Goal: Feedback & Contribution: Contribute content

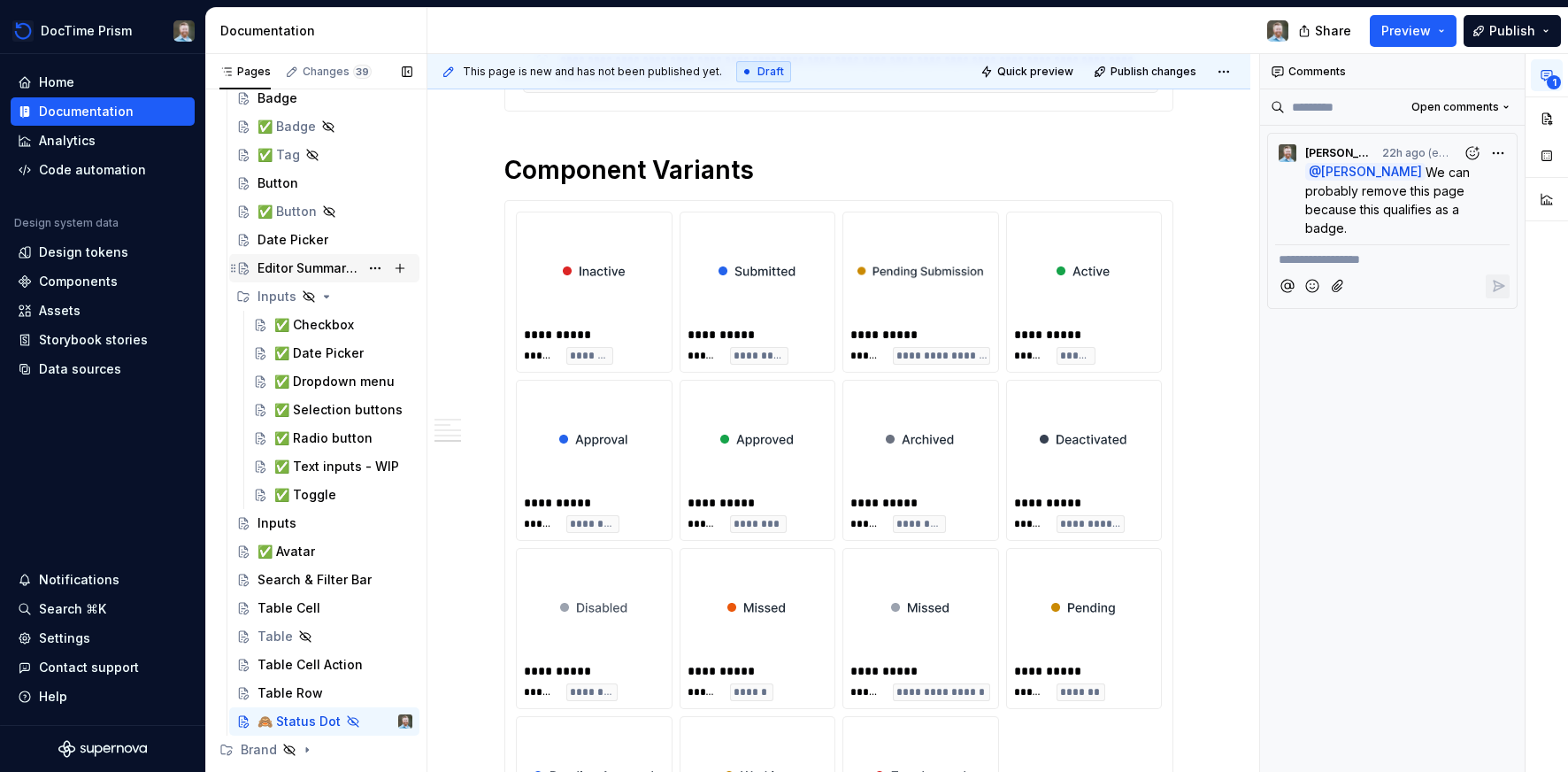
scroll to position [287, 0]
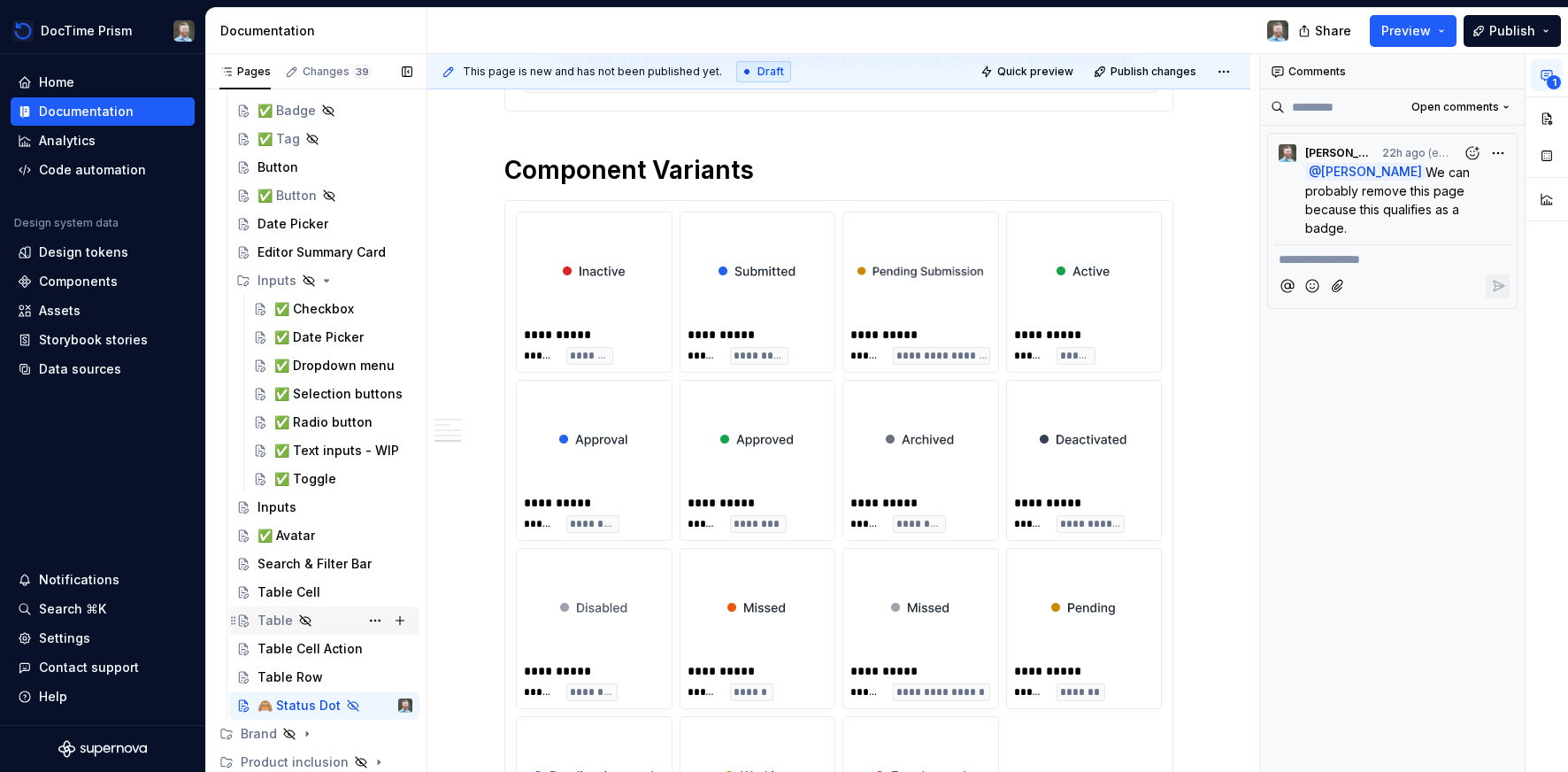
click at [272, 616] on div "Table" at bounding box center [275, 620] width 35 height 18
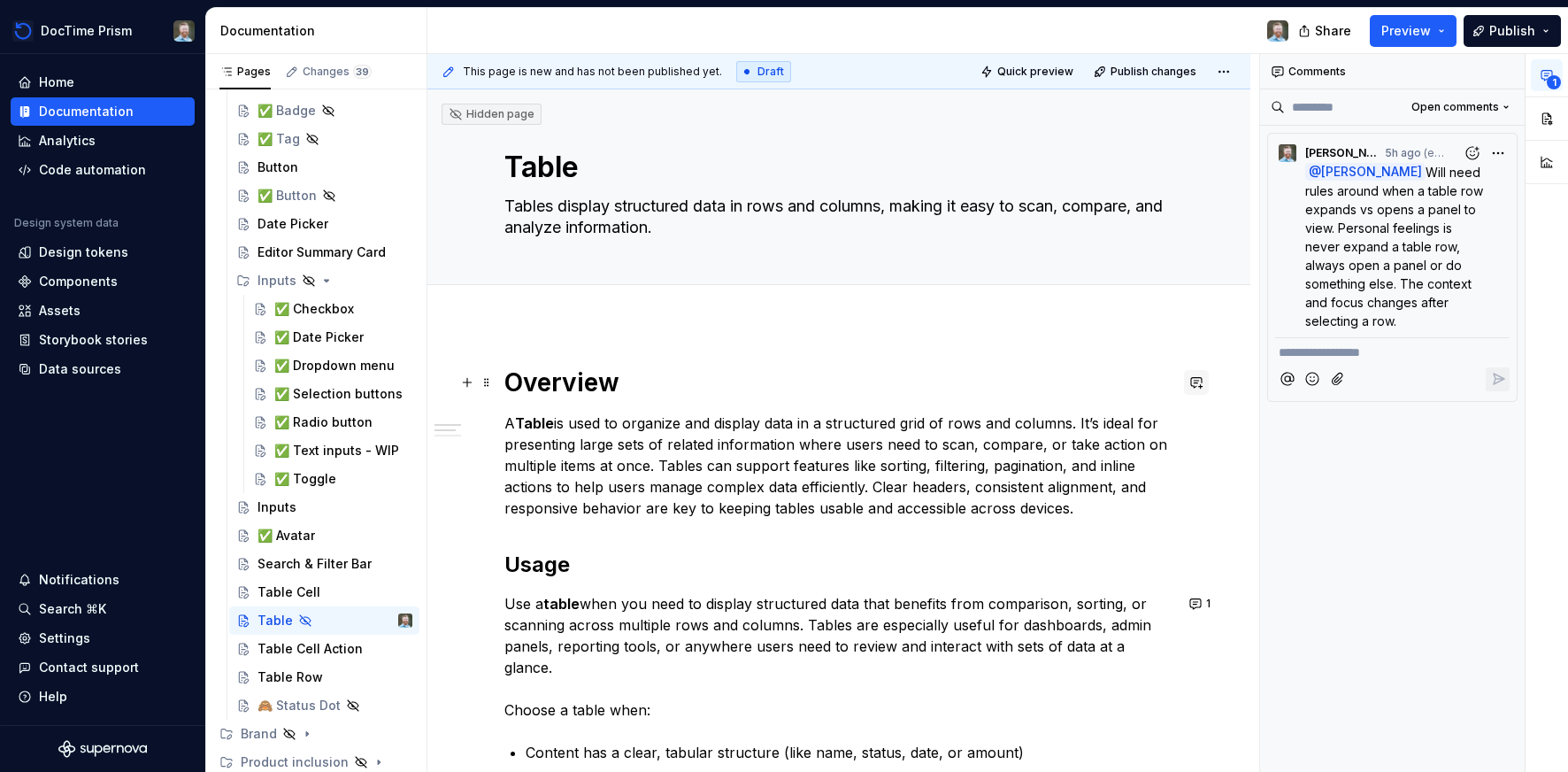
type textarea "*"
click at [1202, 380] on button "button" at bounding box center [1196, 382] width 24 height 24
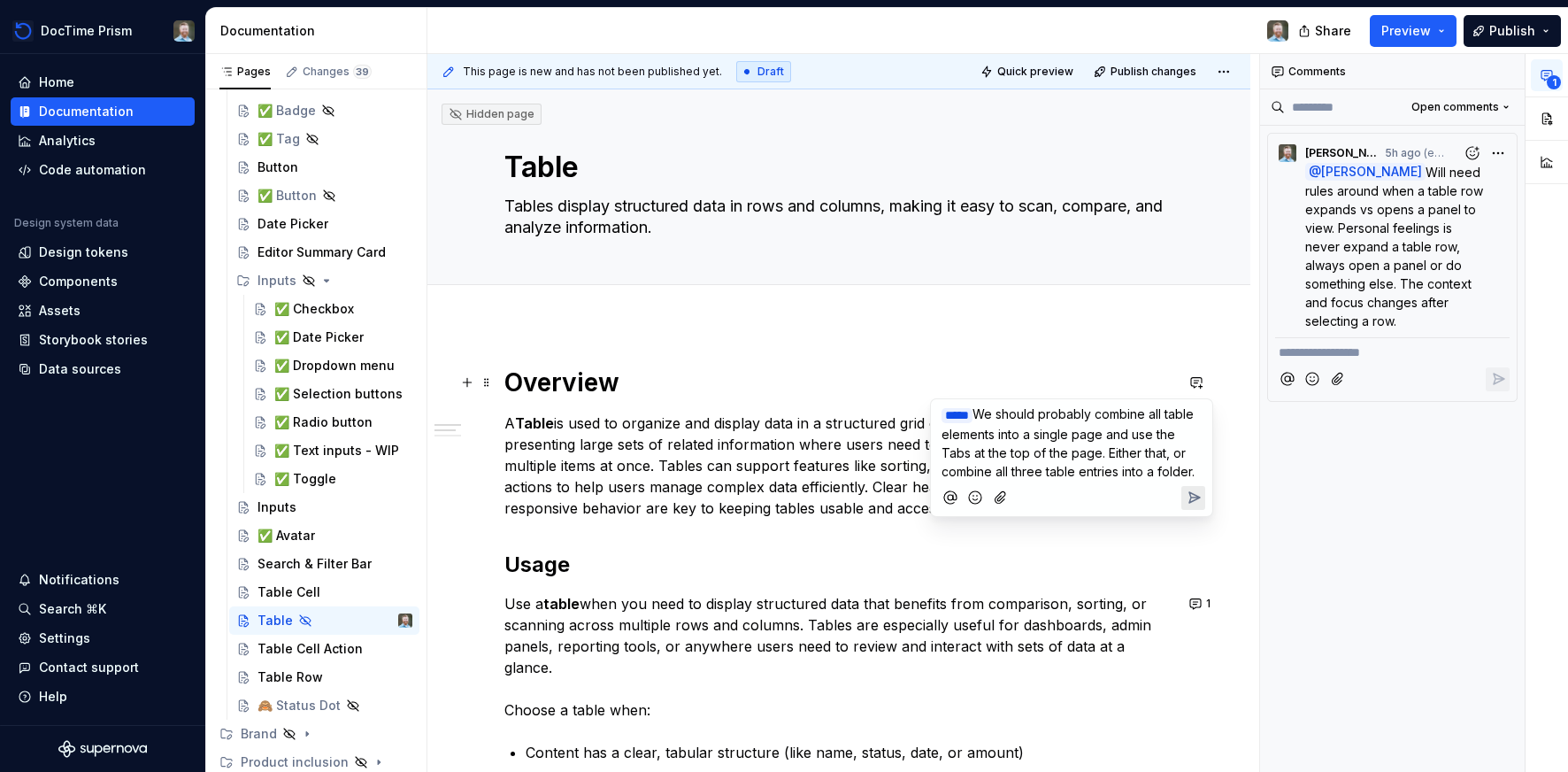
click at [1189, 503] on icon "Send" at bounding box center [1194, 497] width 11 height 11
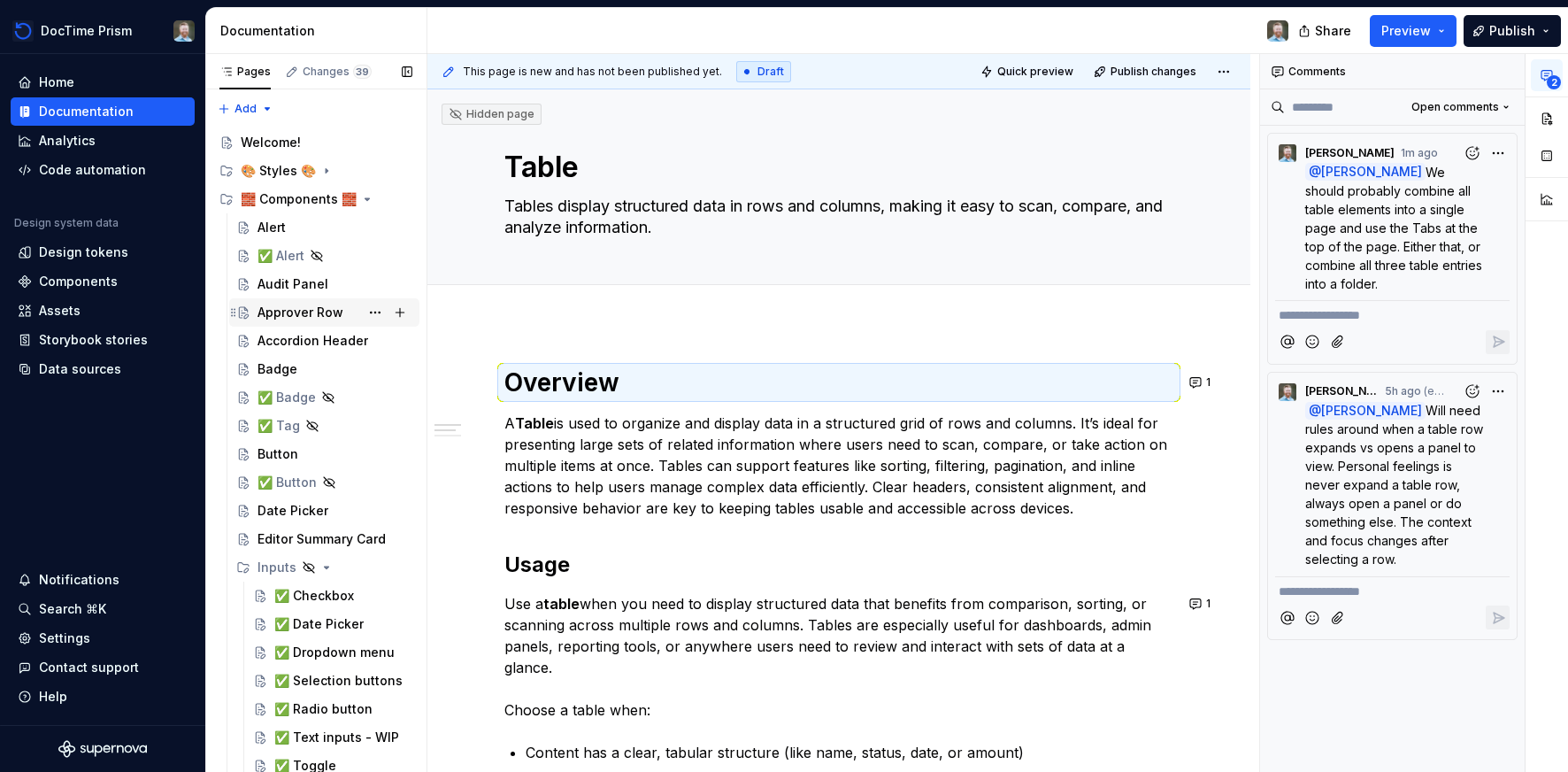
click at [295, 313] on div "Approver Row" at bounding box center [301, 313] width 86 height 18
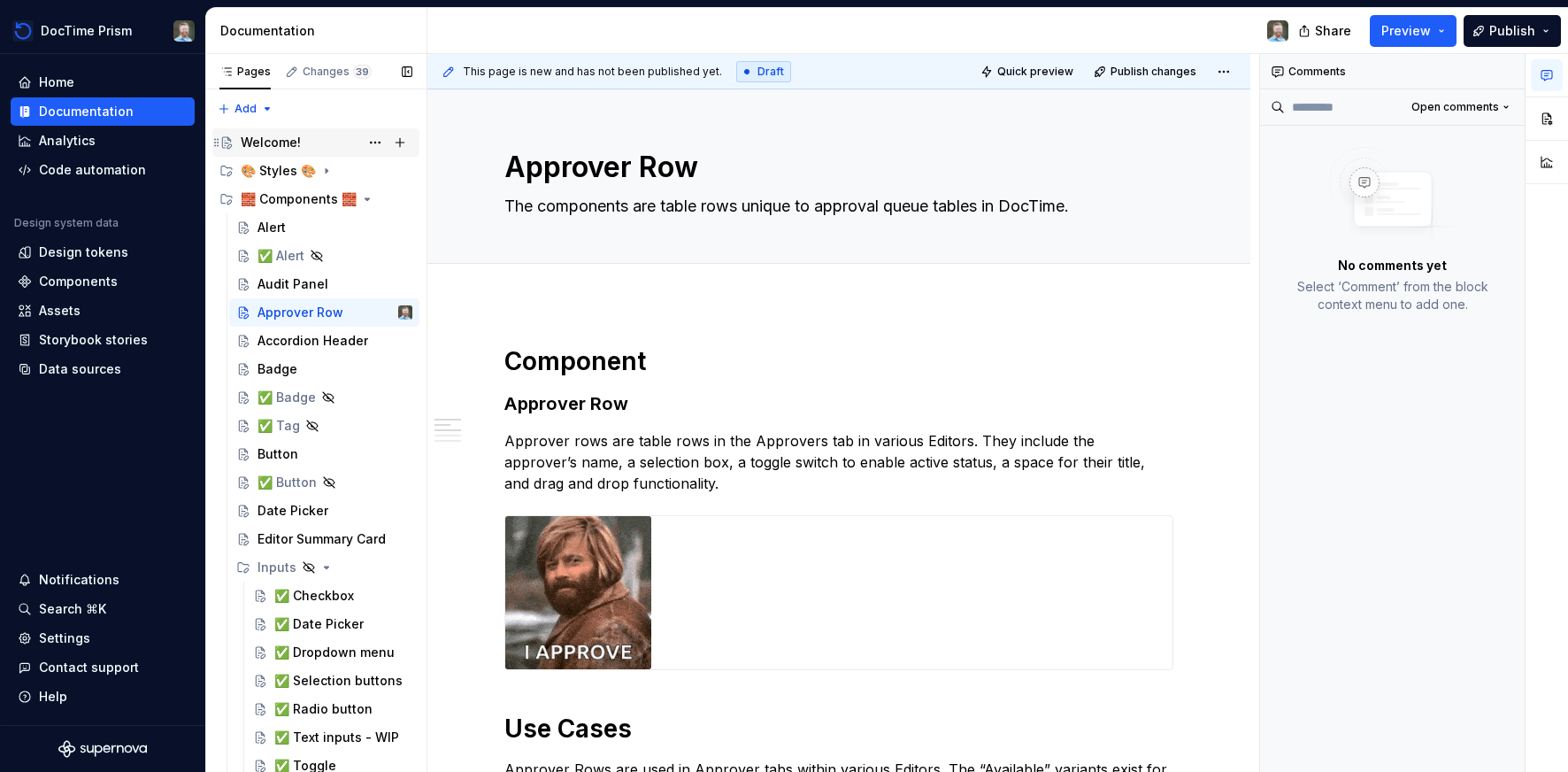
click at [262, 141] on div "Welcome!" at bounding box center [270, 142] width 60 height 18
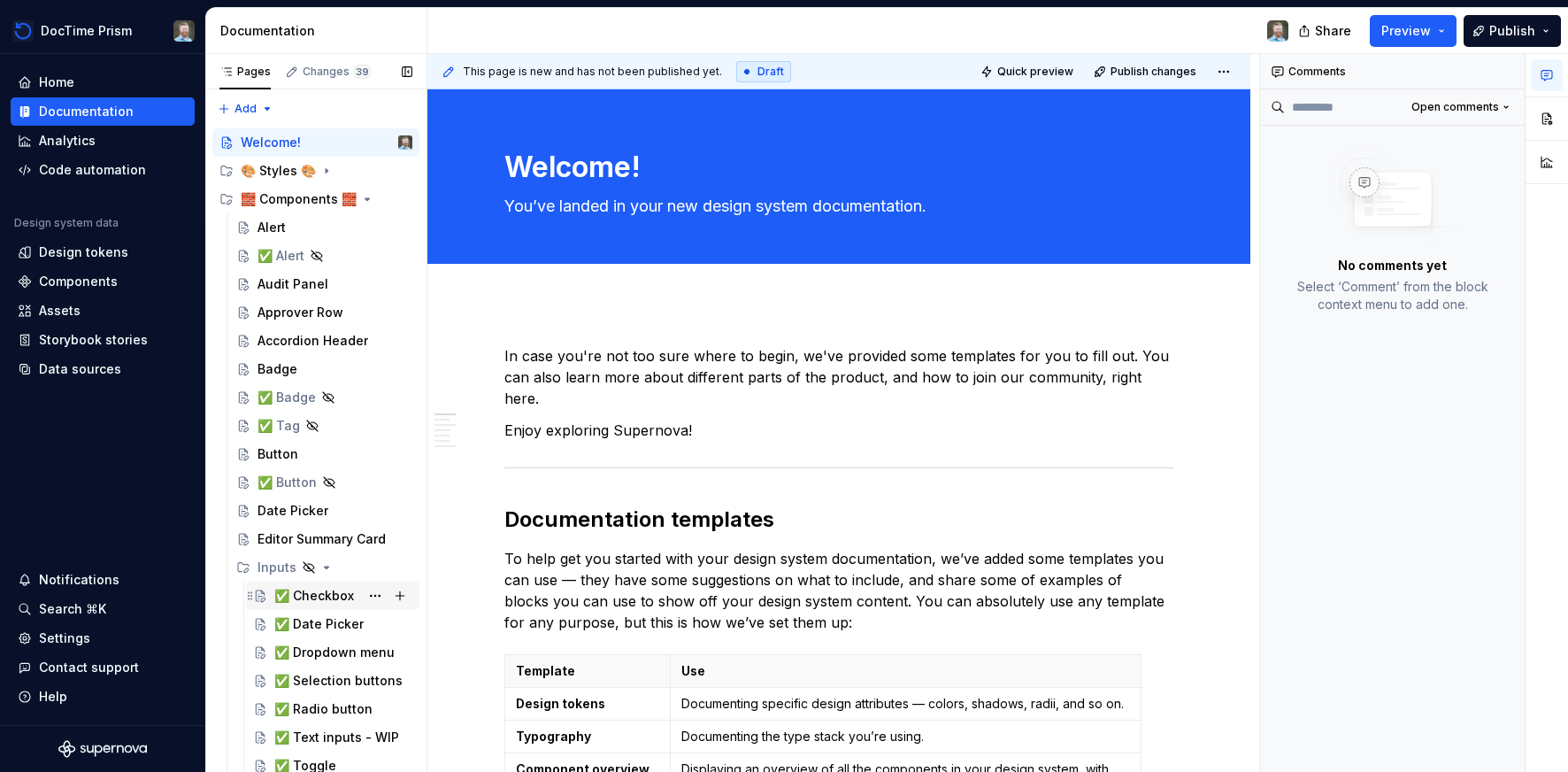
click at [320, 598] on div "✅ Checkbox" at bounding box center [313, 596] width 79 height 18
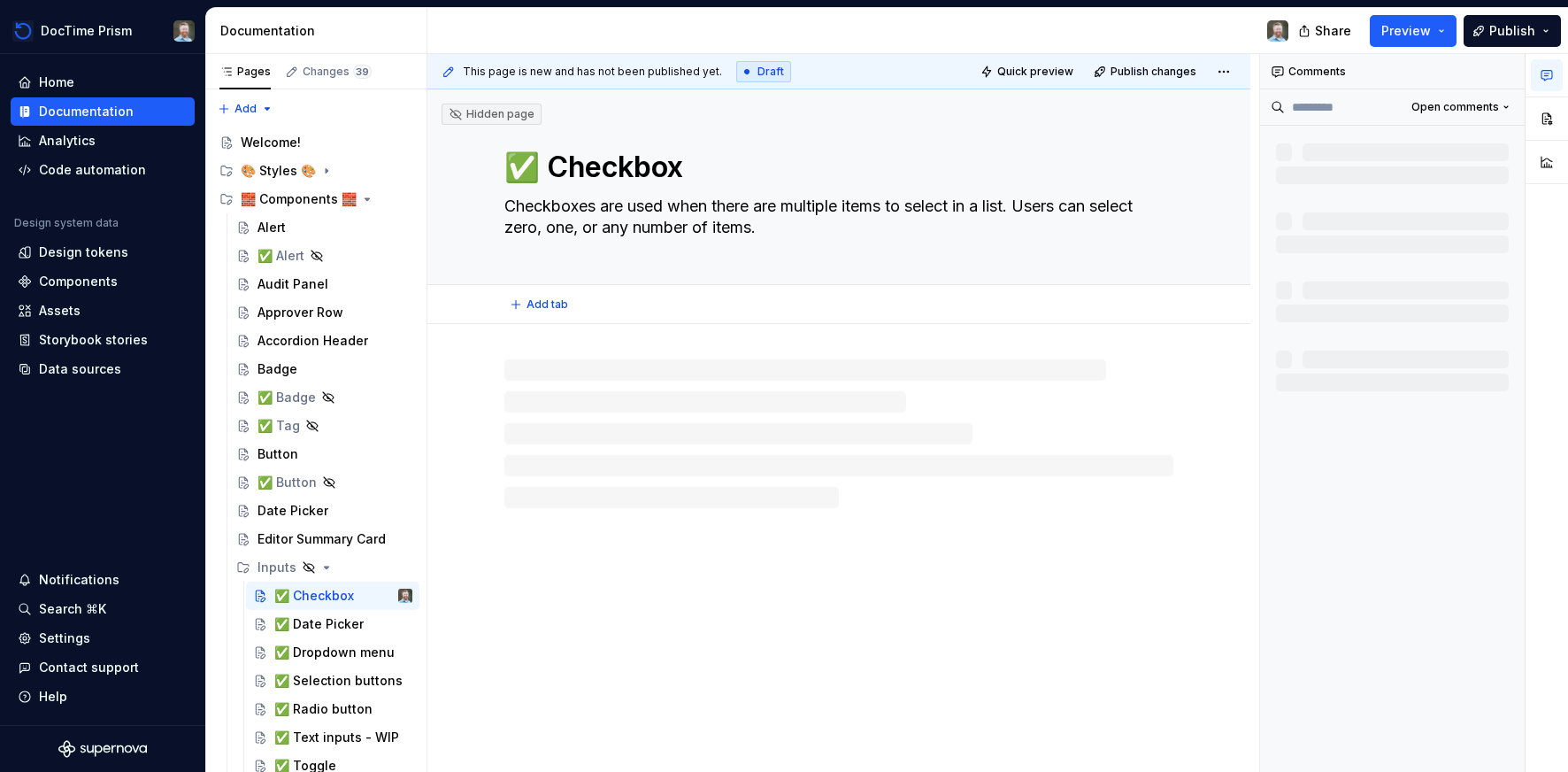
click at [814, 252] on div "✅ Checkbox Checkboxes are used when there are multiple items to select in a lis…" at bounding box center [838, 186] width 669 height 195
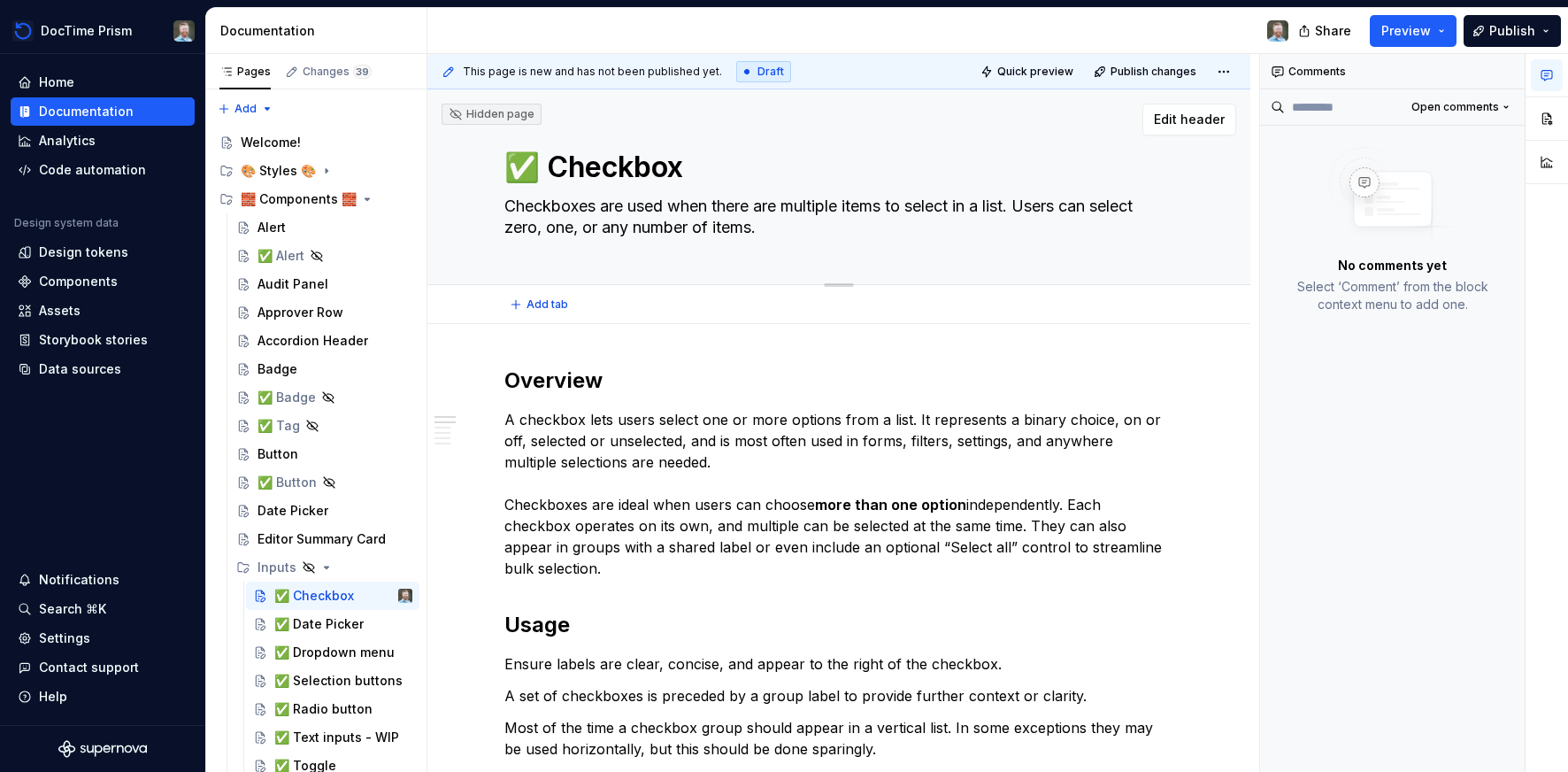
click at [806, 249] on div "✅ Checkbox Checkboxes are used when there are multiple items to select in a lis…" at bounding box center [838, 186] width 669 height 195
click at [1195, 124] on span "Edit header" at bounding box center [1189, 120] width 71 height 18
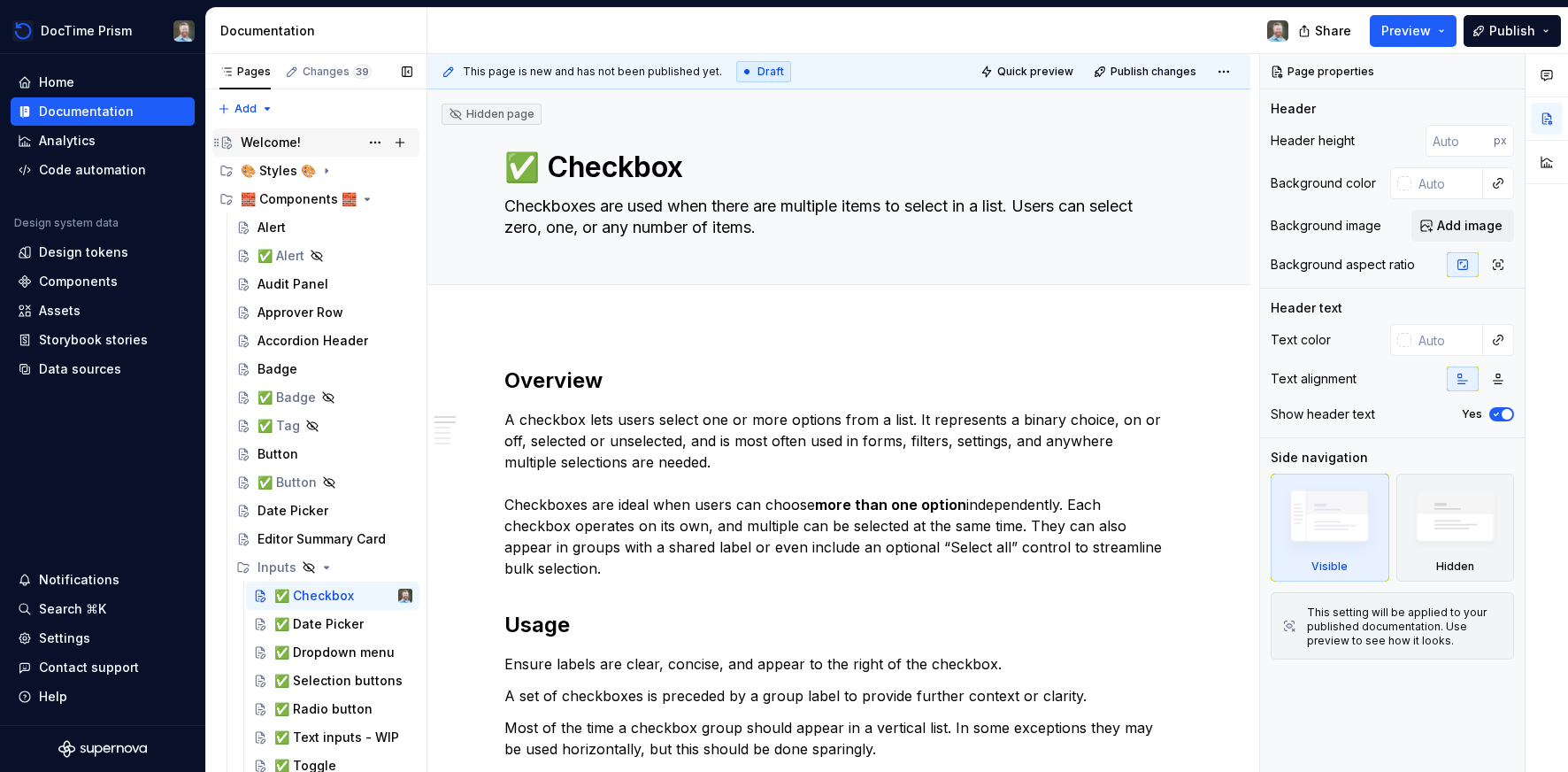
click at [278, 141] on div "Welcome!" at bounding box center [270, 142] width 60 height 18
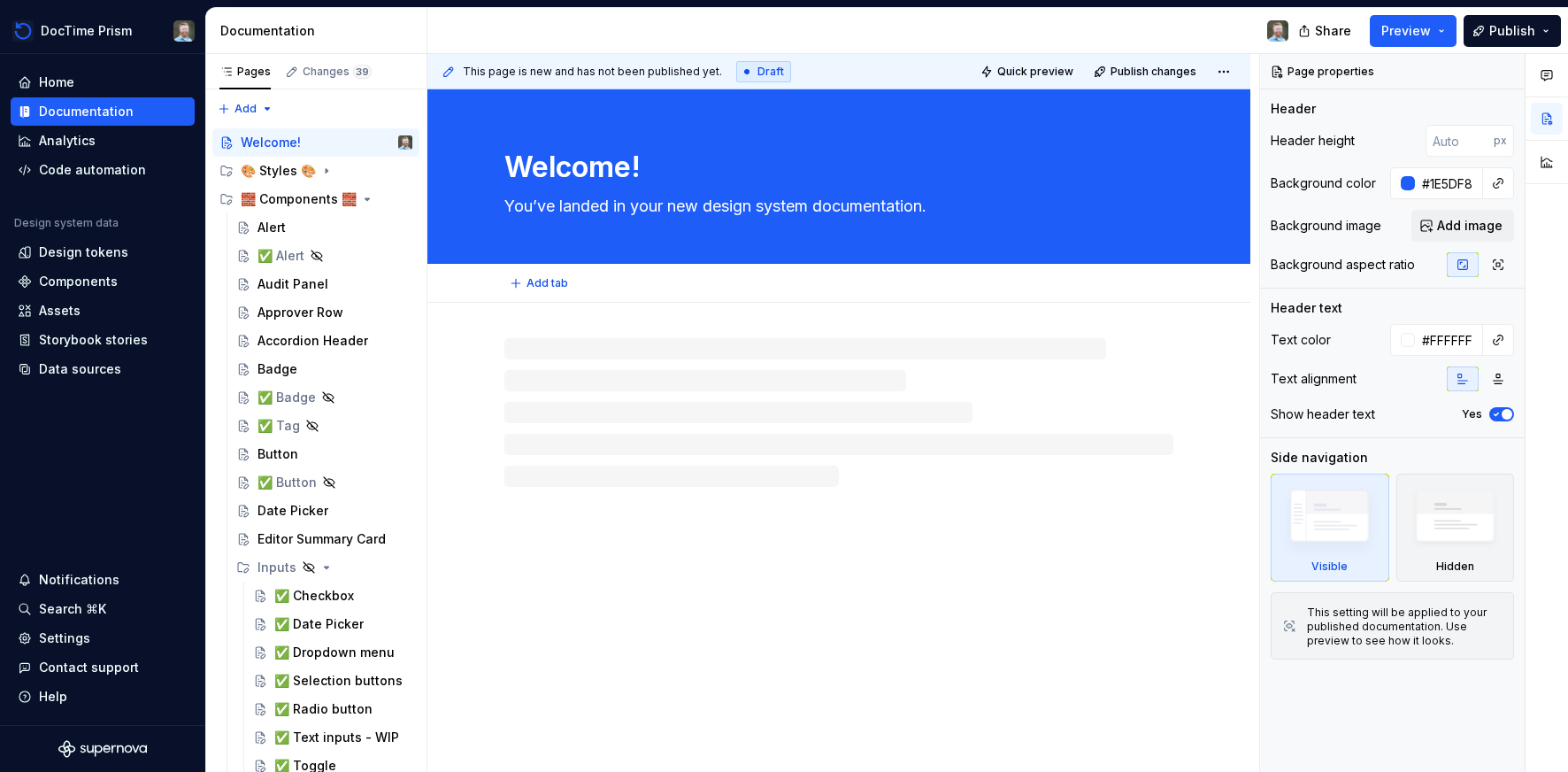
click at [775, 147] on textarea "Welcome!" at bounding box center [834, 167] width 669 height 42
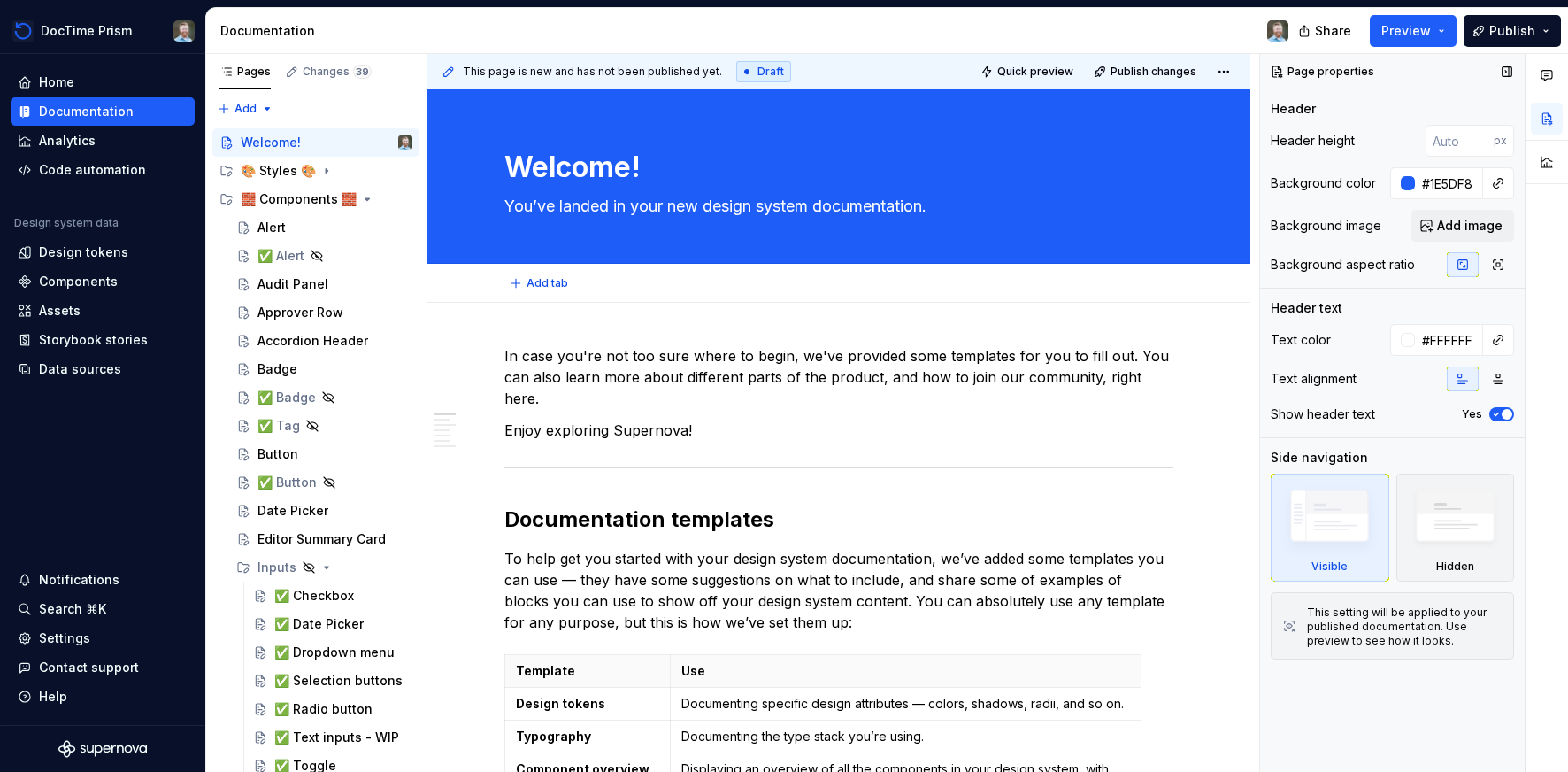
type textarea "*"
click at [1412, 182] on div at bounding box center [1407, 183] width 14 height 14
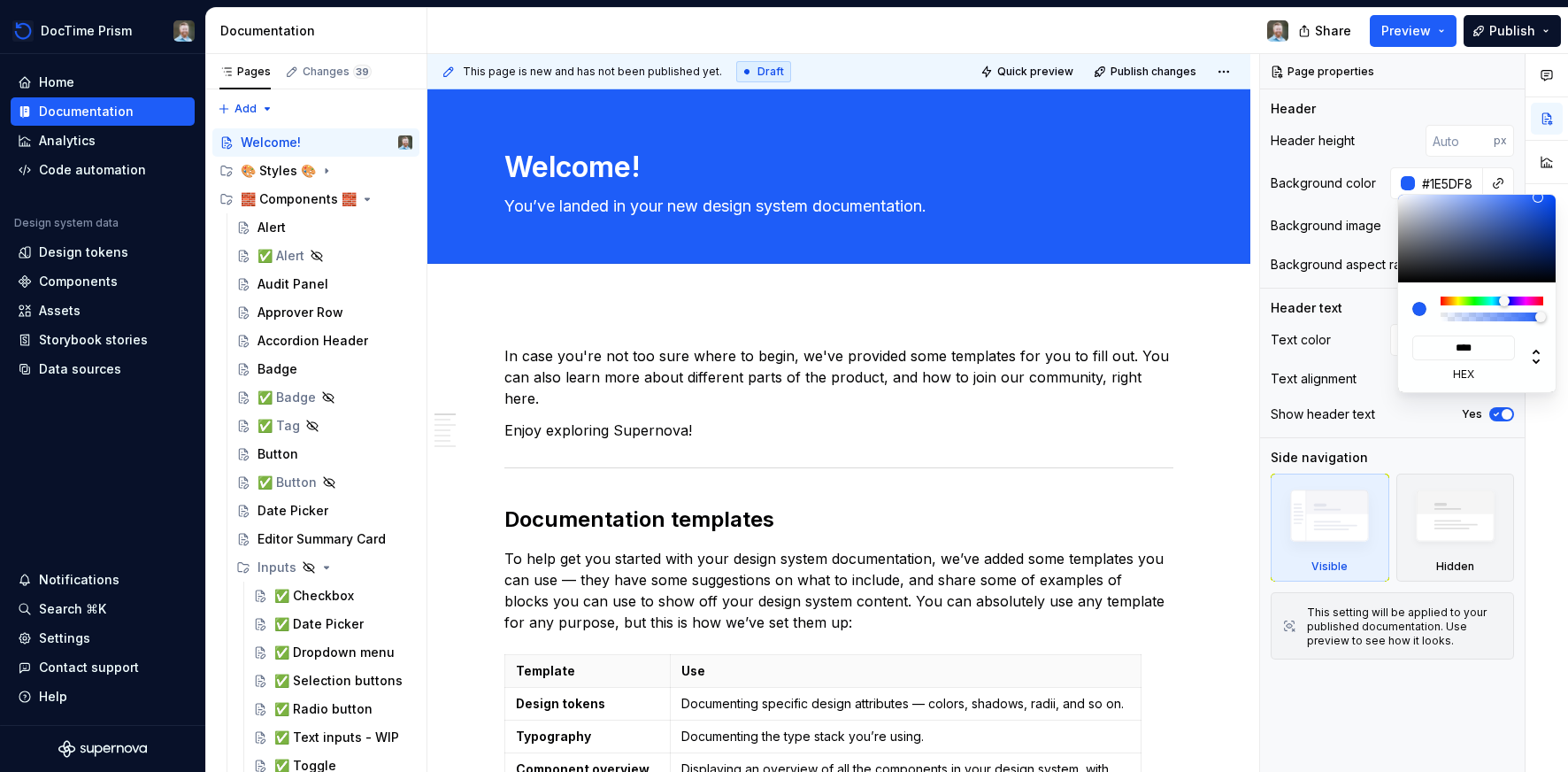
type input "****"
click at [1495, 178] on div "Comments Open comments No comments yet Select ‘Comment’ from the block context …" at bounding box center [1414, 413] width 308 height 719
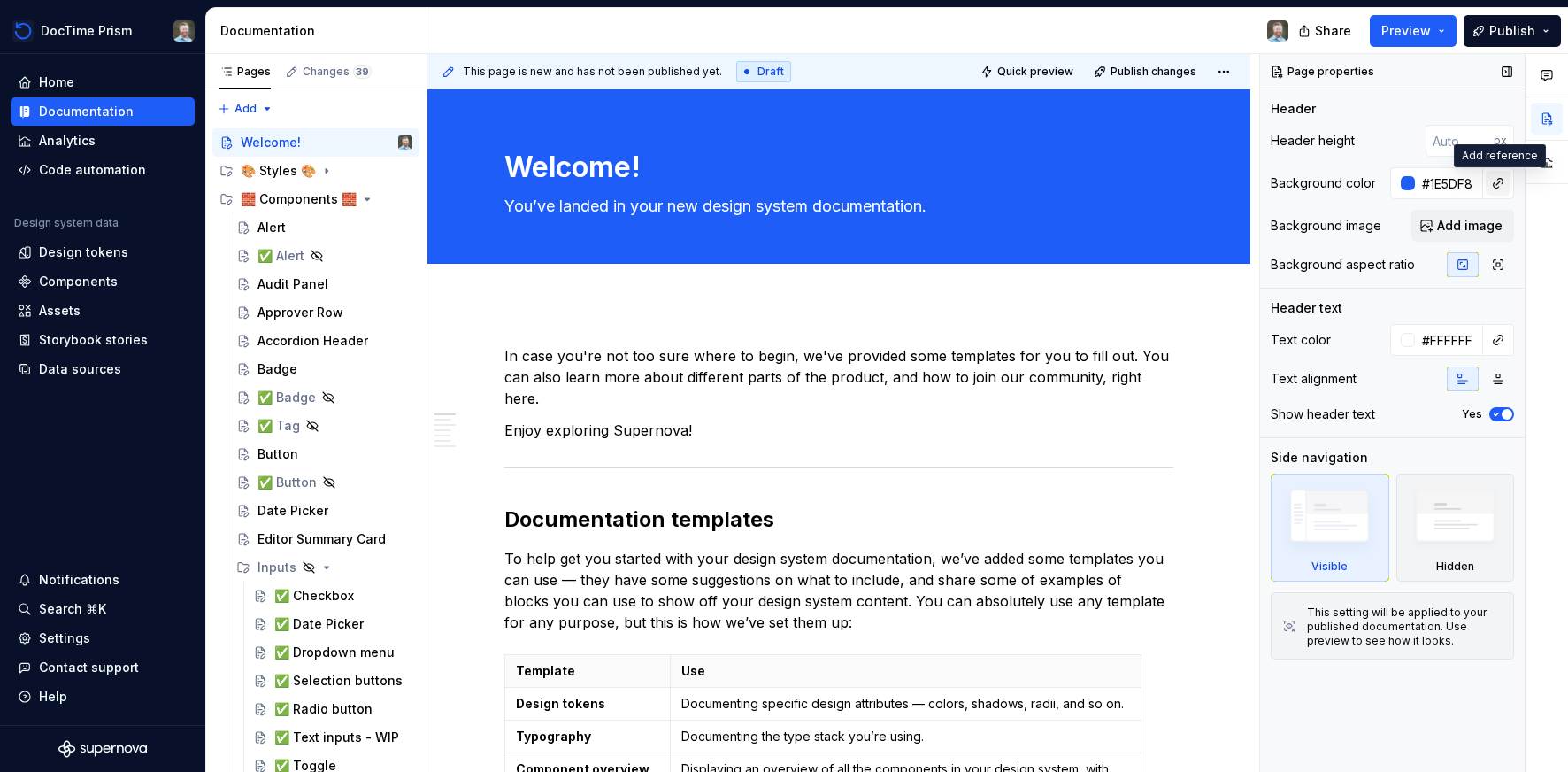
click at [1497, 182] on button "button" at bounding box center [1497, 182] width 24 height 24
type textarea "*"
click at [1455, 176] on div "Comments Open comments No comments yet Select ‘Comment’ from the block context …" at bounding box center [1414, 413] width 308 height 719
click at [1455, 176] on input "#1E5DF8" at bounding box center [1449, 183] width 69 height 32
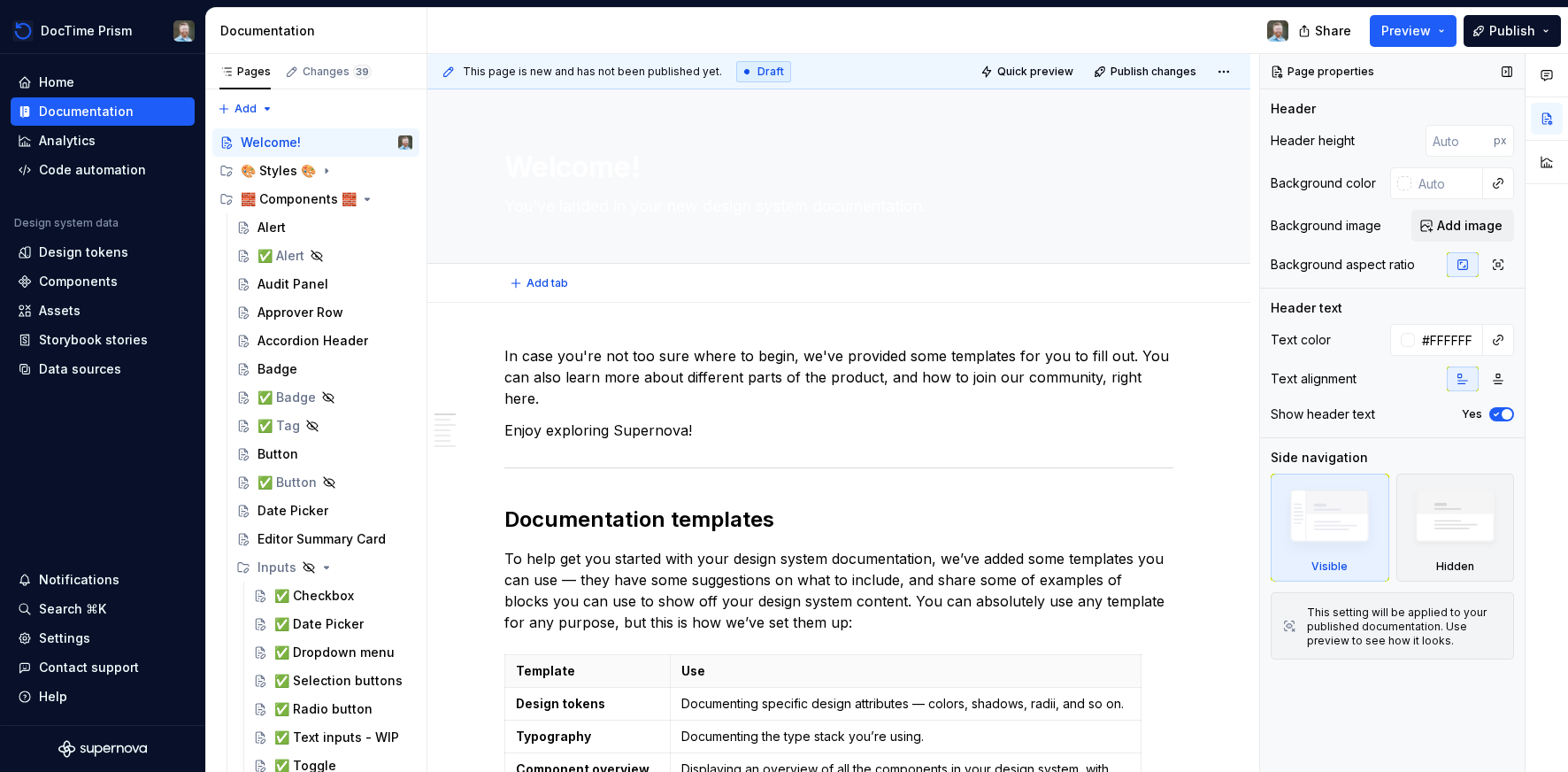
type textarea "*"
click at [1498, 340] on button "button" at bounding box center [1497, 339] width 24 height 24
click at [1432, 343] on div "Comments Open comments No comments yet Select ‘Comment’ from the block context …" at bounding box center [1414, 413] width 308 height 719
click at [1432, 343] on input "#FFFFFF" at bounding box center [1449, 340] width 69 height 32
type input "Auto"
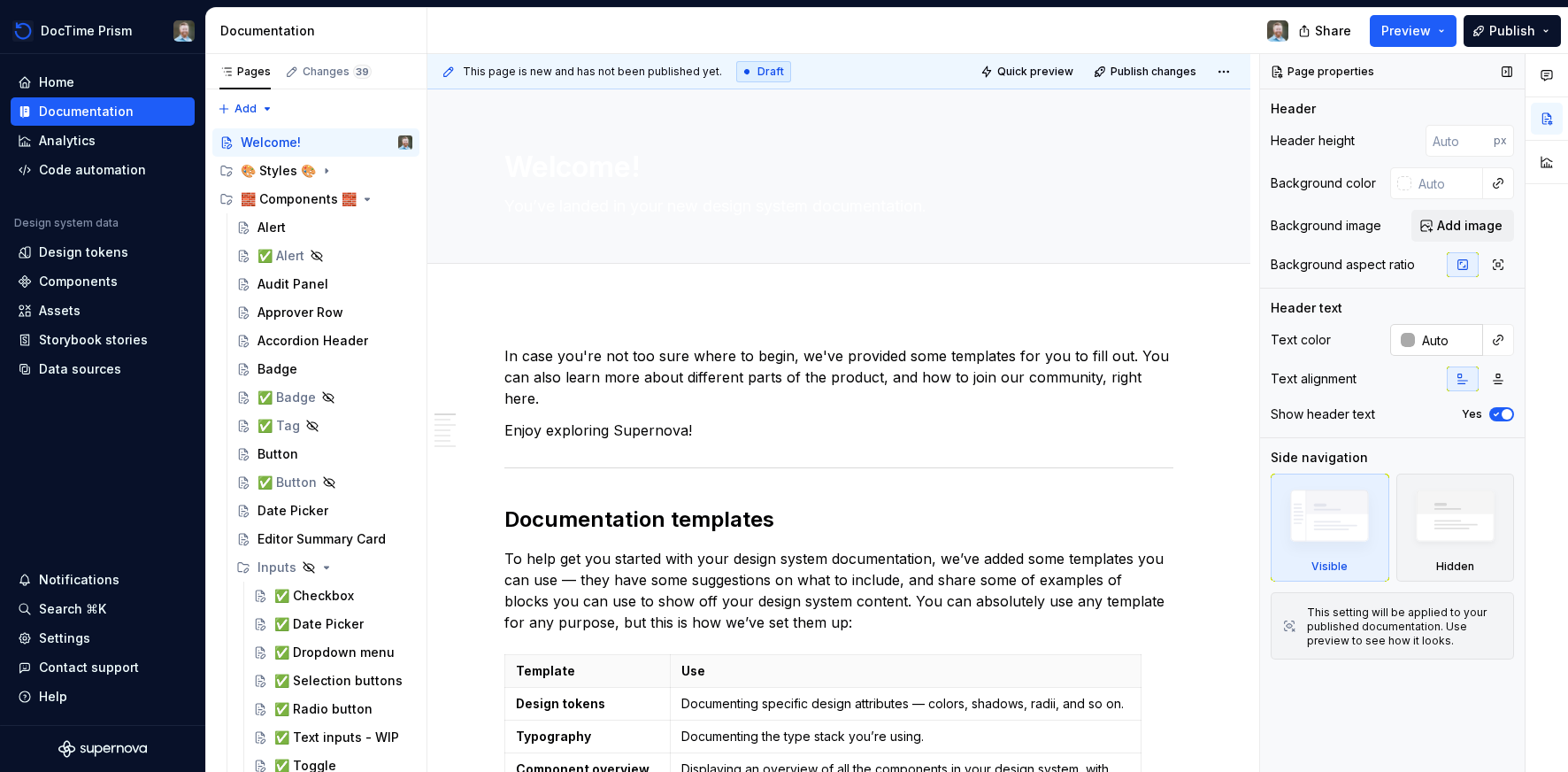
type textarea "*"
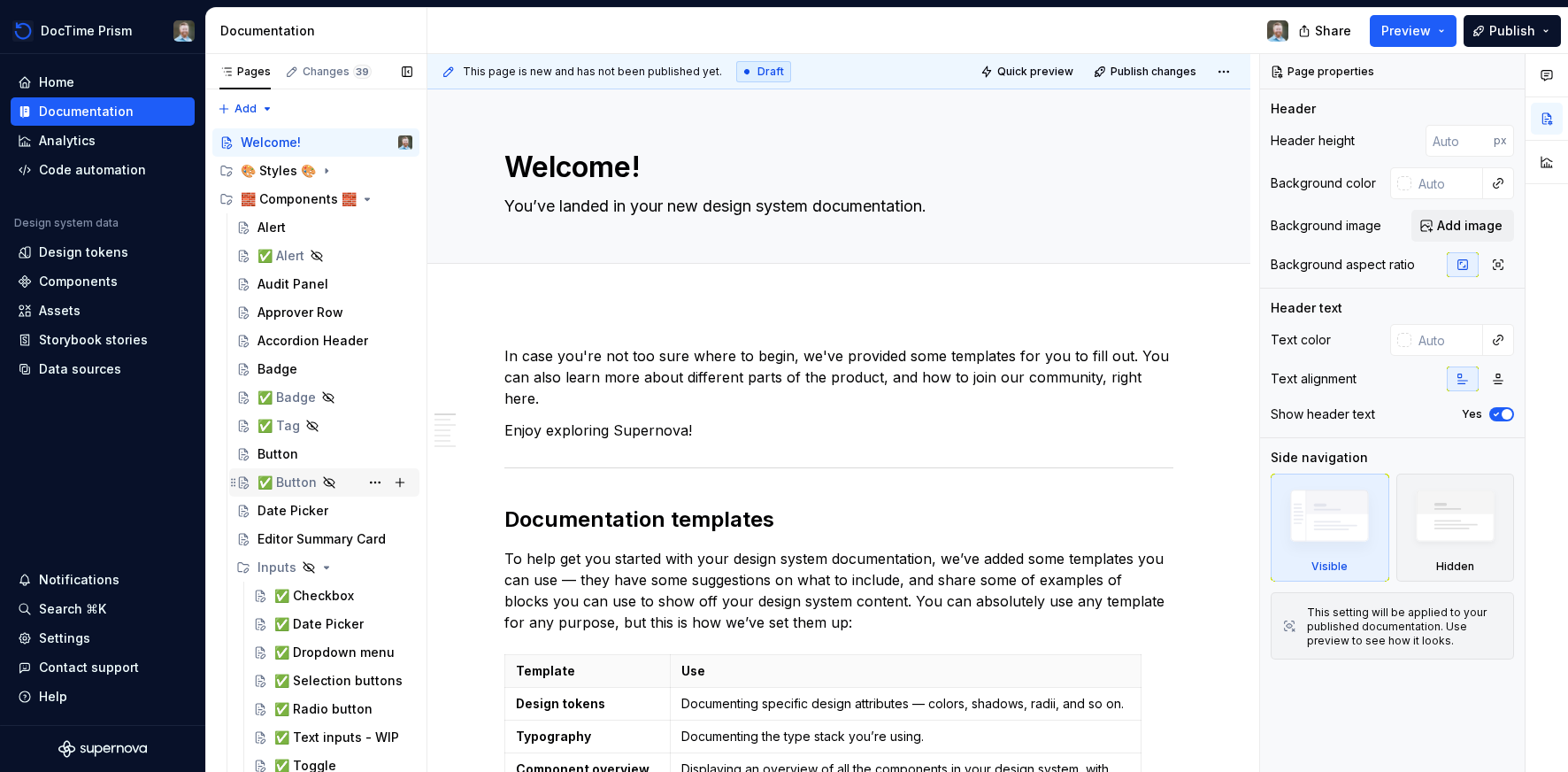
click at [290, 482] on div "✅ Button" at bounding box center [287, 482] width 60 height 18
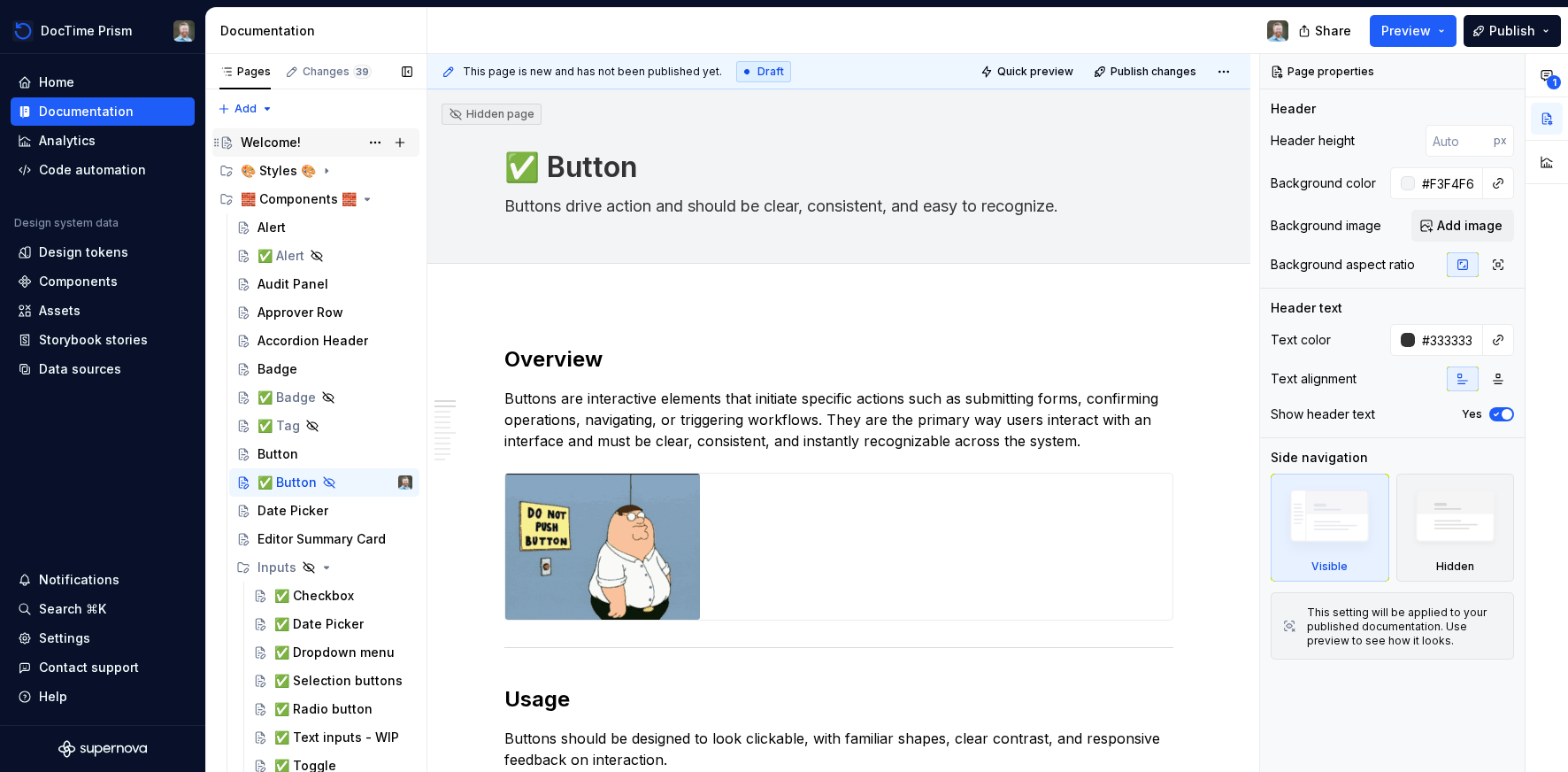
click at [270, 141] on div "Welcome!" at bounding box center [270, 142] width 60 height 18
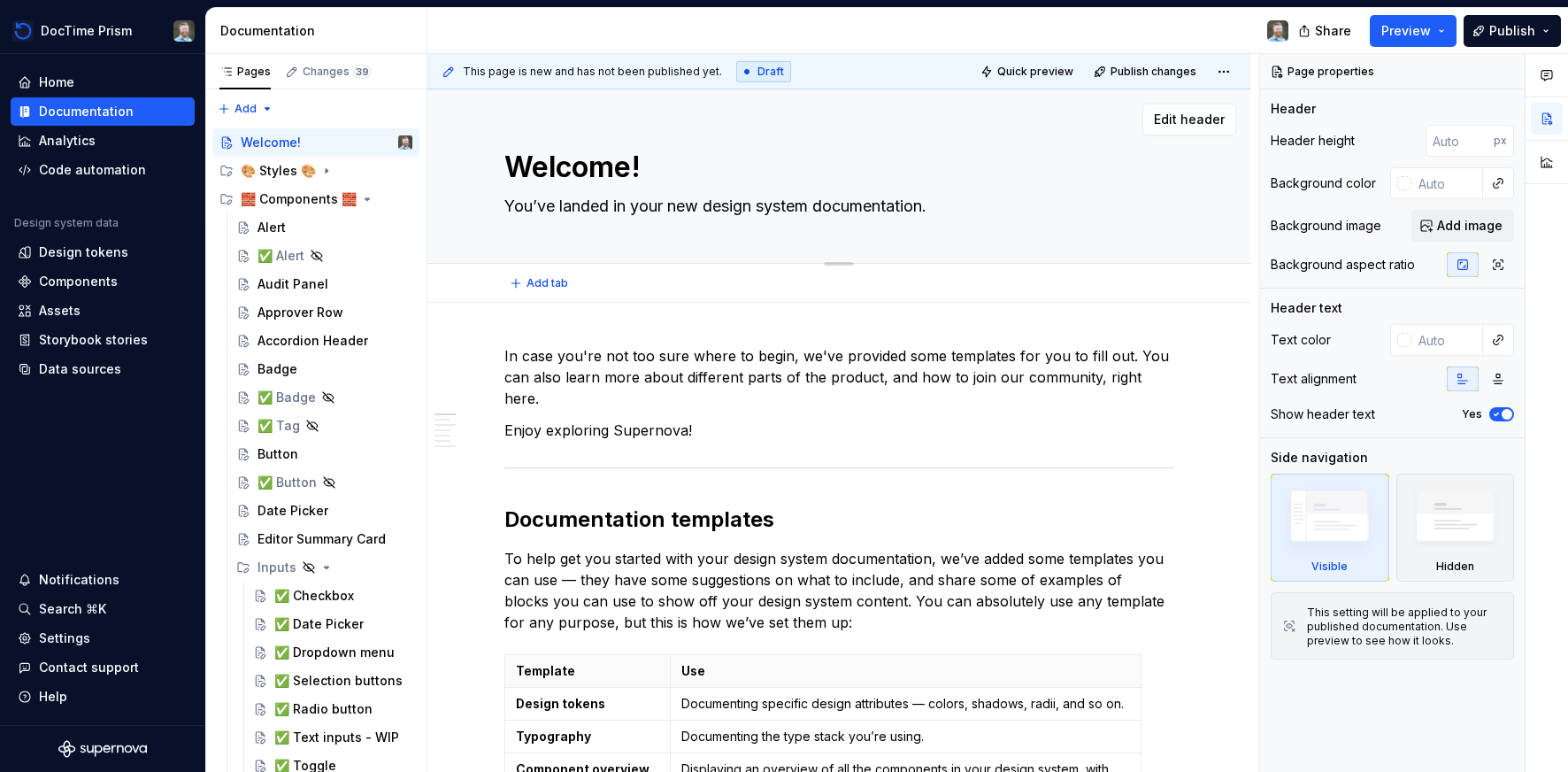
click at [596, 163] on textarea "Welcome!" at bounding box center [834, 167] width 669 height 42
type textarea "*"
type textarea "P"
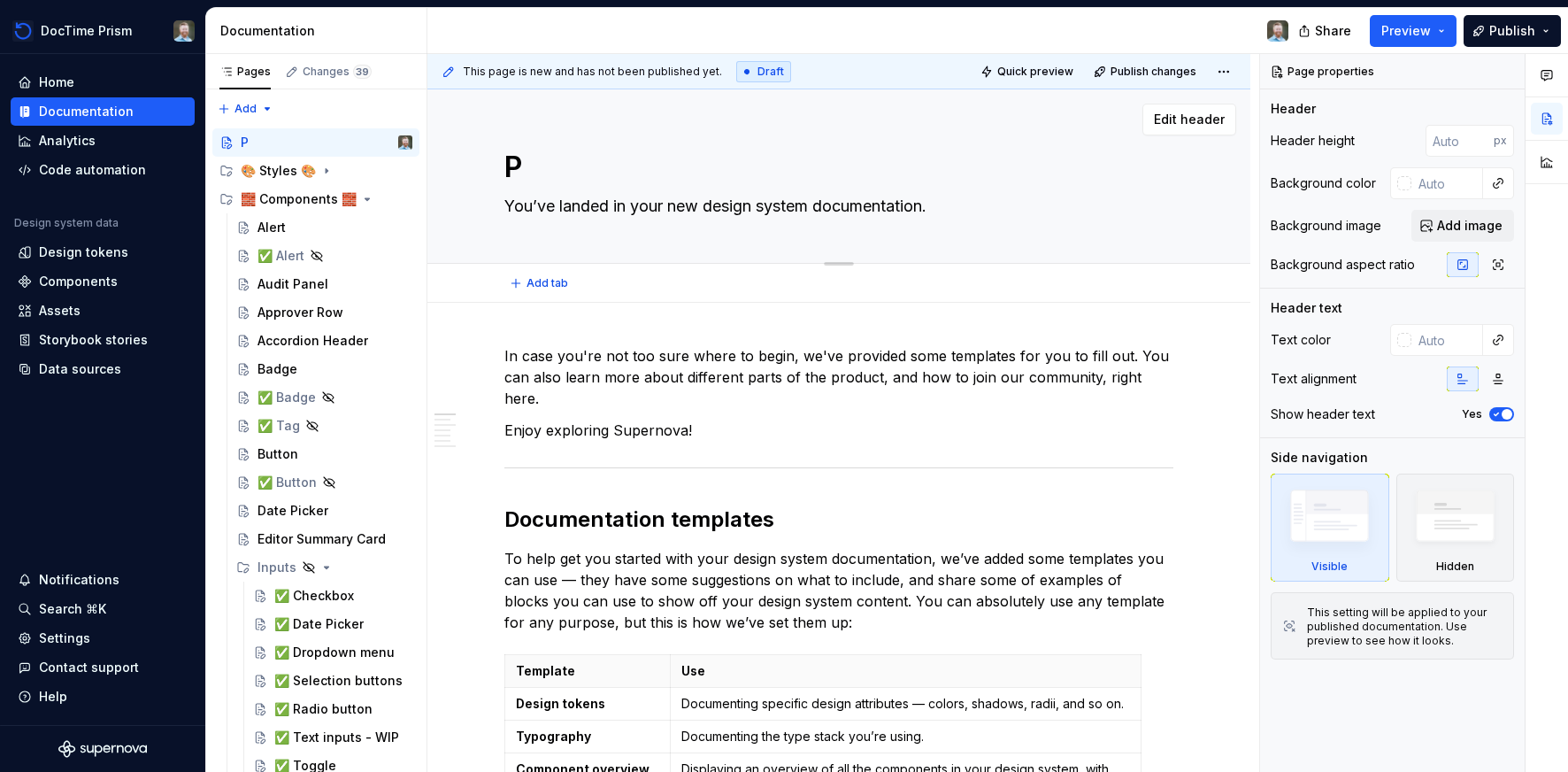
type textarea "*"
type textarea "Pr"
type textarea "*"
type textarea "Pri"
type textarea "*"
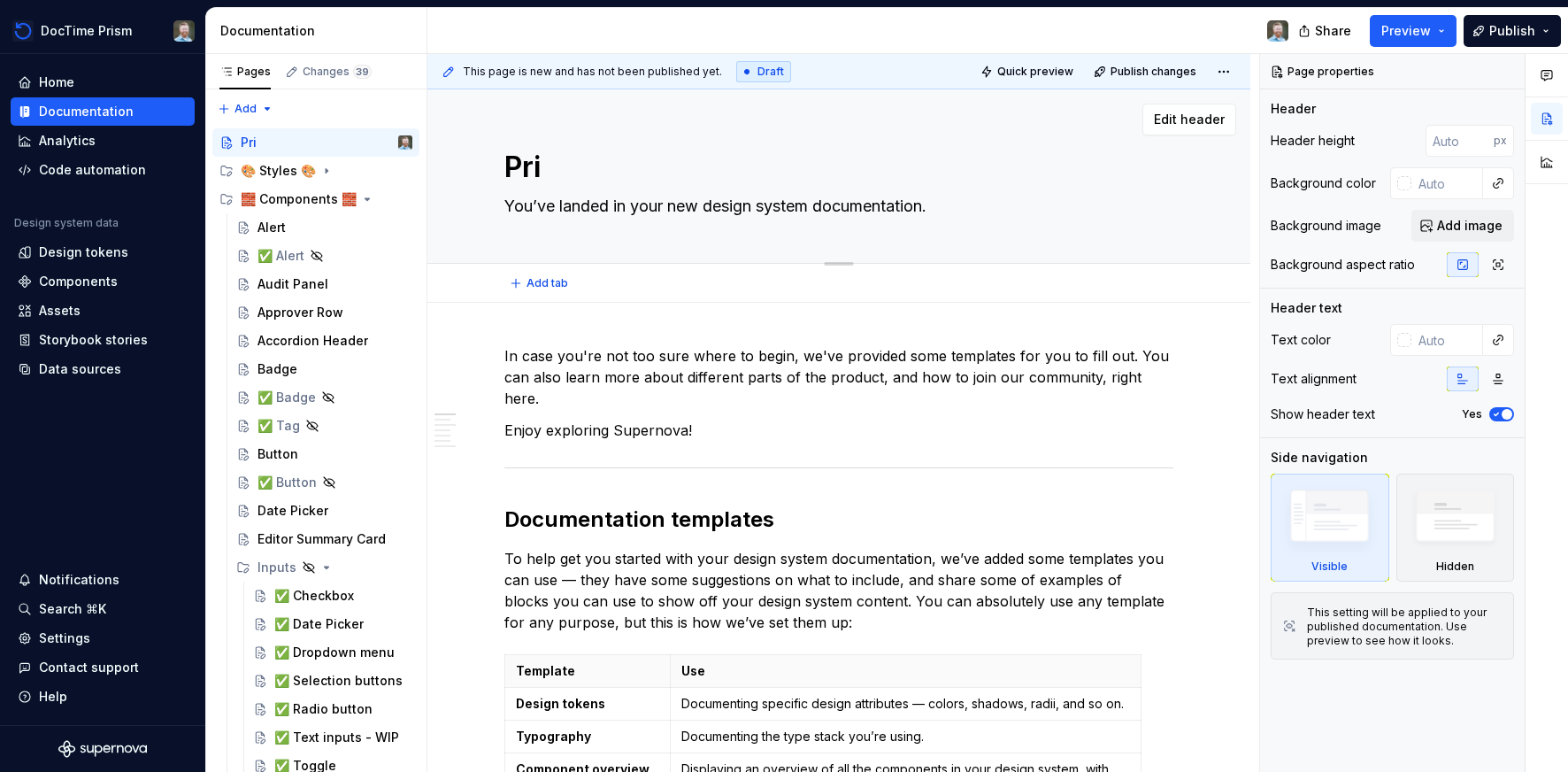
type textarea "Pris"
type textarea "*"
type textarea "Prism"
type textarea "*"
type textarea "Prism"
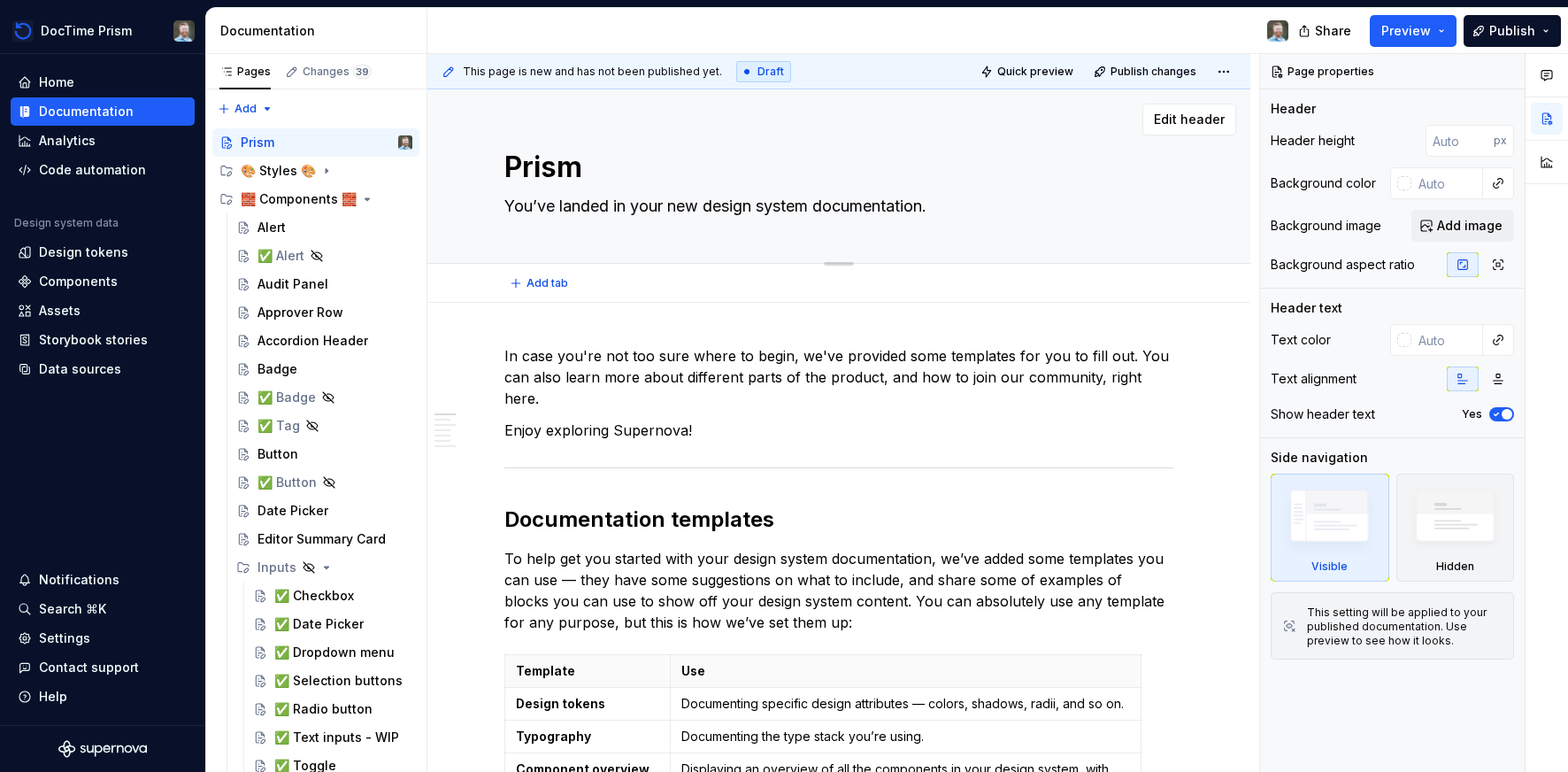
type textarea "*"
type textarea "Prism D"
type textarea "*"
type textarea "Prism De"
type textarea "*"
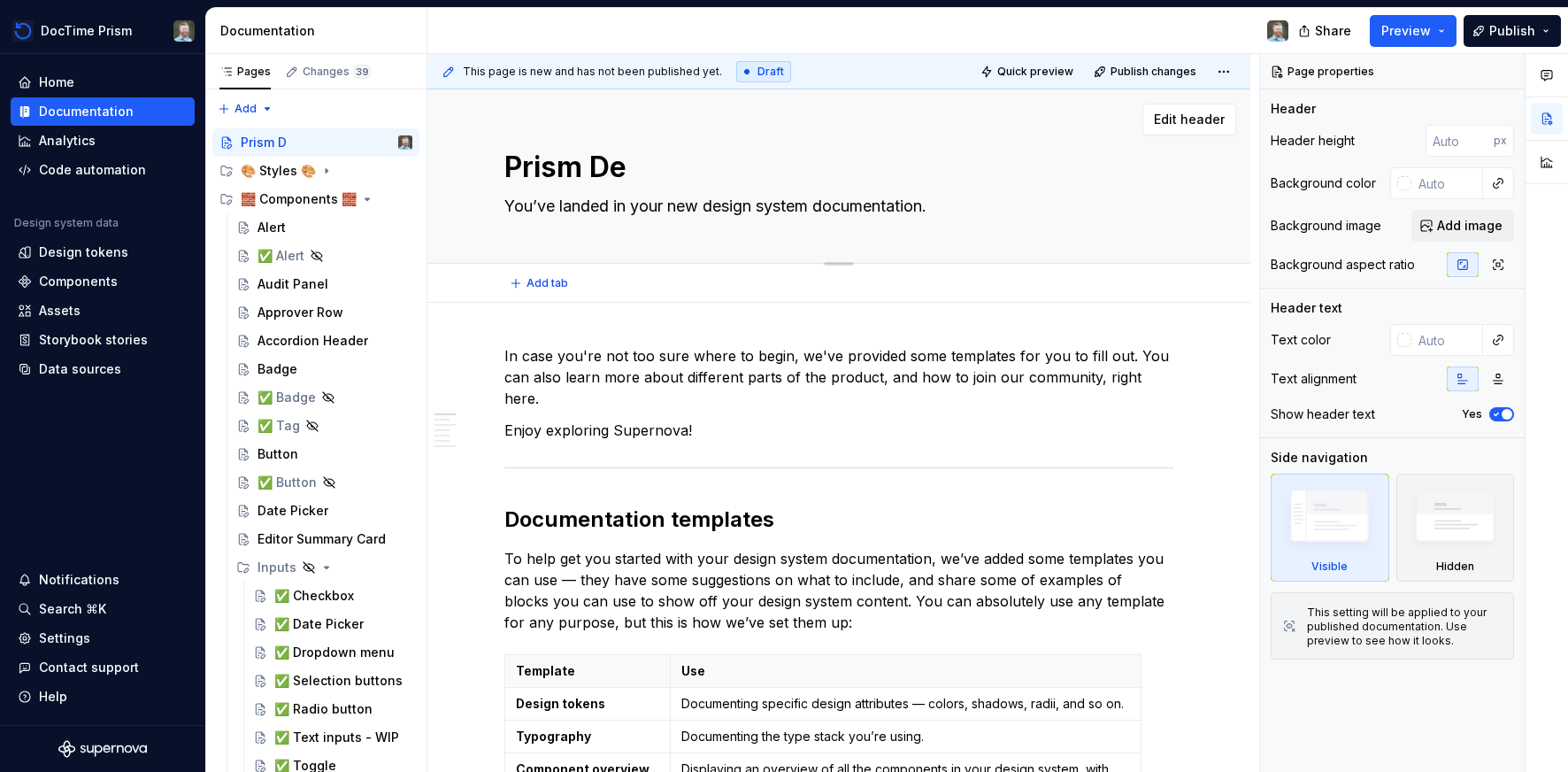
type textarea "Prism Des"
type textarea "*"
type textarea "Prism Desi"
type textarea "*"
type textarea "Prism Desig"
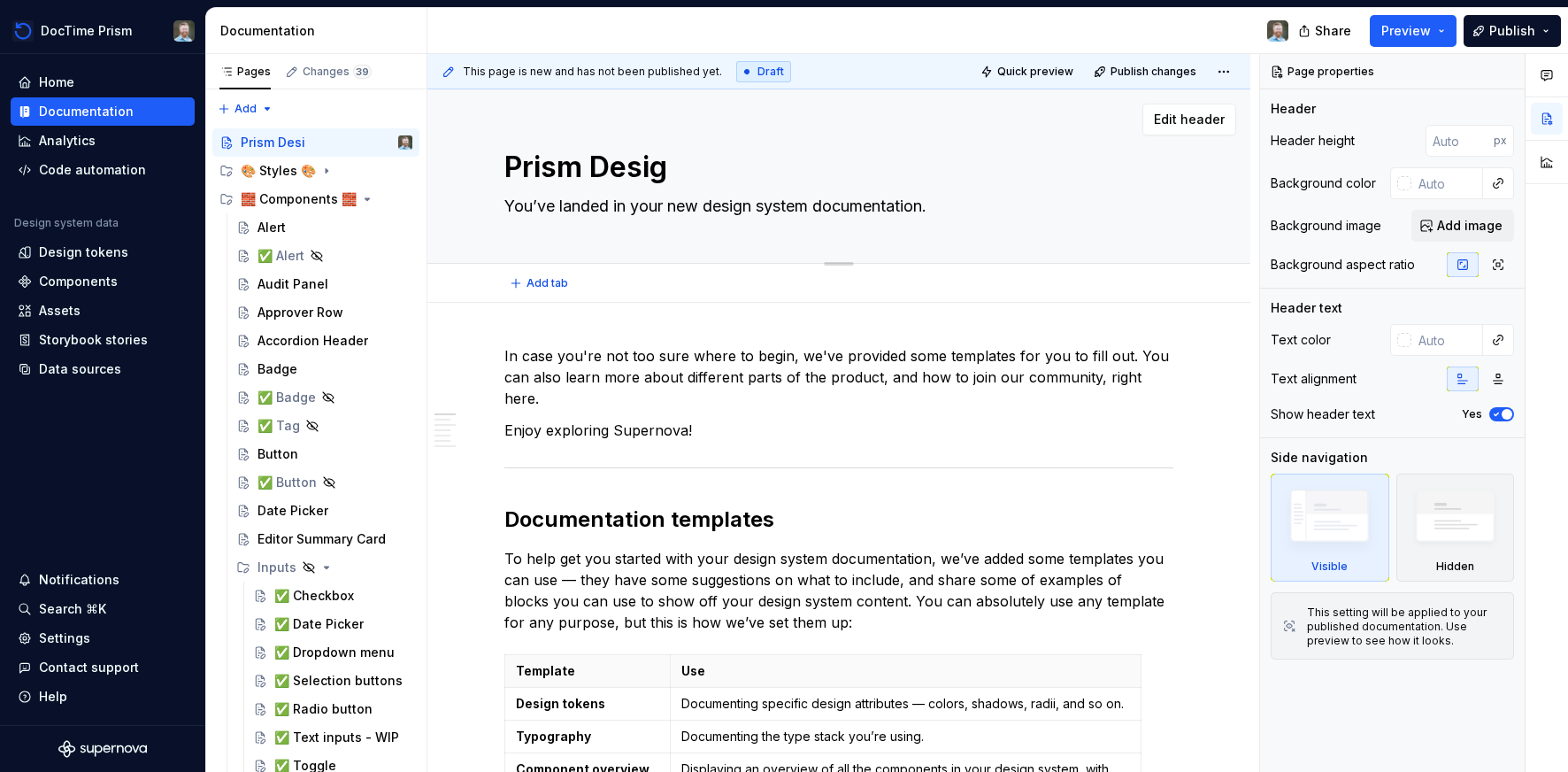
type textarea "*"
type textarea "Prism Design"
type textarea "*"
type textarea "Prism Design"
type textarea "*"
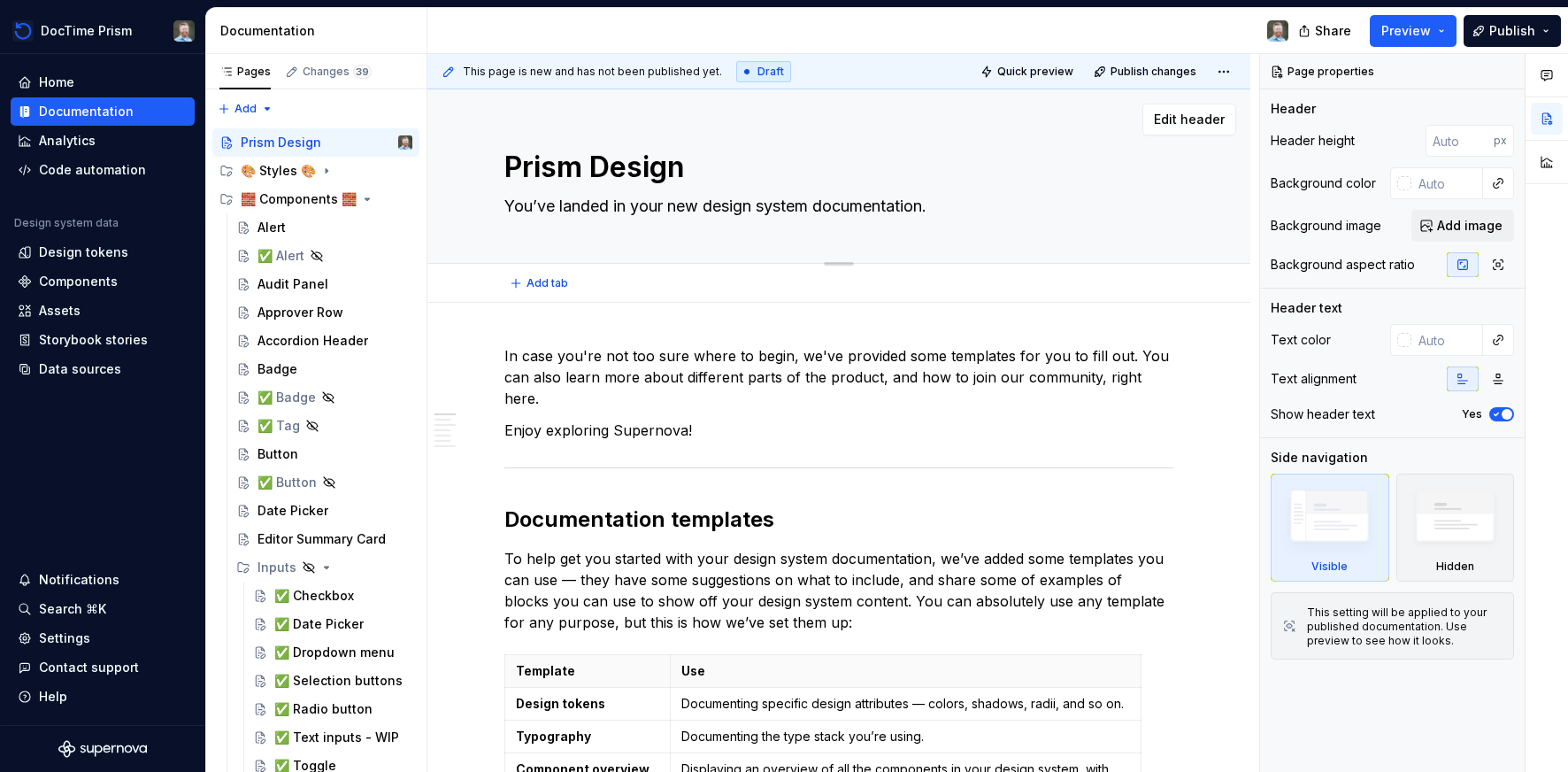
type textarea "Prism Design S"
type textarea "*"
type textarea "Prism Design Sy"
type textarea "*"
type textarea "Prism Design Sys"
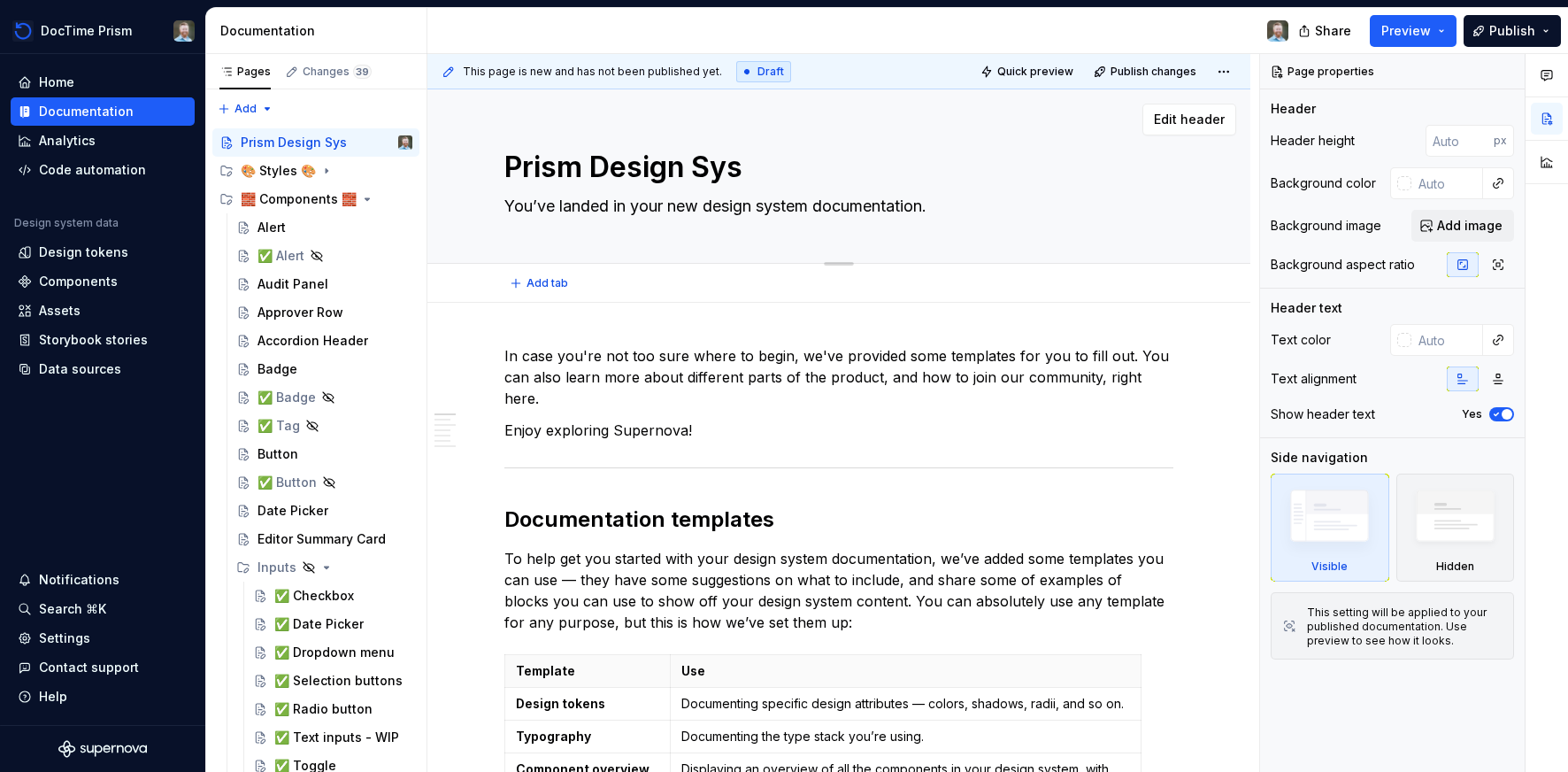
type textarea "*"
type textarea "Prism Design Syst"
type textarea "*"
type textarea "Prism Design Syste"
type textarea "*"
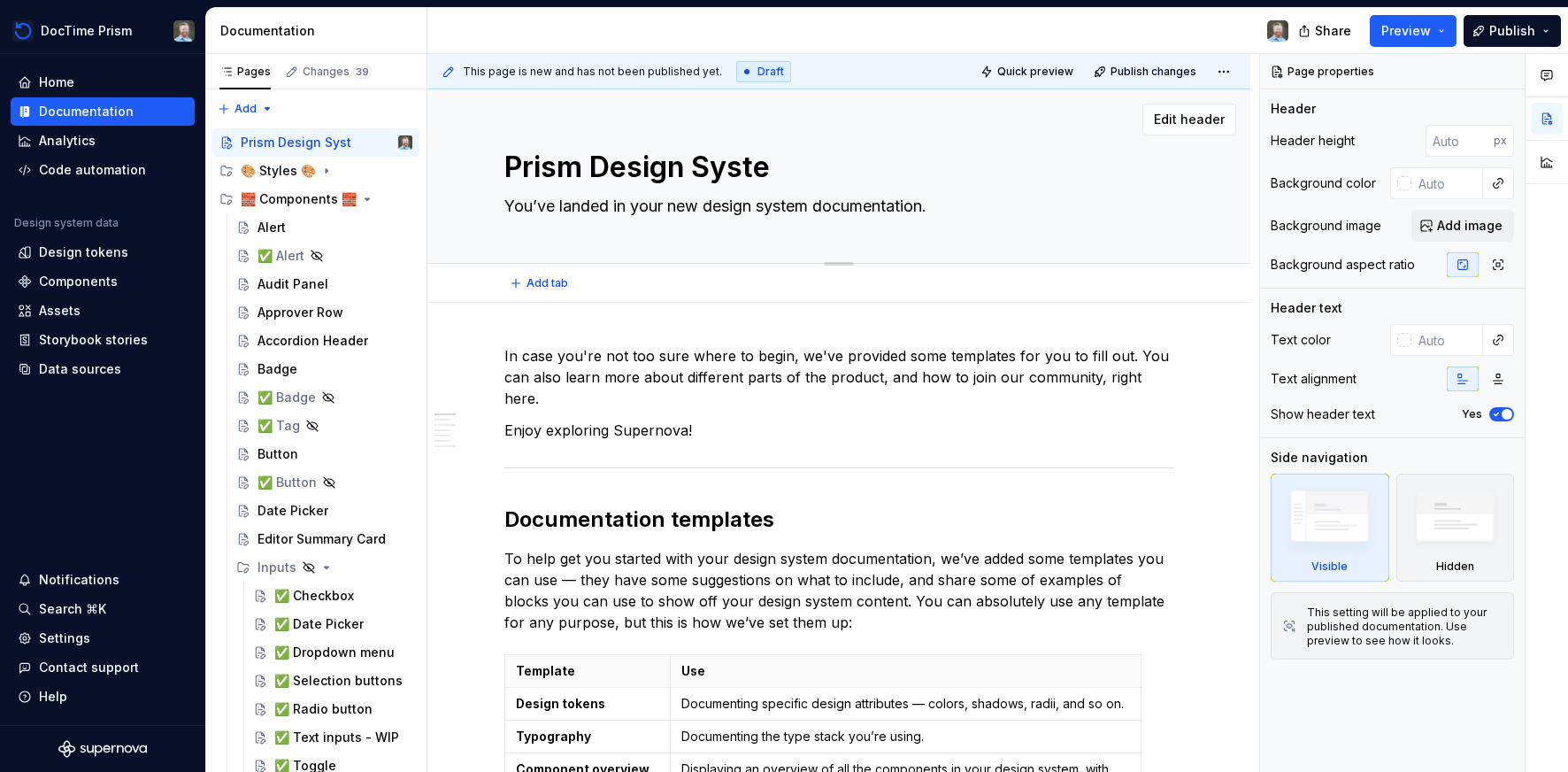
type textarea "Prism Design System"
type textarea "*"
type textarea "Prism Design System"
click at [572, 207] on textarea "You’ve landed in your new design system documentation." at bounding box center [834, 206] width 669 height 28
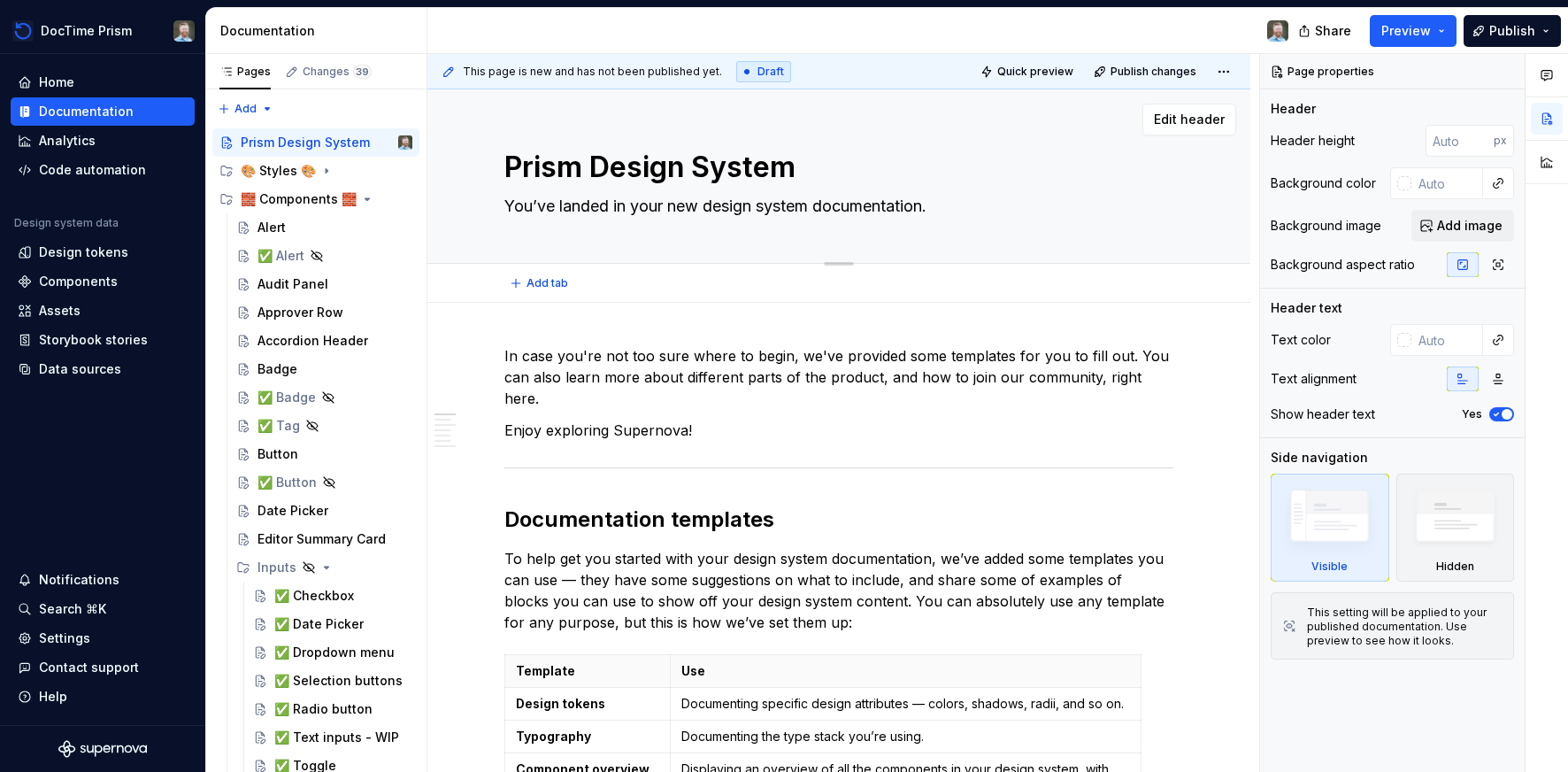
click at [572, 207] on textarea "You’ve landed in your new design system documentation." at bounding box center [834, 206] width 669 height 28
click at [573, 211] on textarea "You’ve landed in your new design system documentation." at bounding box center [834, 206] width 669 height 28
type textarea "*"
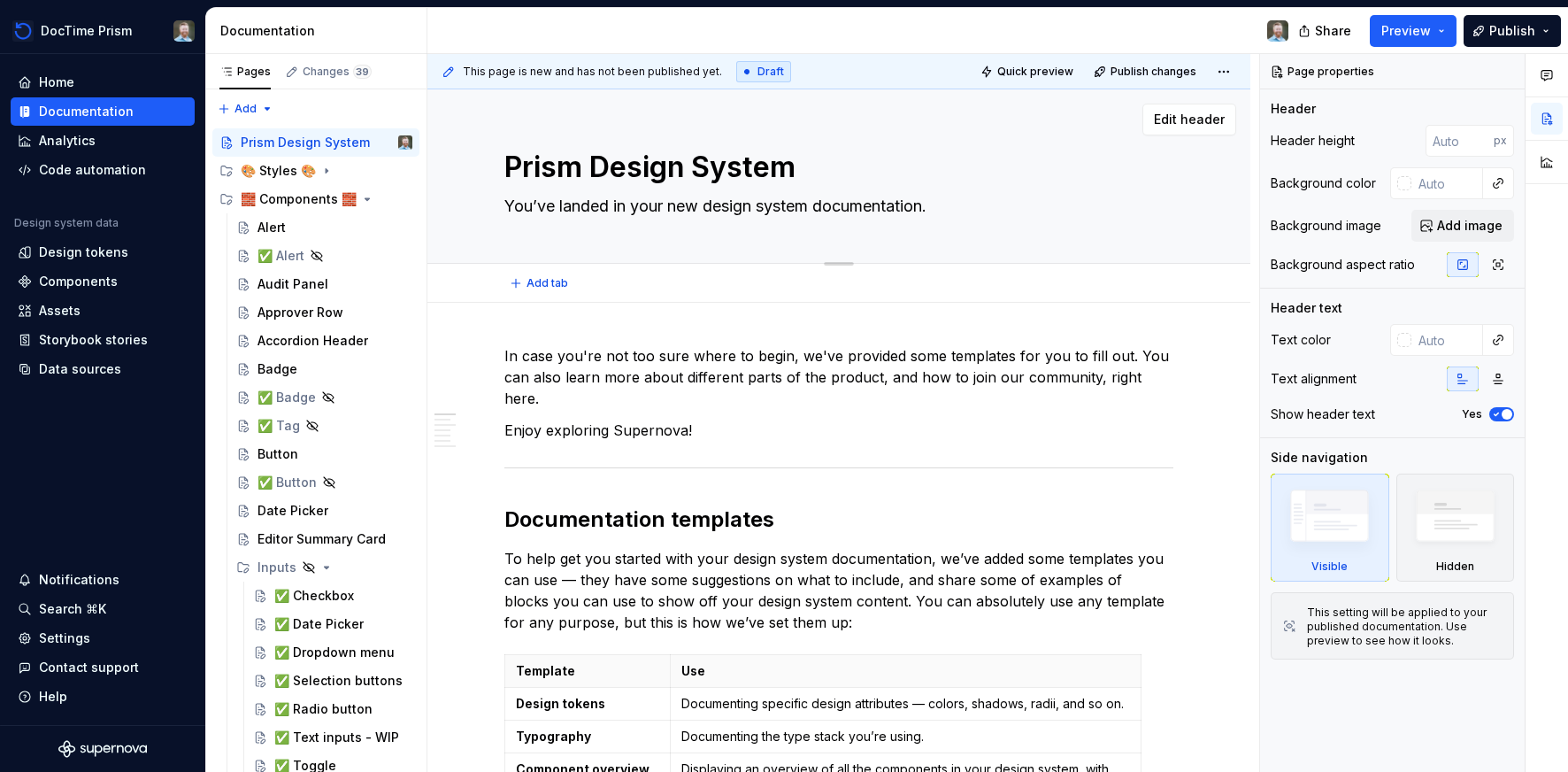
type textarea "T"
type textarea "*"
type textarea "Th"
type textarea "*"
type textarea "The"
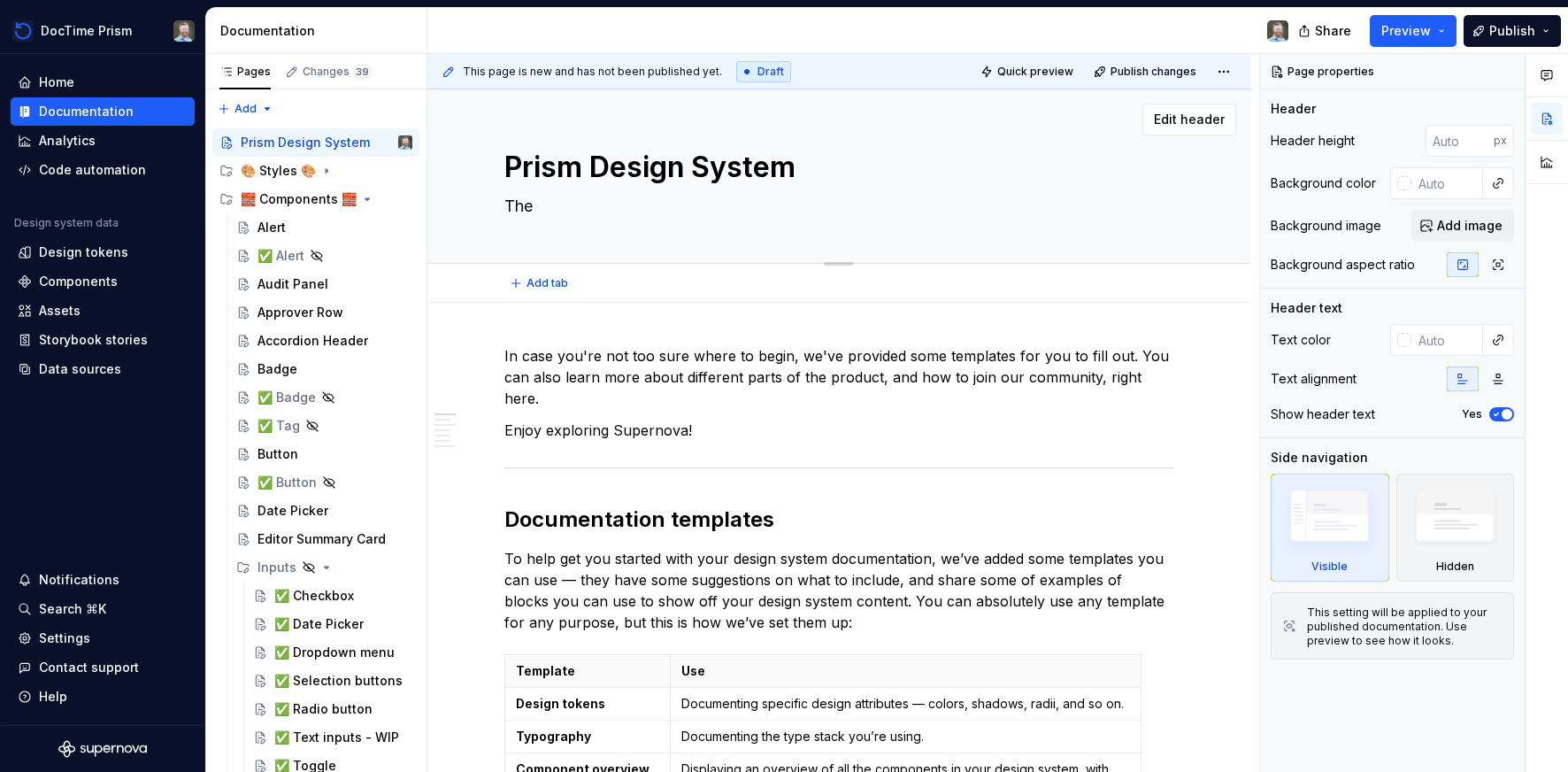
type textarea "*"
type textarea "The"
type textarea "*"
type textarea "The d"
type textarea "*"
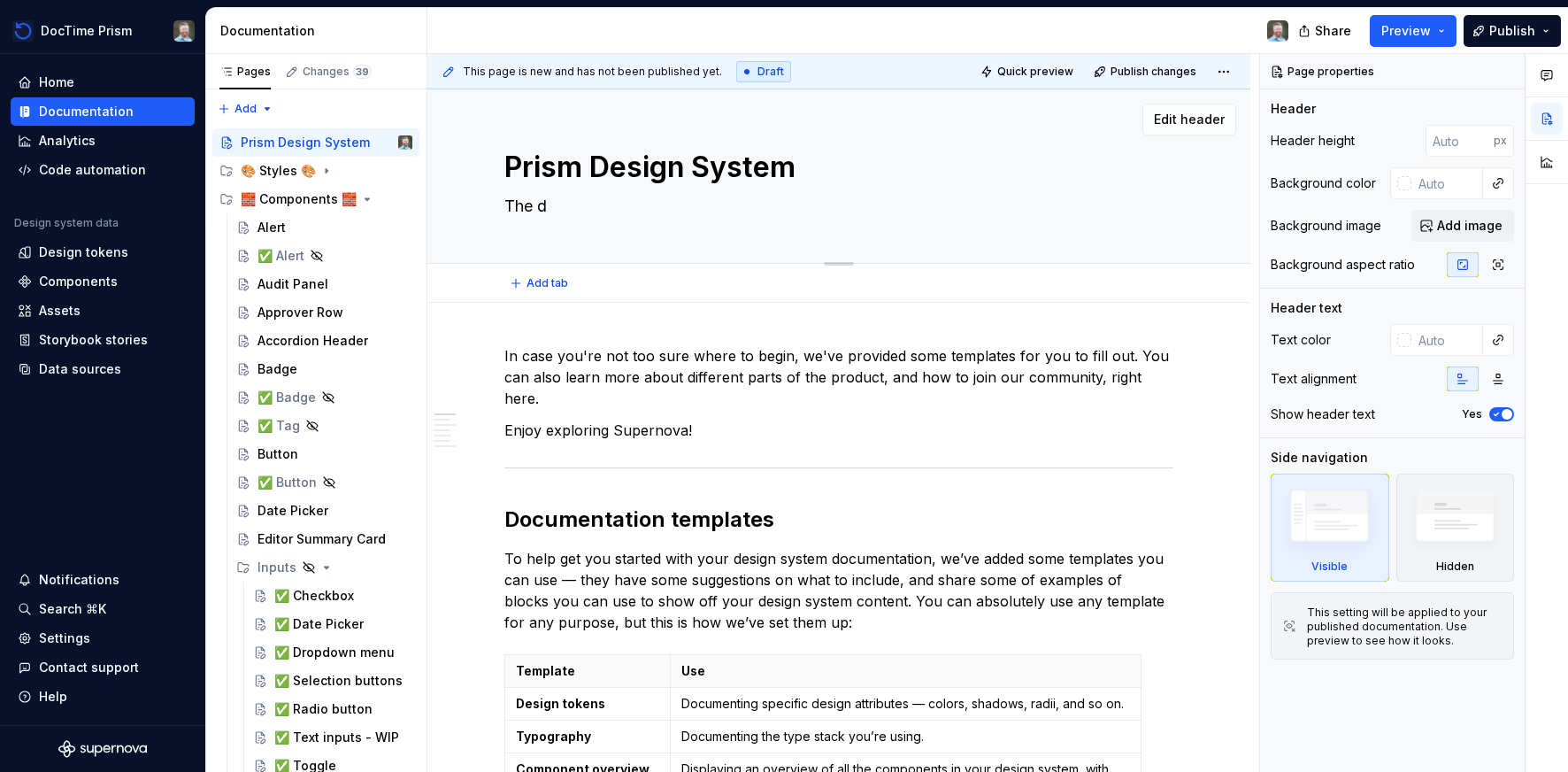
type textarea "The de"
type textarea "*"
type textarea "The des"
type textarea "*"
type textarea "The desi"
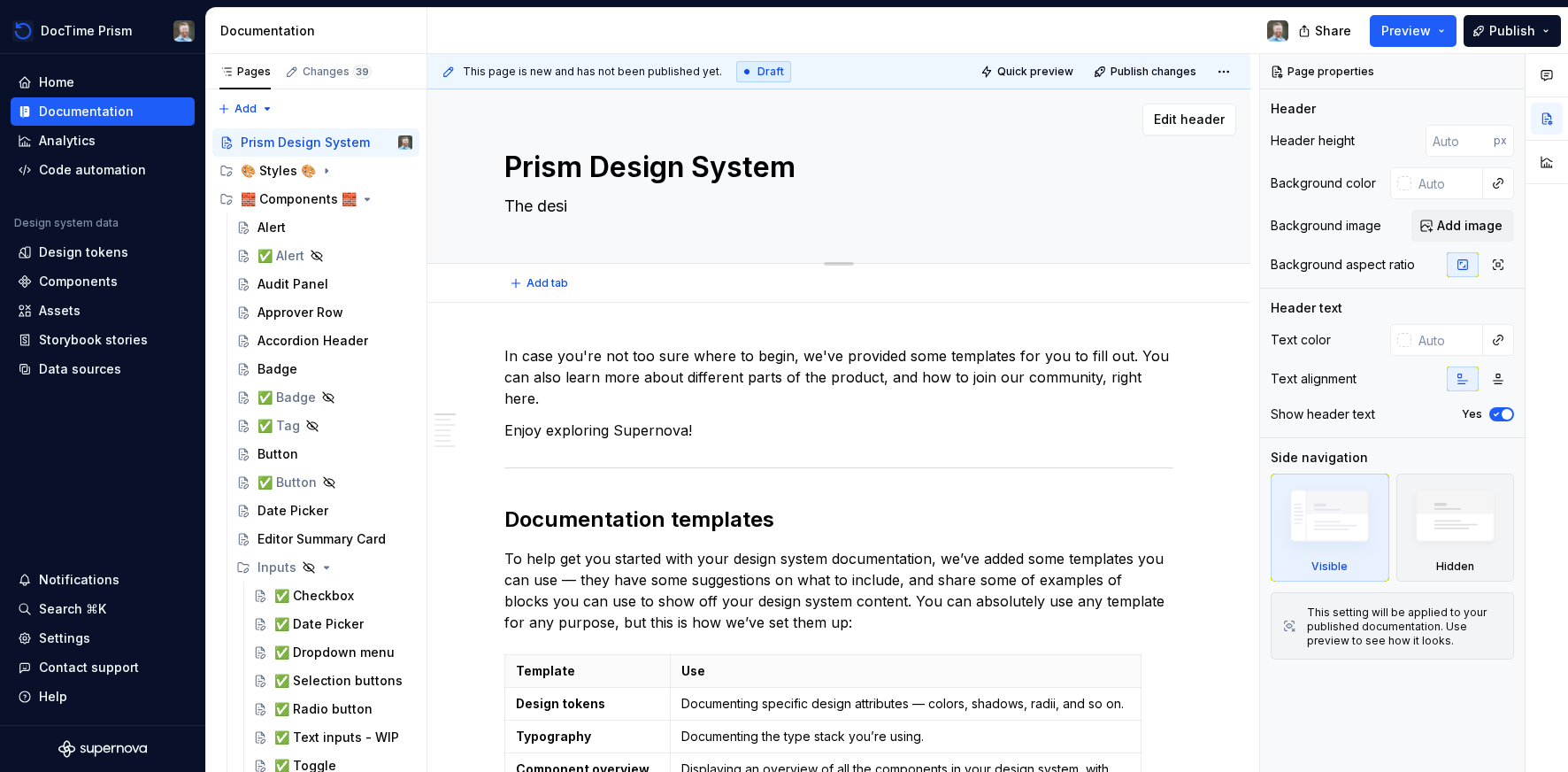
type textarea "*"
type textarea "The desig"
type textarea "*"
type textarea "The design"
type textarea "*"
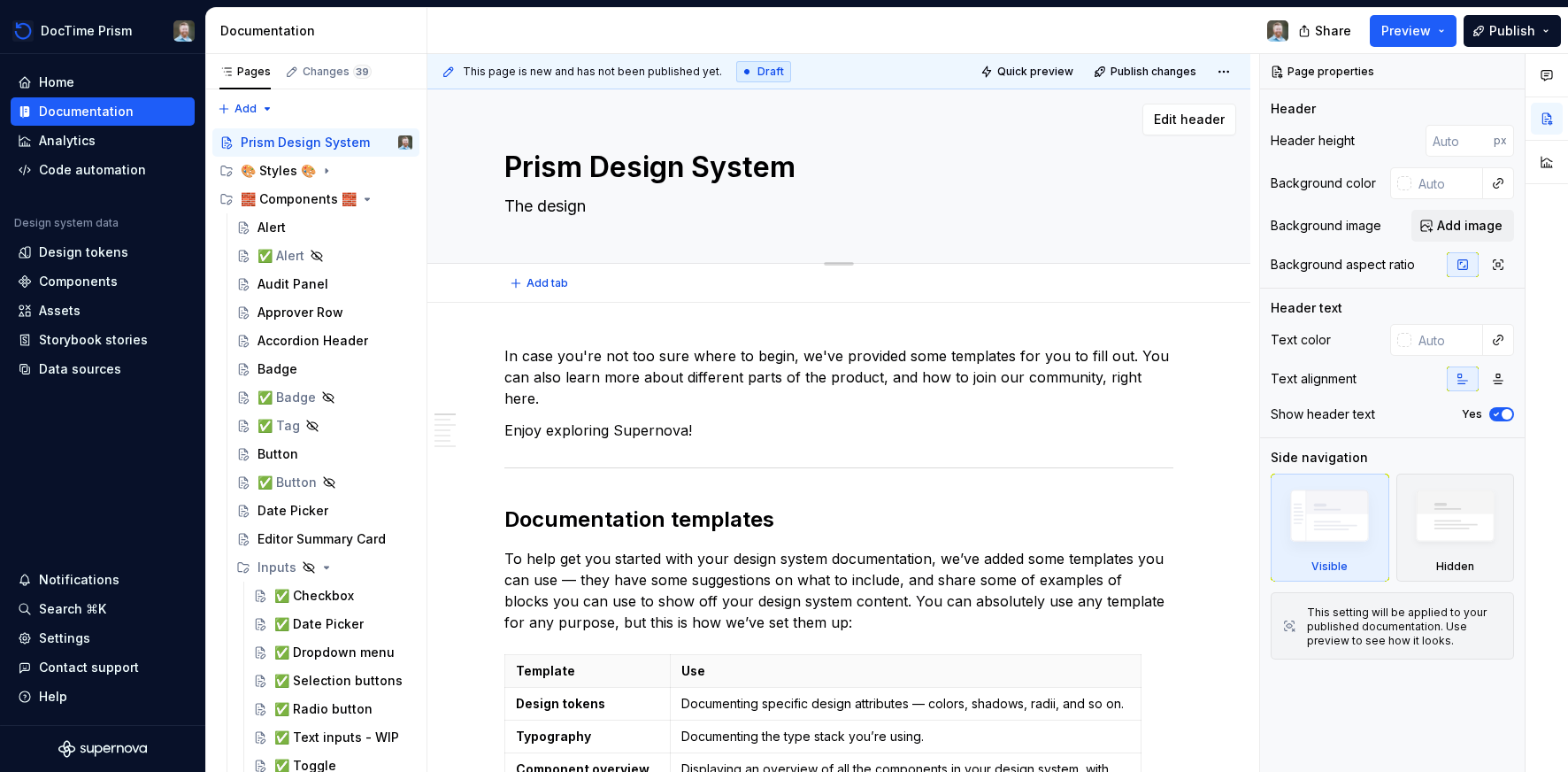
type textarea "The design"
type textarea "*"
type textarea "The design s"
type textarea "*"
type textarea "The design"
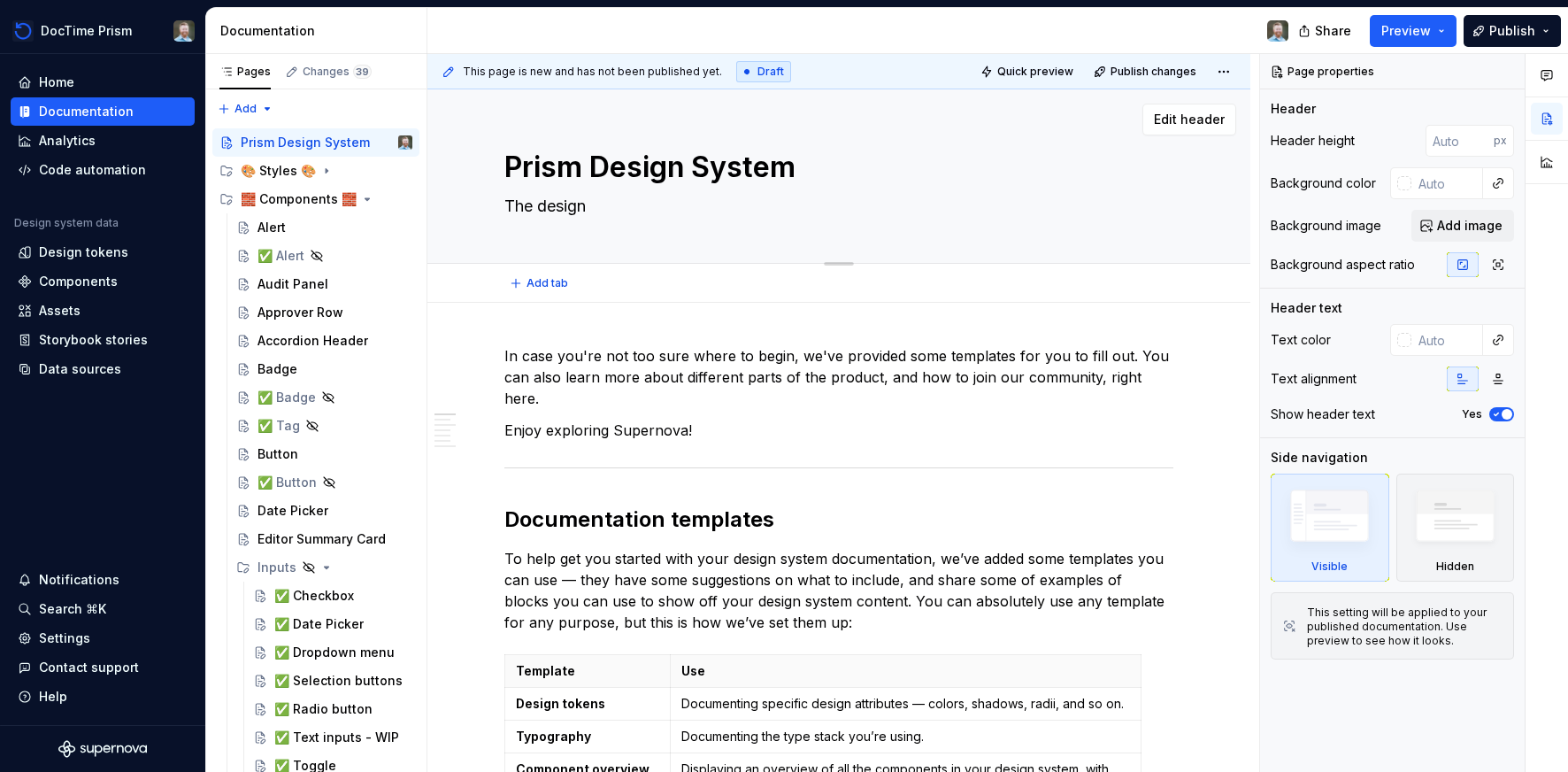
type textarea "*"
type textarea "The design"
type textarea "*"
type textarea "The desig"
type textarea "*"
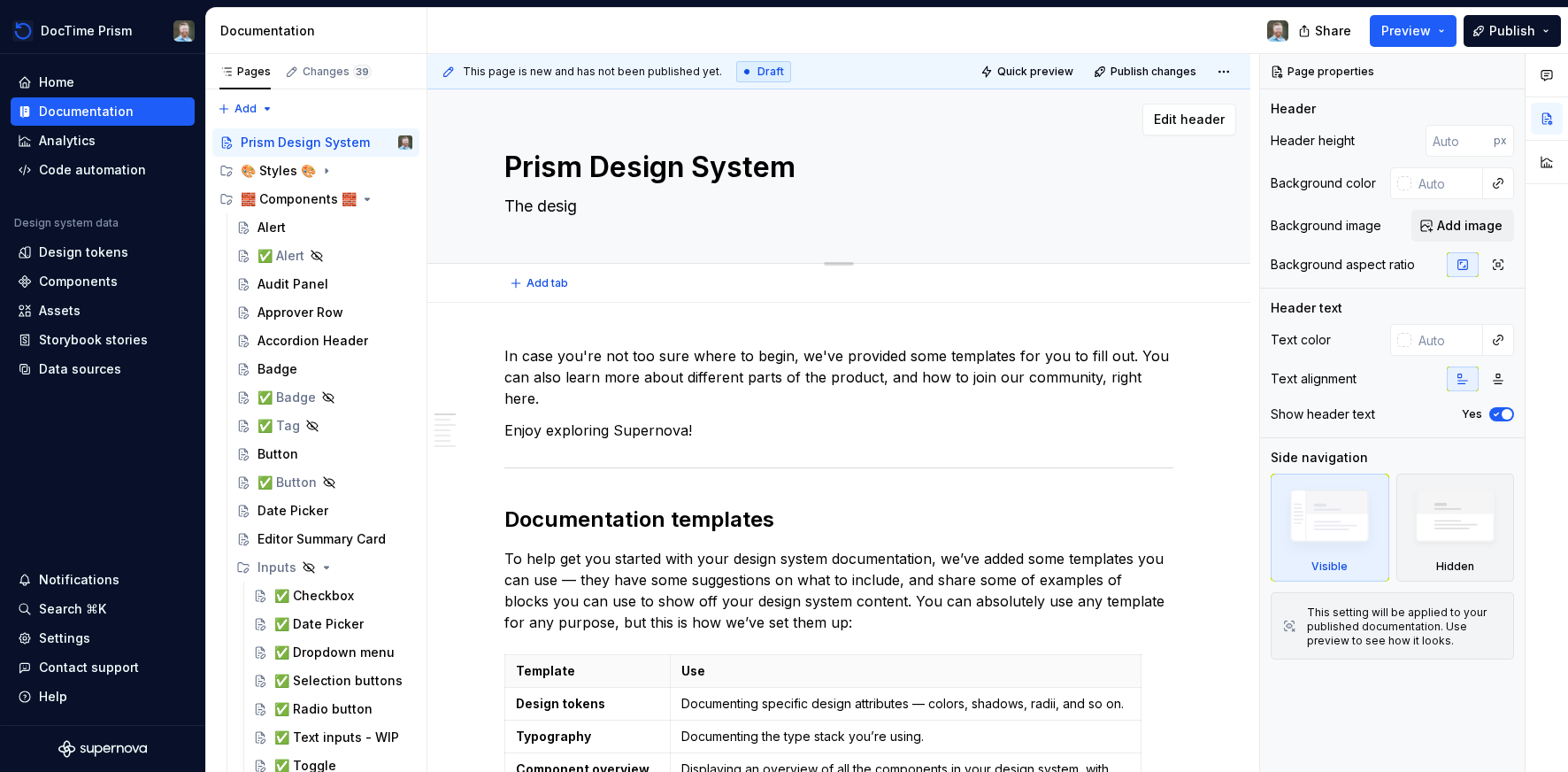
type textarea "The desi"
type textarea "*"
type textarea "The des"
type textarea "*"
type textarea "The de"
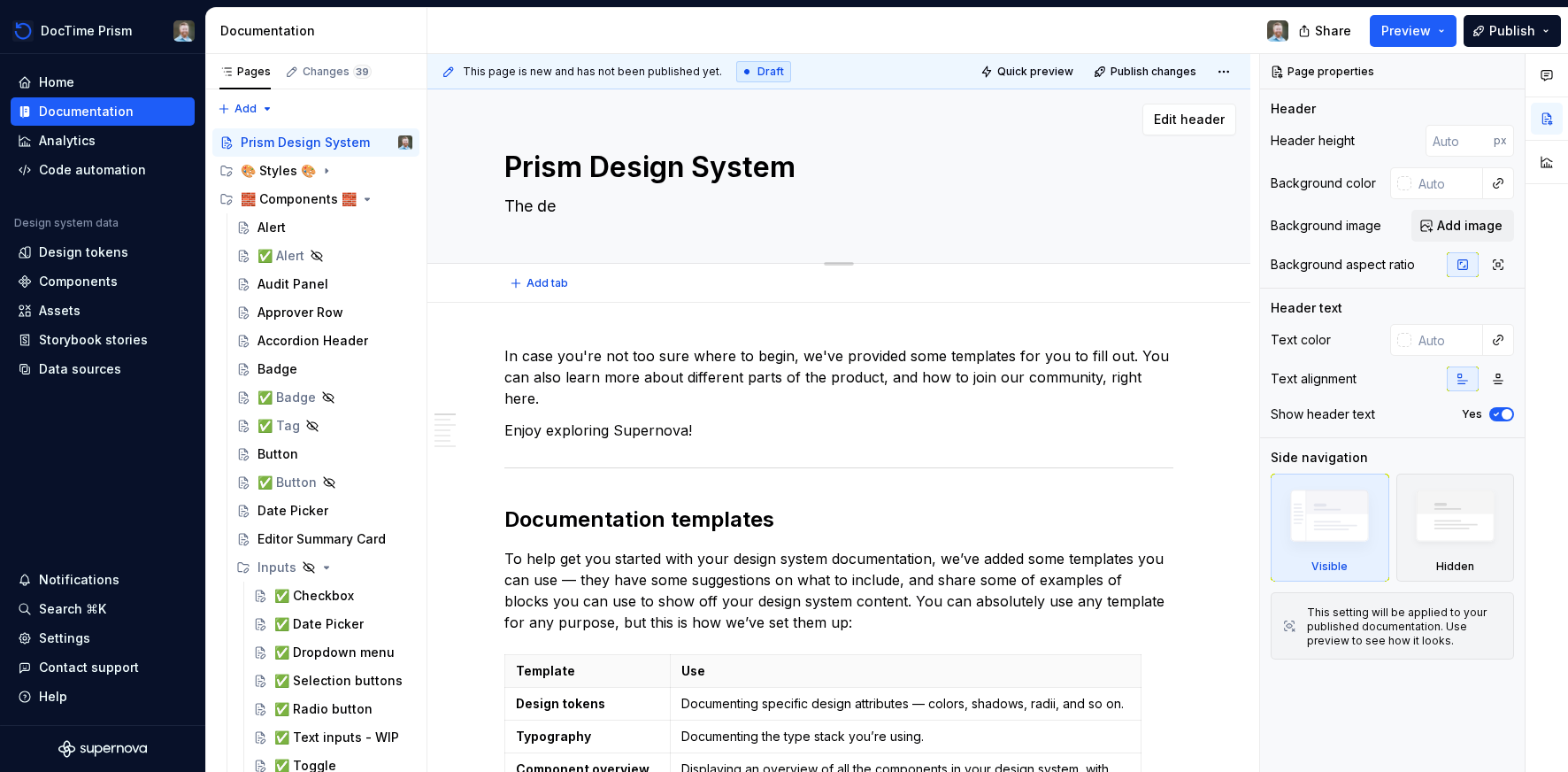
type textarea "*"
type textarea "The d"
type textarea "*"
type textarea "The"
type textarea "*"
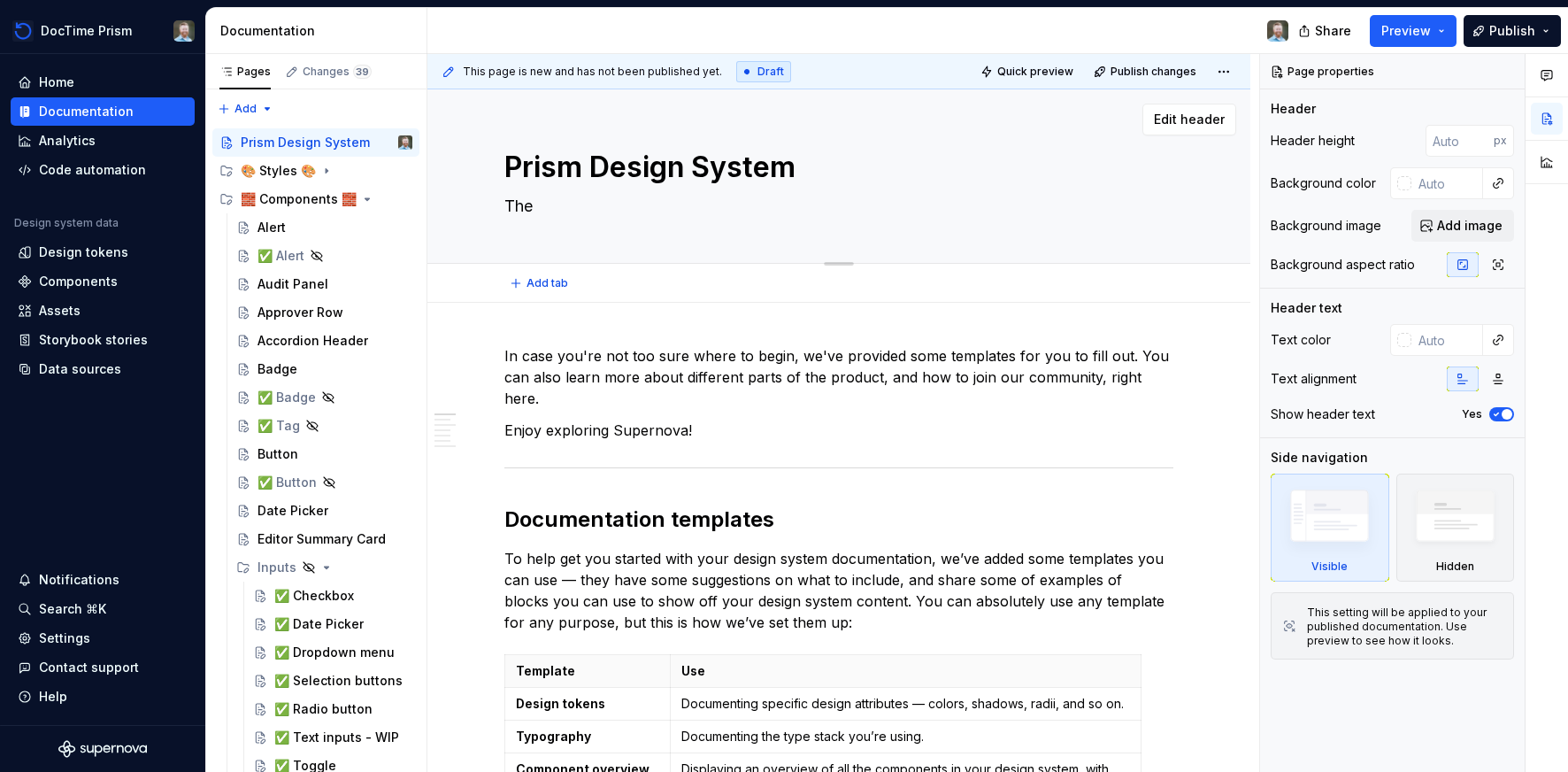
type textarea "The"
type textarea "*"
type textarea "The"
type textarea "*"
type textarea "The d"
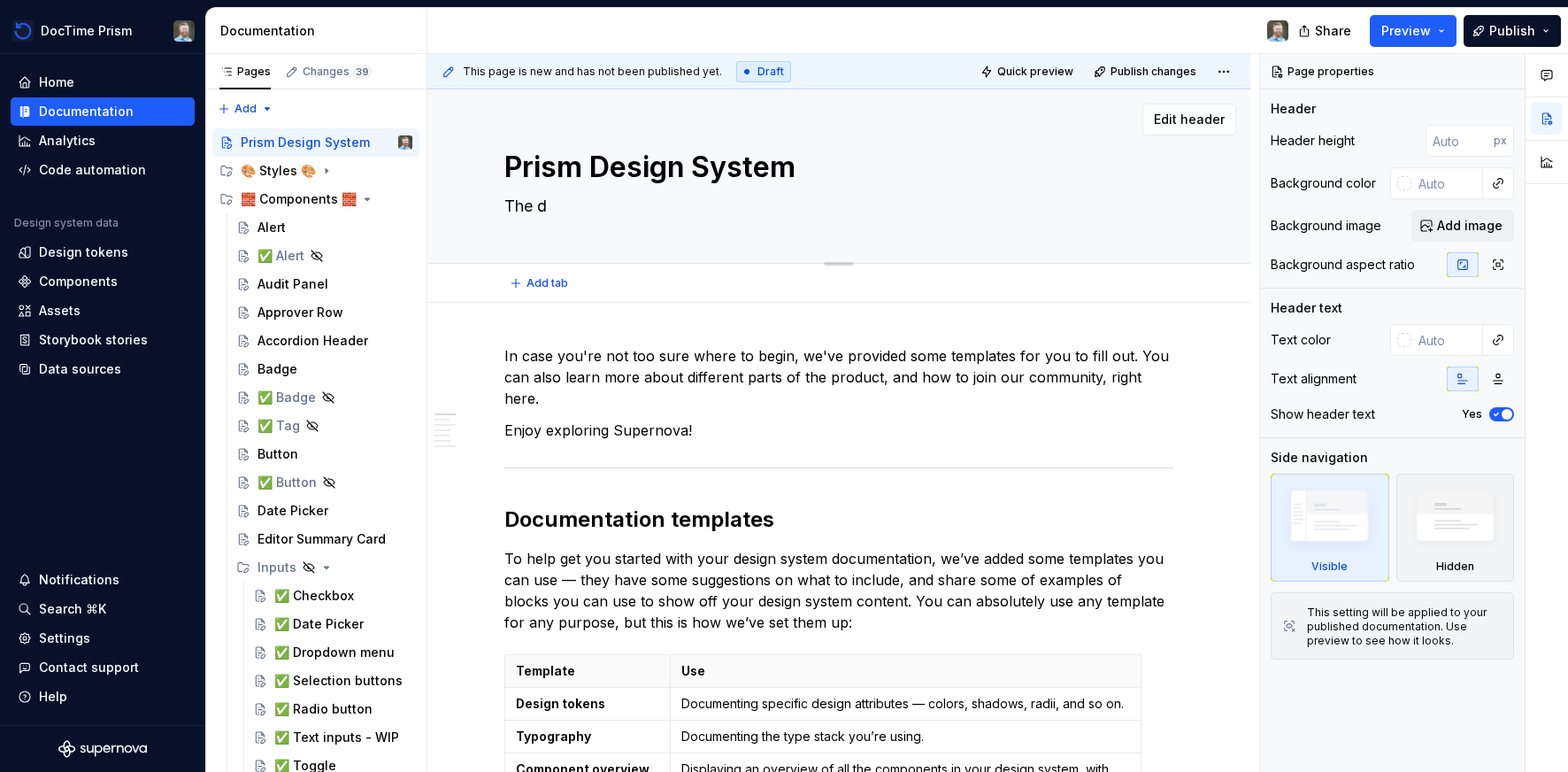
type textarea "*"
type textarea "The de"
type textarea "*"
type textarea "The des"
type textarea "*"
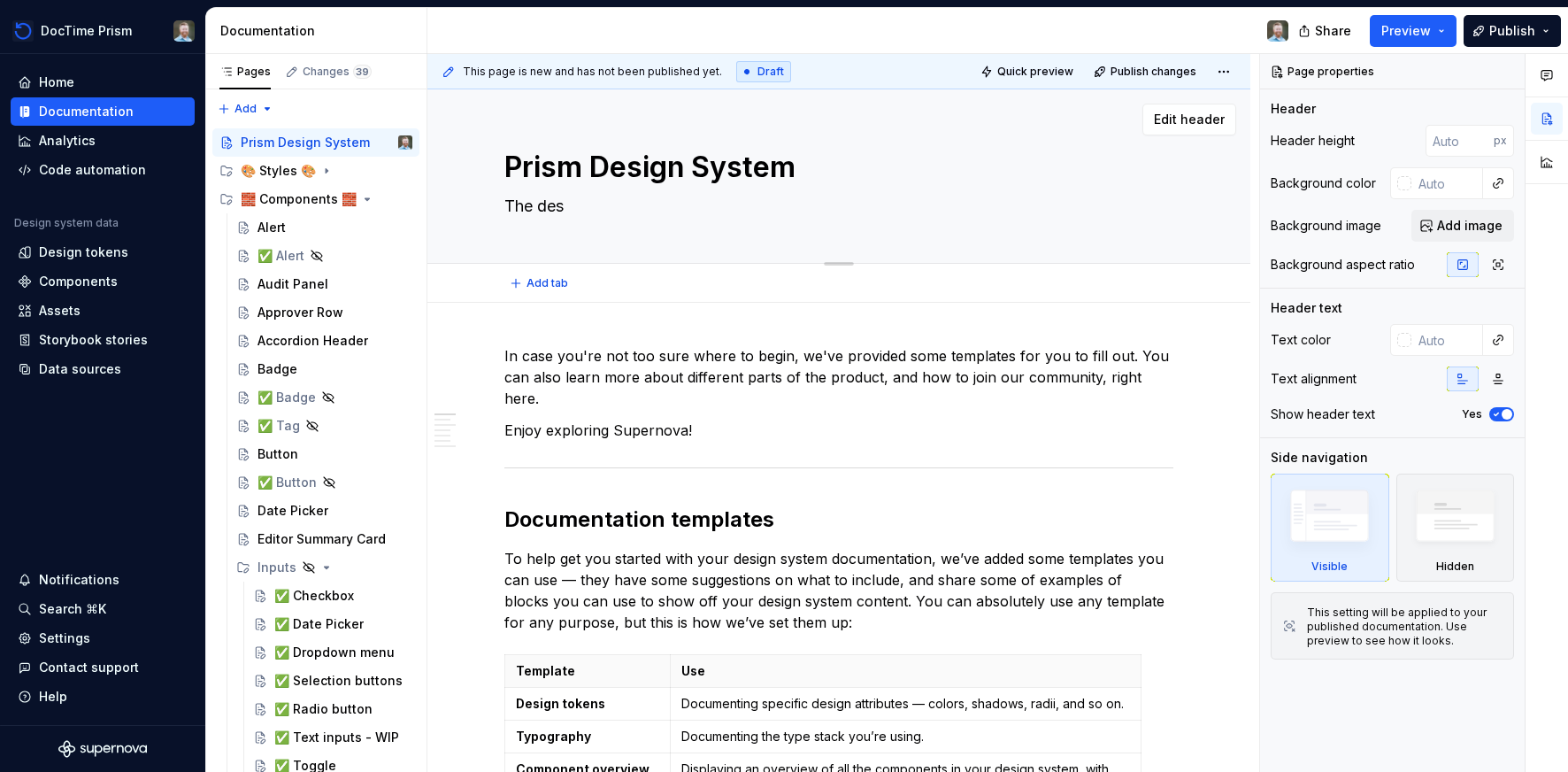
type textarea "The desi"
type textarea "*"
type textarea "The desig"
type textarea "*"
type textarea "The design"
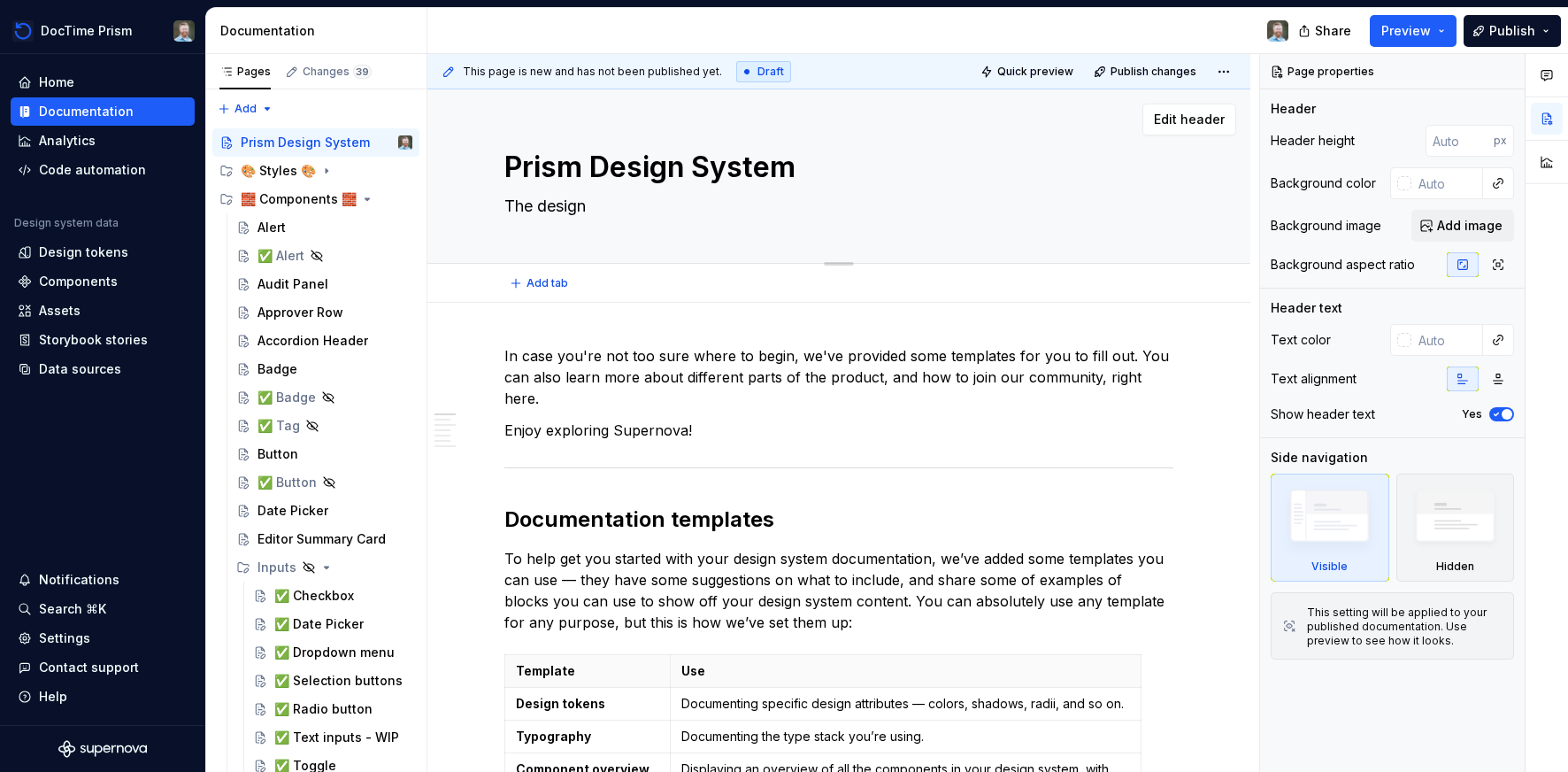
type textarea "*"
type textarea "The design"
type textarea "*"
type textarea "The design s"
type textarea "*"
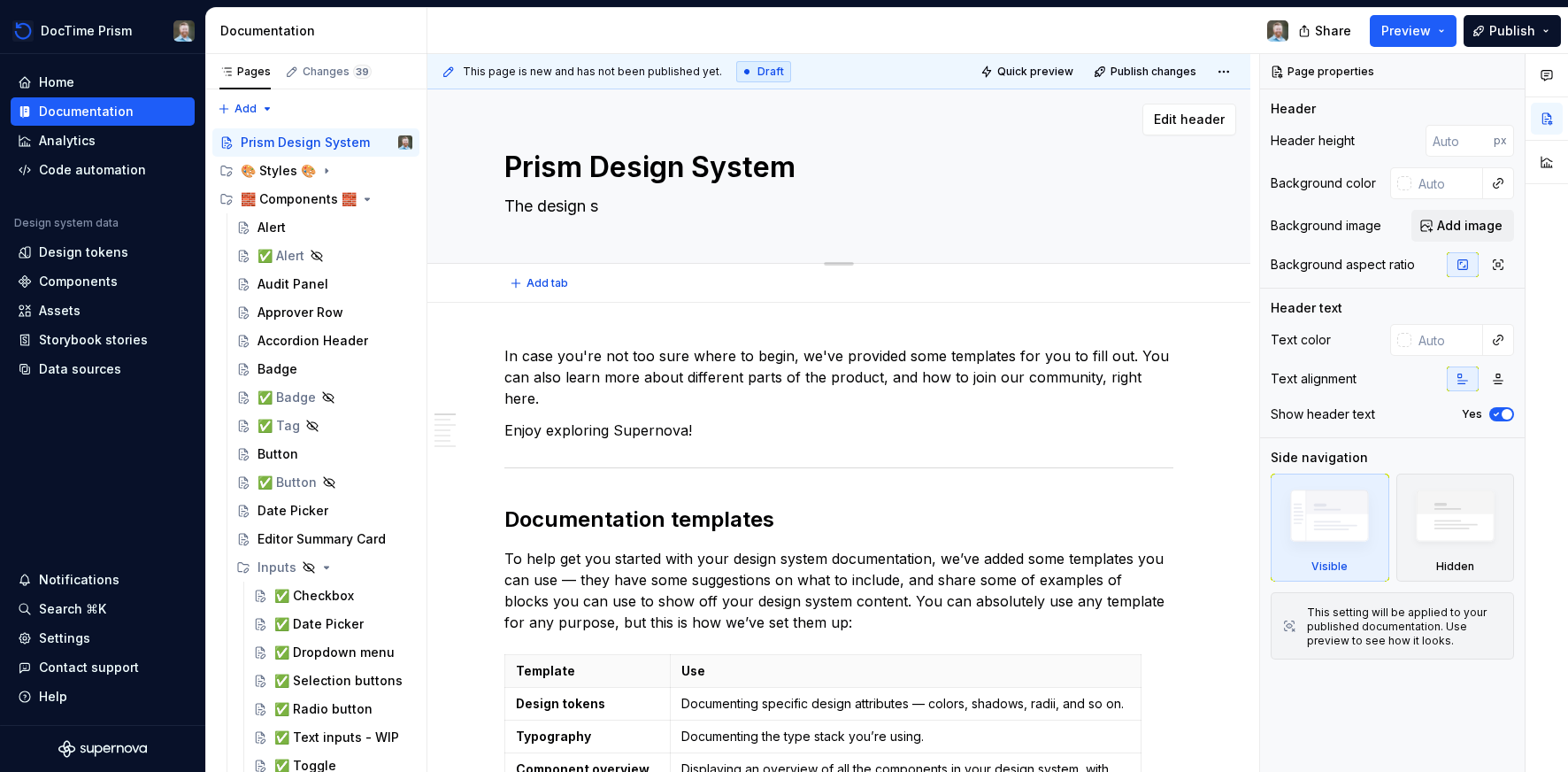
type textarea "The design"
type textarea "*"
type textarea "The design"
type textarea "*"
type textarea "The desig"
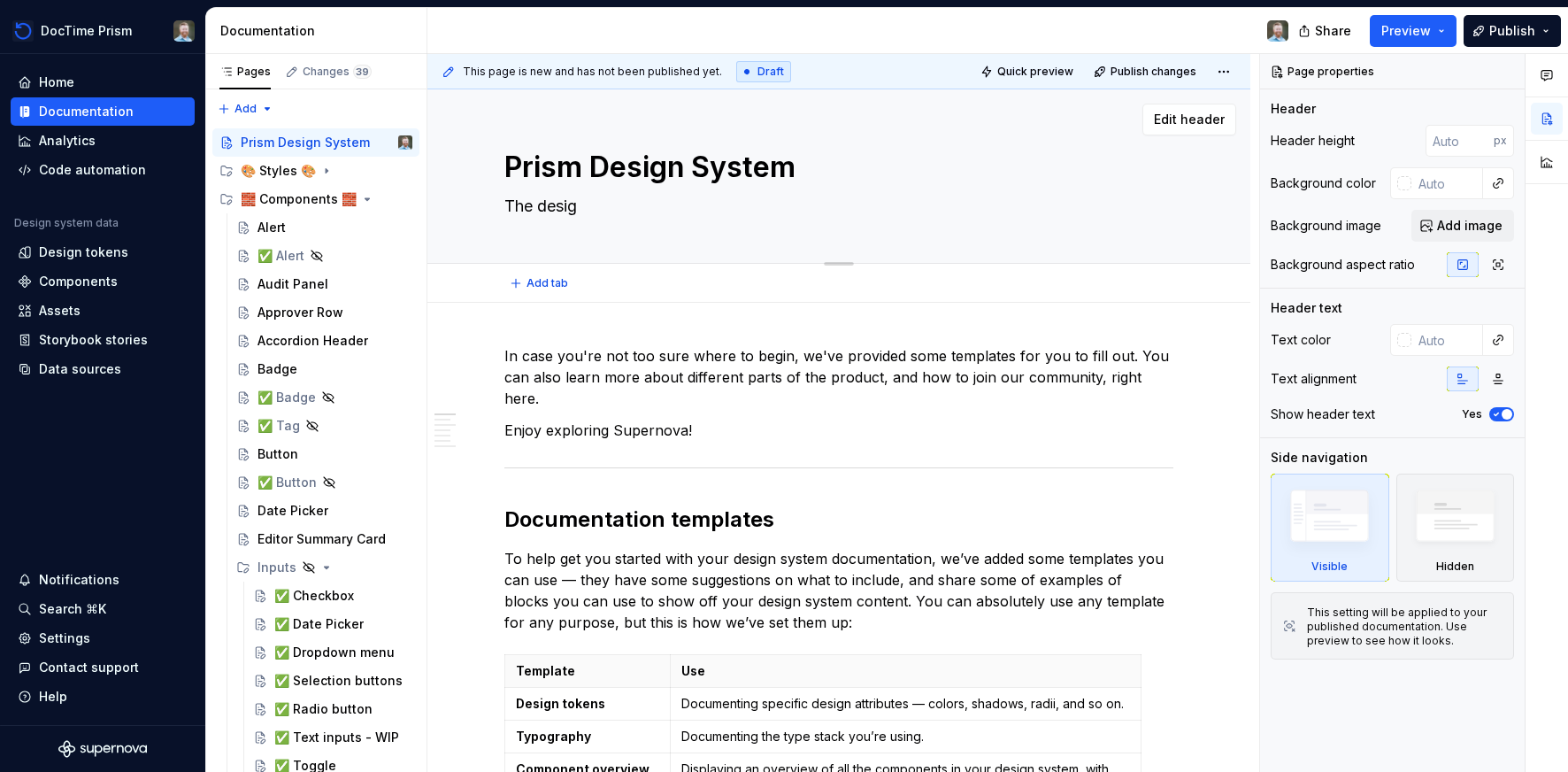
type textarea "*"
type textarea "The desi"
type textarea "*"
type textarea "The des"
type textarea "*"
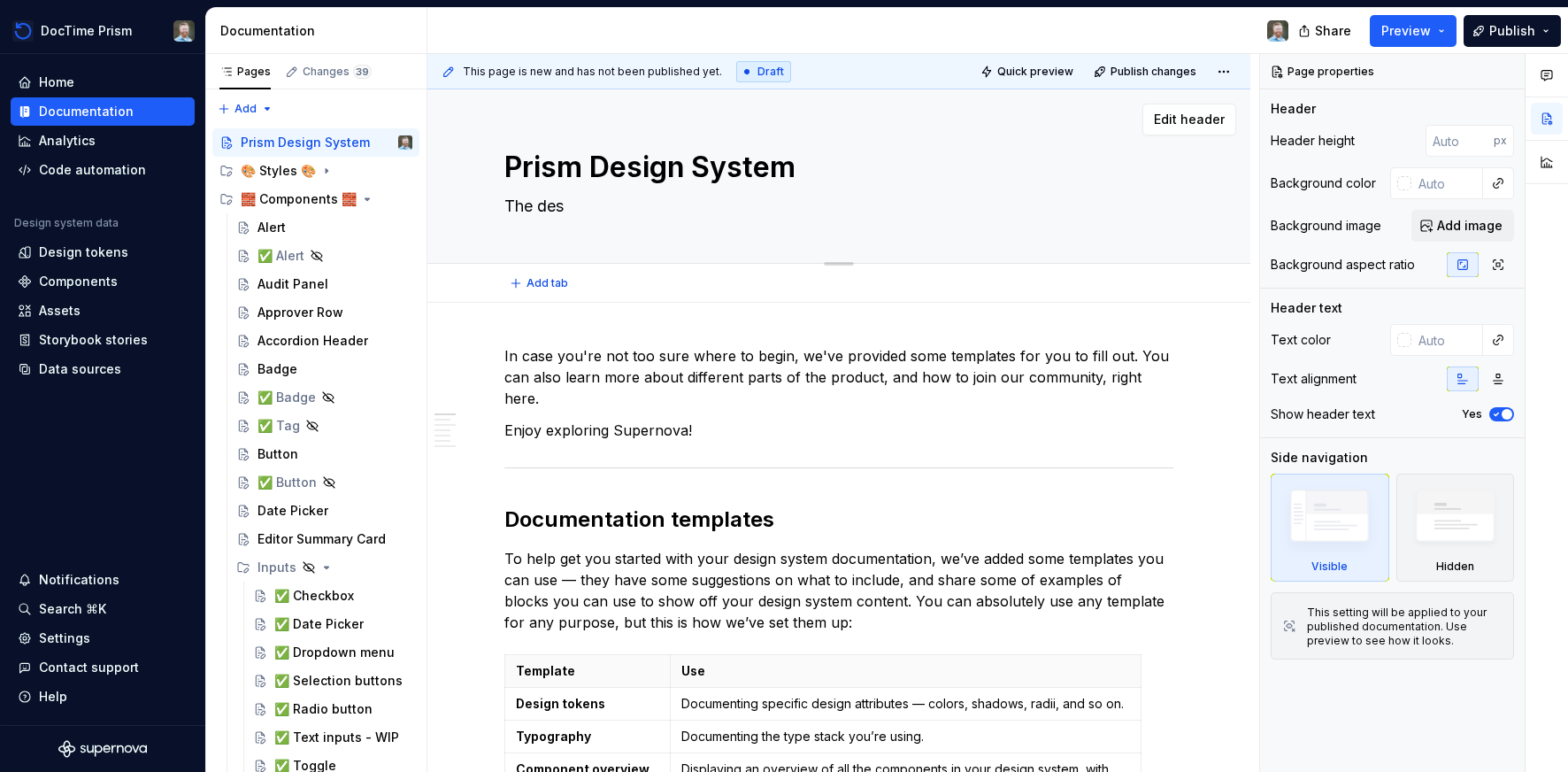
type textarea "The de"
type textarea "*"
type textarea "The d"
type textarea "*"
type textarea "The"
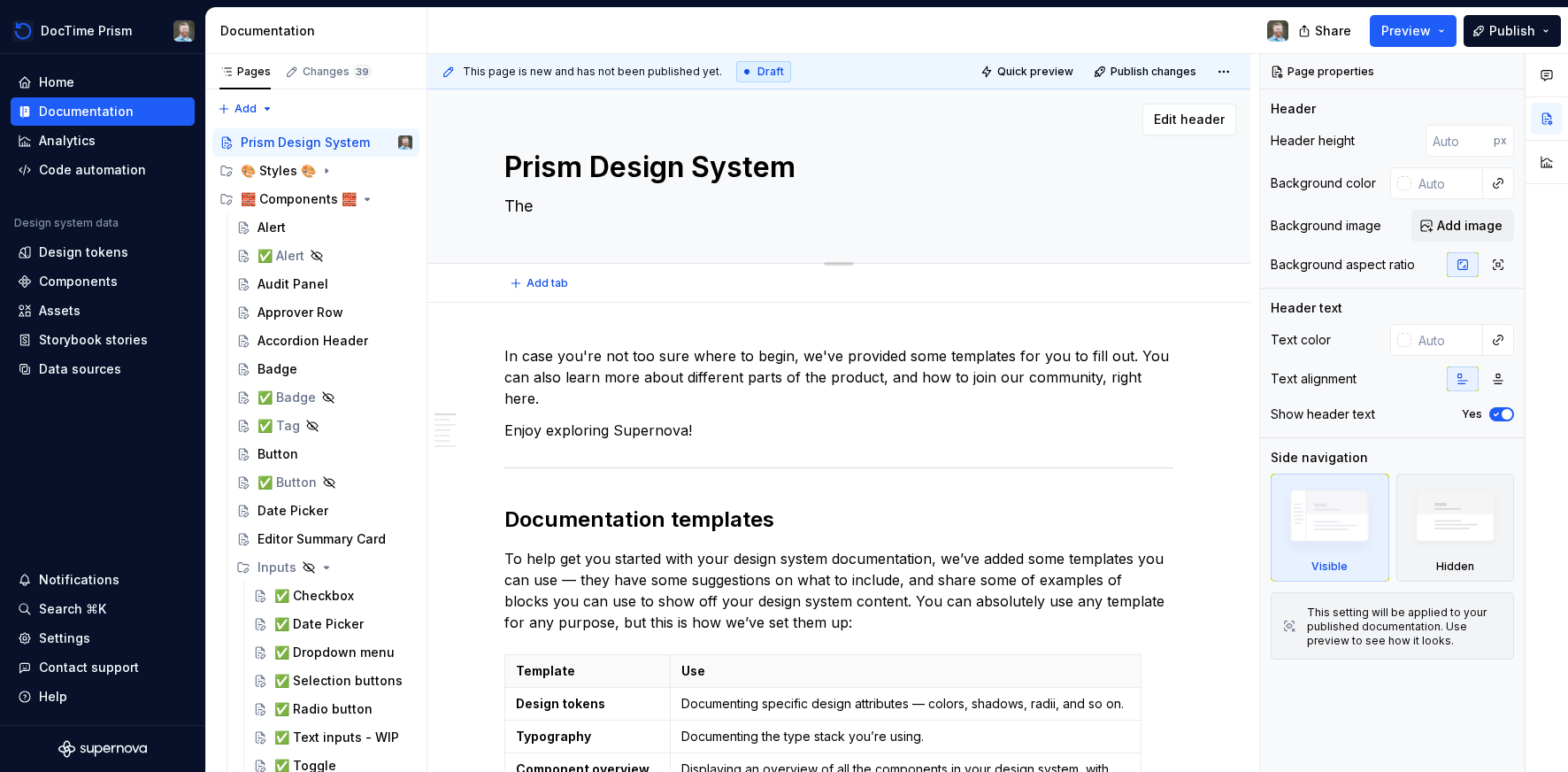
type textarea "*"
type textarea "The"
type textarea "*"
type textarea "Th"
type textarea "*"
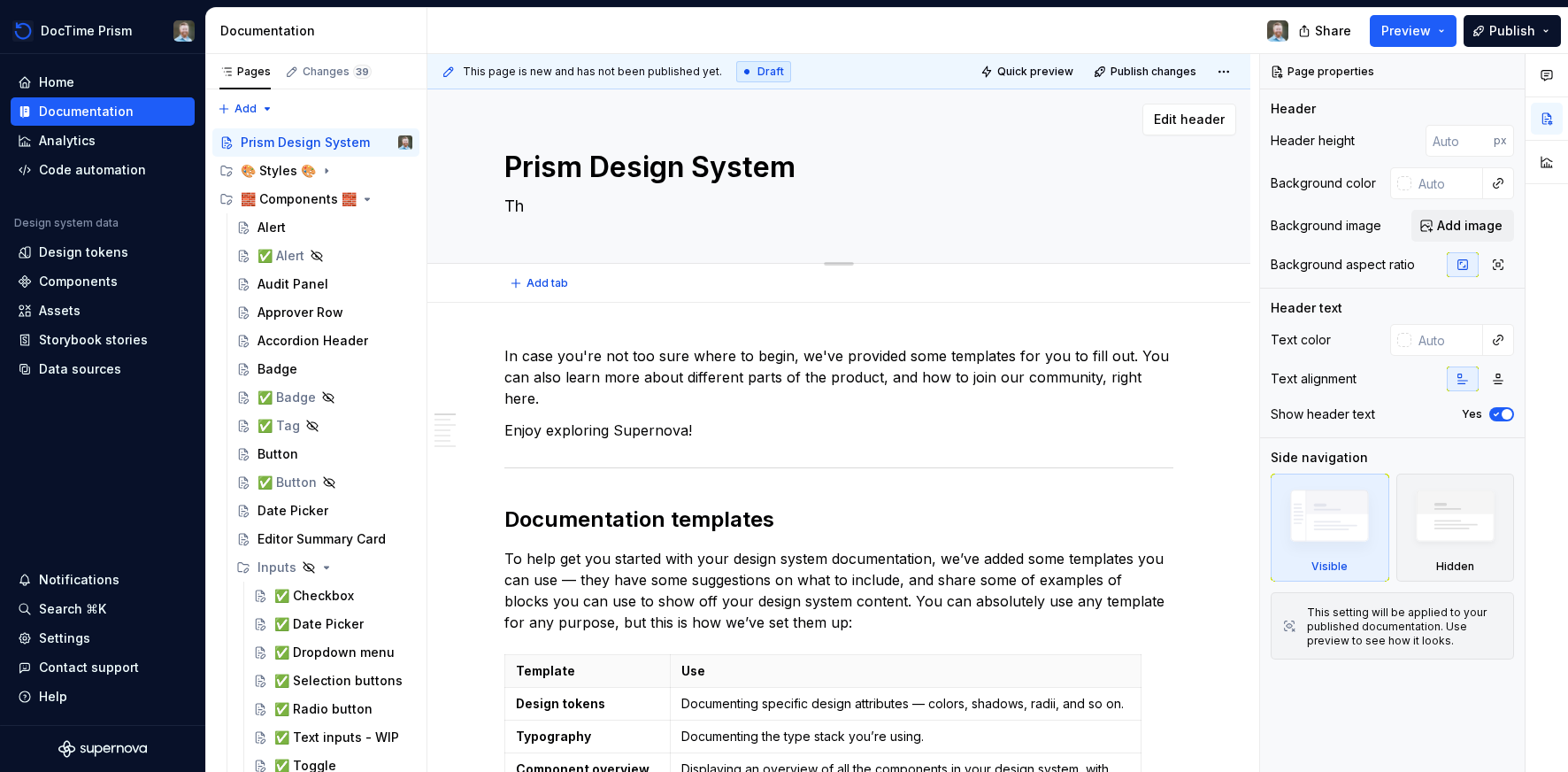
type textarea "T"
type textarea "*"
type textarea "You’ve landed in your new design system documentation."
click at [603, 169] on textarea "Prism Design System" at bounding box center [834, 167] width 669 height 42
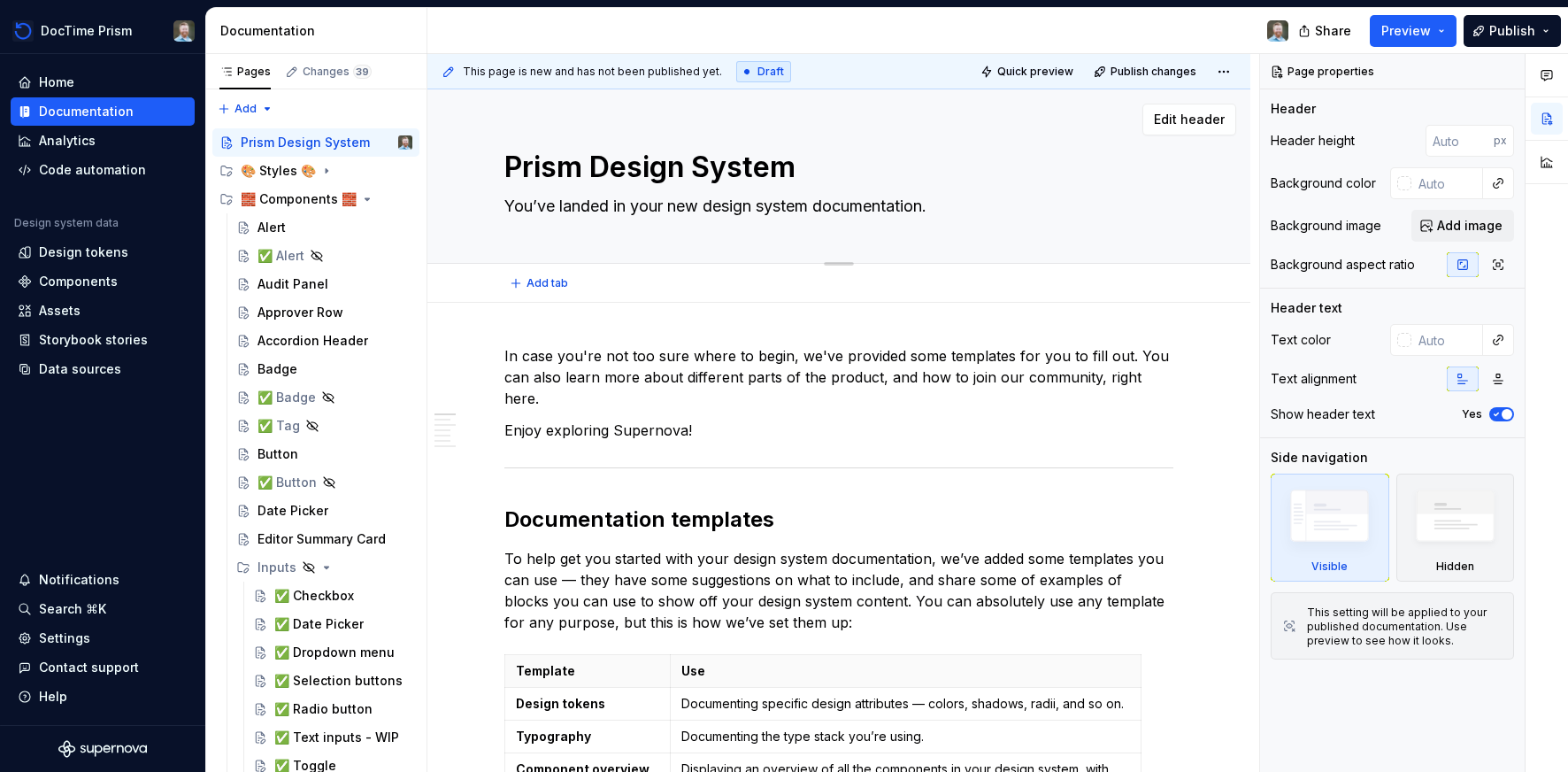
click at [602, 168] on textarea "Prism Design System" at bounding box center [834, 167] width 669 height 42
type textarea "*"
type textarea "Prism design System"
drag, startPoint x: 713, startPoint y: 167, endPoint x: 700, endPoint y: 167, distance: 13.0
click at [700, 167] on textarea "Prism design System" at bounding box center [834, 167] width 669 height 42
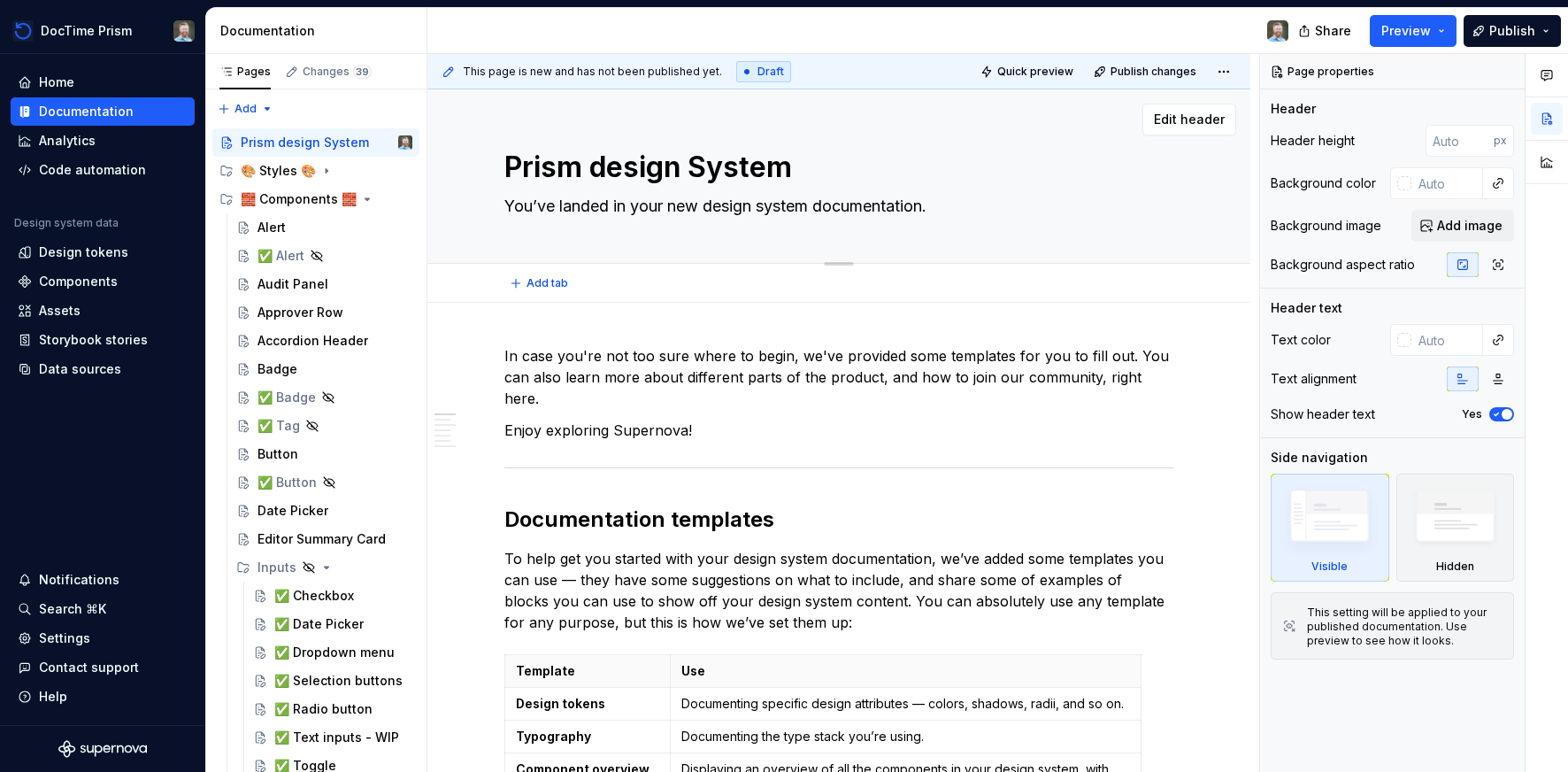
type textarea "*"
type textarea "Prism design system"
type textarea "*"
type textarea "Prism design system"
click at [598, 207] on textarea "You’ve landed in your new design system documentation." at bounding box center [834, 206] width 669 height 28
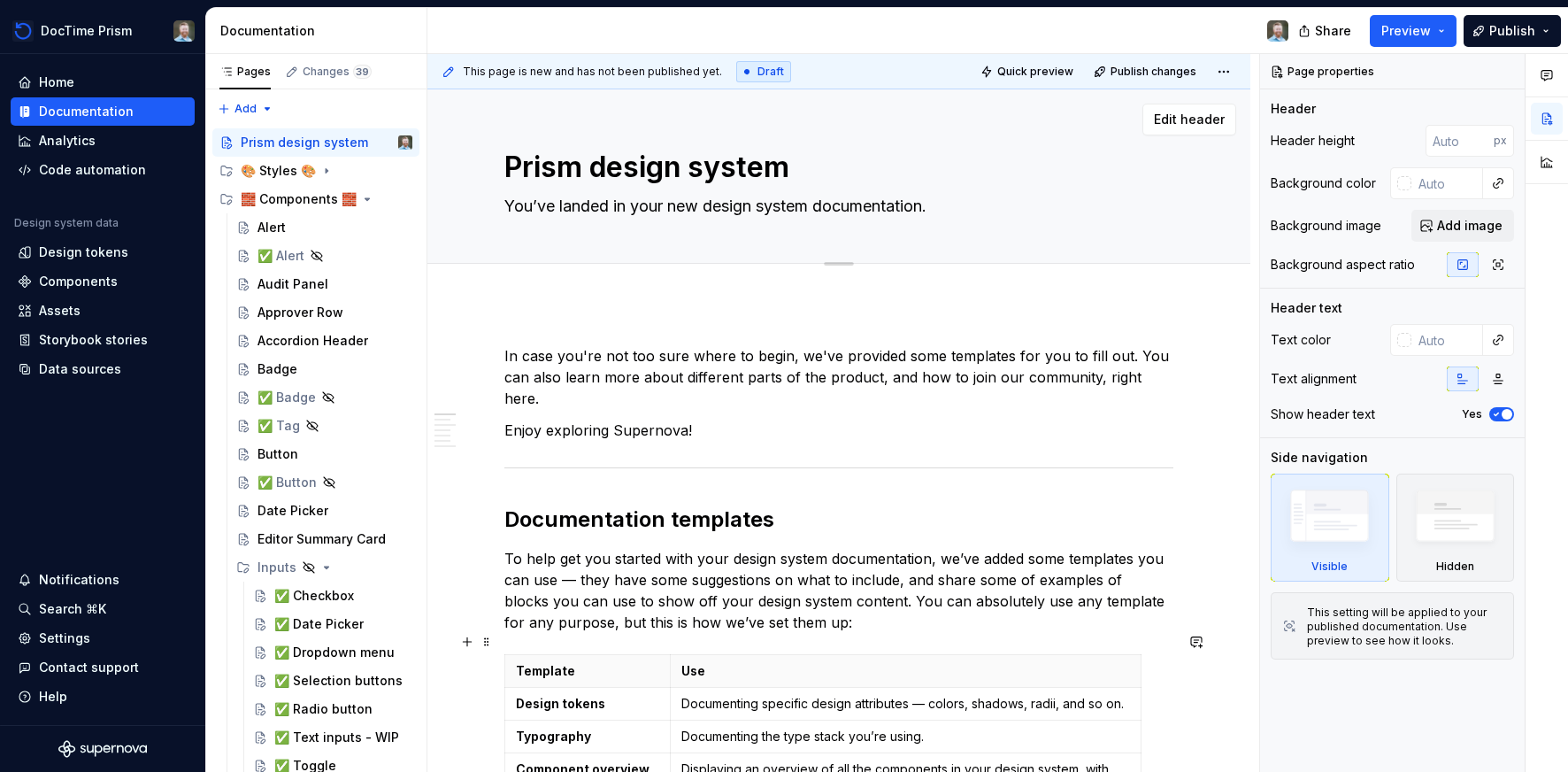
click at [598, 207] on textarea "You’ve landed in your new design system documentation." at bounding box center [834, 206] width 669 height 28
paste textarea "Our design system is a unified set of guidelines, components, and tools that he…"
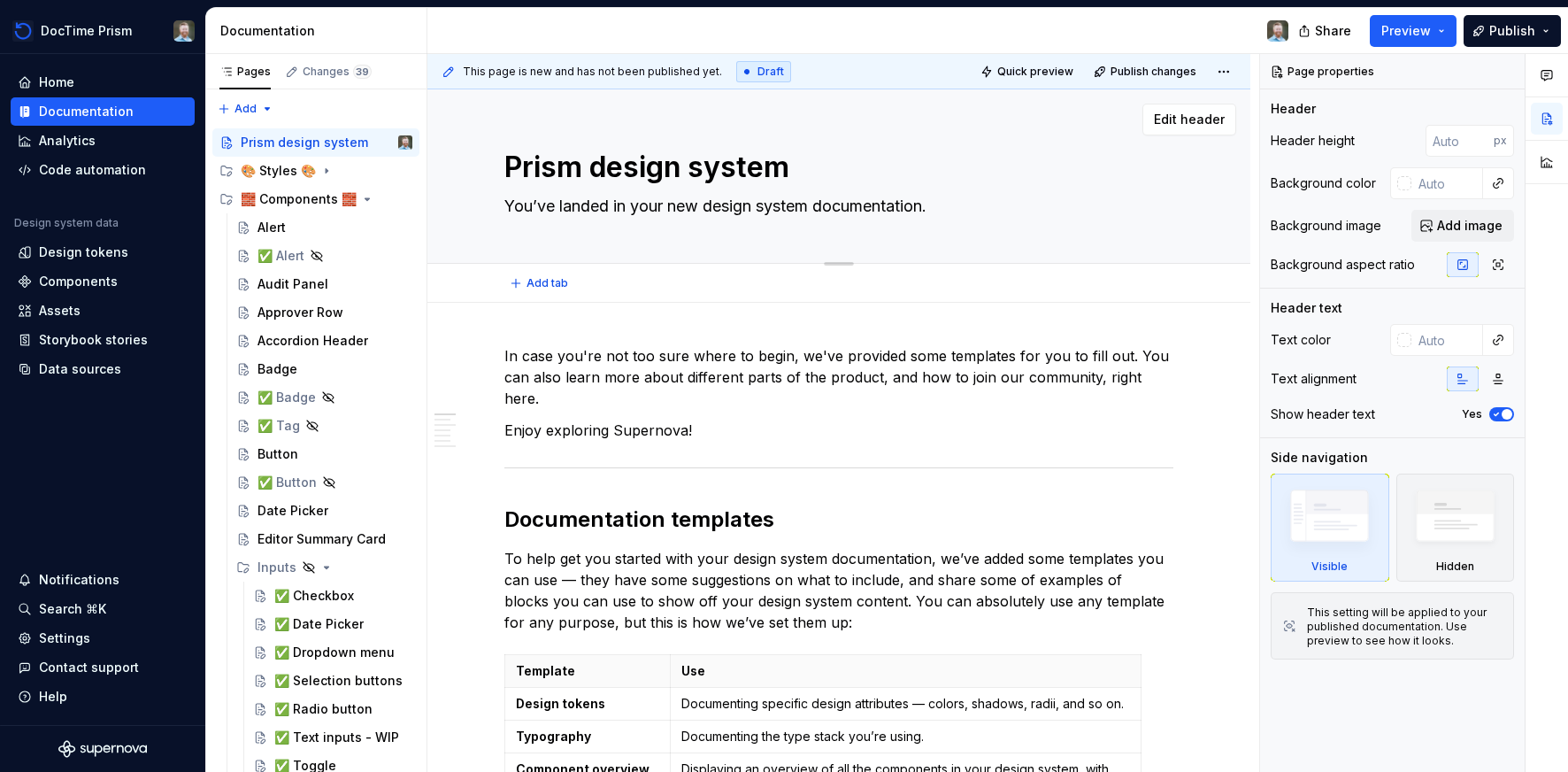
type textarea "*"
type textarea "Our design system is a unified set of guidelines, components, and tools that he…"
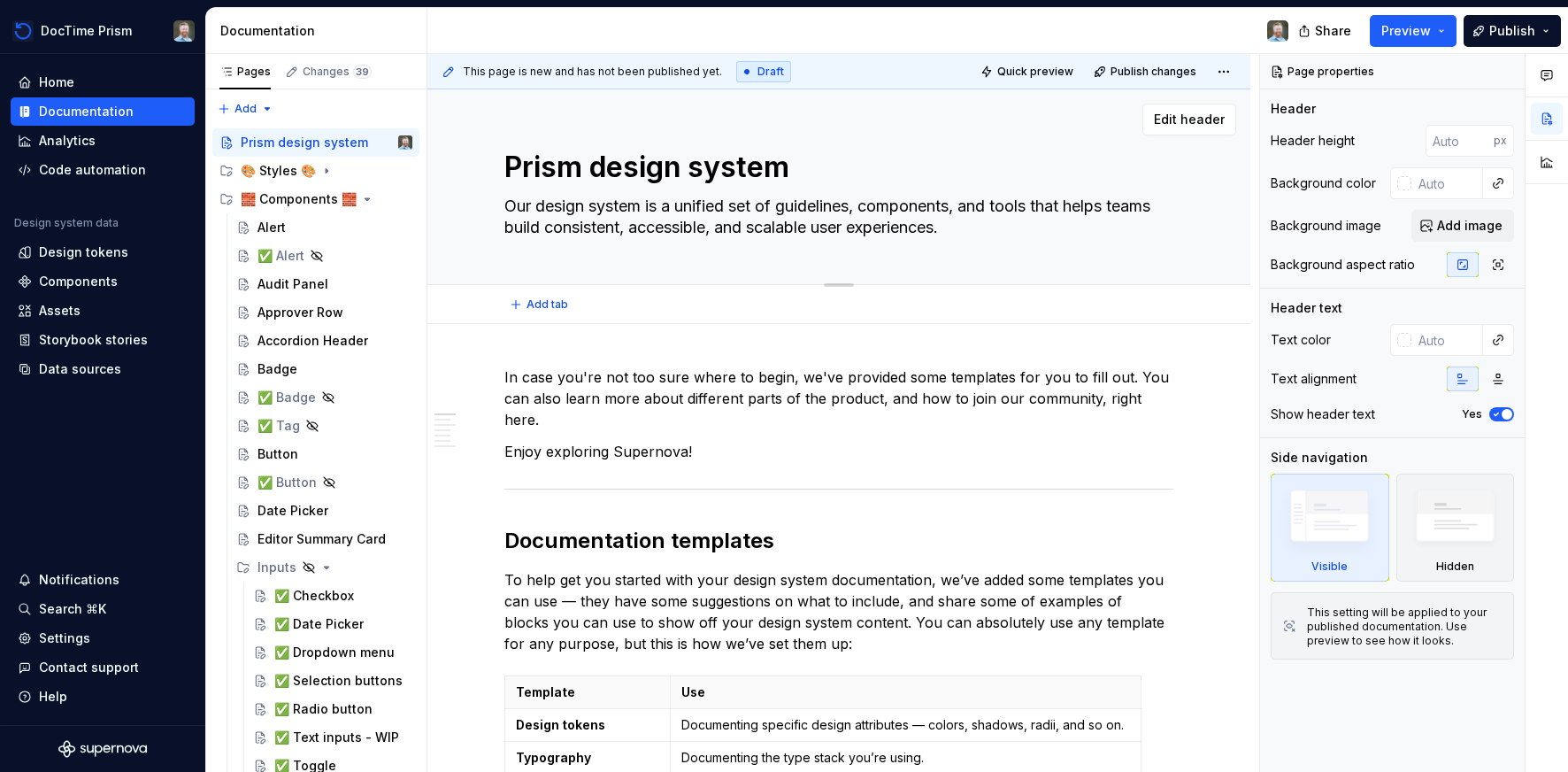
click at [527, 203] on textarea "Our design system is a unified set of guidelines, components, and tools that he…" at bounding box center [834, 217] width 669 height 50
type textarea "*"
type textarea "L design system is a unified set of guidelines, components, and tools that help…"
type textarea "*"
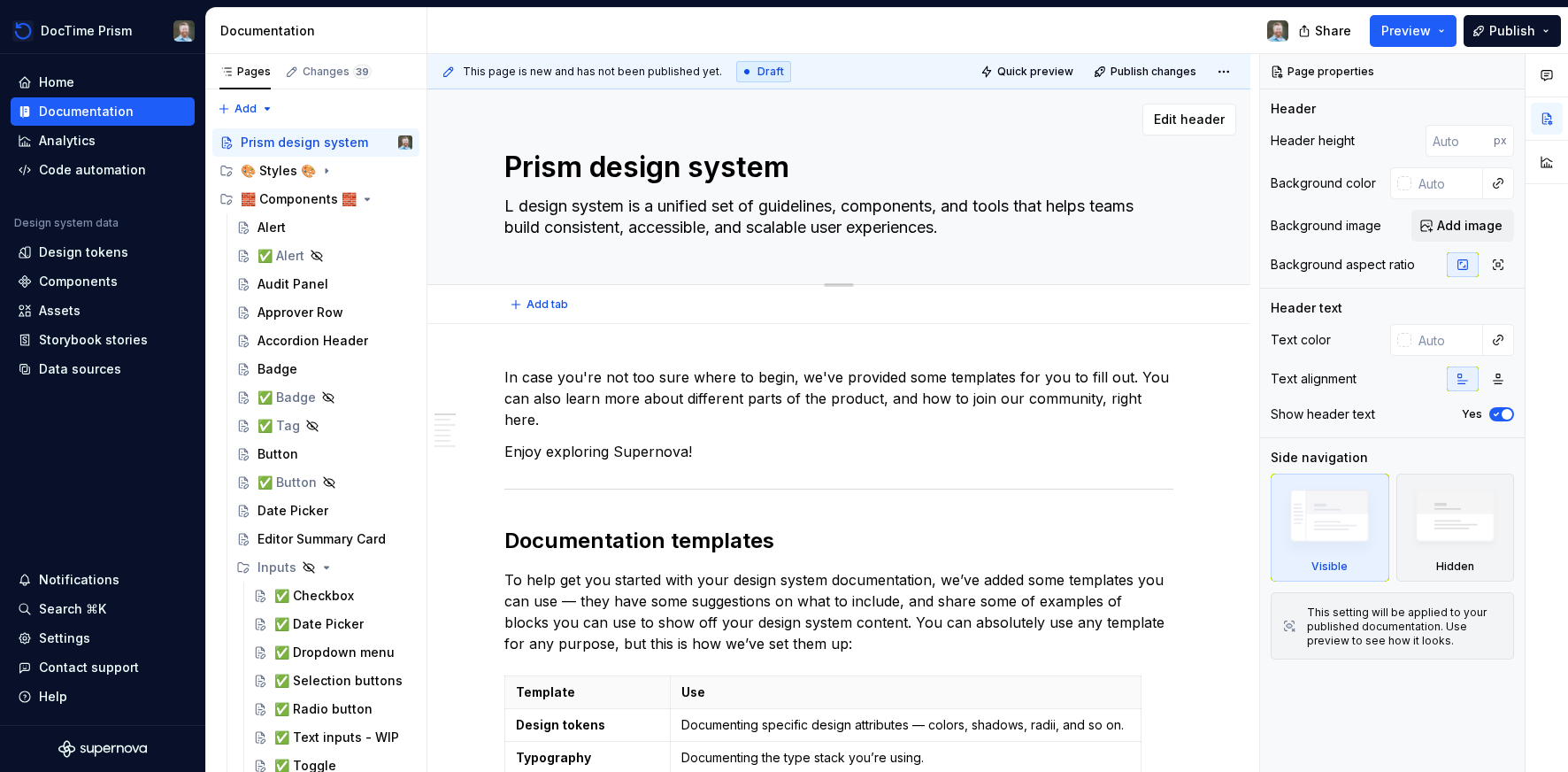
type textarea "Lu design system is a unified set of guidelines, components, and tools that hel…"
type textarea "*"
type textarea "Lud design system is a unified set of guidelines, components, and tools that he…"
type textarea "*"
type textarea "Ludi design system is a unified set of guidelines, components, and tools that h…"
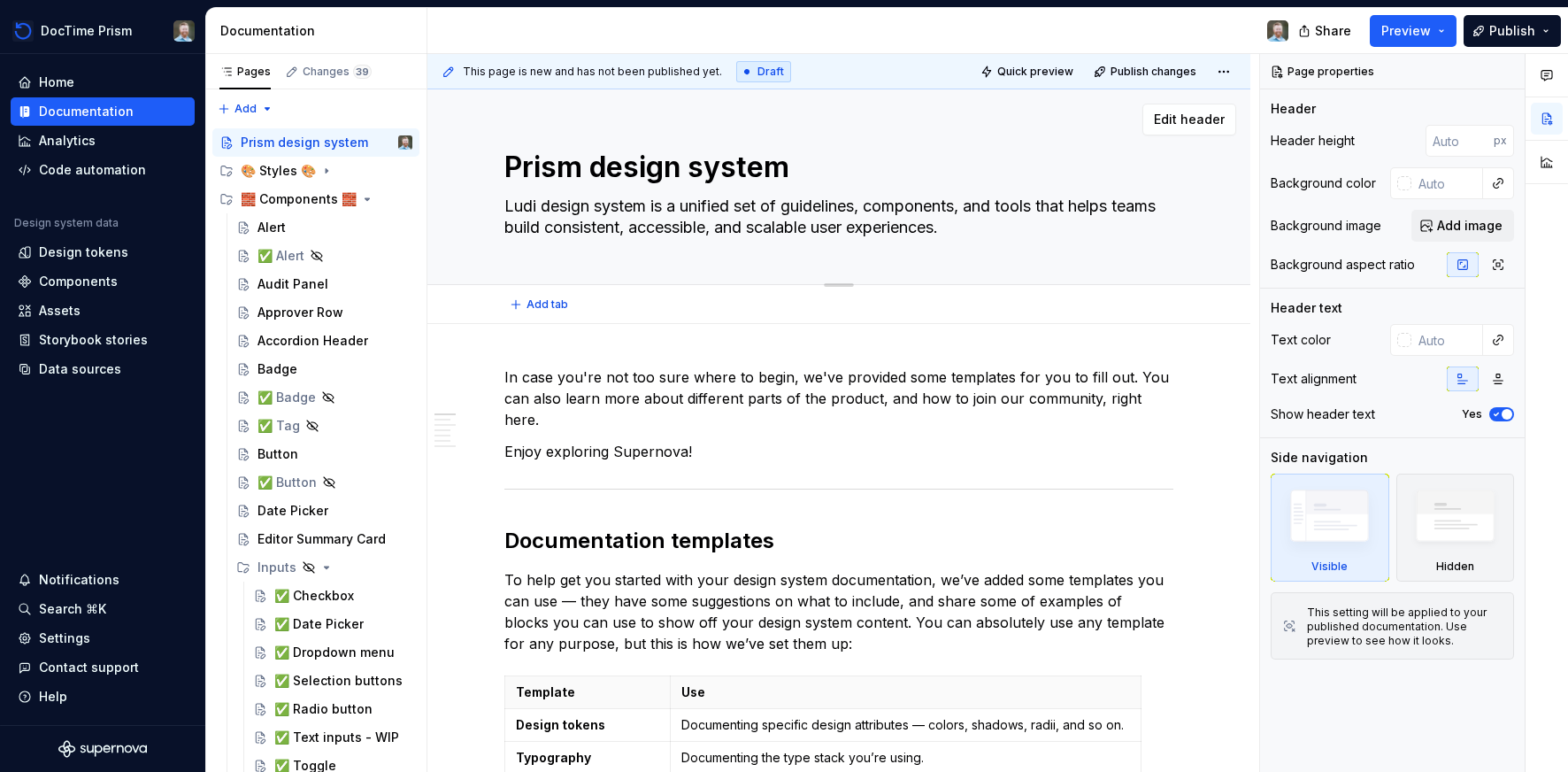
type textarea "*"
type textarea "Ludi' design system is a unified set of guidelines, components, and tools that …"
type textarea "*"
type textarea "Ludi'e design system is a unified set of guidelines, components, and tools that…"
type textarea "*"
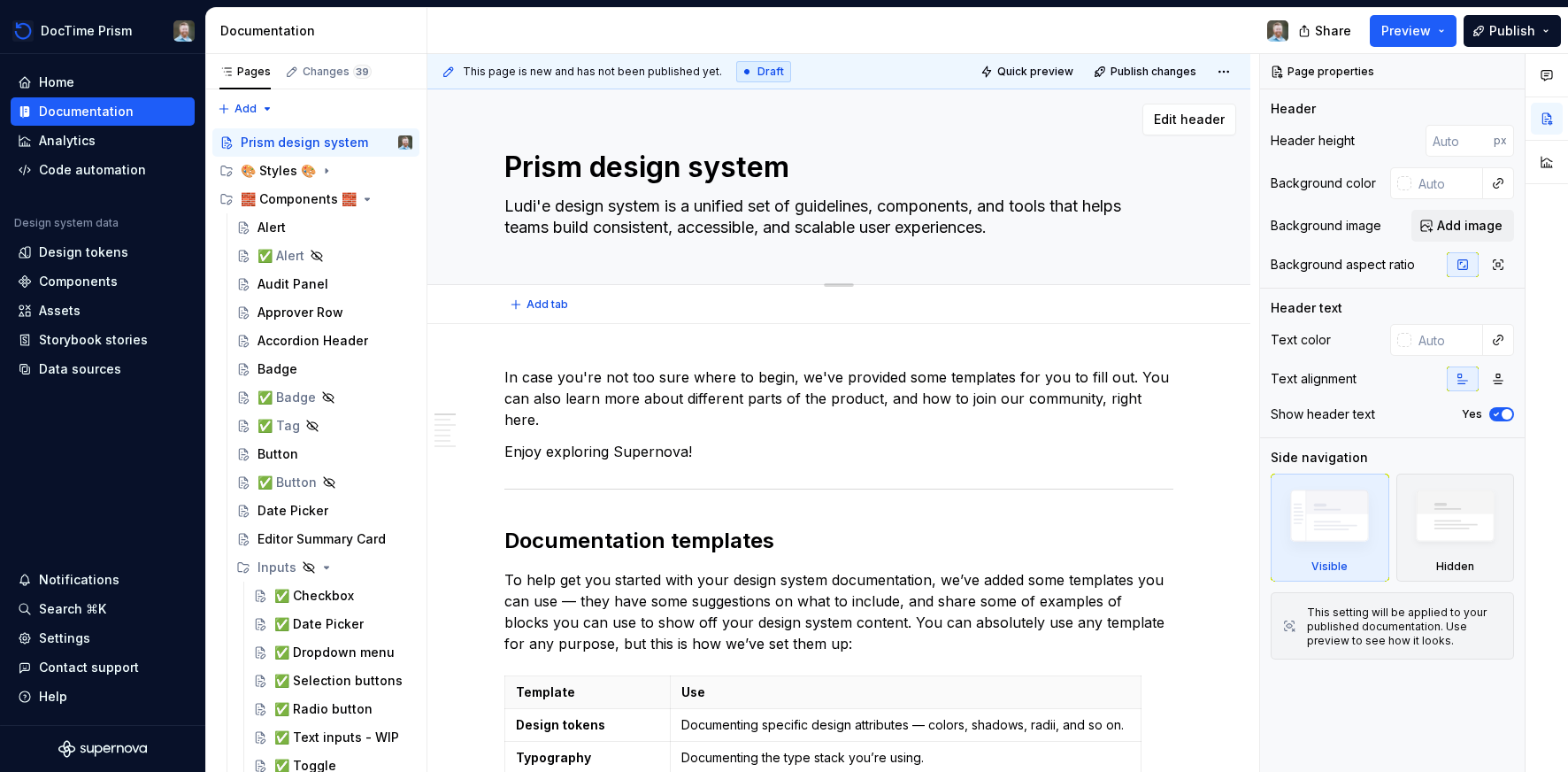
type textarea "Ludi'es design system is a unified set of guidelines, components, and tools tha…"
type textarea "*"
type textarea "Ludi'e design system is a unified set of guidelines, components, and tools that…"
type textarea "*"
type textarea "Ludi' design system is a unified set of guidelines, components, and tools that …"
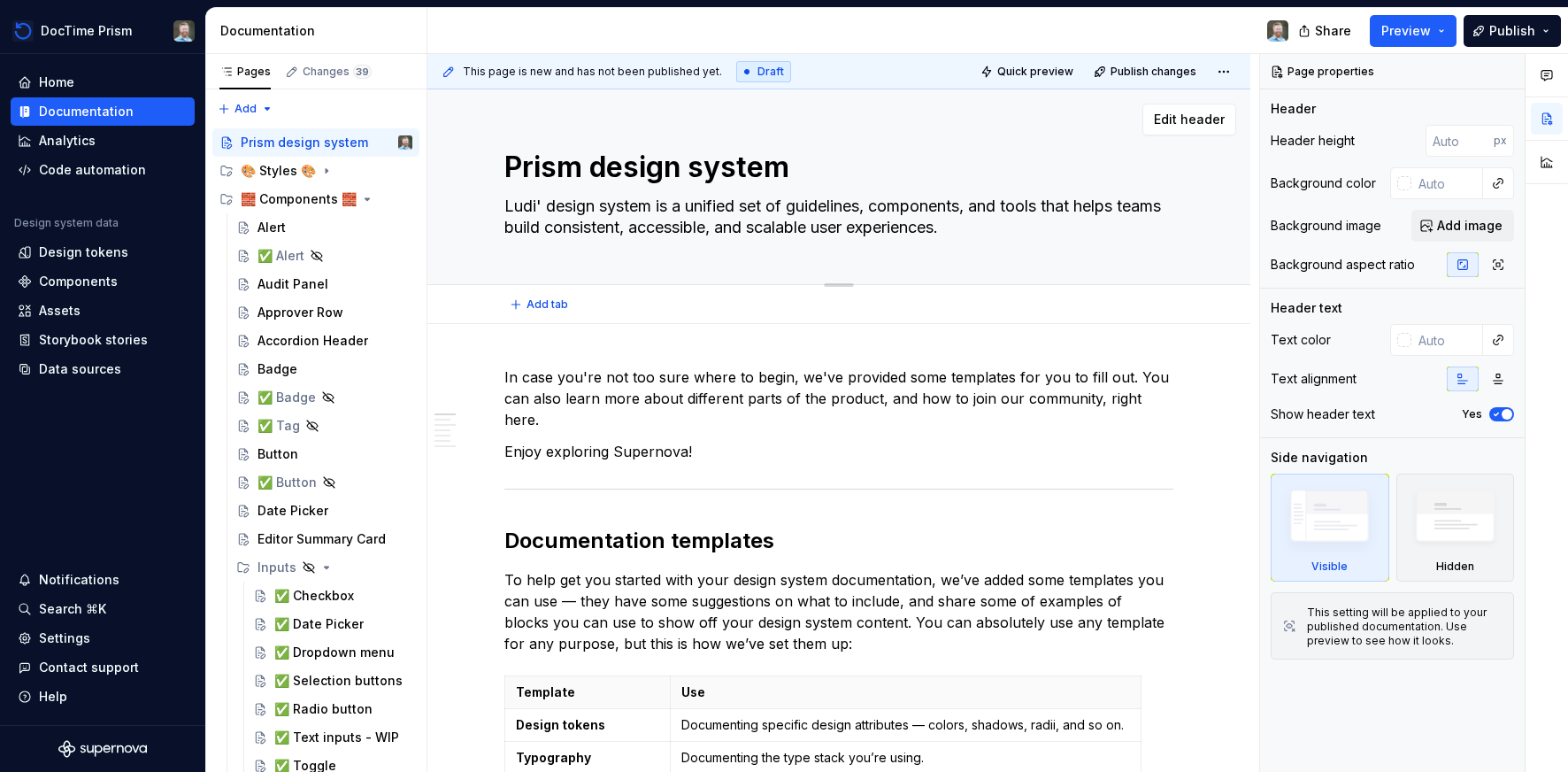
type textarea "*"
type textarea "Ludi's design system is a unified set of guidelines, components, and tools that…"
drag, startPoint x: 673, startPoint y: 207, endPoint x: 684, endPoint y: 206, distance: 11.0
click at [684, 206] on textarea "Ludi's design system is a unified set of guidelines, components, and tools that…" at bounding box center [834, 217] width 669 height 50
type textarea "*"
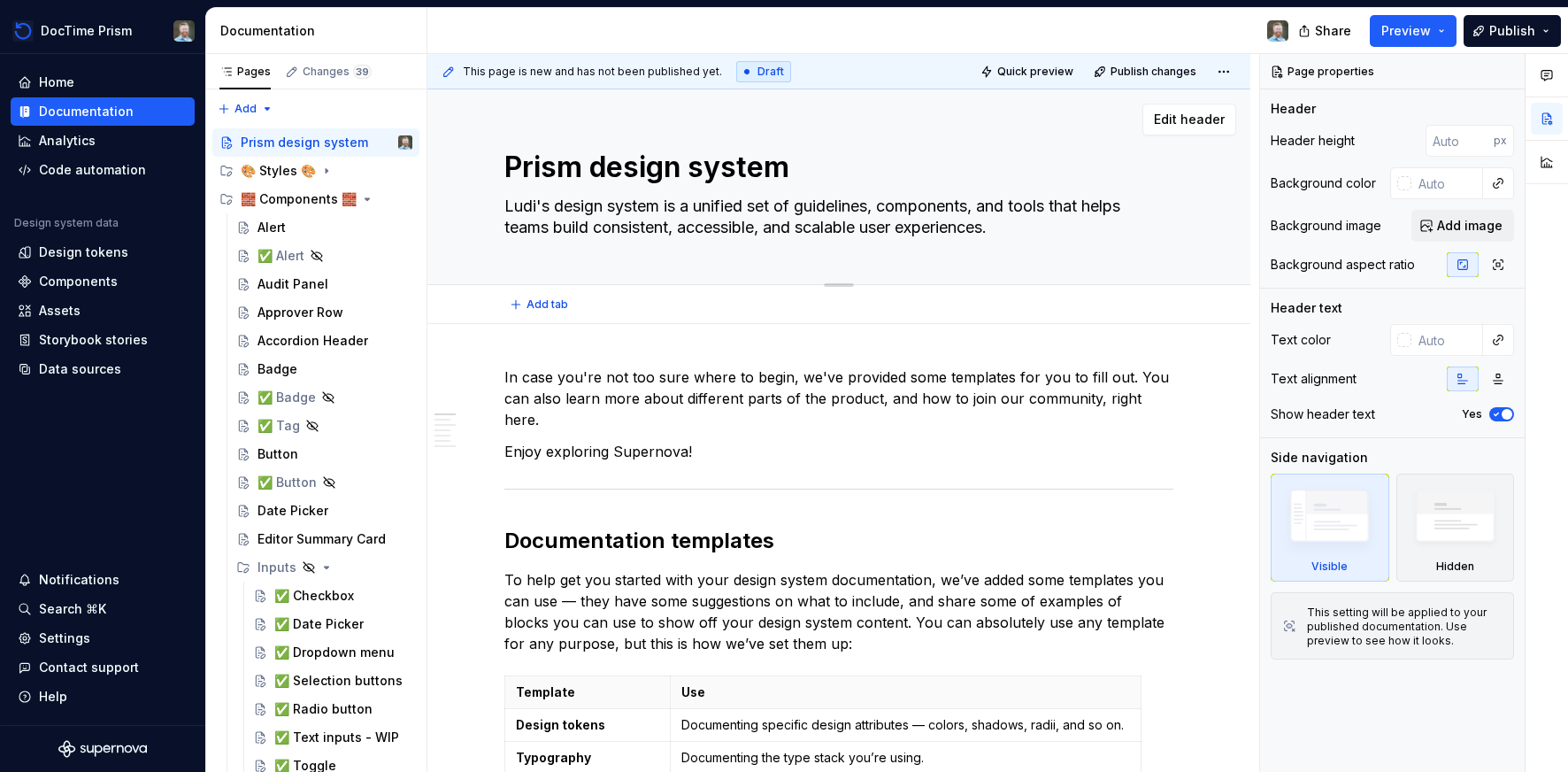
type textarea "Ludi's design system f a unified set of guidelines, components, and tools that …"
type textarea "*"
type textarea "Ludi's design system fo a unified set of guidelines, components, and tools that…"
type textarea "*"
type textarea "[PERSON_NAME]'s design system for a unified set of guidelines, components, and …"
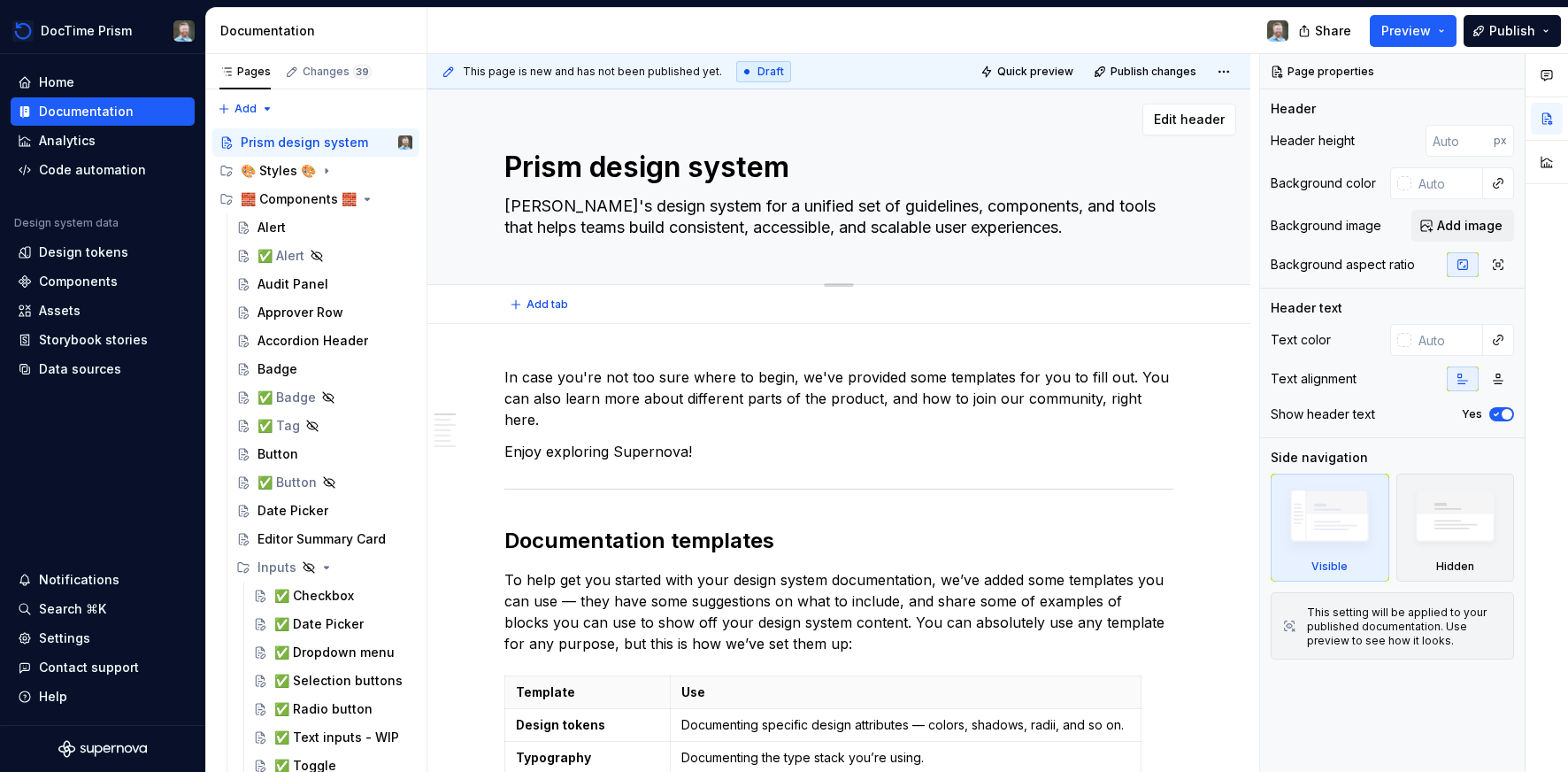
click at [541, 201] on textarea "[PERSON_NAME]'s design system for a unified set of guidelines, components, and …" at bounding box center [834, 217] width 669 height 50
click at [535, 204] on textarea "[PERSON_NAME]'s design system for a unified set of guidelines, components, and …" at bounding box center [834, 217] width 669 height 50
click at [1011, 229] on textarea "[PERSON_NAME]'s design system for a unified set of guidelines, components, and …" at bounding box center [834, 217] width 669 height 50
type textarea "*"
type textarea "[PERSON_NAME]'s design system for a unified set of guidelines, components, and …"
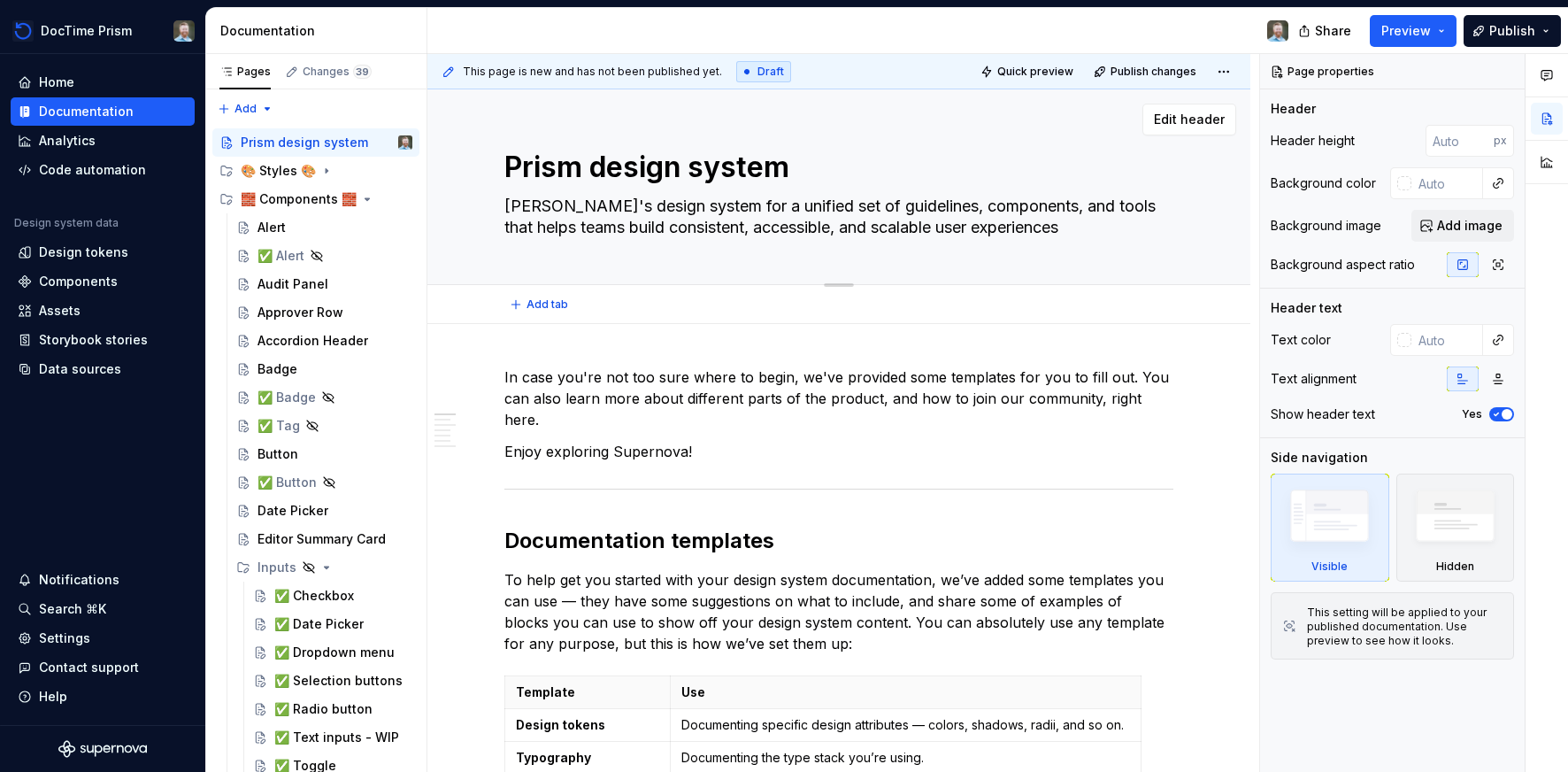
type textarea "*"
type textarea "[PERSON_NAME]'s design system for a unified set of guidelines, components, and …"
type textarea "*"
type textarea "[PERSON_NAME]'s design system for a unified set of guidelines, components, and …"
type textarea "*"
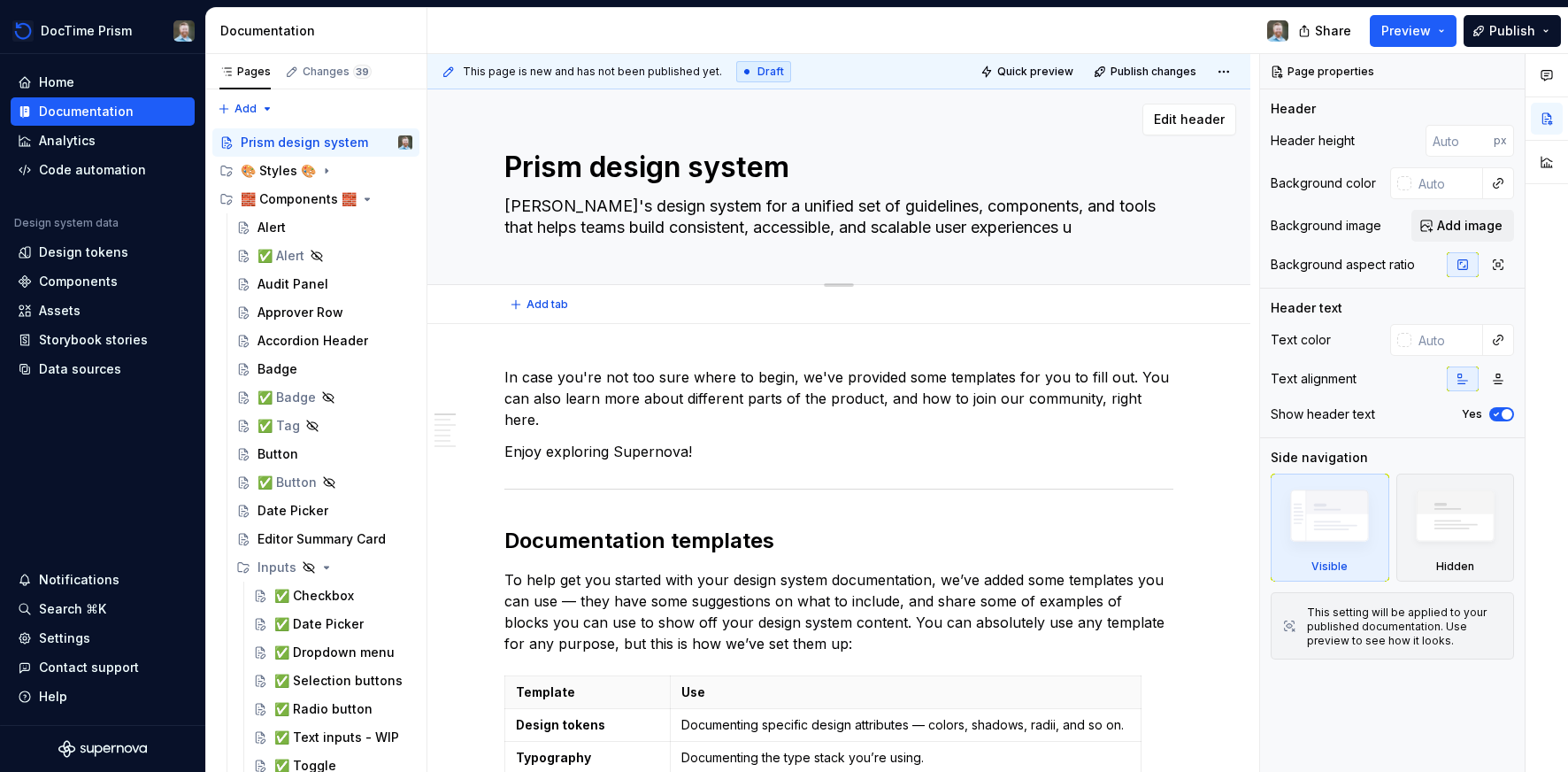
type textarea "[PERSON_NAME]'s design system for a unified set of guidelines, components, and …"
type textarea "*"
type textarea "Ludi's design system for a unified set of guidelines, components, and tools tha…"
type textarea "*"
type textarea "Ludi's design system for a unified set of guidelines, components, and tools tha…"
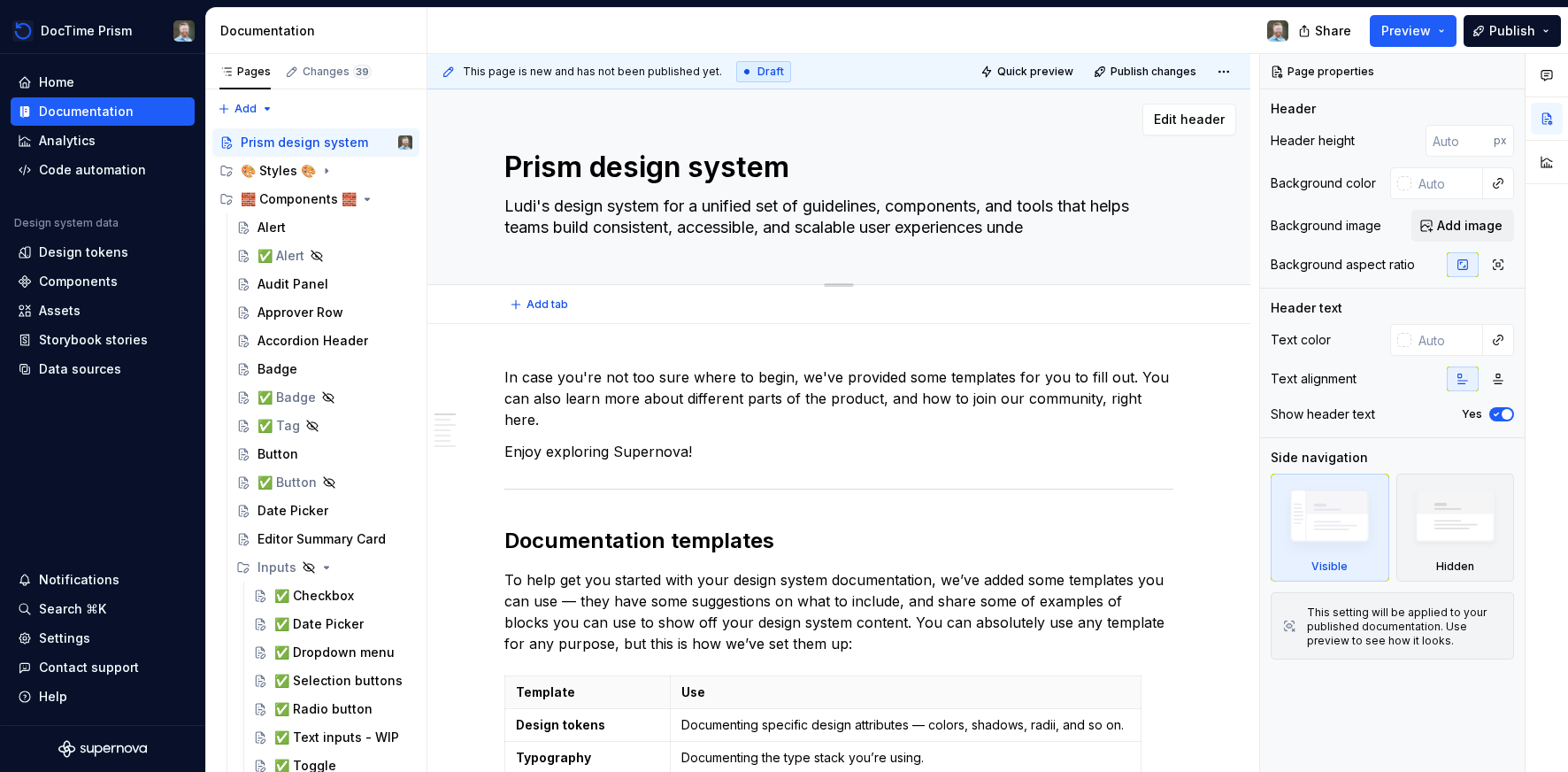
type textarea "*"
type textarea "[PERSON_NAME]'s design system for a unified set of guidelines, components, and …"
type textarea "*"
type textarea "Ludi's design system for a unified set of guidelines, components, and tools tha…"
type textarea "*"
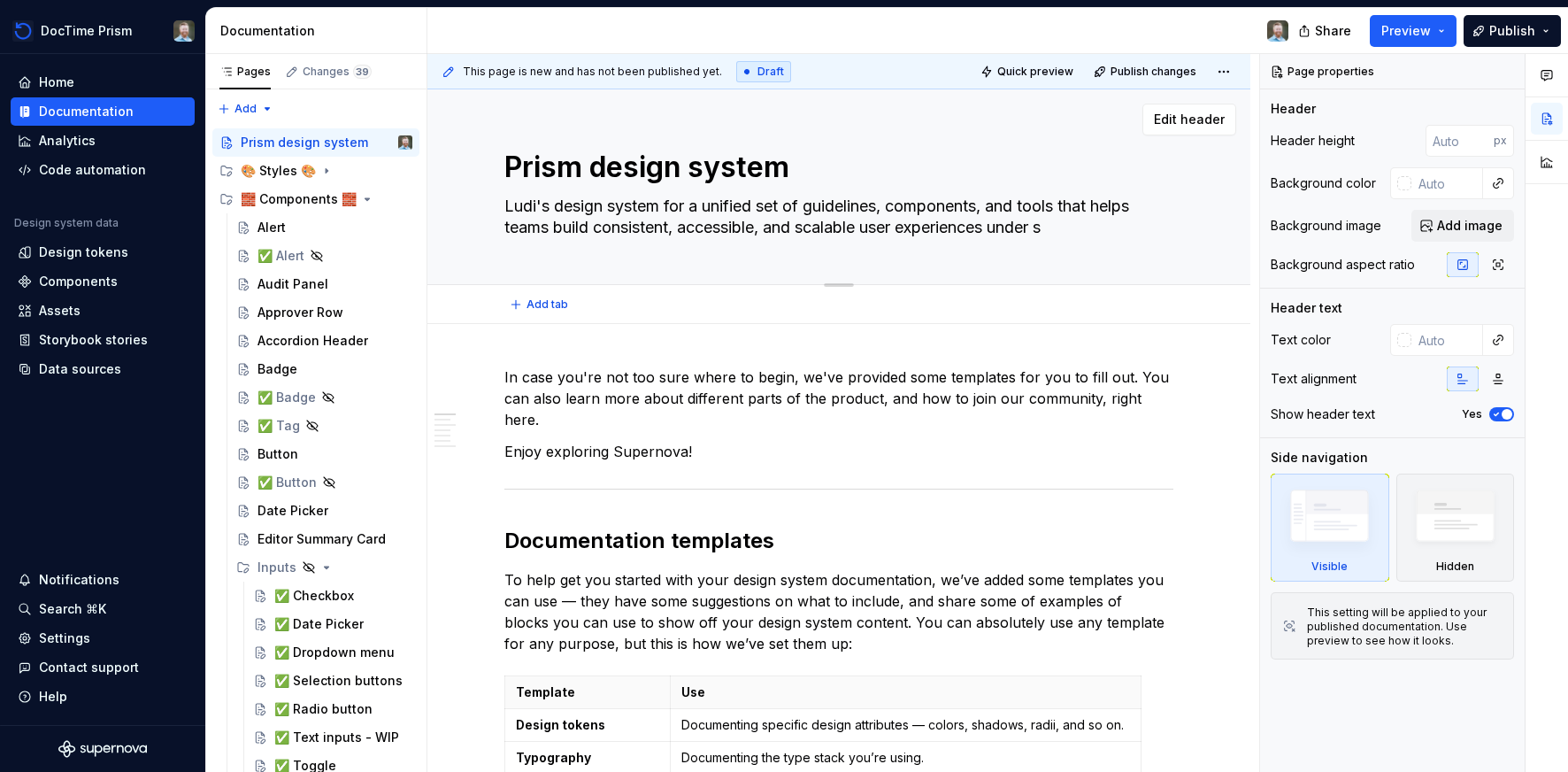
type textarea "Ludi's design system for a unified set of guidelines, components, and tools tha…"
type textarea "*"
type textarea "Ludi's design system for a unified set of guidelines, components, and tools tha…"
type textarea "*"
type textarea "[PERSON_NAME]'s design system for a unified set of guidelines, components, and …"
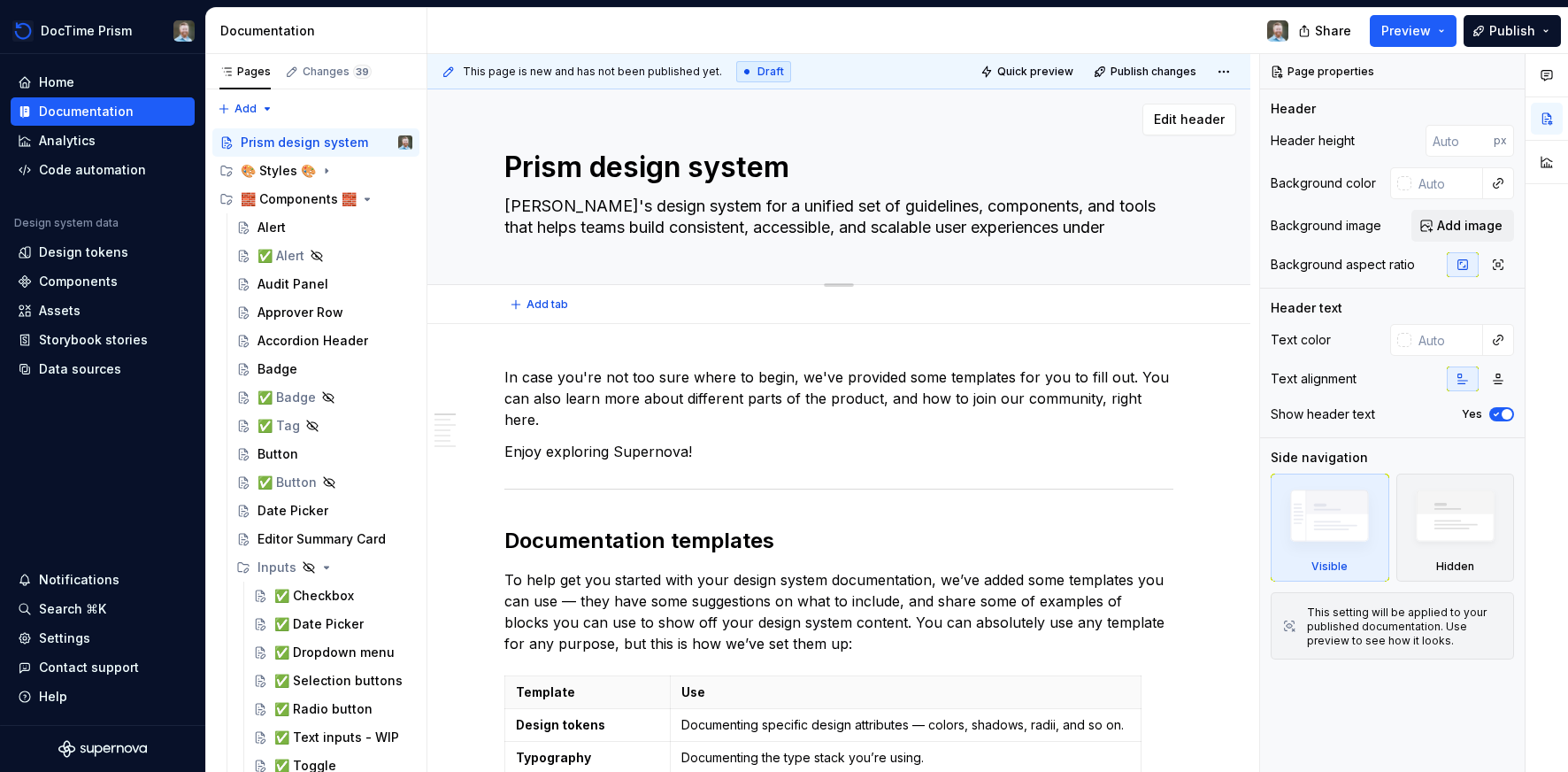
type textarea "*"
type textarea "Ludi's design system for a unified set of guidelines, components, and tools tha…"
type textarea "*"
type textarea "Ludi's design system for a unified set of guidelines, components, and tools tha…"
type textarea "*"
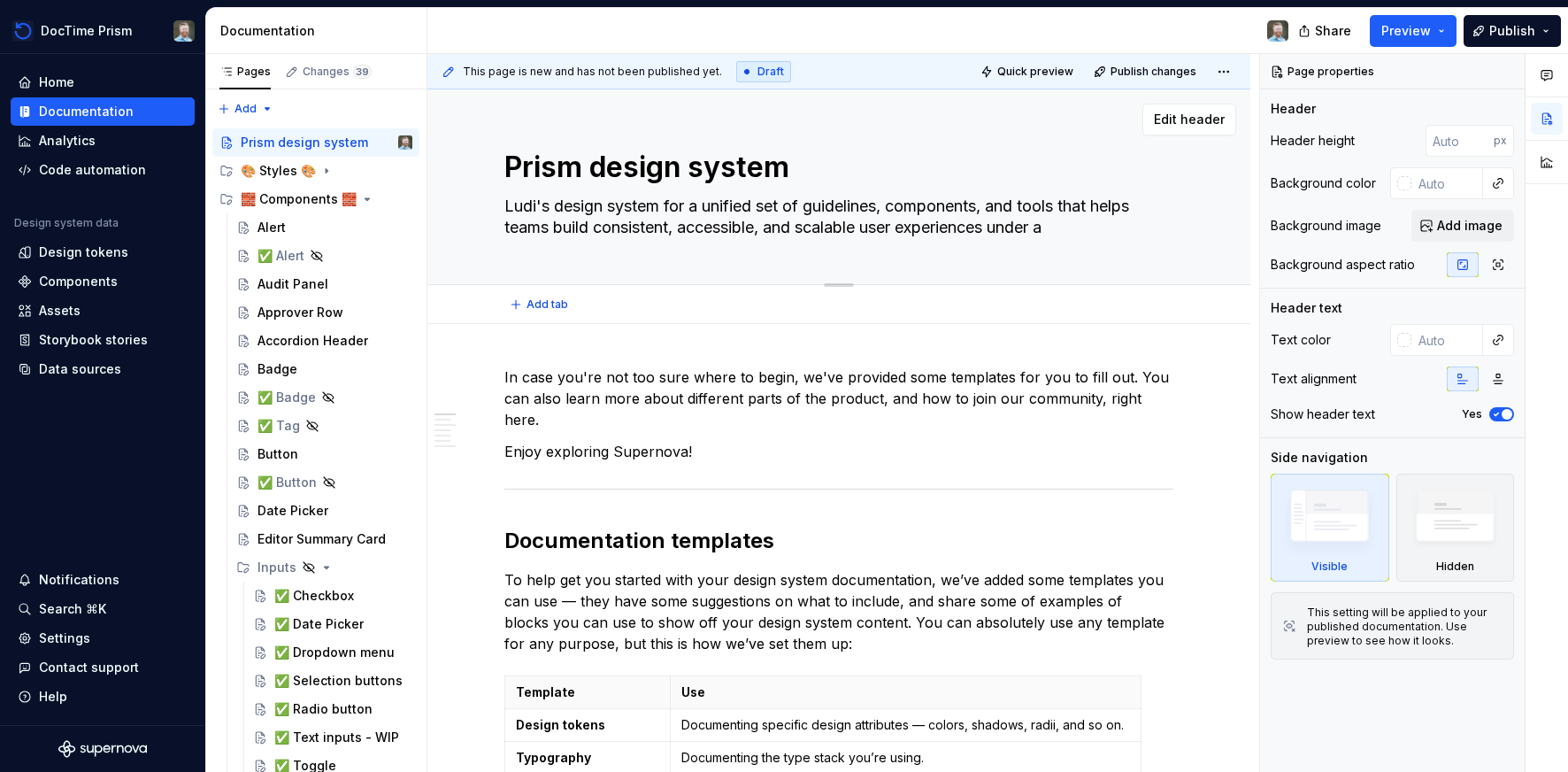
type textarea "[PERSON_NAME]'s design system for a unified set of guidelines, components, and …"
type textarea "*"
type textarea "Ludi's design system for a unified set of guidelines, components, and tools tha…"
type textarea "*"
type textarea "[PERSON_NAME]'s design system for a unified set of guidelines, components, and …"
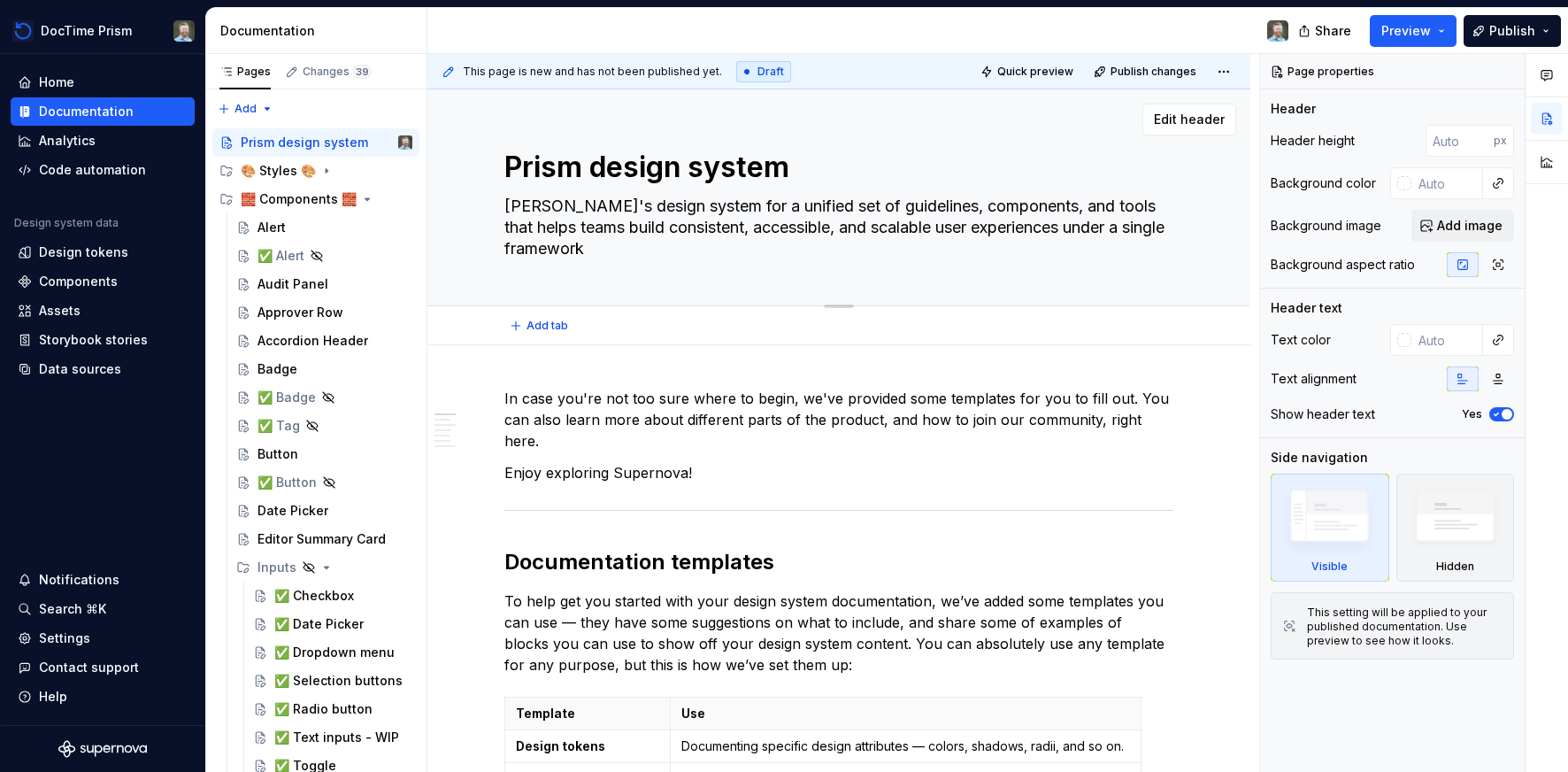
click at [1079, 231] on textarea "[PERSON_NAME]'s design system for a unified set of guidelines, components, and …" at bounding box center [834, 227] width 669 height 71
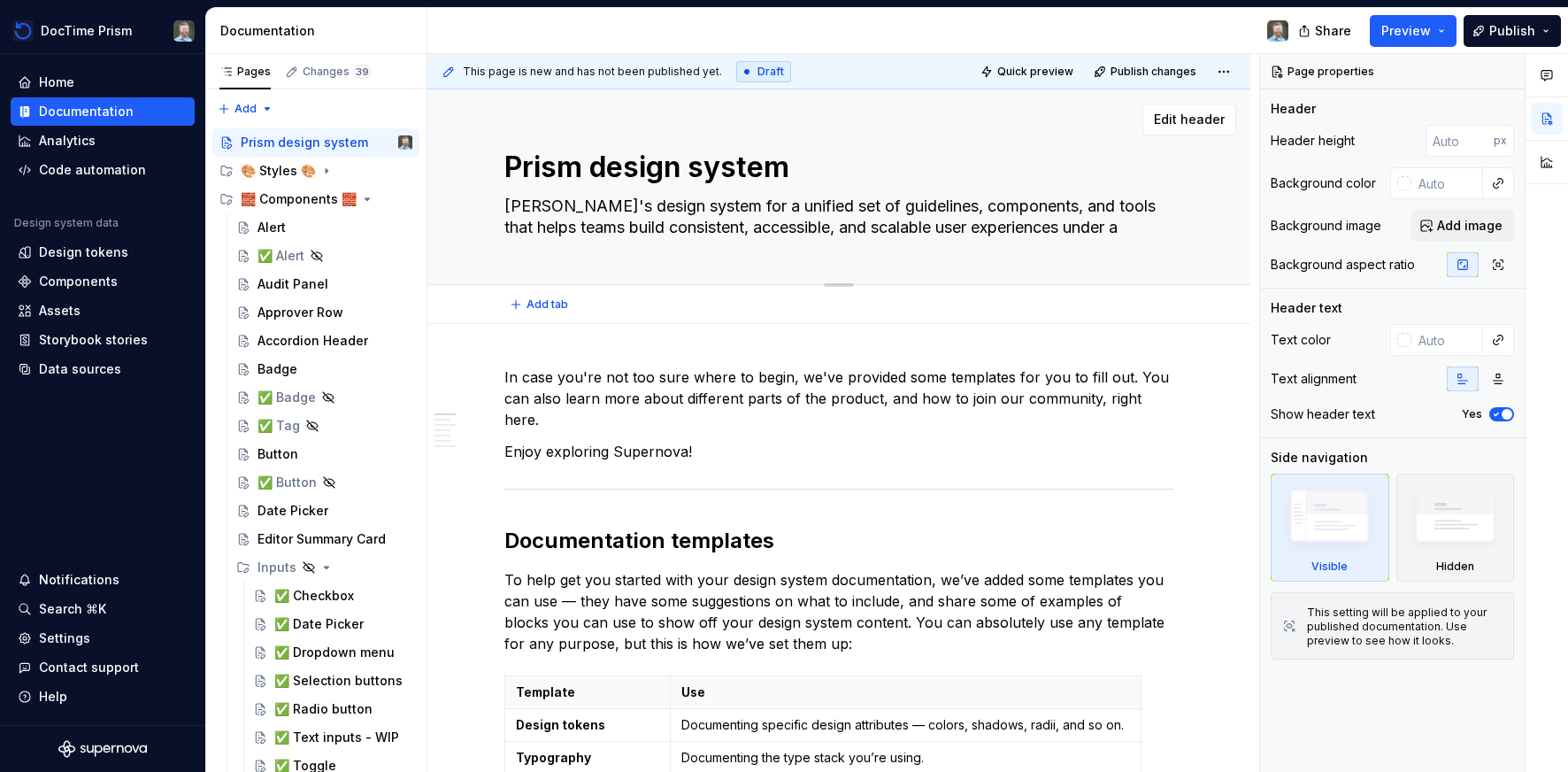
click at [1154, 230] on textarea "[PERSON_NAME]'s design system for a unified set of guidelines, components, and …" at bounding box center [834, 217] width 669 height 50
drag, startPoint x: 1004, startPoint y: 228, endPoint x: 1151, endPoint y: 228, distance: 147.0
click at [1151, 228] on textarea "[PERSON_NAME]'s design system for a unified set of guidelines, components, and …" at bounding box center [834, 217] width 669 height 50
click at [491, 521] on span at bounding box center [487, 519] width 14 height 24
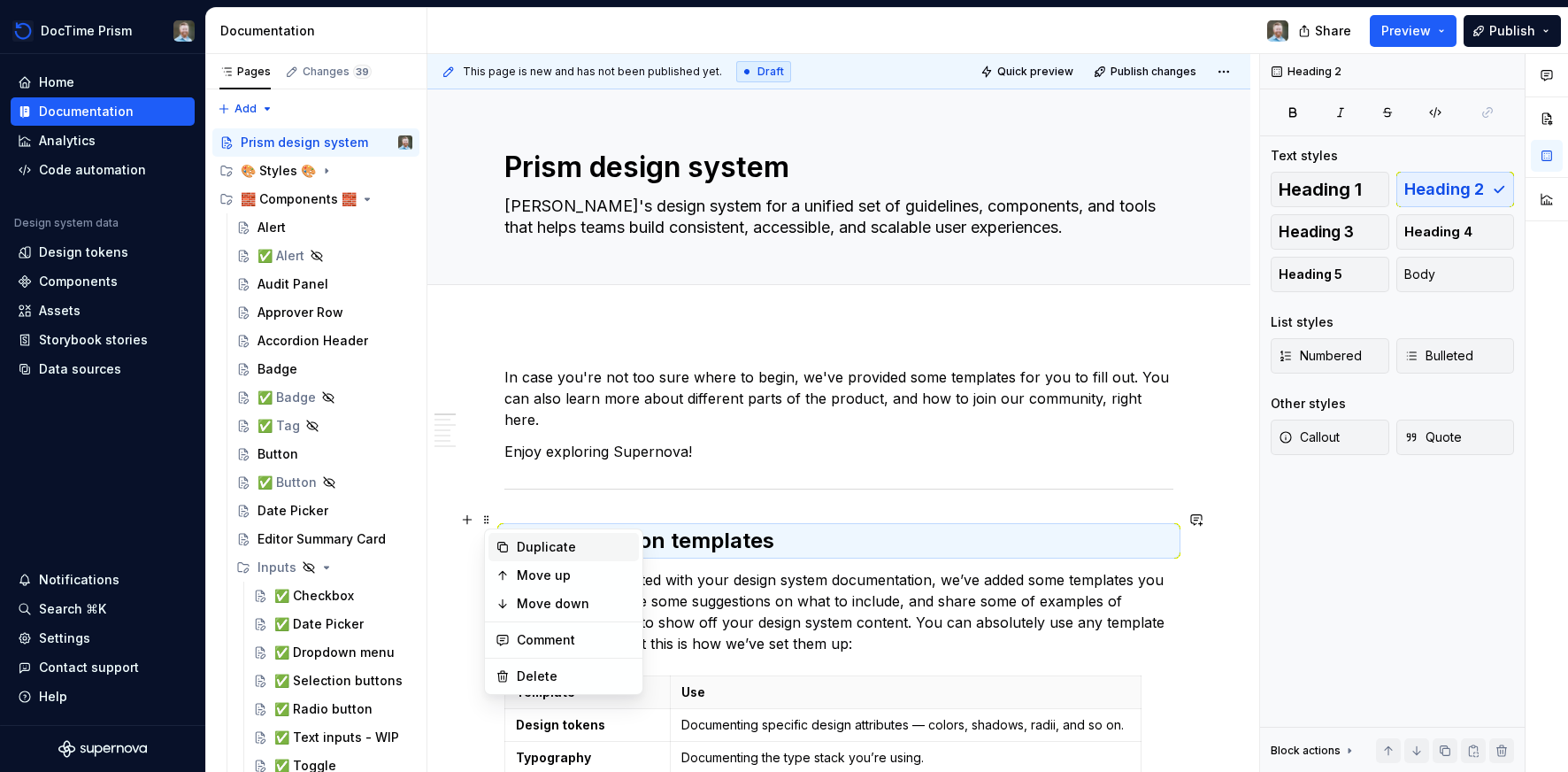
click at [503, 541] on icon at bounding box center [502, 547] width 14 height 14
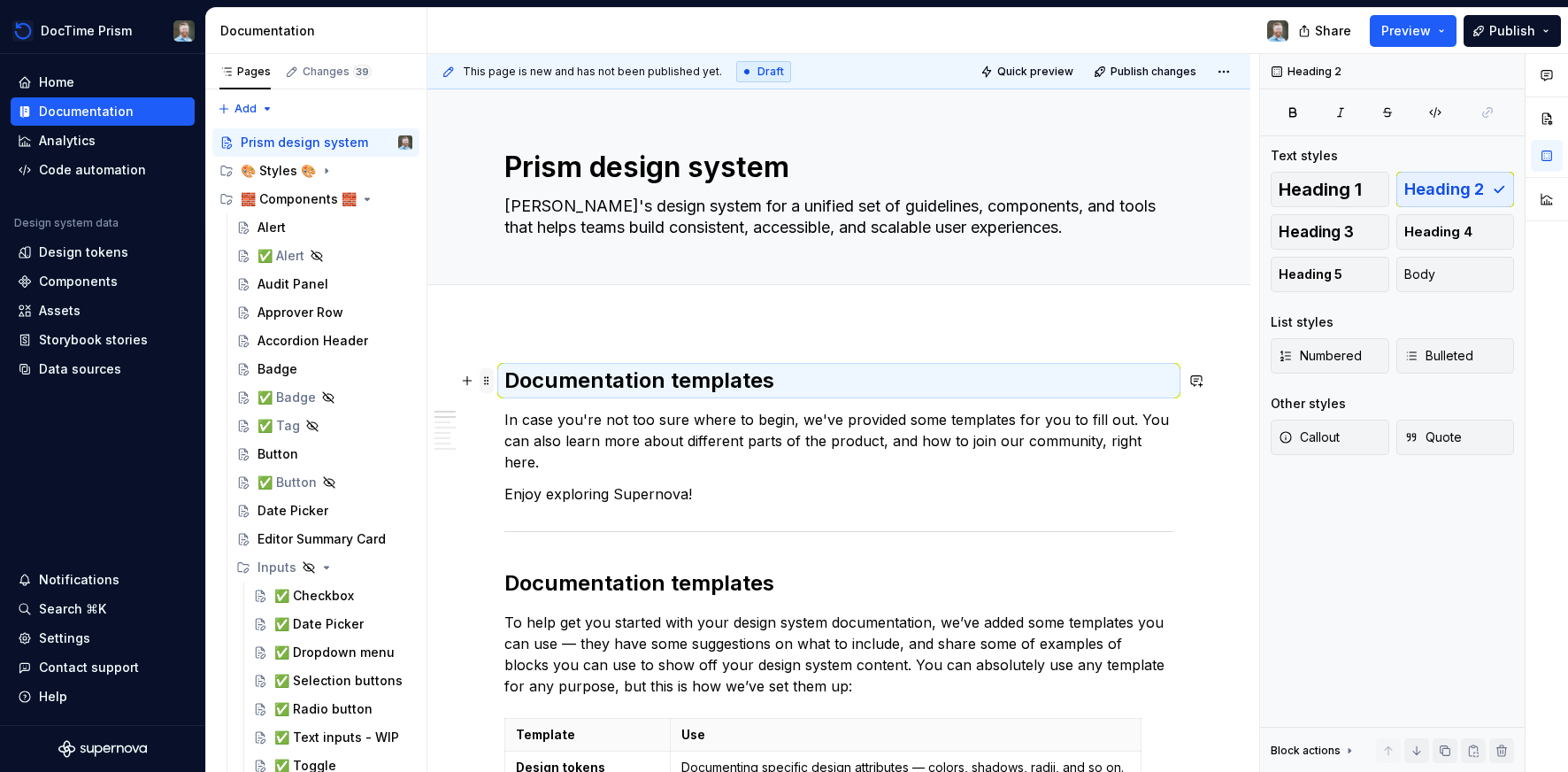
click at [490, 379] on span at bounding box center [487, 380] width 14 height 24
click at [573, 366] on h2 "Documentation templates" at bounding box center [838, 380] width 669 height 28
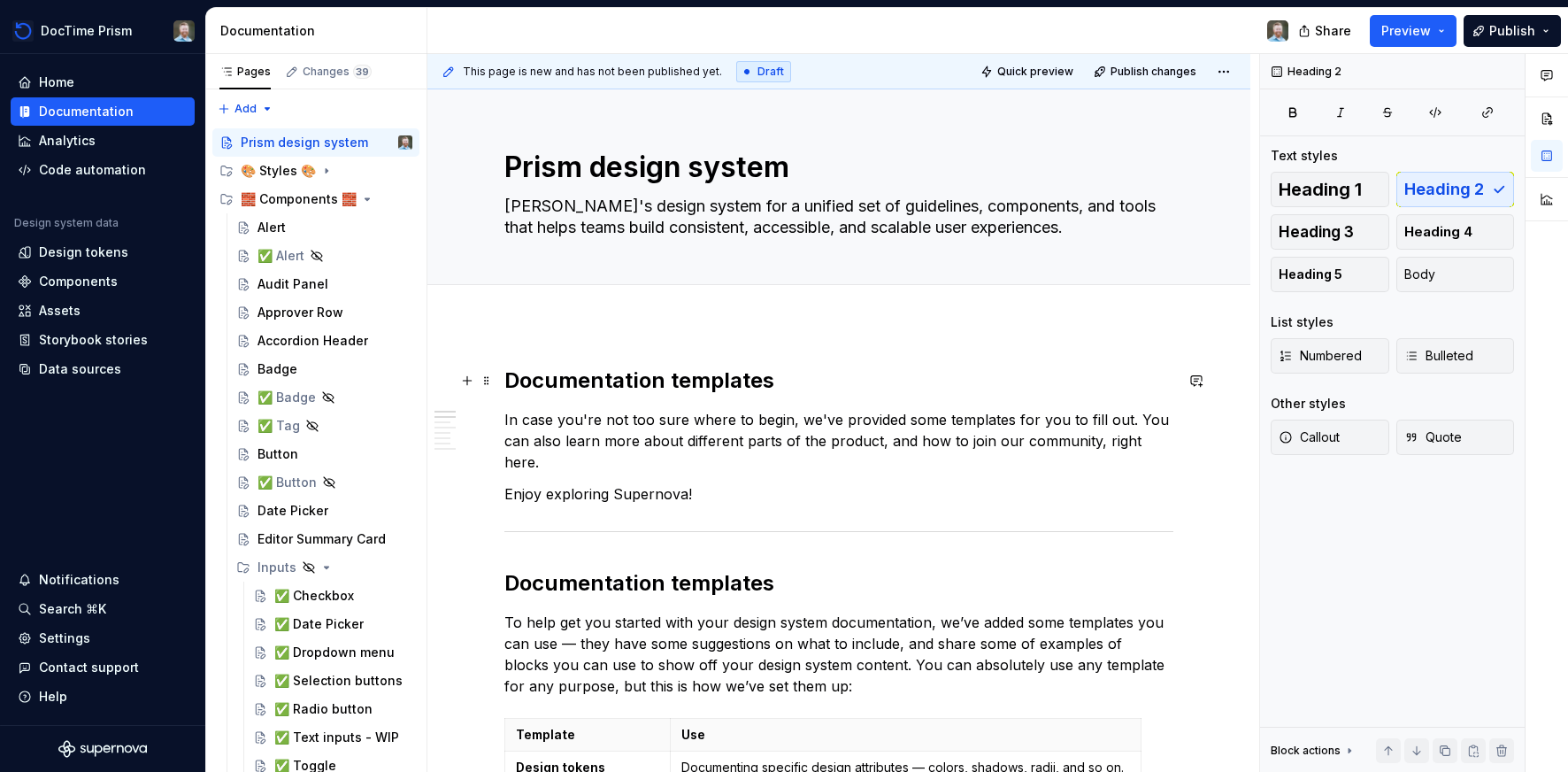
click at [567, 383] on h2 "Documentation templates" at bounding box center [838, 380] width 669 height 28
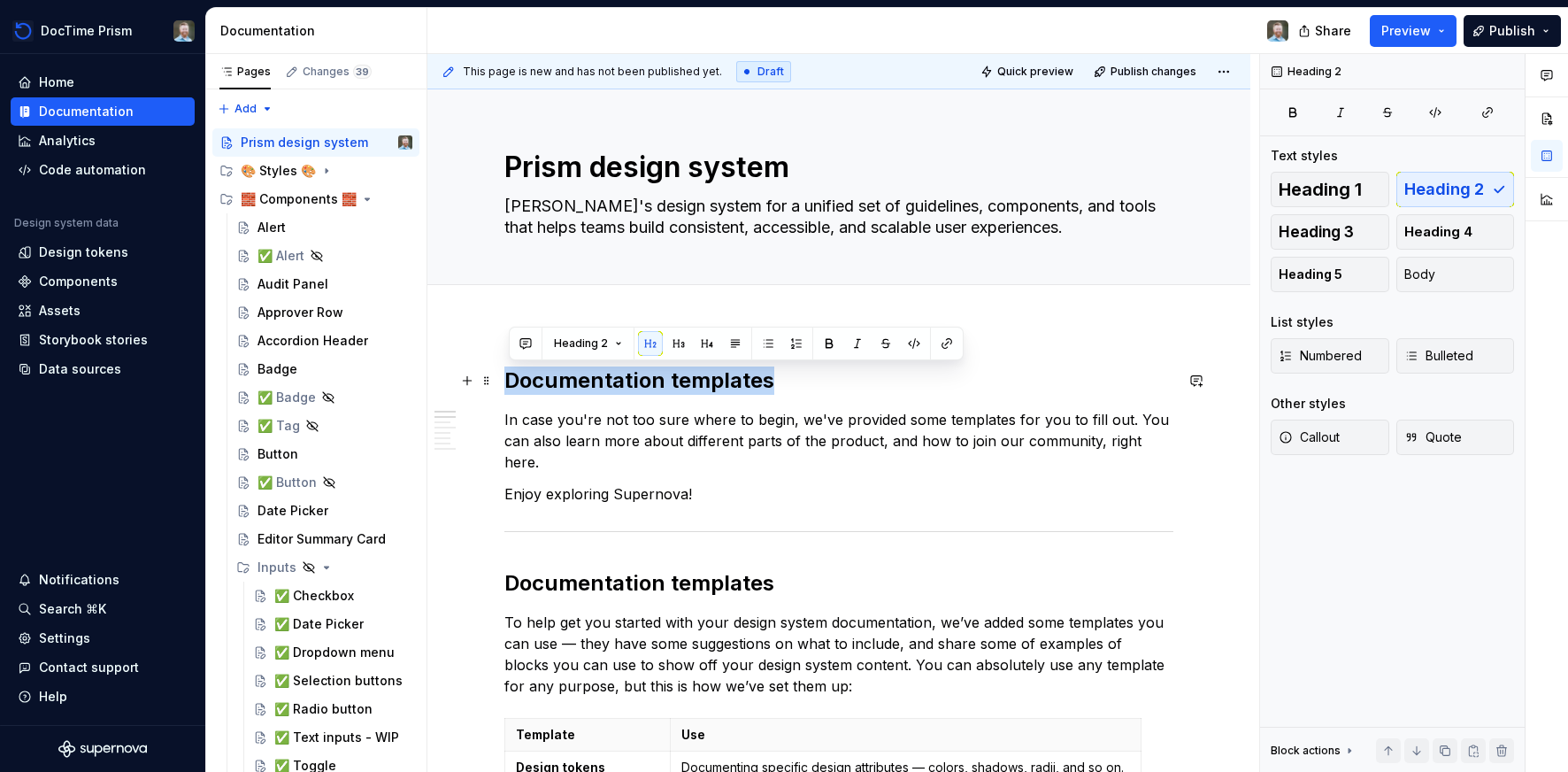
click at [567, 383] on h2 "Documentation templates" at bounding box center [838, 380] width 669 height 28
click at [563, 156] on textarea "Prism design system" at bounding box center [834, 167] width 669 height 42
click at [562, 164] on textarea "Prism design system" at bounding box center [834, 167] width 669 height 42
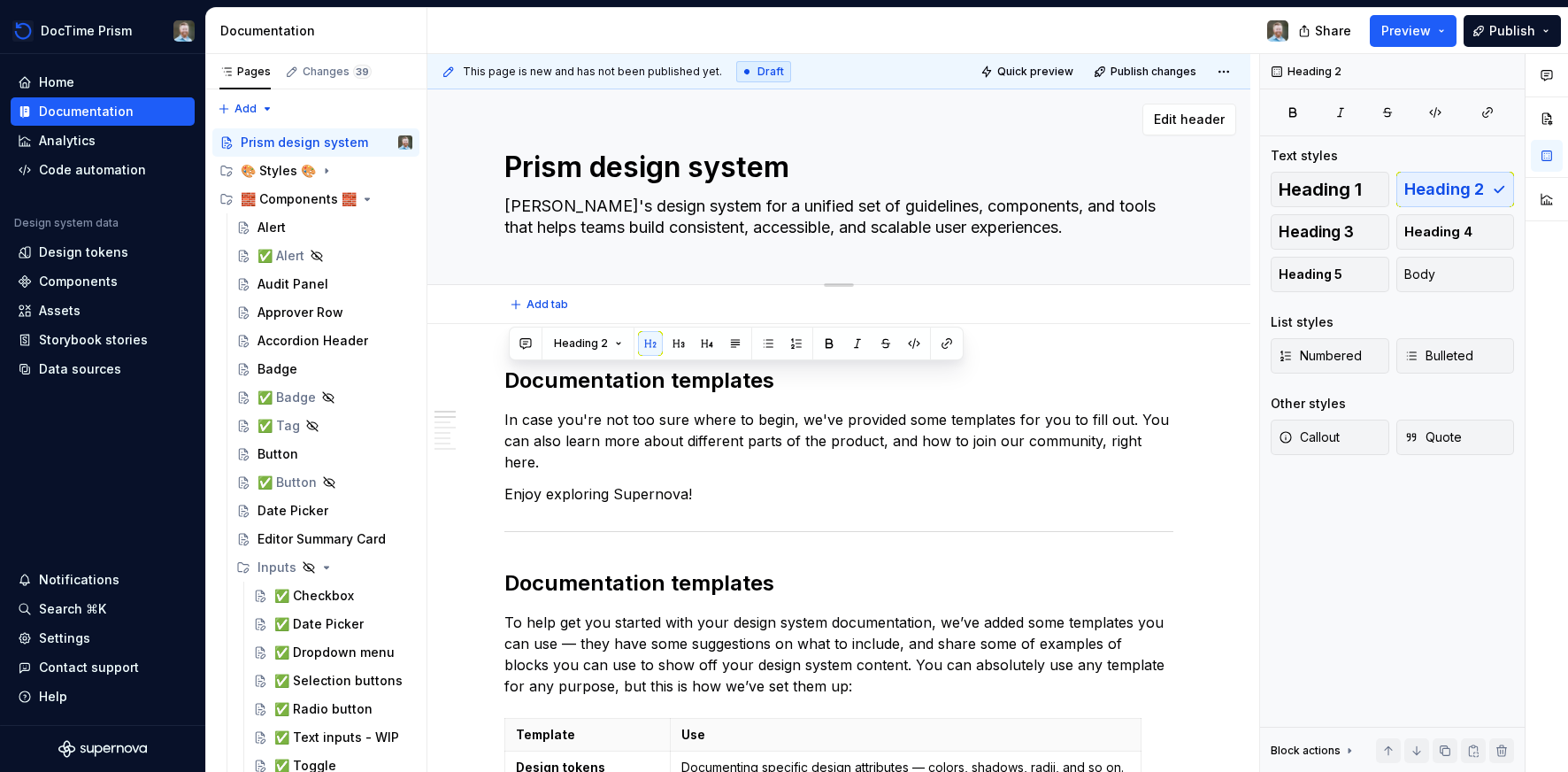
click at [562, 164] on textarea "Prism design system" at bounding box center [834, 167] width 669 height 42
click at [621, 340] on button "Heading 2" at bounding box center [588, 343] width 84 height 24
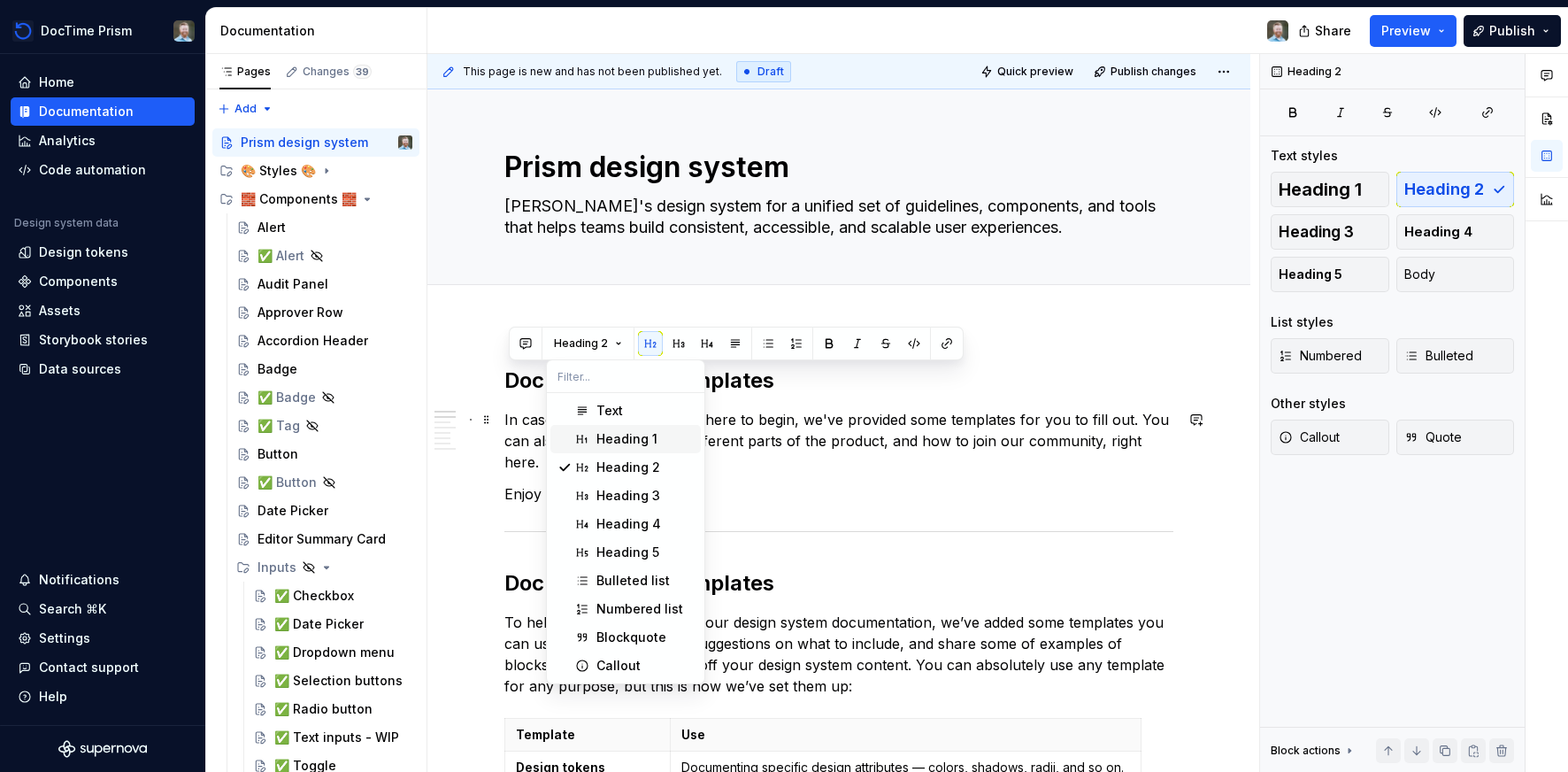
click at [616, 432] on div "Heading 1" at bounding box center [627, 439] width 61 height 18
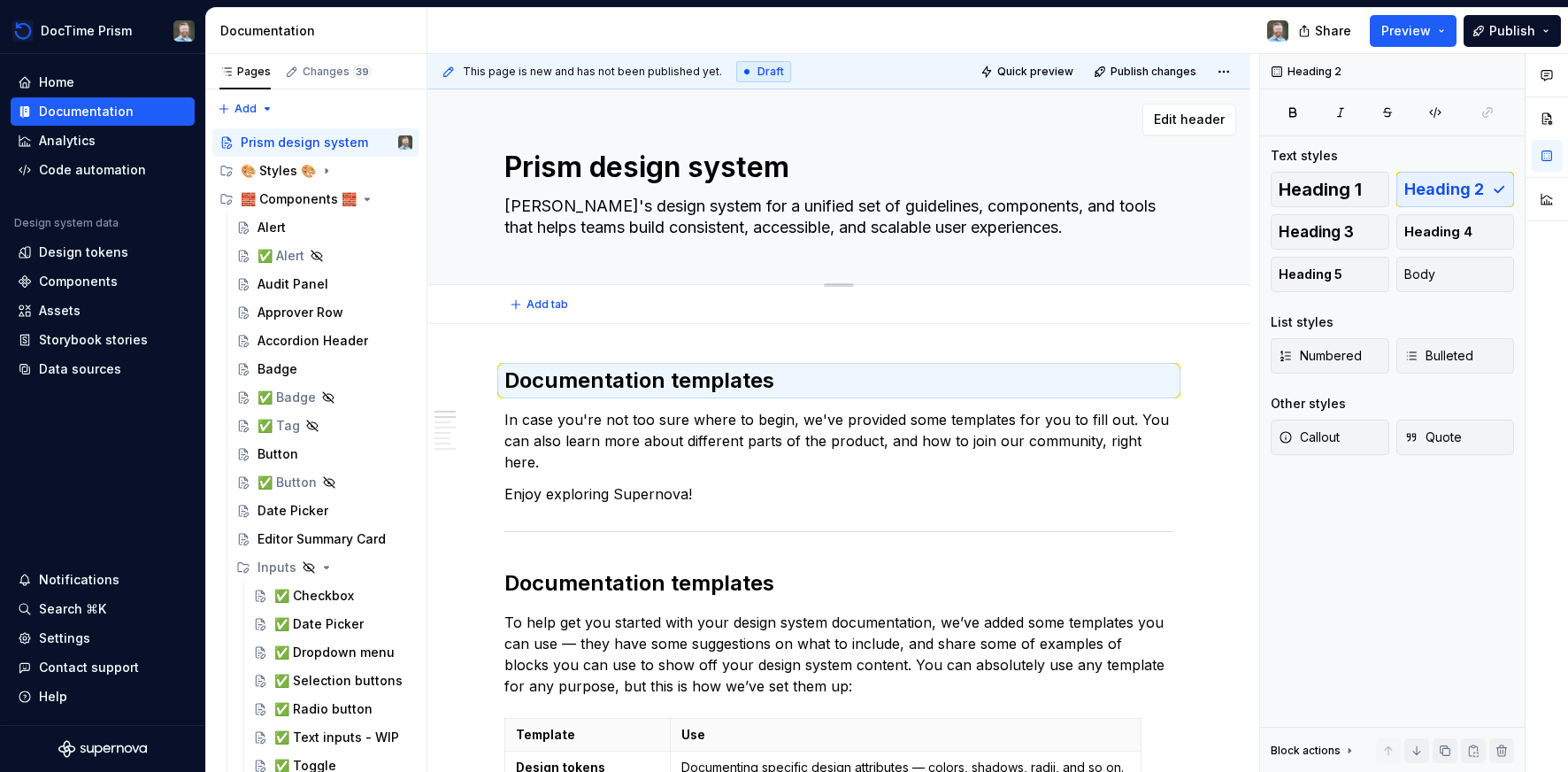
click at [565, 167] on textarea "Prism design system" at bounding box center [834, 167] width 669 height 42
click at [1322, 188] on span "Heading 1" at bounding box center [1319, 189] width 83 height 18
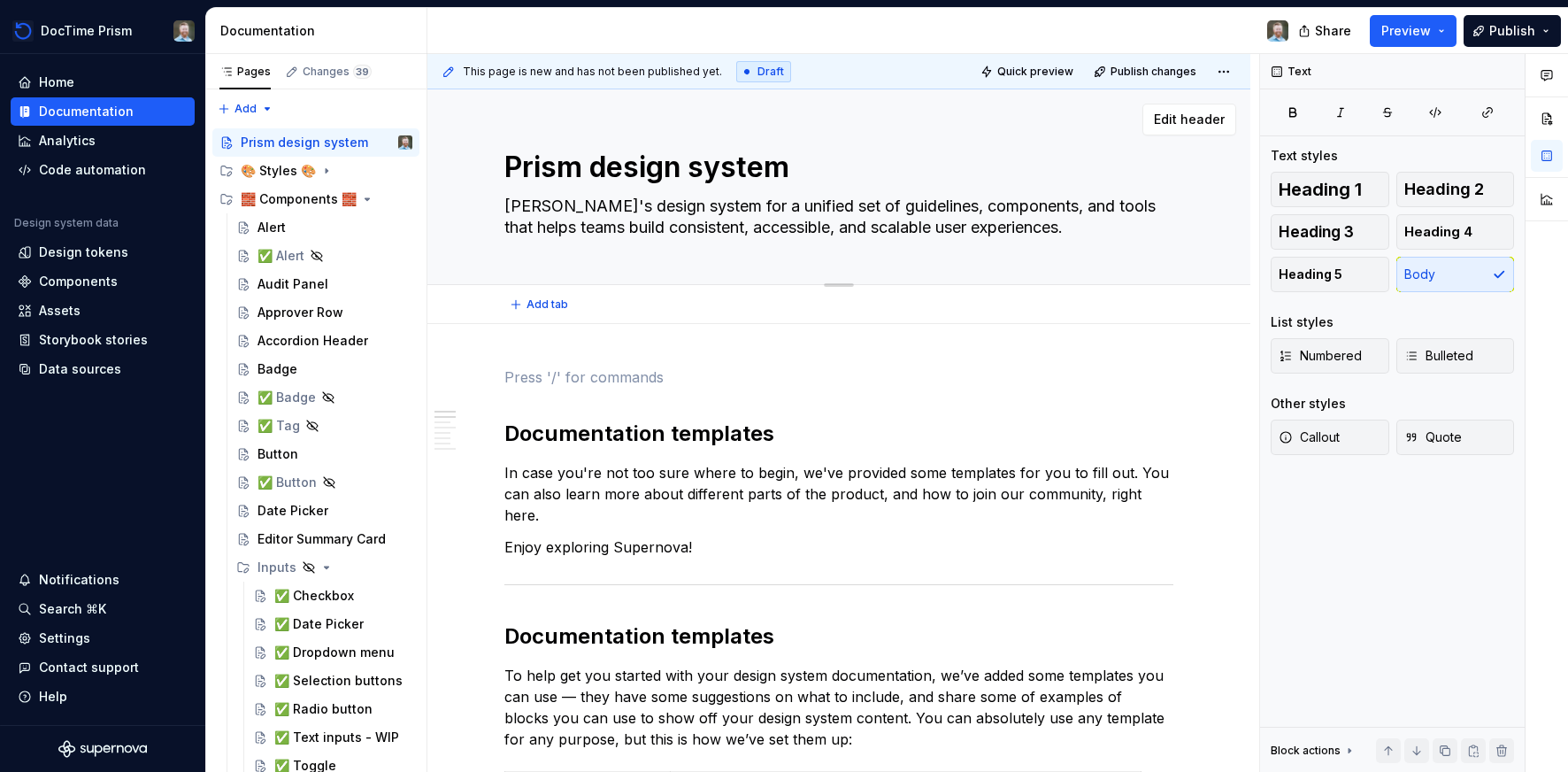
click at [965, 210] on textarea "[PERSON_NAME]'s design system for a unified set of guidelines, components, and …" at bounding box center [834, 217] width 669 height 50
click at [977, 155] on textarea "Prism design system" at bounding box center [834, 167] width 669 height 42
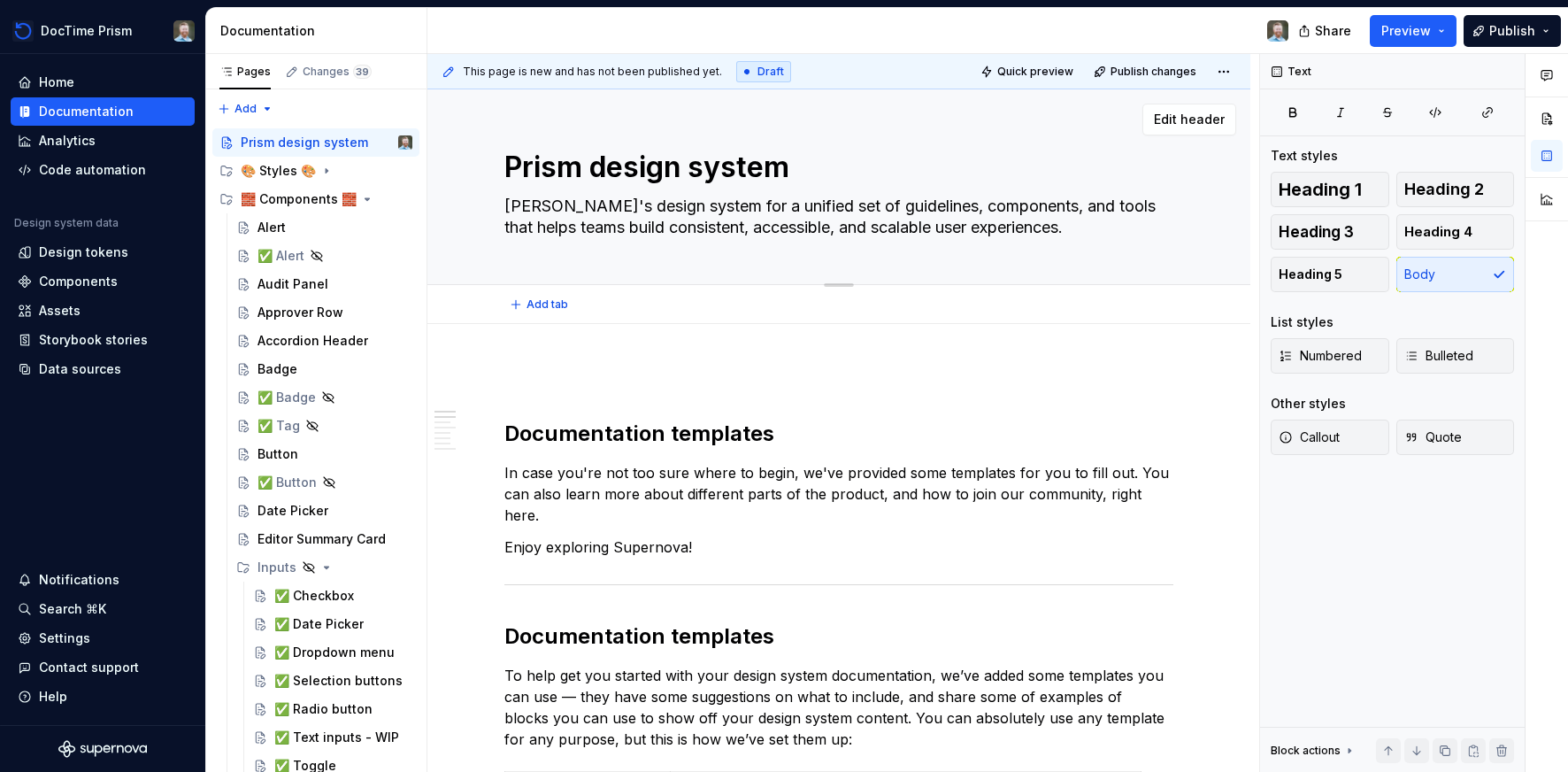
click at [977, 155] on textarea "Prism design system" at bounding box center [834, 167] width 669 height 42
click at [1169, 124] on span "Edit header" at bounding box center [1189, 120] width 71 height 18
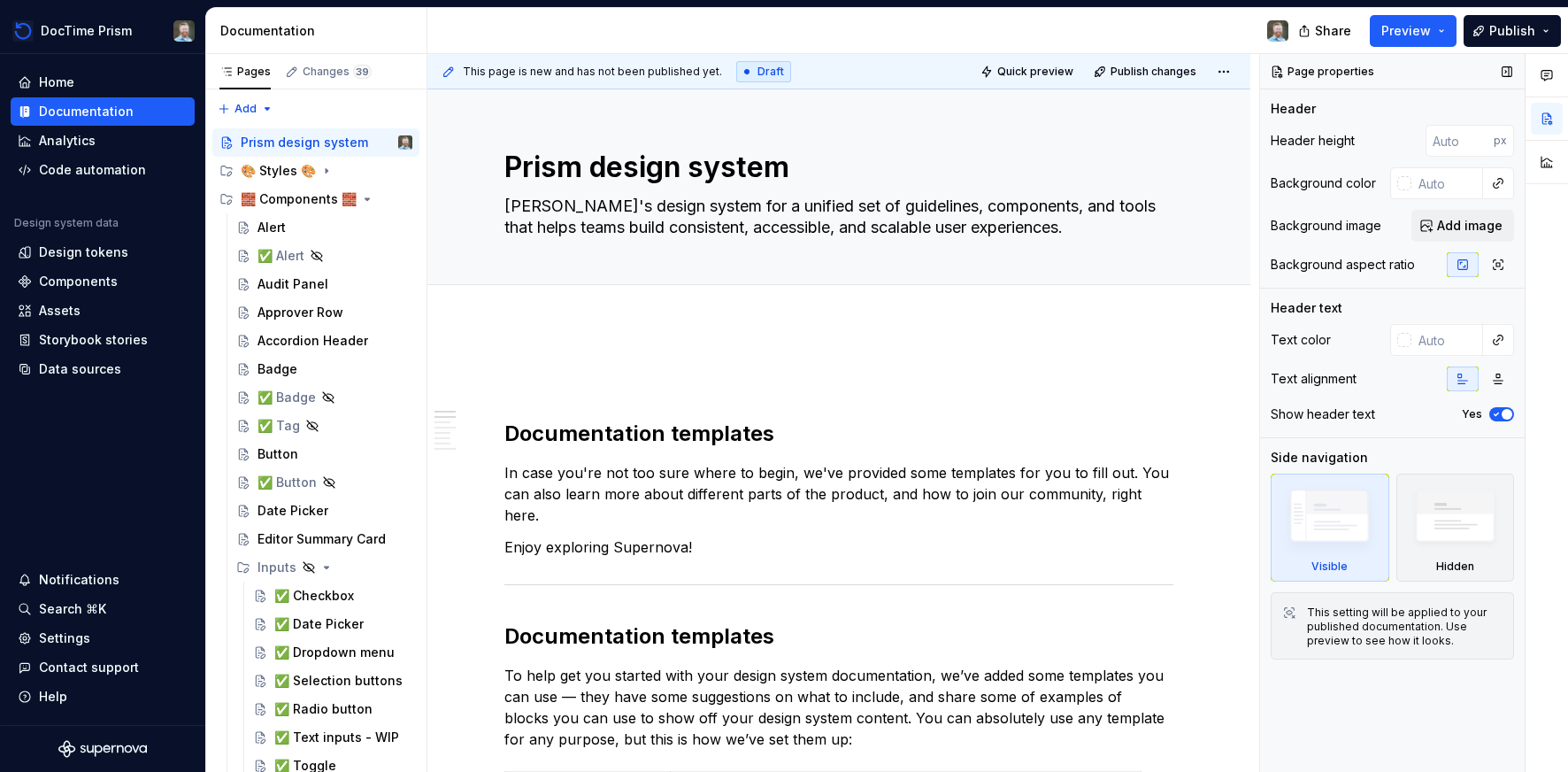
click at [1494, 410] on icon "button" at bounding box center [1497, 413] width 14 height 11
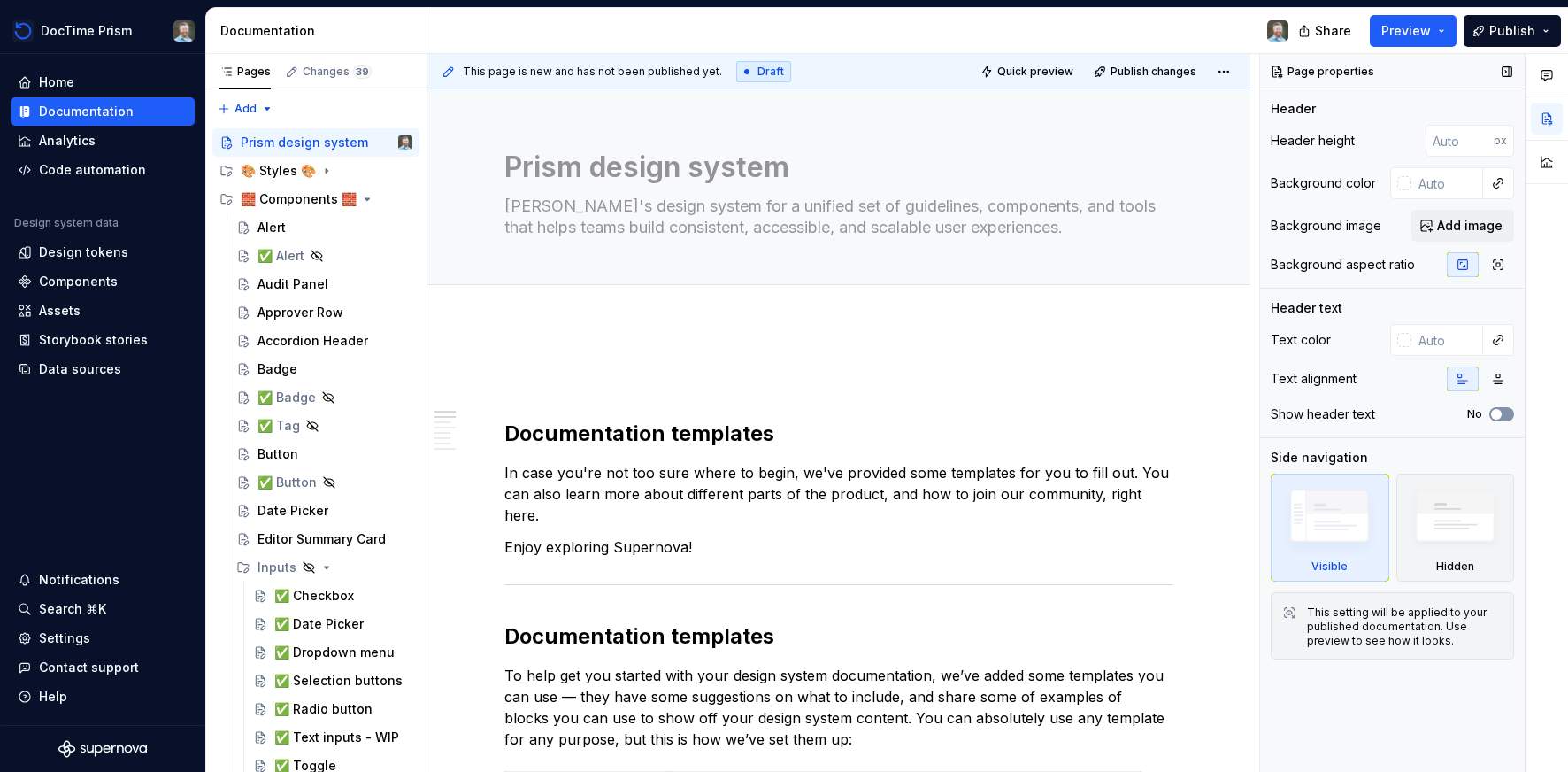
click at [1494, 410] on span "button" at bounding box center [1496, 413] width 11 height 11
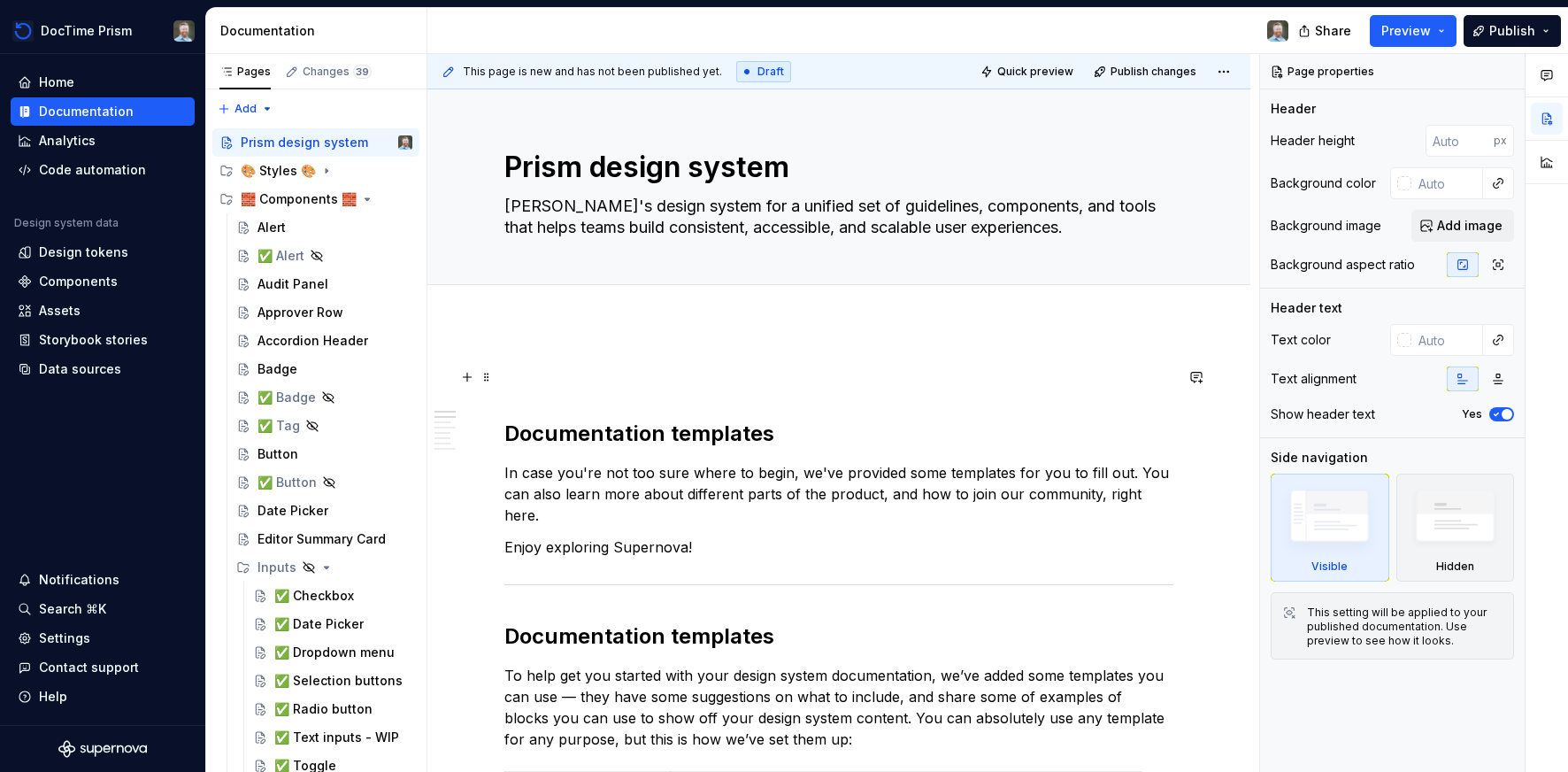
click at [638, 381] on p at bounding box center [838, 377] width 669 height 22
click at [645, 305] on div at bounding box center [838, 305] width 669 height 0
click at [621, 382] on p at bounding box center [838, 377] width 669 height 22
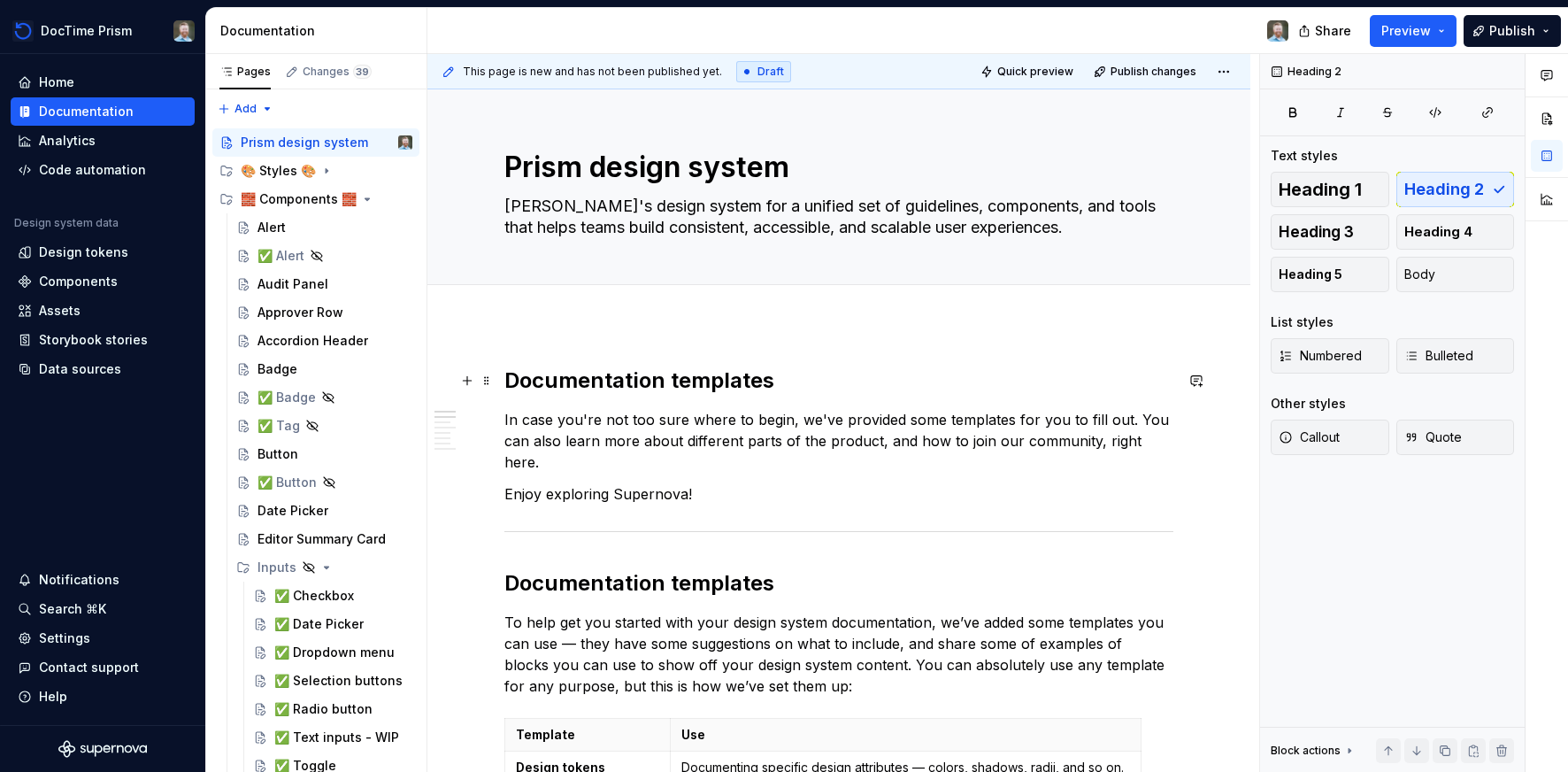
click at [600, 375] on h2 "Documentation templates" at bounding box center [838, 380] width 669 height 28
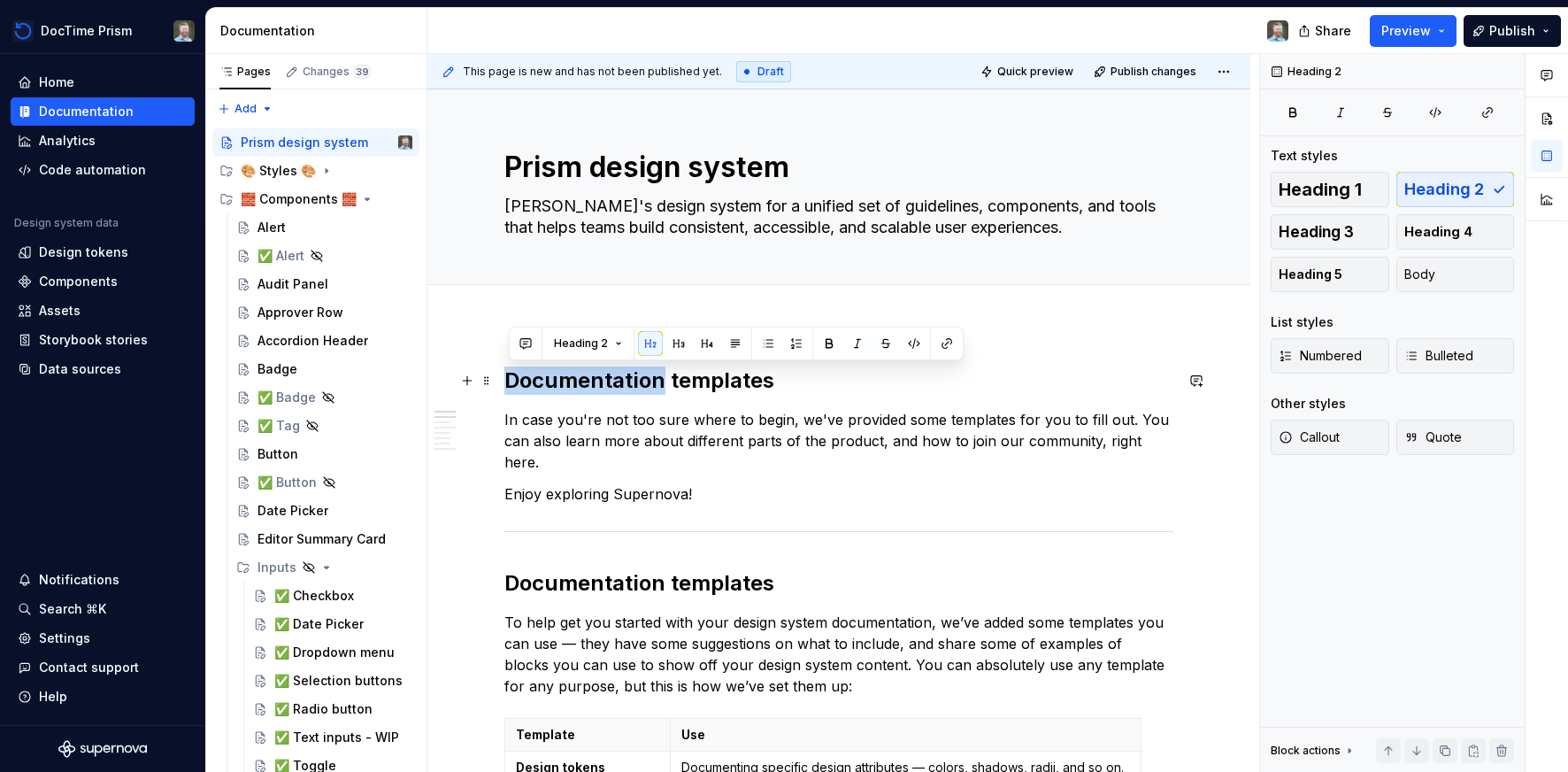
click at [600, 375] on h2 "Documentation templates" at bounding box center [838, 380] width 669 height 28
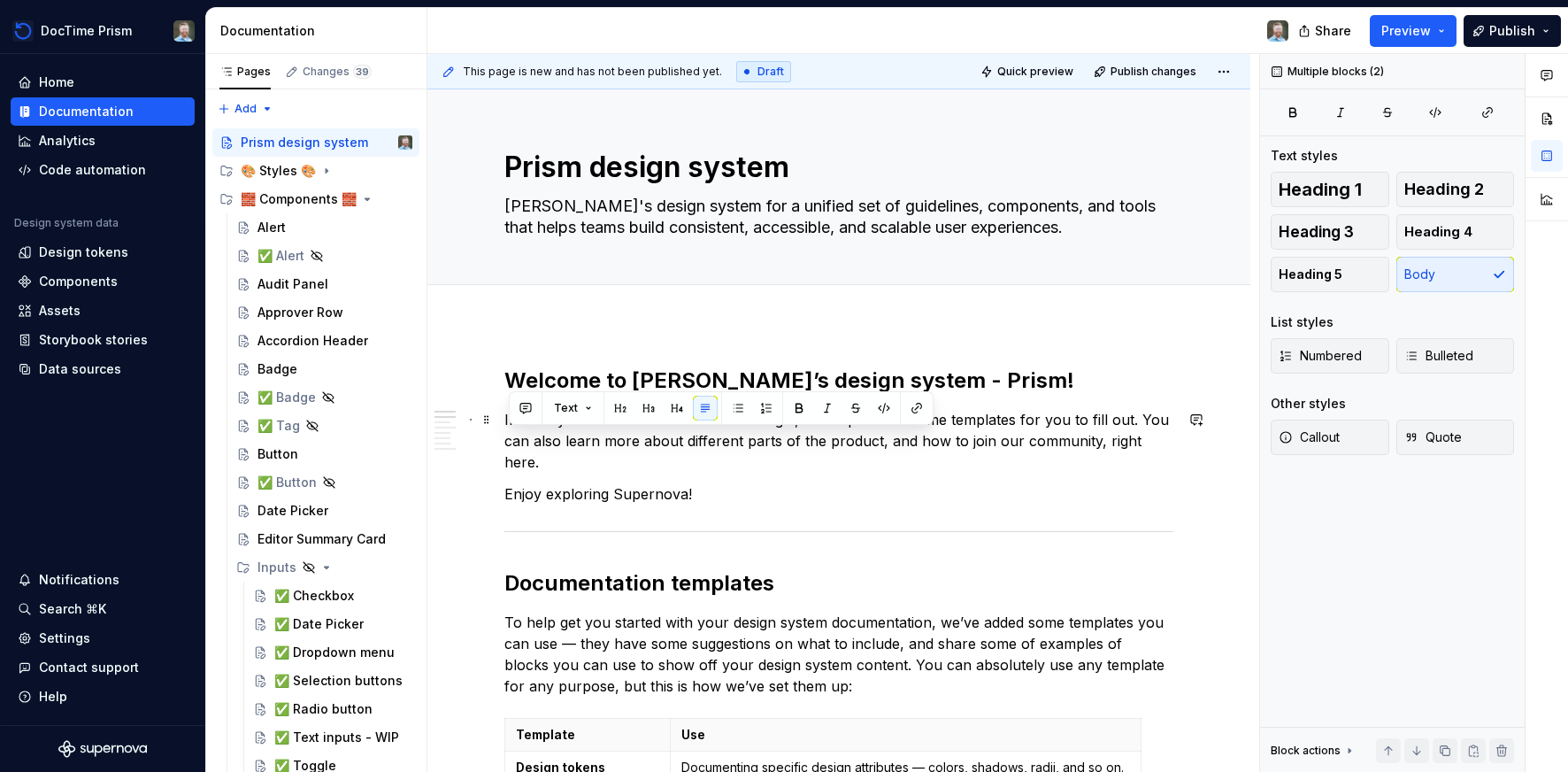
drag, startPoint x: 701, startPoint y: 473, endPoint x: 485, endPoint y: 434, distance: 219.5
click at [741, 483] on p "Enjoy exploring Supernova!" at bounding box center [838, 494] width 669 height 22
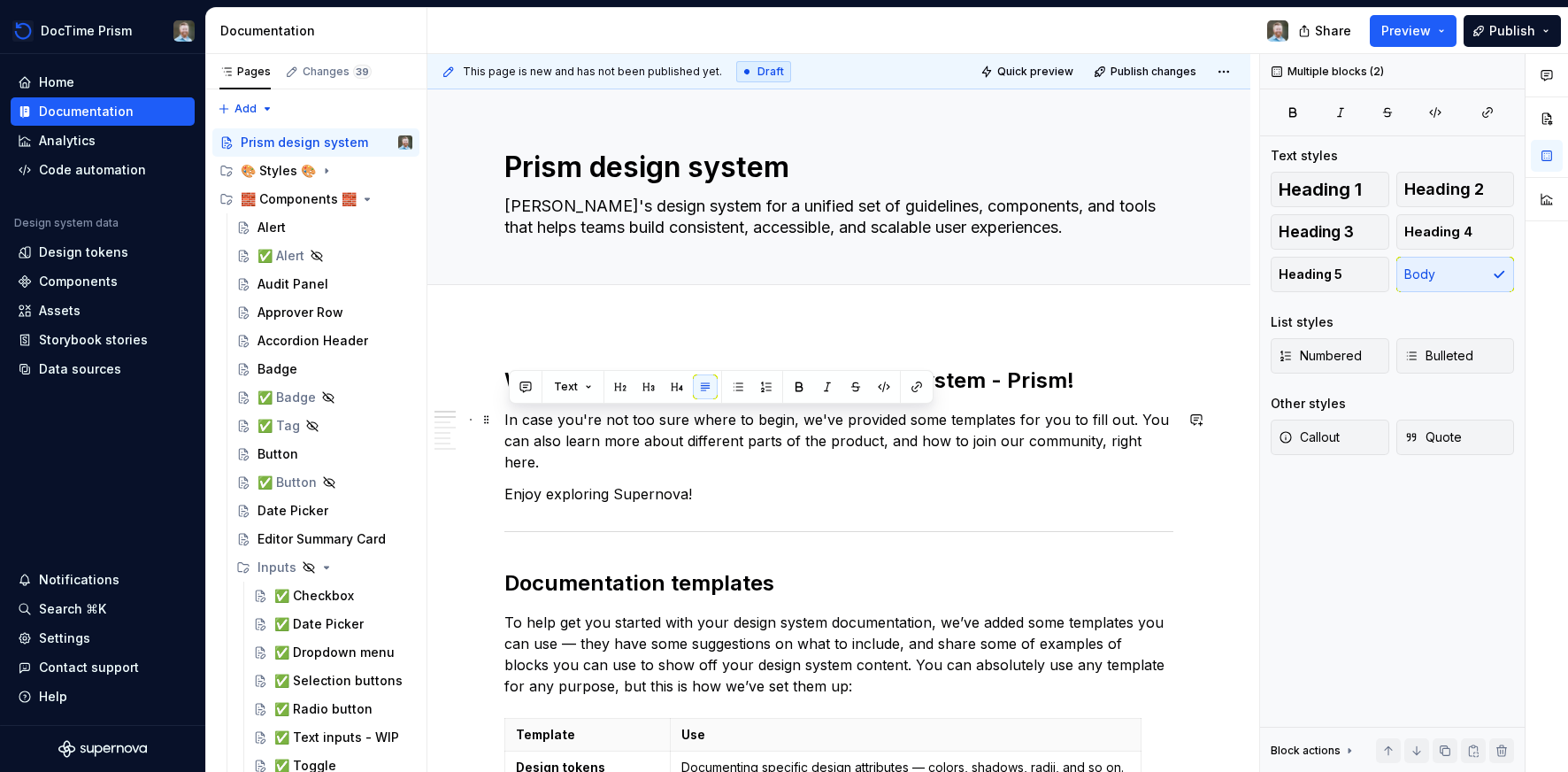
drag, startPoint x: 715, startPoint y: 469, endPoint x: 504, endPoint y: 415, distance: 217.8
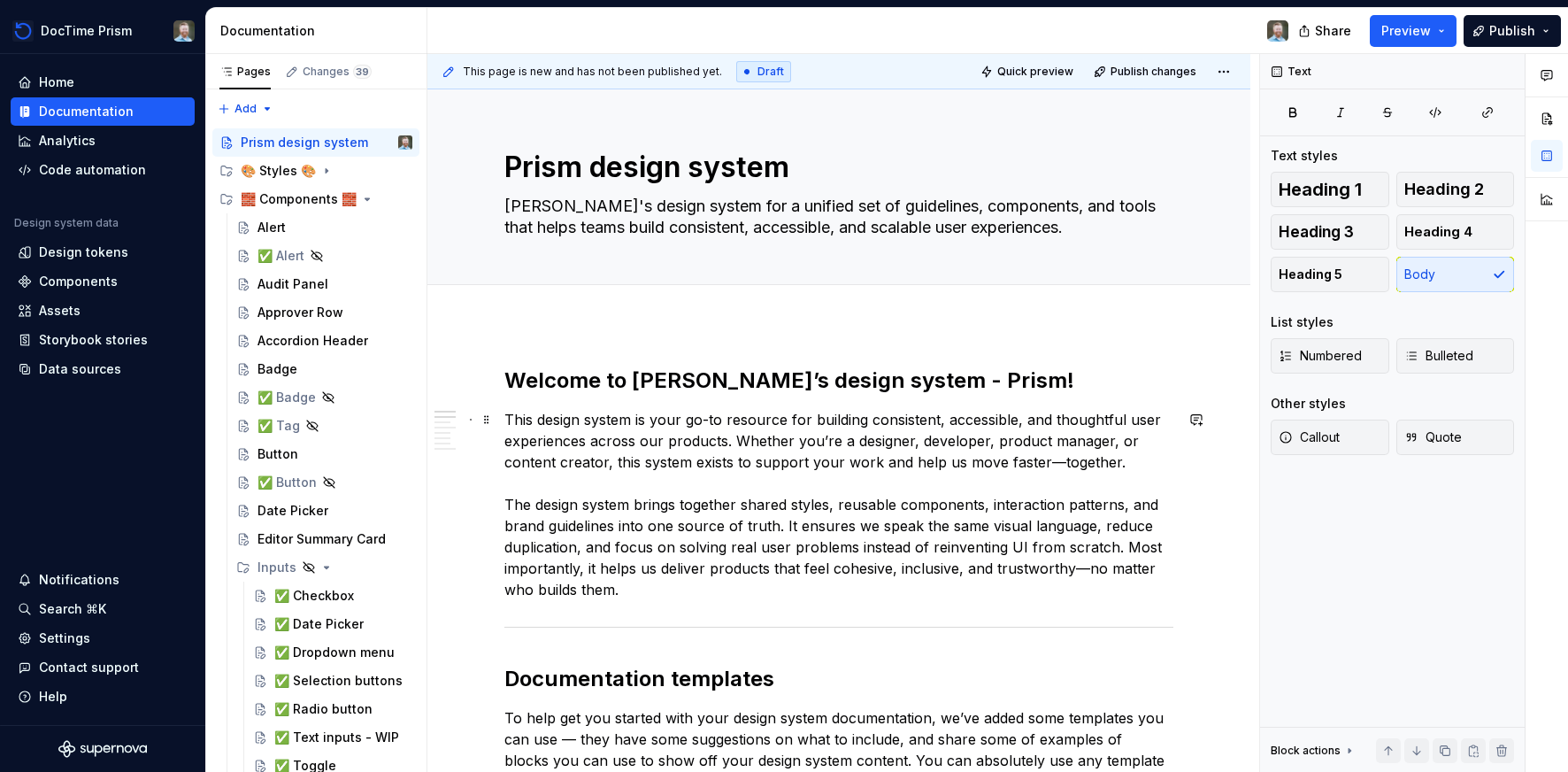
click at [534, 419] on p "This design system is your go-to resource for building consistent, accessible, …" at bounding box center [838, 504] width 669 height 191
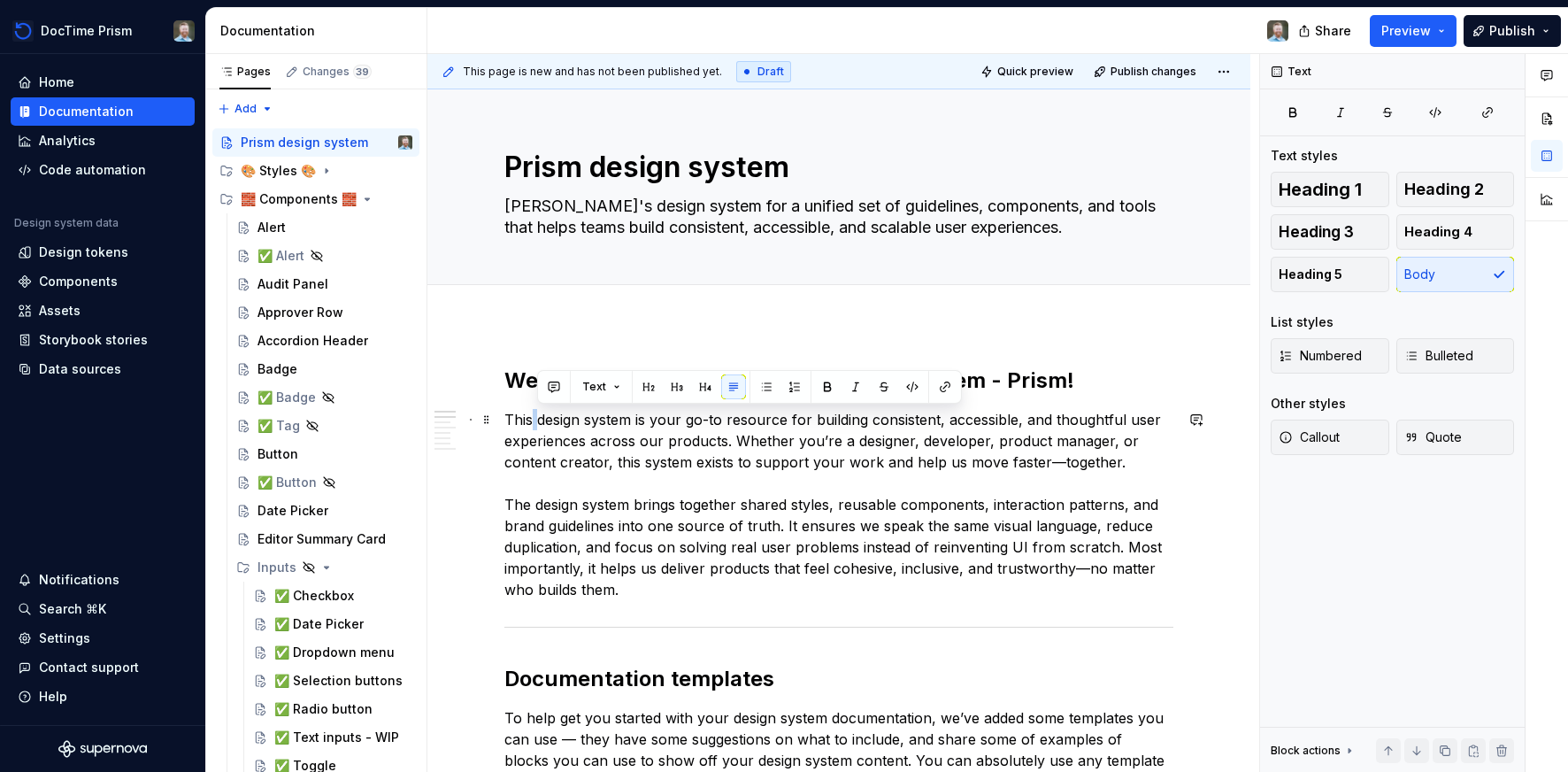
click at [534, 419] on p "This design system is your go-to resource for building consistent, accessible, …" at bounding box center [838, 504] width 669 height 191
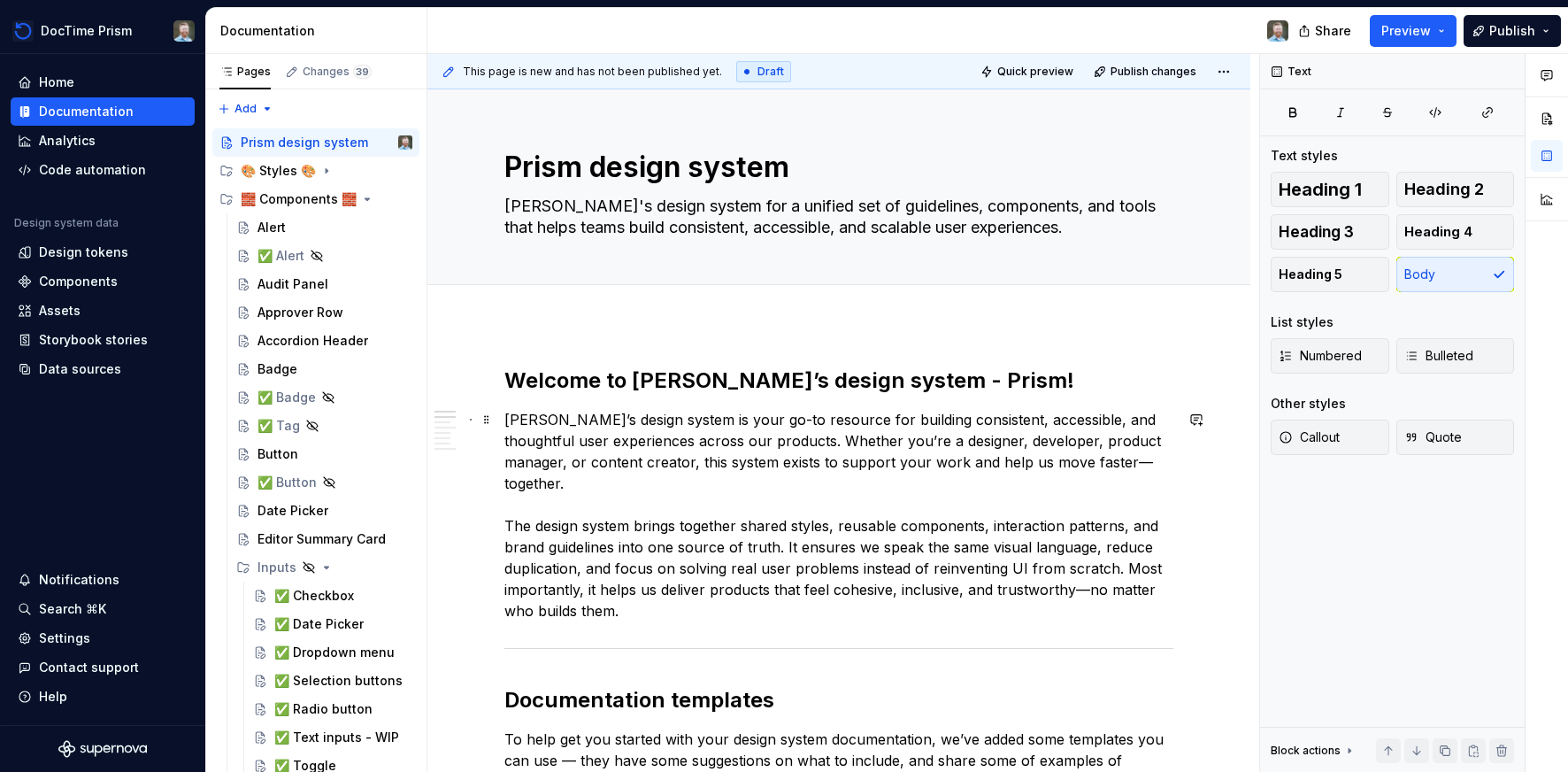
click at [903, 567] on p "[PERSON_NAME]’s design system is your go-to resource for building consistent, a…" at bounding box center [838, 514] width 669 height 213
click at [969, 573] on p "[PERSON_NAME]’s design system is your go-to resource for building consistent, a…" at bounding box center [838, 514] width 669 height 213
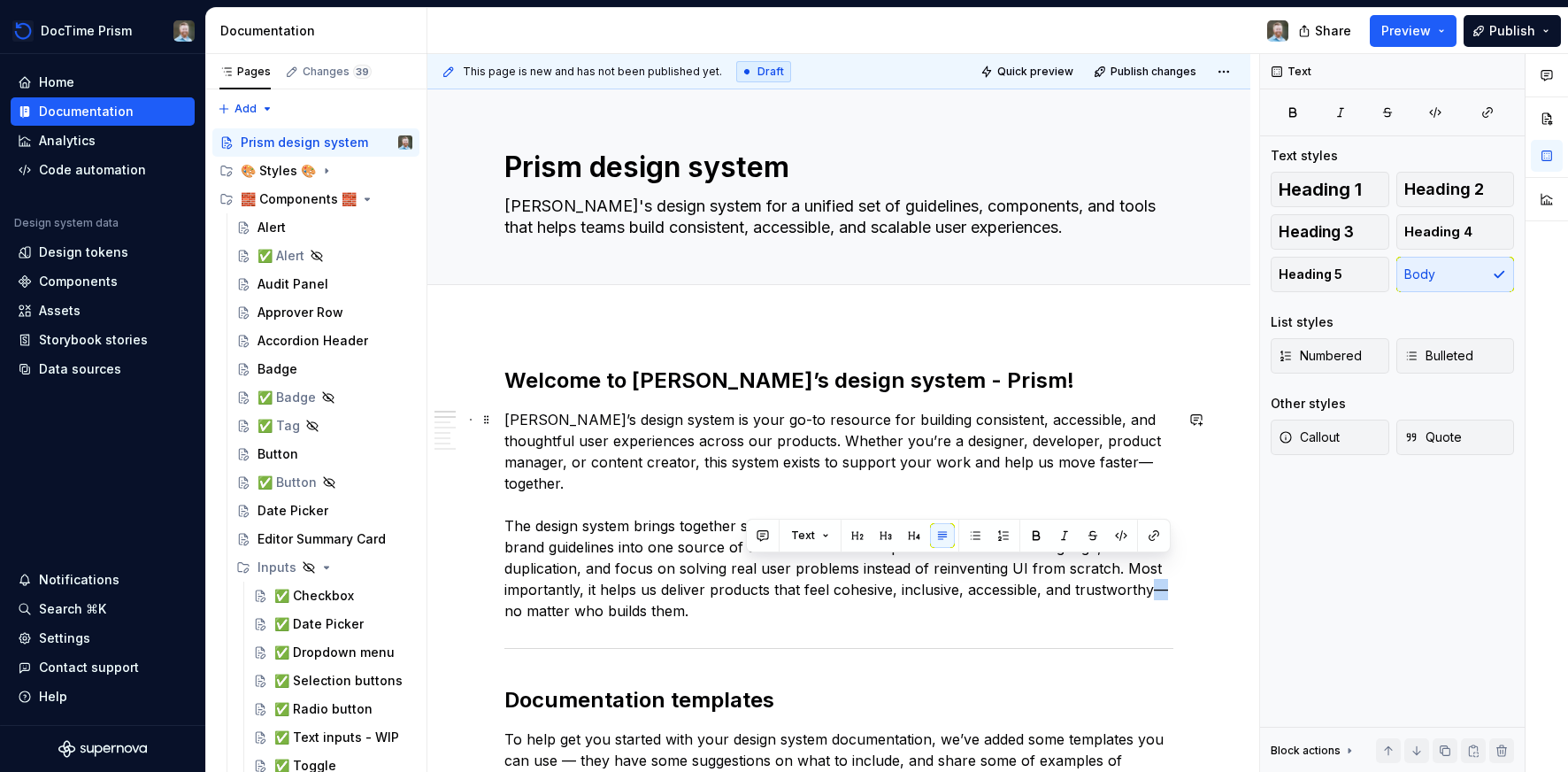
click at [1163, 566] on p "[PERSON_NAME]’s design system is your go-to resource for building consistent, a…" at bounding box center [838, 514] width 669 height 213
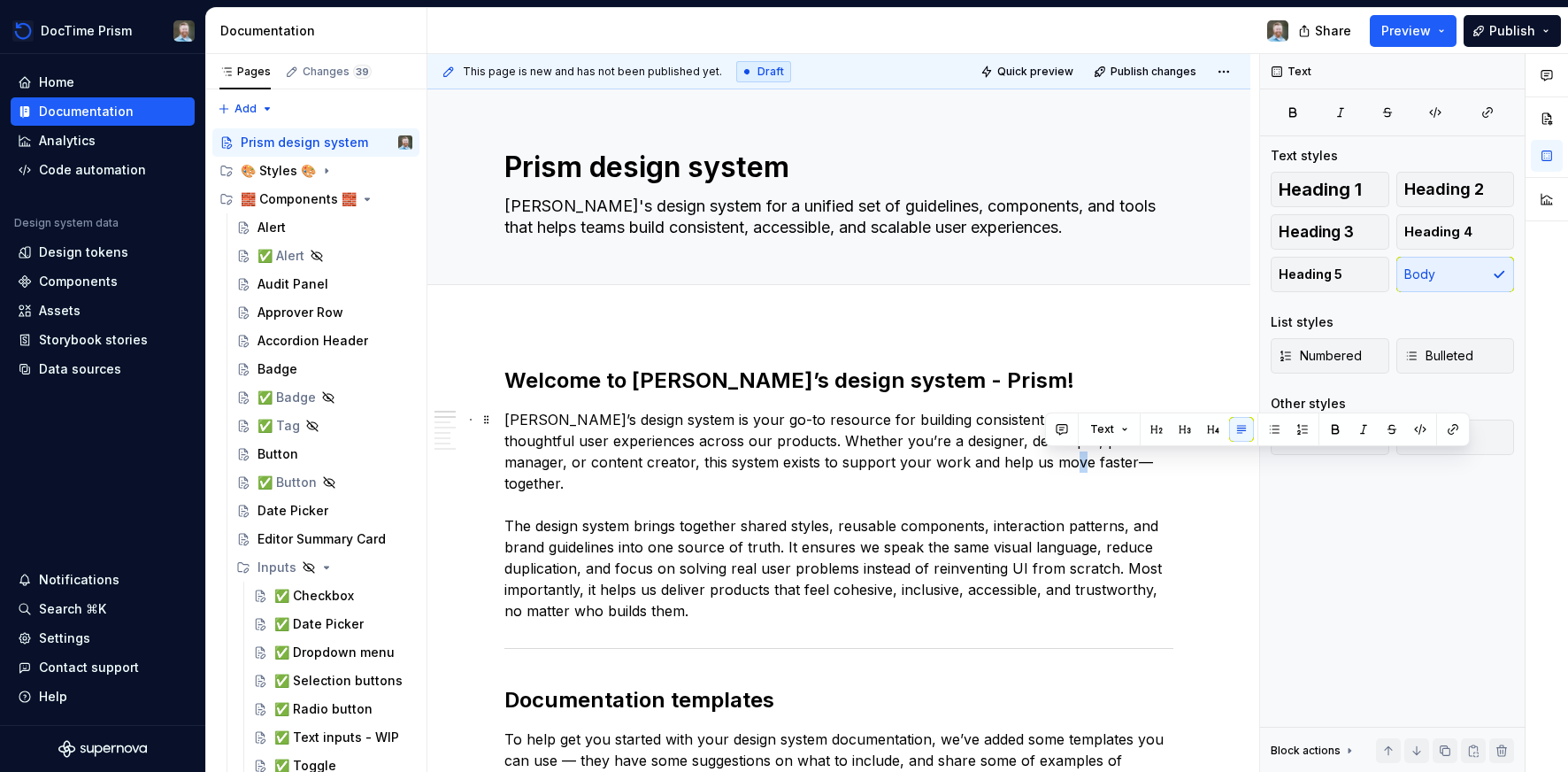
click at [1057, 459] on p "[PERSON_NAME]’s design system is your go-to resource for building consistent, a…" at bounding box center [838, 514] width 669 height 213
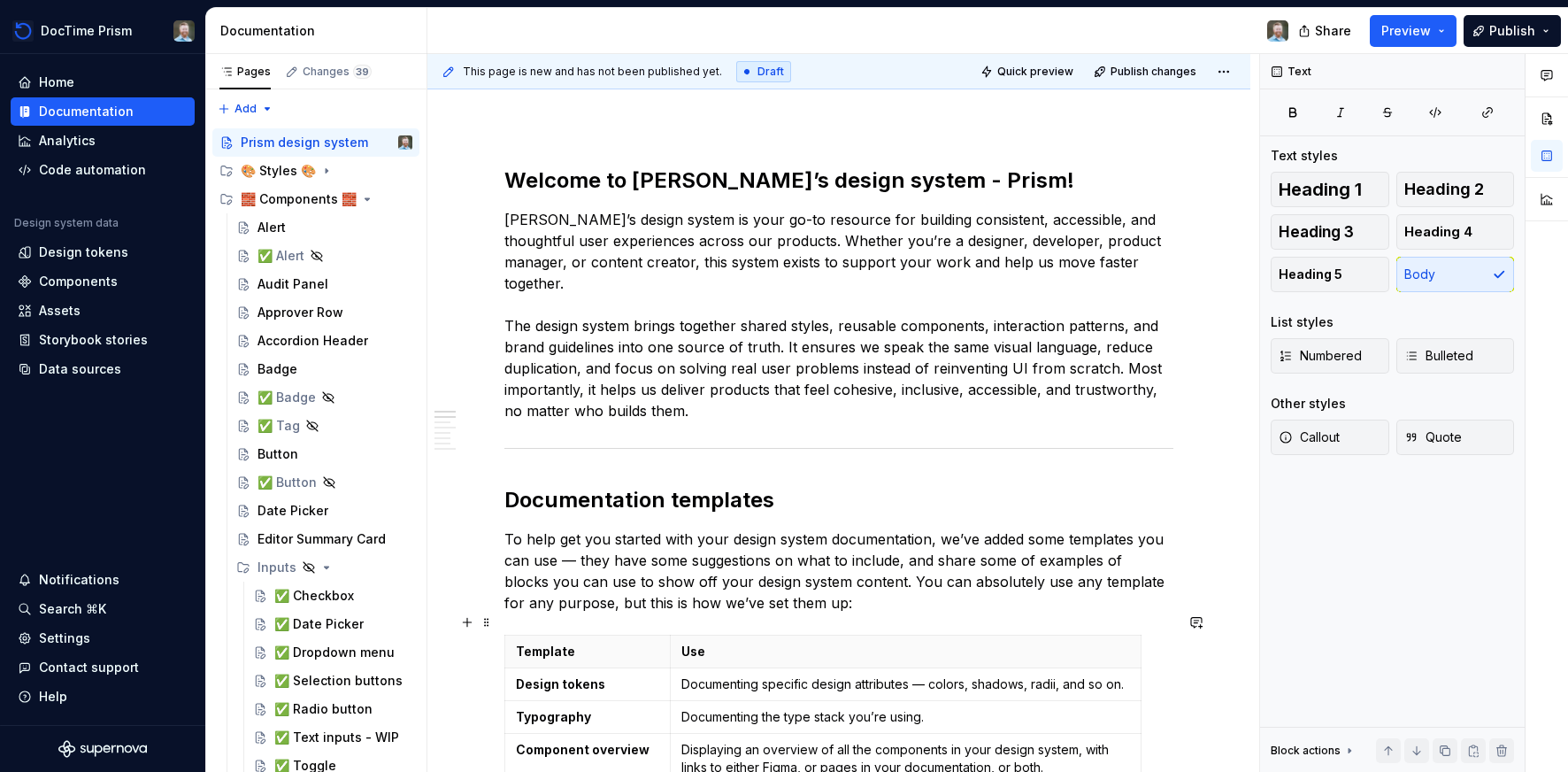
scroll to position [346, 0]
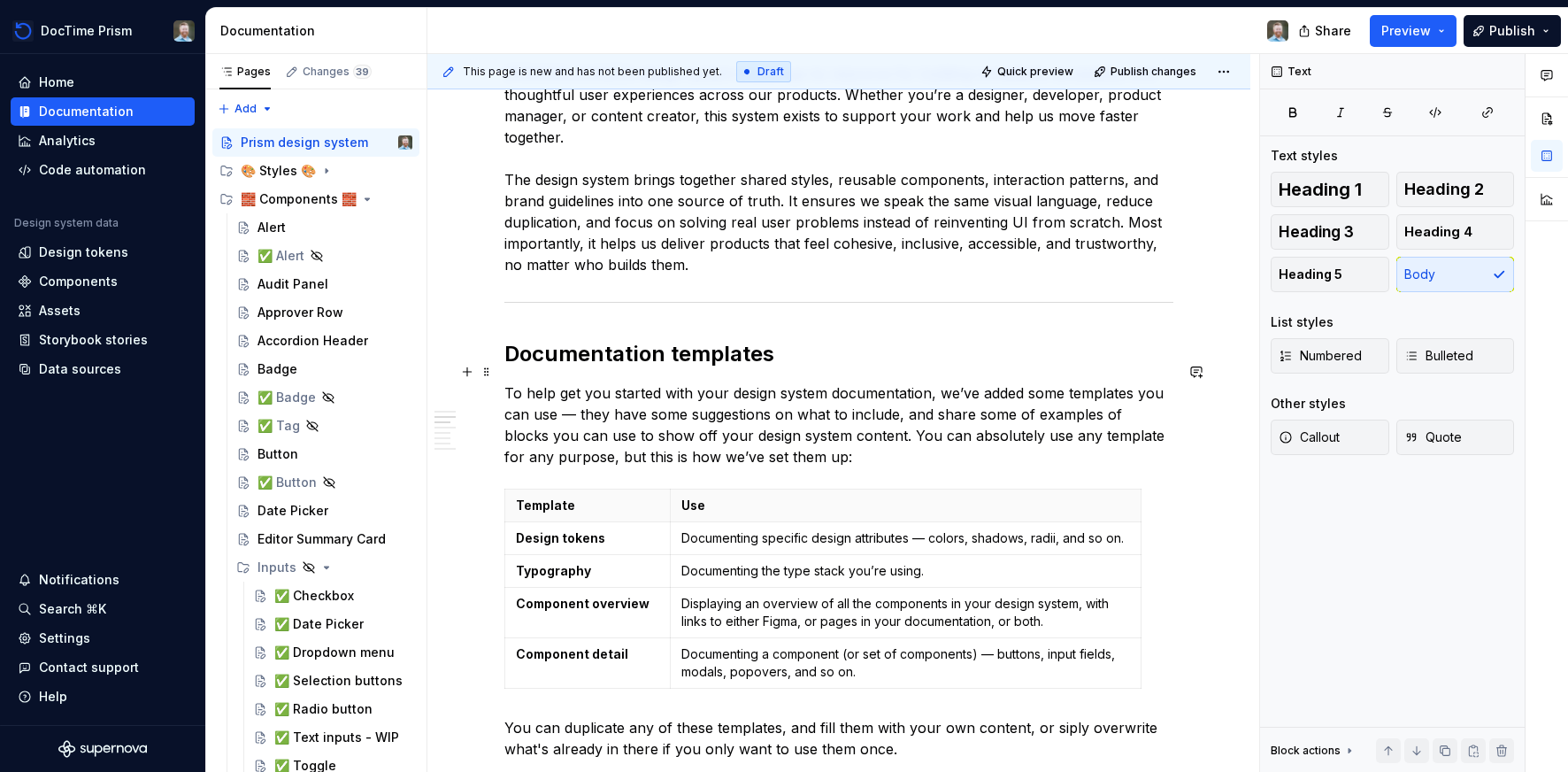
click at [791, 382] on p "To help get you started with your design system documentation, we’ve added some…" at bounding box center [838, 424] width 669 height 85
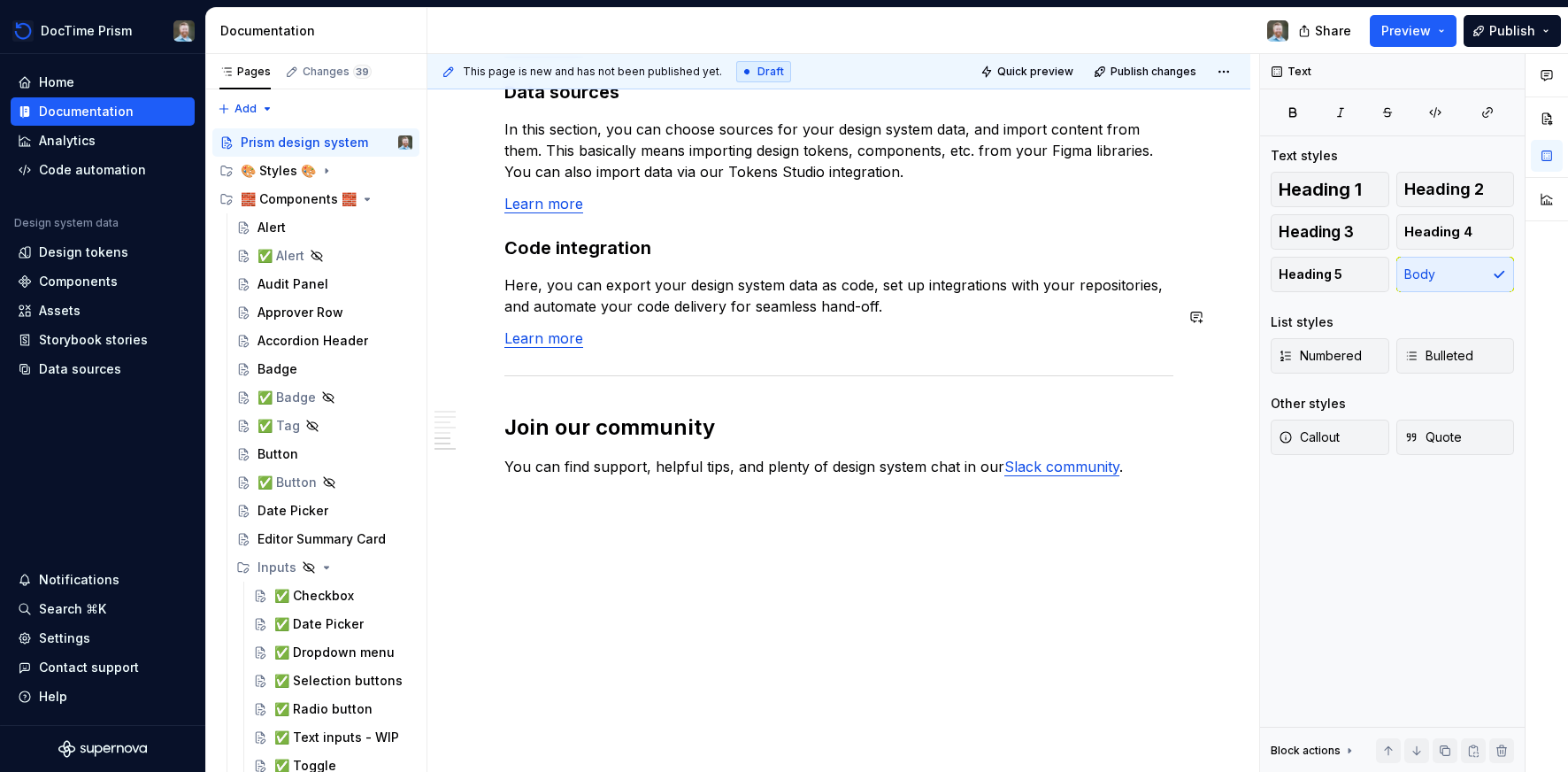
scroll to position [1608, 0]
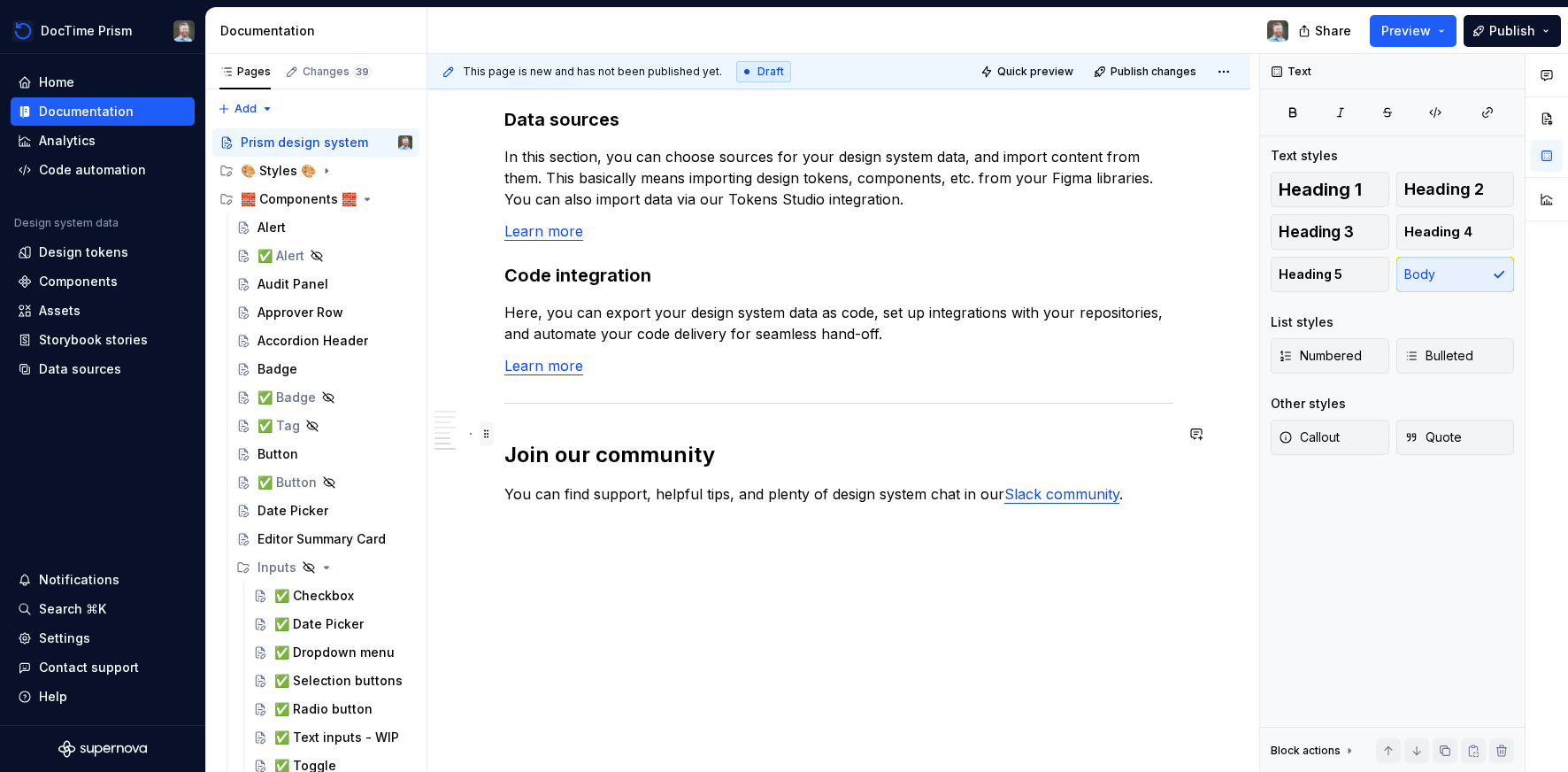
click at [491, 433] on span at bounding box center [487, 433] width 14 height 24
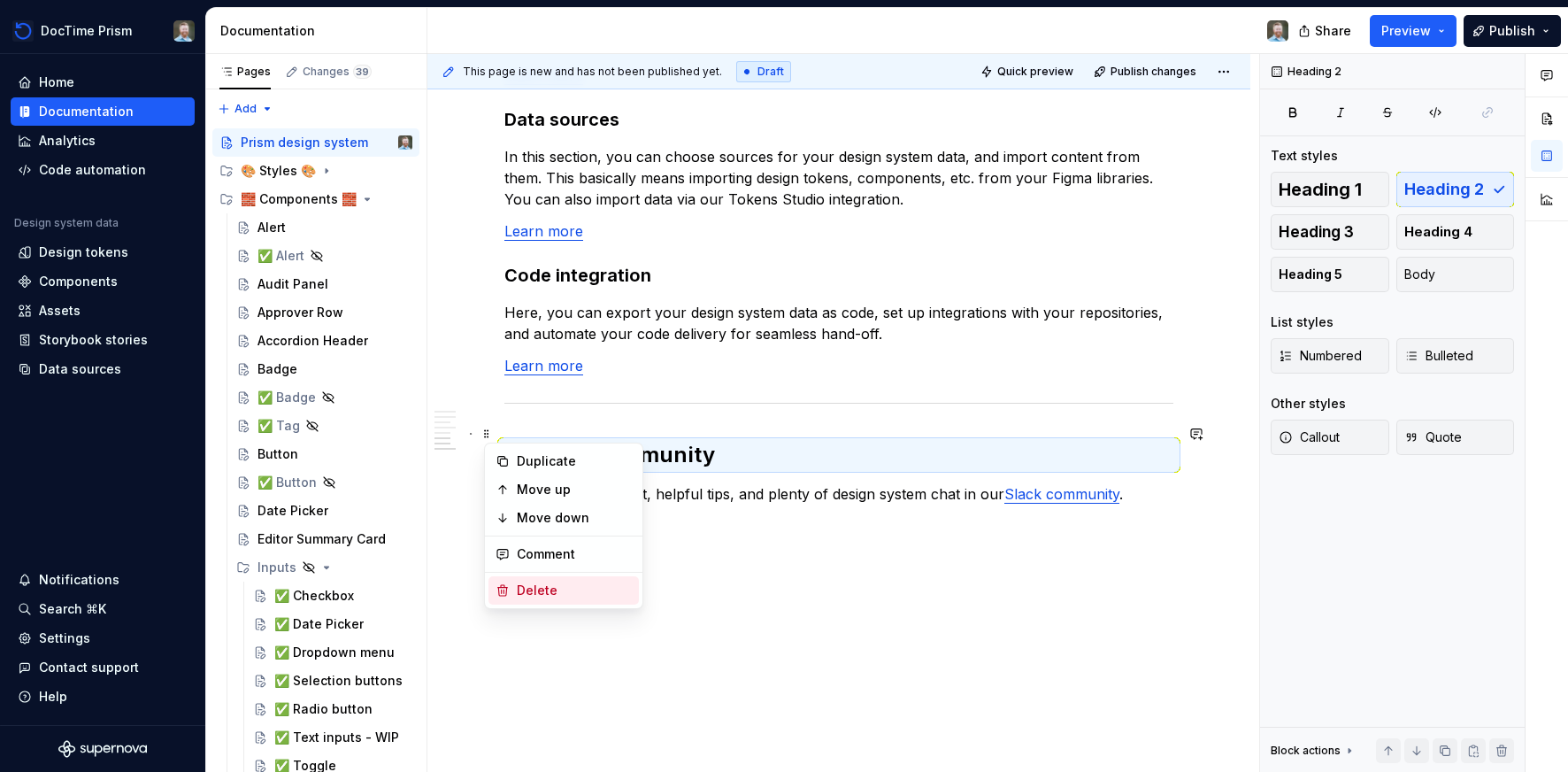
click at [527, 592] on div "Delete" at bounding box center [574, 591] width 115 height 18
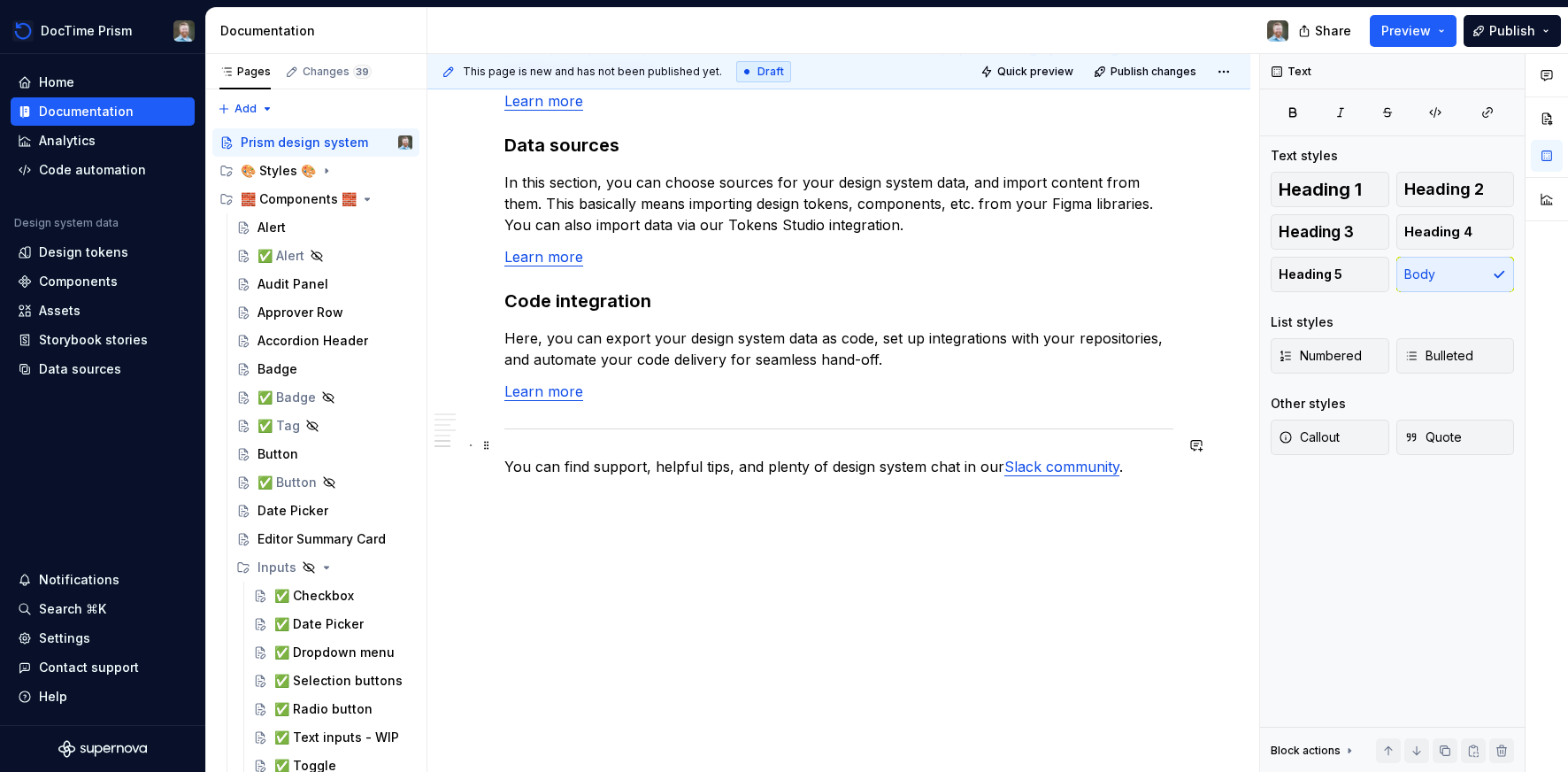
click at [493, 447] on span at bounding box center [487, 445] width 14 height 24
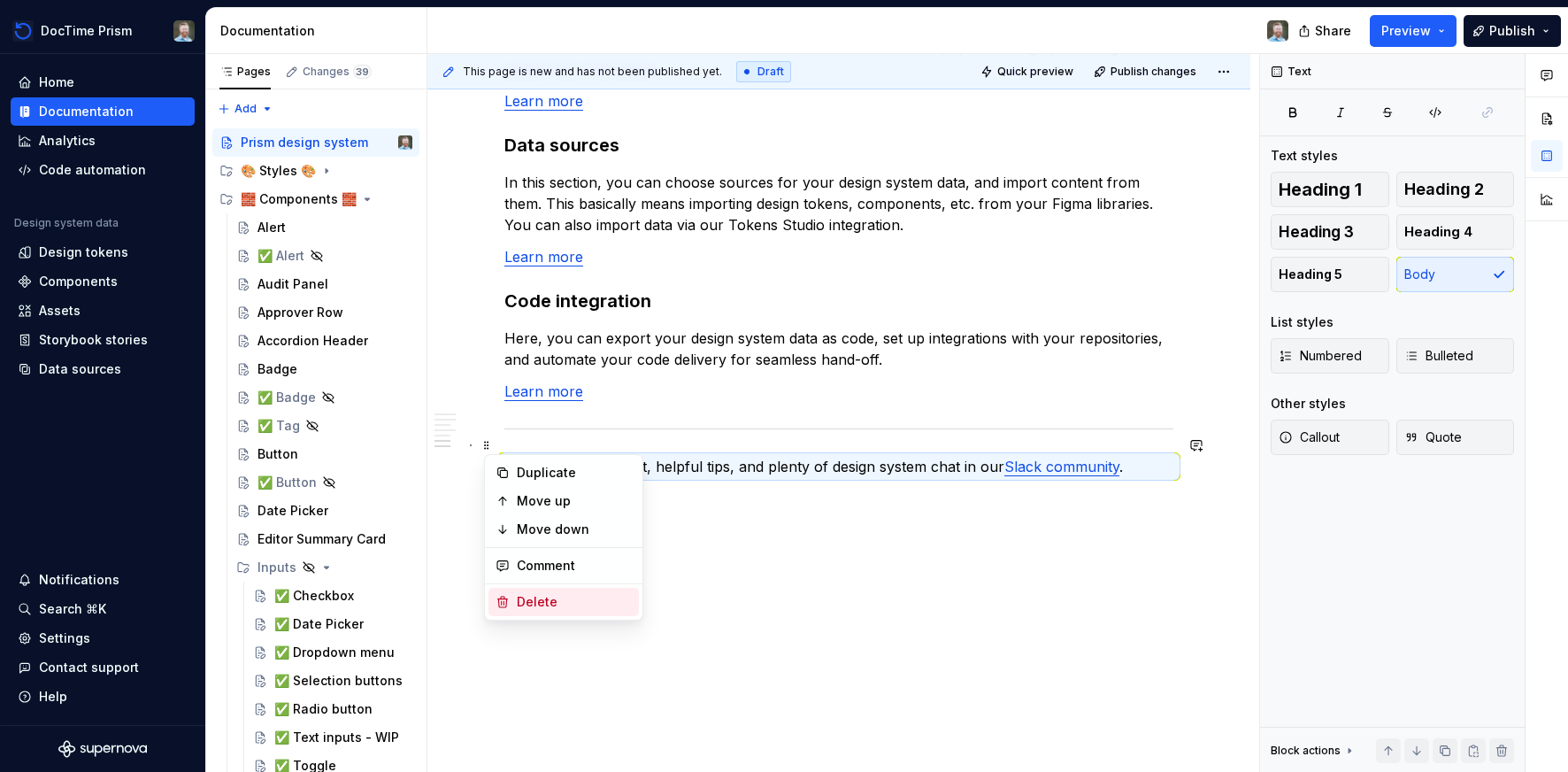
click at [519, 604] on div "Delete" at bounding box center [574, 602] width 115 height 18
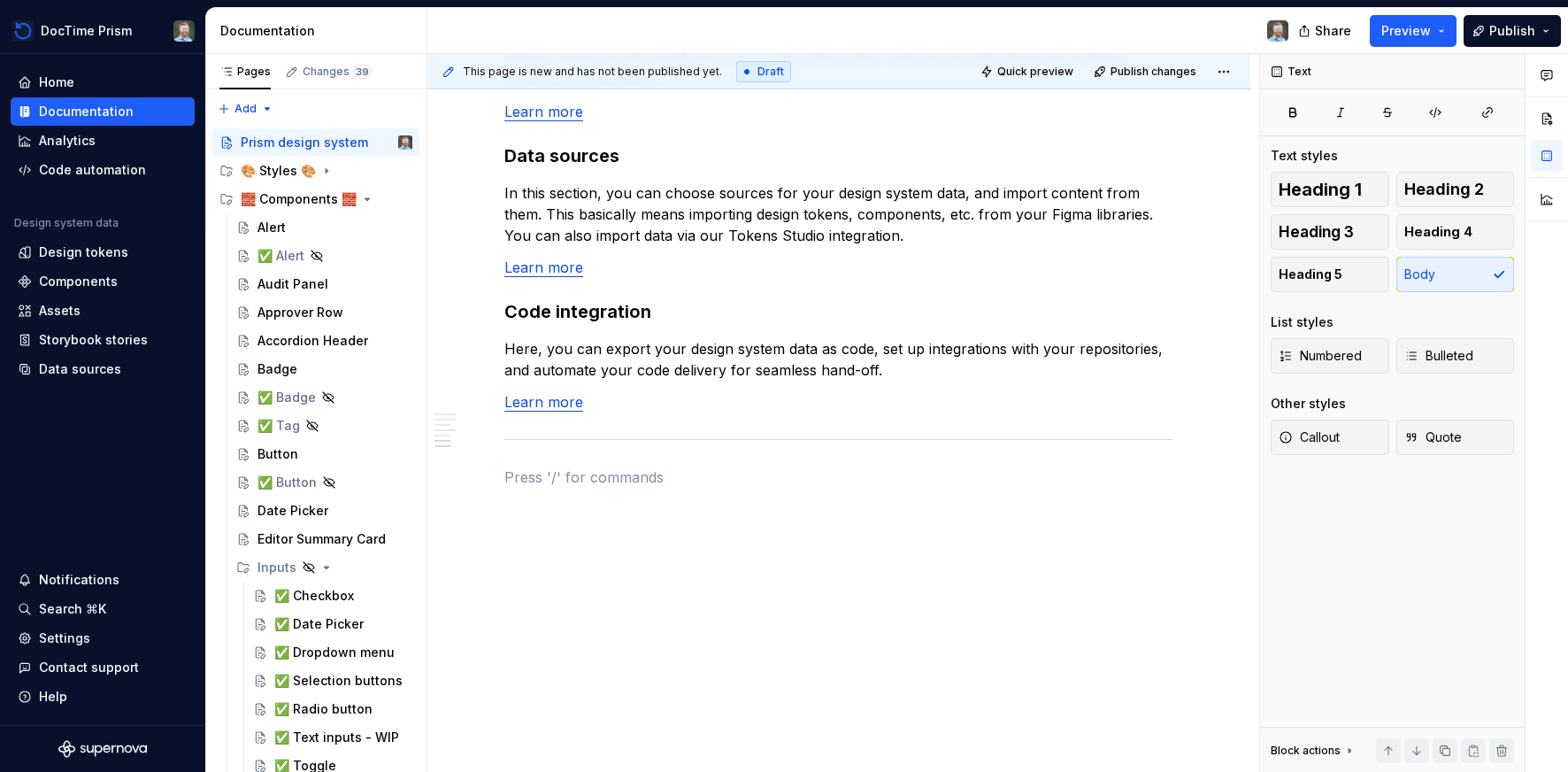
scroll to position [1550, 0]
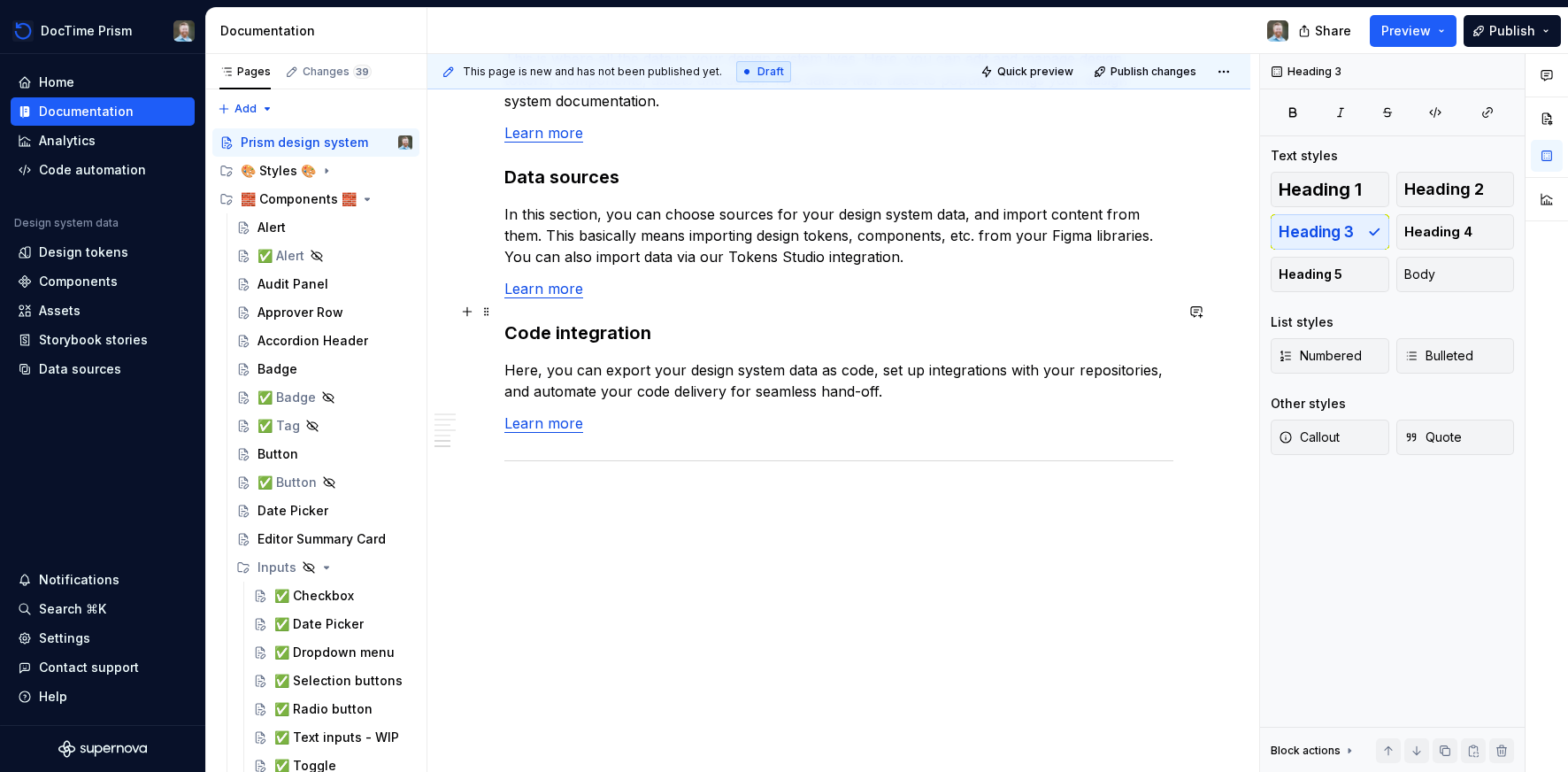
click at [519, 320] on h3 "Code integration" at bounding box center [838, 332] width 669 height 24
click at [492, 308] on span at bounding box center [487, 311] width 14 height 24
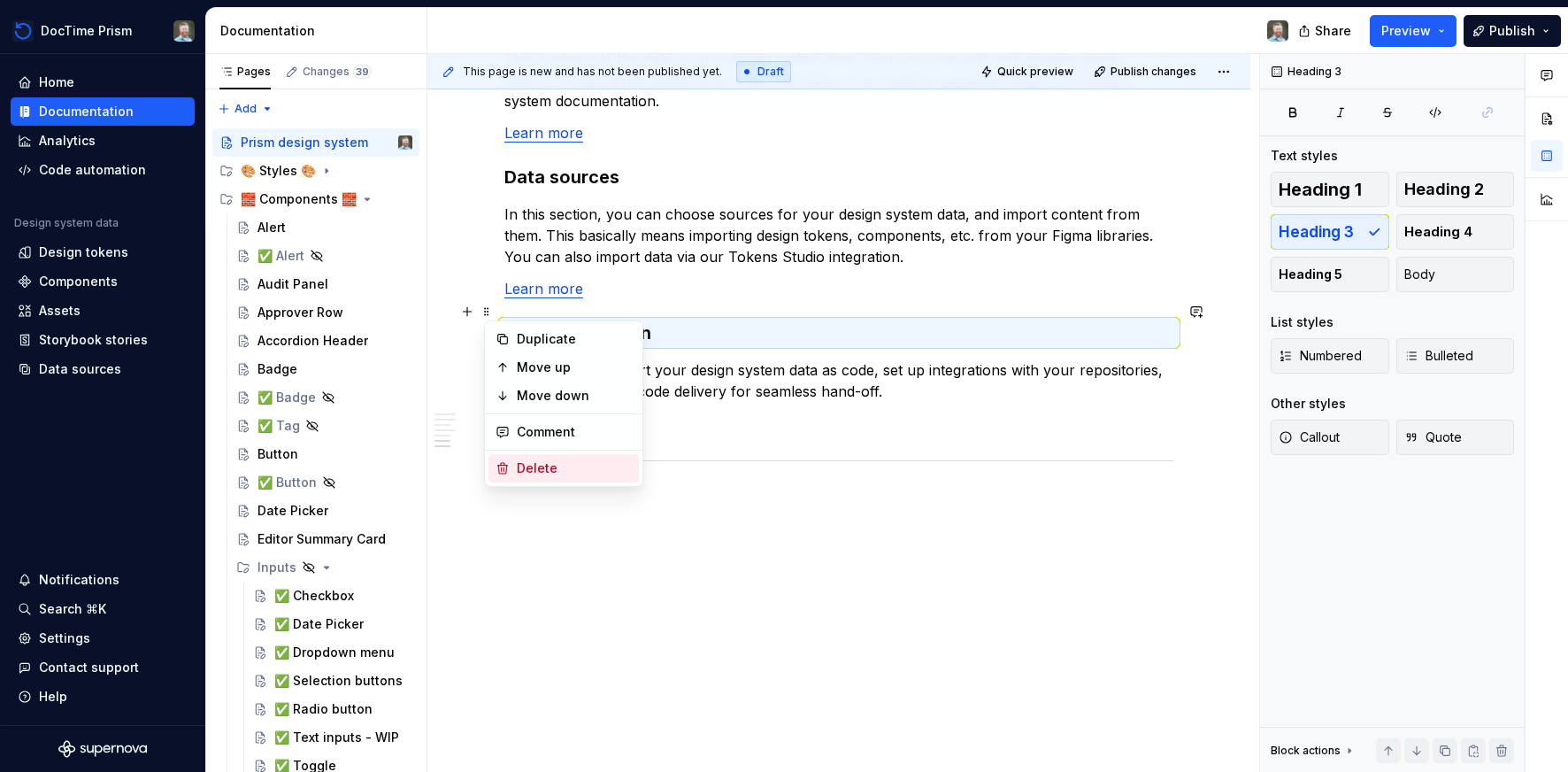
click at [514, 465] on div "Delete" at bounding box center [564, 467] width 151 height 28
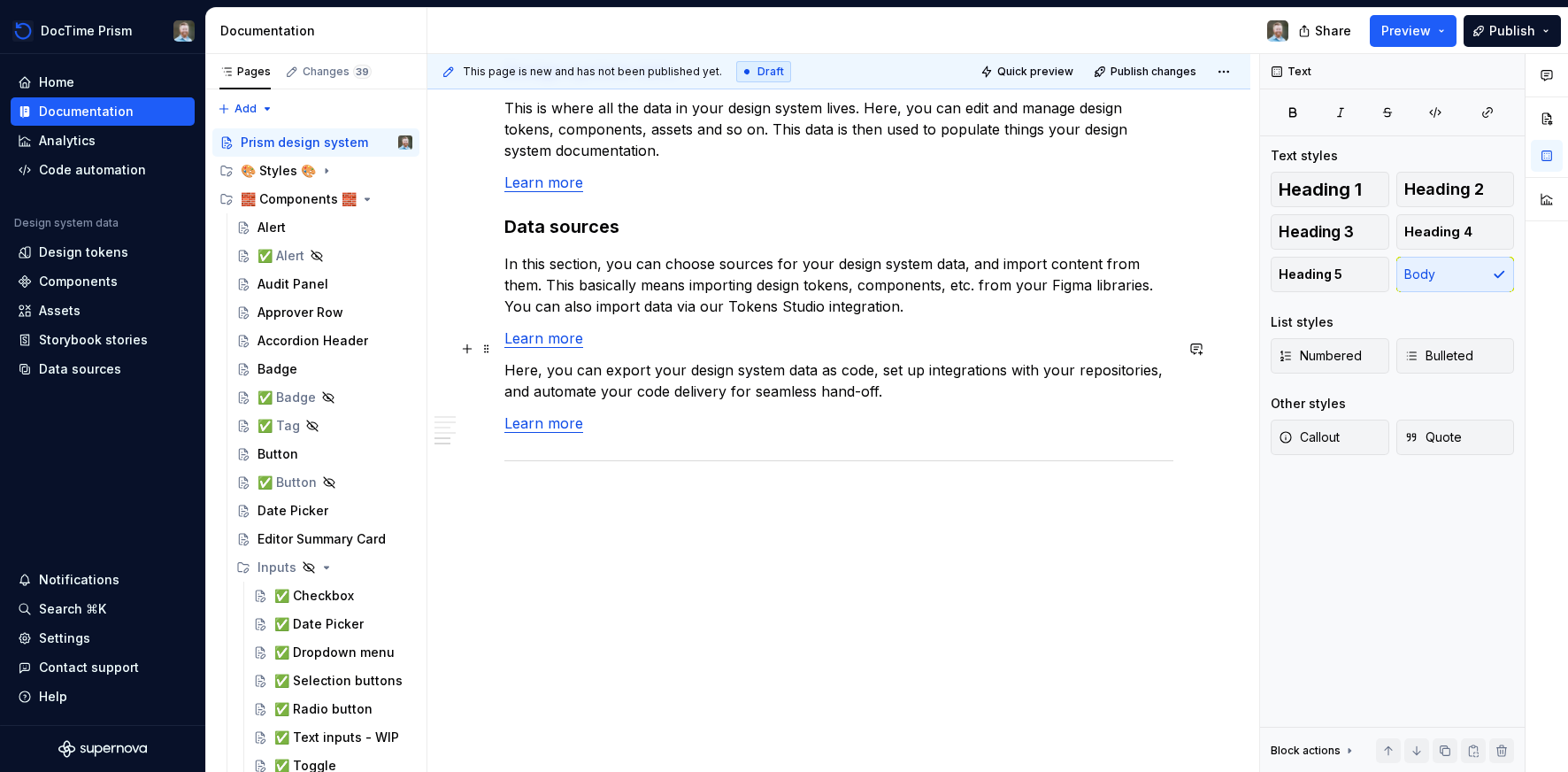
click at [533, 360] on p "Here, you can export your design system data as code, set up integrations with …" at bounding box center [838, 380] width 669 height 42
click at [510, 360] on p "Her, you can export your design system data as code, set up integrations with y…" at bounding box center [838, 380] width 669 height 42
click at [492, 349] on span at bounding box center [487, 348] width 14 height 24
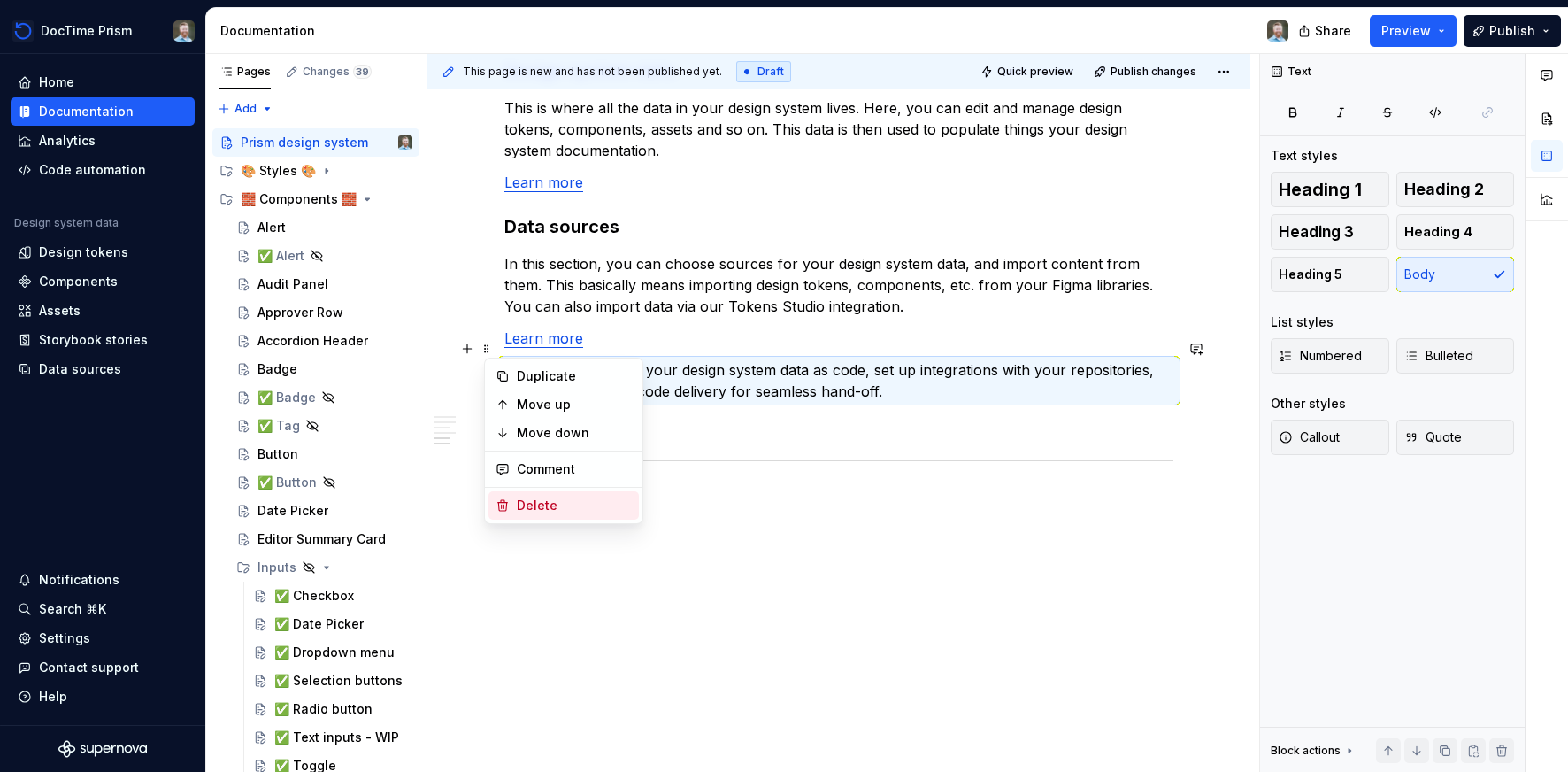
click at [505, 507] on icon at bounding box center [502, 506] width 14 height 14
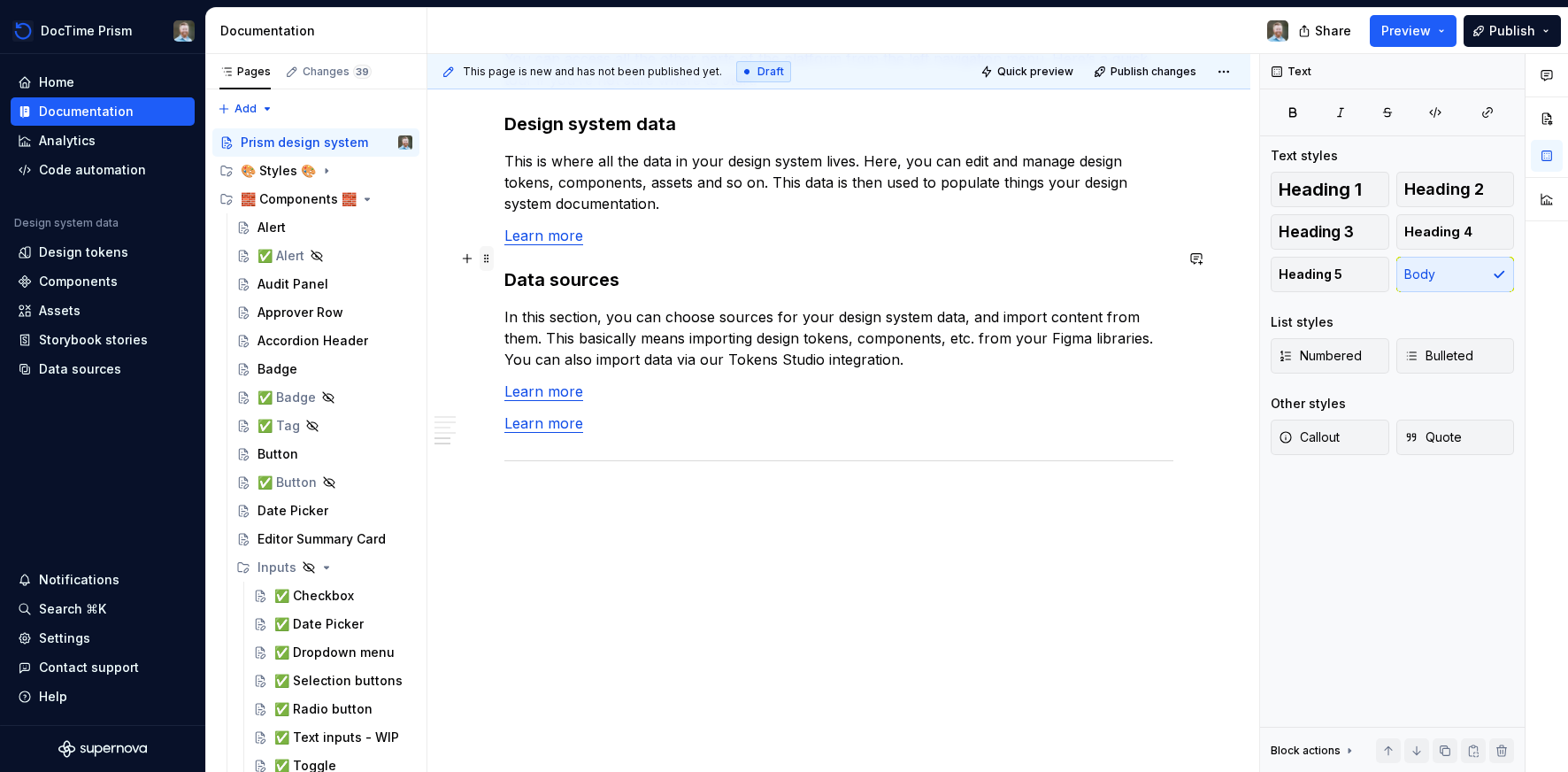
click at [494, 257] on span at bounding box center [487, 258] width 14 height 24
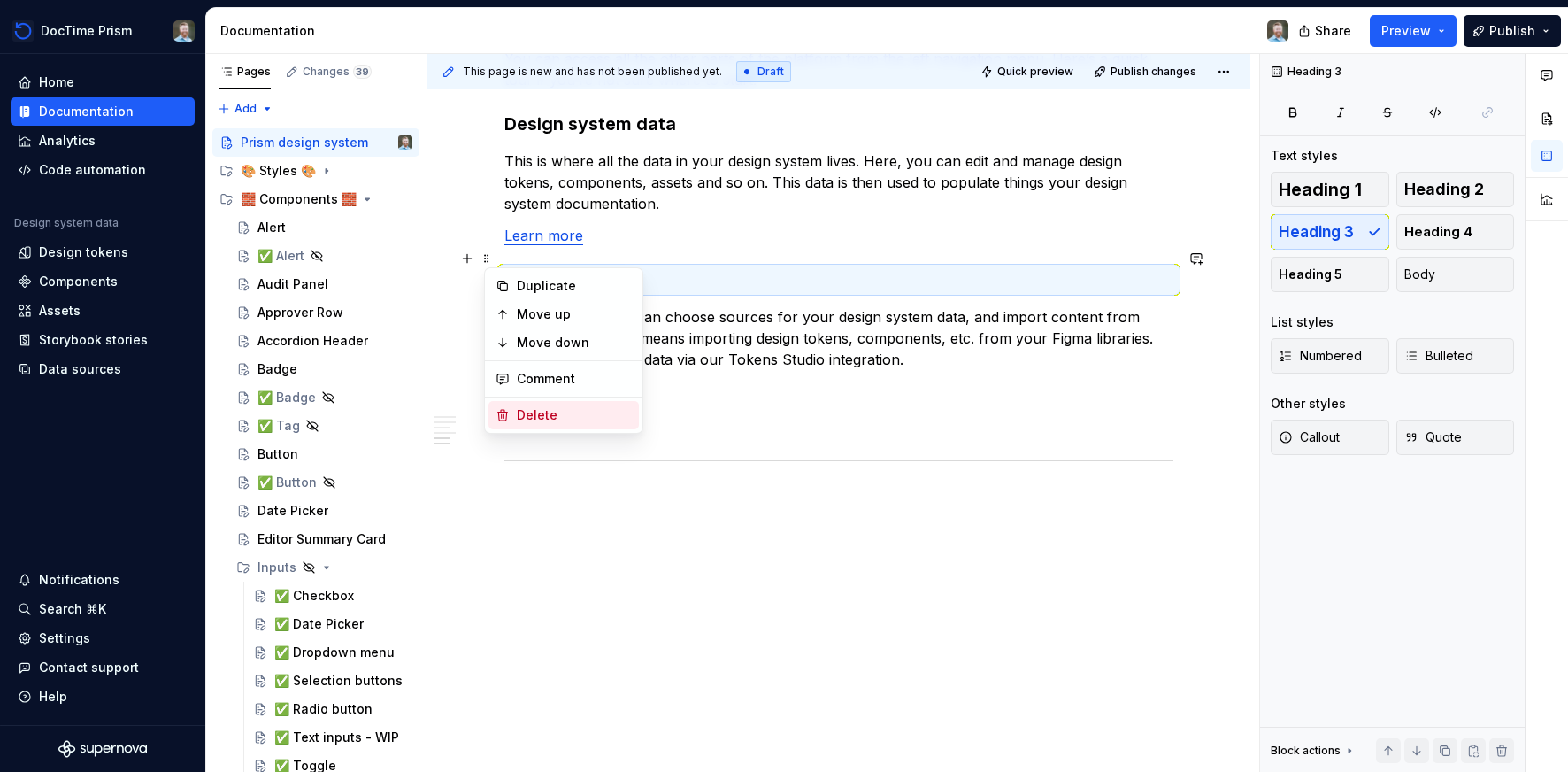
click at [535, 410] on div "Delete" at bounding box center [574, 415] width 115 height 18
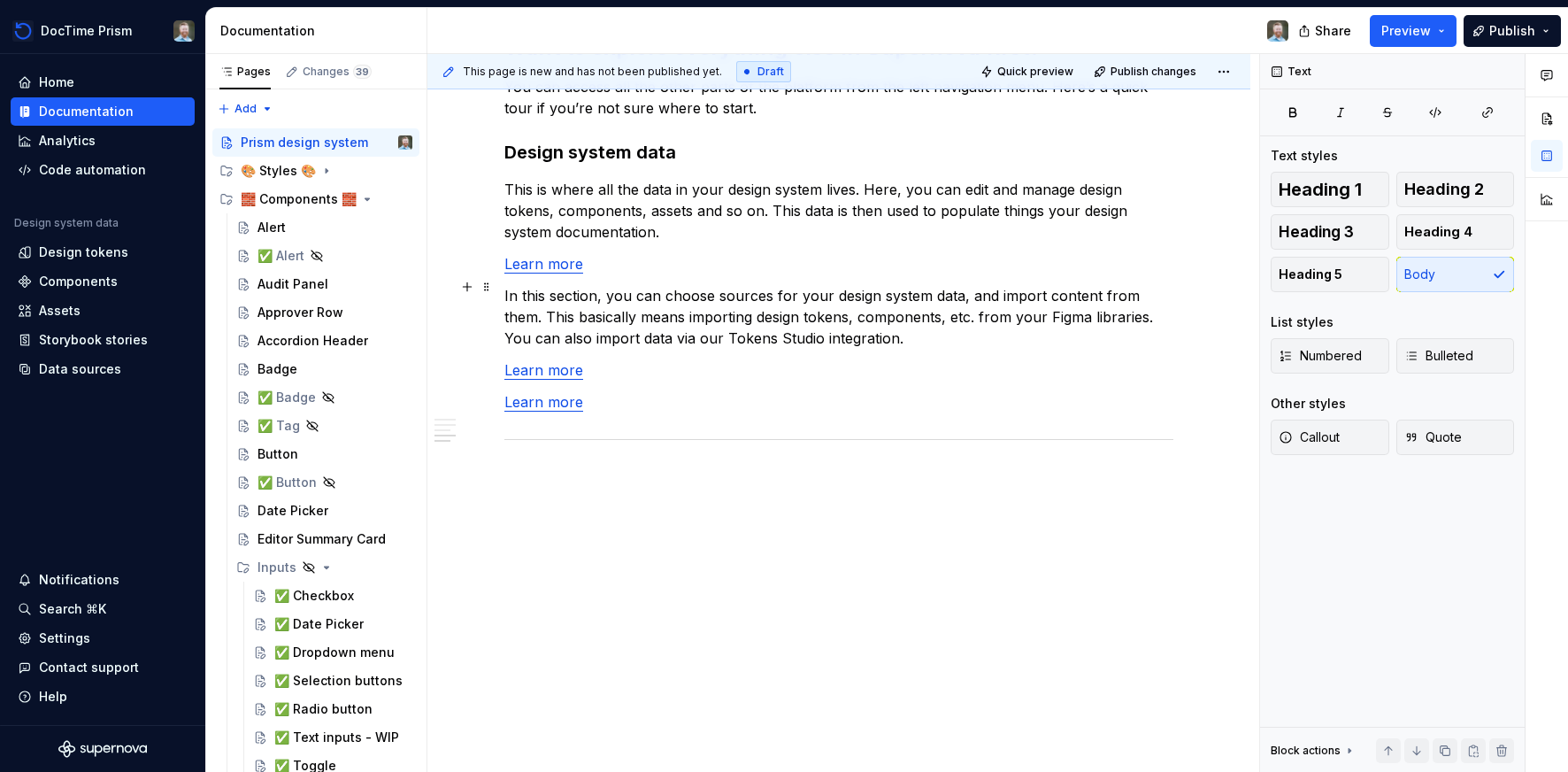
scroll to position [1398, 0]
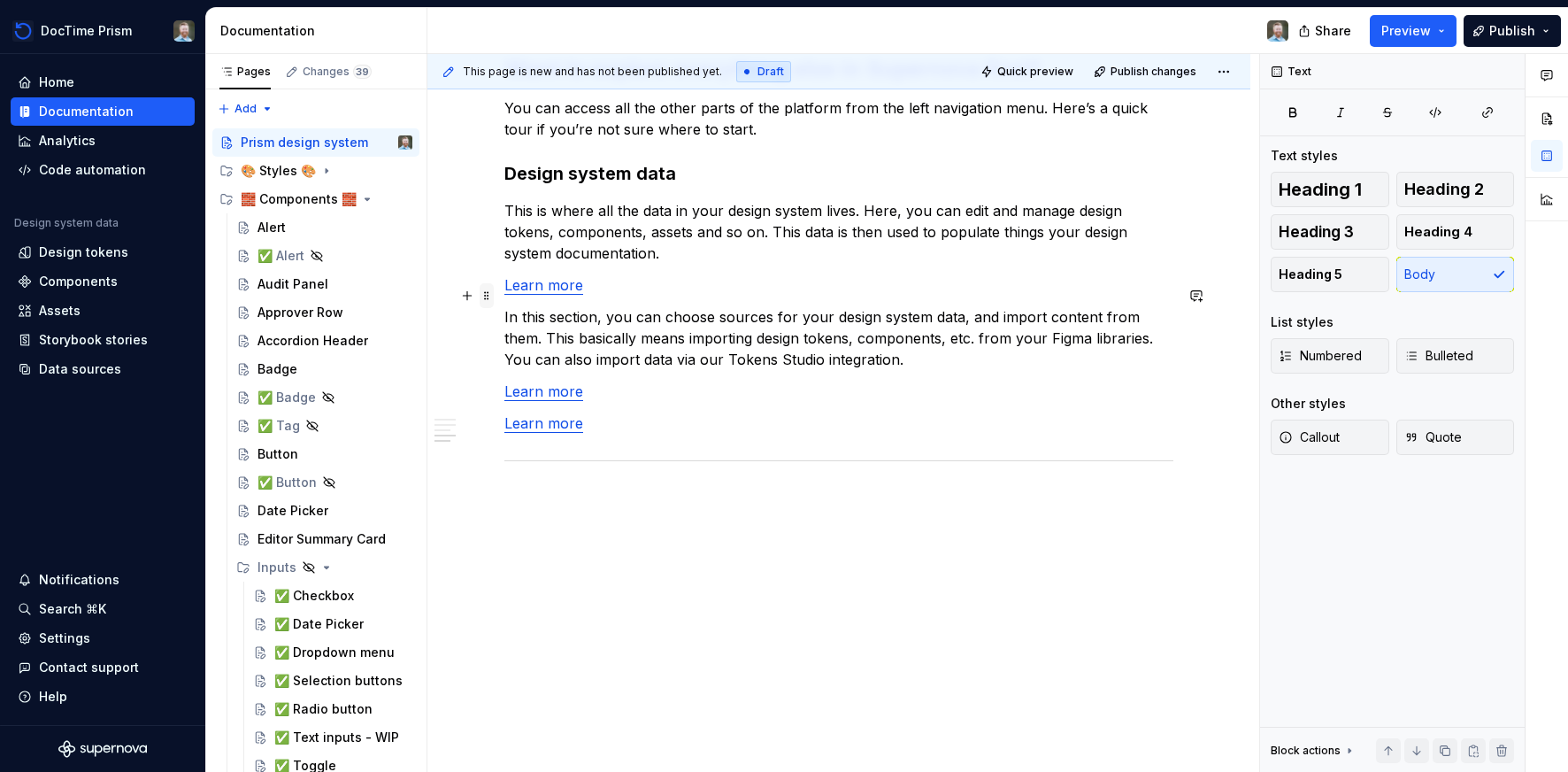
click at [494, 294] on span at bounding box center [487, 295] width 14 height 24
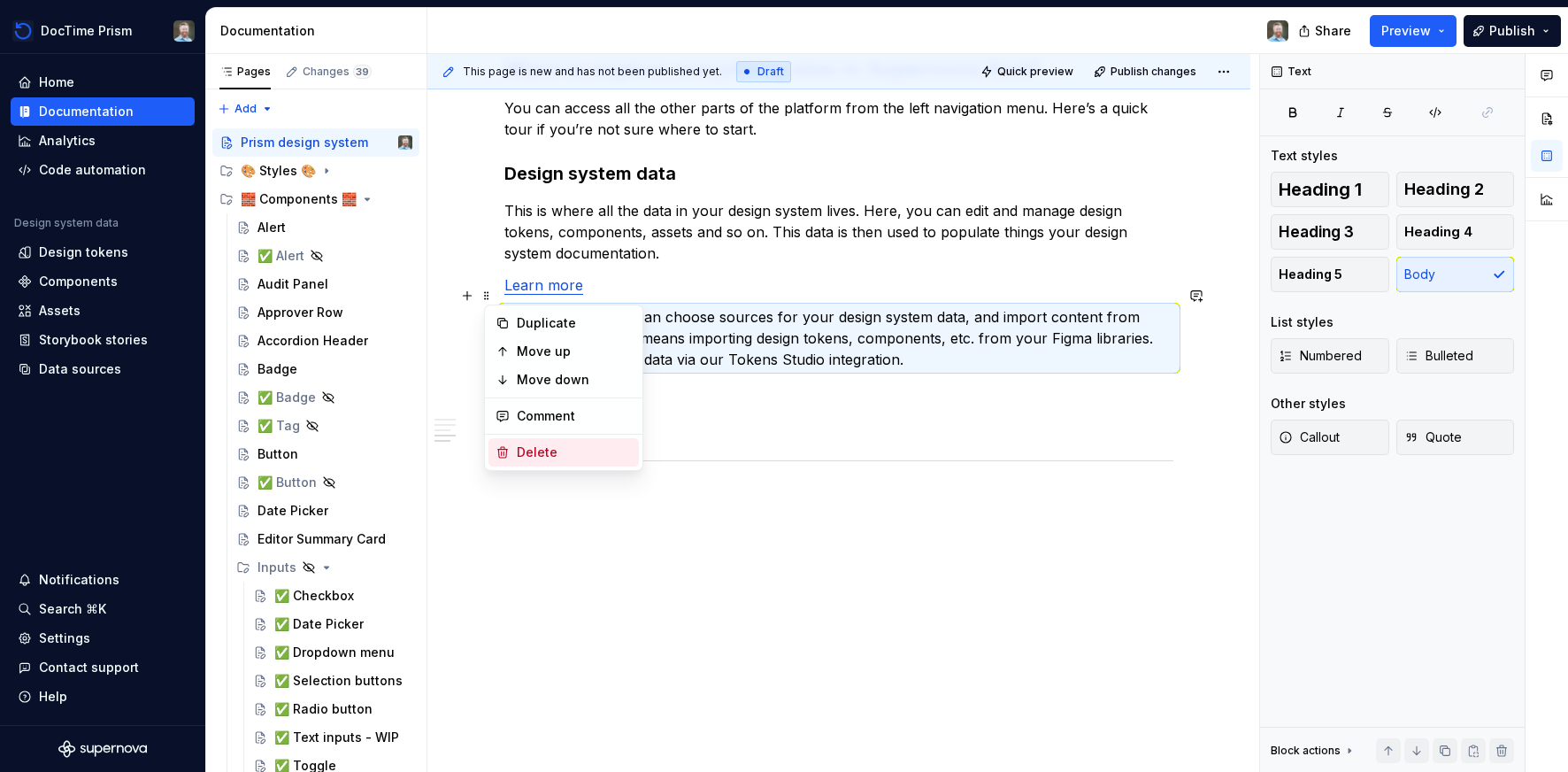
click at [526, 447] on div "Delete" at bounding box center [574, 453] width 115 height 18
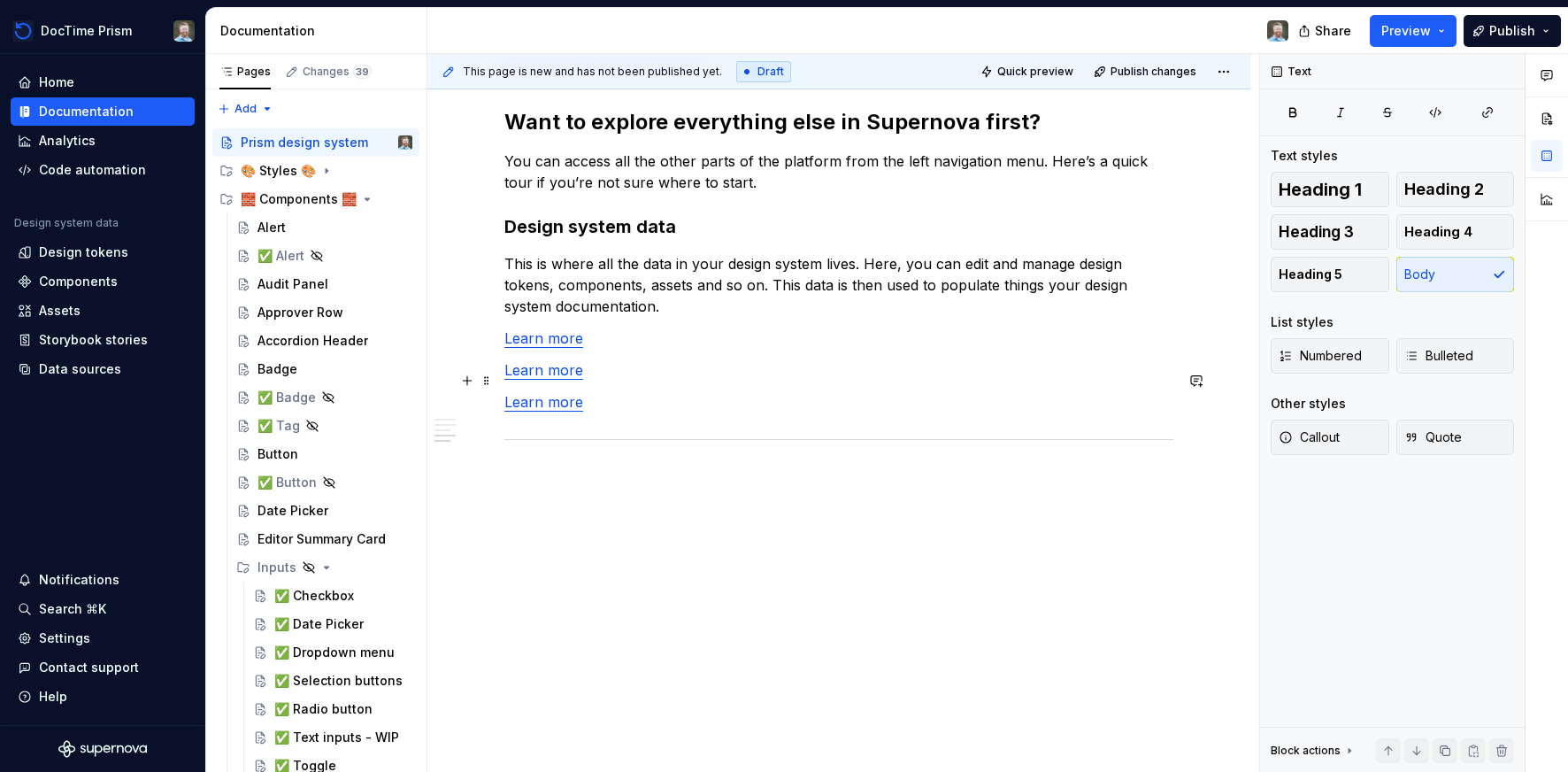
scroll to position [1324, 0]
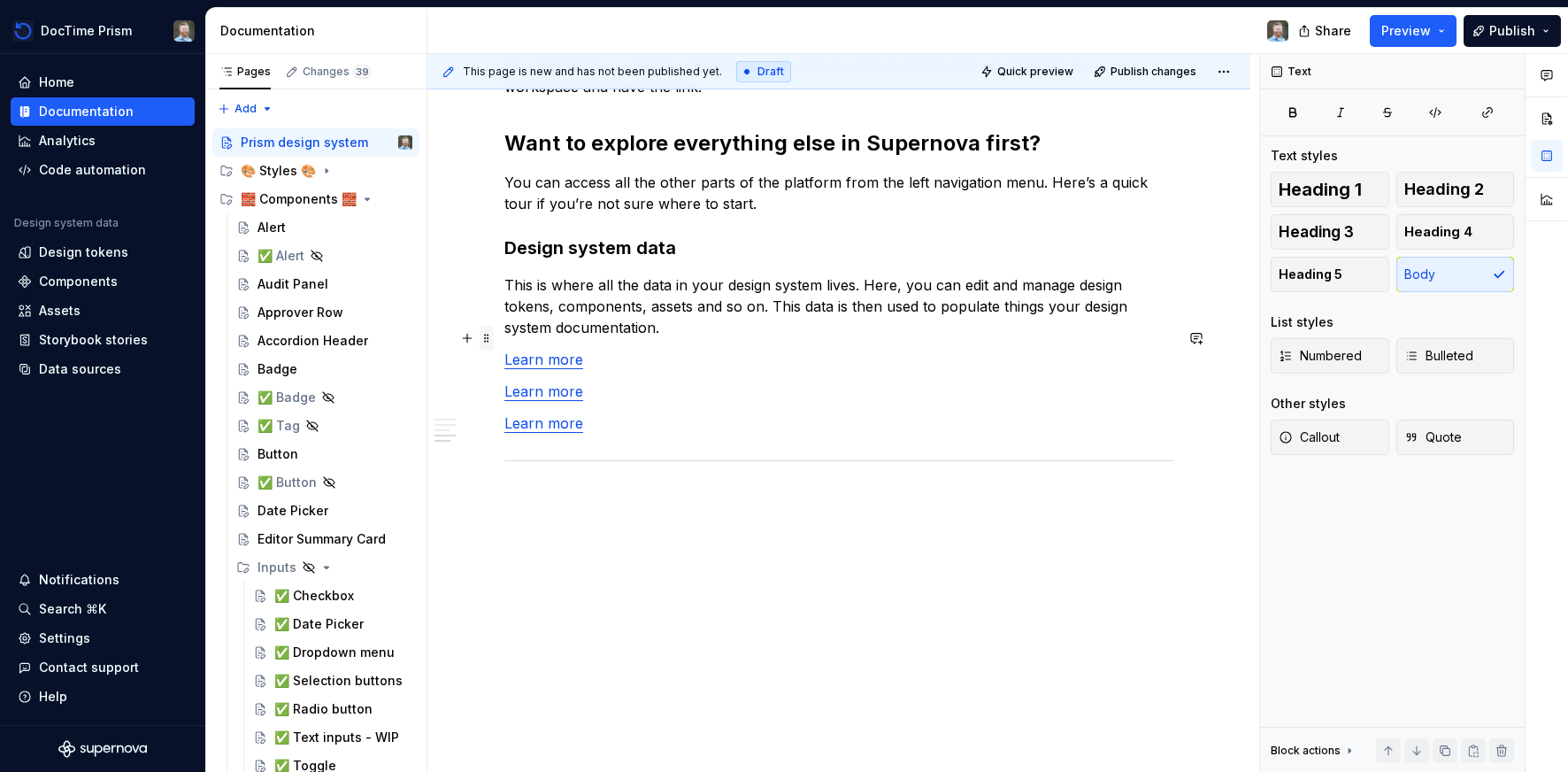
click at [493, 340] on span at bounding box center [487, 337] width 14 height 24
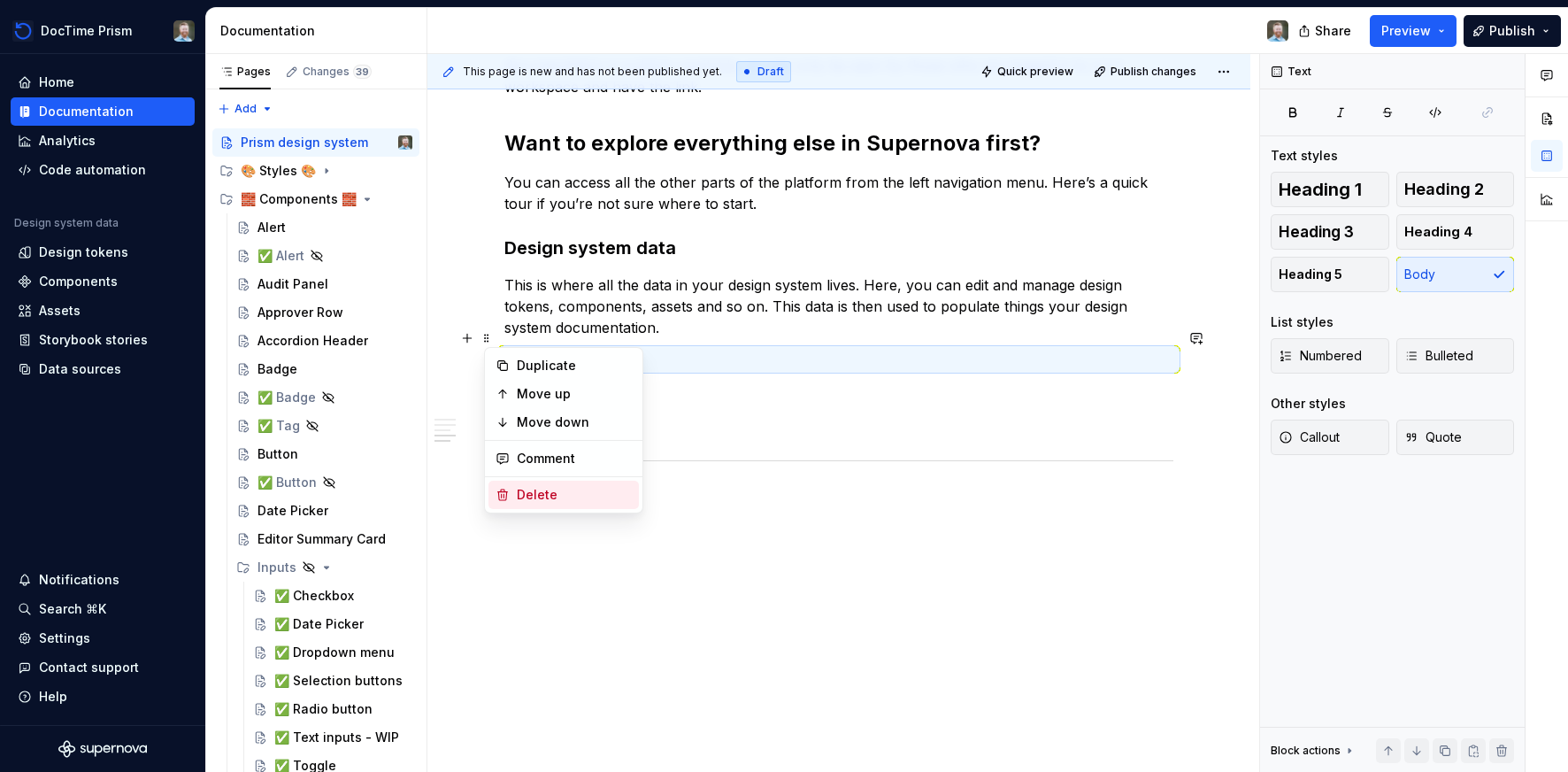
click at [517, 488] on div "Delete" at bounding box center [574, 495] width 115 height 18
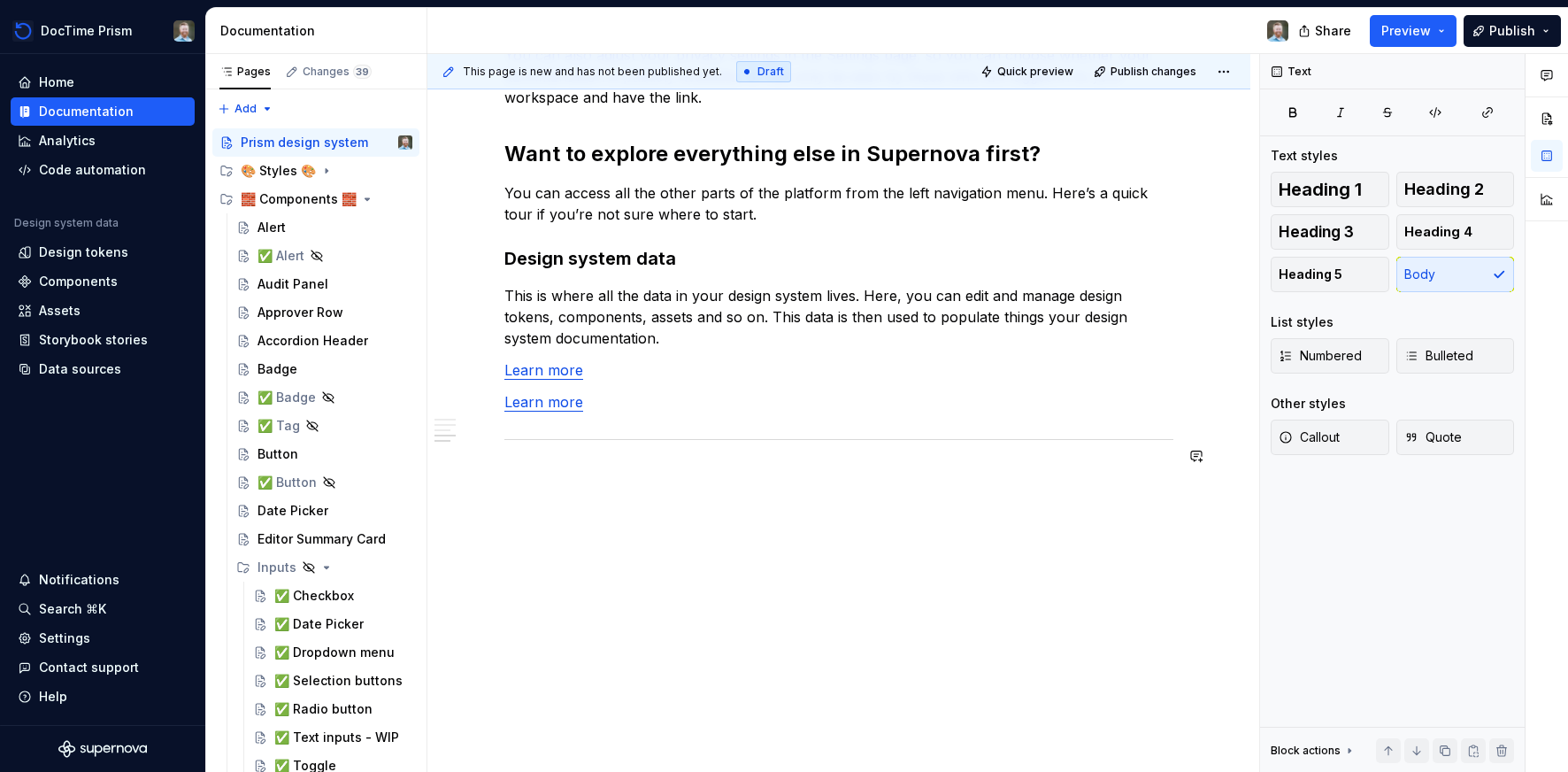
scroll to position [1291, 0]
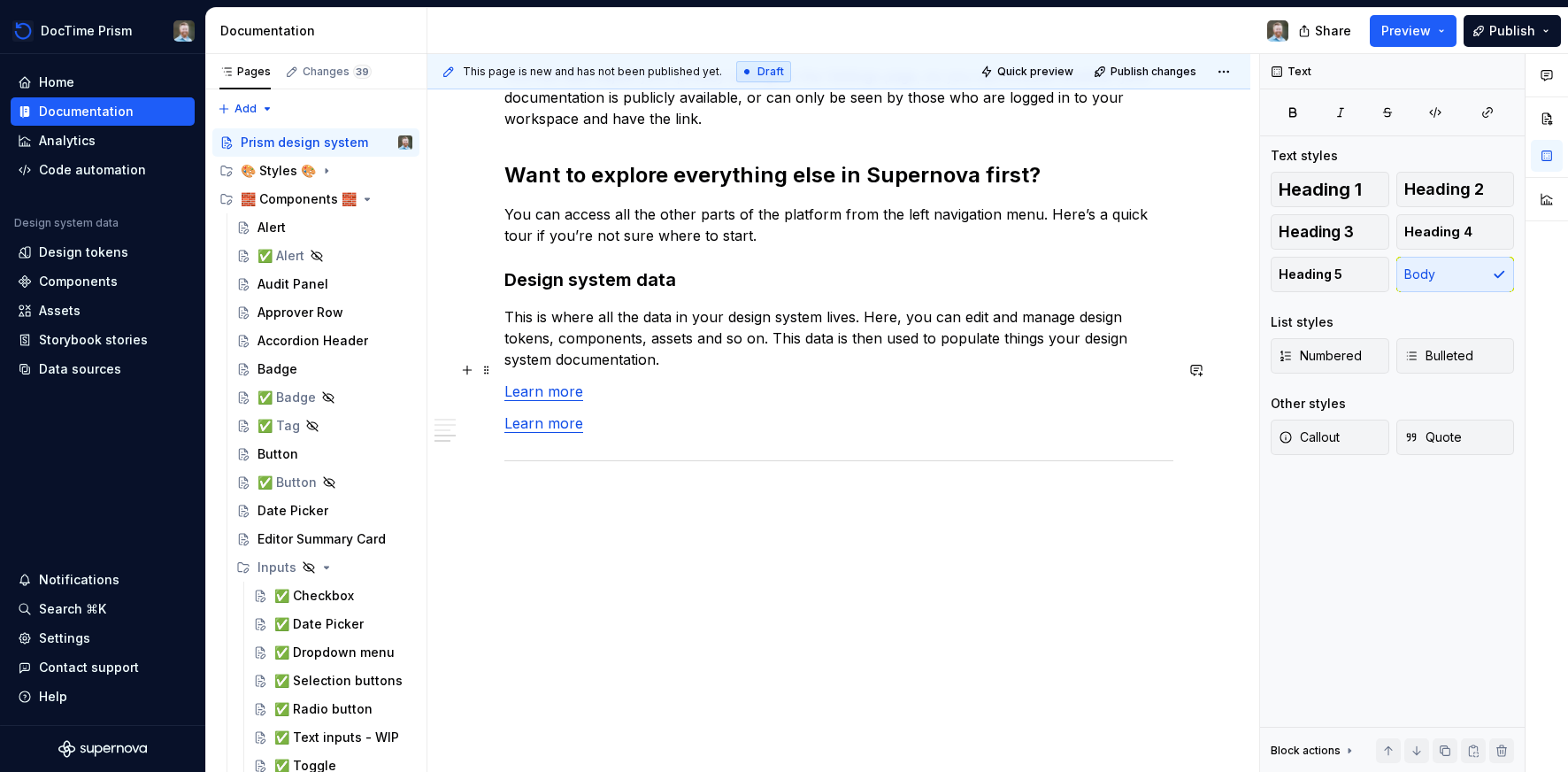
click at [494, 370] on span at bounding box center [487, 369] width 14 height 24
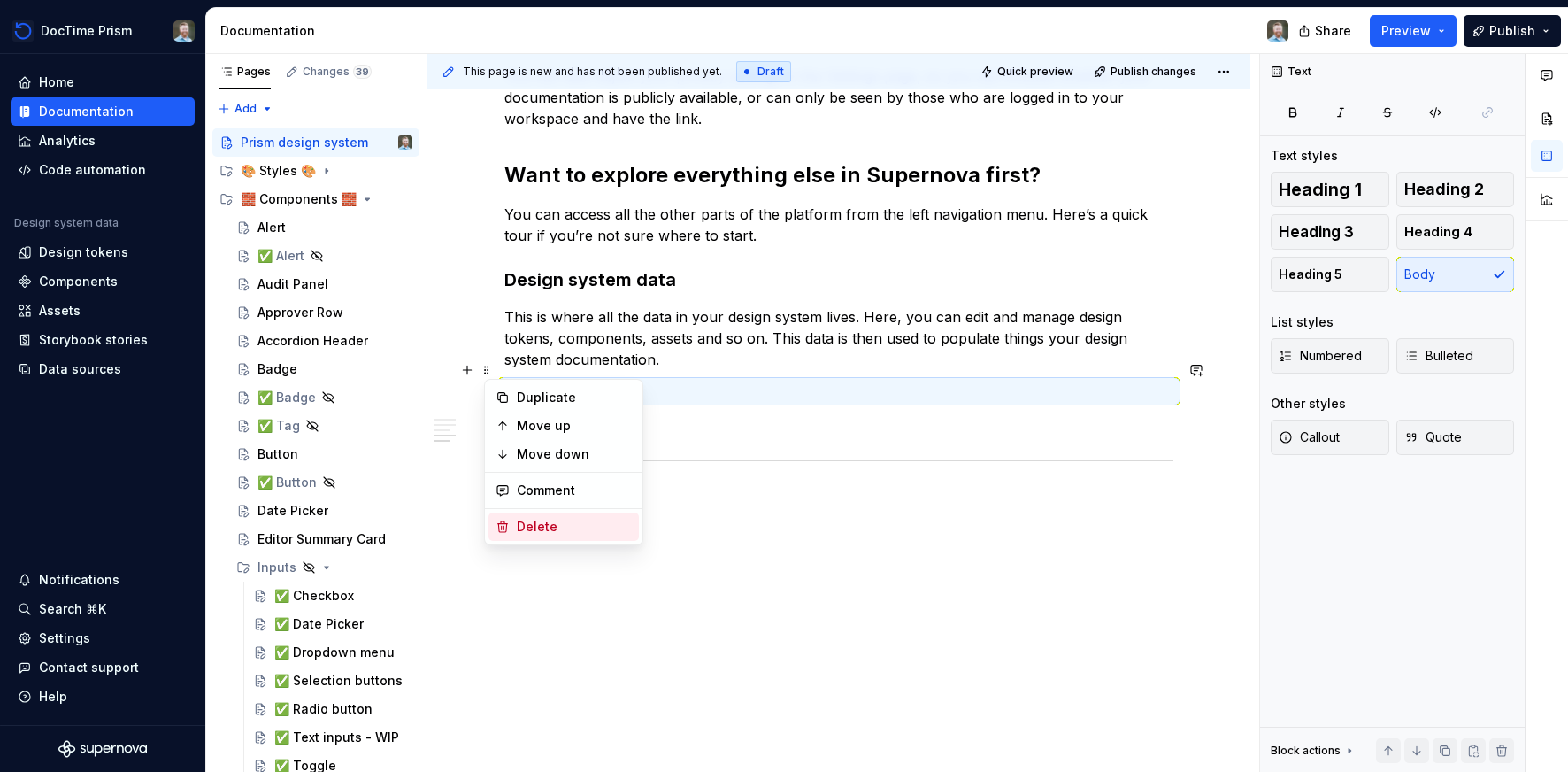
click at [519, 523] on div "Delete" at bounding box center [574, 527] width 115 height 18
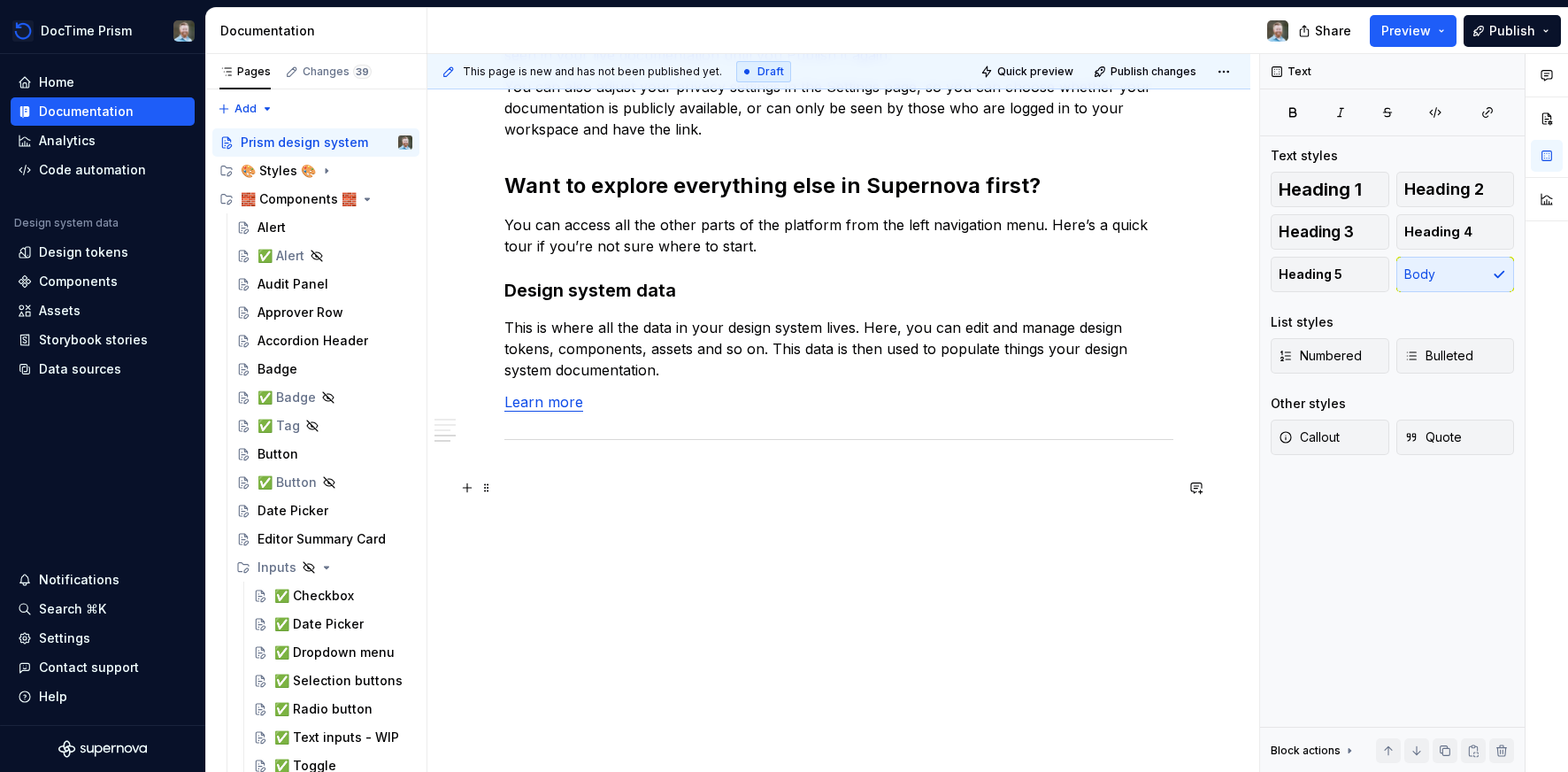
scroll to position [1260, 0]
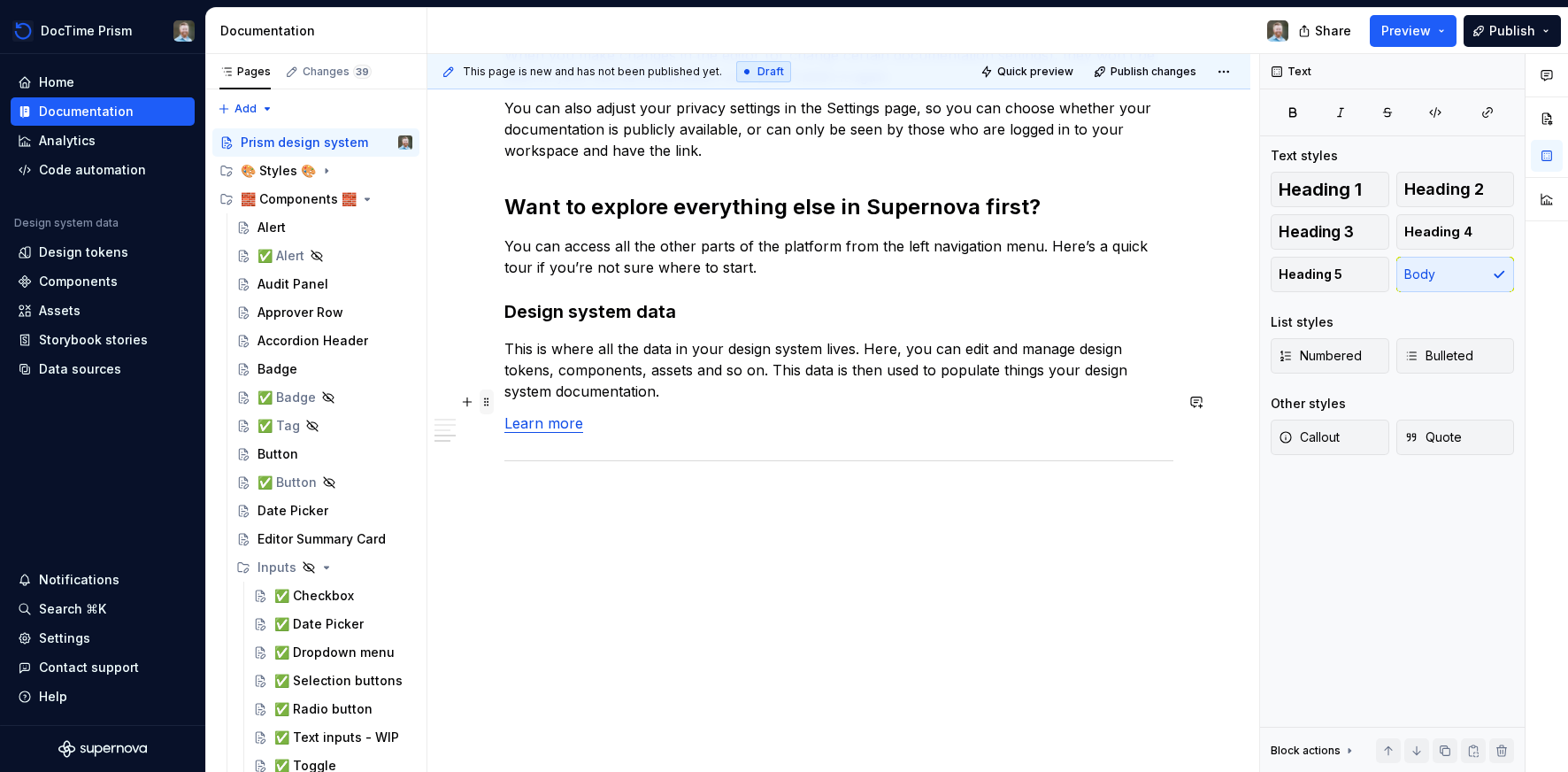
click at [492, 400] on span at bounding box center [487, 402] width 14 height 24
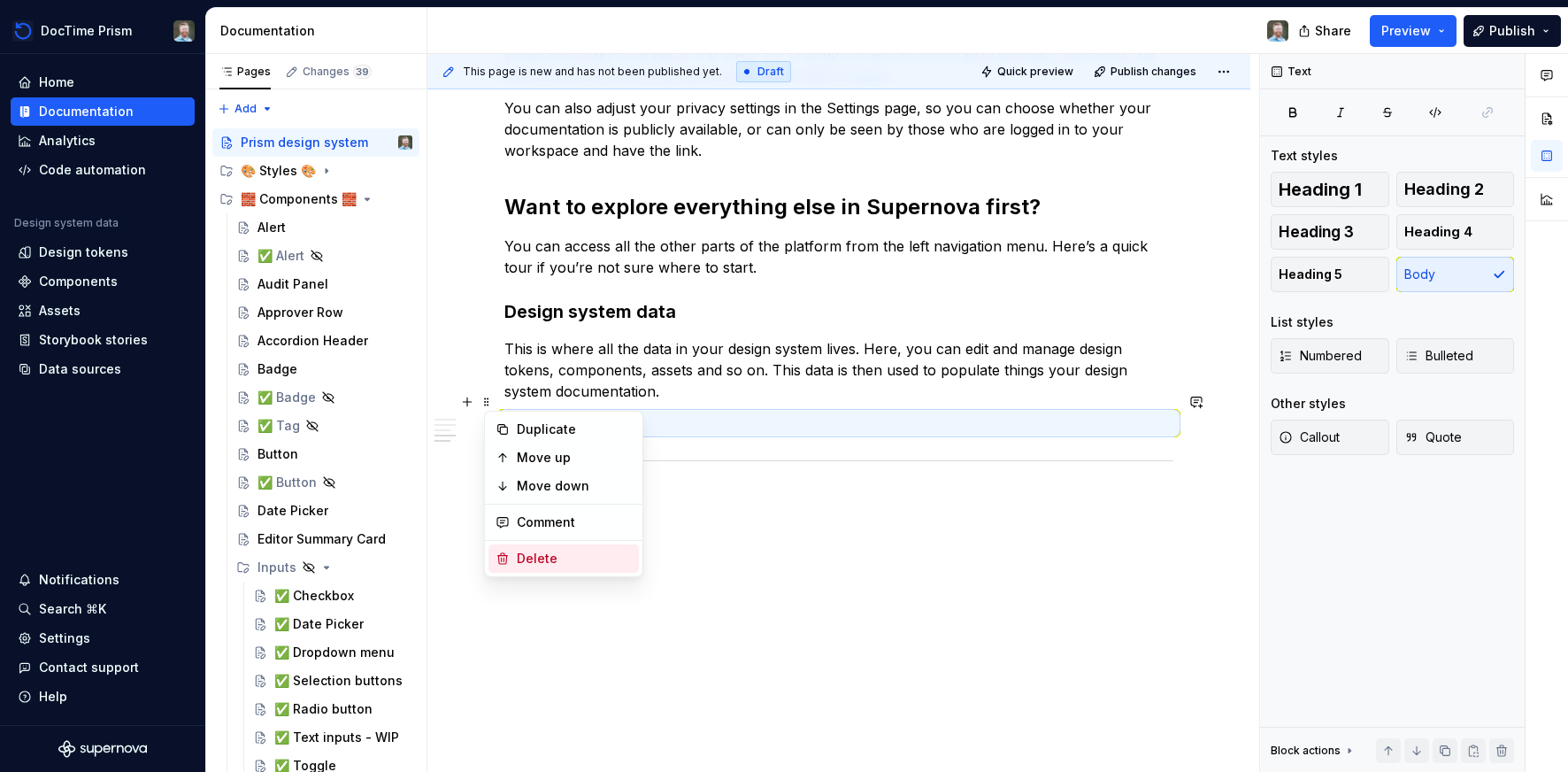
click at [527, 560] on div "Delete" at bounding box center [574, 558] width 115 height 18
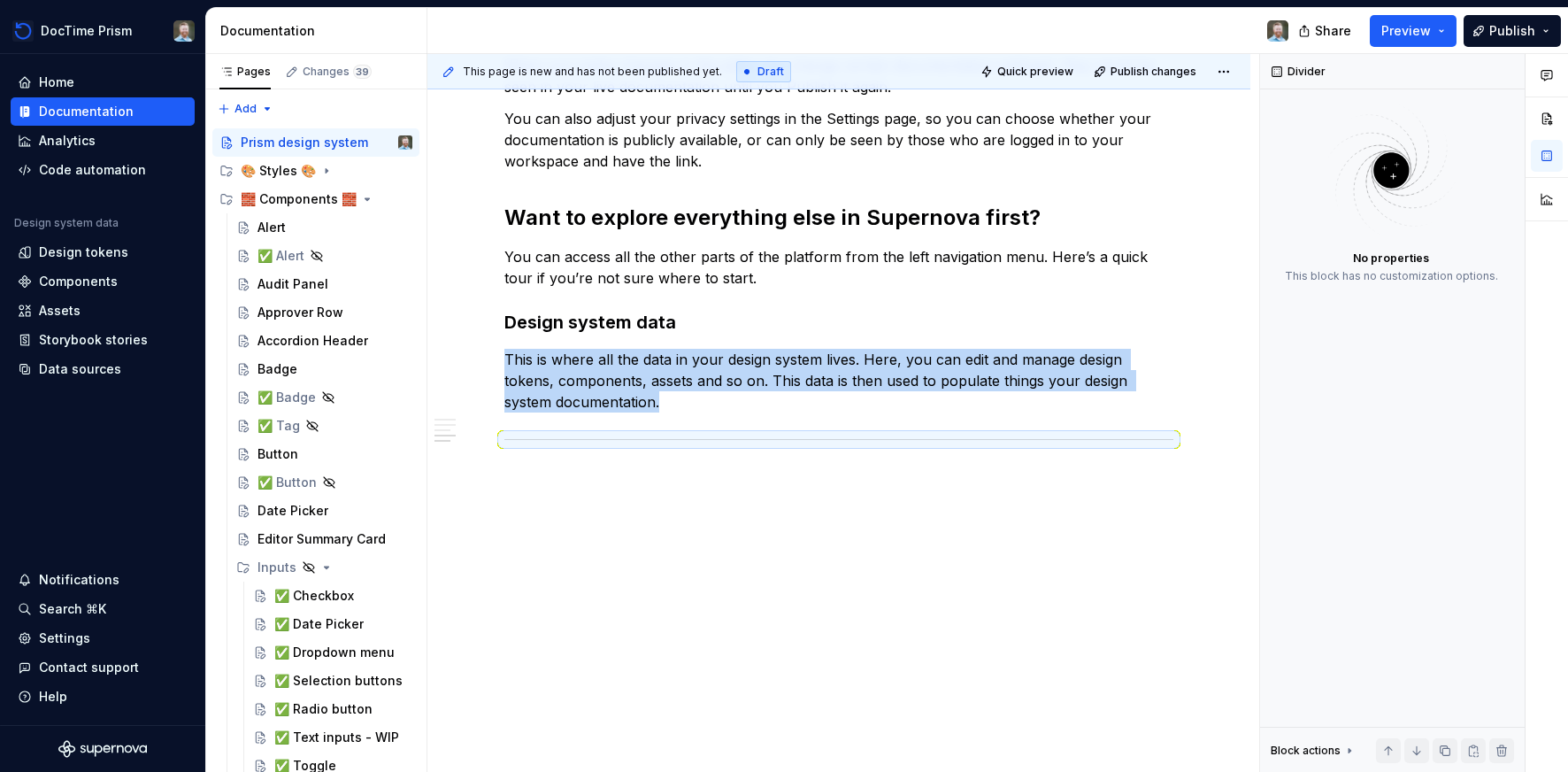
scroll to position [1228, 0]
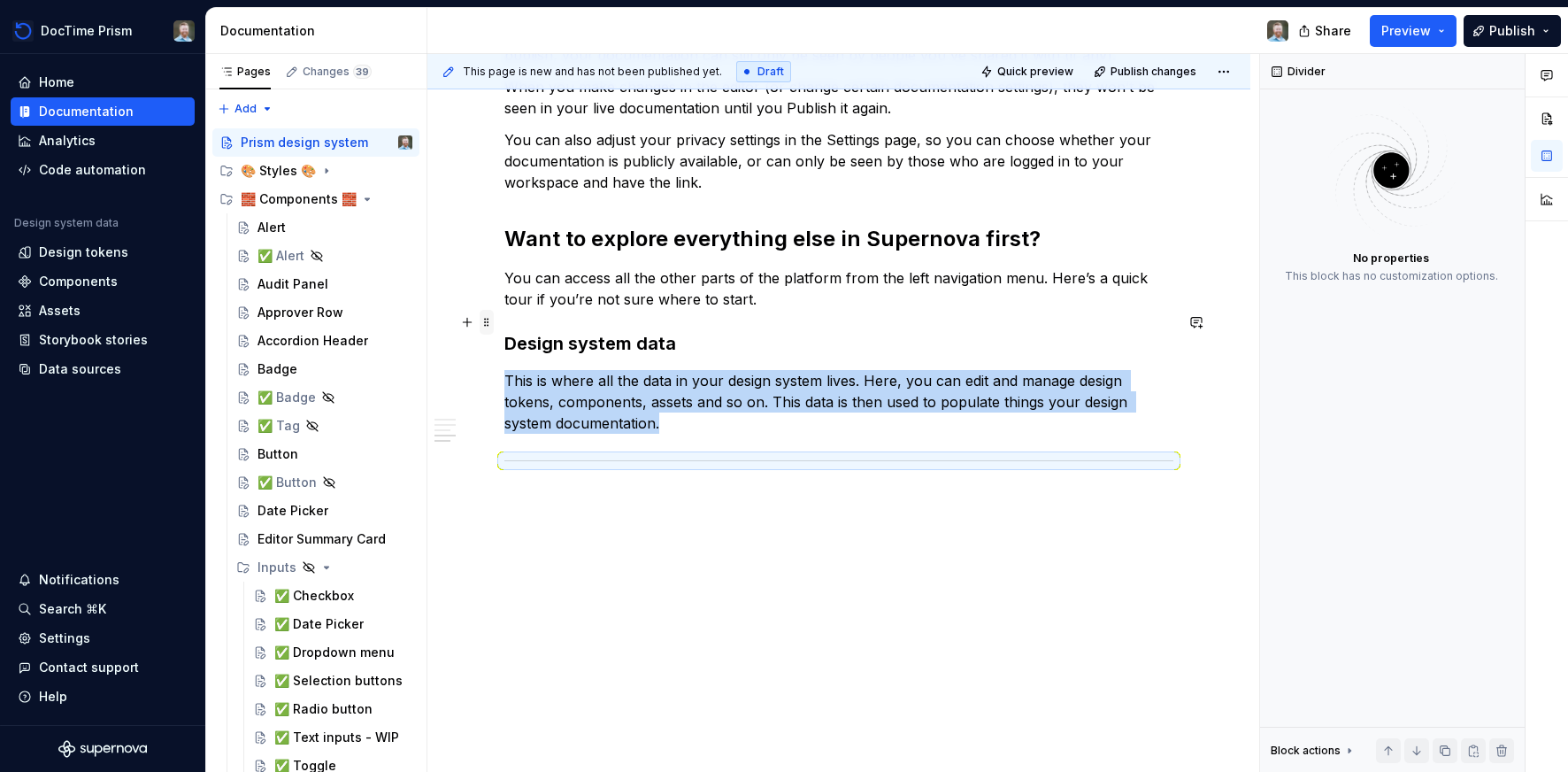
click at [493, 321] on span at bounding box center [487, 321] width 14 height 24
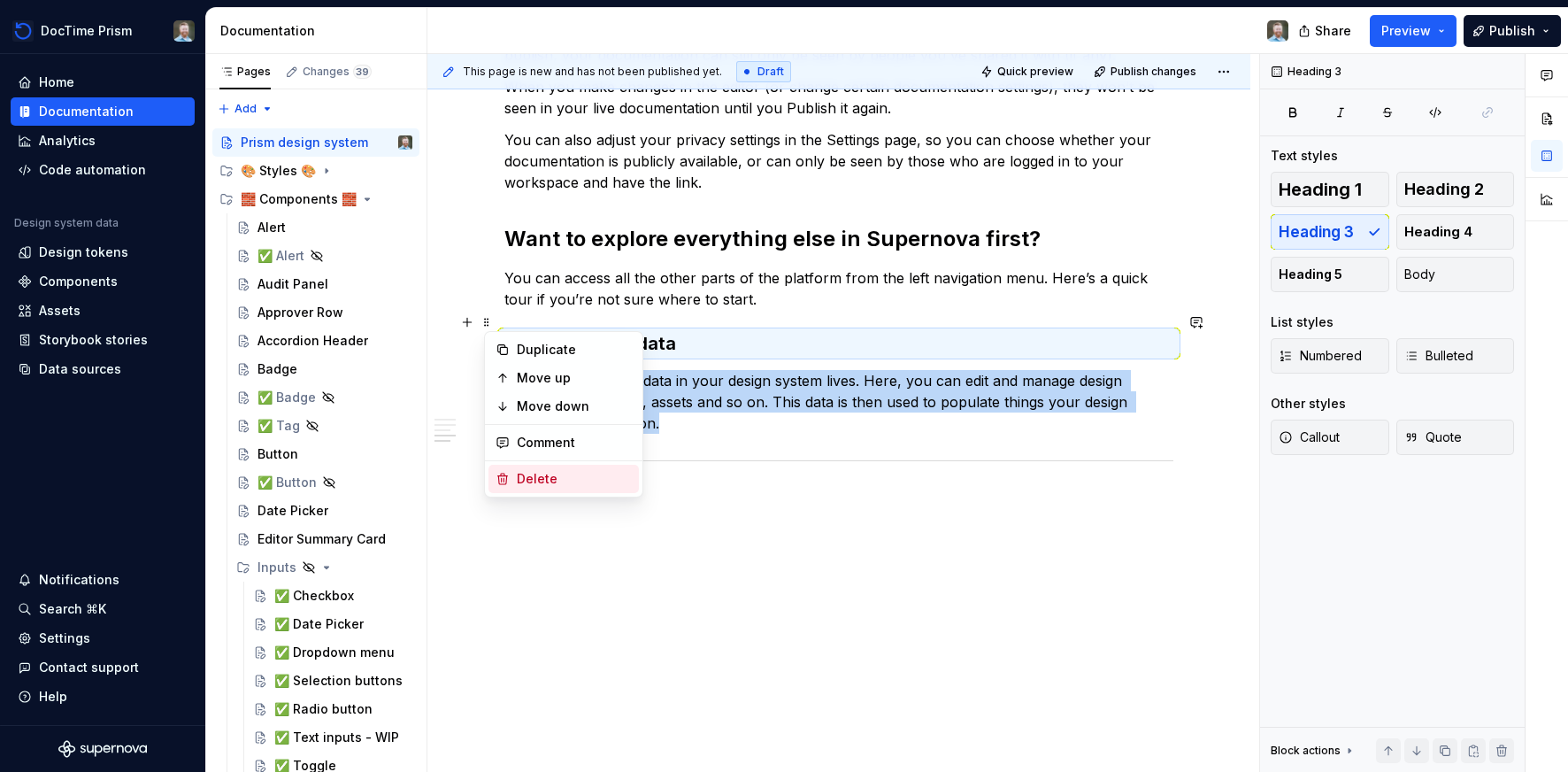
click at [521, 476] on div "Delete" at bounding box center [574, 479] width 115 height 18
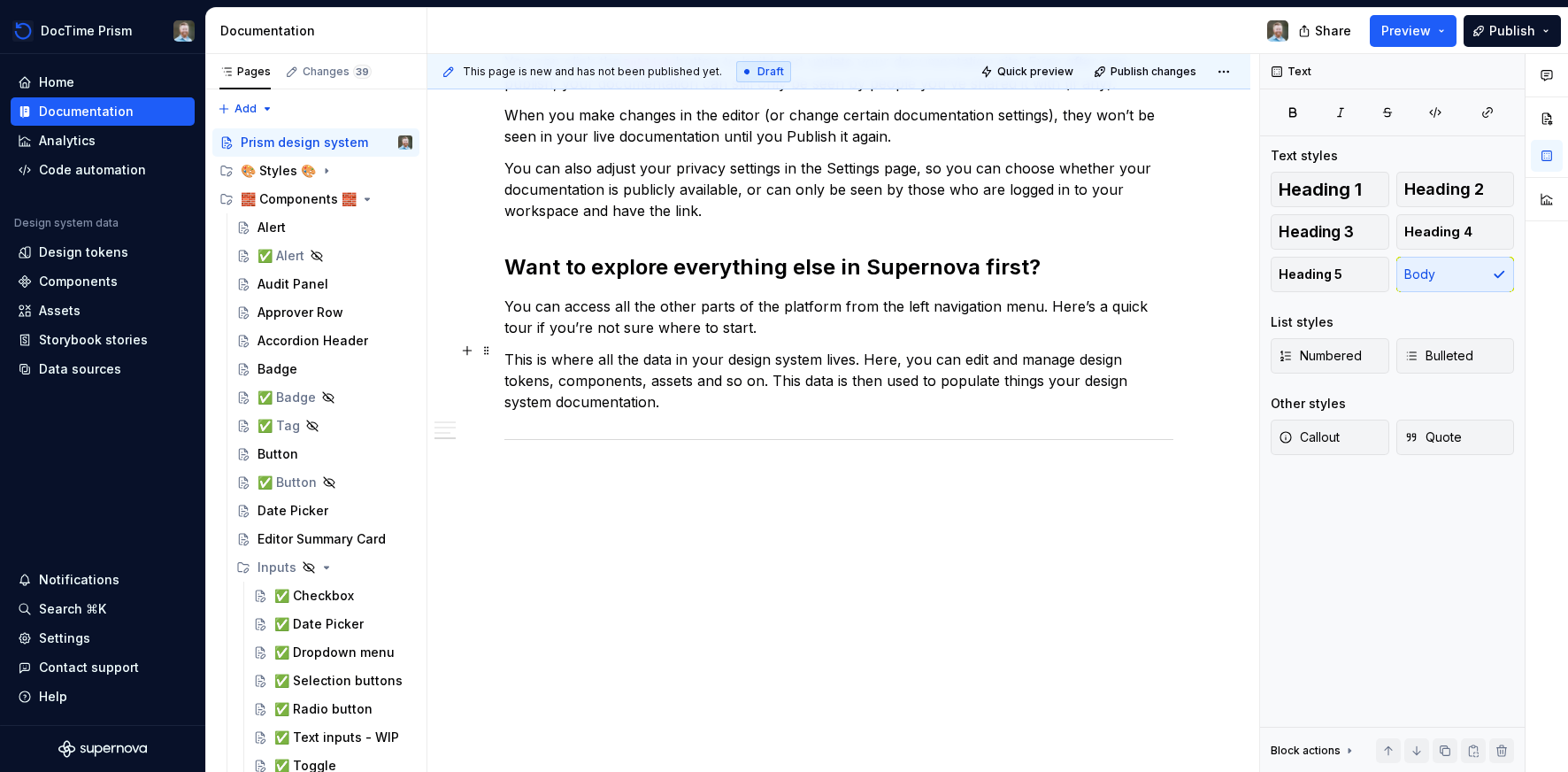
scroll to position [1178, 0]
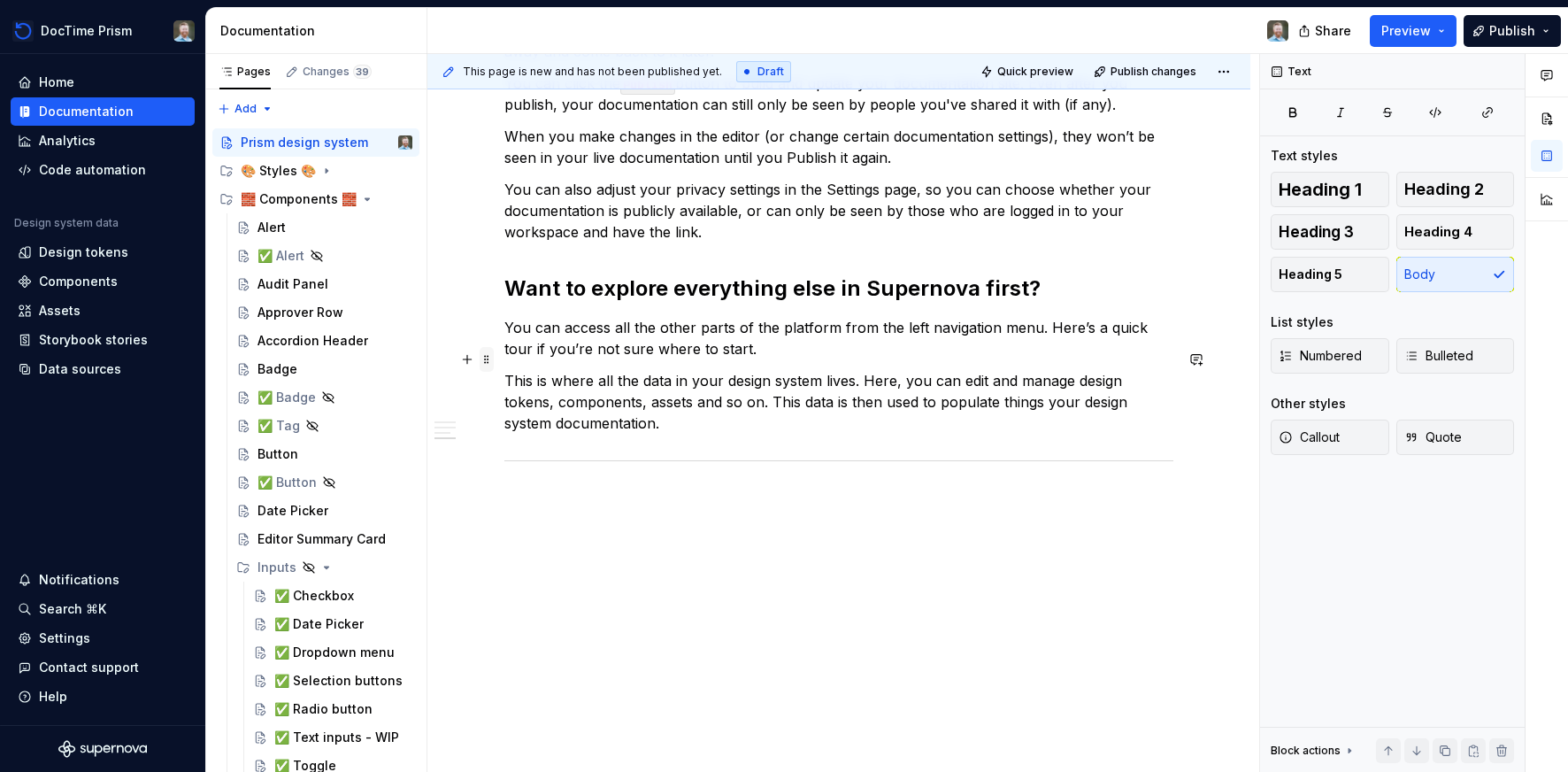
click at [489, 364] on span at bounding box center [487, 359] width 14 height 24
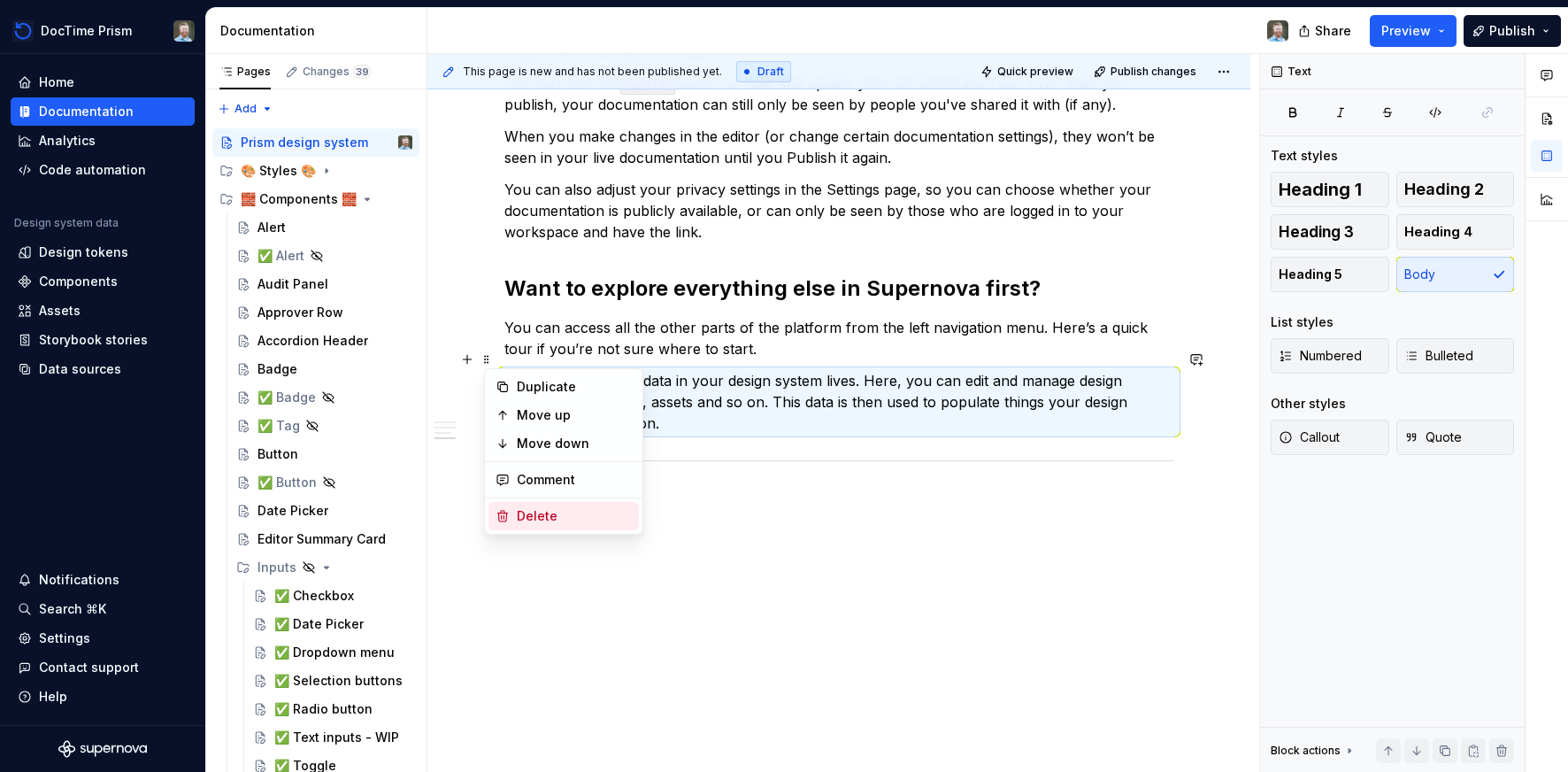
drag, startPoint x: 509, startPoint y: 516, endPoint x: 509, endPoint y: 469, distance: 47.0
click at [509, 516] on div "Delete" at bounding box center [564, 515] width 151 height 28
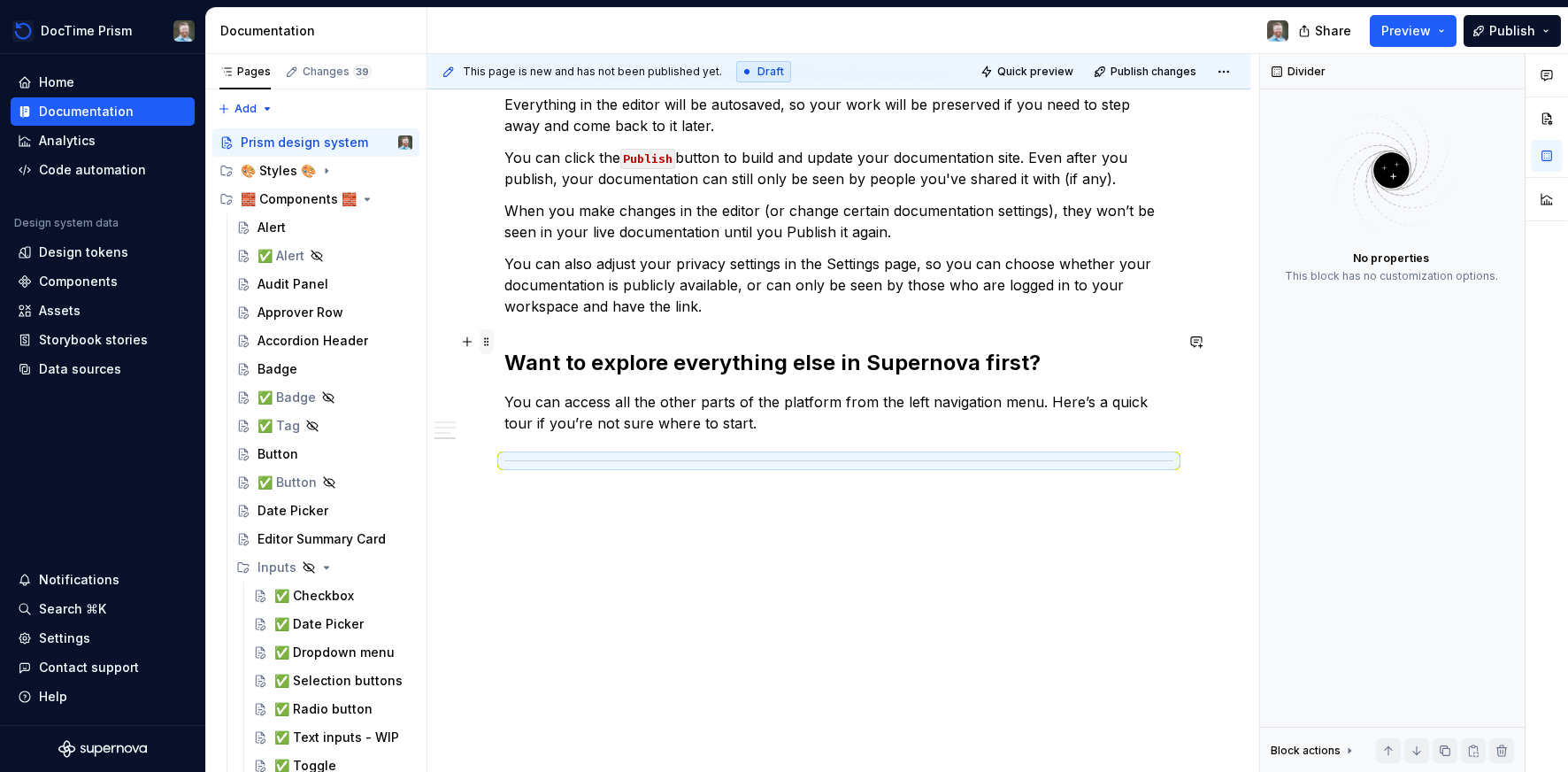
click at [491, 339] on span at bounding box center [487, 341] width 14 height 24
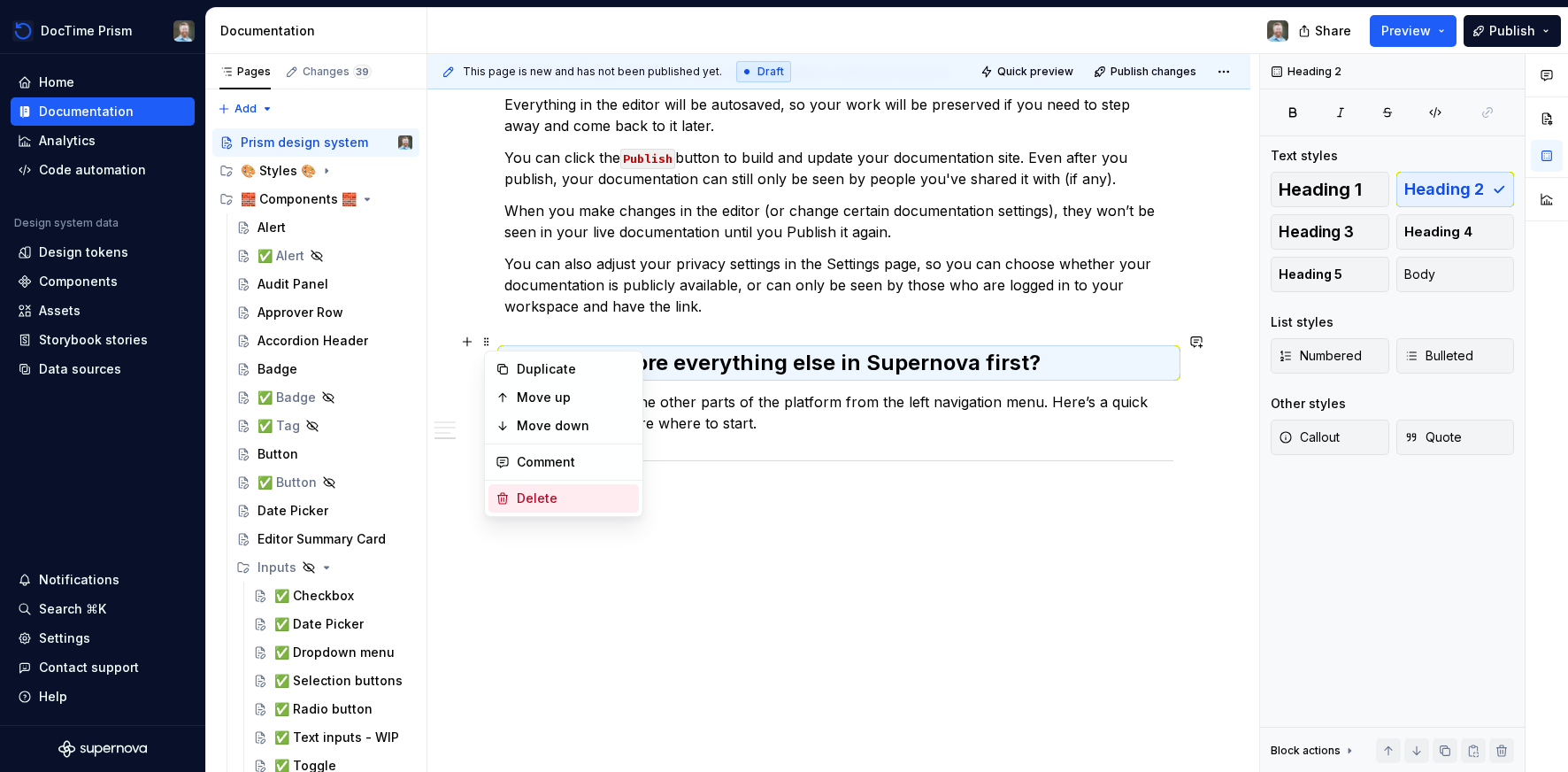
click at [534, 500] on div "Delete" at bounding box center [574, 499] width 115 height 18
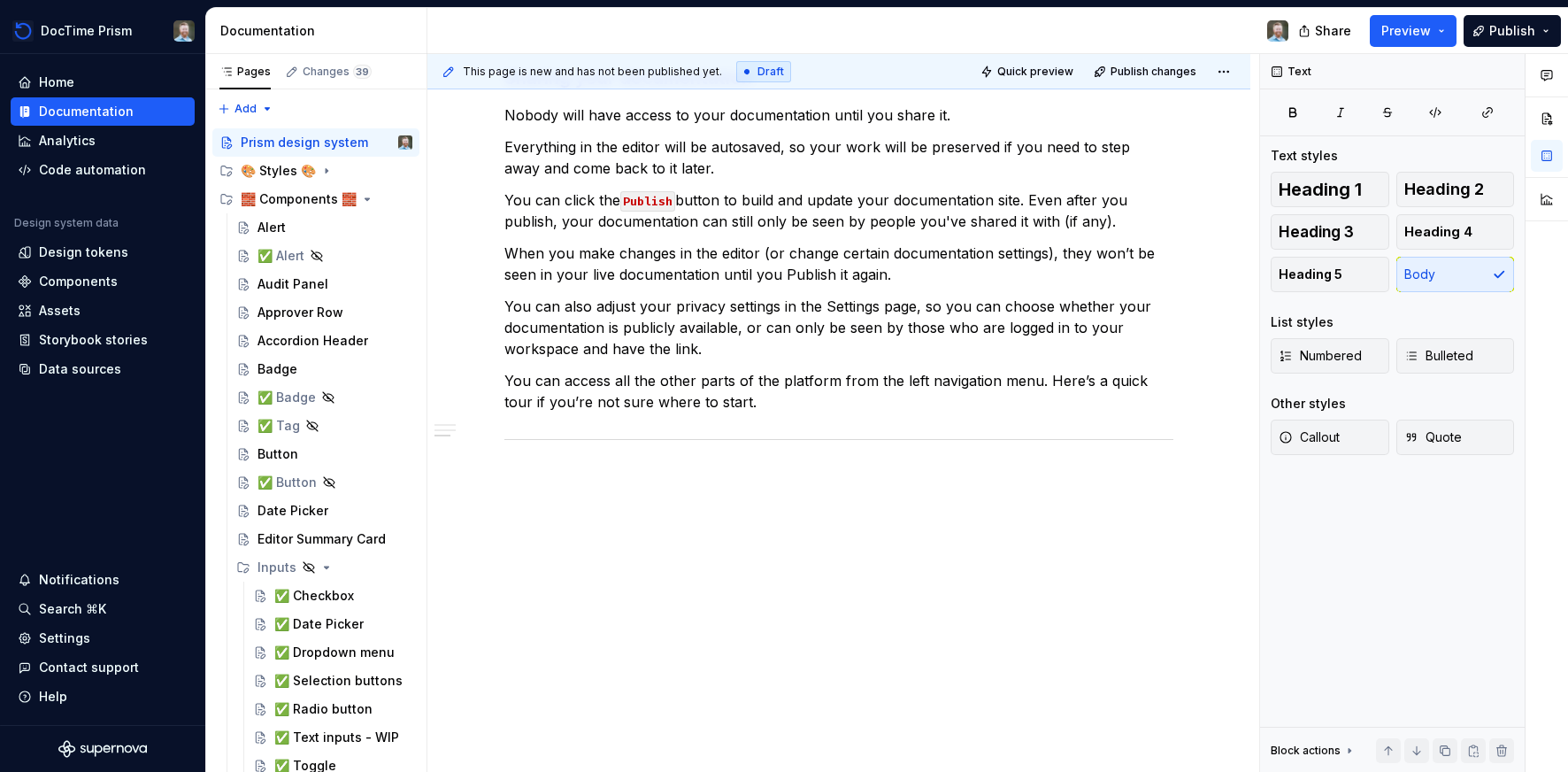
scroll to position [1040, 0]
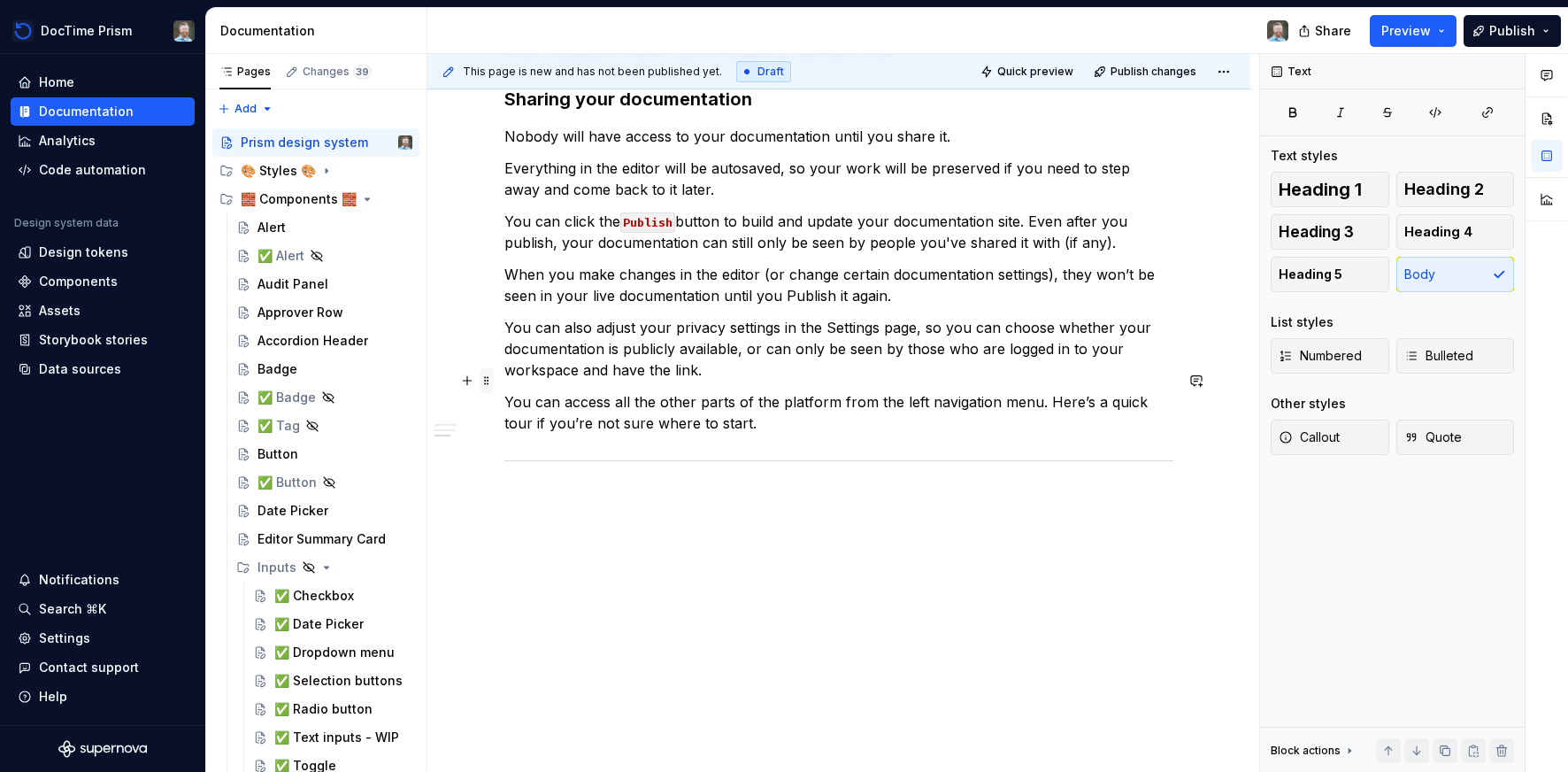
click at [494, 379] on span at bounding box center [487, 380] width 14 height 24
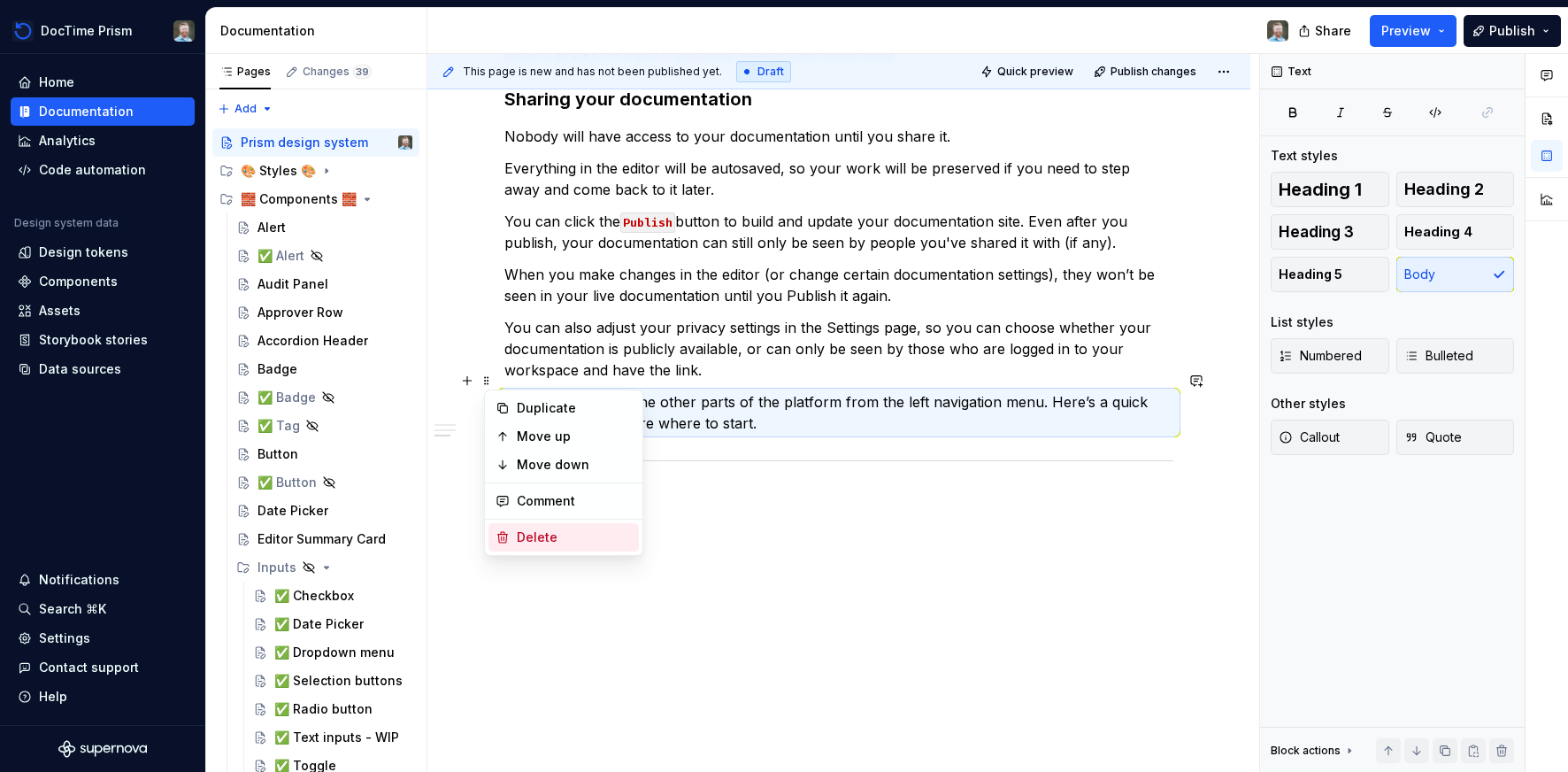
click at [546, 540] on div "Delete" at bounding box center [574, 537] width 115 height 18
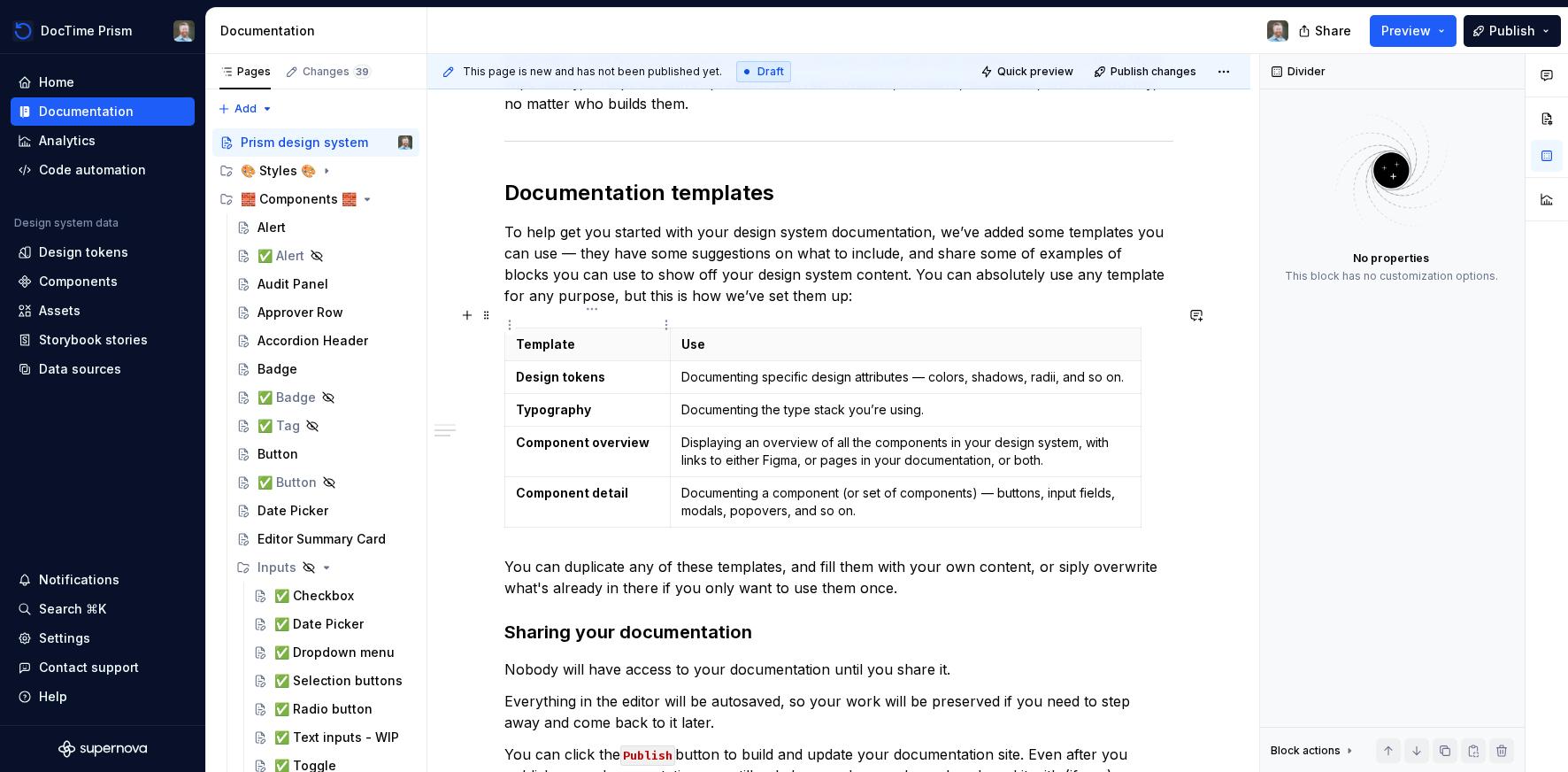
scroll to position [506, 0]
click at [489, 315] on span at bounding box center [487, 316] width 14 height 24
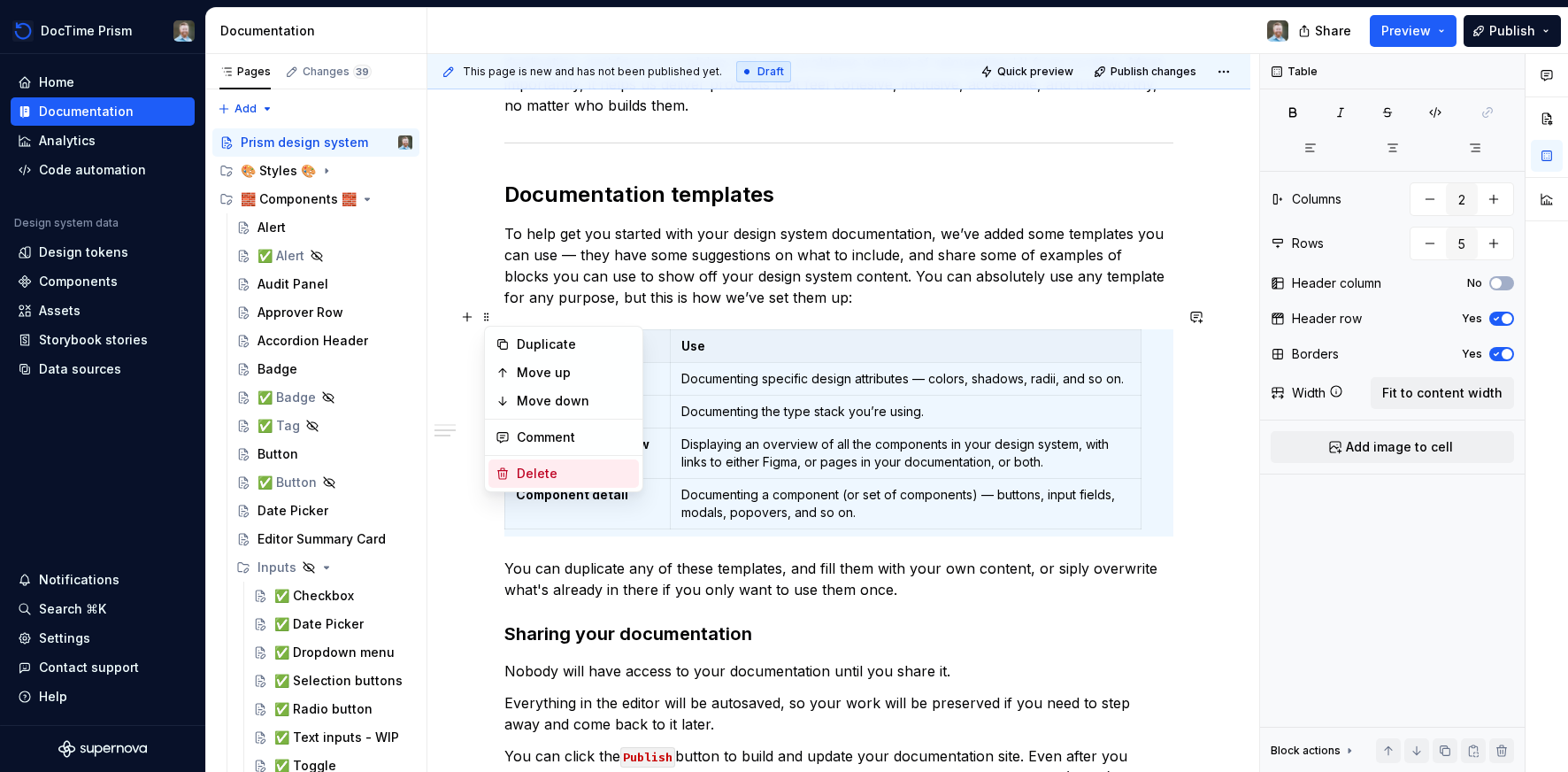
click at [524, 464] on div "Delete" at bounding box center [574, 473] width 115 height 18
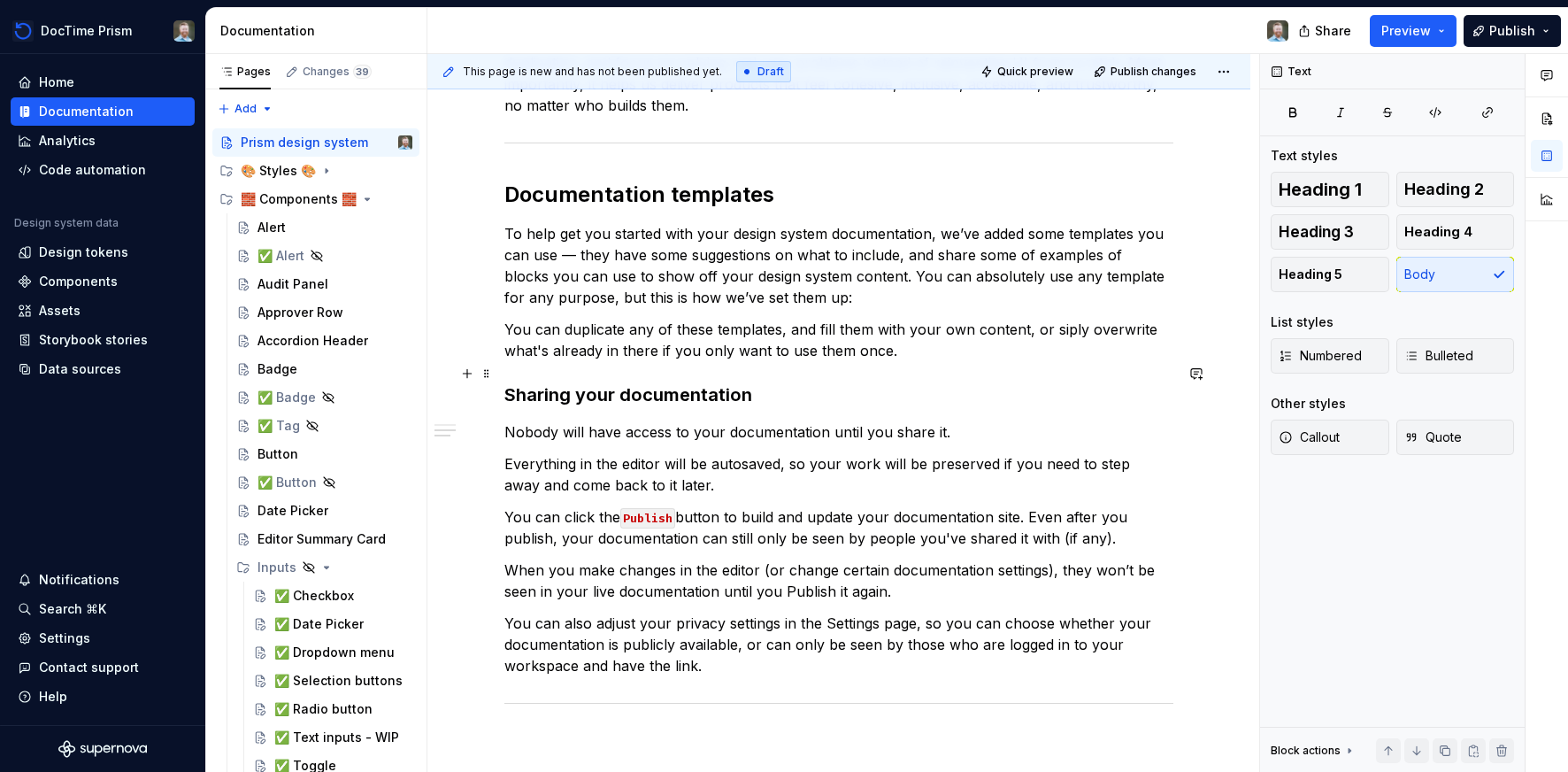
click at [502, 372] on div "Welcome to [PERSON_NAME]’s design system - Prism! Ludi’s design system is your …" at bounding box center [838, 427] width 823 height 1218
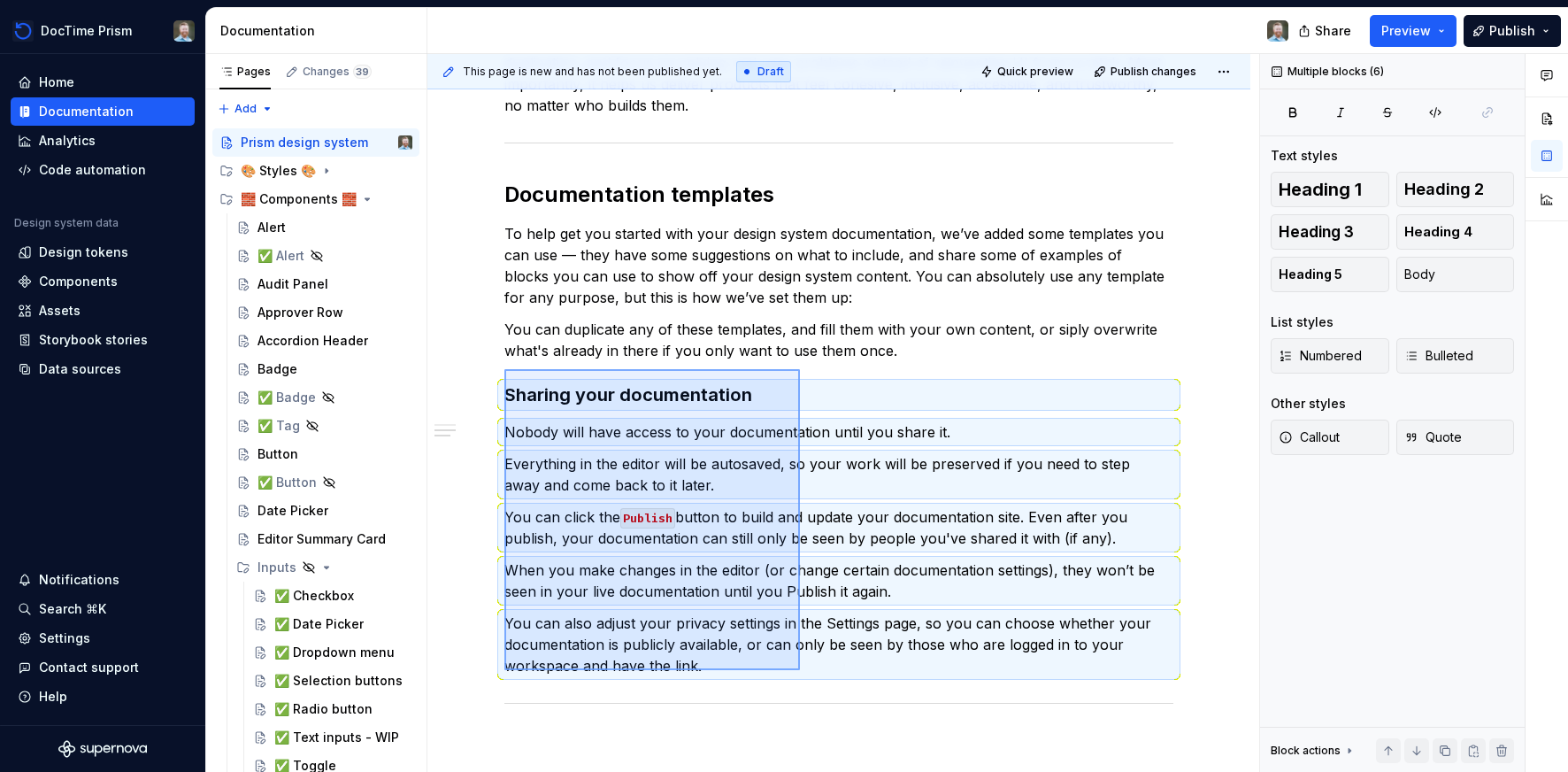
drag, startPoint x: 504, startPoint y: 369, endPoint x: 800, endPoint y: 663, distance: 417.2
click at [800, 663] on div "This page is new and has not been published yet. Draft Quick preview Publish ch…" at bounding box center [842, 413] width 832 height 719
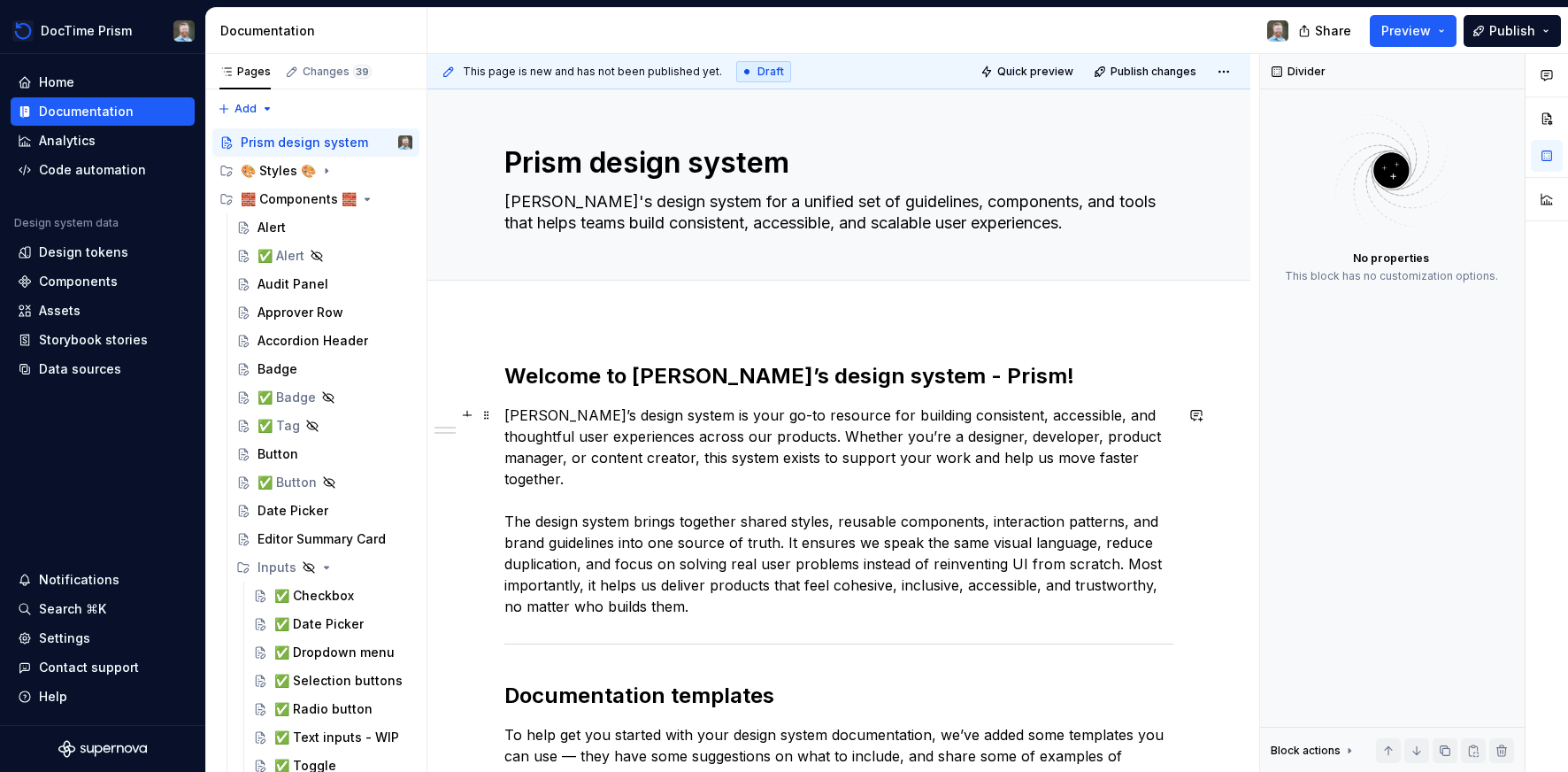
scroll to position [0, 0]
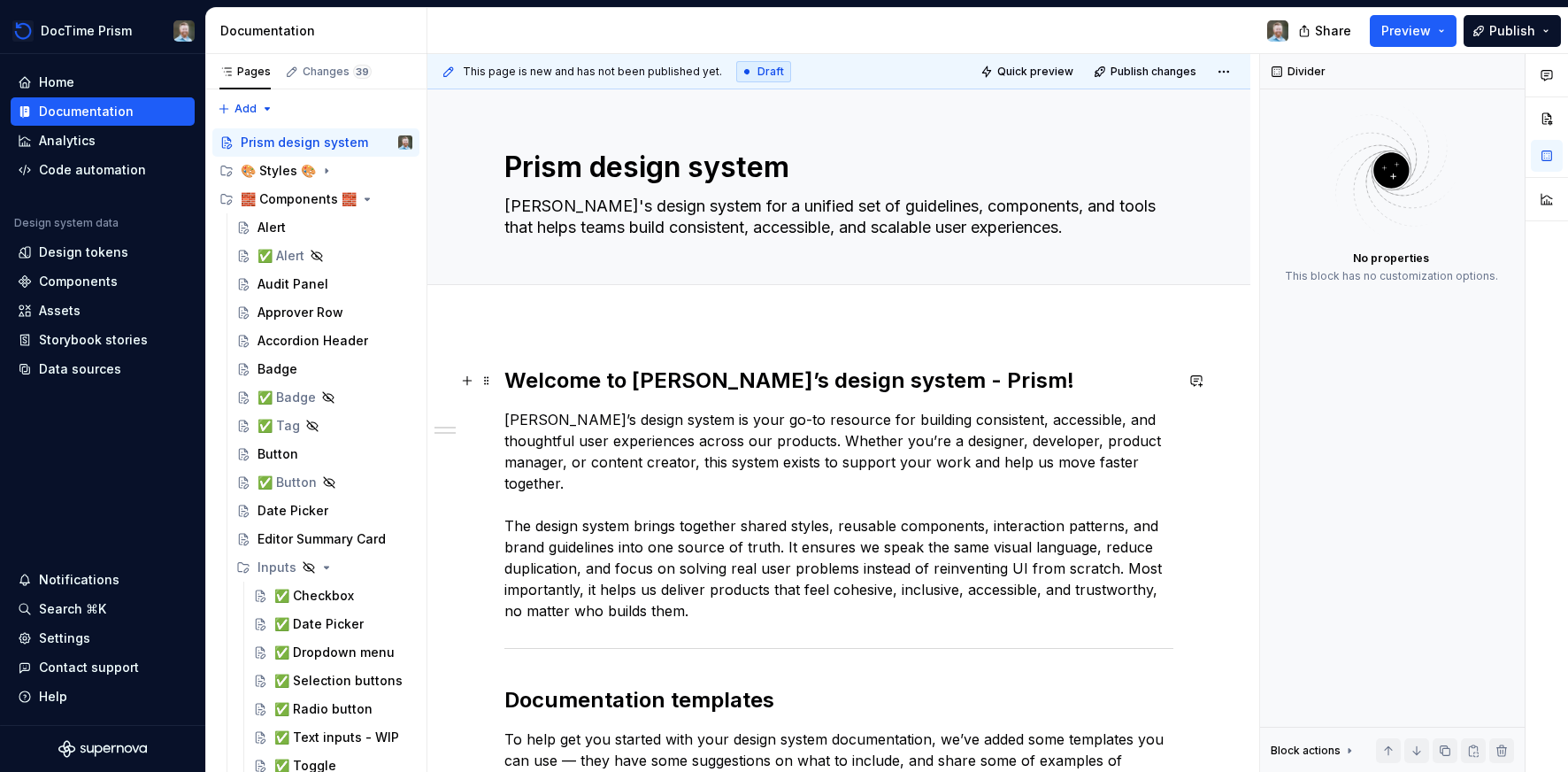
click at [703, 378] on h2 "Welcome to [PERSON_NAME]’s design system - Prism!" at bounding box center [838, 380] width 669 height 28
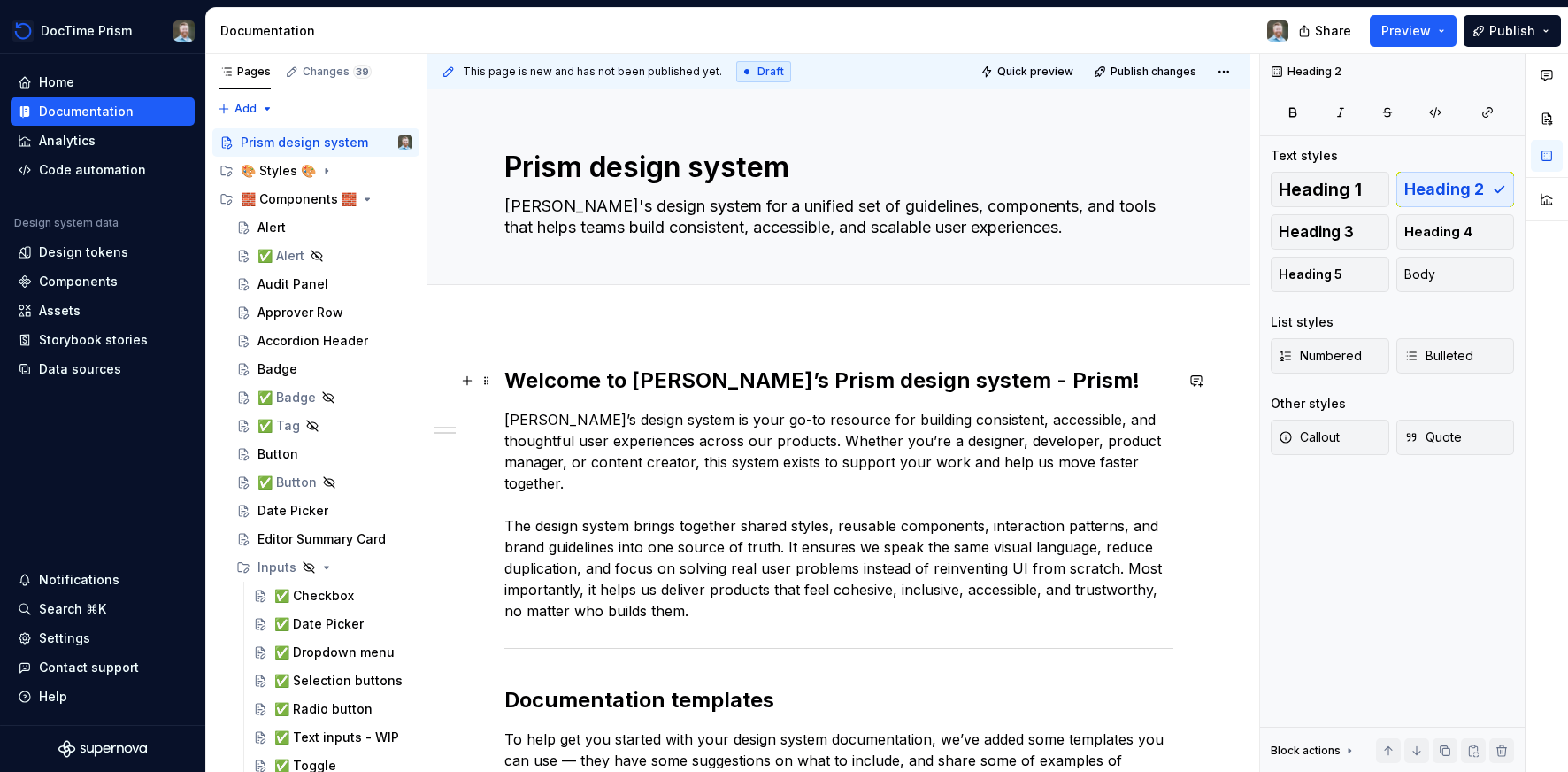
click at [967, 378] on h2 "Welcome to [PERSON_NAME]’s Prism design system - Prism!" at bounding box center [838, 380] width 669 height 28
click at [987, 568] on p "[PERSON_NAME]’s design system is your go-to resource for building consistent, a…" at bounding box center [838, 514] width 669 height 213
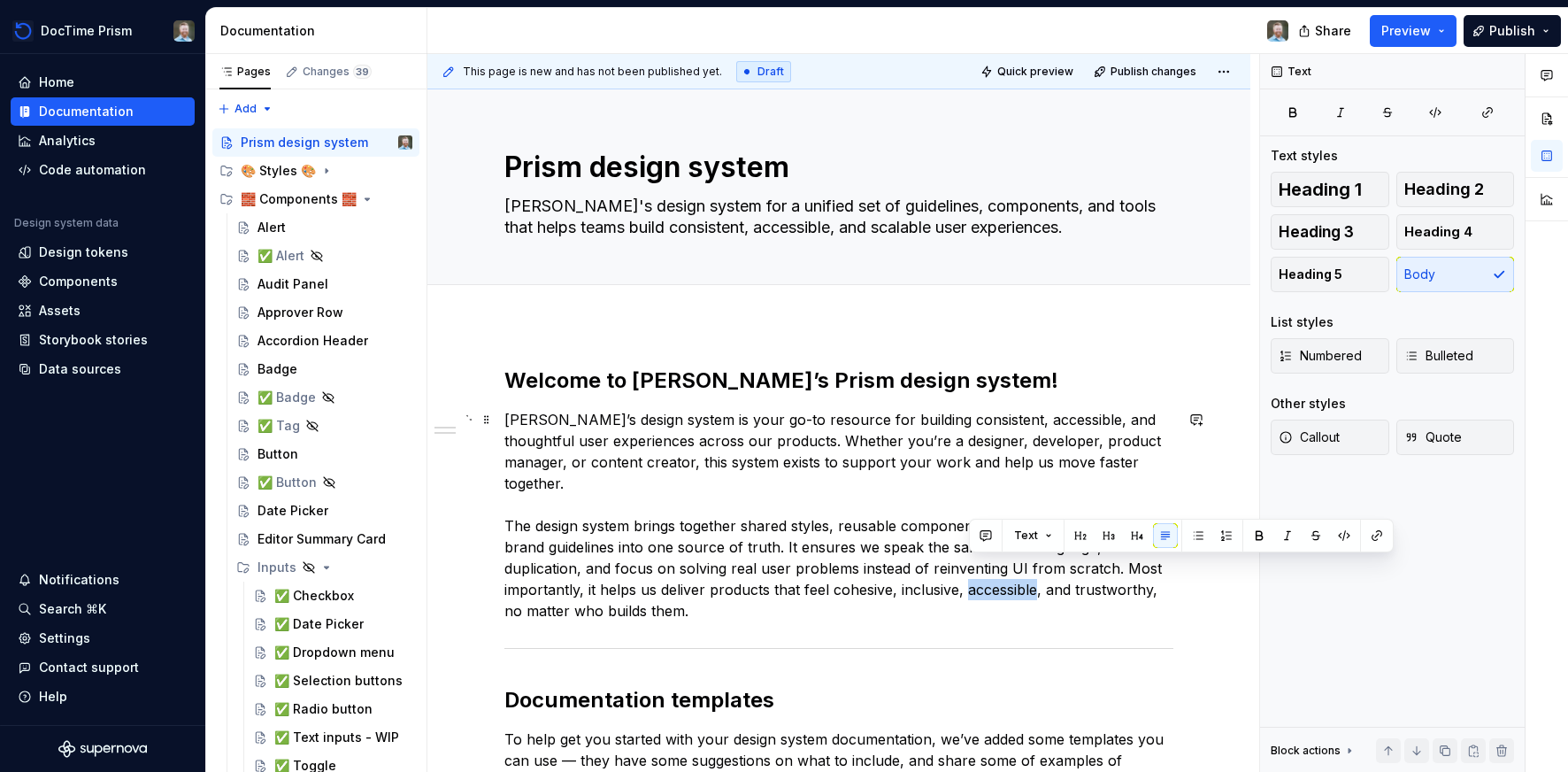
click at [987, 568] on p "[PERSON_NAME]’s design system is your go-to resource for building consistent, a…" at bounding box center [838, 514] width 669 height 213
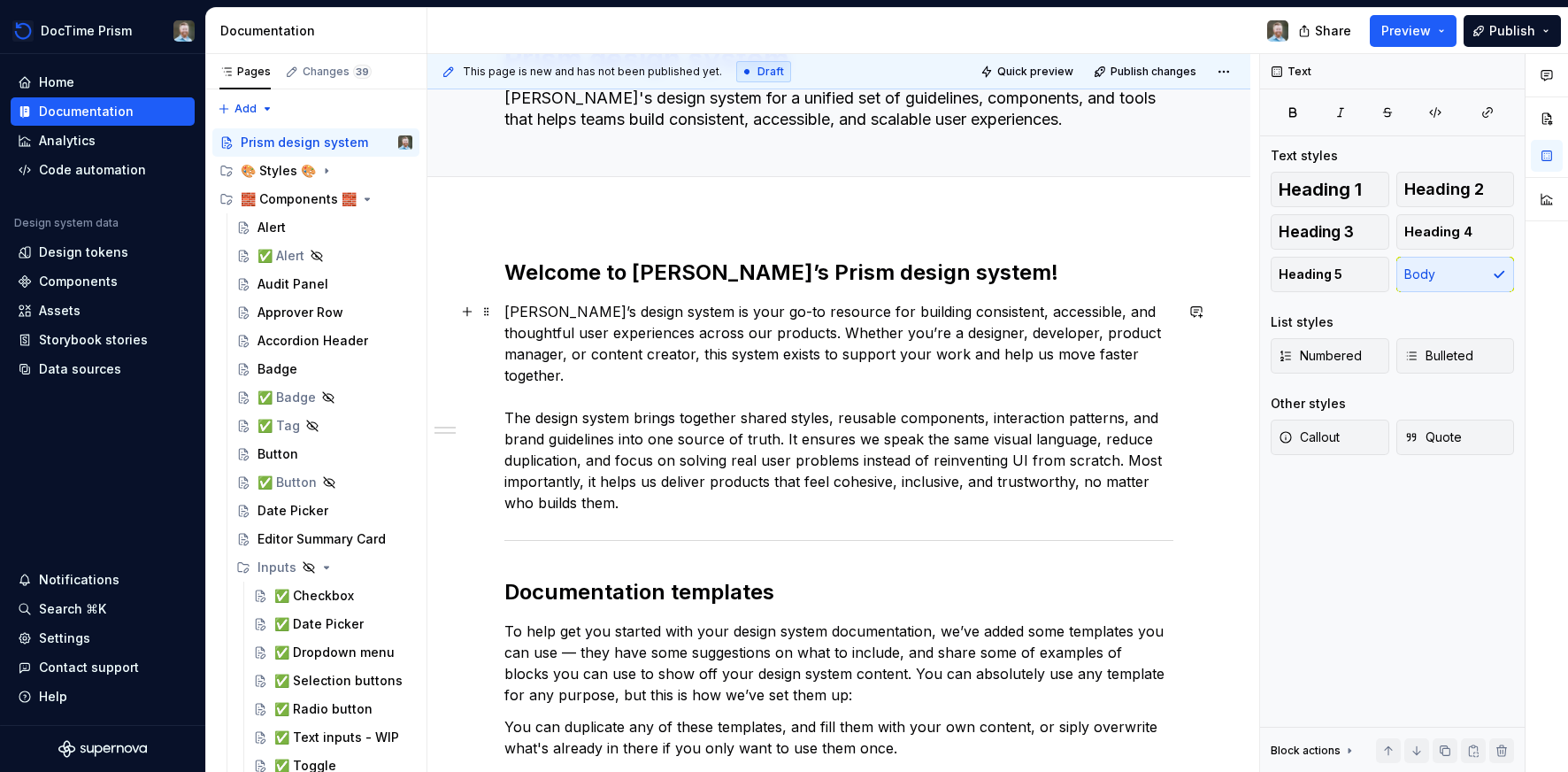
scroll to position [161, 0]
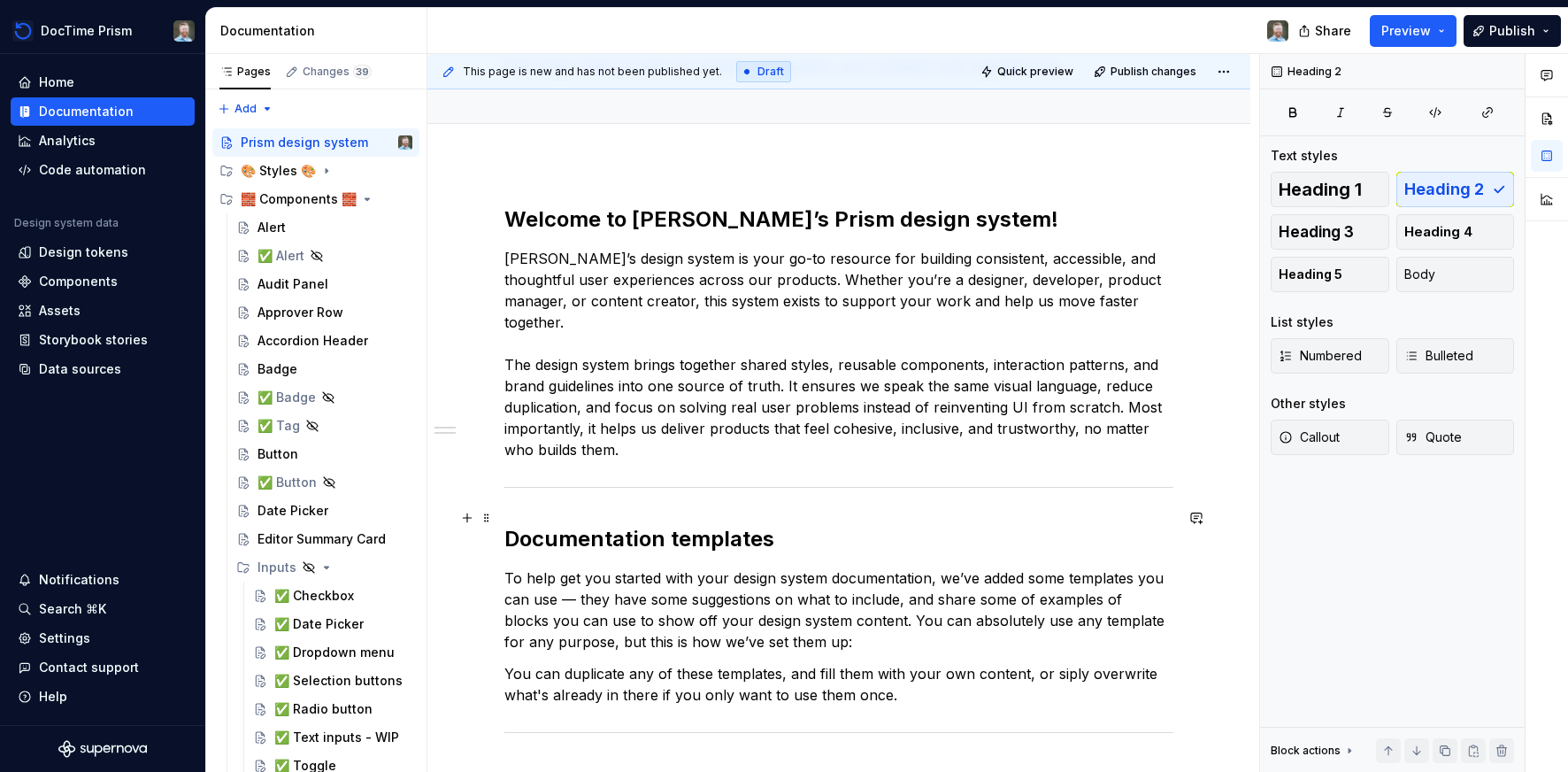
click at [613, 525] on h2 "Documentation templates" at bounding box center [838, 539] width 669 height 28
click at [473, 556] on button "button" at bounding box center [466, 556] width 24 height 24
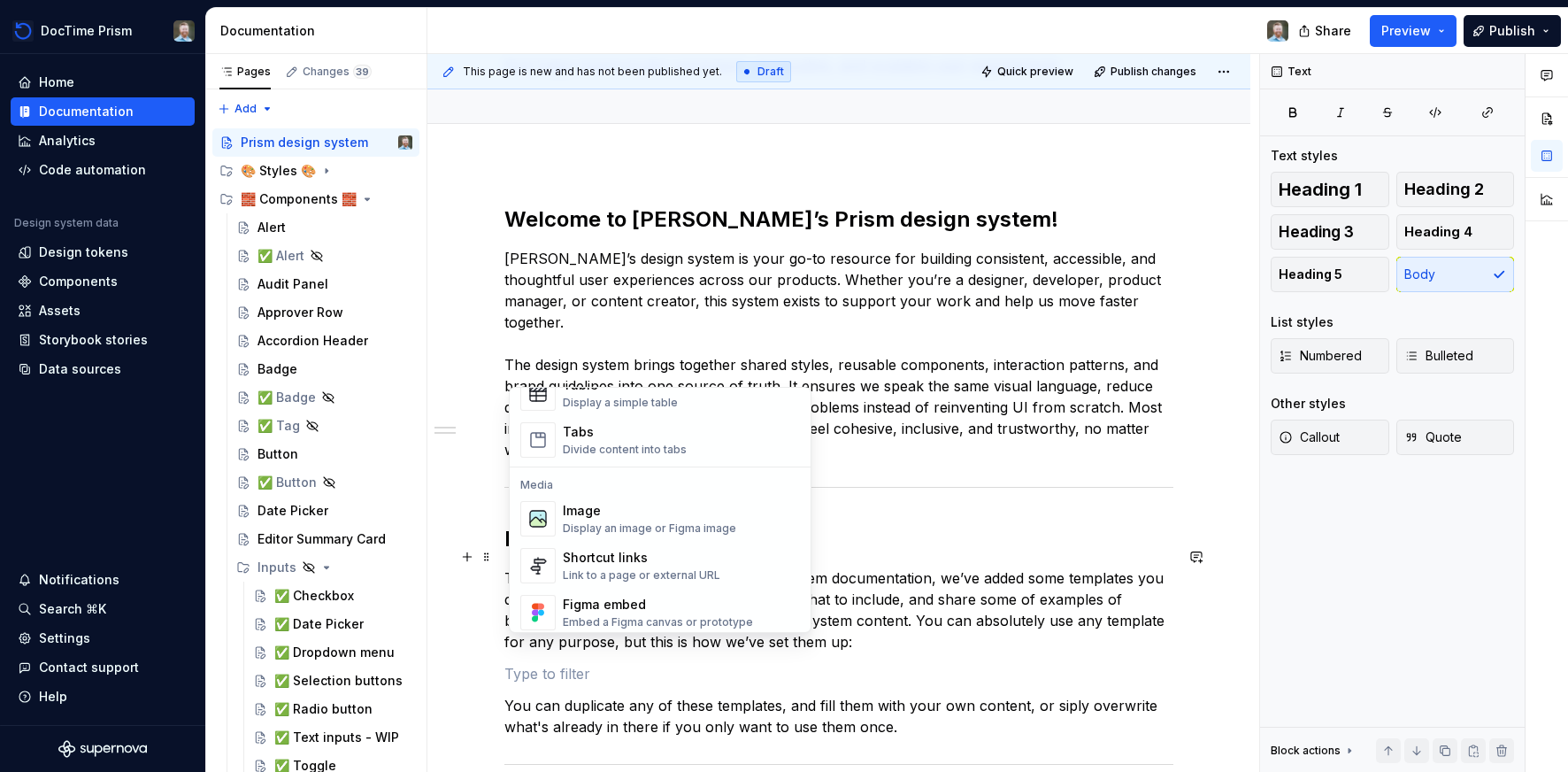
scroll to position [646, 0]
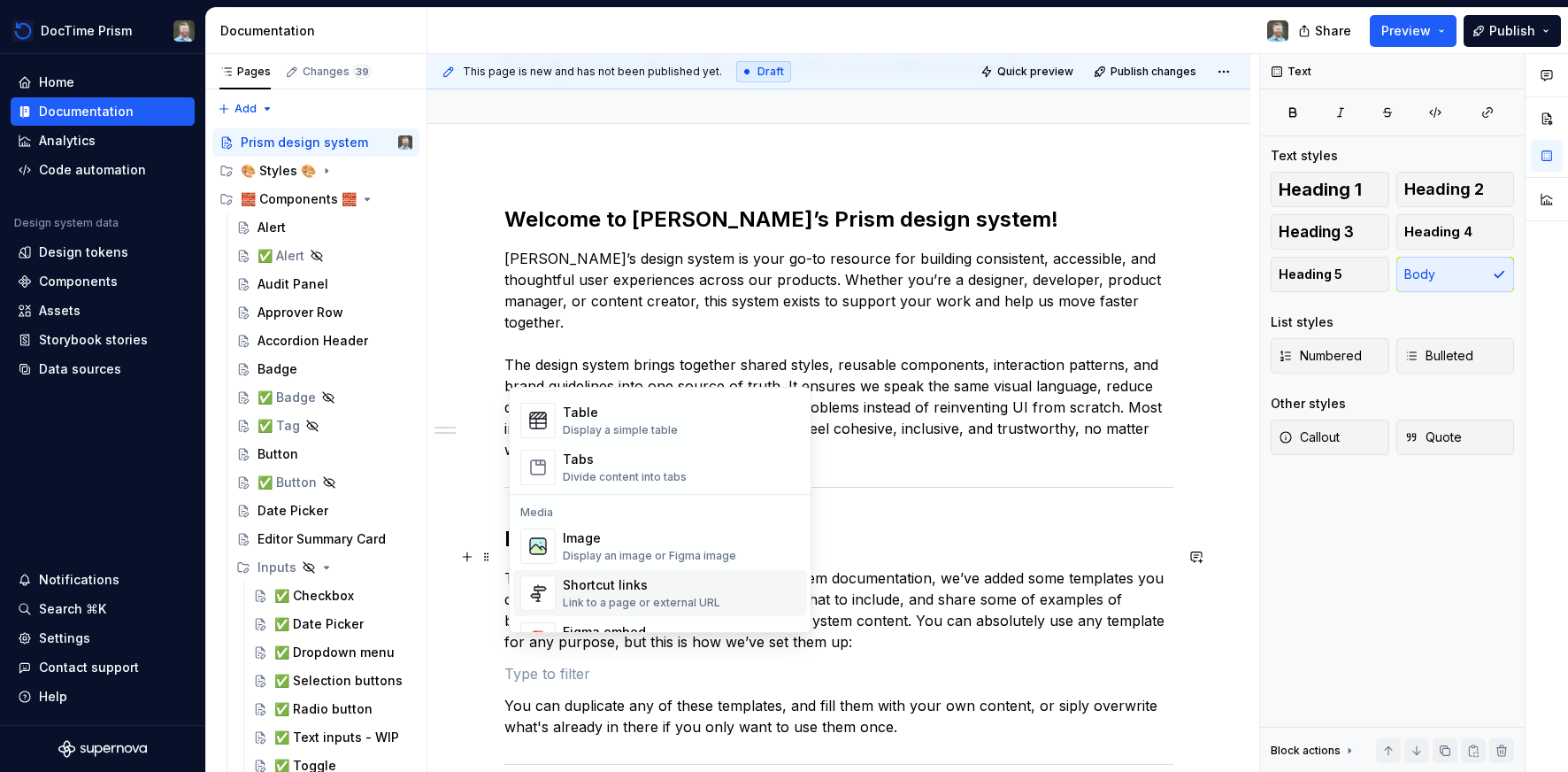
click at [617, 592] on div "Shortcut links" at bounding box center [641, 585] width 158 height 18
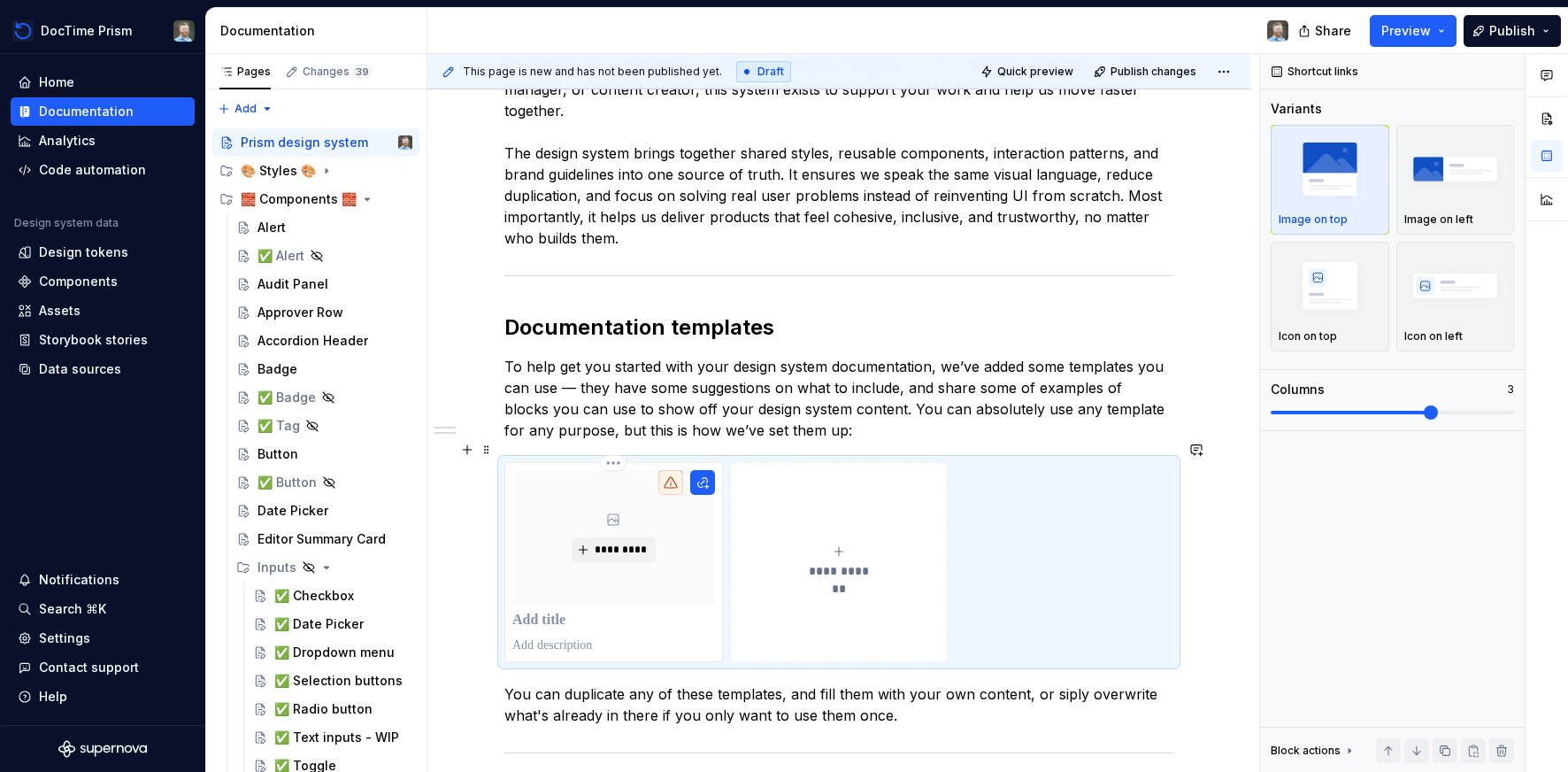
scroll to position [433, 0]
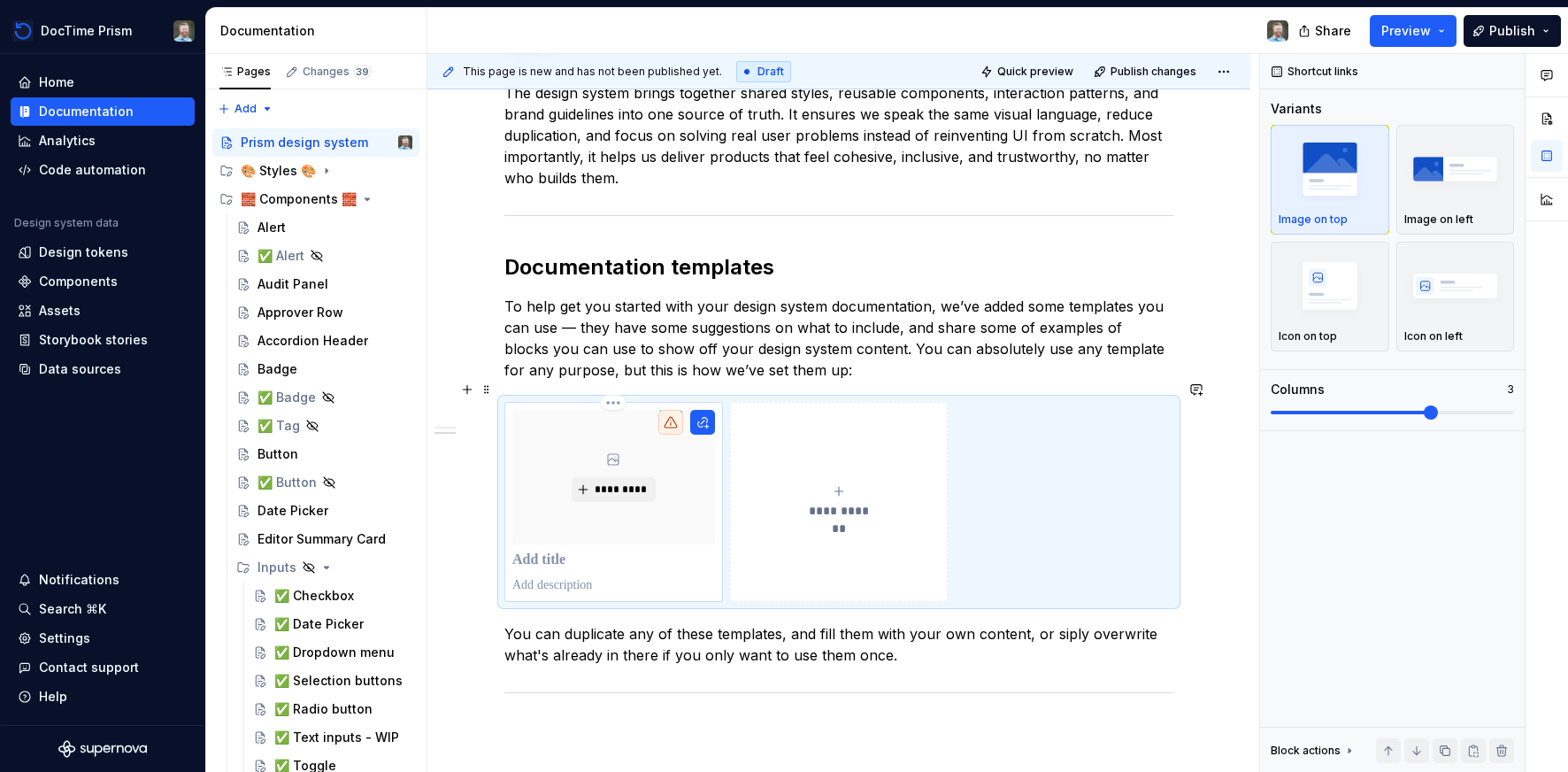
click at [554, 552] on p at bounding box center [613, 560] width 203 height 18
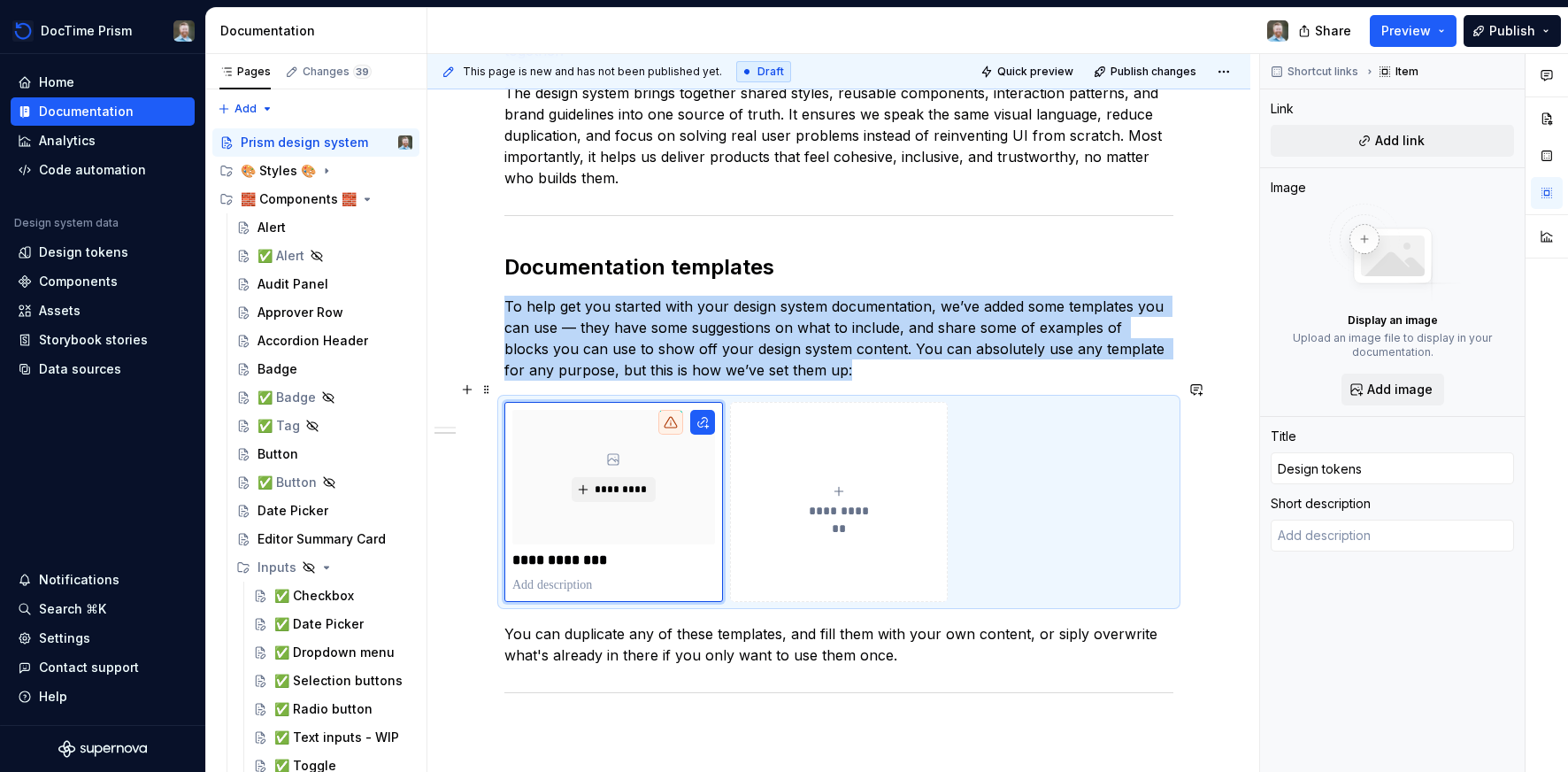
click at [796, 529] on button "**********" at bounding box center [838, 502] width 218 height 200
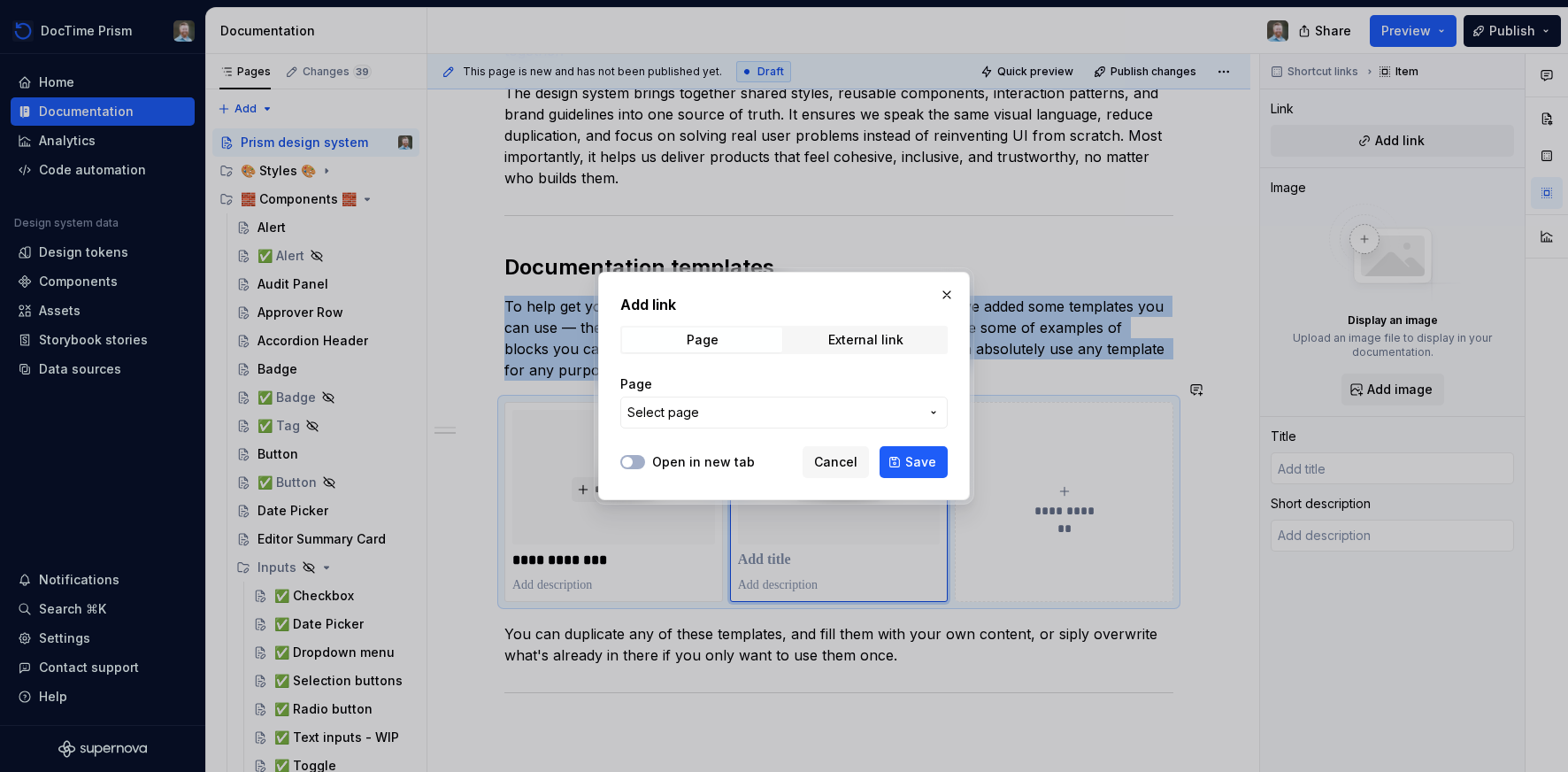
click at [839, 462] on span "Cancel" at bounding box center [835, 462] width 43 height 18
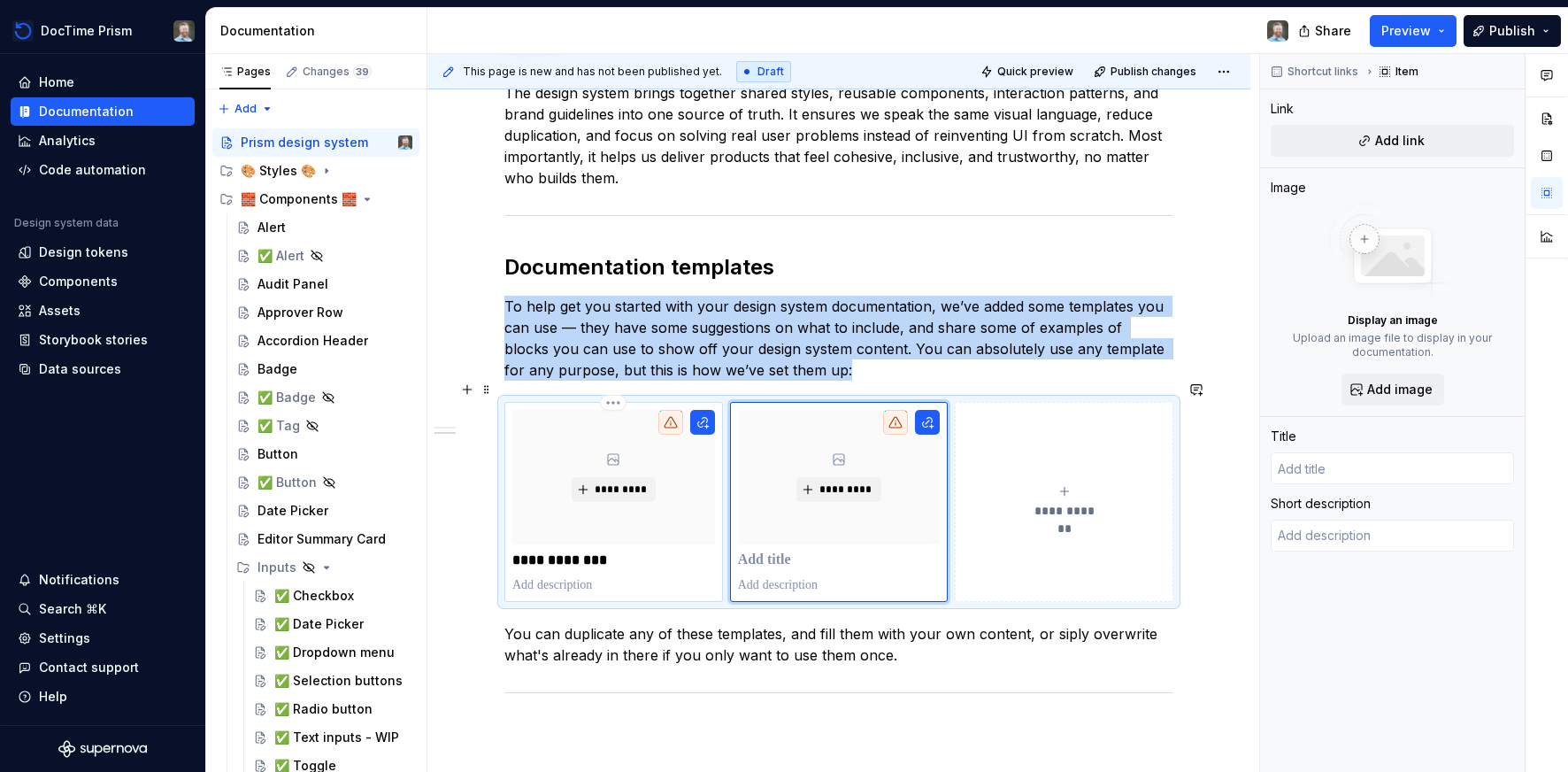
click at [637, 552] on p "**********" at bounding box center [613, 560] width 203 height 18
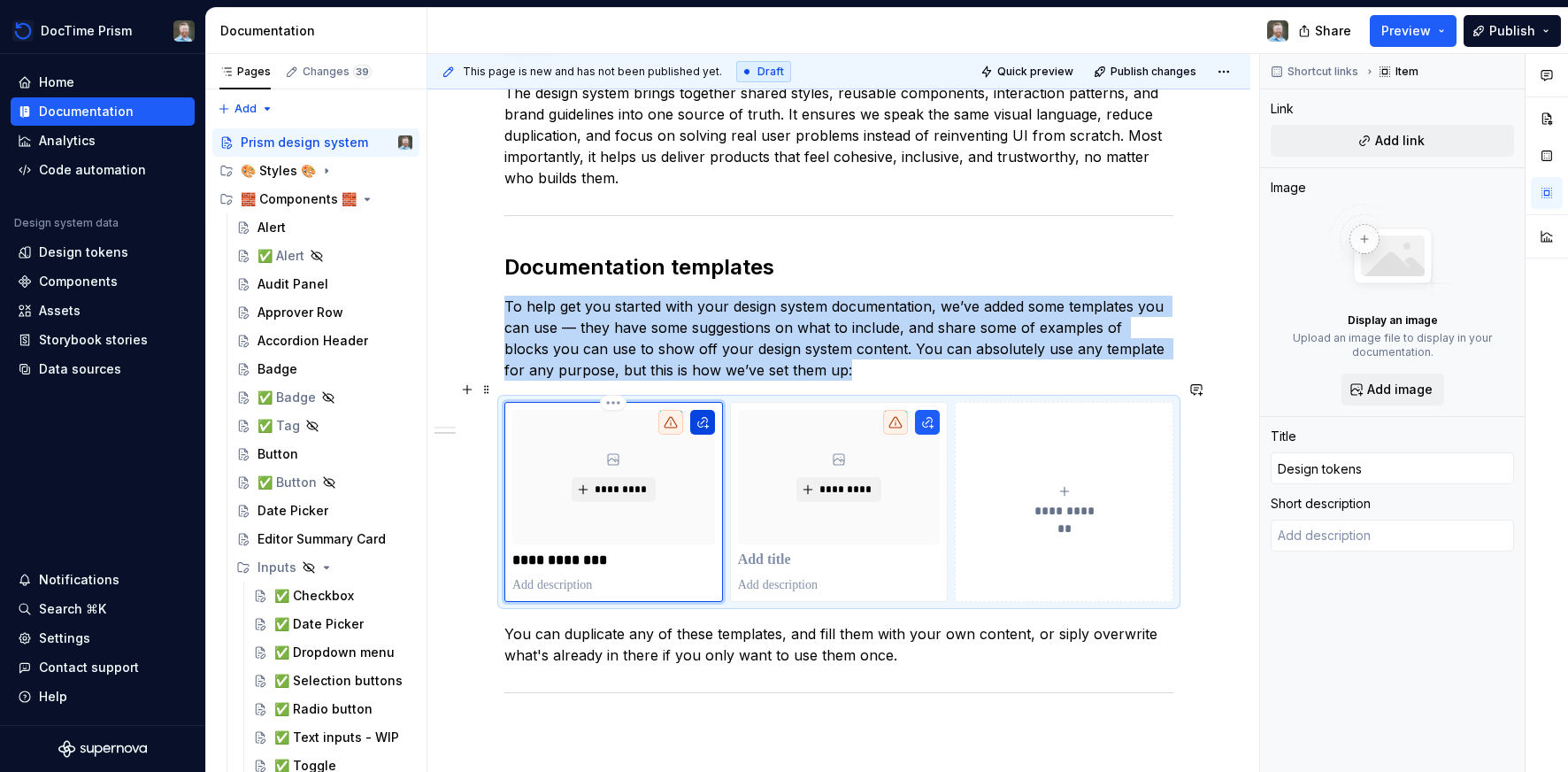
click at [710, 410] on button "button" at bounding box center [702, 421] width 24 height 24
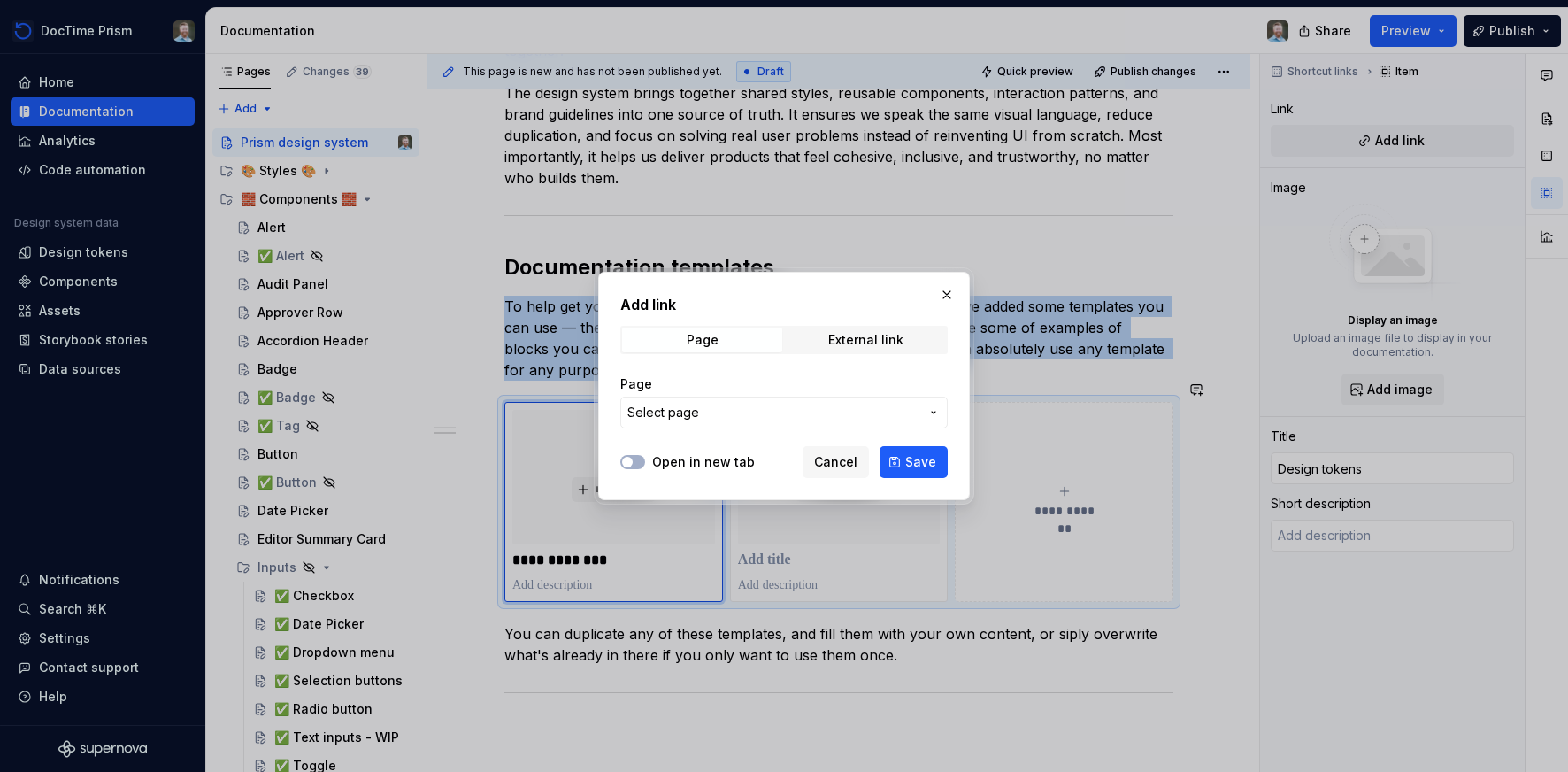
click at [700, 416] on span "Select page" at bounding box center [774, 412] width 292 height 18
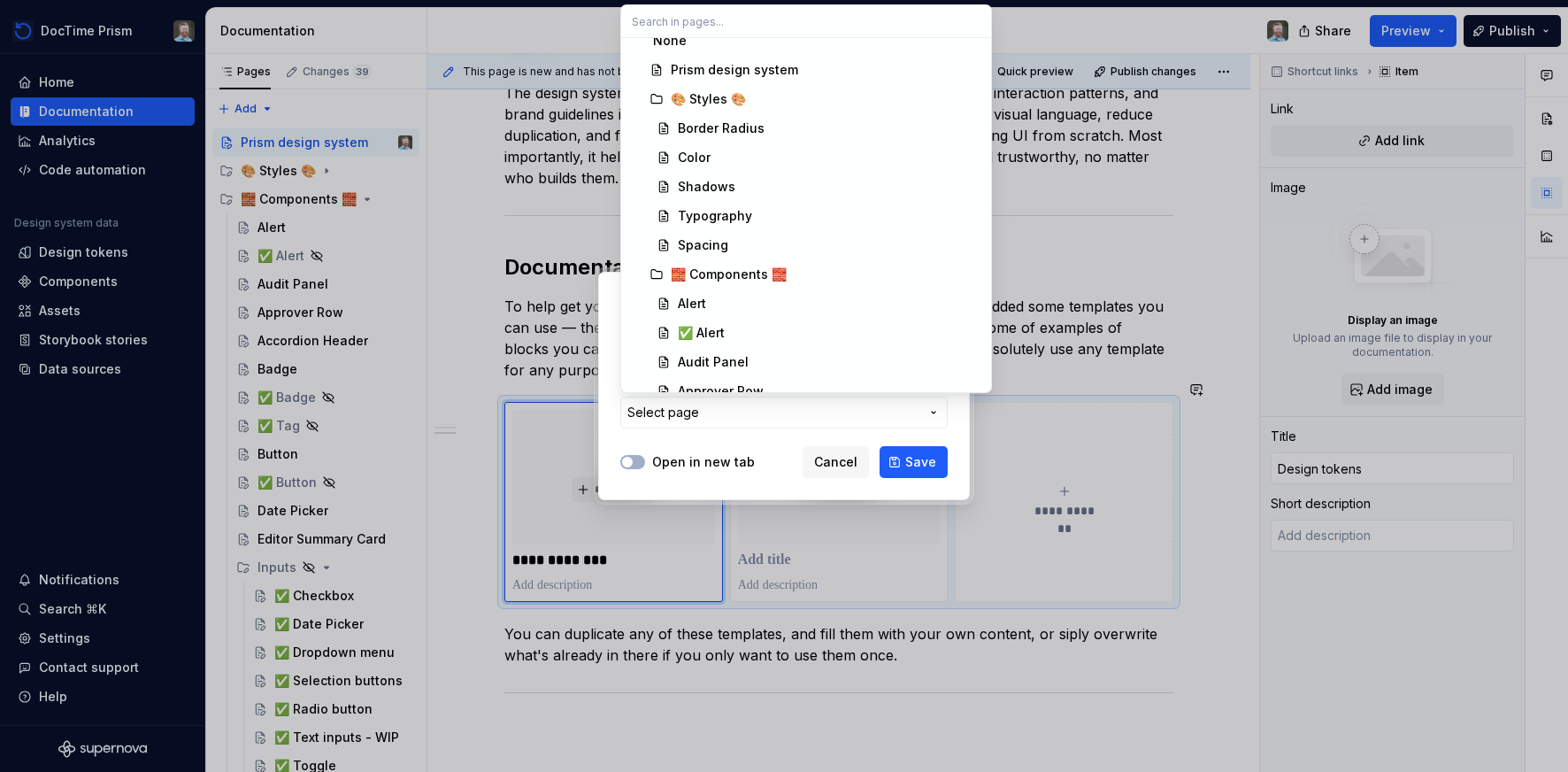
scroll to position [0, 0]
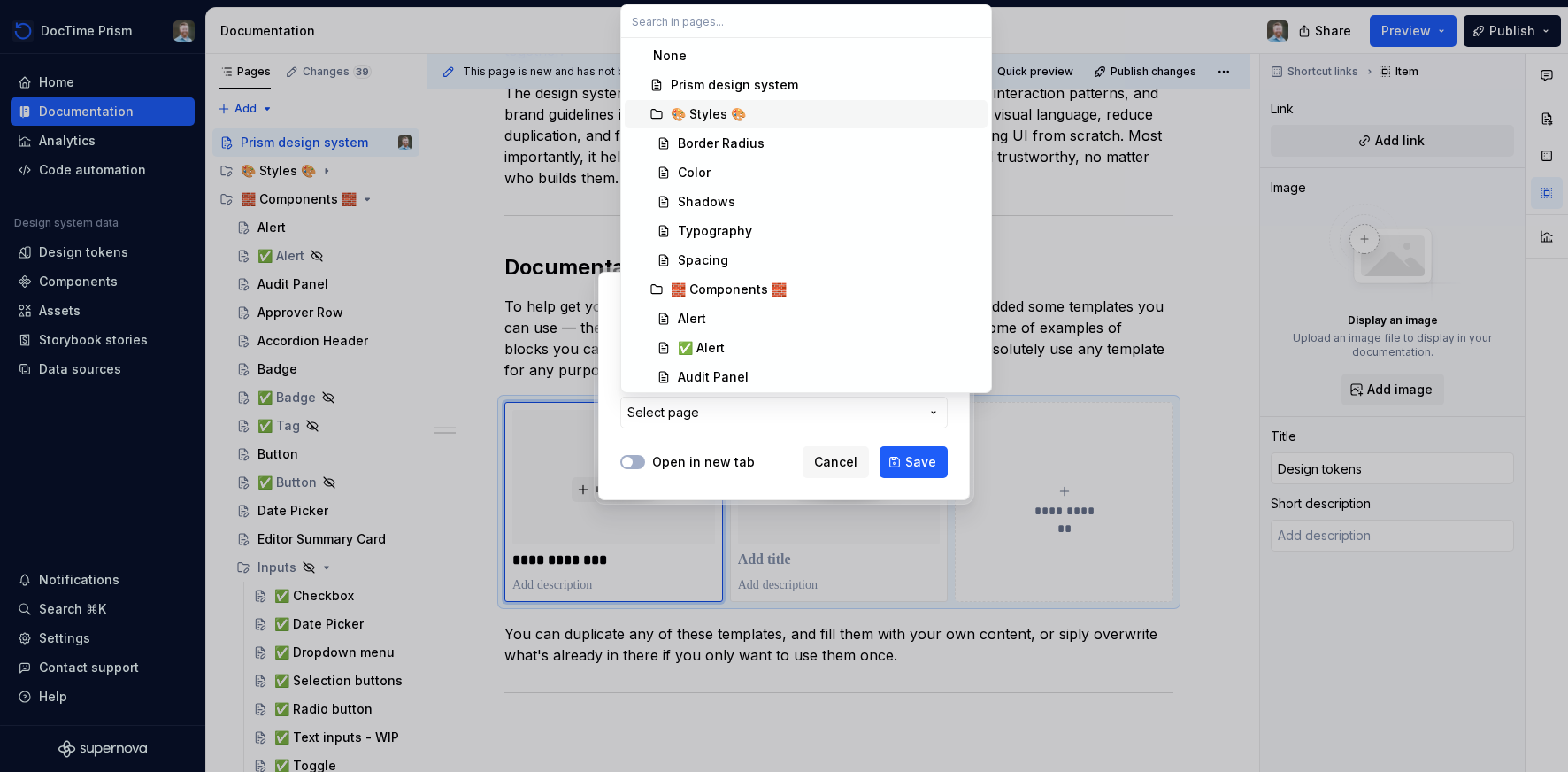
click at [671, 115] on div "🎨 Styles 🎨" at bounding box center [708, 115] width 75 height 18
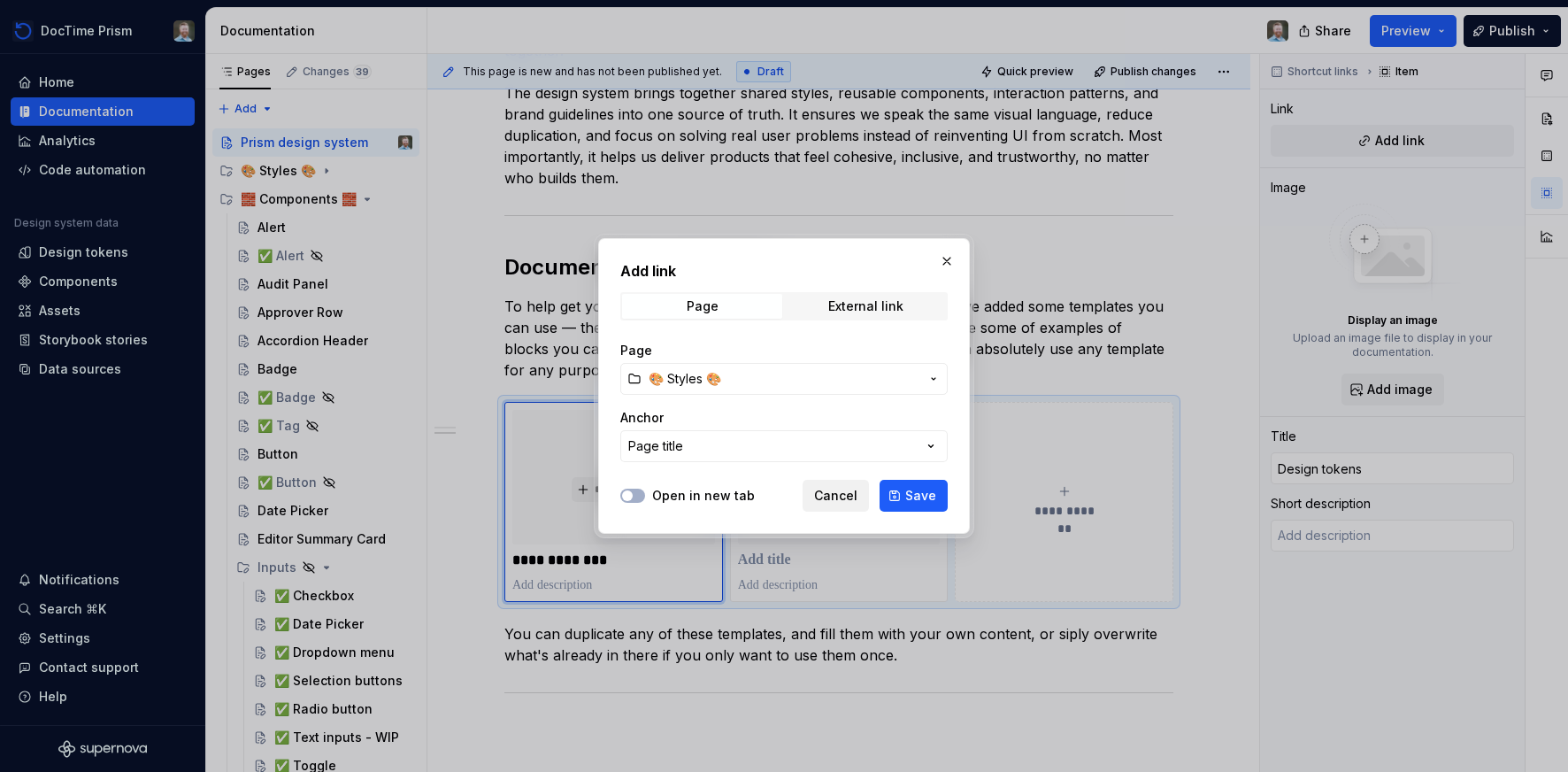
click at [828, 495] on span "Cancel" at bounding box center [835, 496] width 43 height 18
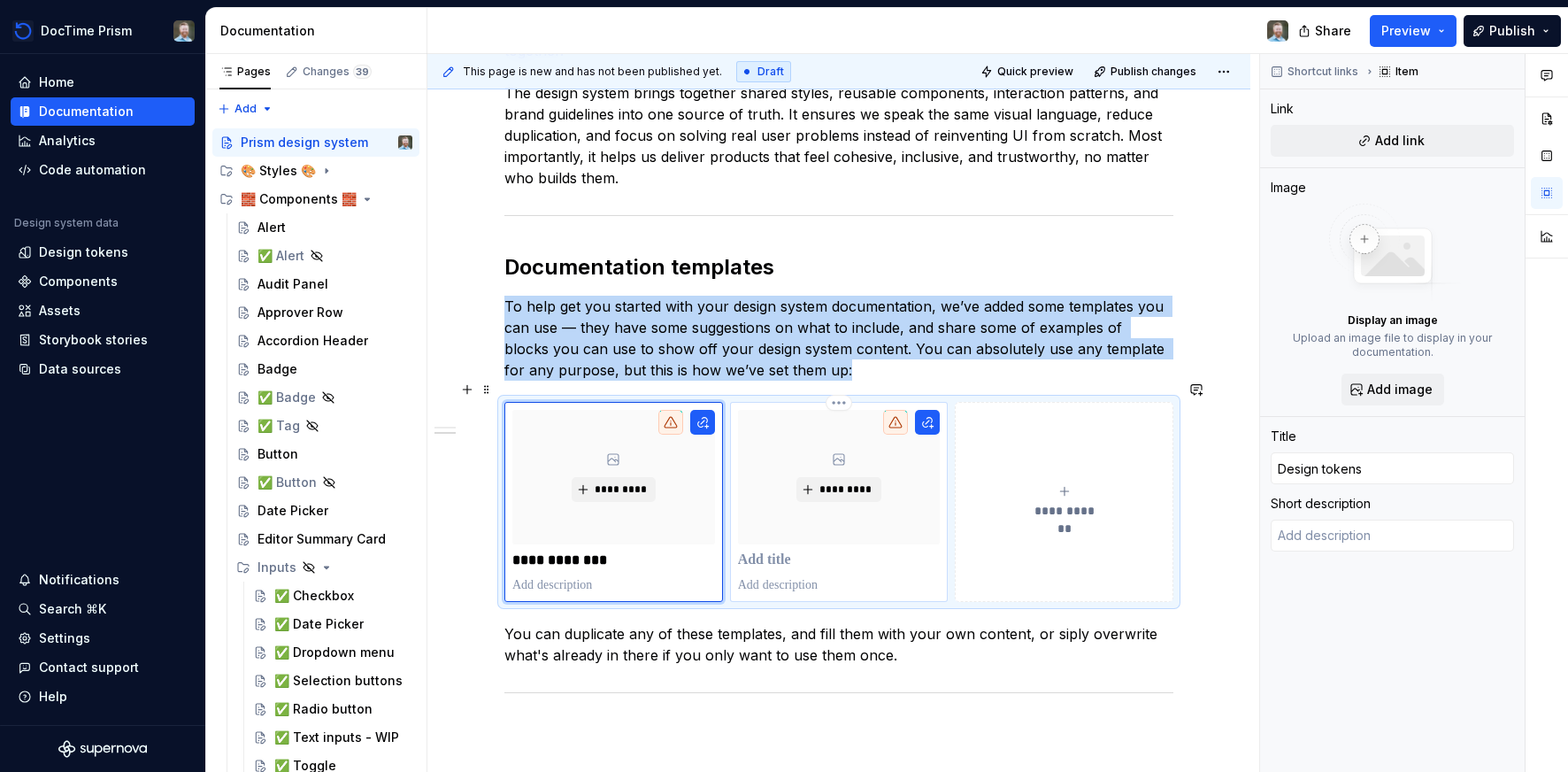
click at [776, 552] on p at bounding box center [838, 560] width 203 height 18
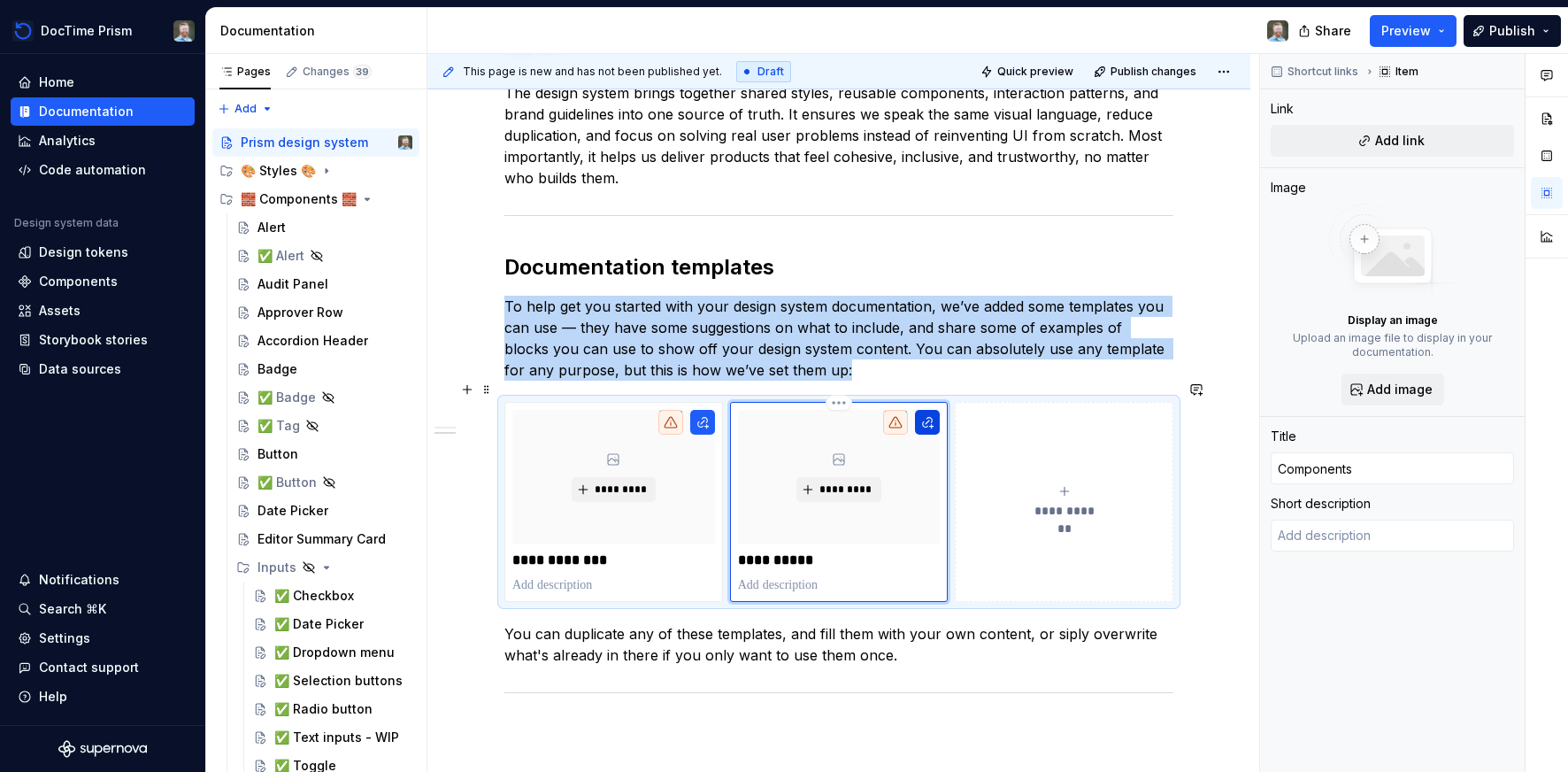
click at [930, 410] on button "button" at bounding box center [927, 421] width 24 height 24
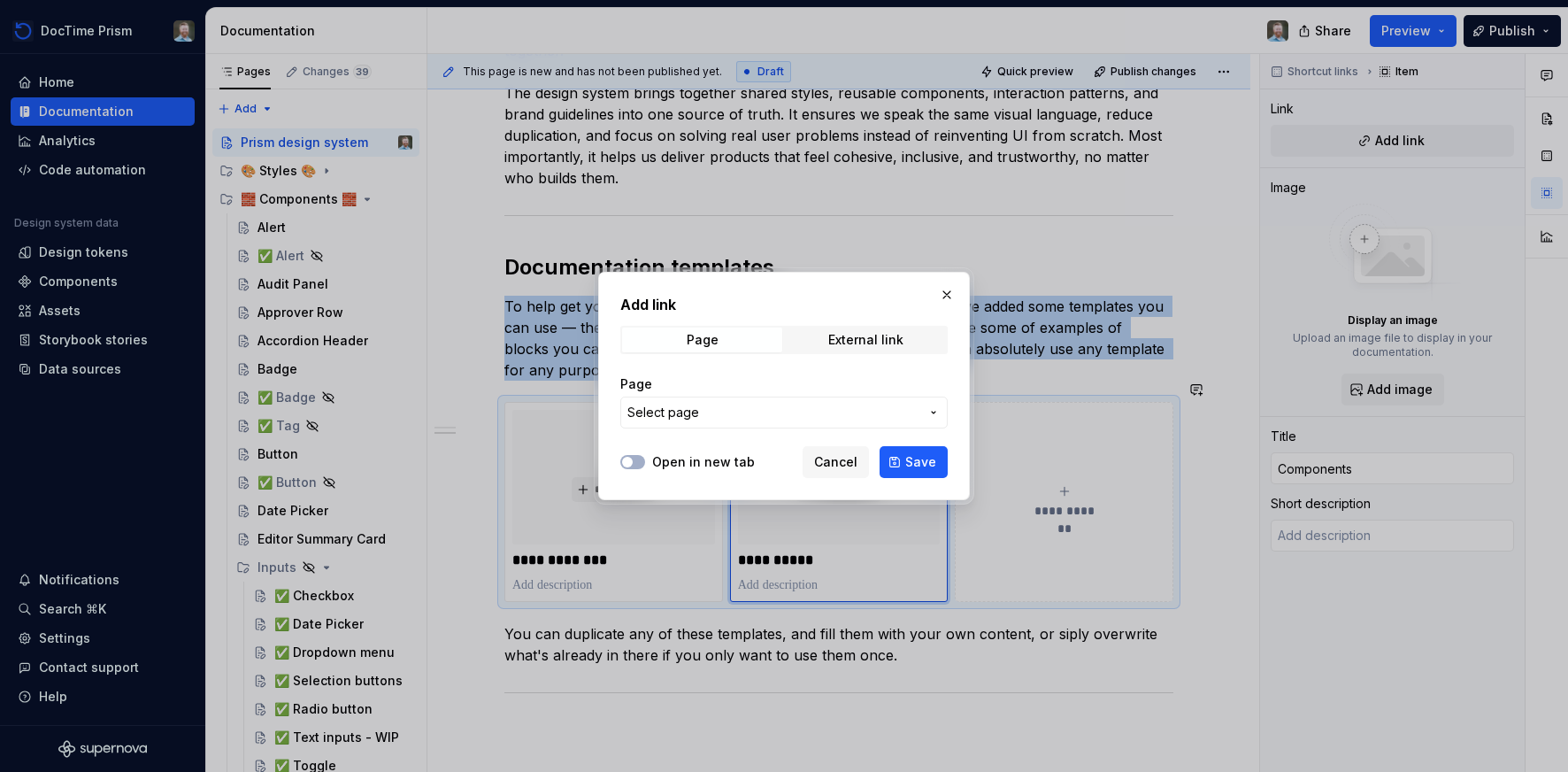
click at [924, 398] on button "Select page" at bounding box center [784, 412] width 327 height 32
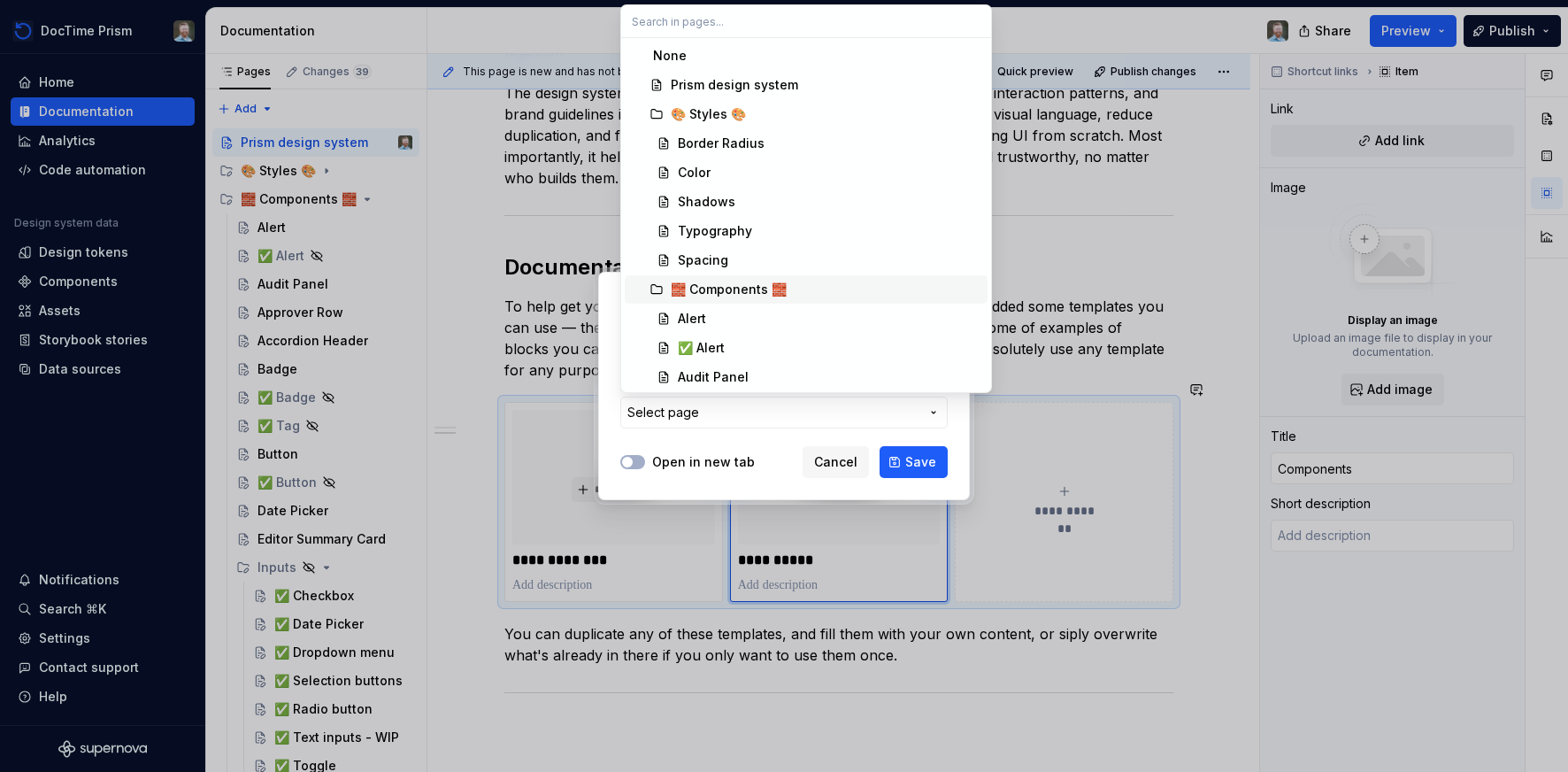
click at [735, 284] on div "🧱 Components 🧱" at bounding box center [729, 289] width 116 height 18
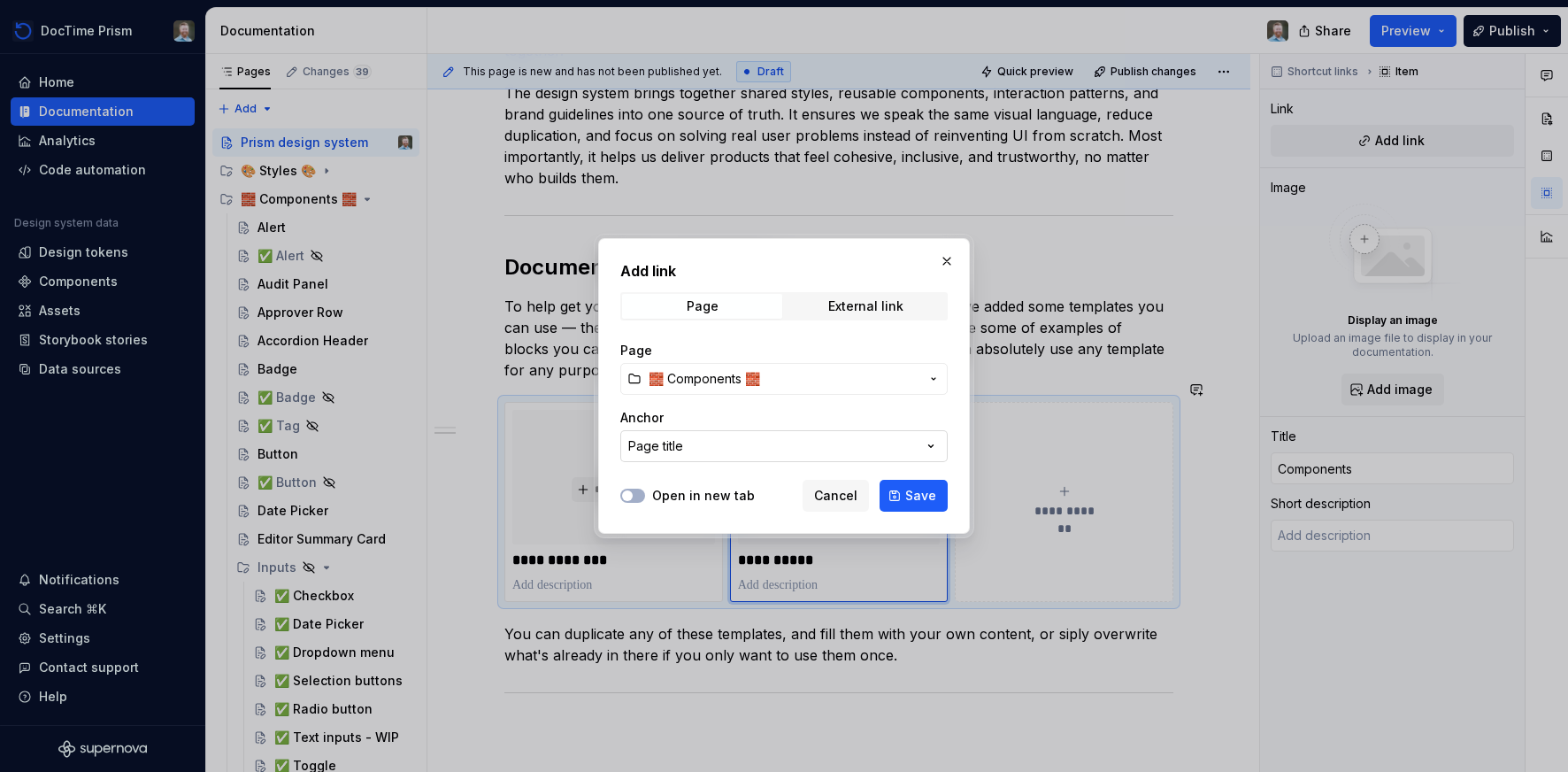
click at [793, 443] on button "Page title" at bounding box center [784, 446] width 327 height 32
click at [796, 408] on div "Add link Page External link Page 🧱 Components 🧱 Anchor Page title Open in new t…" at bounding box center [784, 386] width 1568 height 772
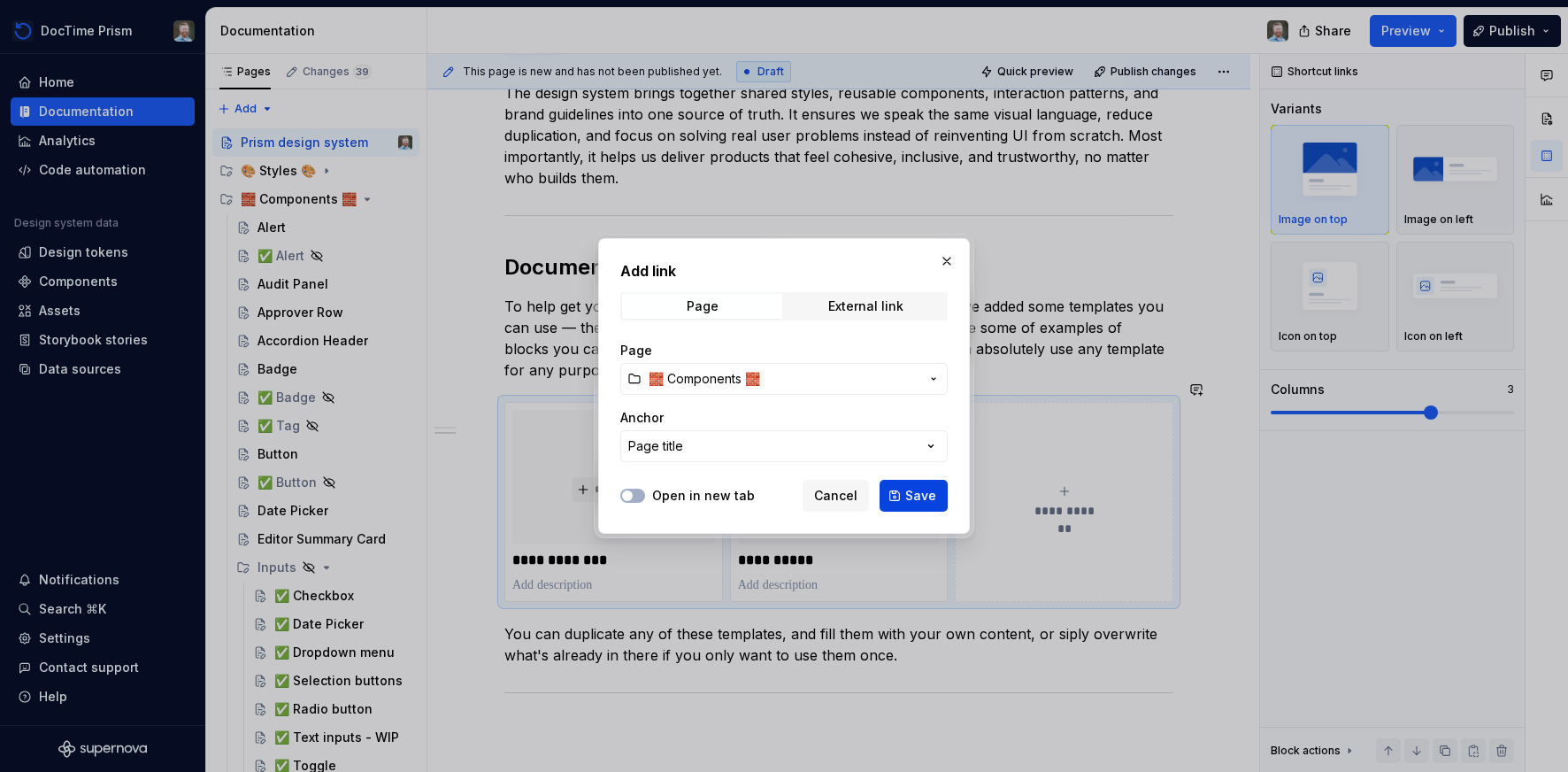
click at [901, 492] on button "Save" at bounding box center [914, 496] width 69 height 32
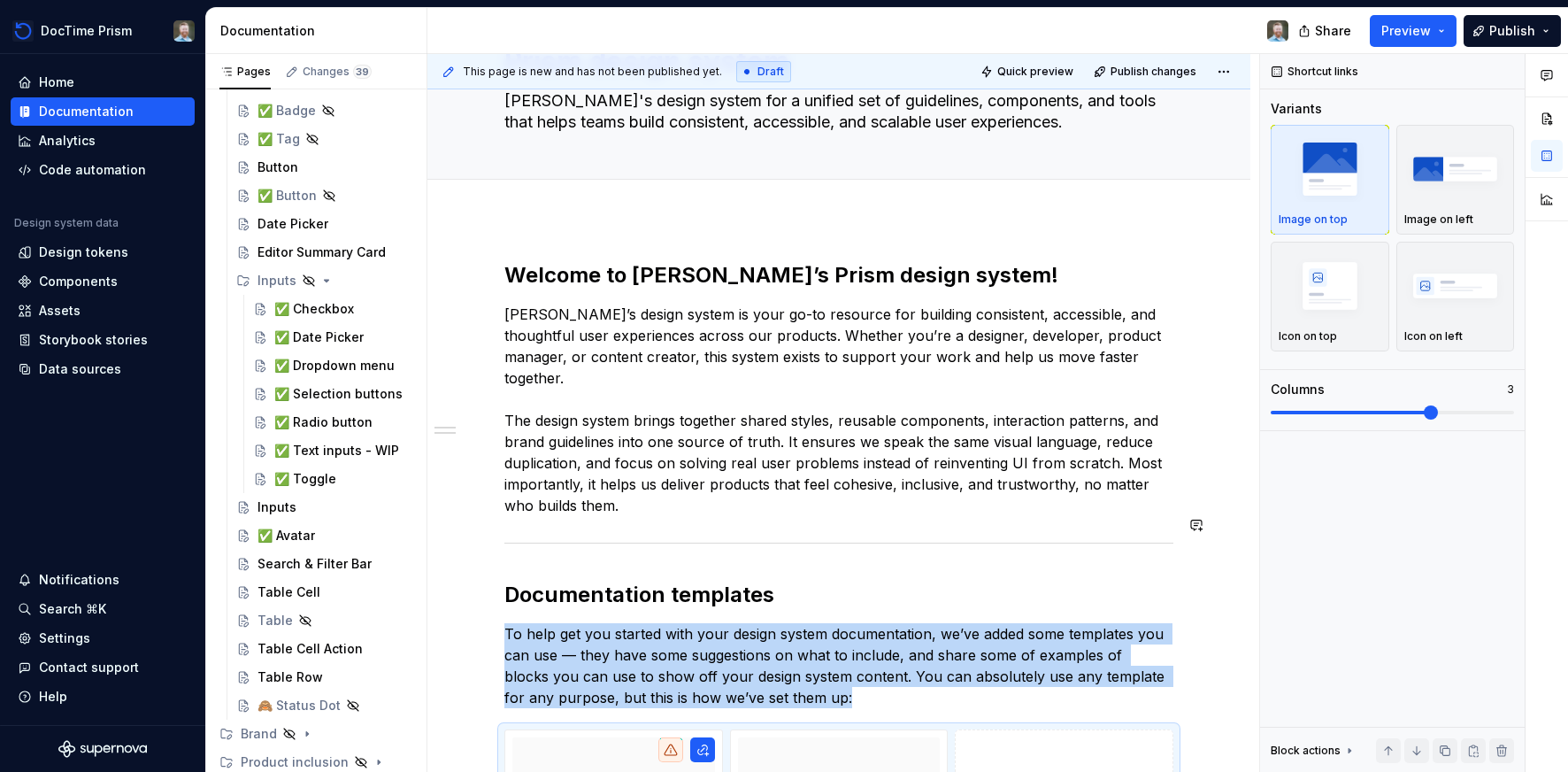
scroll to position [97, 0]
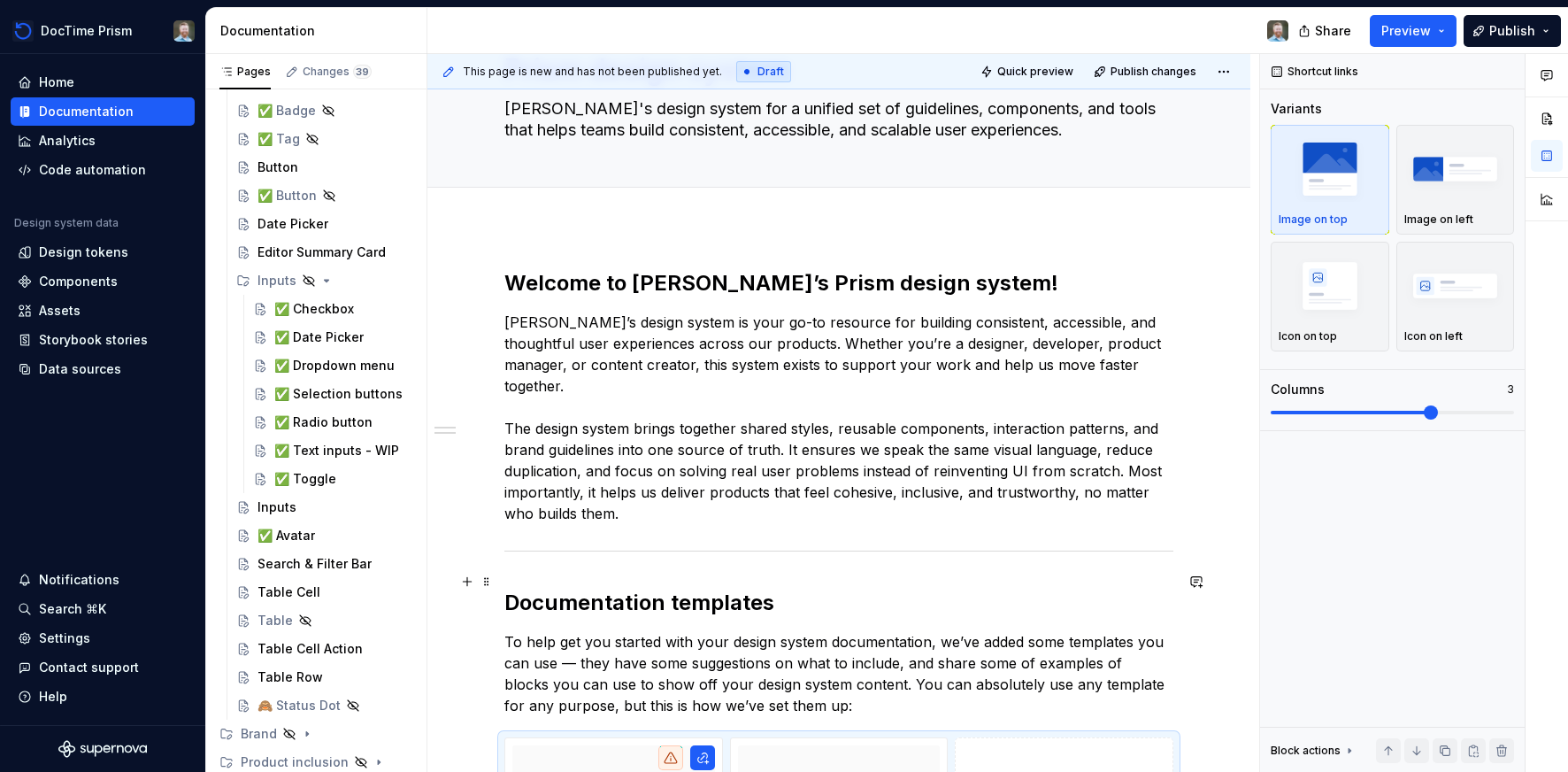
click at [519, 589] on h2 "Documentation templates" at bounding box center [838, 603] width 669 height 28
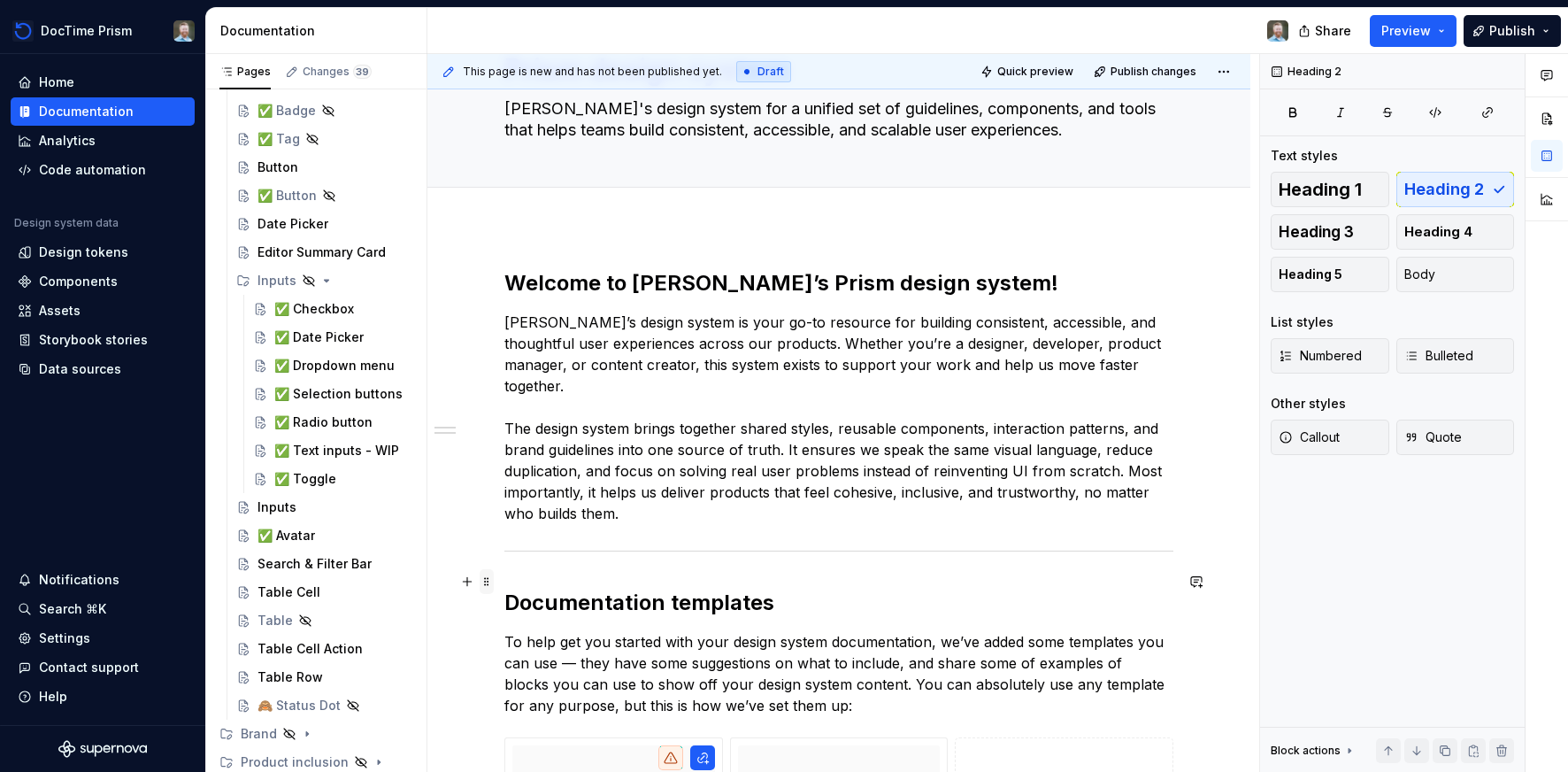
click at [493, 579] on span at bounding box center [487, 581] width 14 height 24
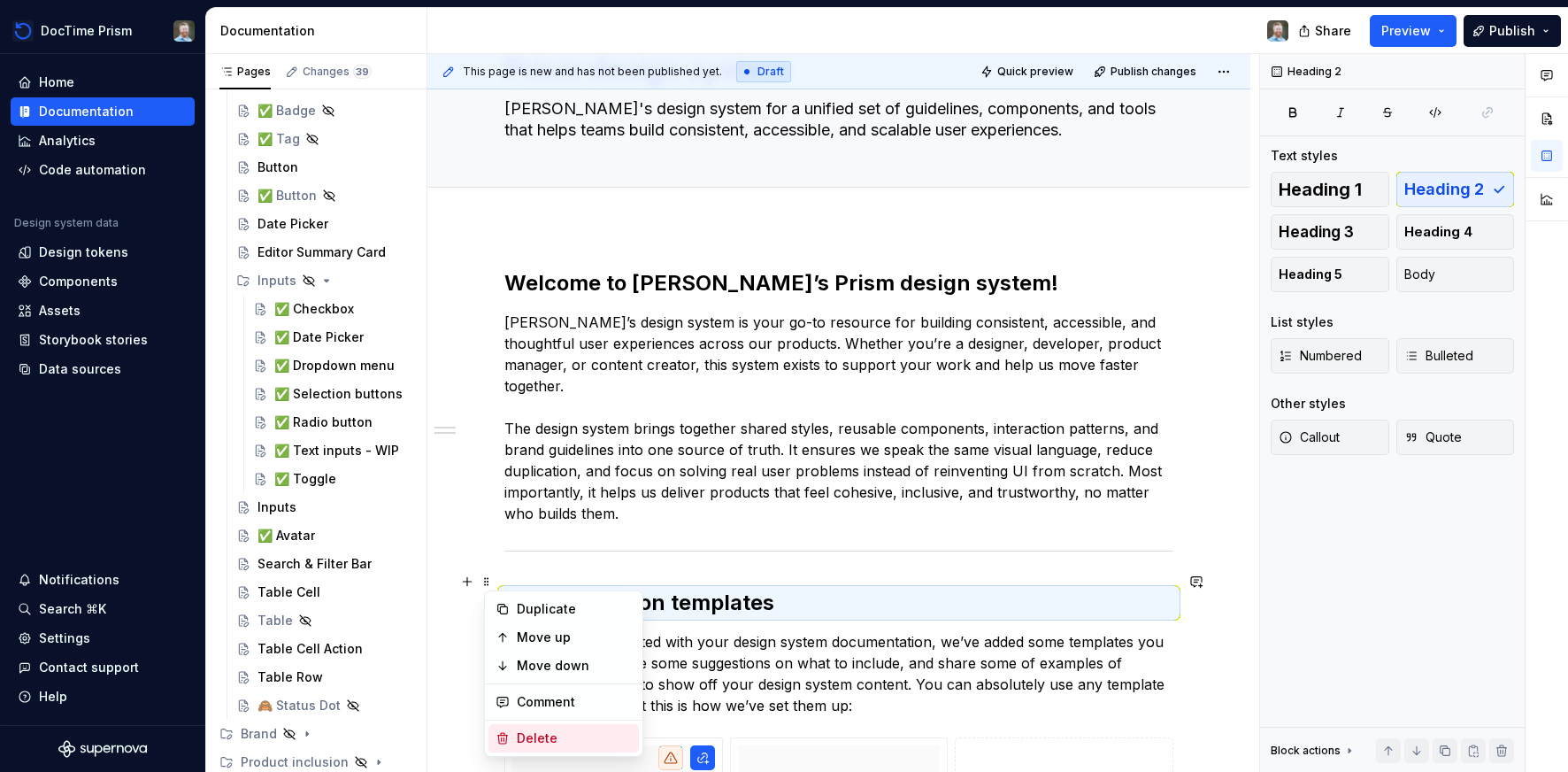
click at [536, 734] on div "Delete" at bounding box center [574, 738] width 115 height 18
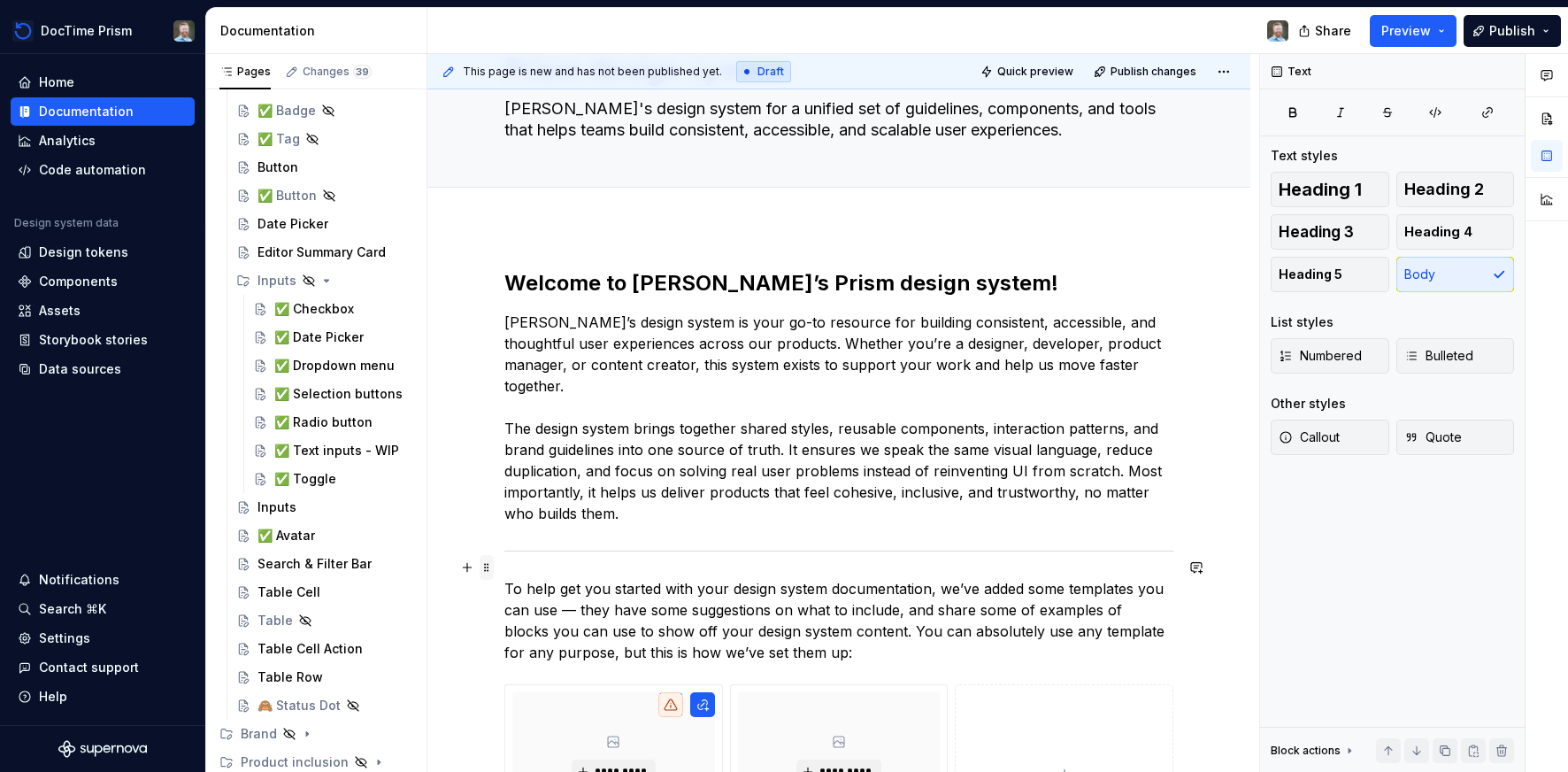
click at [493, 567] on span at bounding box center [487, 566] width 14 height 24
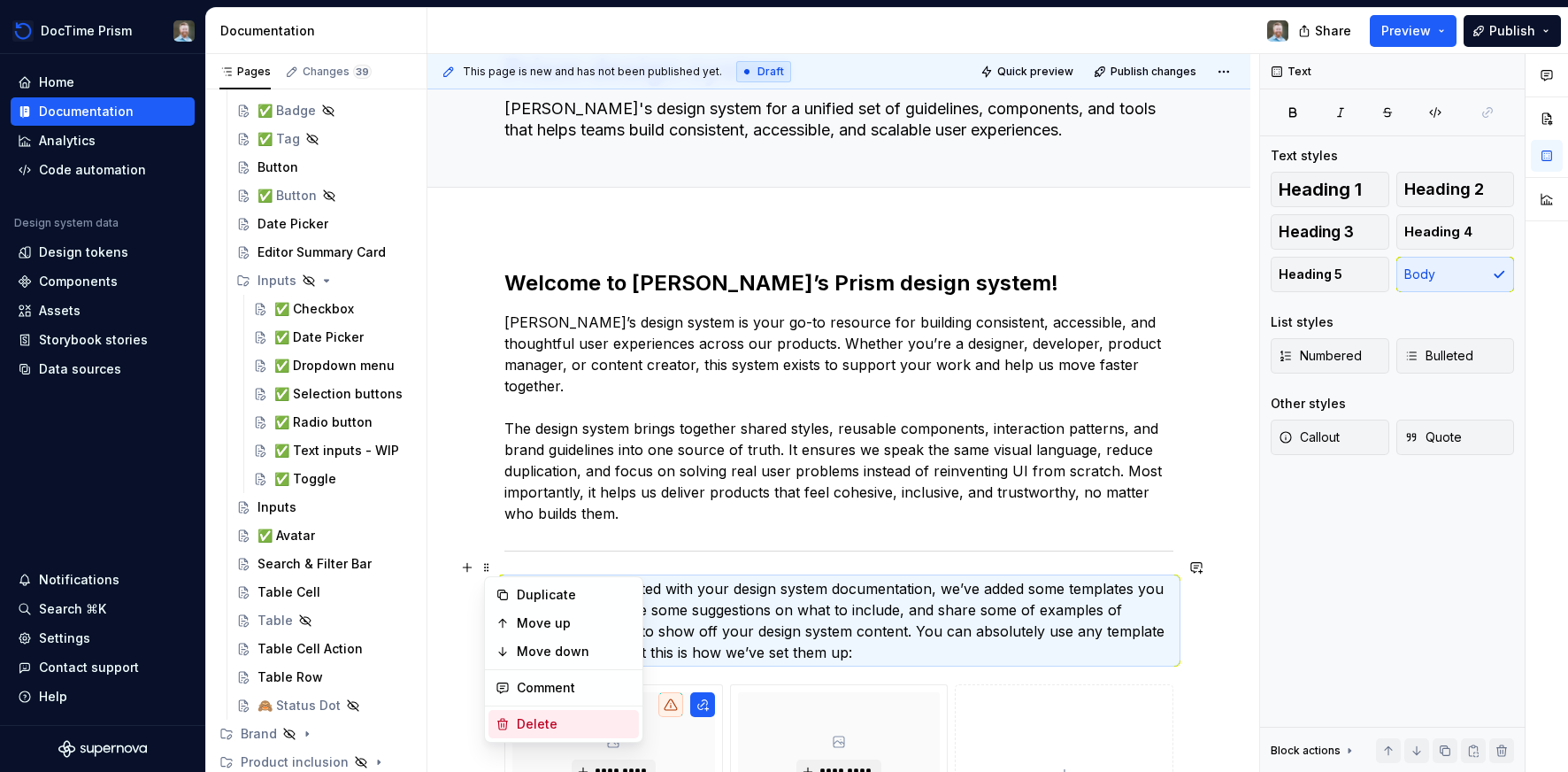
click at [564, 726] on div "Delete" at bounding box center [574, 724] width 115 height 18
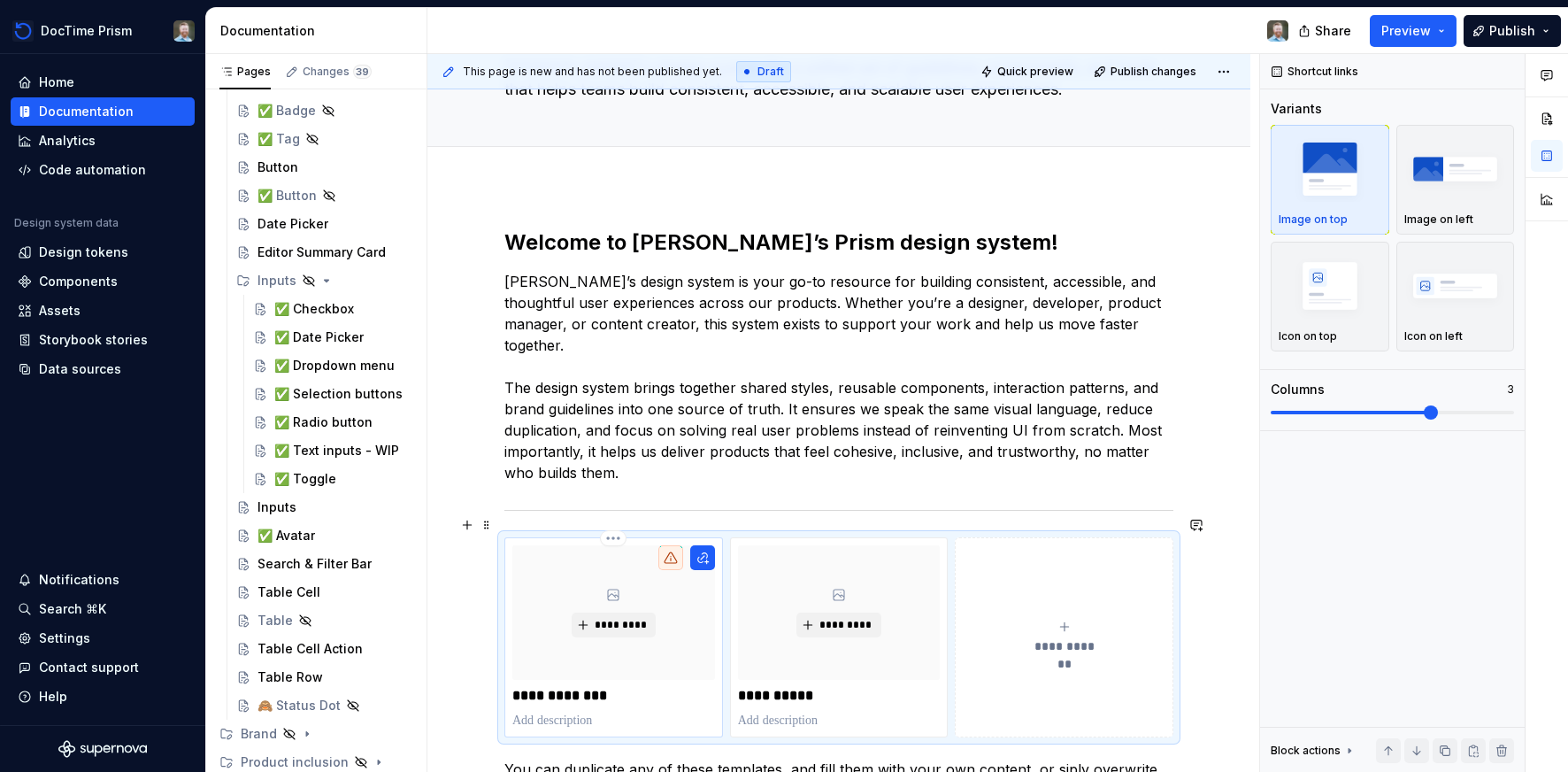
scroll to position [169, 0]
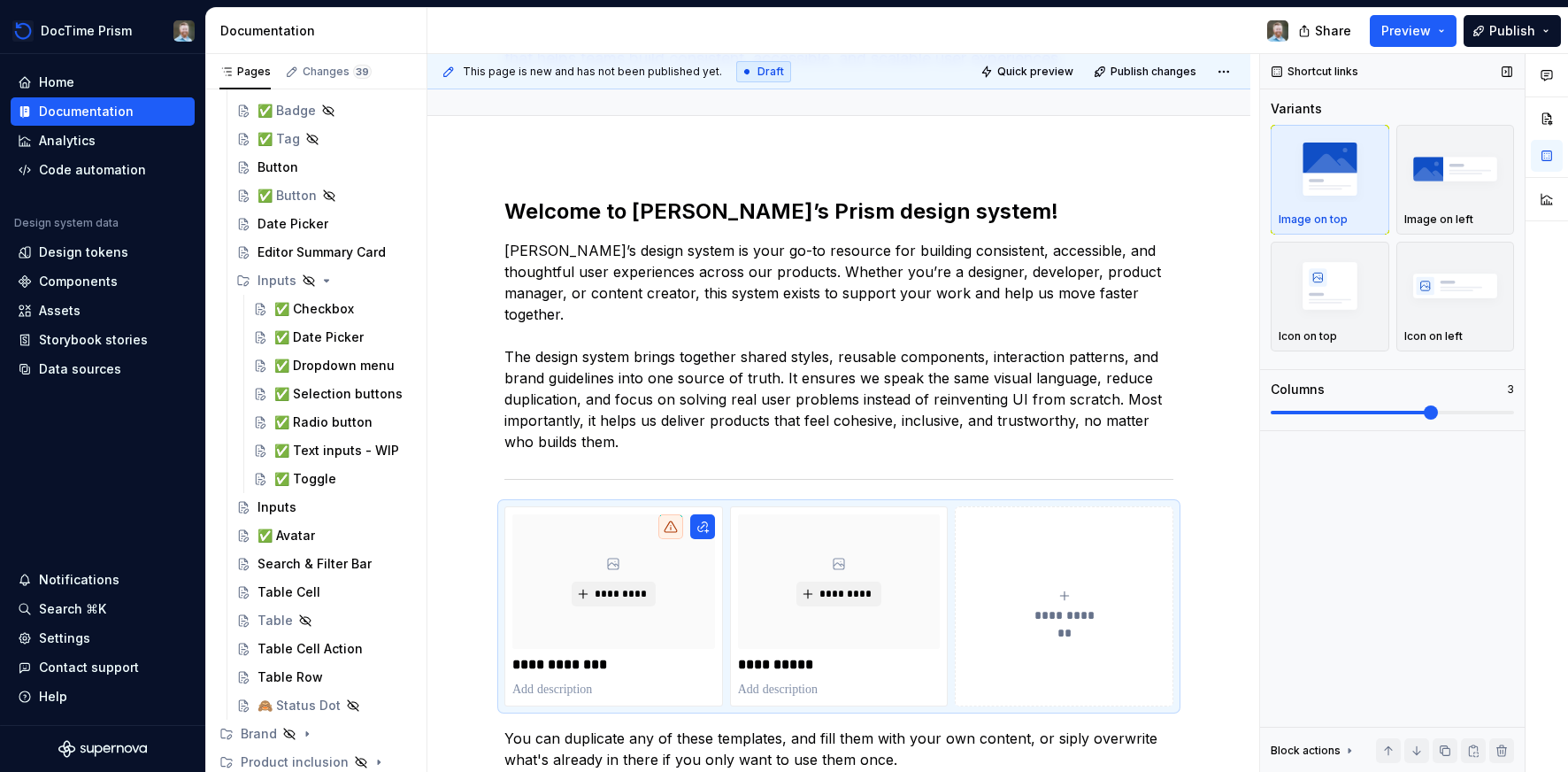
click at [1438, 412] on span at bounding box center [1431, 412] width 14 height 14
click at [1469, 411] on span at bounding box center [1392, 412] width 243 height 14
click at [1483, 407] on span at bounding box center [1392, 412] width 243 height 14
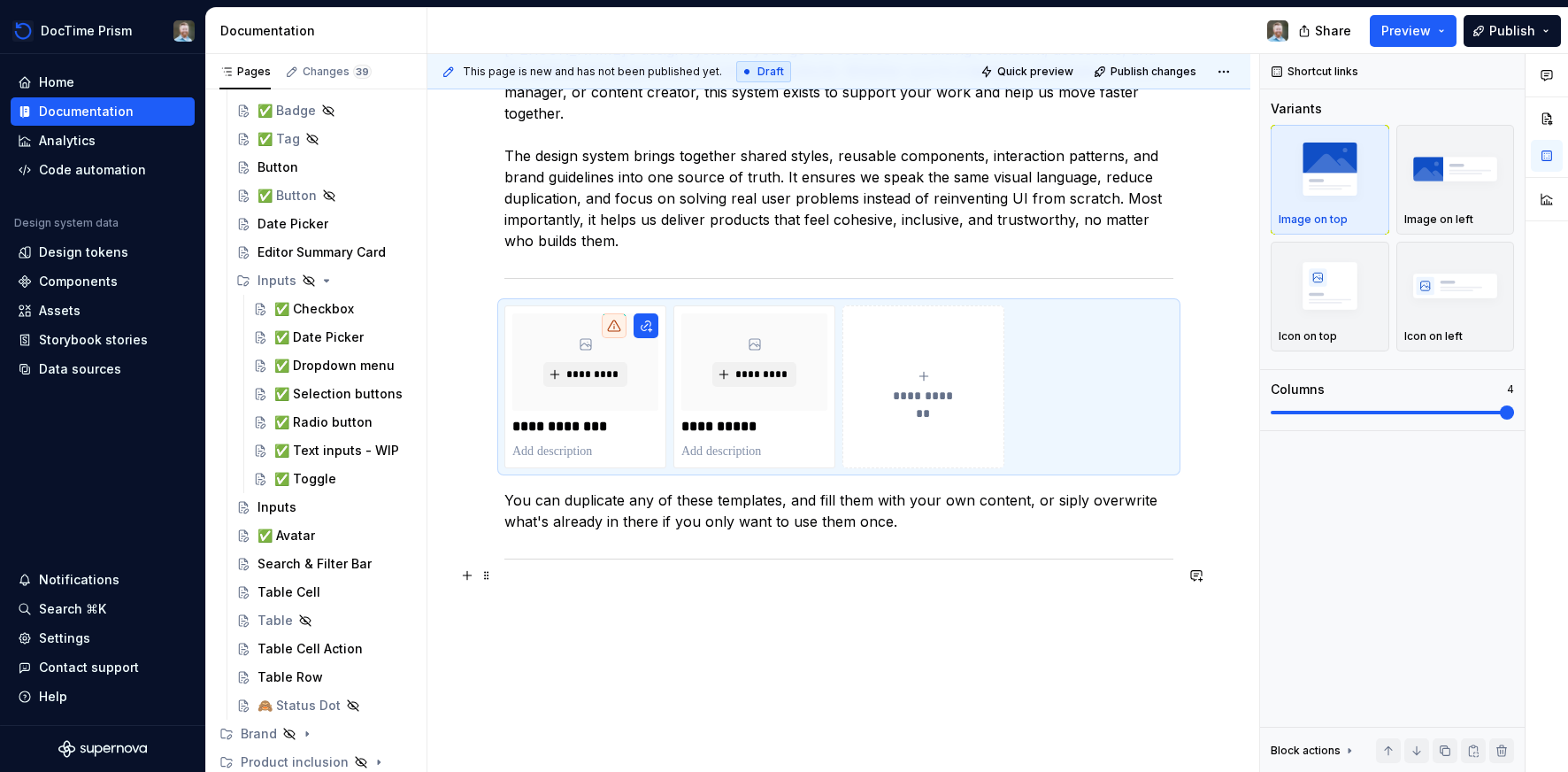
scroll to position [377, 0]
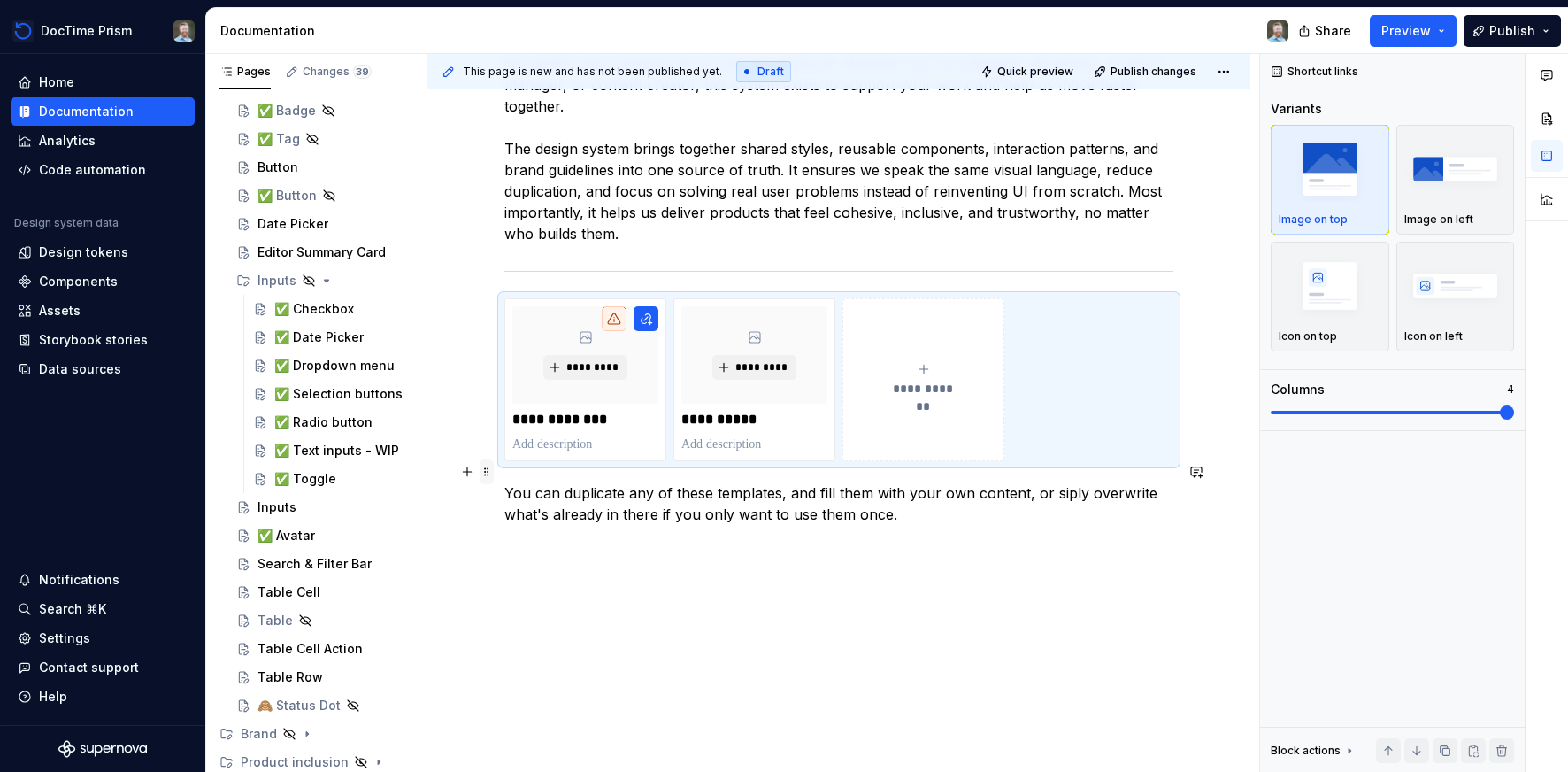
click at [494, 472] on span at bounding box center [487, 471] width 14 height 24
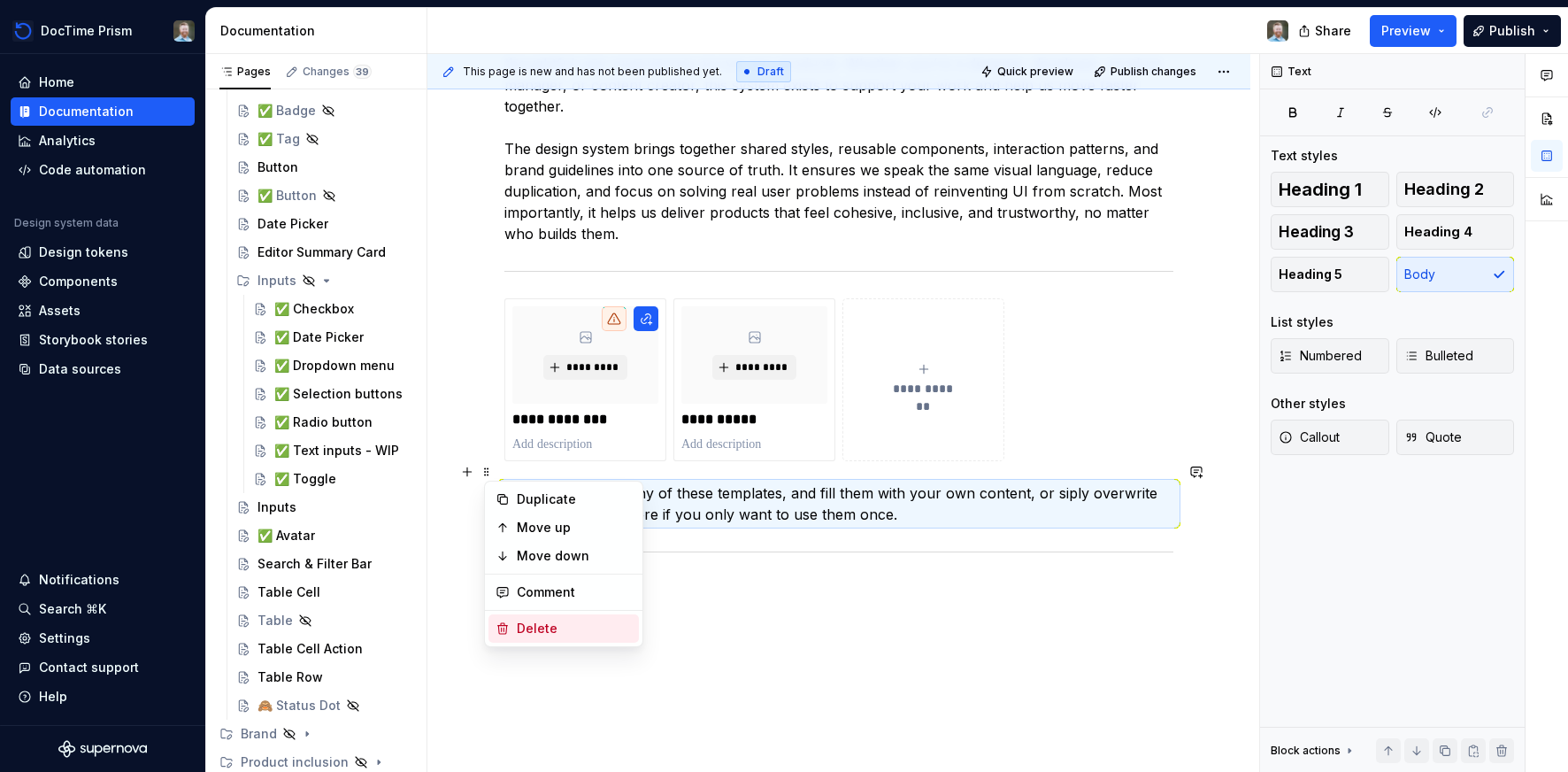
click at [528, 634] on div "Delete" at bounding box center [574, 628] width 115 height 18
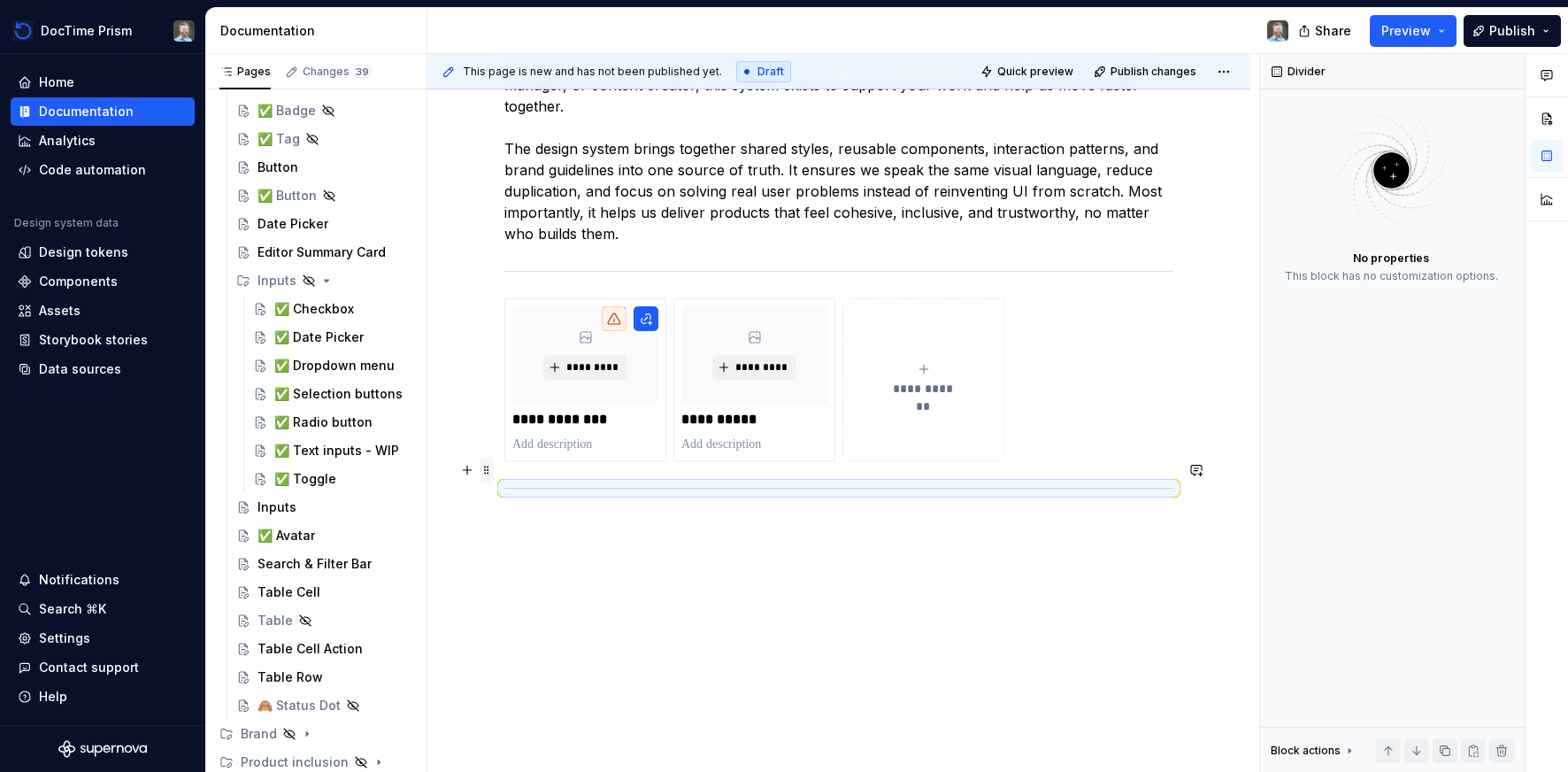
click at [494, 466] on span at bounding box center [487, 469] width 14 height 24
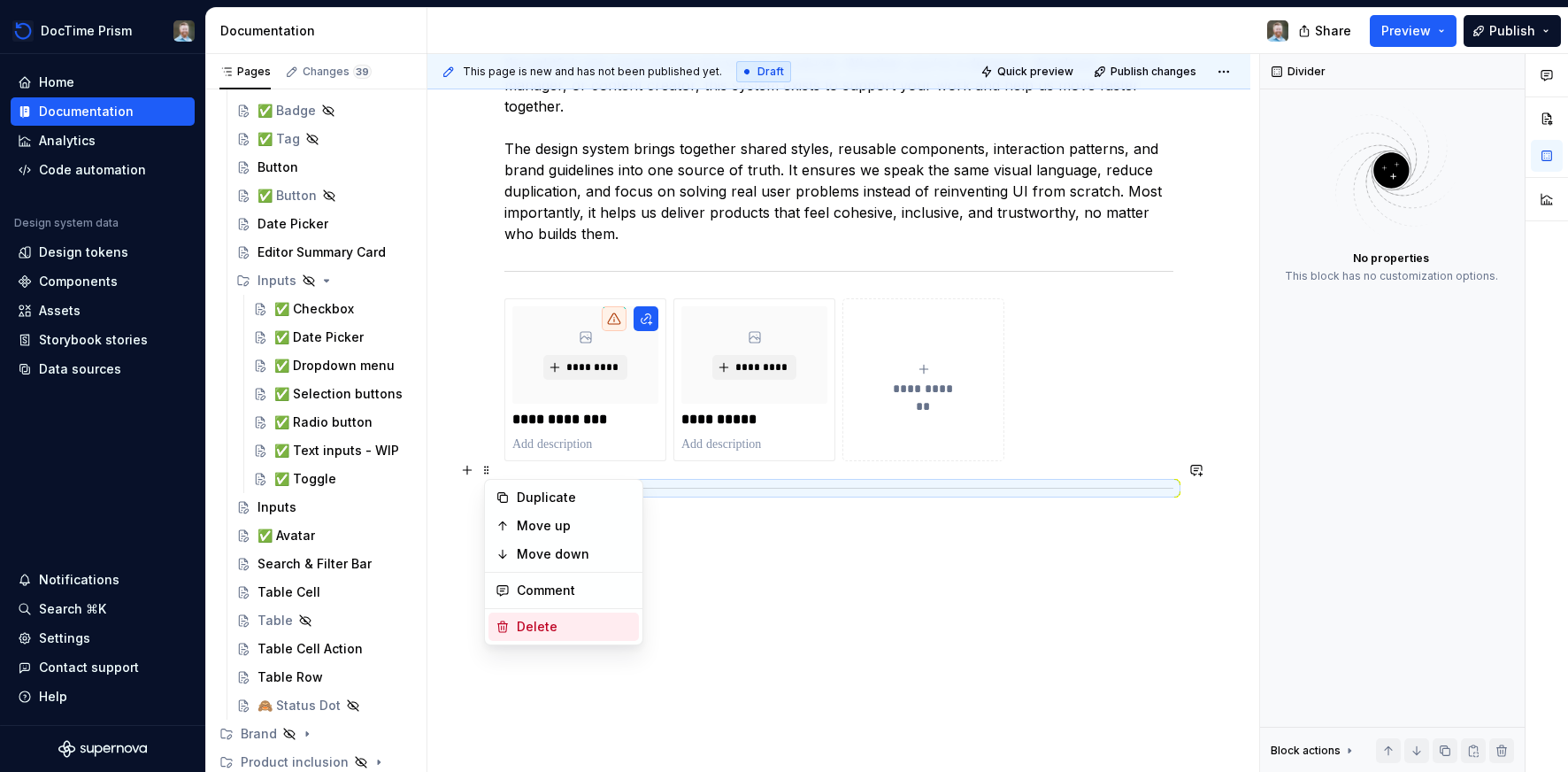
click at [544, 628] on div "Delete" at bounding box center [574, 627] width 115 height 18
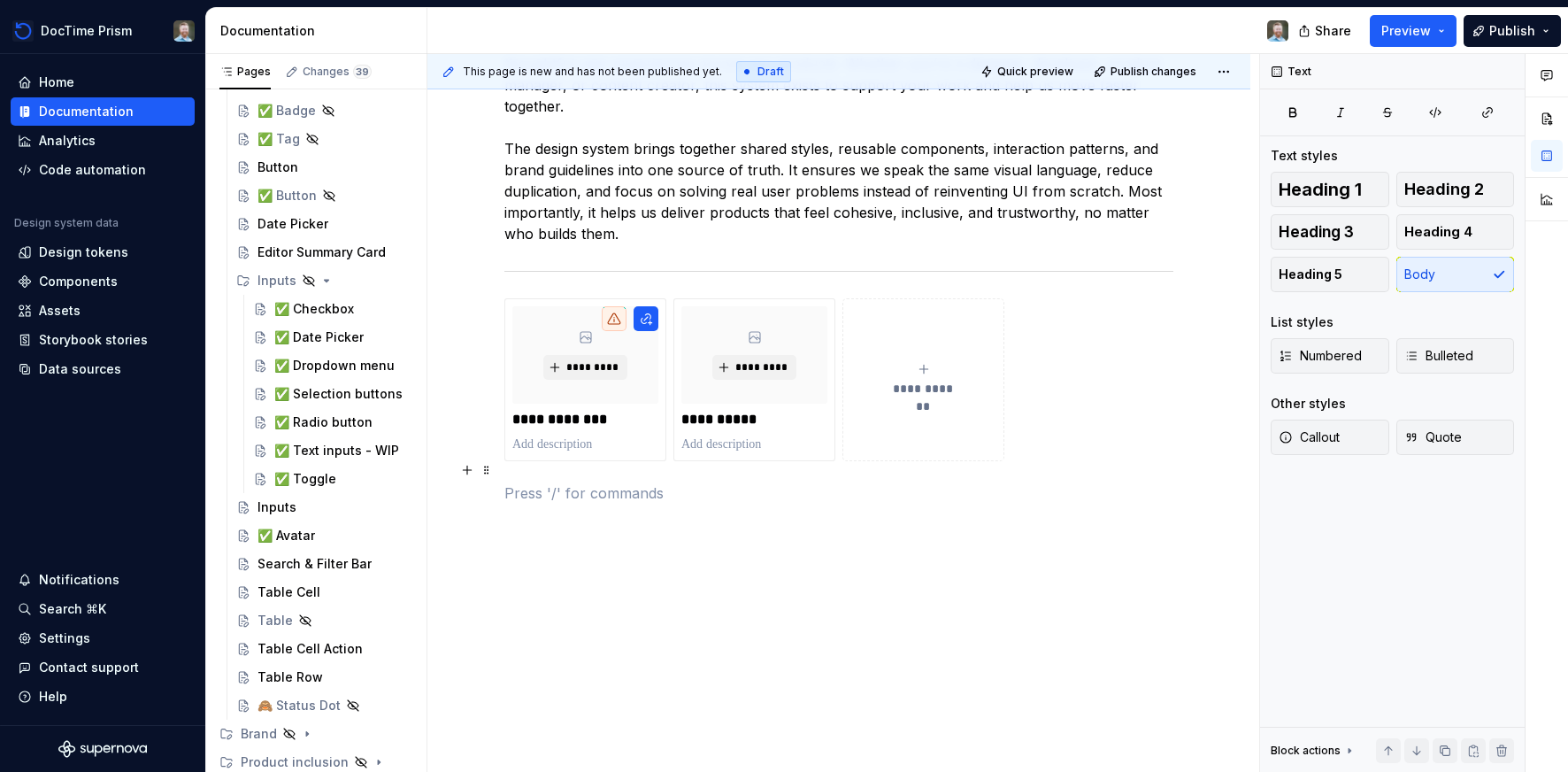
scroll to position [371, 0]
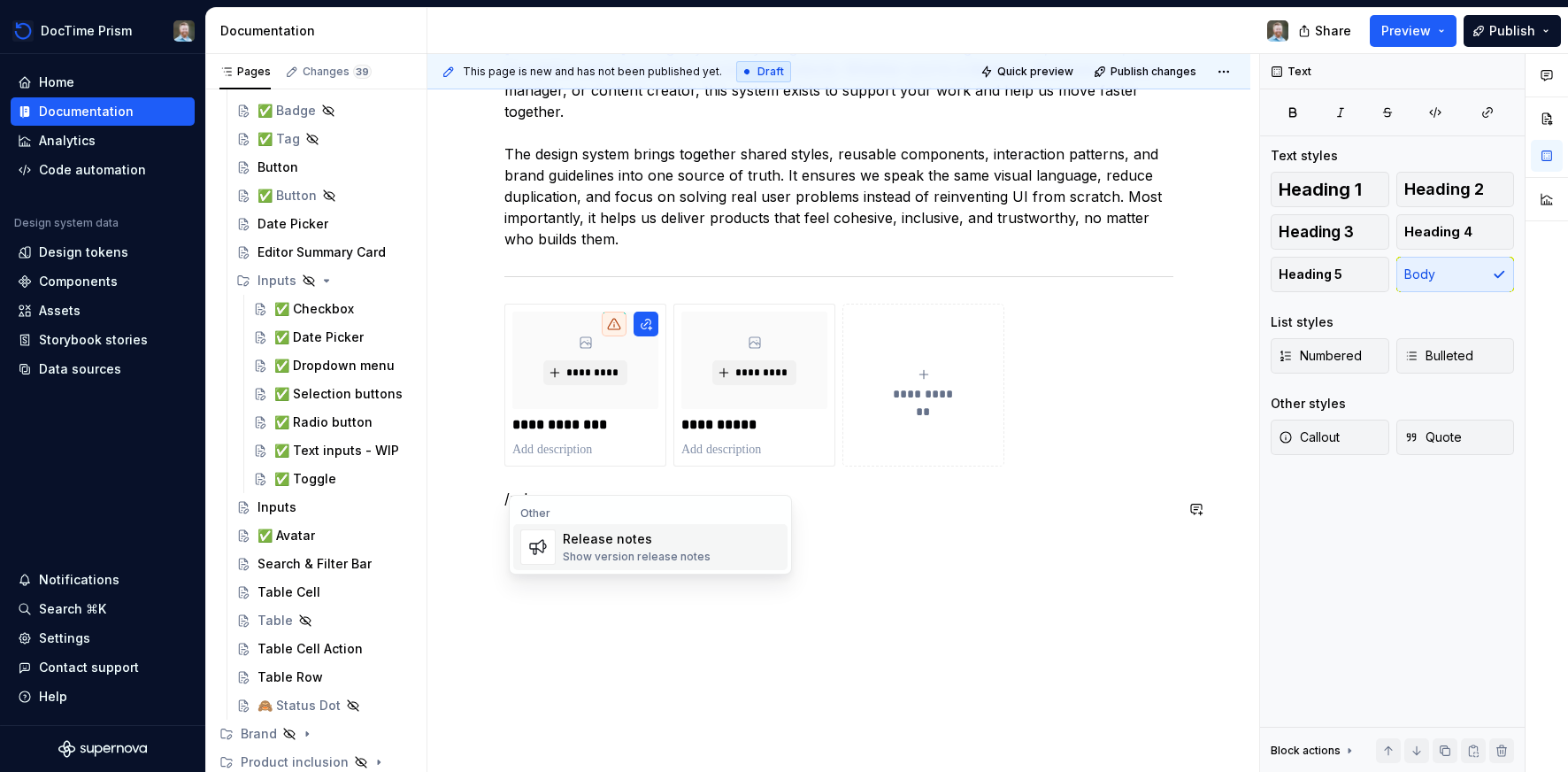
click at [592, 558] on div "Show version release notes" at bounding box center [637, 556] width 148 height 14
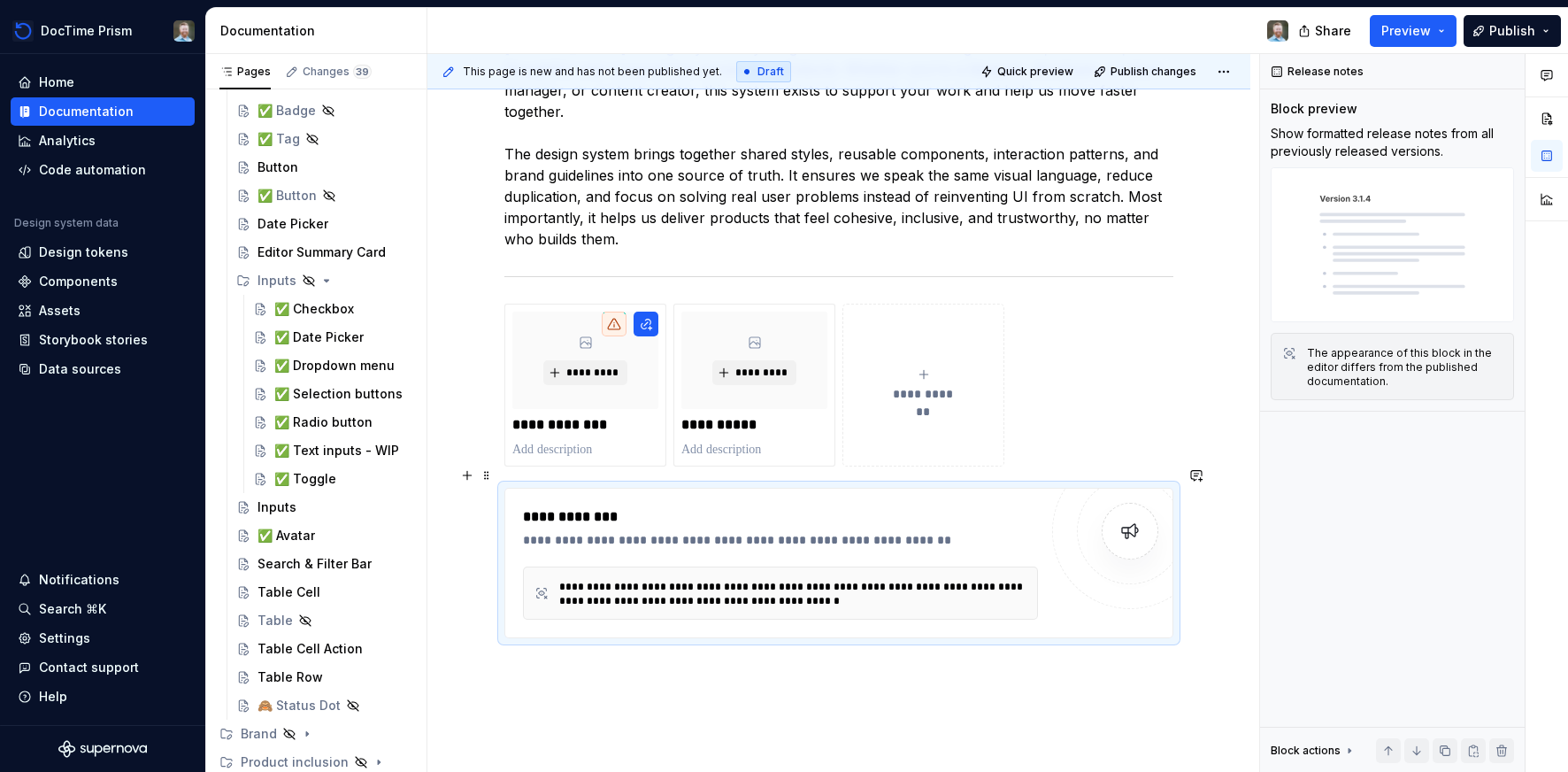
click at [614, 507] on div "**********" at bounding box center [781, 517] width 515 height 22
click at [606, 531] on div "**********" at bounding box center [781, 540] width 515 height 18
click at [612, 531] on div "**********" at bounding box center [781, 540] width 515 height 18
click at [910, 531] on div "**********" at bounding box center [781, 540] width 515 height 18
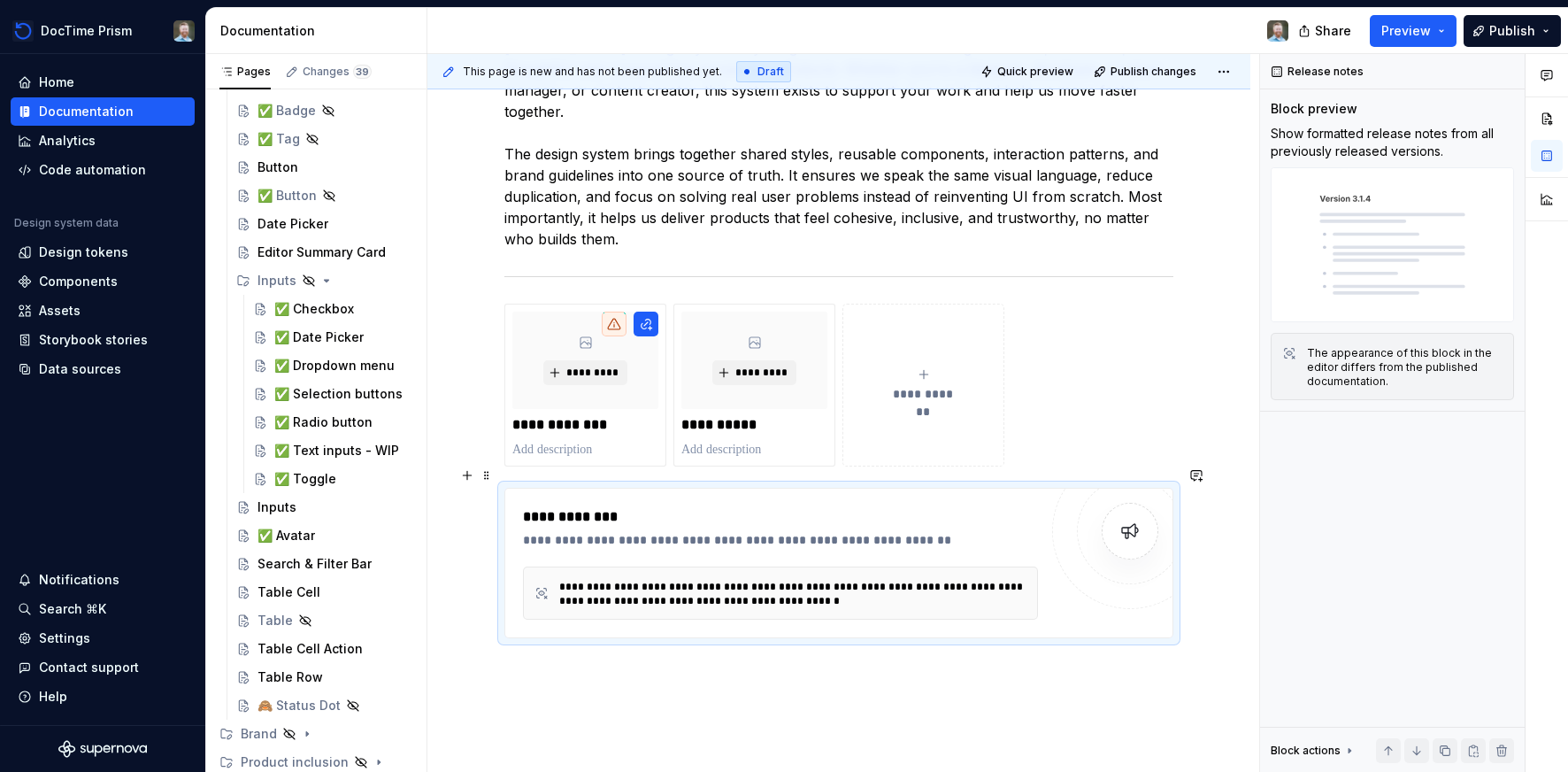
click at [1109, 504] on div at bounding box center [1130, 531] width 57 height 57
click at [484, 481] on span at bounding box center [487, 475] width 14 height 24
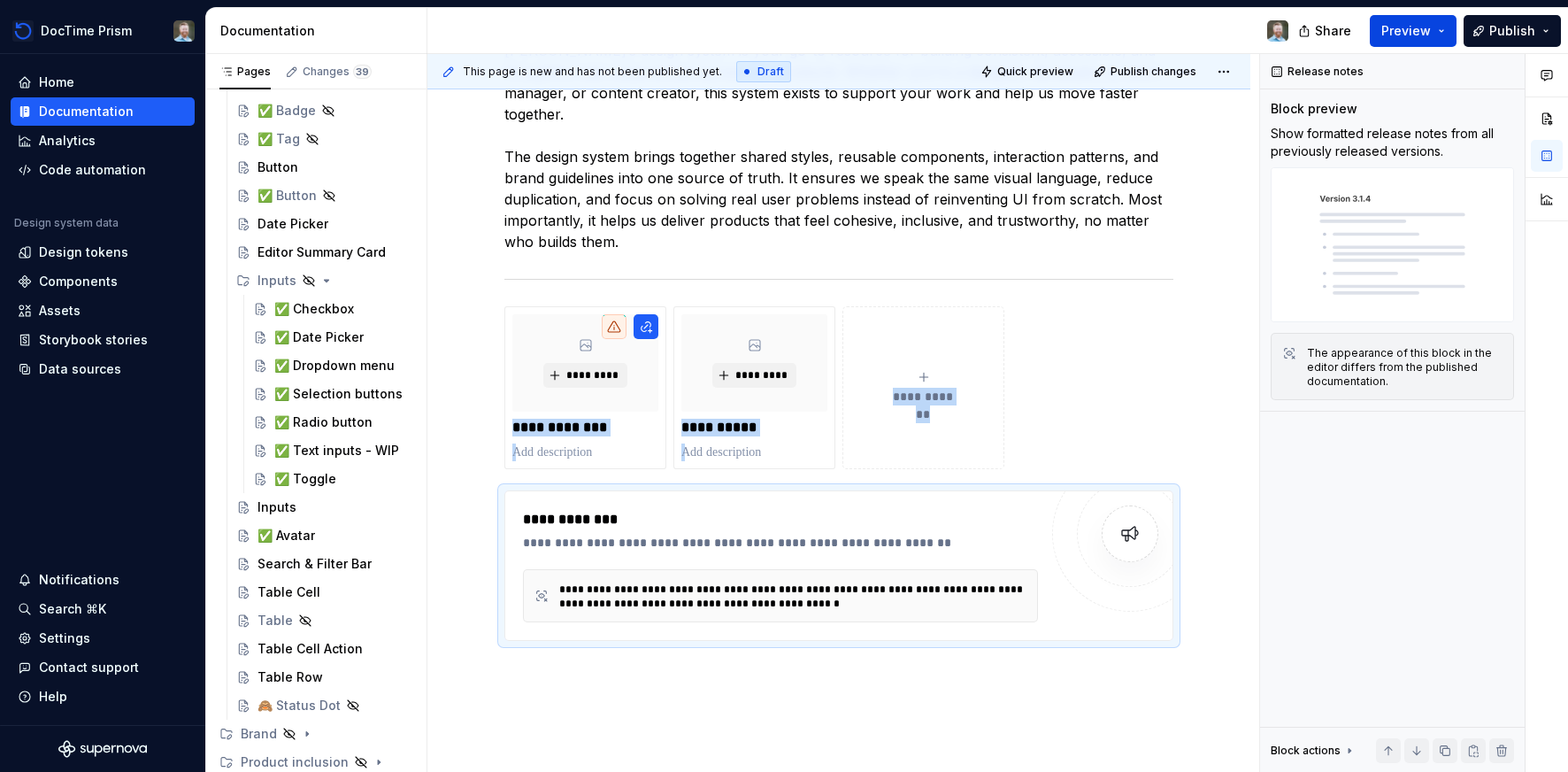
click at [1400, 29] on span "Preview" at bounding box center [1405, 31] width 50 height 18
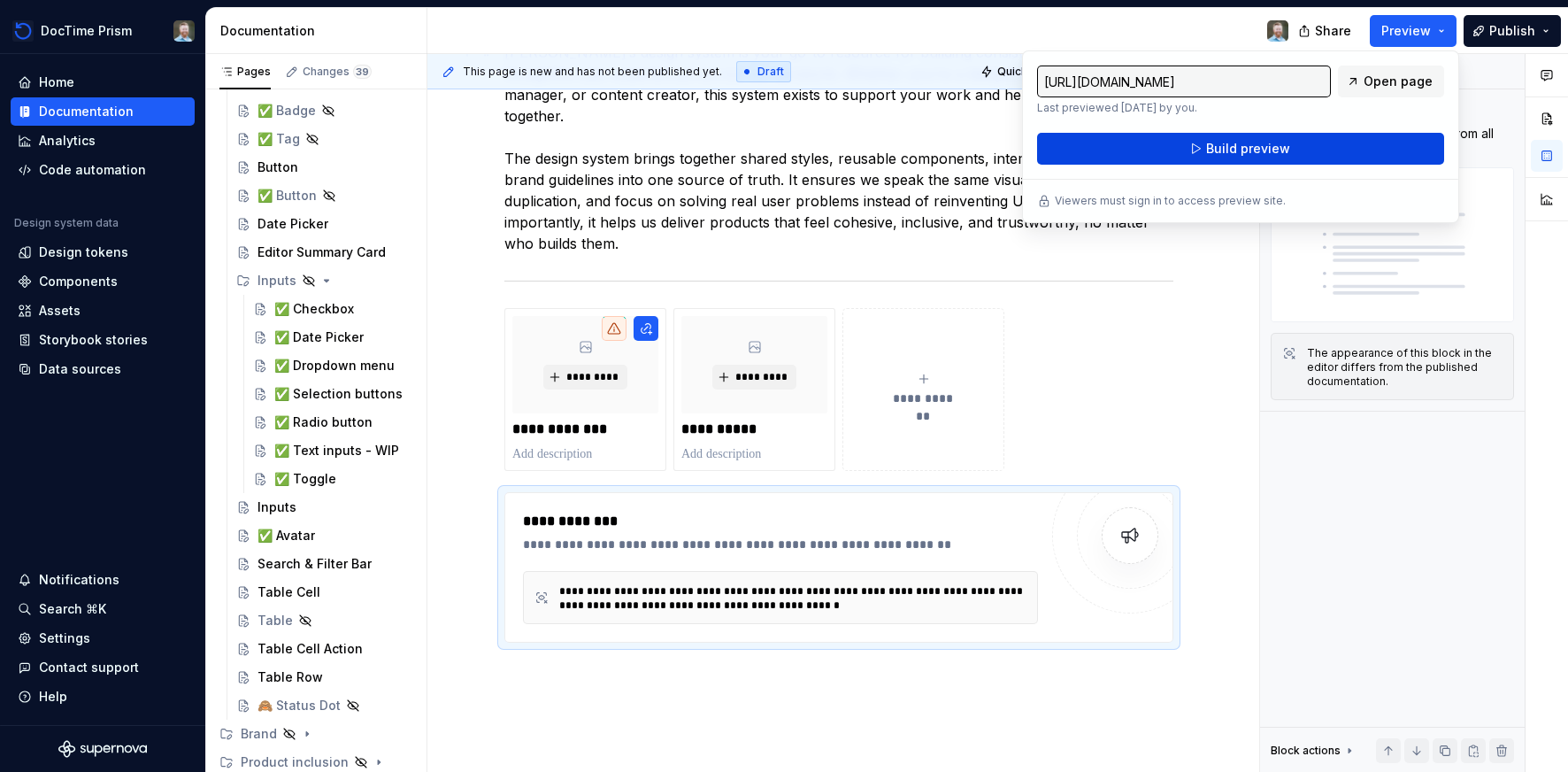
click at [1205, 145] on button "Build preview" at bounding box center [1241, 149] width 407 height 32
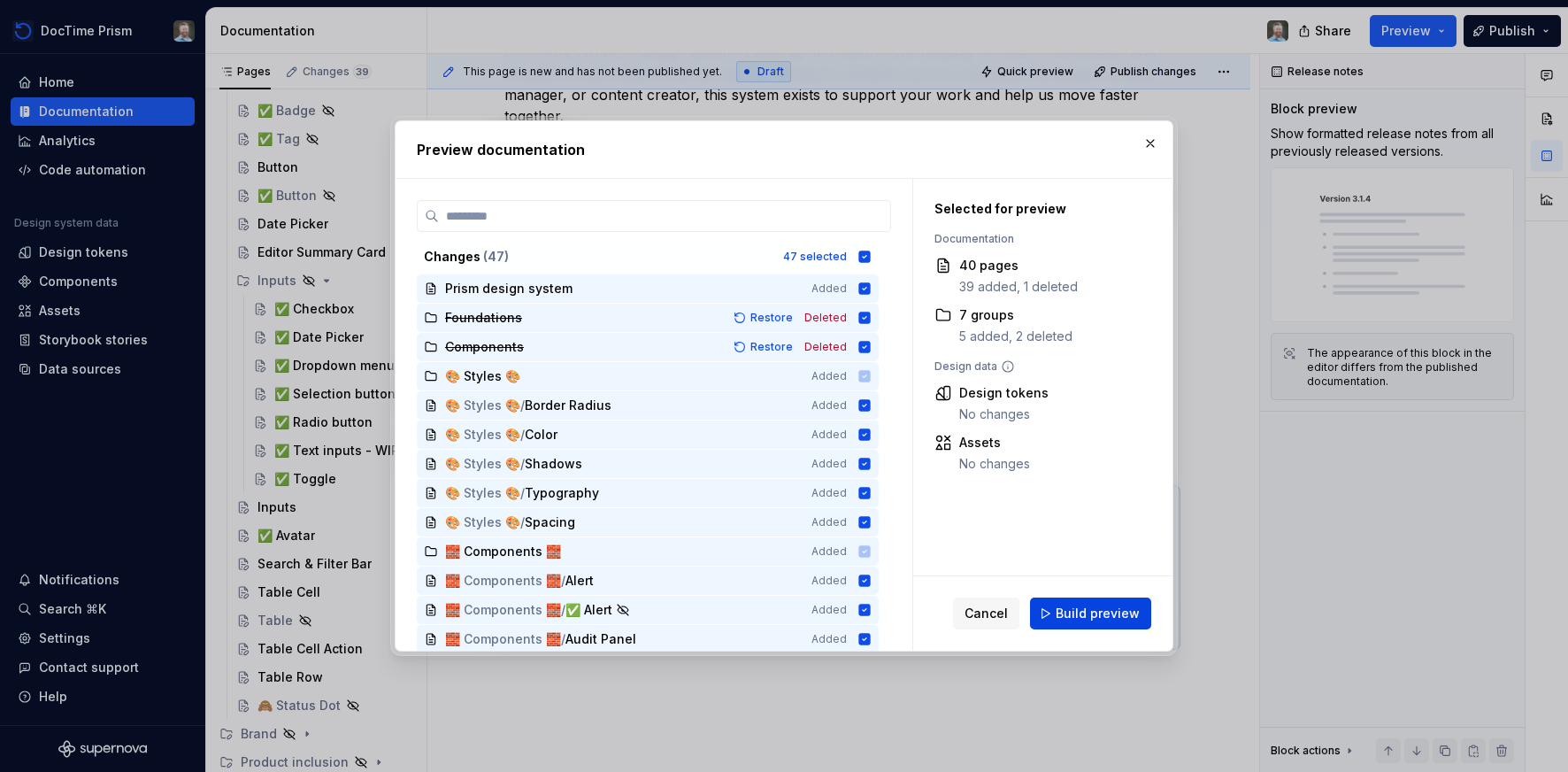
click at [1095, 615] on span "Build preview" at bounding box center [1098, 613] width 84 height 18
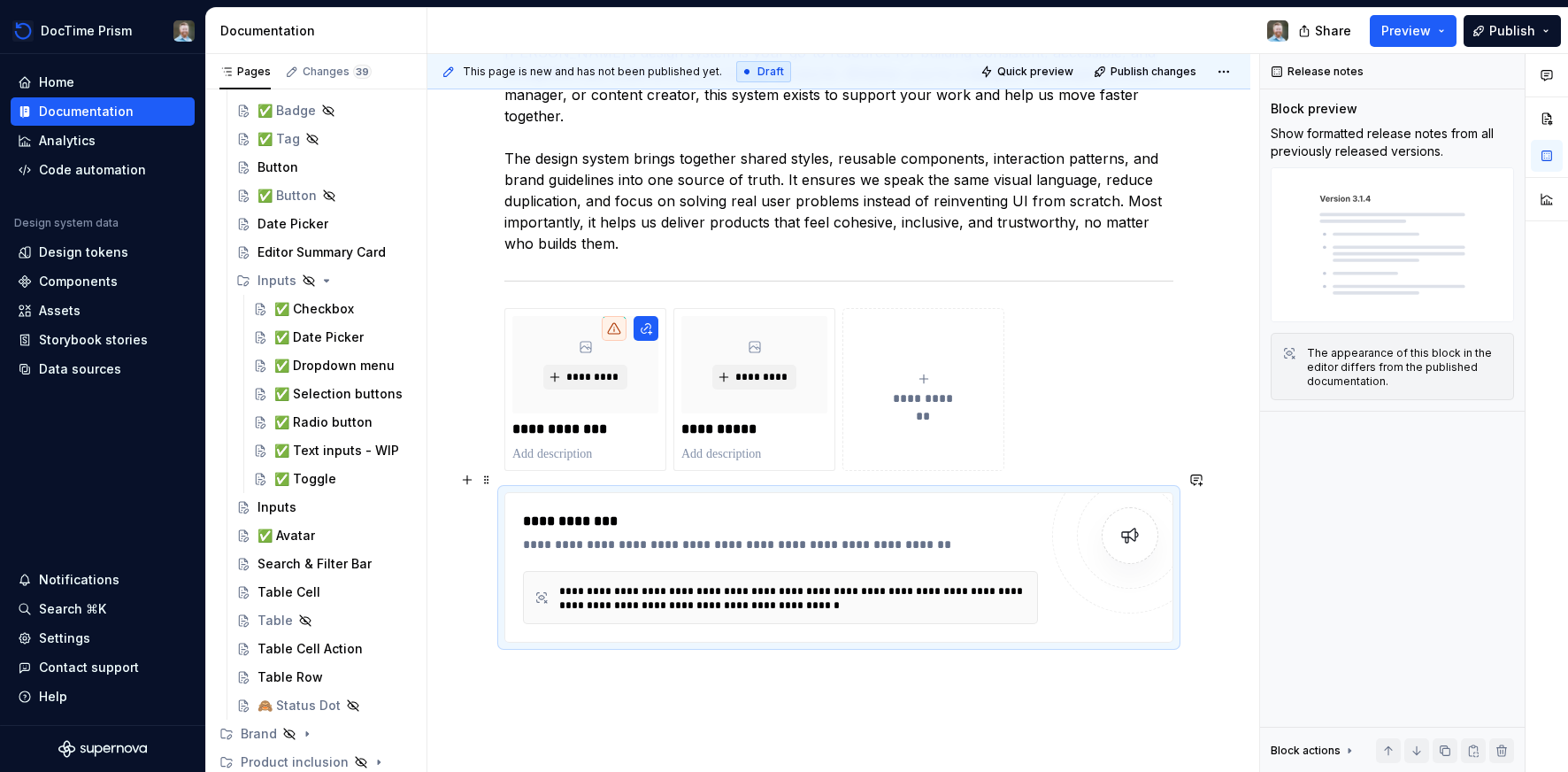
scroll to position [366, 0]
click at [921, 372] on icon "submit" at bounding box center [924, 379] width 14 height 14
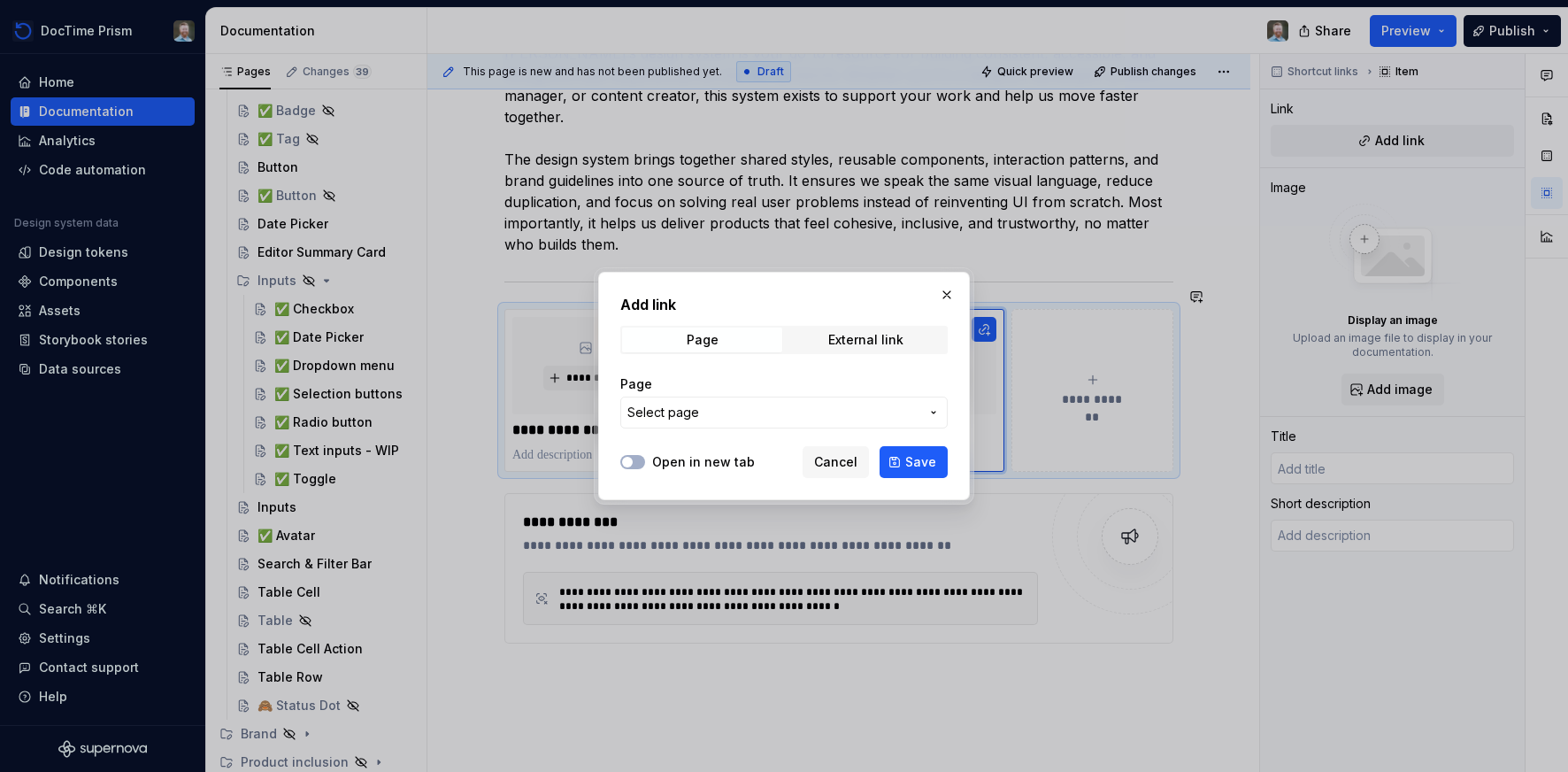
click at [888, 410] on span "Select page" at bounding box center [774, 412] width 292 height 18
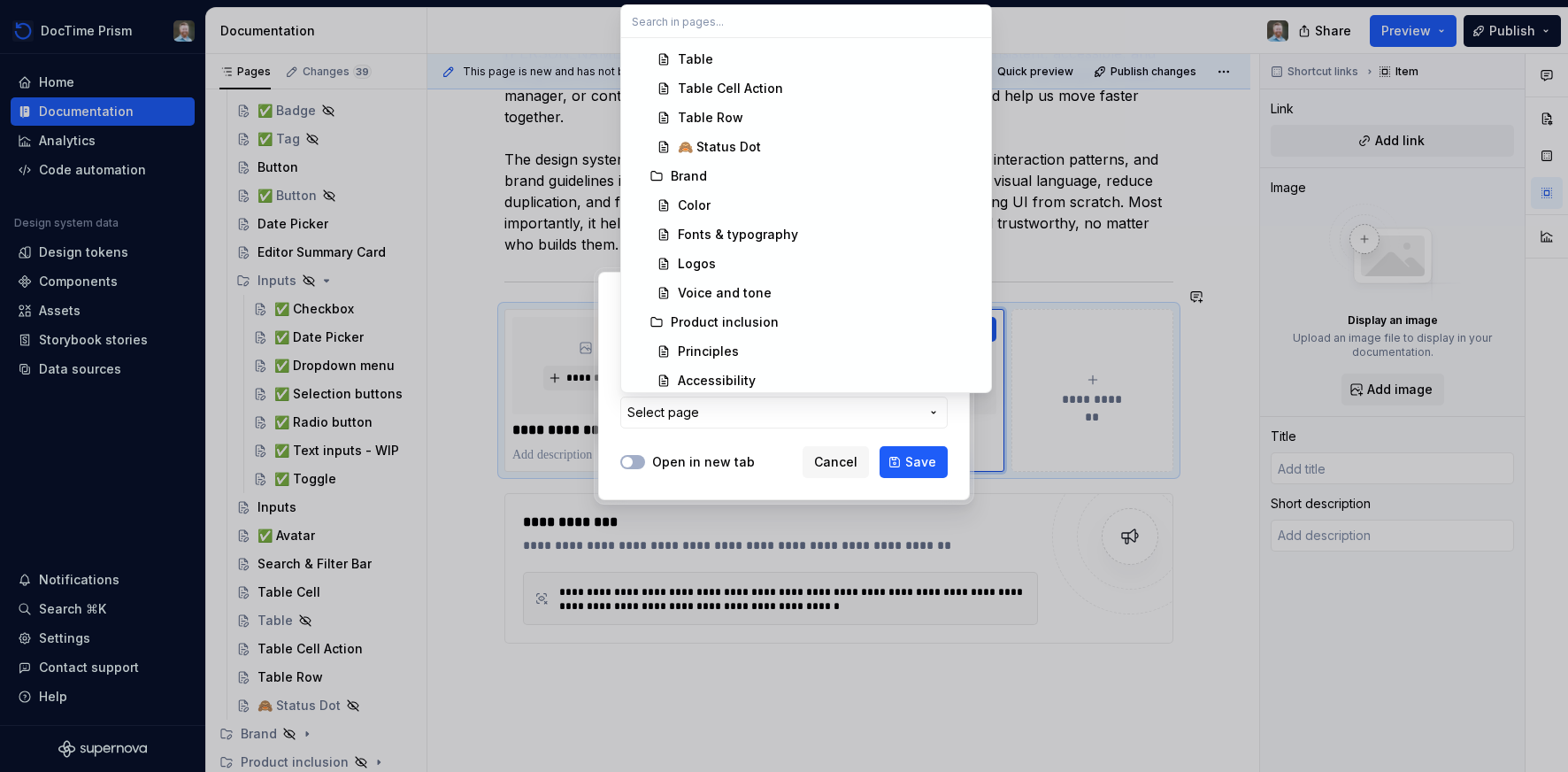
scroll to position [967, 0]
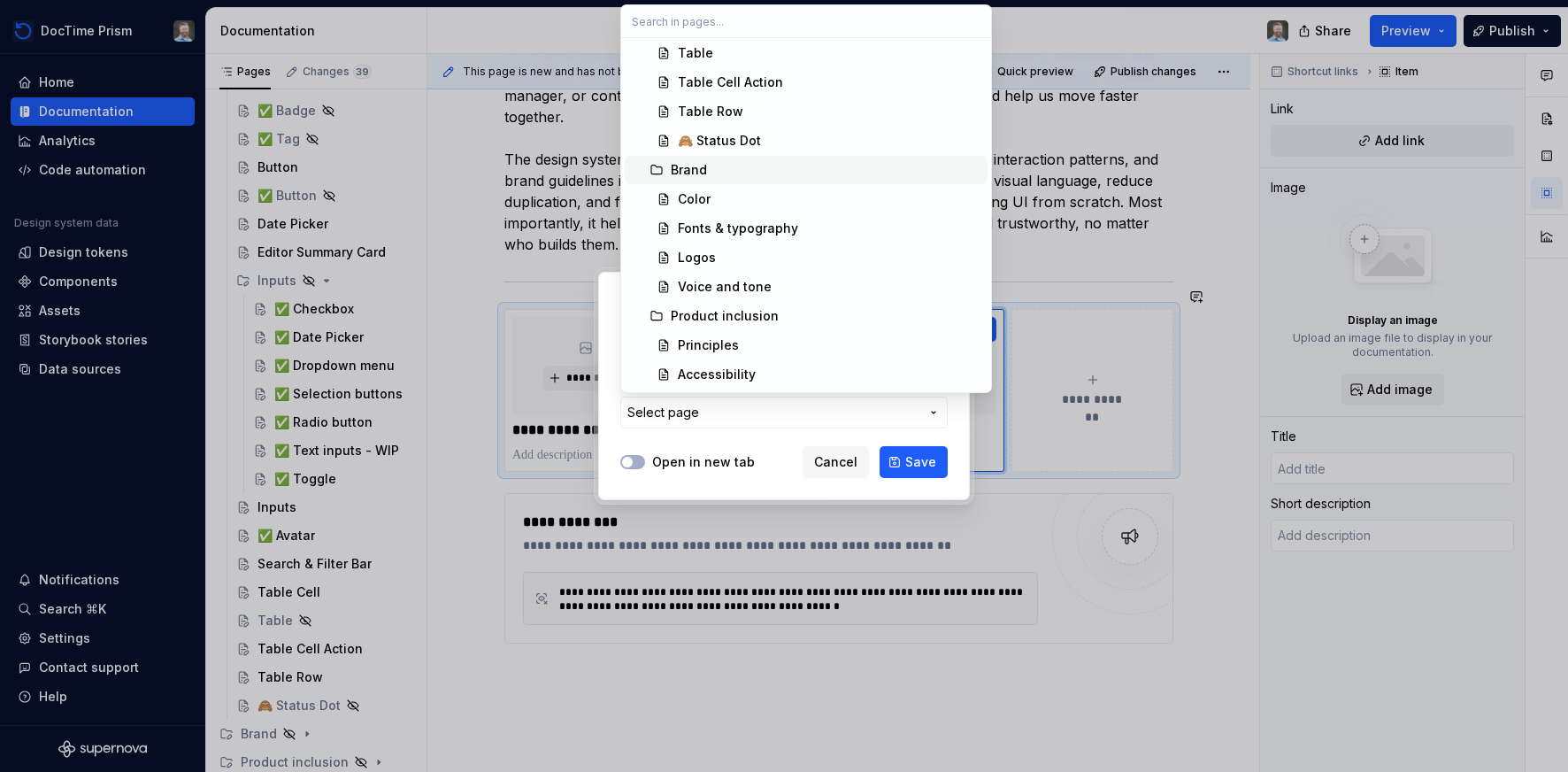
click at [732, 169] on div "Brand" at bounding box center [826, 169] width 309 height 18
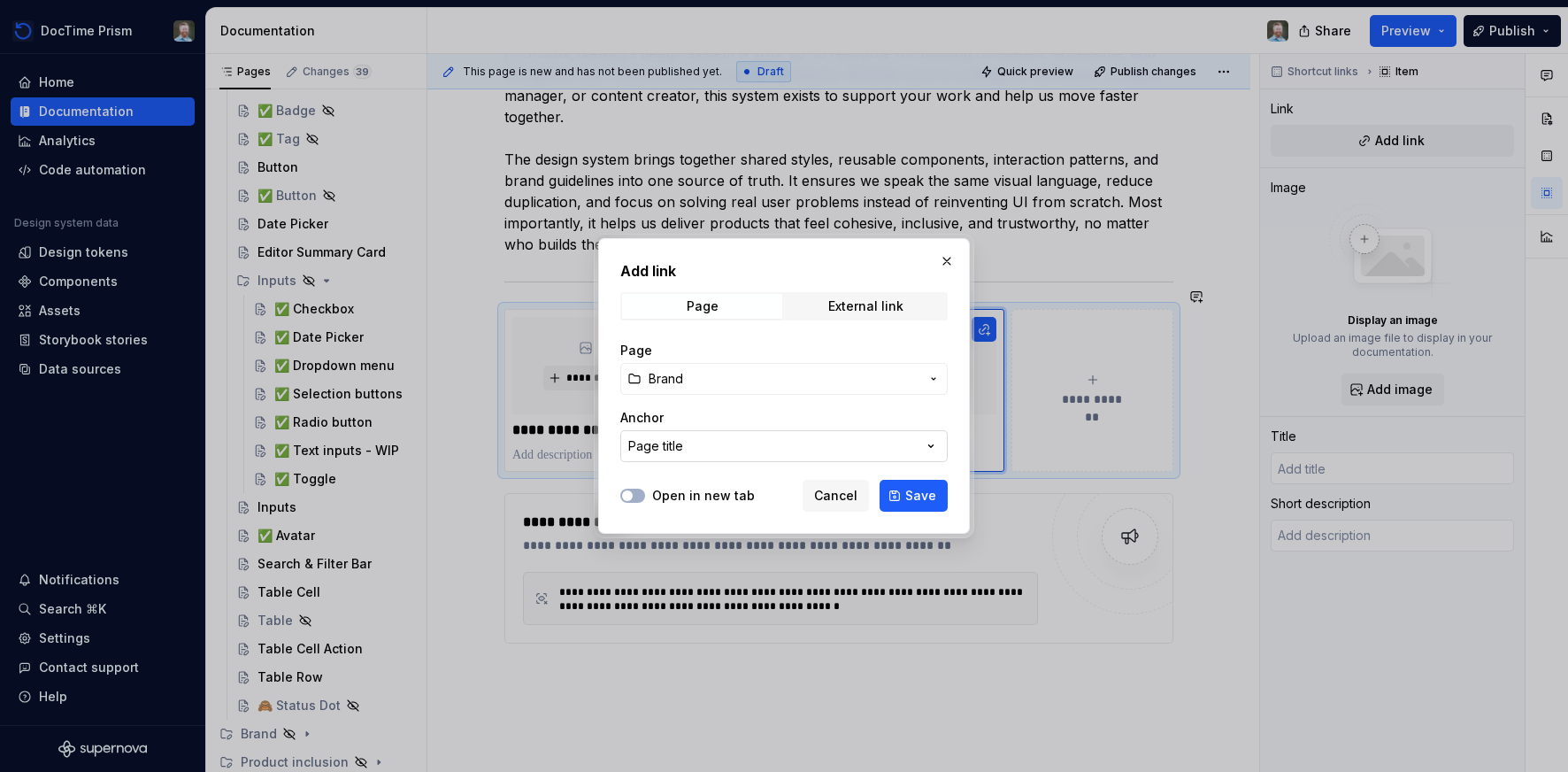
click at [853, 437] on button "Page title" at bounding box center [784, 446] width 327 height 32
click at [851, 398] on div "Add link Page External link Page Brand Anchor Page title Open in new tab Cancel…" at bounding box center [784, 386] width 1568 height 772
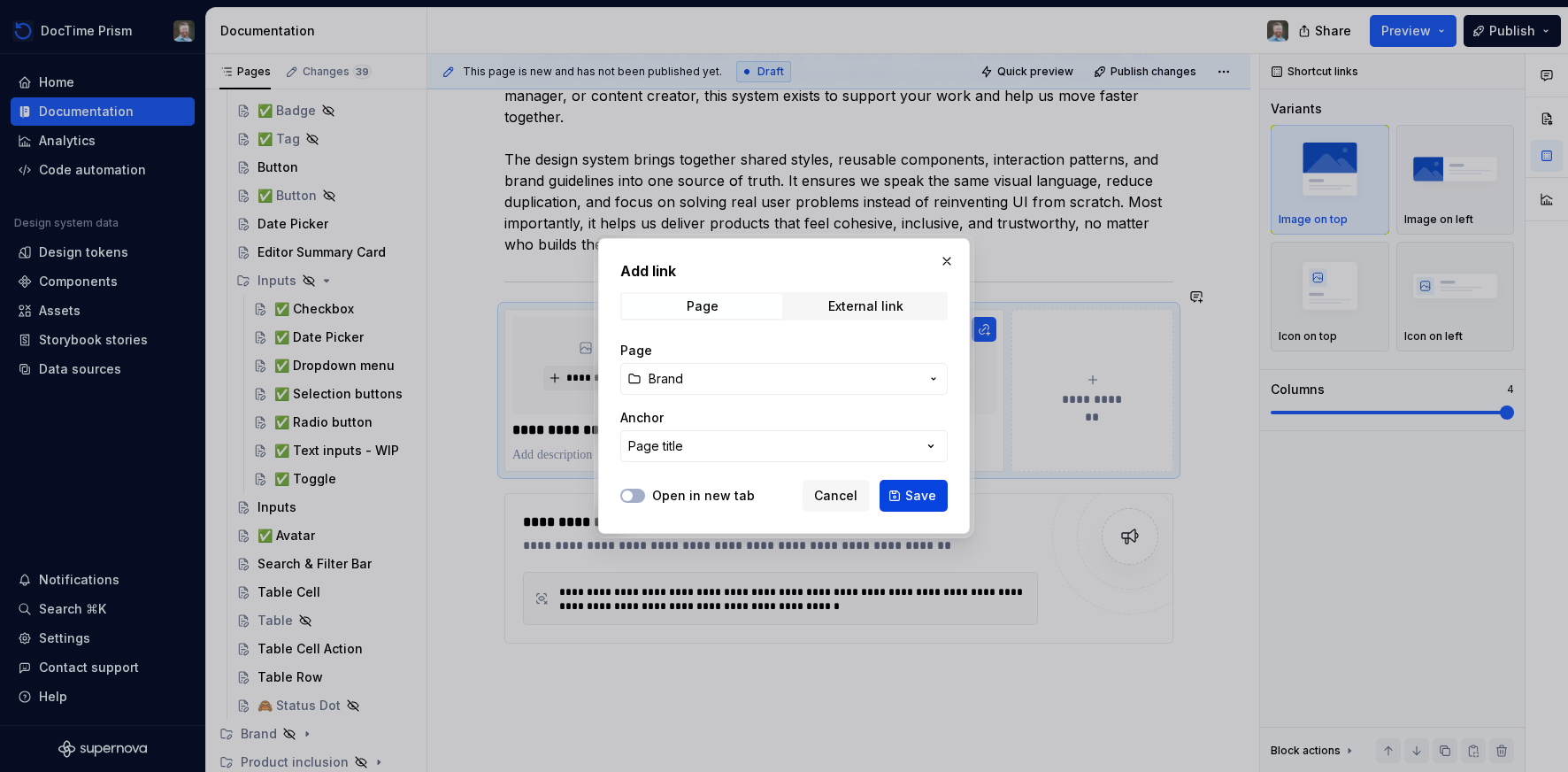
click at [902, 491] on button "Save" at bounding box center [914, 496] width 69 height 32
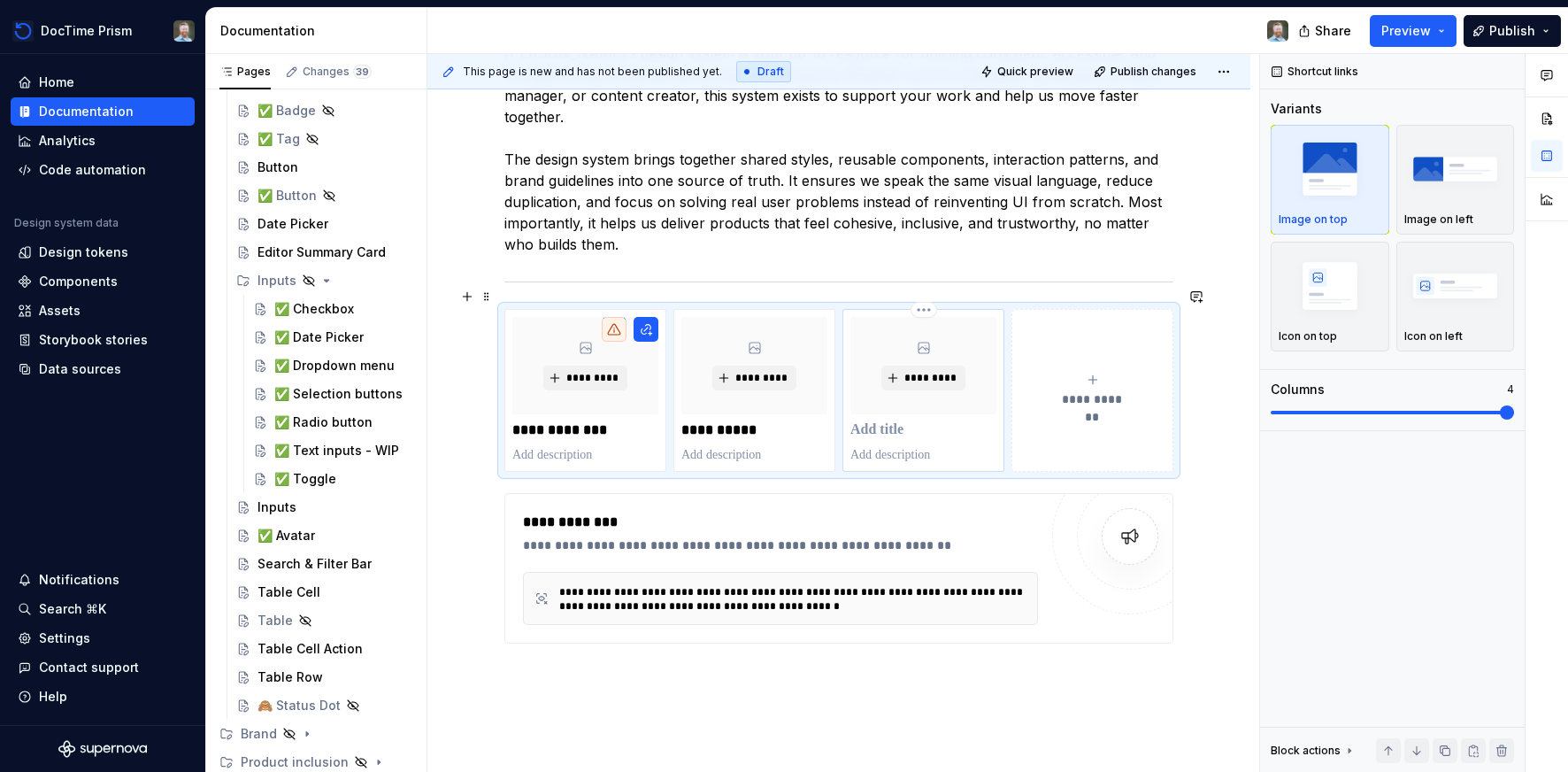
click at [918, 421] on p at bounding box center [923, 430] width 146 height 18
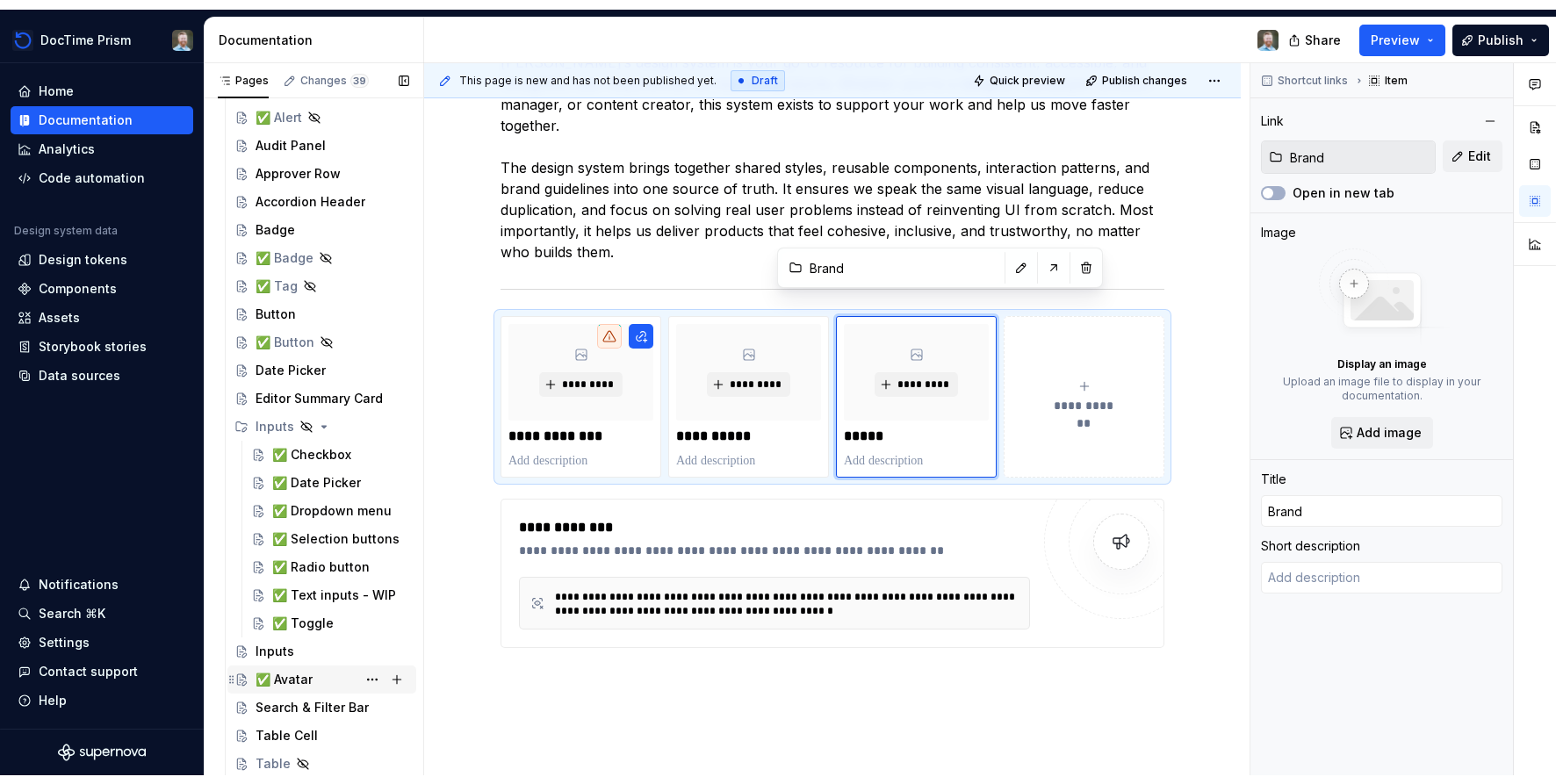
scroll to position [285, 0]
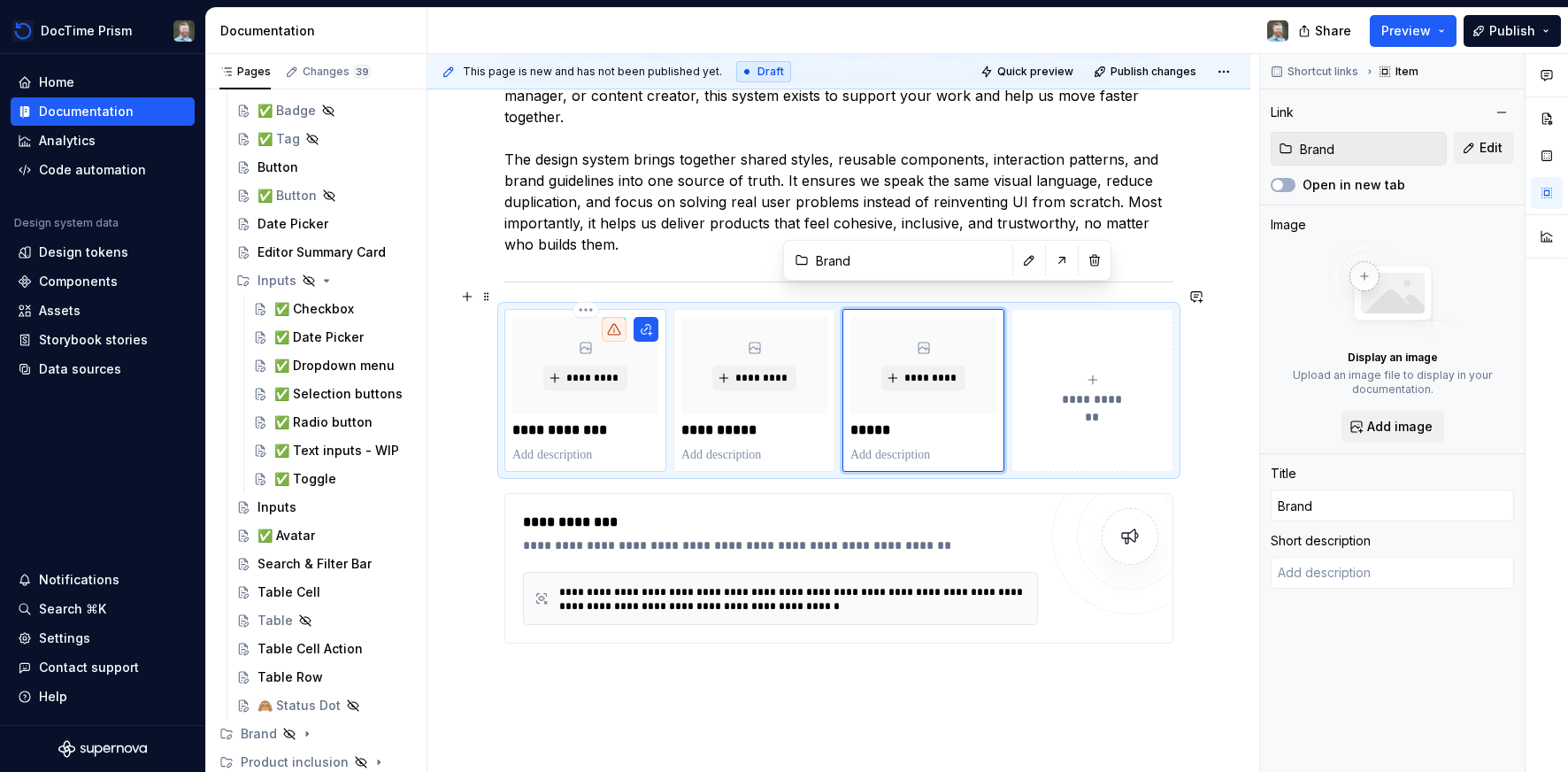
drag, startPoint x: 618, startPoint y: 404, endPoint x: 663, endPoint y: 390, distance: 47.1
click at [666, 402] on div "**********" at bounding box center [585, 390] width 162 height 163
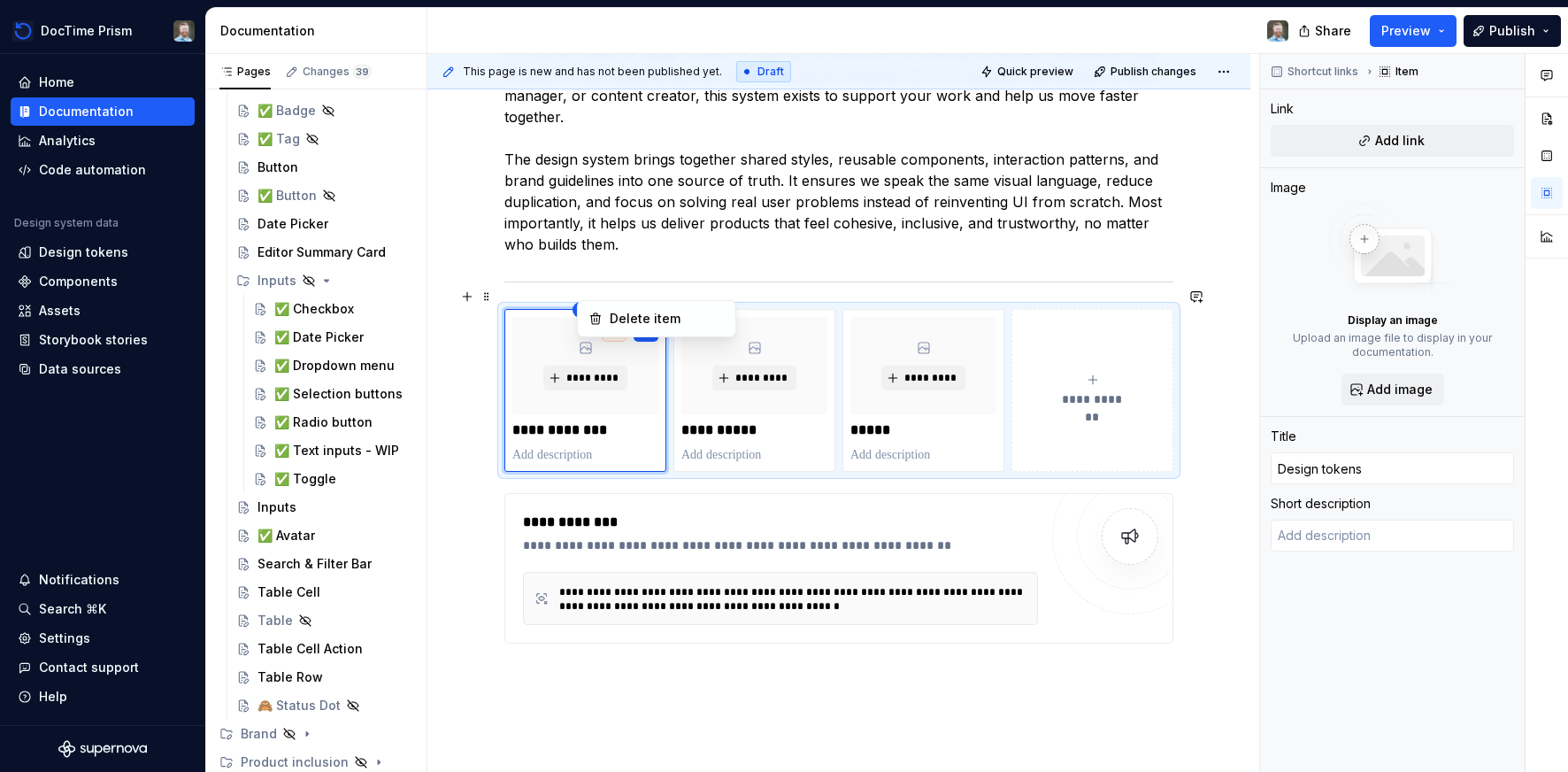
click at [841, 289] on html "DocTime Prism Home Documentation Analytics Code automation Design system data D…" at bounding box center [784, 386] width 1568 height 772
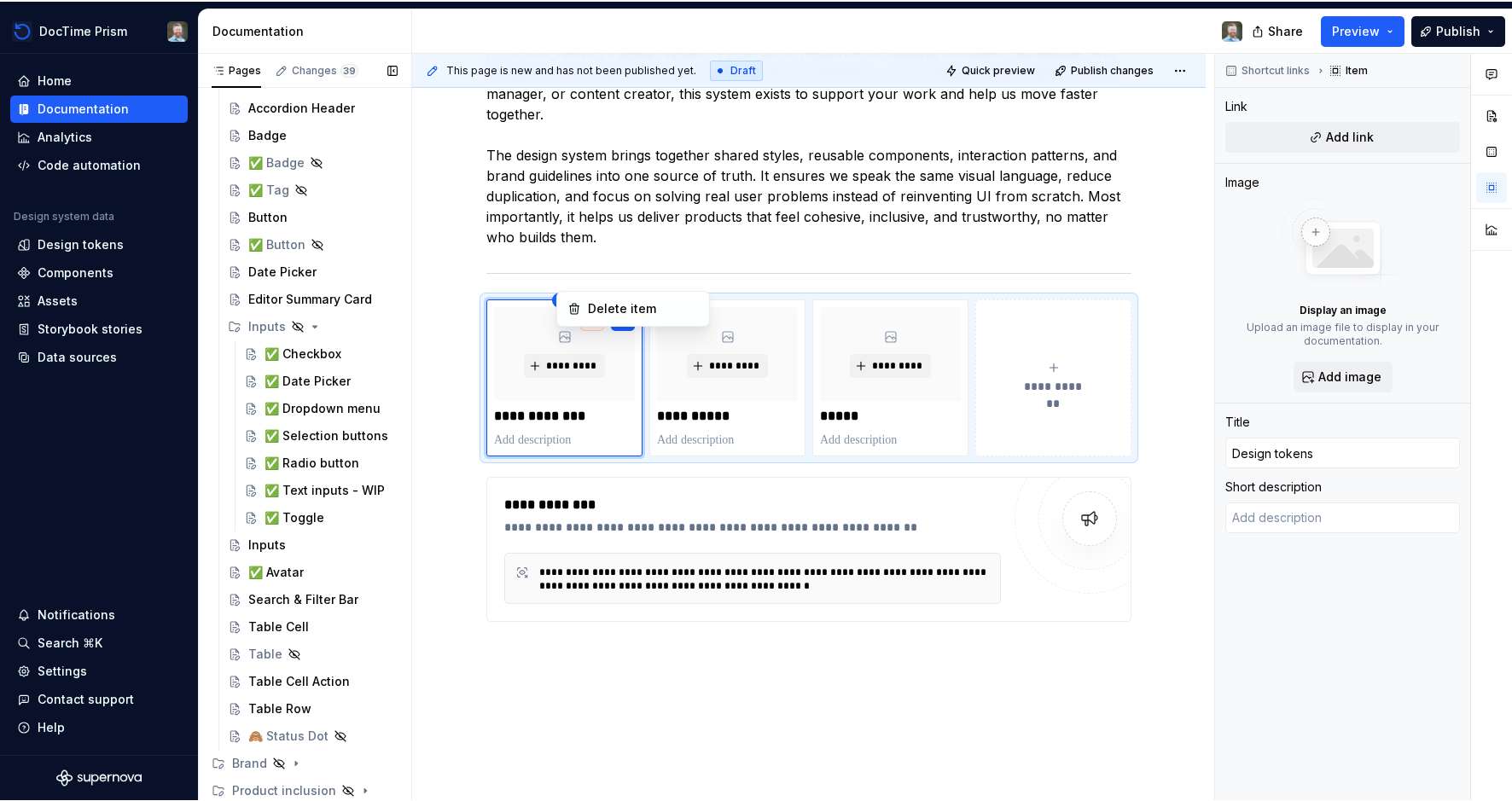
scroll to position [219, 0]
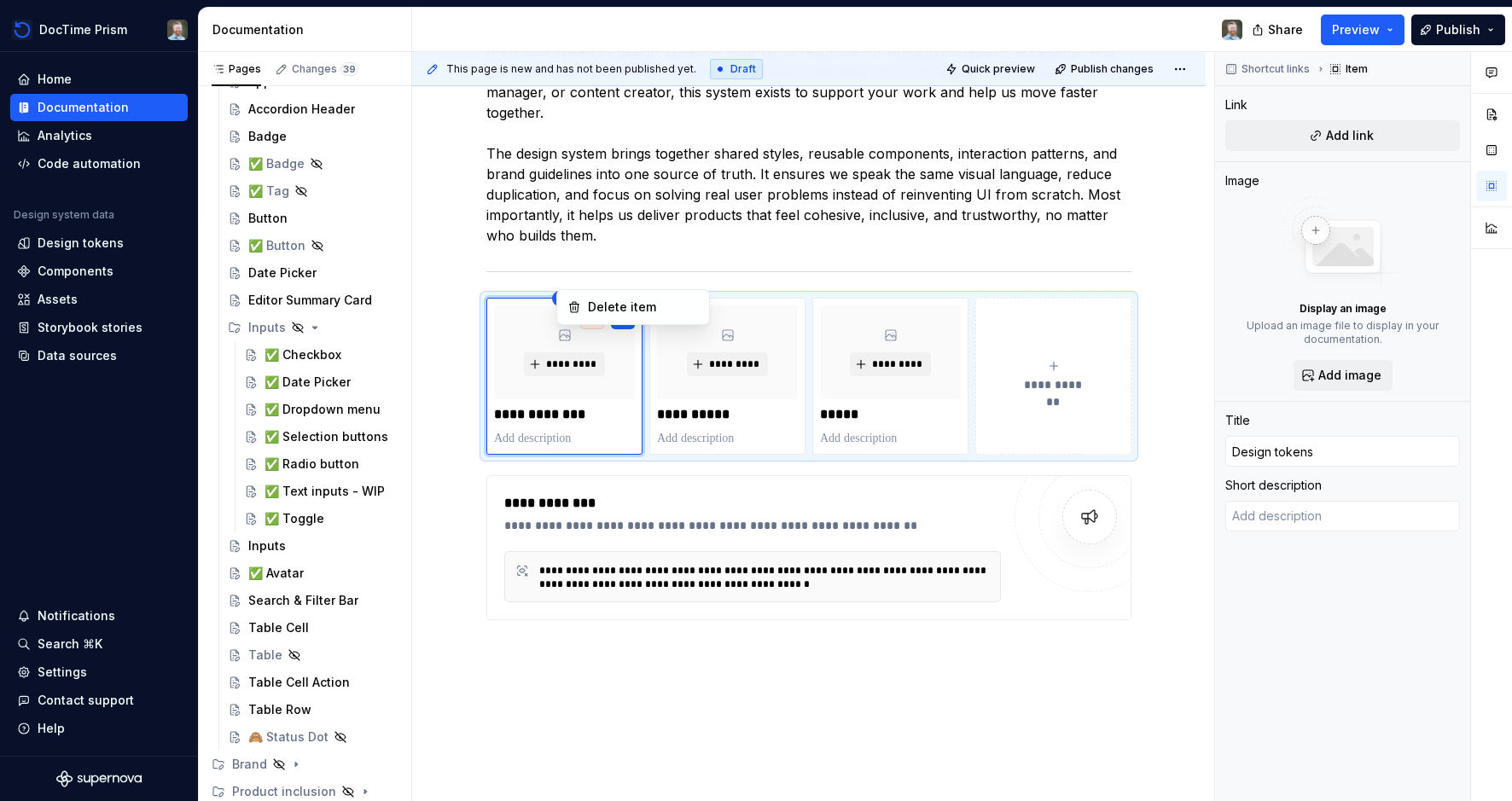
click at [419, 190] on html "DocTime Prism Home Documentation Analytics Code automation Design system data D…" at bounding box center [756, 400] width 1512 height 801
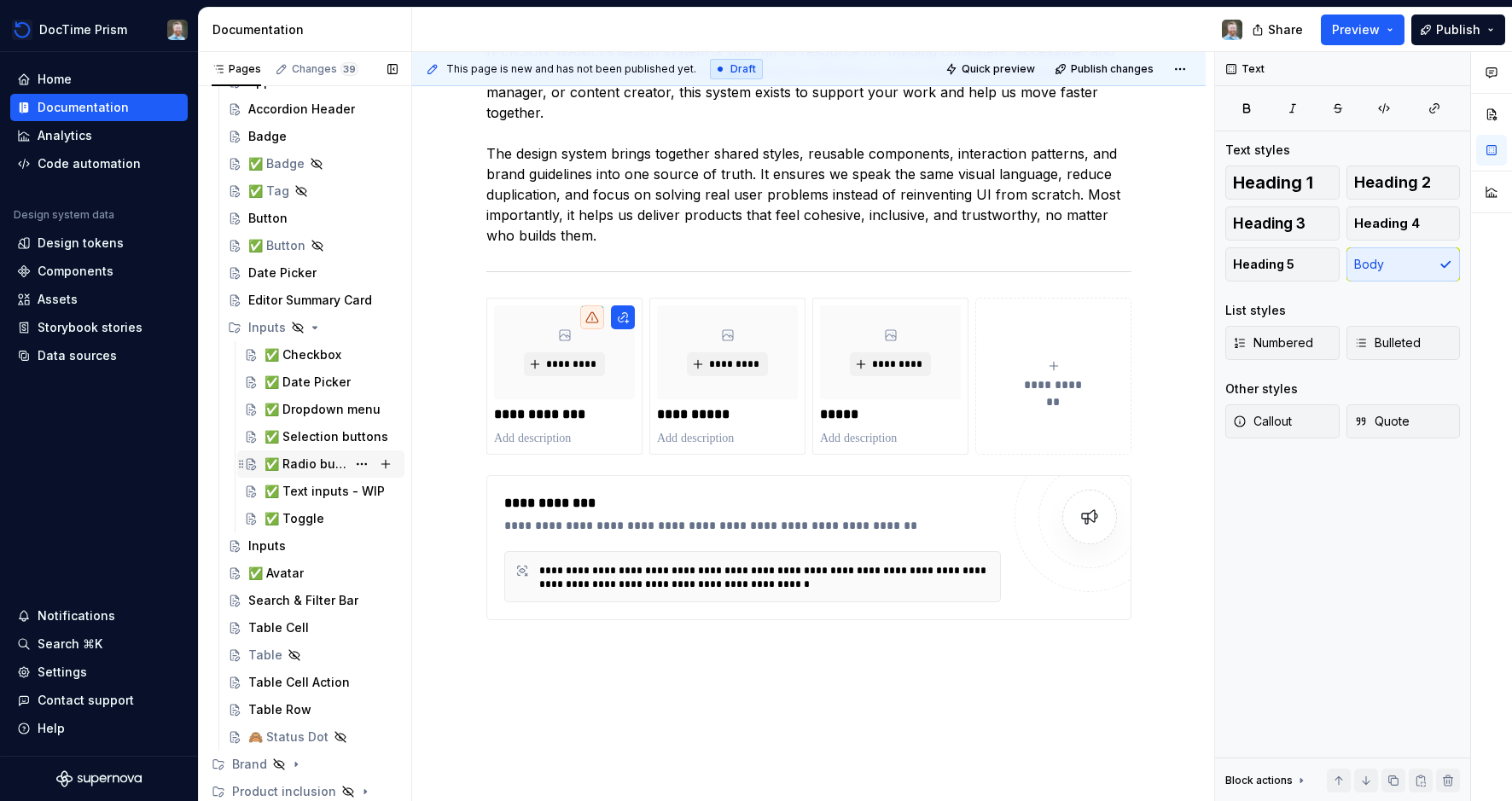
scroll to position [0, 0]
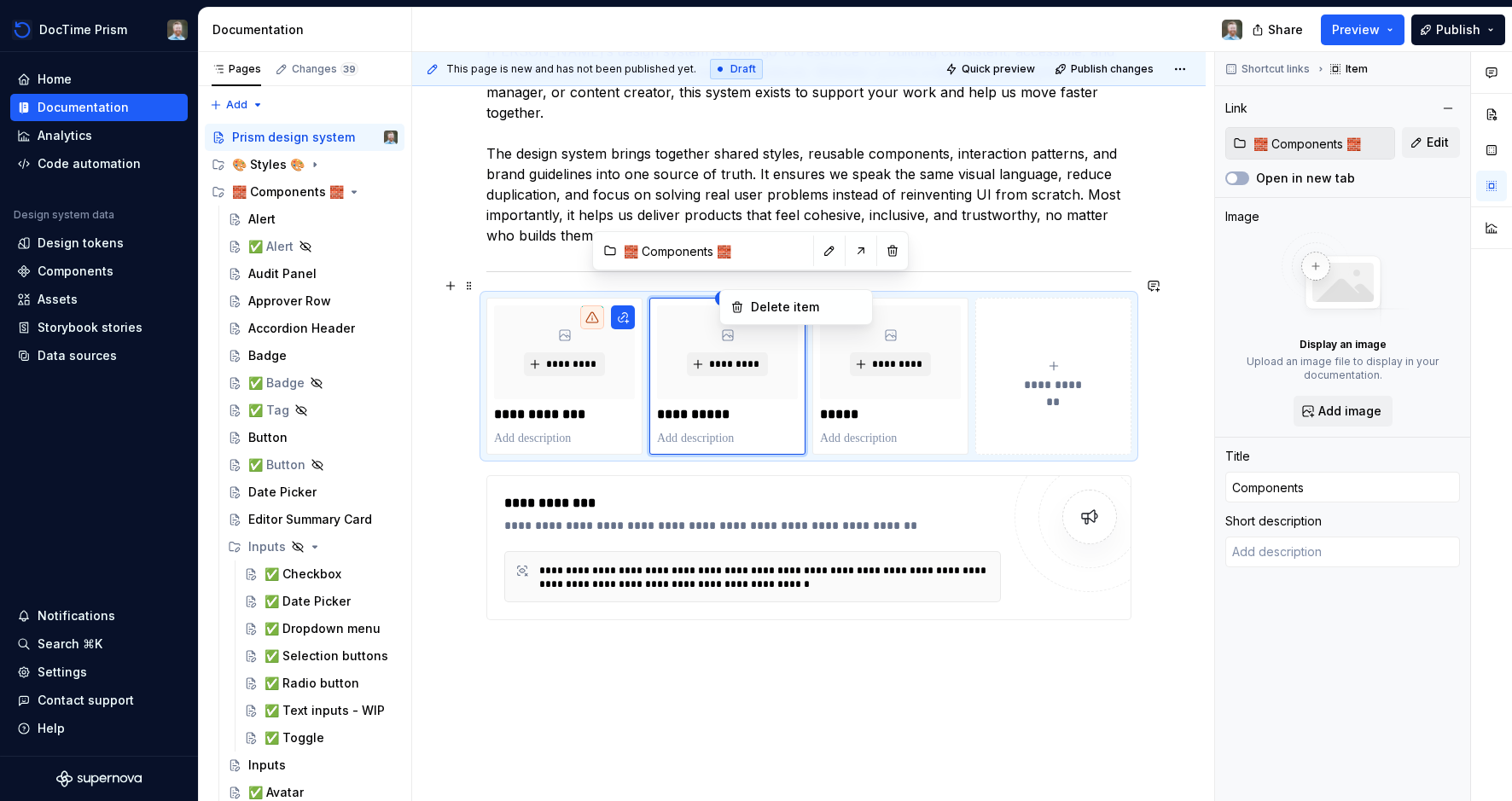
click at [564, 279] on html "DocTime Prism Home Documentation Analytics Code automation Design system data D…" at bounding box center [756, 400] width 1512 height 801
click at [317, 163] on div "Pages Changes 39 Add Accessibility guide for tree Page tree. Navigate the tree …" at bounding box center [305, 430] width 213 height 757
click at [315, 163] on icon "Page tree" at bounding box center [314, 164] width 13 height 13
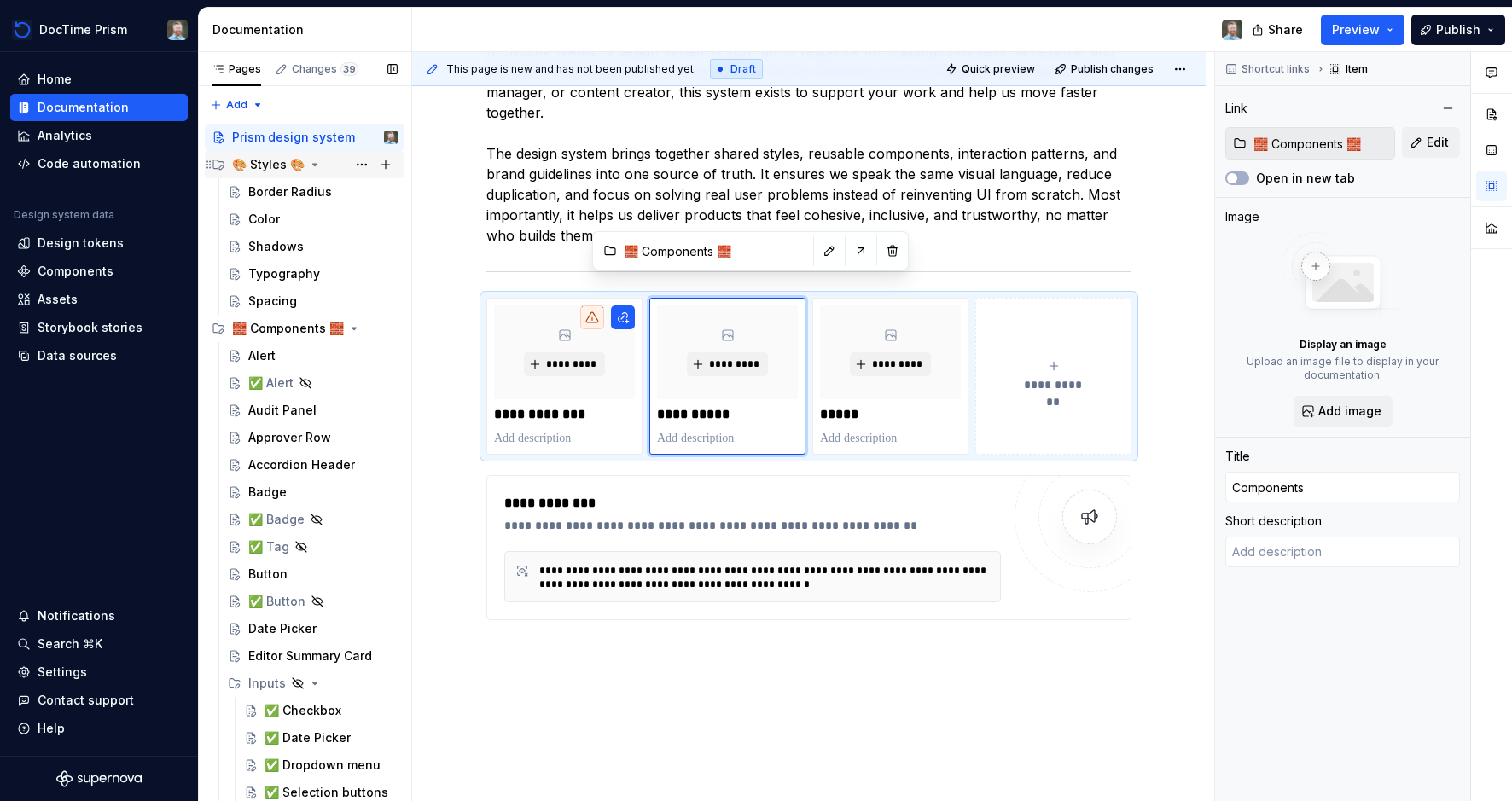
click at [315, 163] on icon "Page tree" at bounding box center [315, 164] width 5 height 2
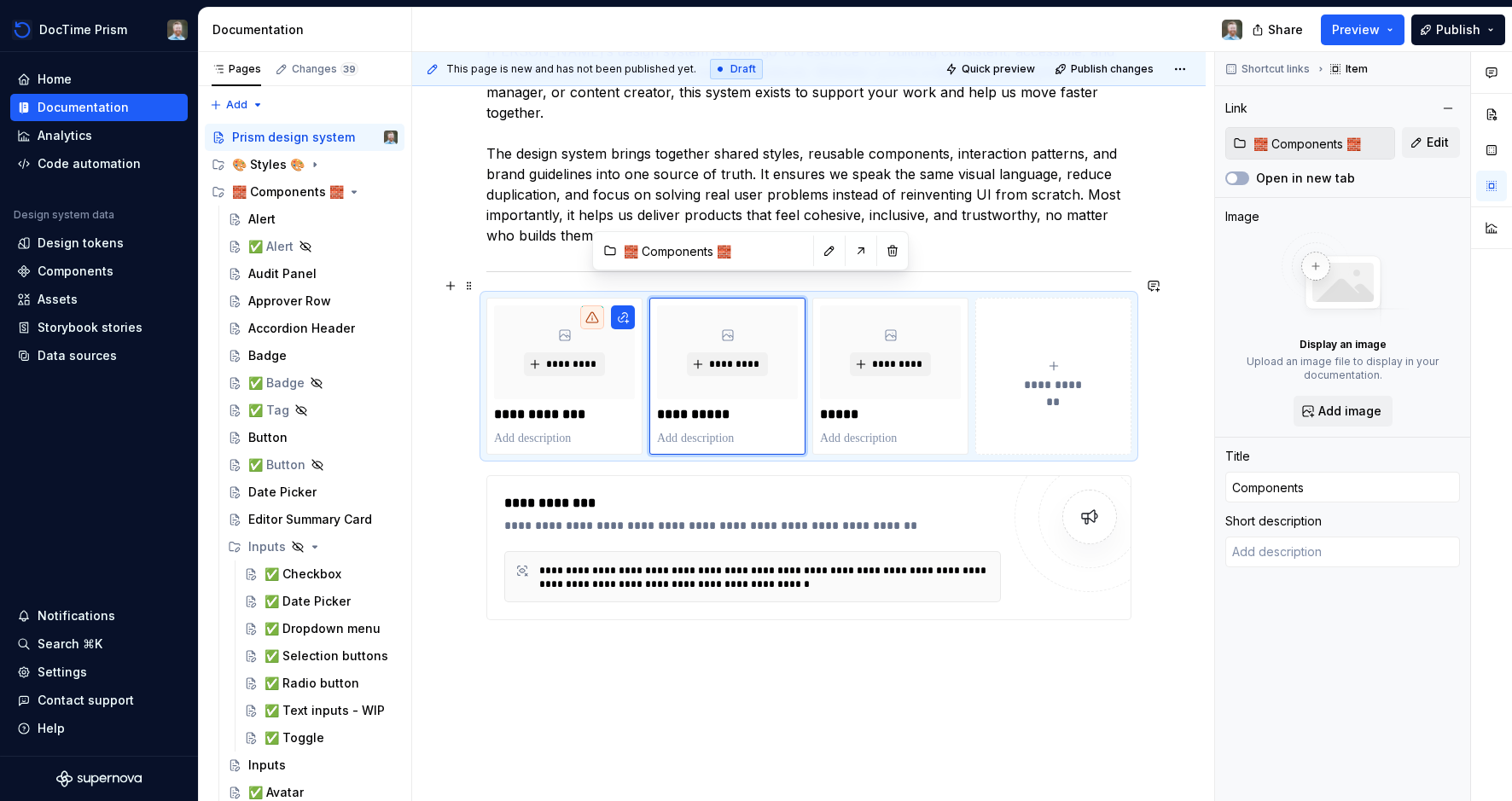
click at [1071, 397] on button "**********" at bounding box center [1053, 376] width 156 height 157
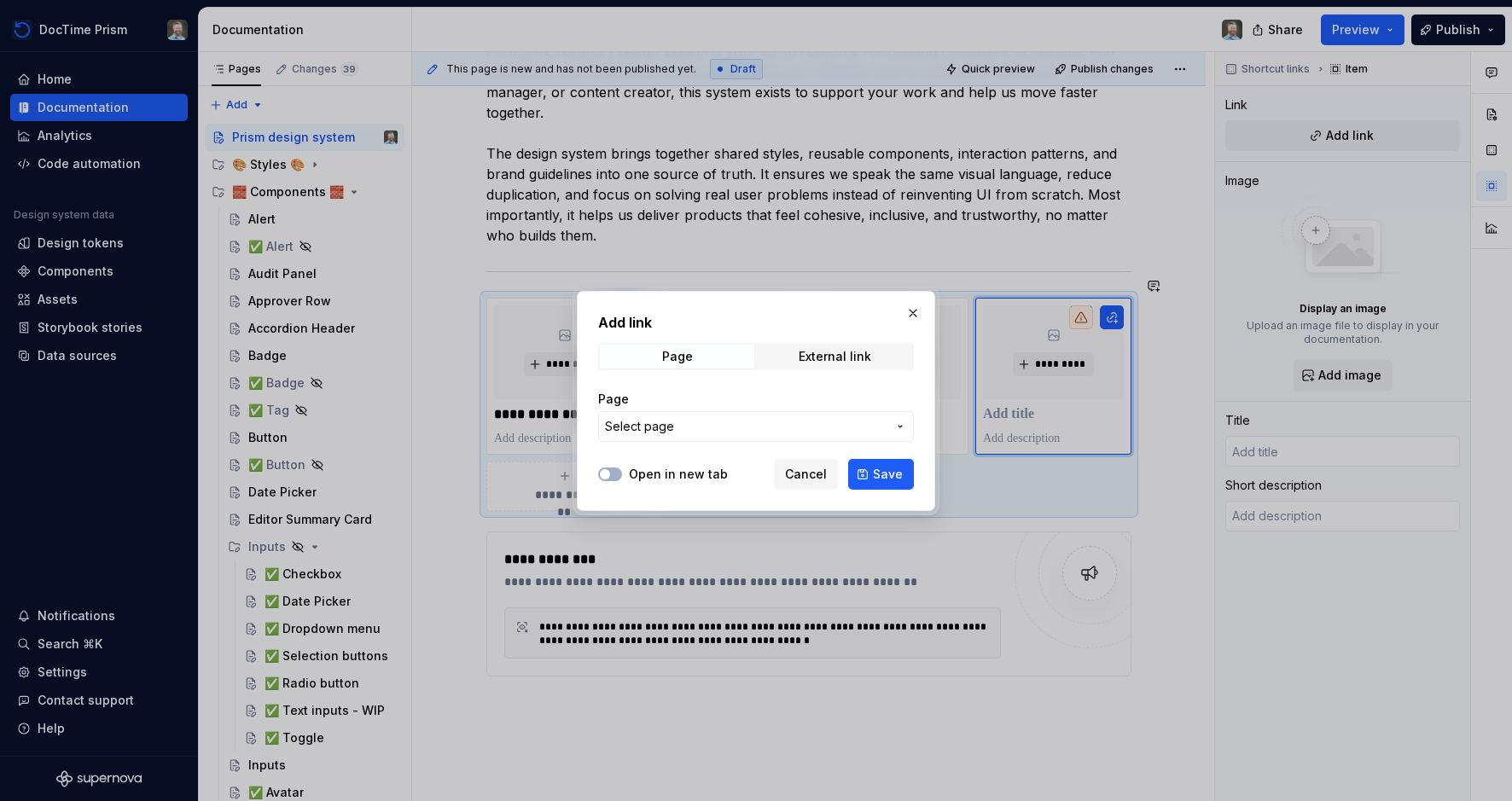
click at [820, 419] on span "Select page" at bounding box center [746, 427] width 281 height 17
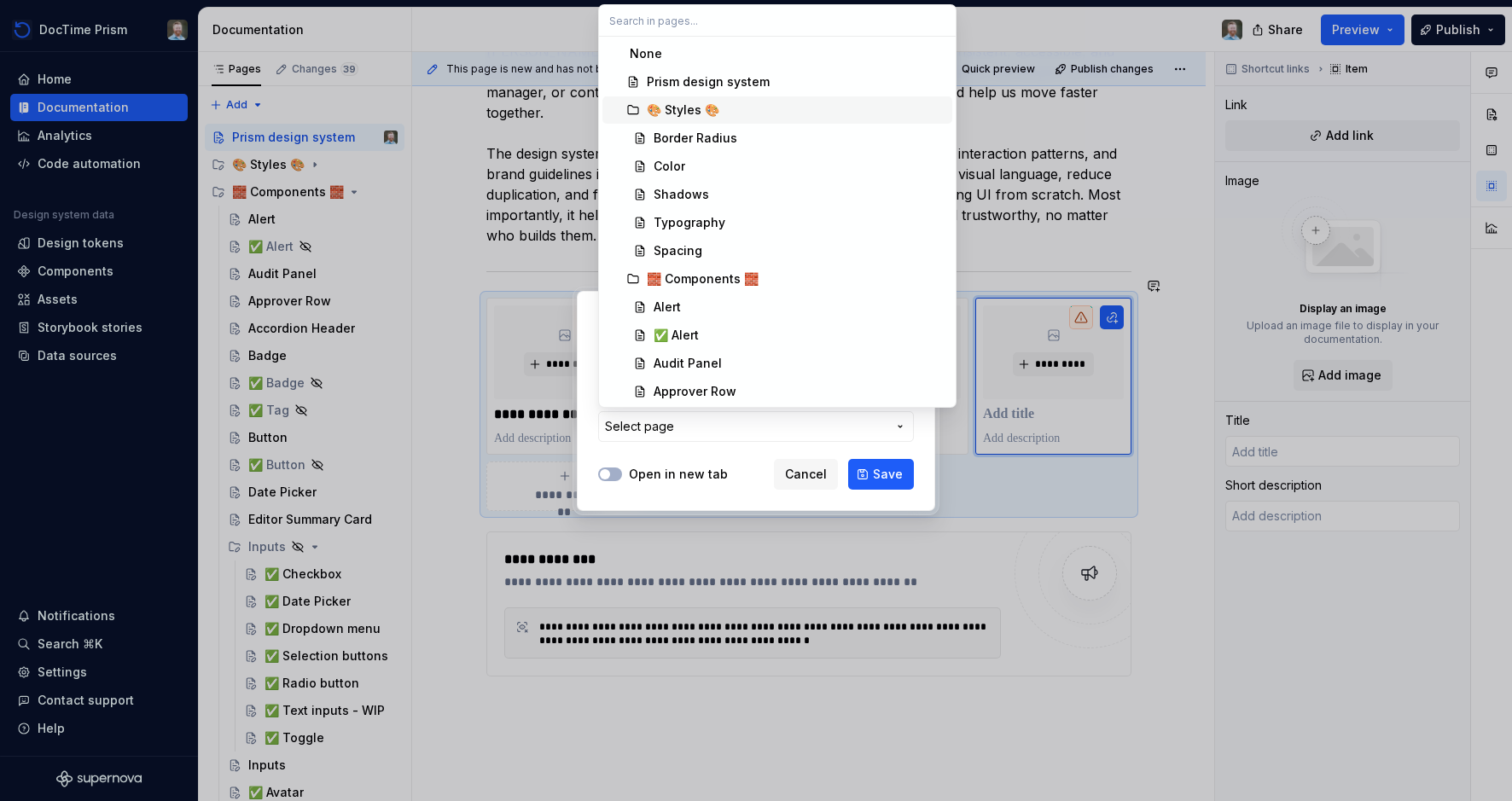
click at [695, 107] on div "🎨 Styles 🎨" at bounding box center [683, 111] width 73 height 17
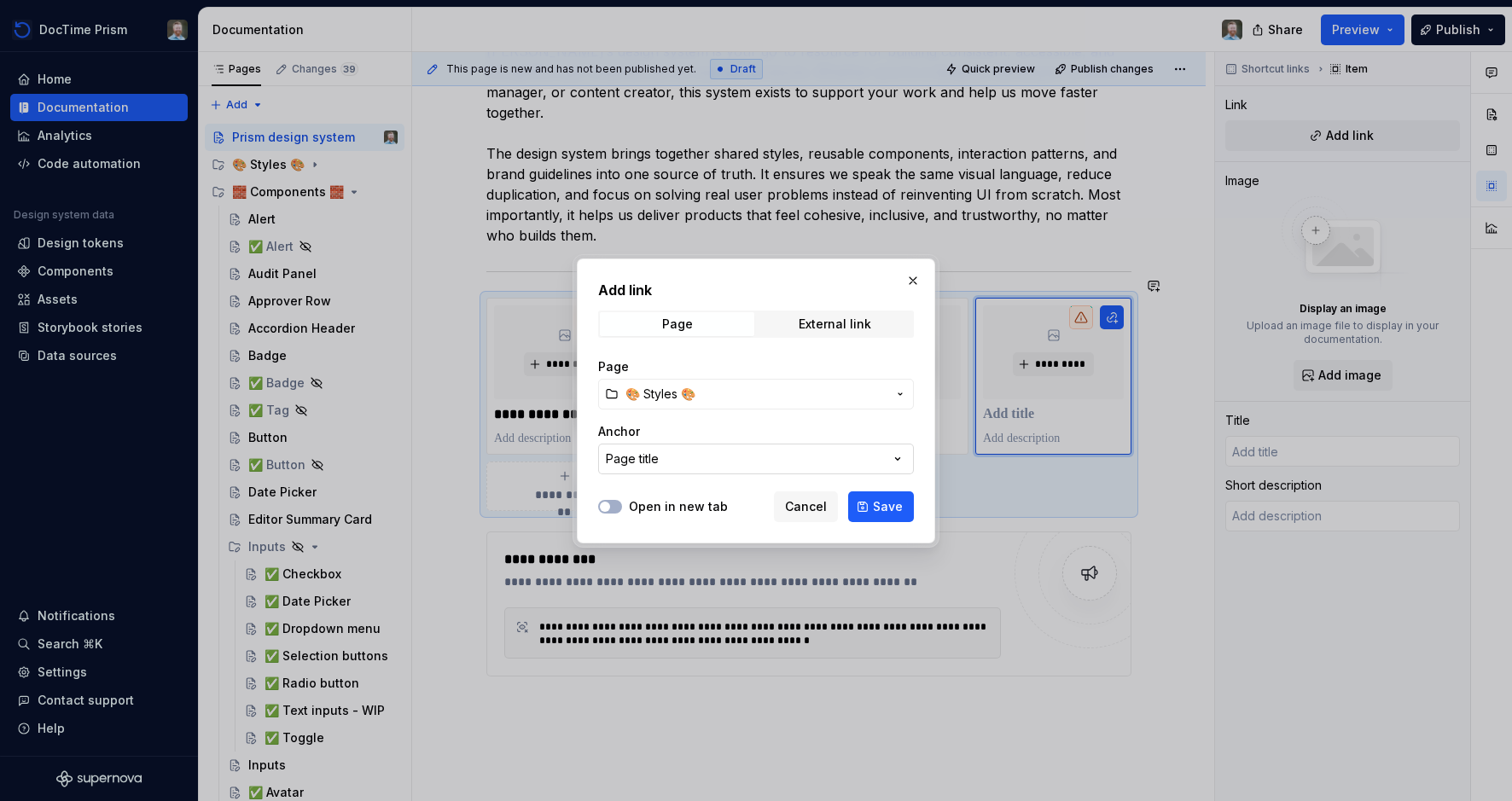
click at [716, 456] on button "Page title" at bounding box center [756, 459] width 315 height 31
click at [739, 424] on div "Add link Page External link Page 🎨 Styles 🎨 Anchor Page title Open in new tab C…" at bounding box center [756, 400] width 1512 height 801
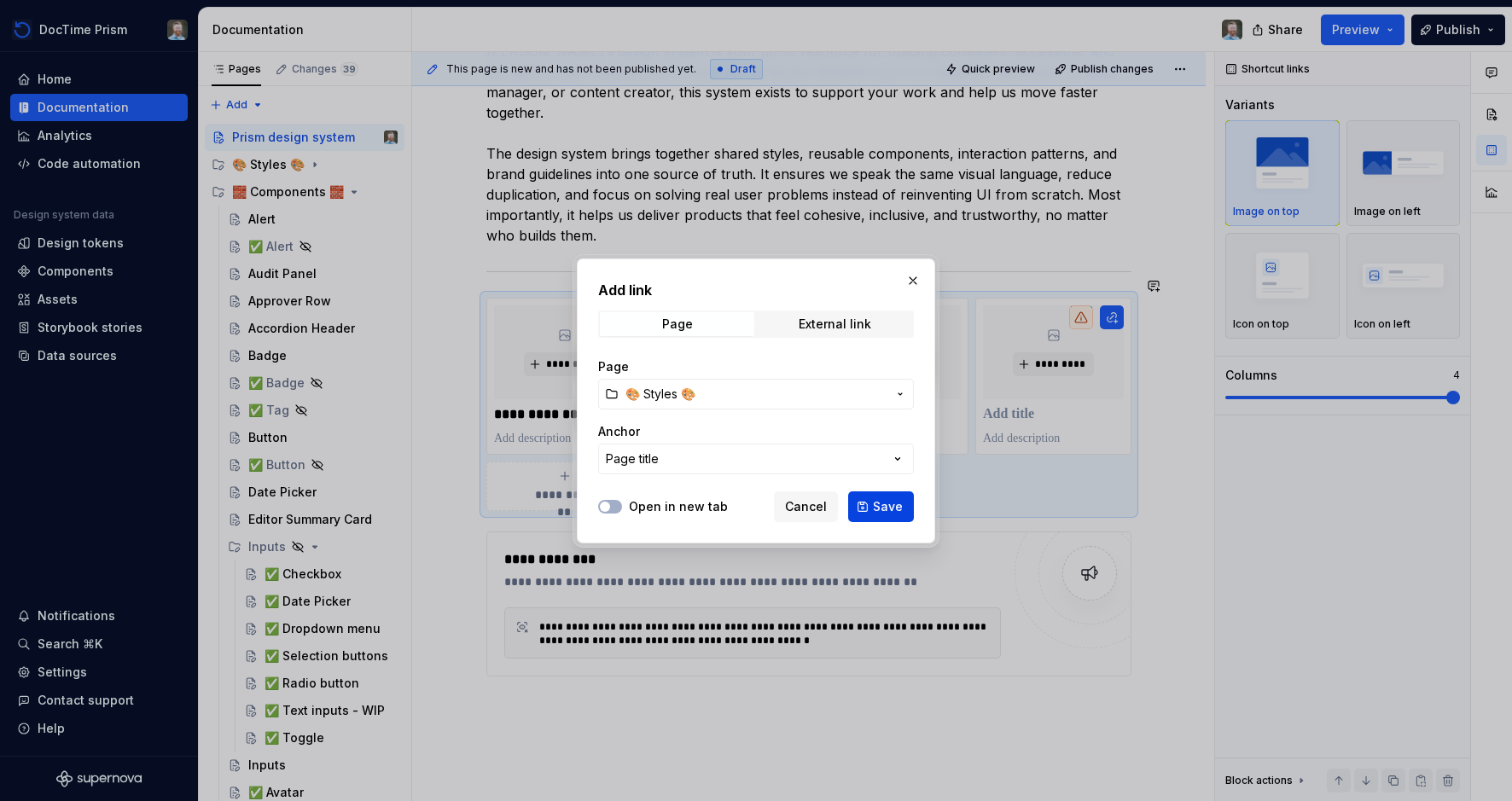
click at [882, 508] on span "Save" at bounding box center [888, 507] width 30 height 17
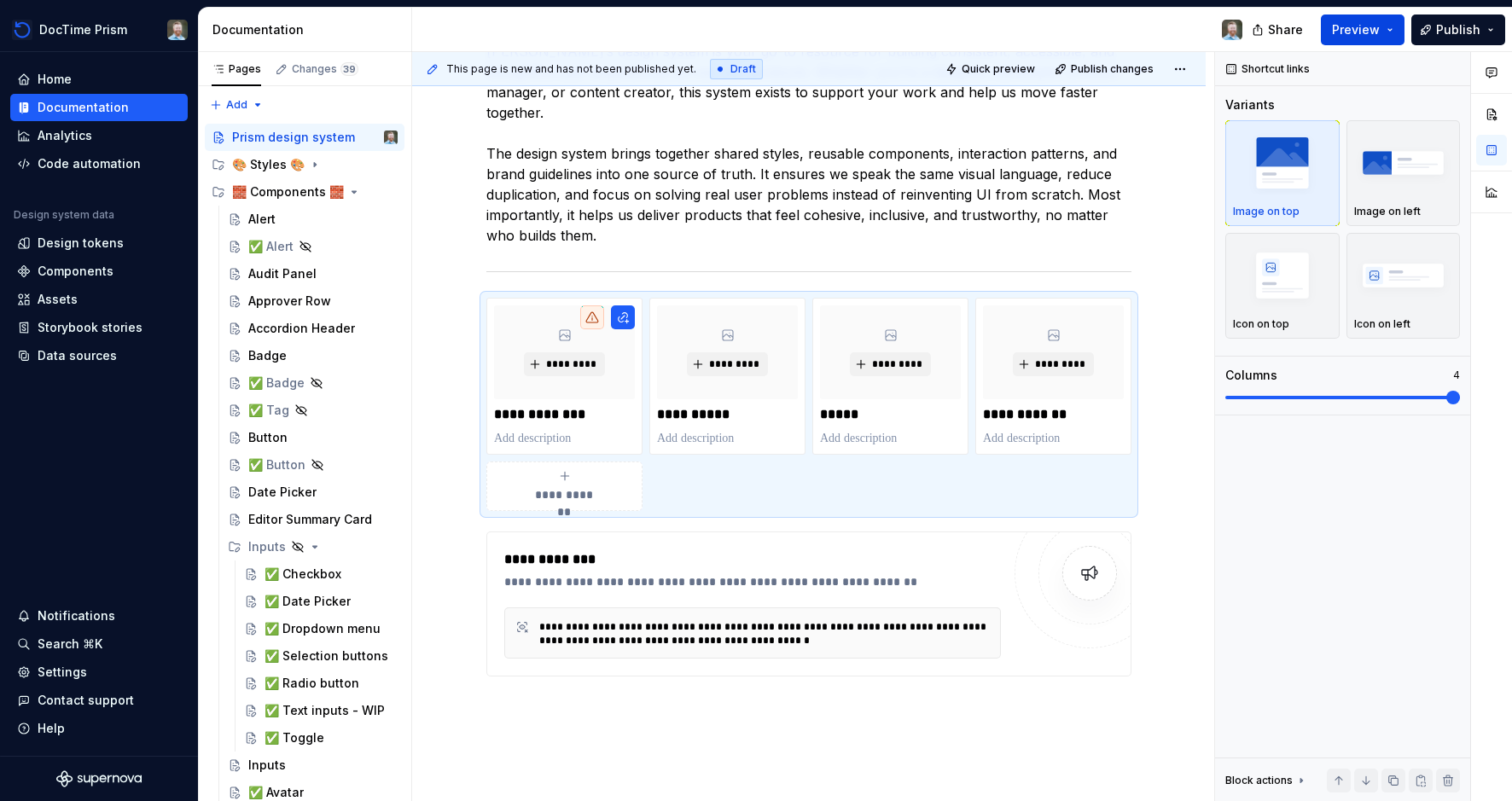
click at [1364, 32] on span "Preview" at bounding box center [1355, 30] width 48 height 17
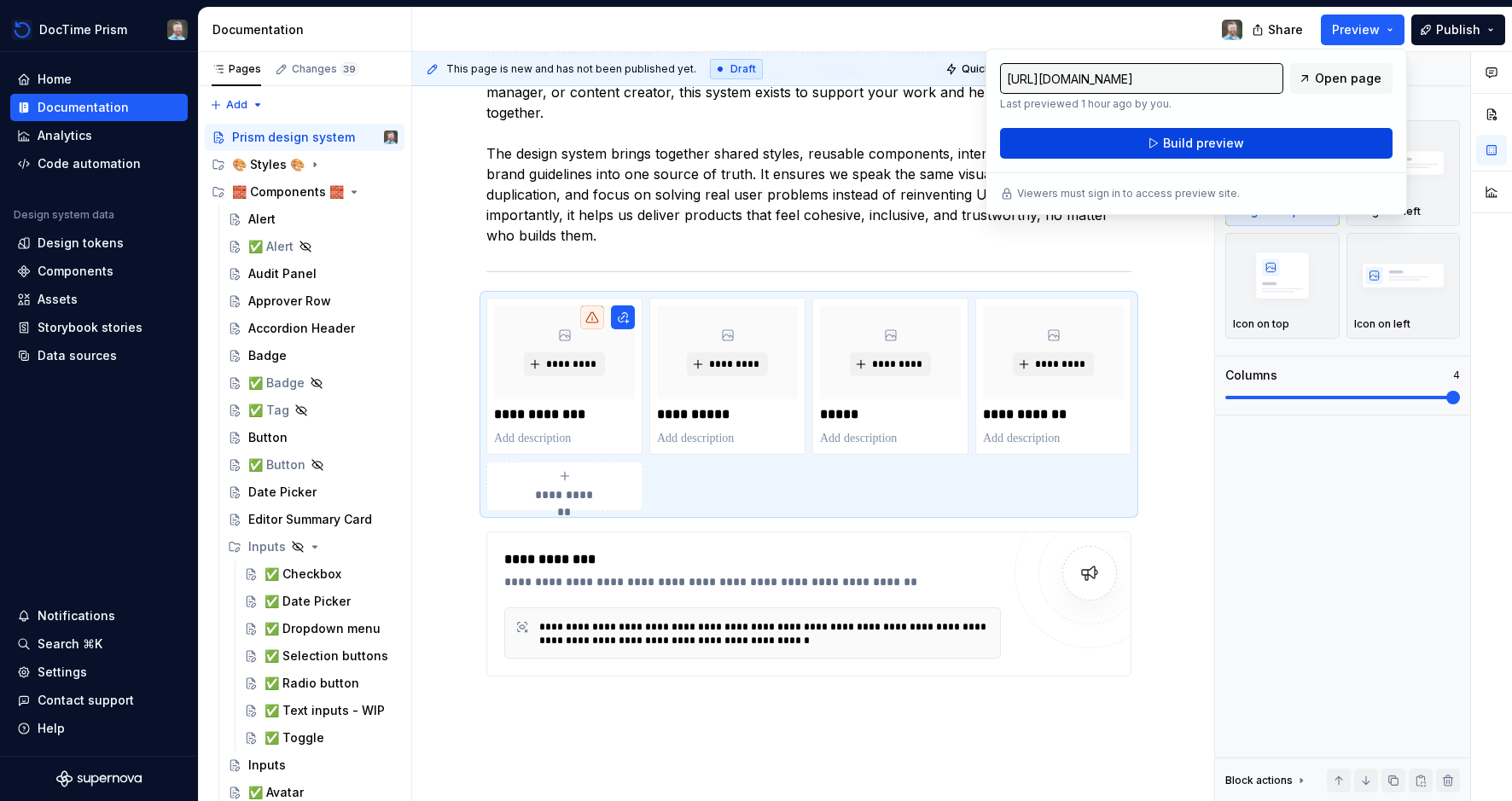
click at [1246, 142] on button "Build preview" at bounding box center [1197, 144] width 393 height 31
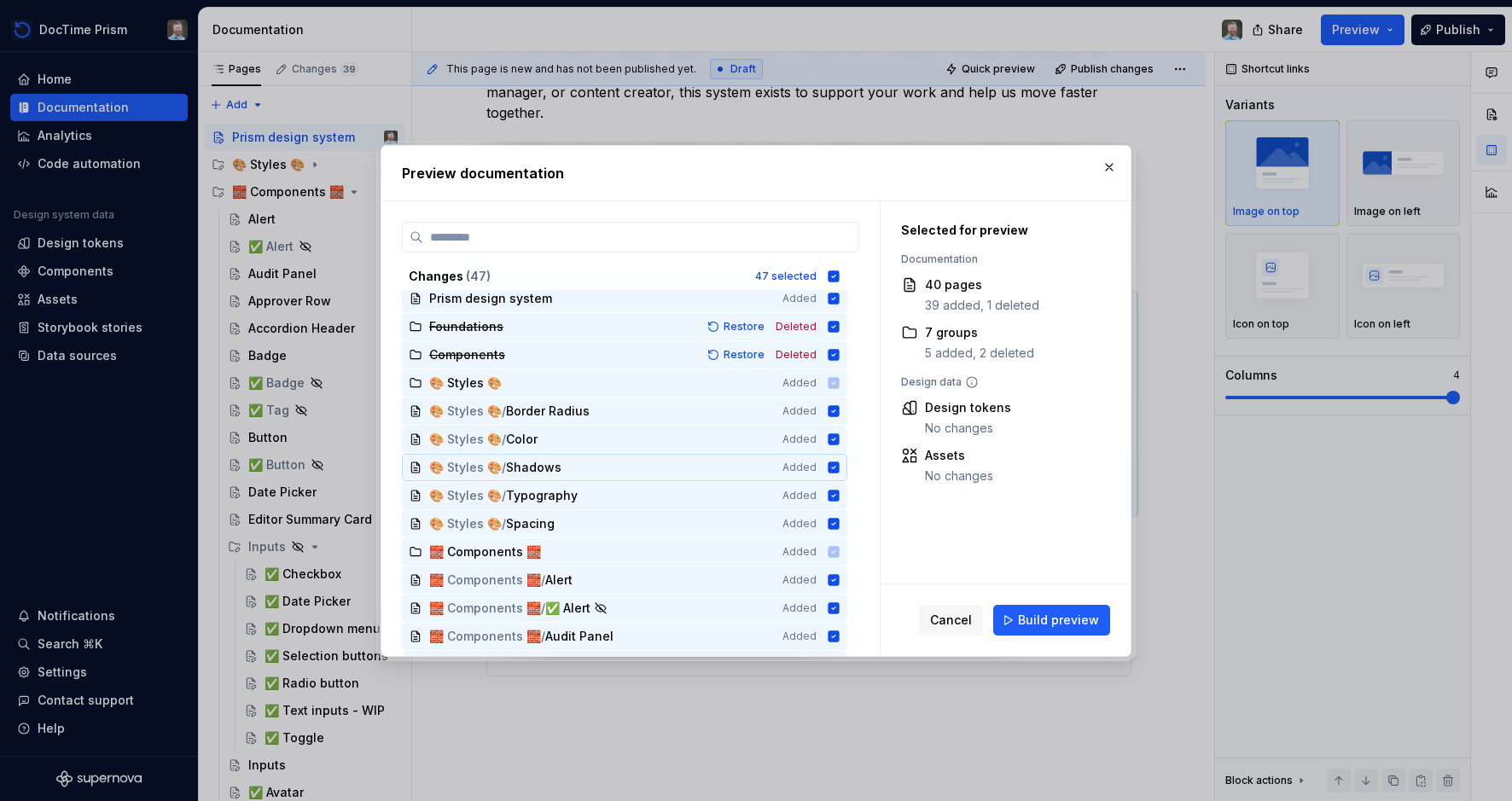
scroll to position [10, 0]
click at [1020, 616] on button "Build preview" at bounding box center [1052, 621] width 117 height 31
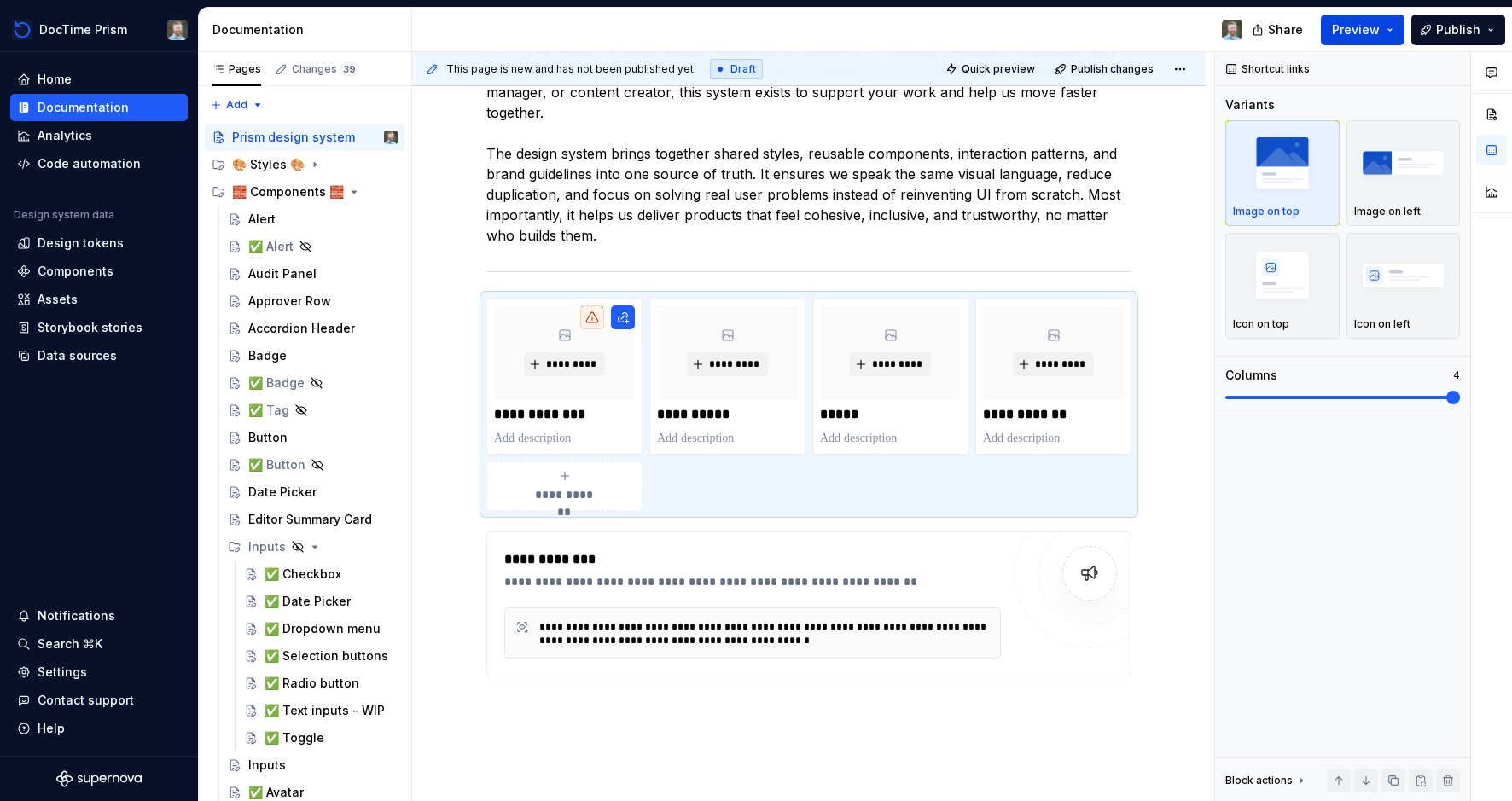
click at [1391, 26] on button "Preview" at bounding box center [1363, 29] width 84 height 31
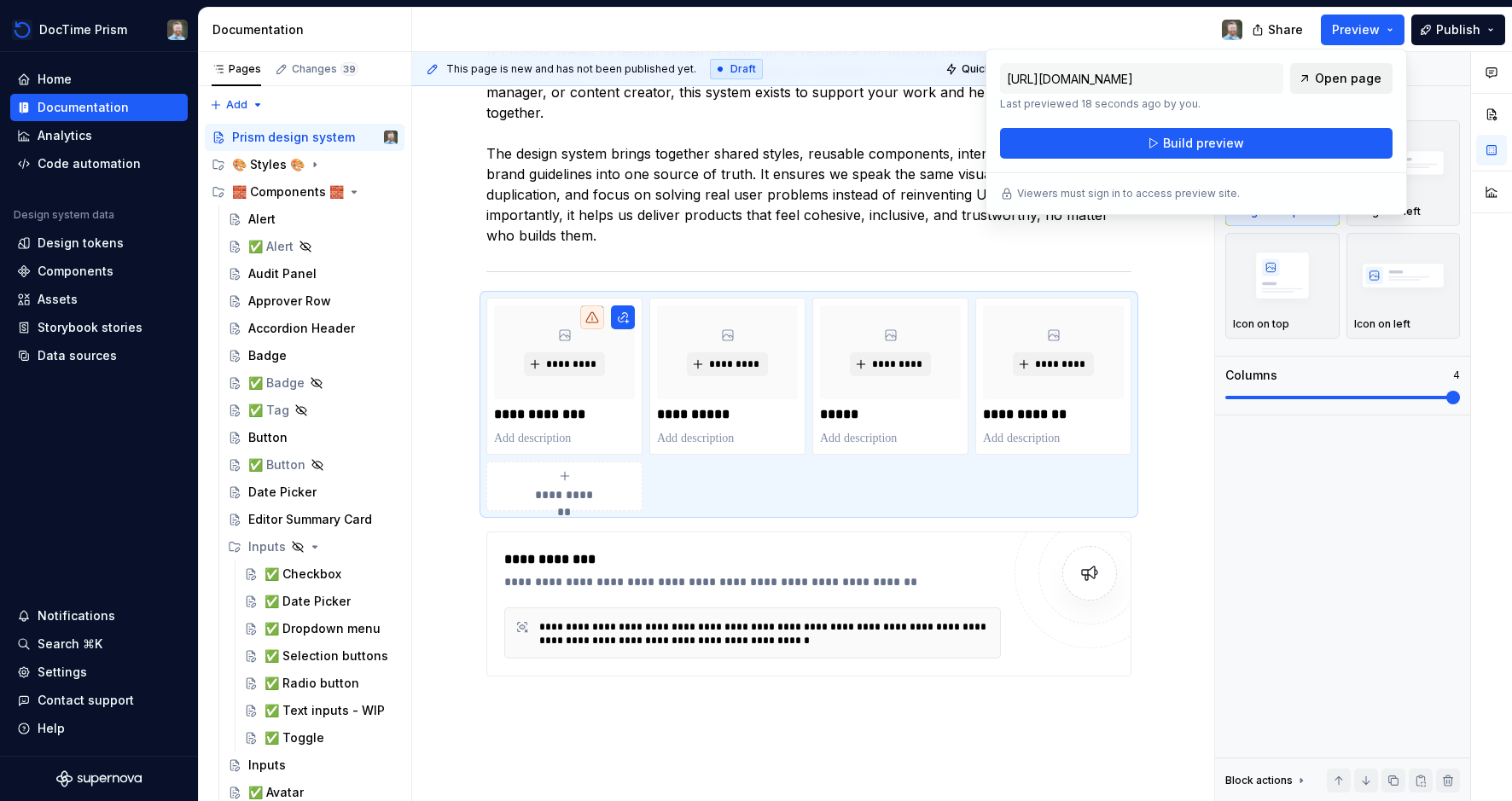
click at [1358, 76] on span "Open page" at bounding box center [1348, 78] width 66 height 17
click at [281, 465] on div "✅ Button" at bounding box center [277, 465] width 58 height 17
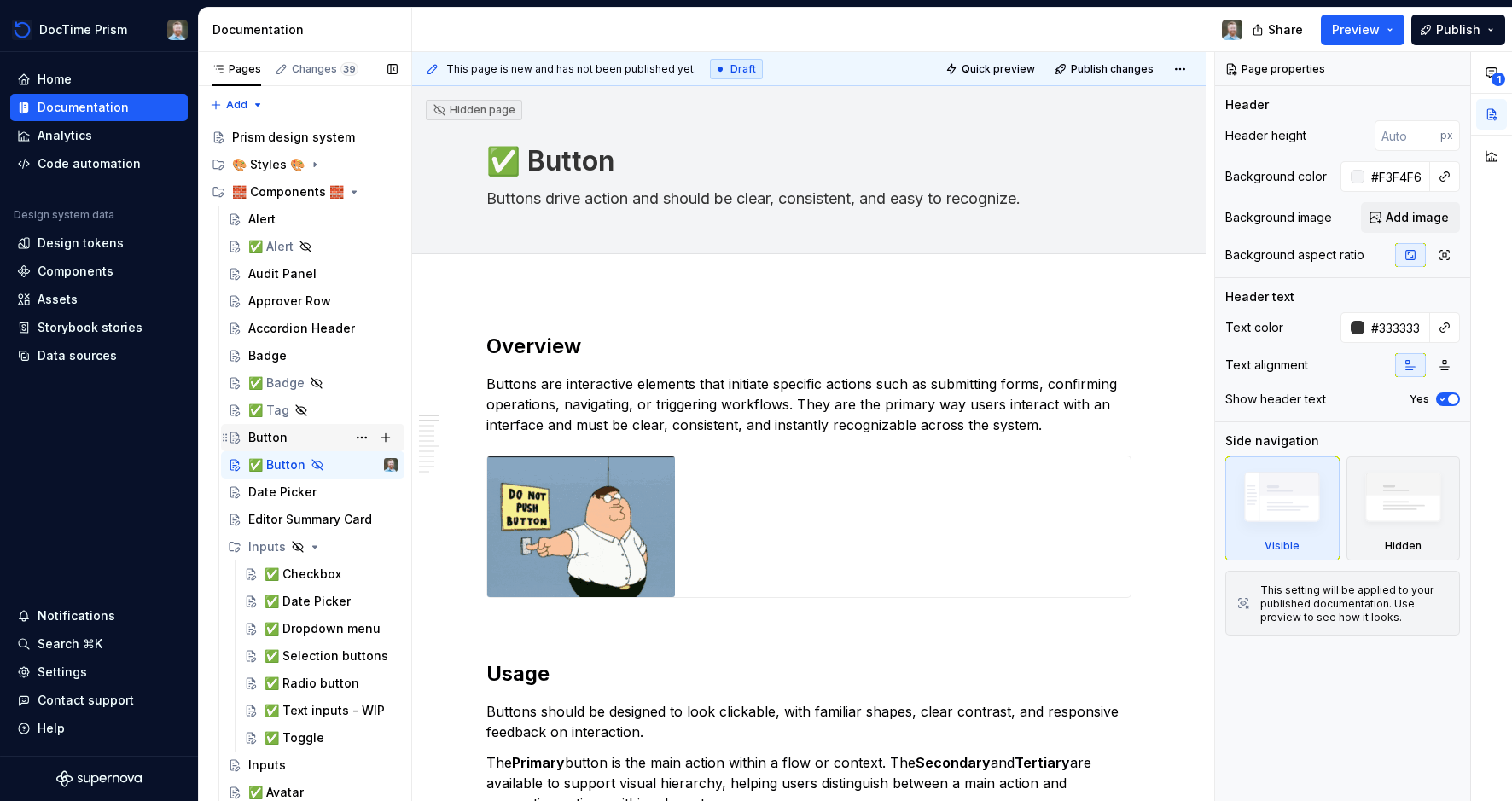
click at [269, 434] on div "Button" at bounding box center [268, 437] width 40 height 17
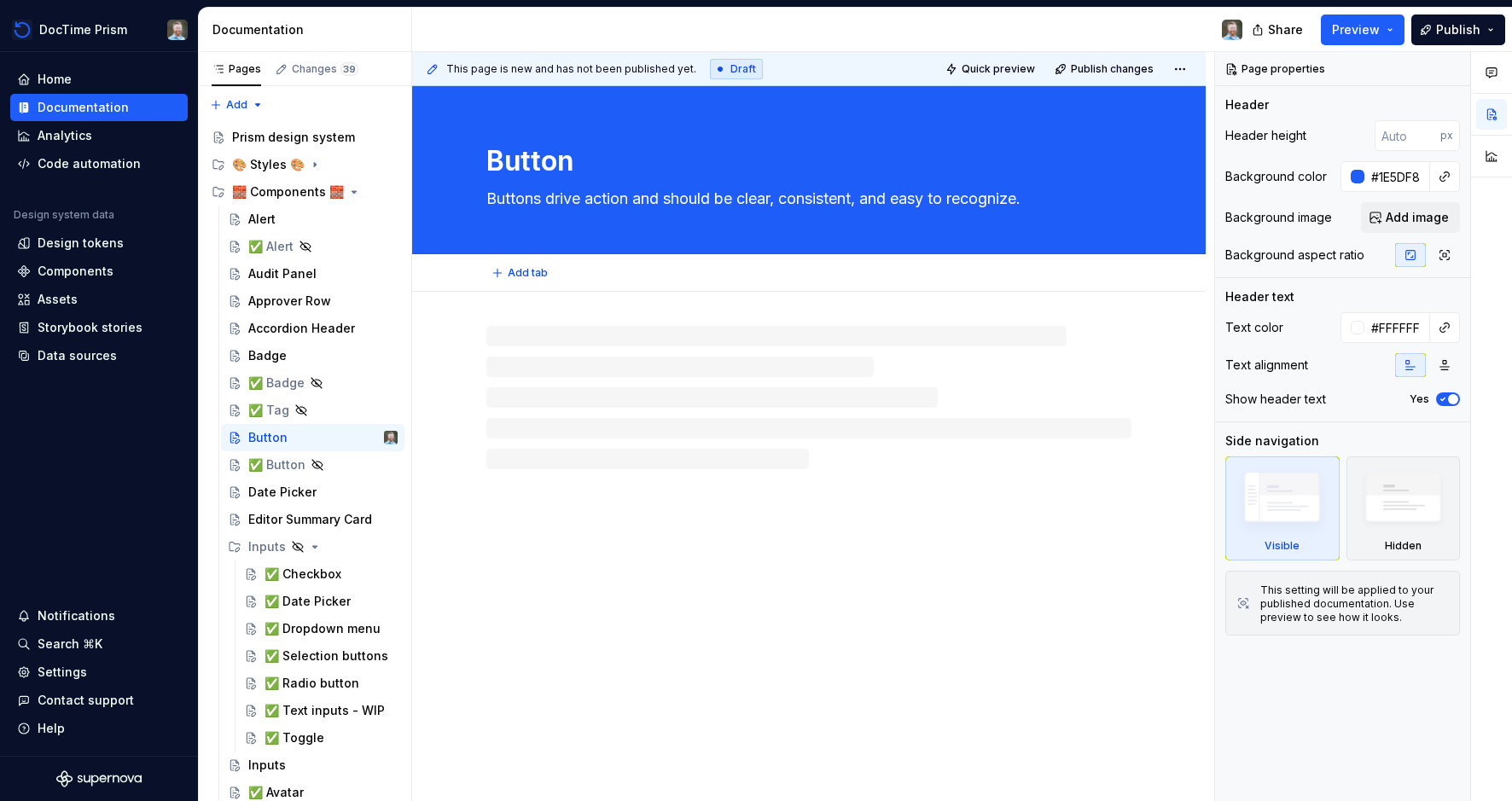
click at [906, 208] on textarea "Buttons drive action and should be clear, consistent, and easy to recognize." at bounding box center [805, 198] width 645 height 27
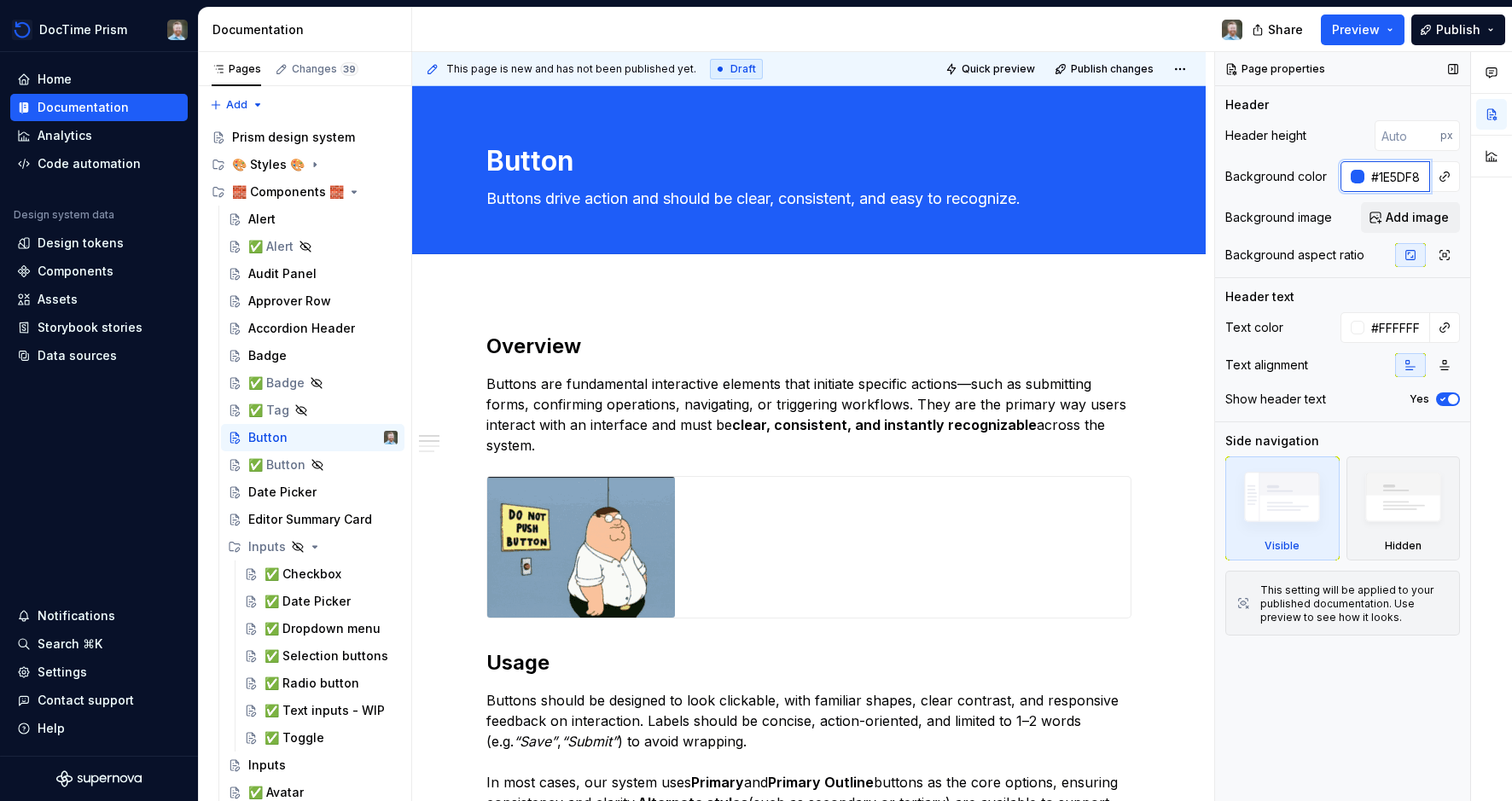
click at [1388, 180] on input "#1E5DF8" at bounding box center [1398, 177] width 66 height 31
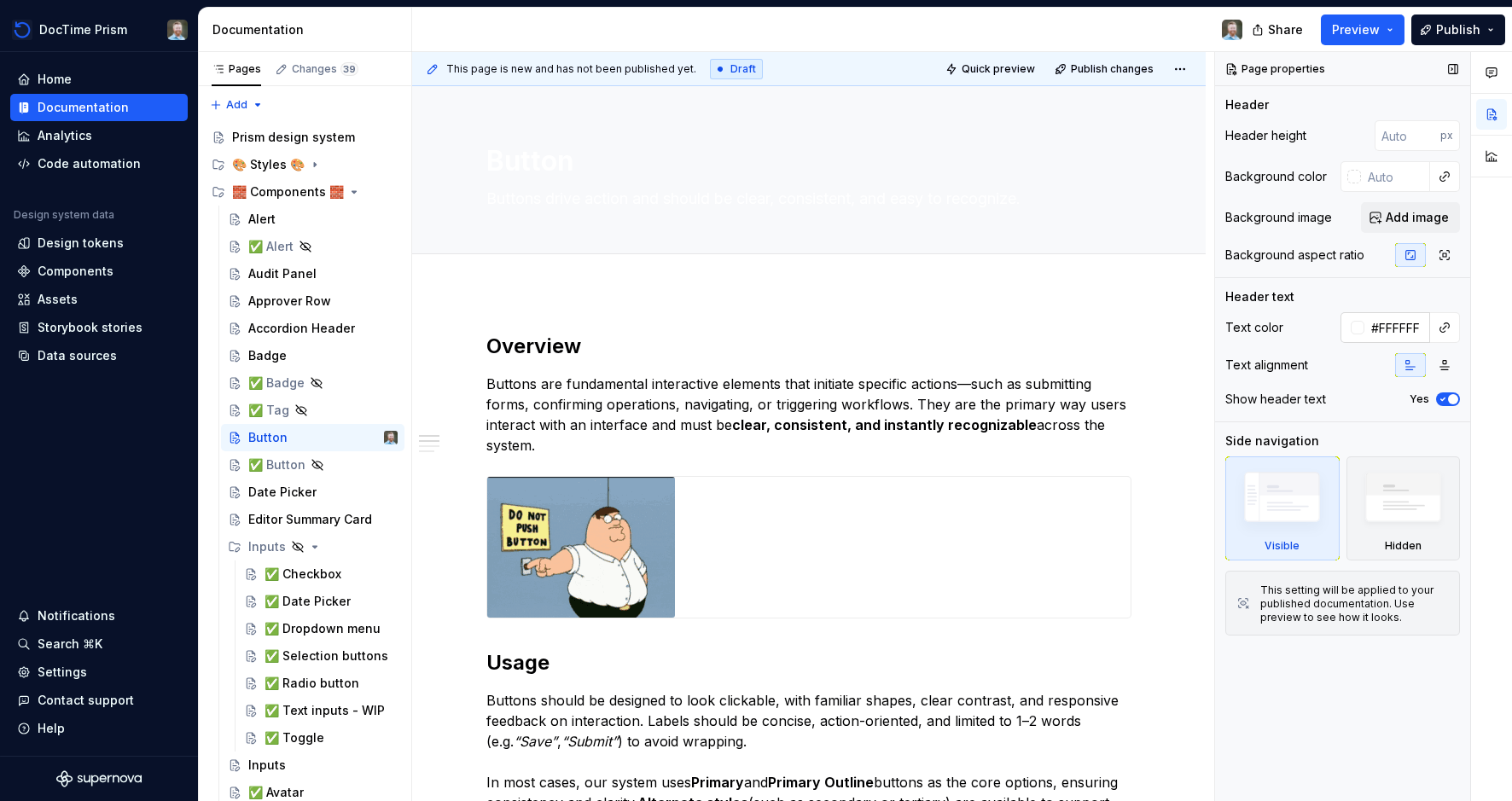
click at [1390, 331] on input "#FFFFFF" at bounding box center [1398, 328] width 66 height 31
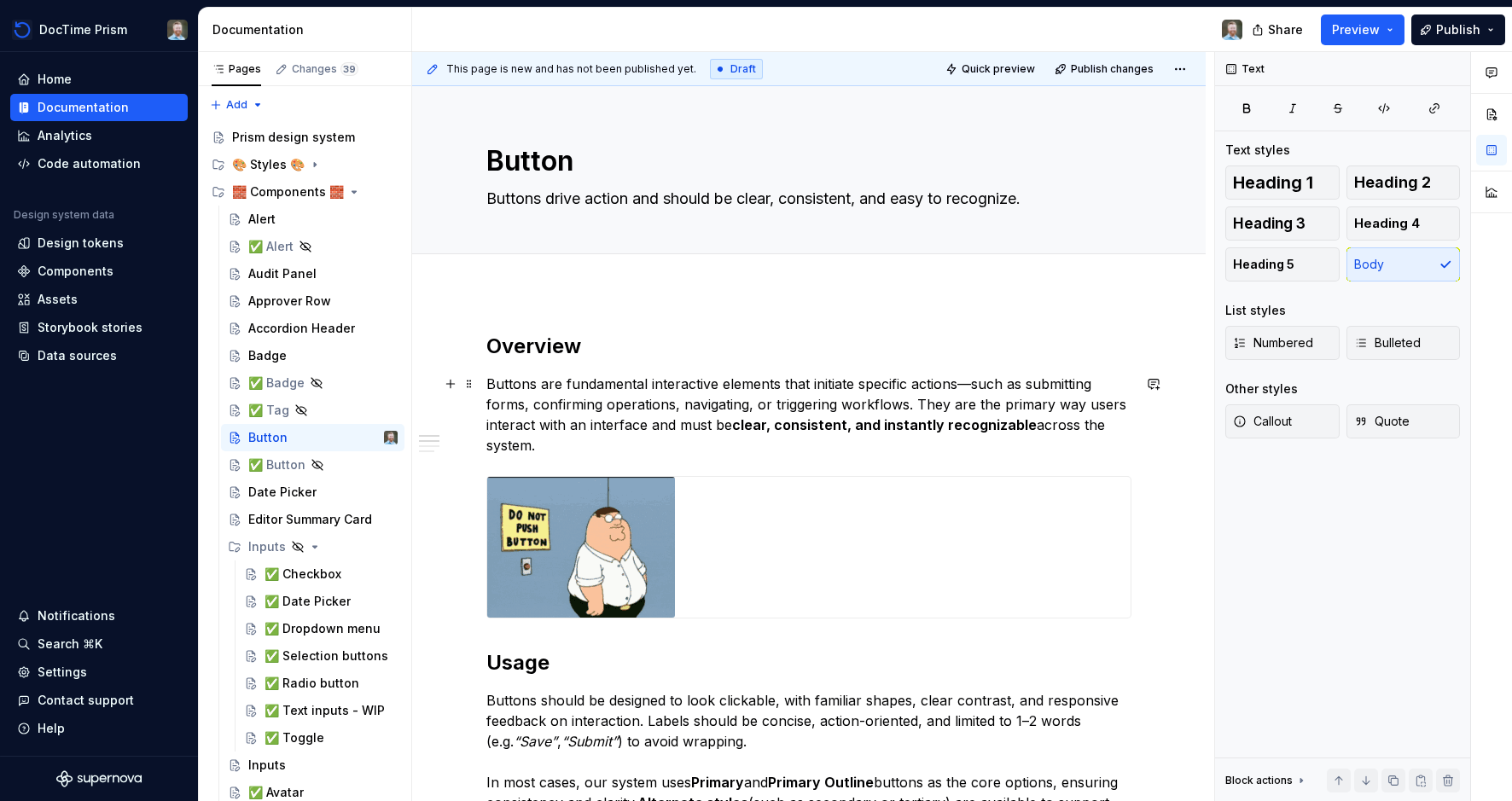
click at [808, 400] on p "Buttons are fundamental interactive elements that initiate specific actions—suc…" at bounding box center [808, 415] width 645 height 82
click at [275, 276] on div "Audit Panel" at bounding box center [282, 274] width 68 height 17
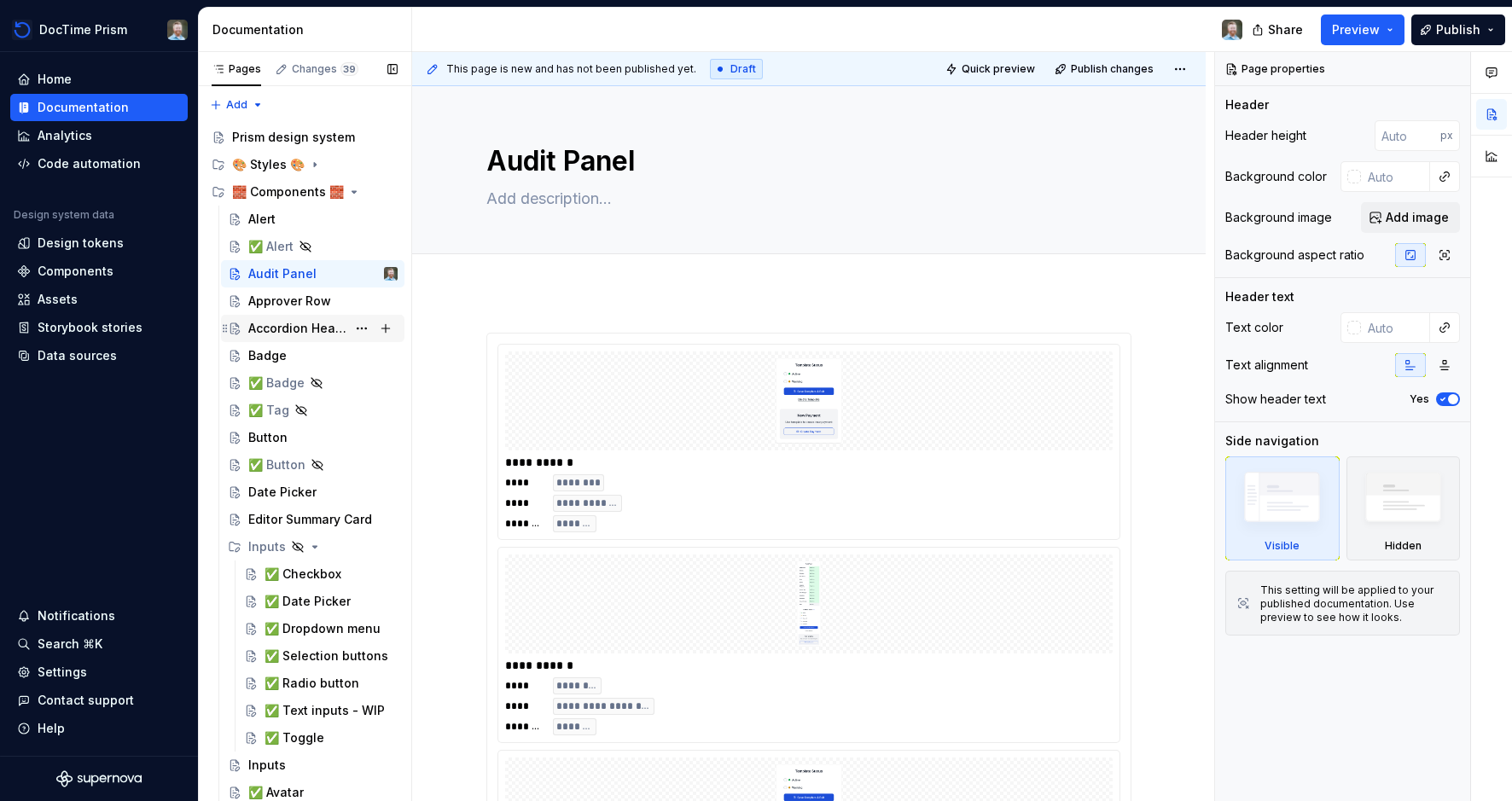
click at [293, 320] on div "Accordion Header" at bounding box center [297, 329] width 98 height 17
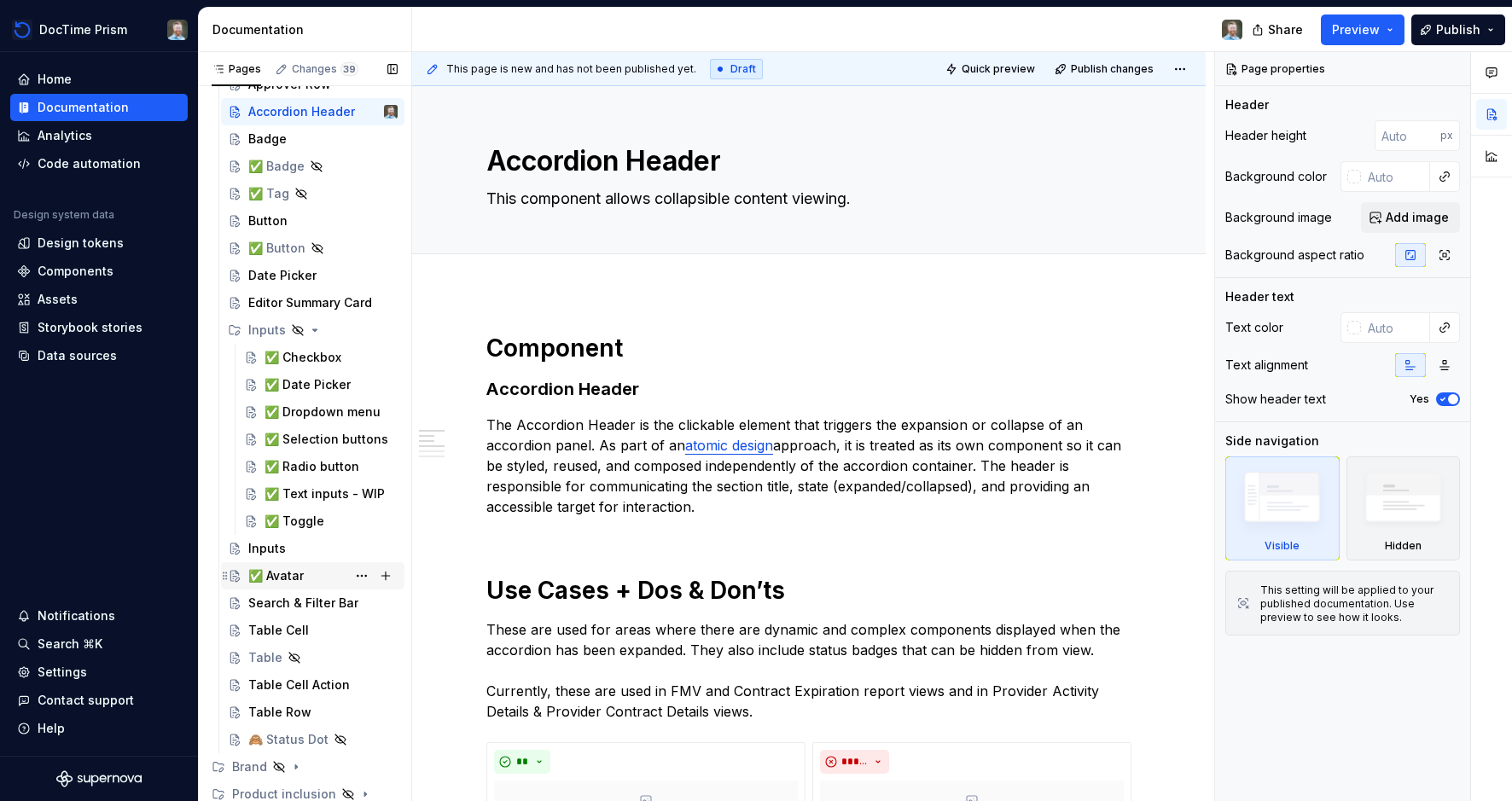
scroll to position [218, 0]
click at [295, 604] on div "Search & Filter Bar" at bounding box center [297, 602] width 98 height 17
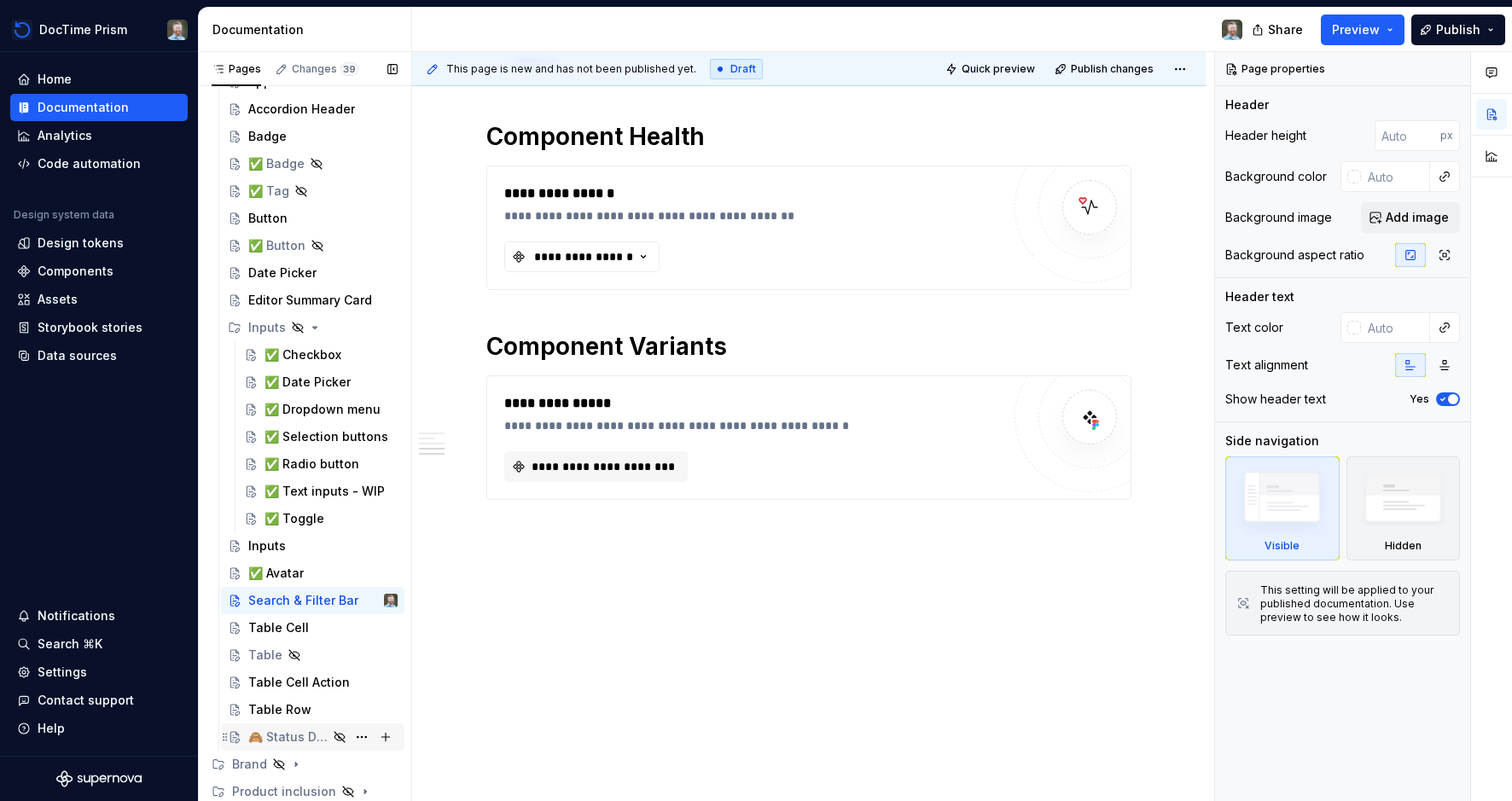
scroll to position [218, 0]
click at [297, 735] on div "🙈 Status Dot" at bounding box center [288, 738] width 79 height 17
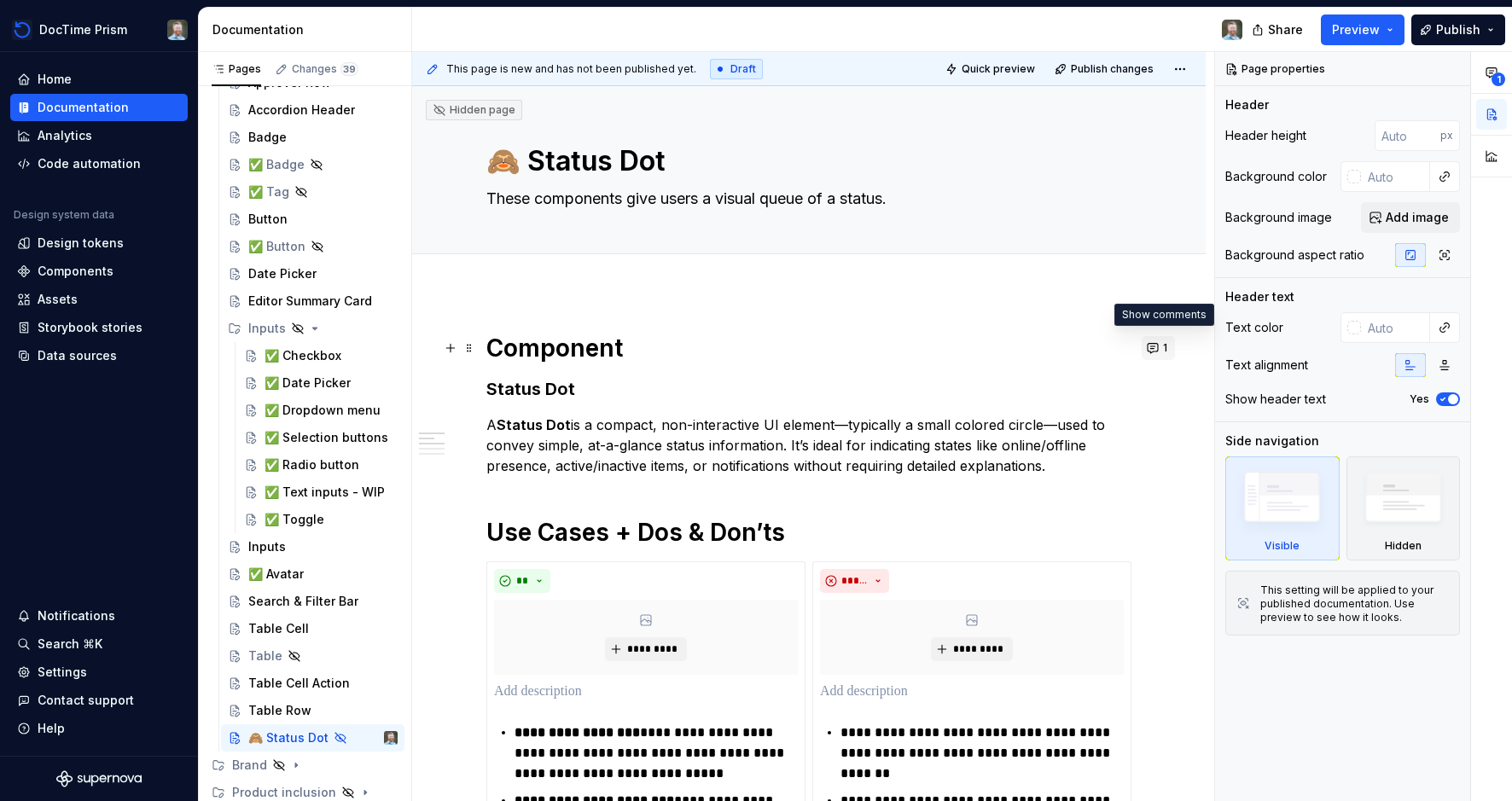
click at [1155, 347] on button "1" at bounding box center [1158, 348] width 33 height 24
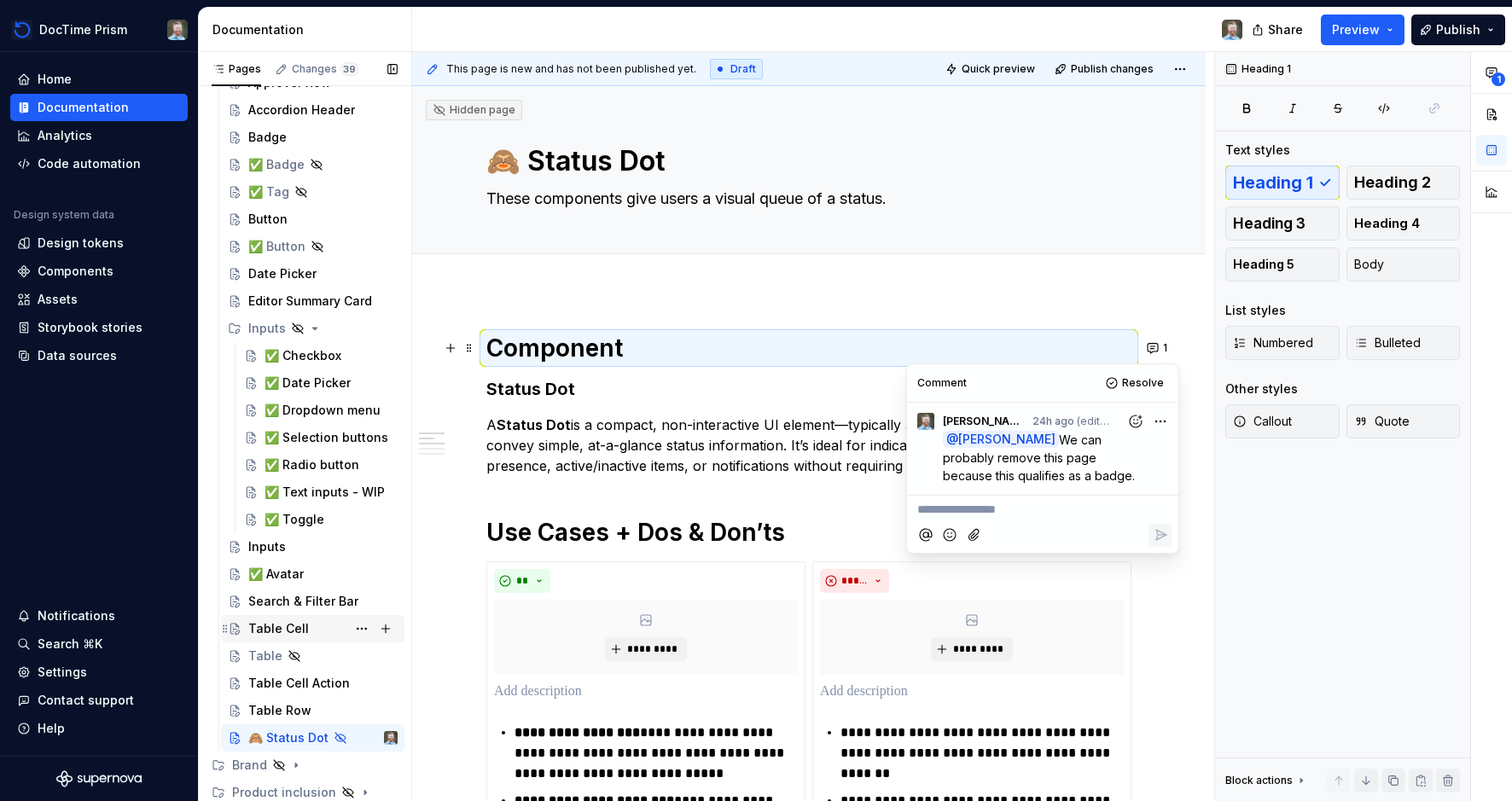
scroll to position [219, 0]
click at [264, 743] on div "Product inclusion" at bounding box center [271, 792] width 78 height 17
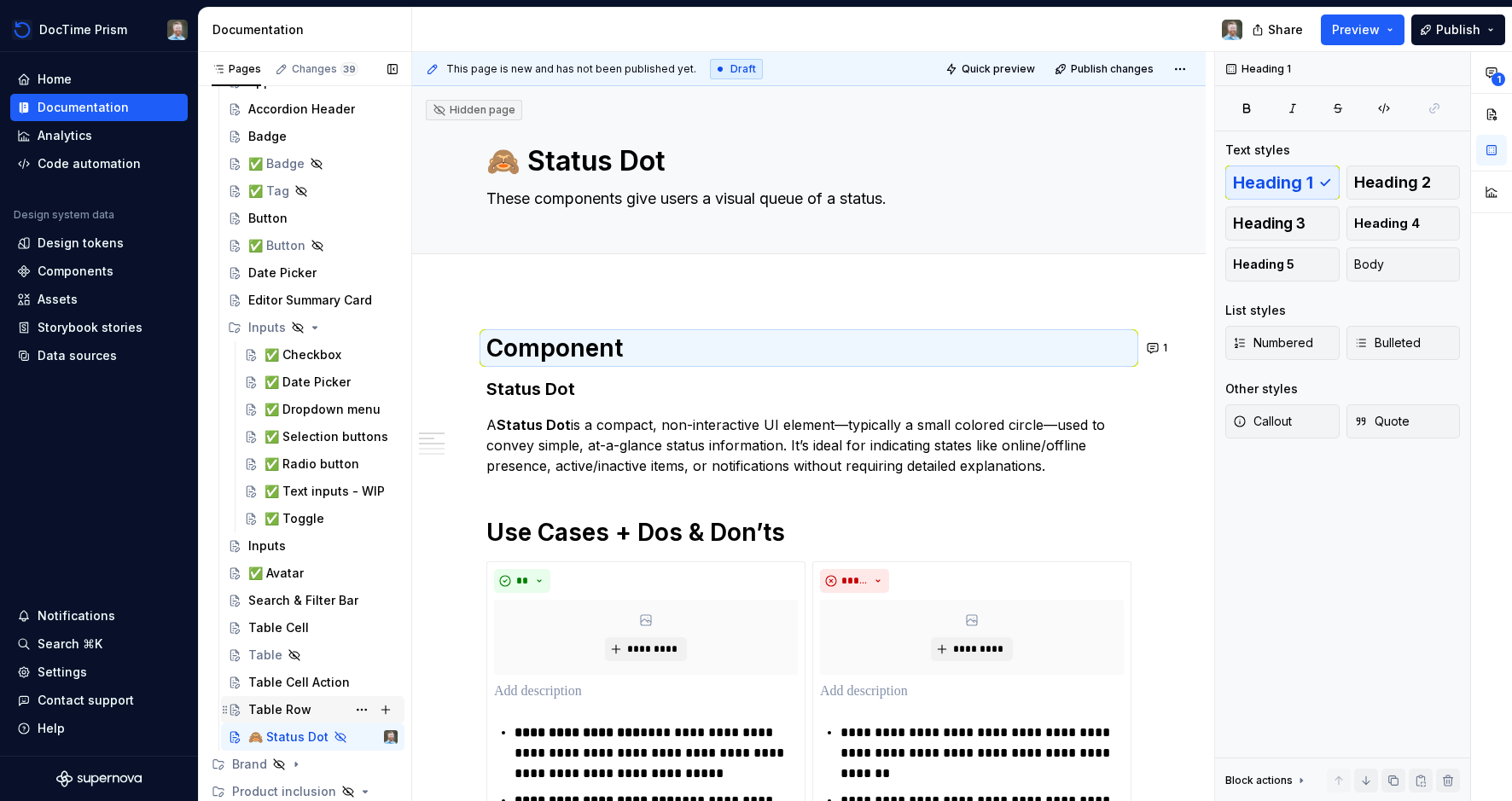
scroll to position [274, 0]
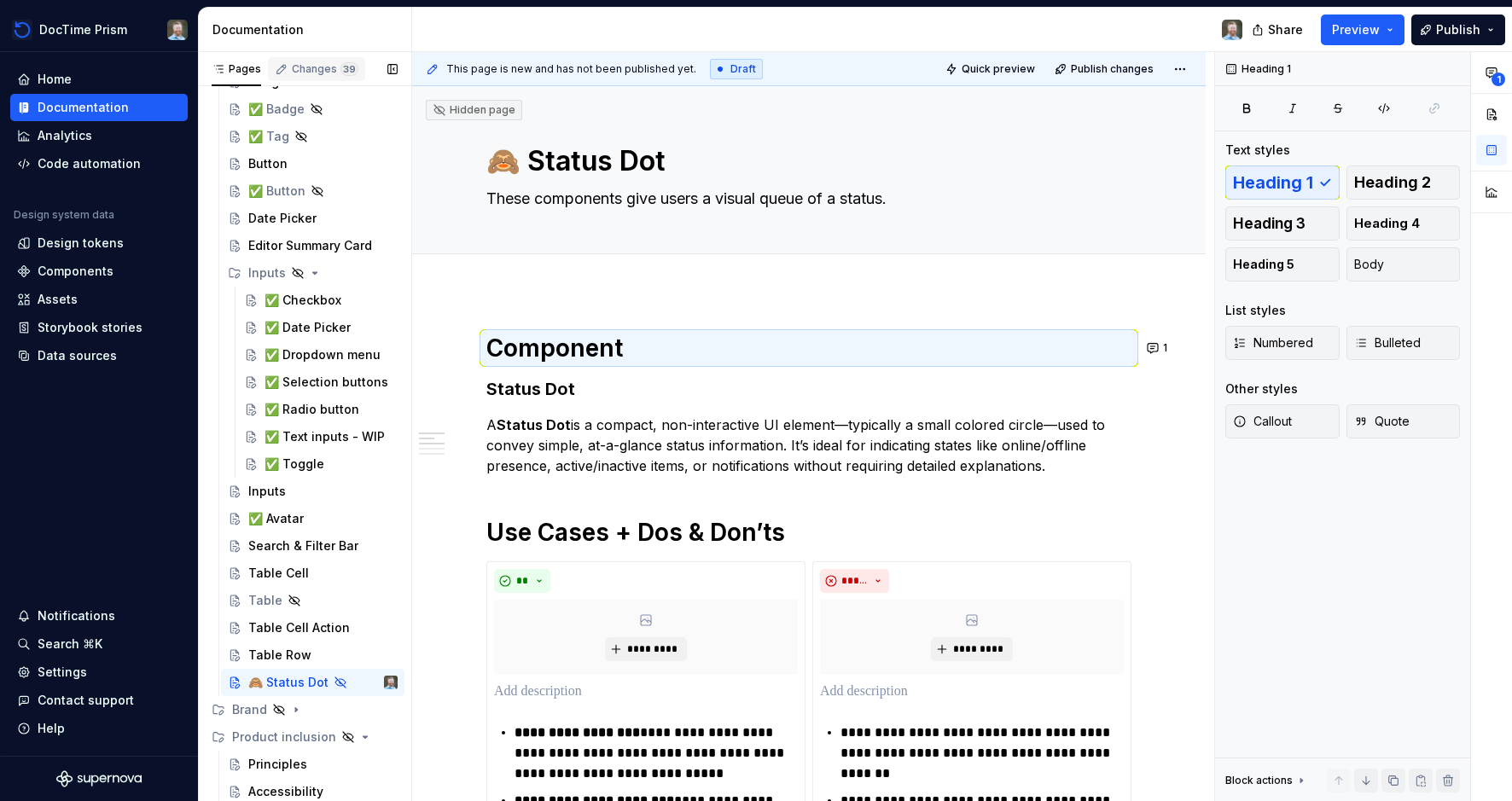
click at [339, 58] on div "Changes 39" at bounding box center [316, 69] width 97 height 24
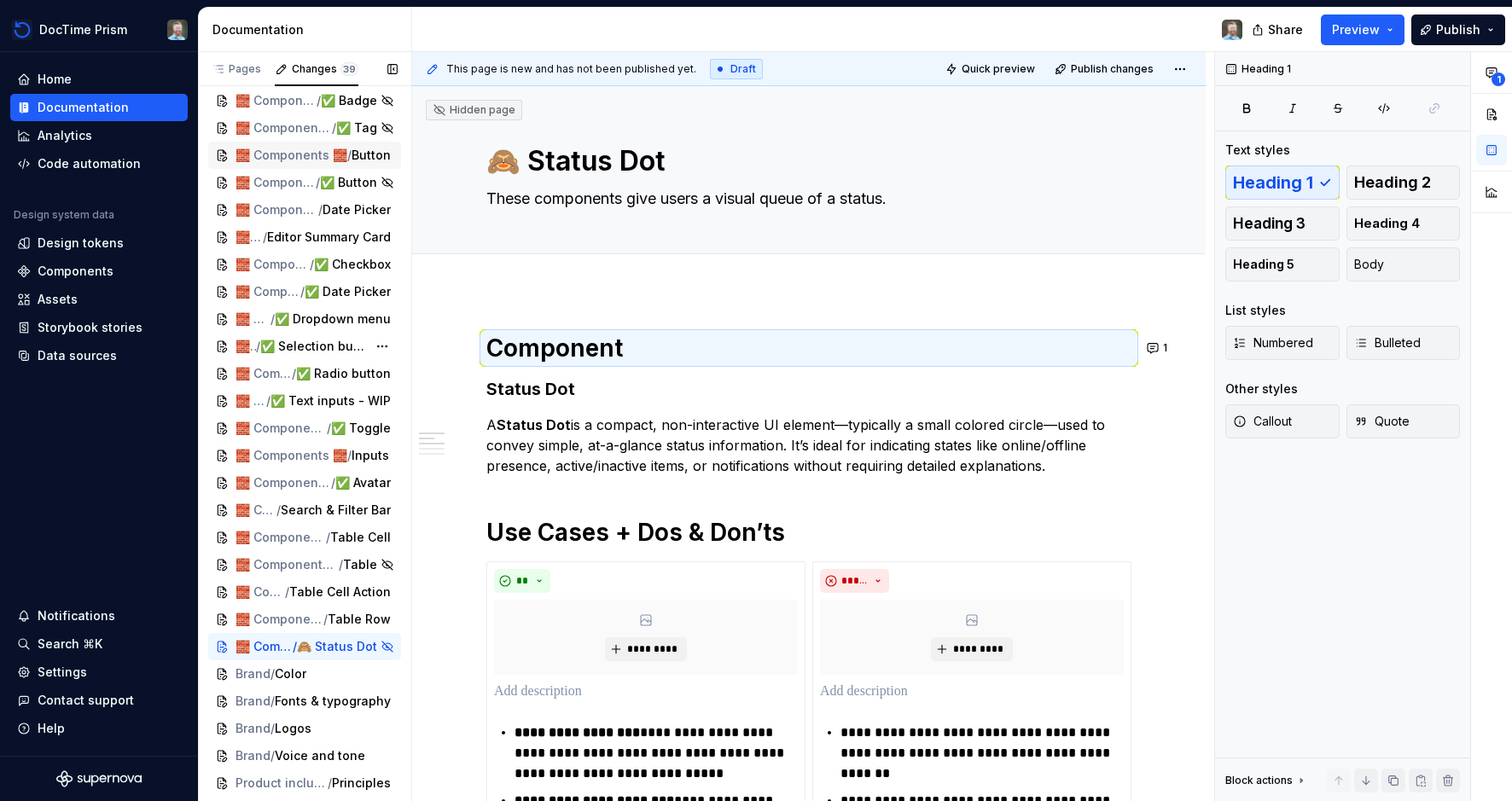
scroll to position [0, 0]
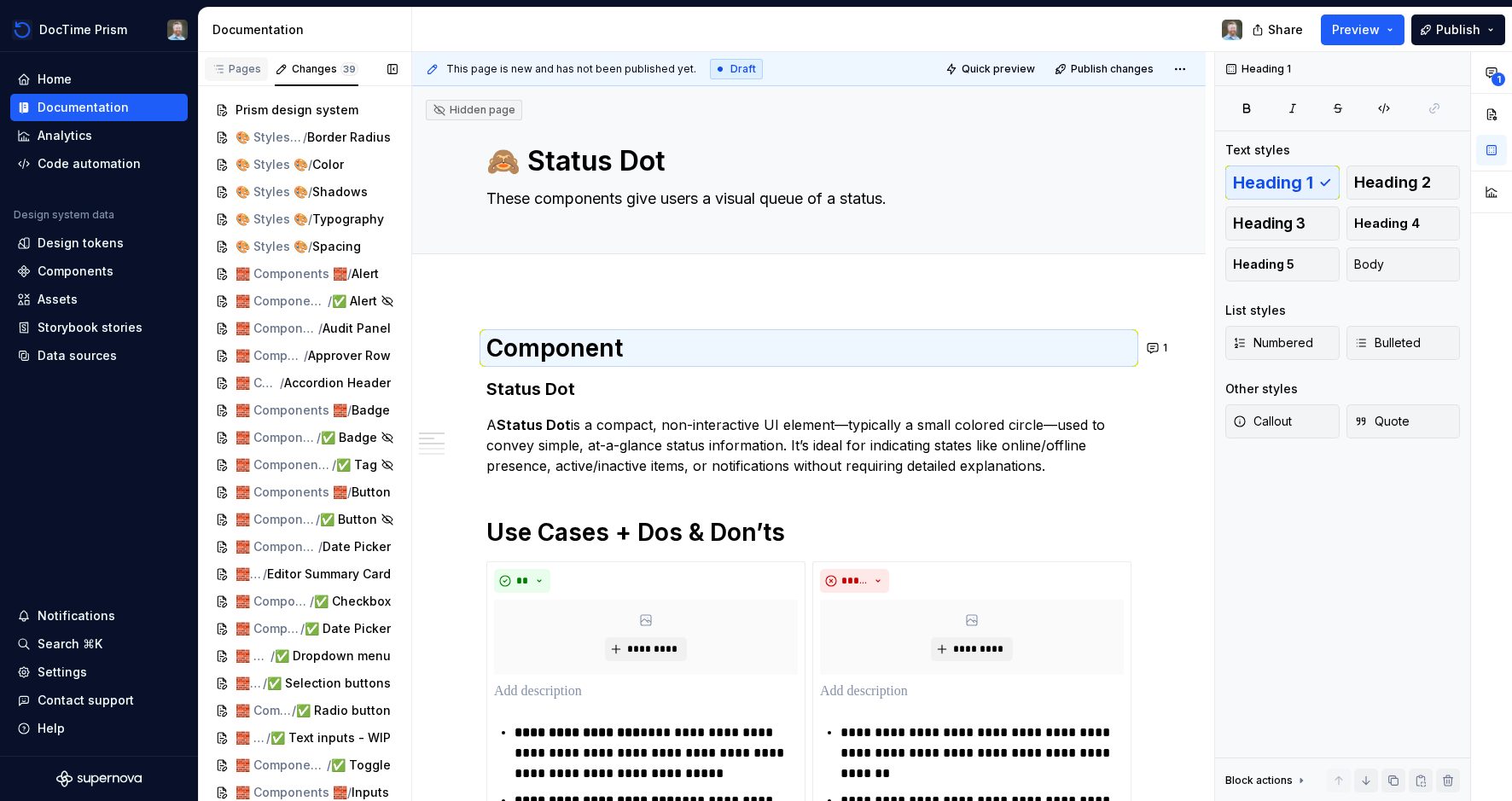
click at [239, 71] on div "Pages" at bounding box center [236, 69] width 49 height 13
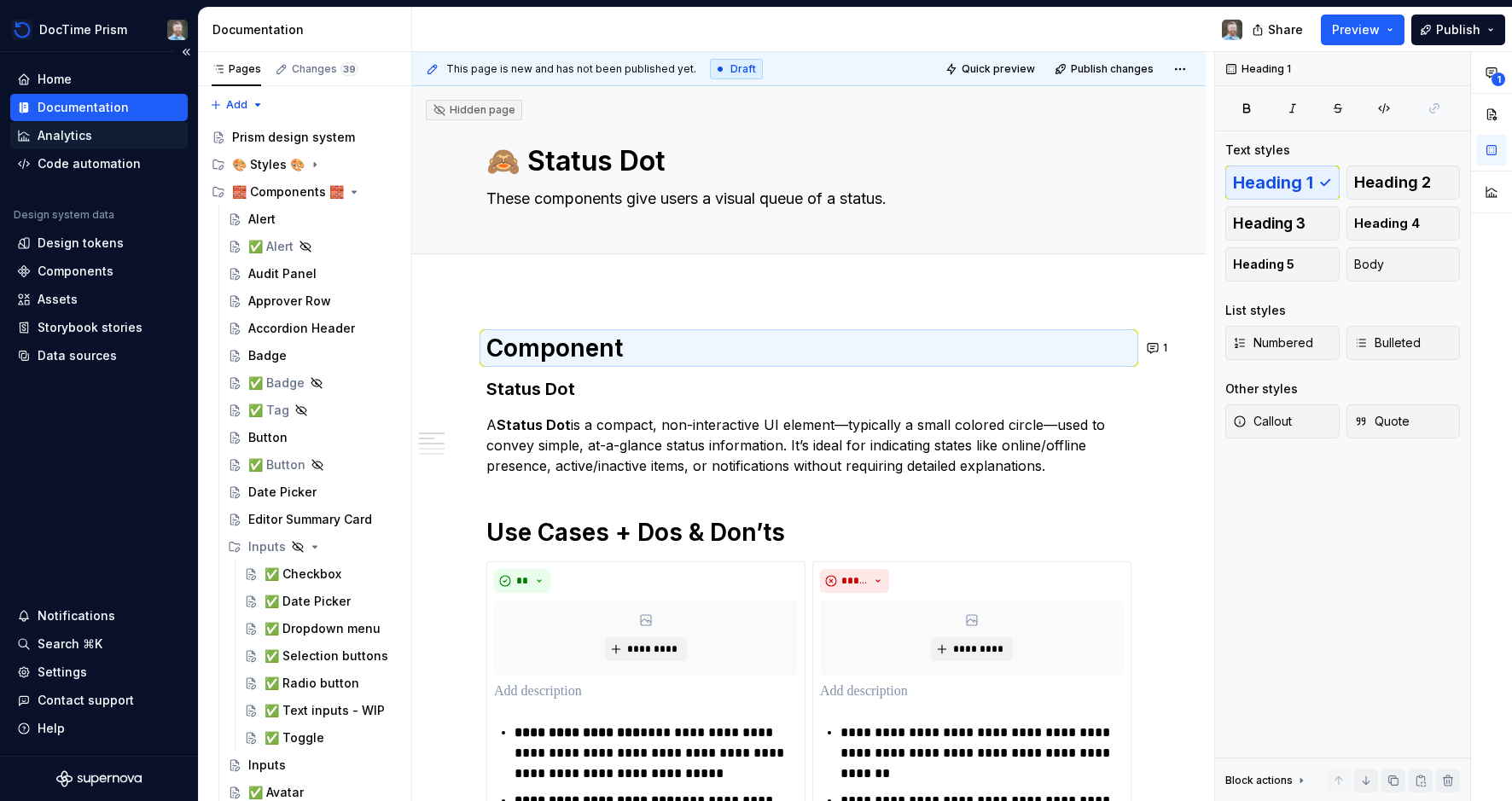
click at [39, 140] on div "Analytics" at bounding box center [65, 136] width 55 height 17
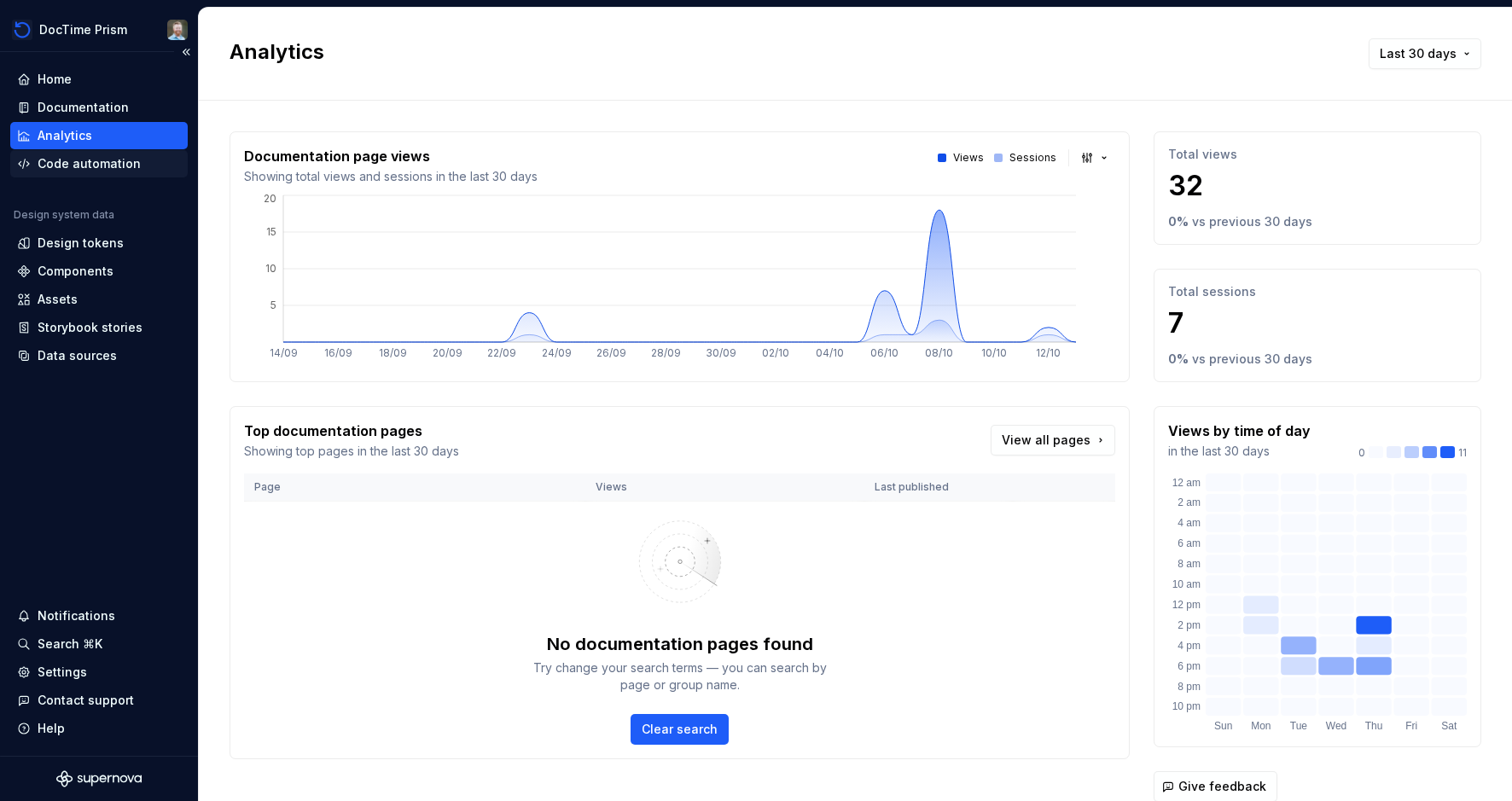
click at [57, 163] on div "Code automation" at bounding box center [89, 163] width 103 height 17
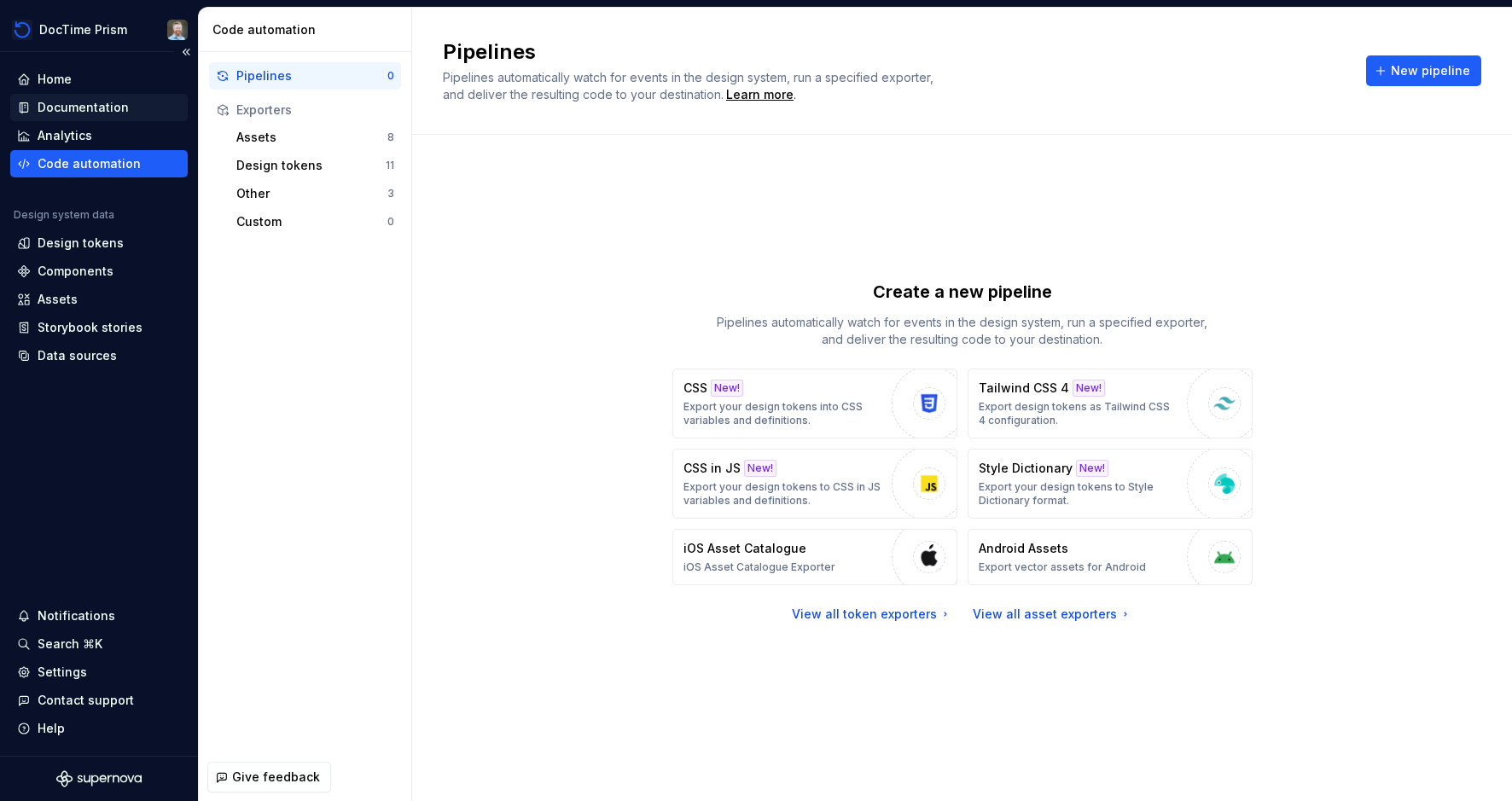
click at [59, 107] on div "Documentation" at bounding box center [83, 108] width 92 height 17
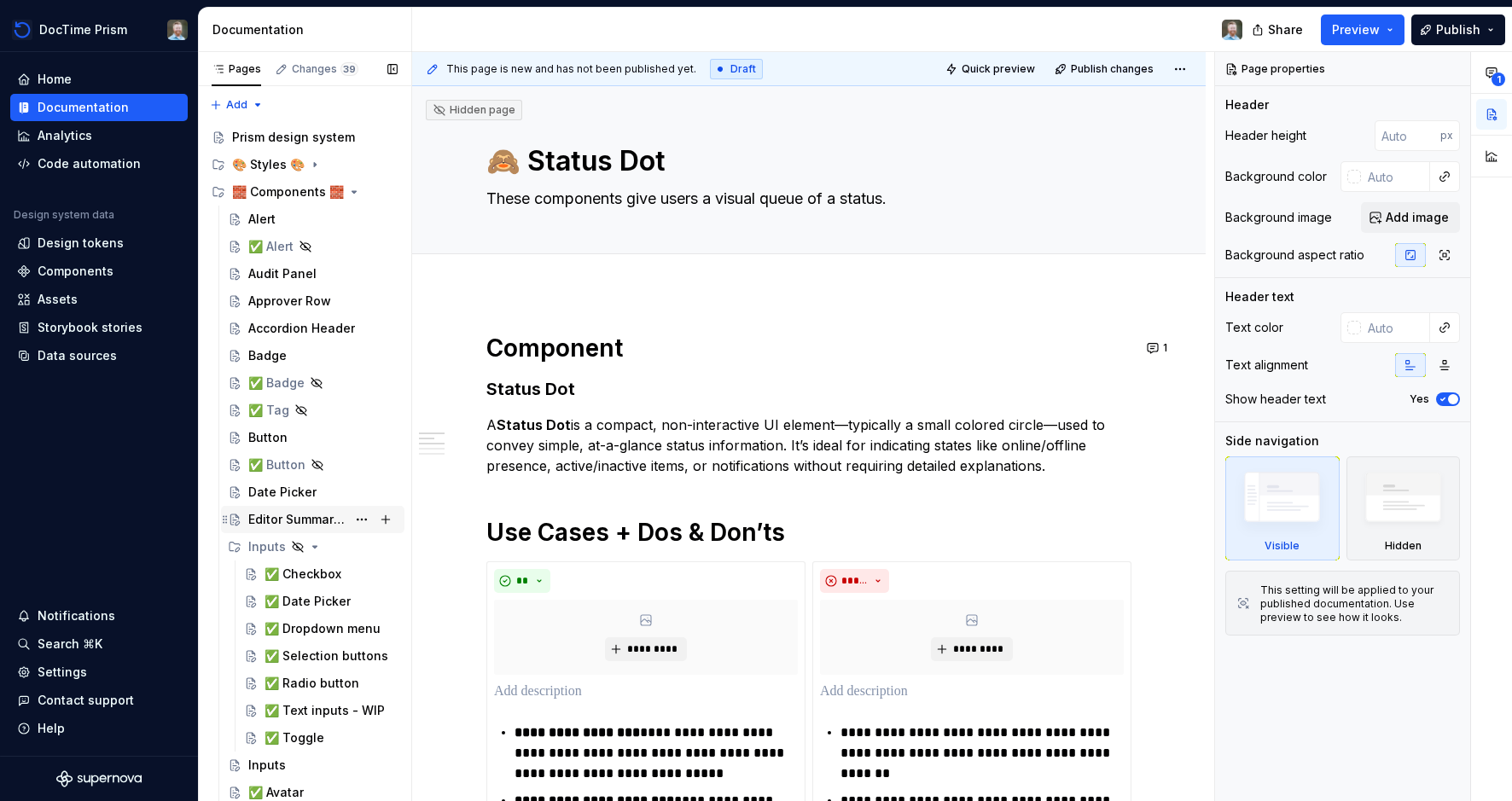
click at [265, 511] on div "Editor Summary Card" at bounding box center [297, 520] width 98 height 17
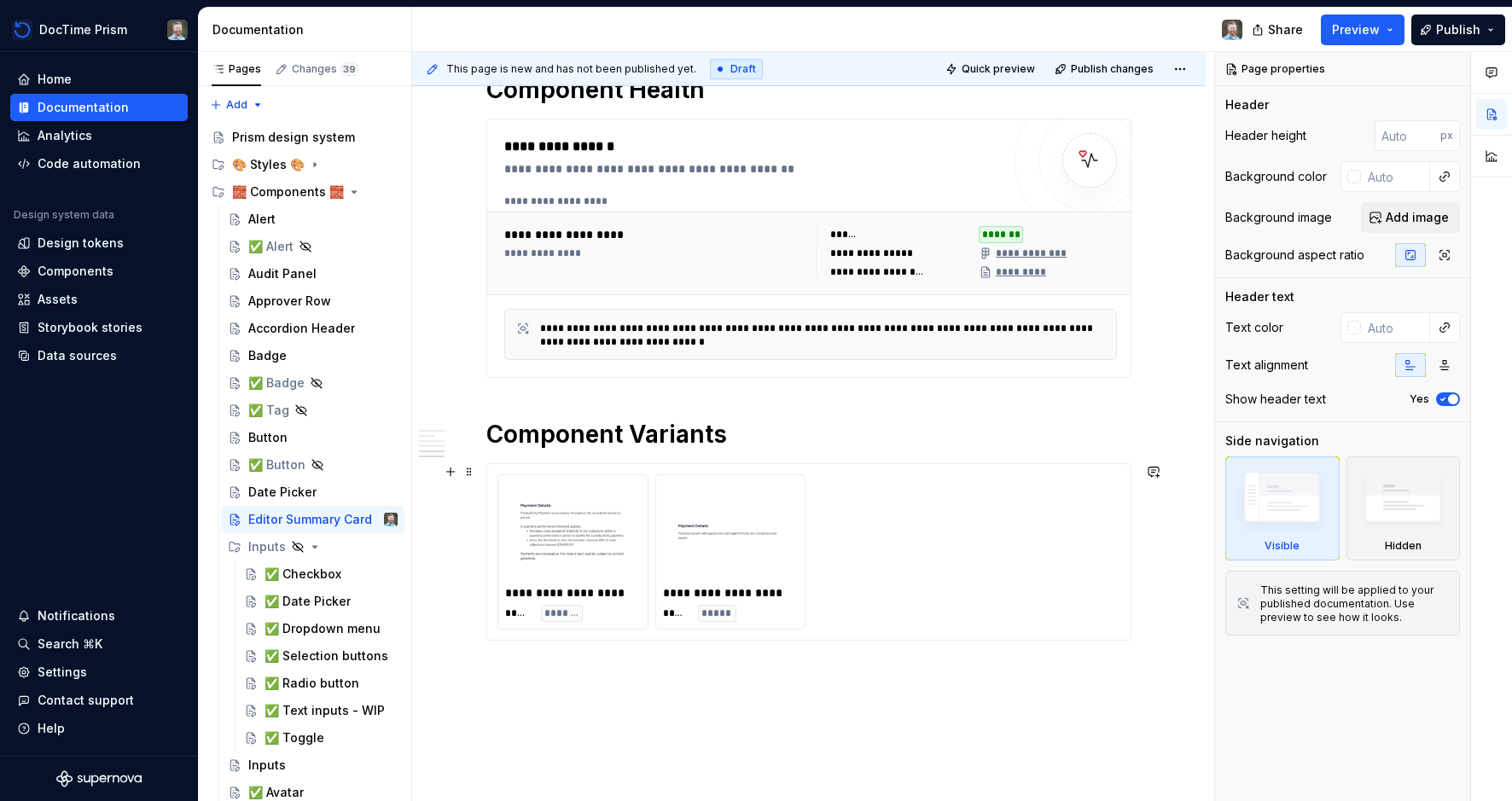
scroll to position [1465, 0]
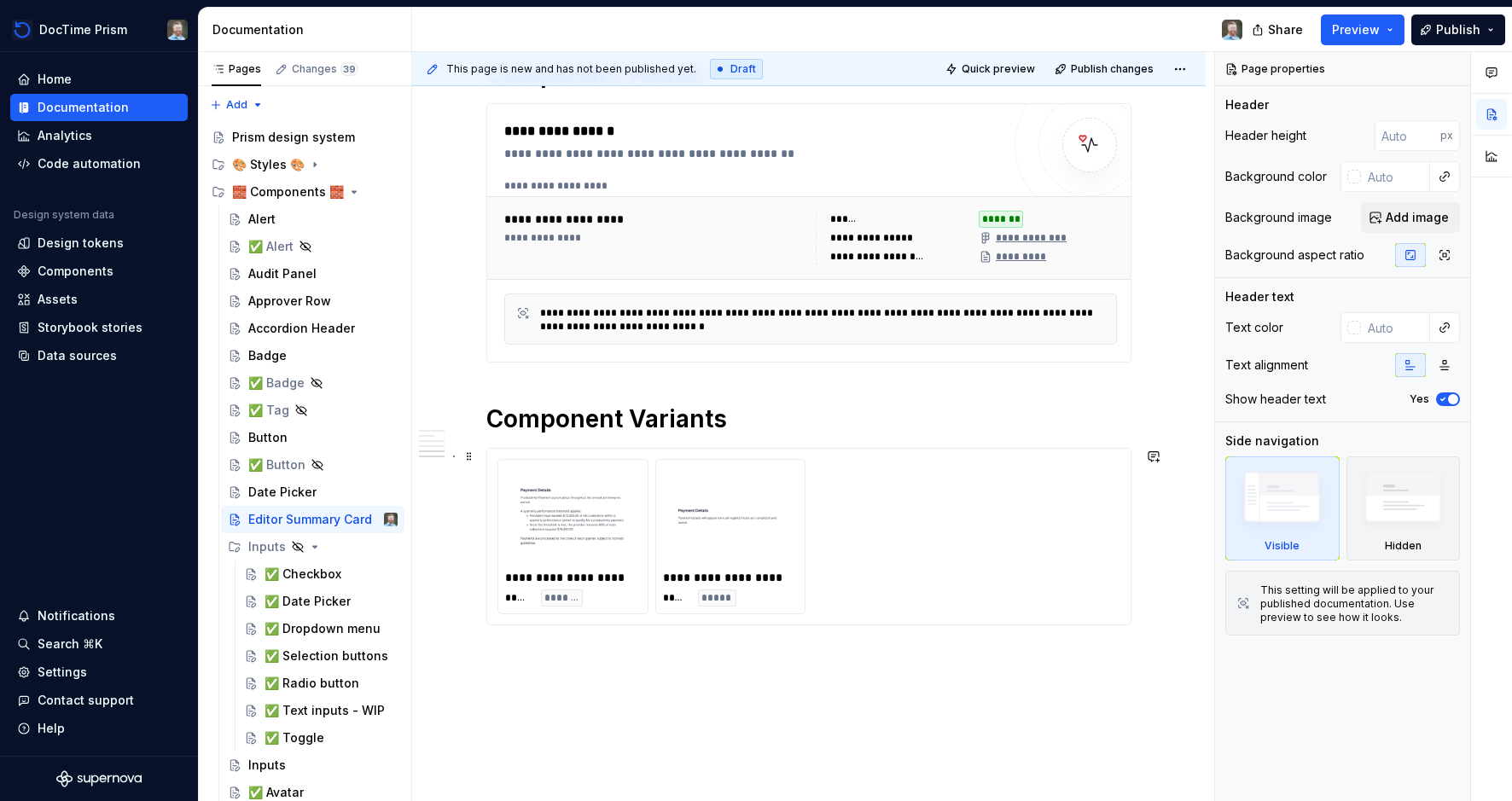
click at [561, 537] on img at bounding box center [572, 516] width 122 height 85
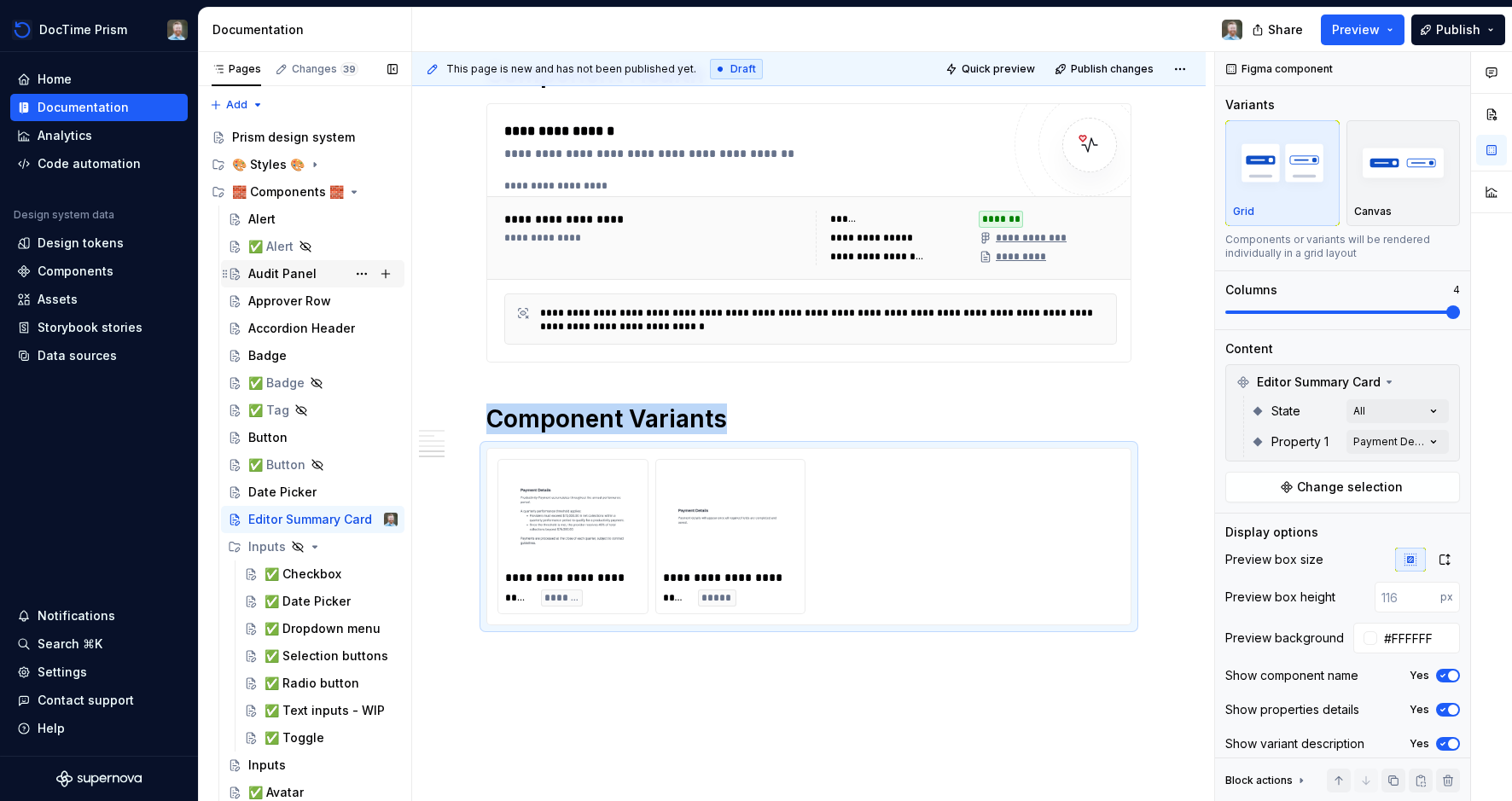
click at [299, 270] on div "Audit Panel" at bounding box center [282, 274] width 68 height 17
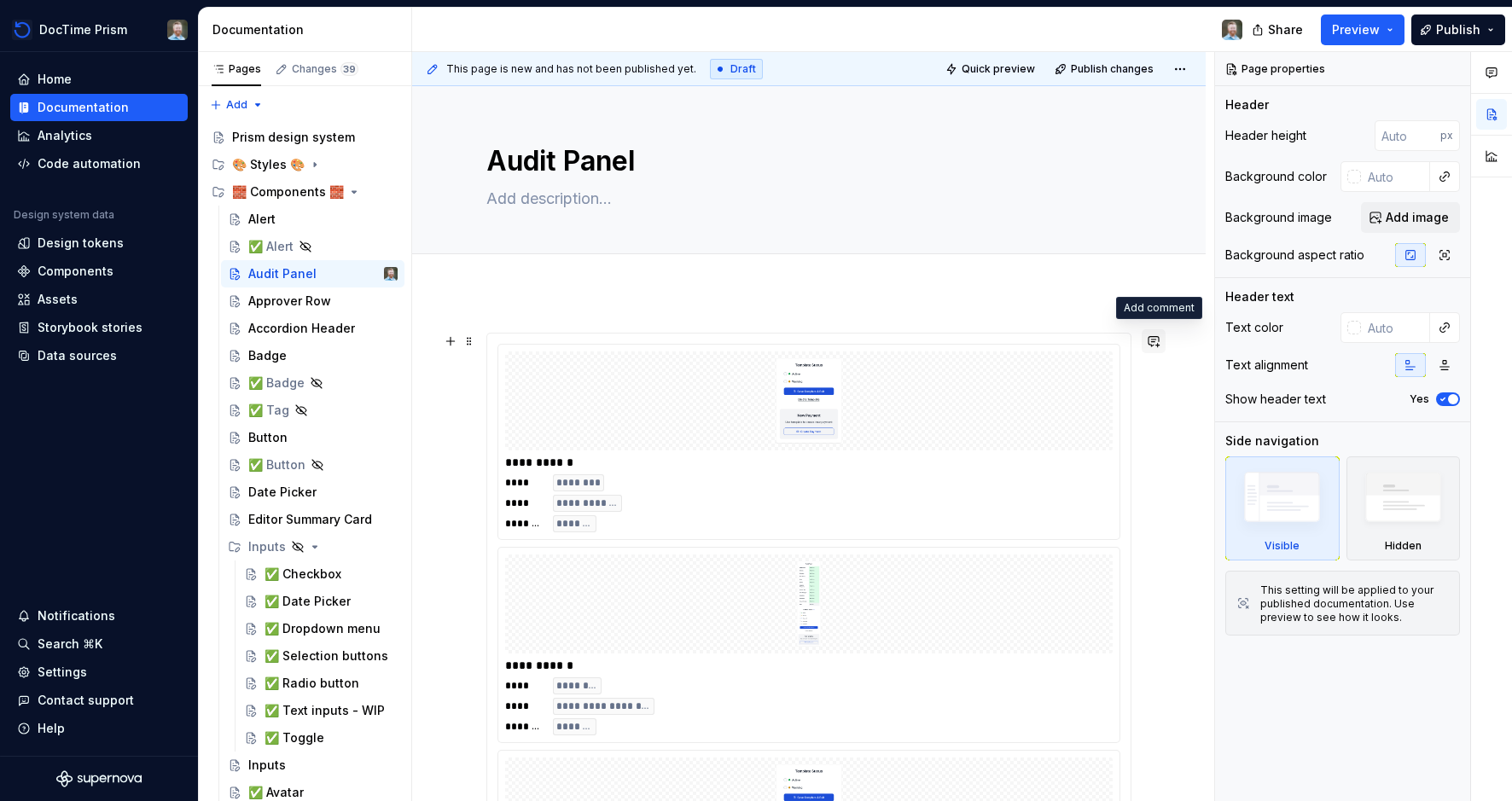
click at [1161, 340] on button "button" at bounding box center [1153, 341] width 24 height 24
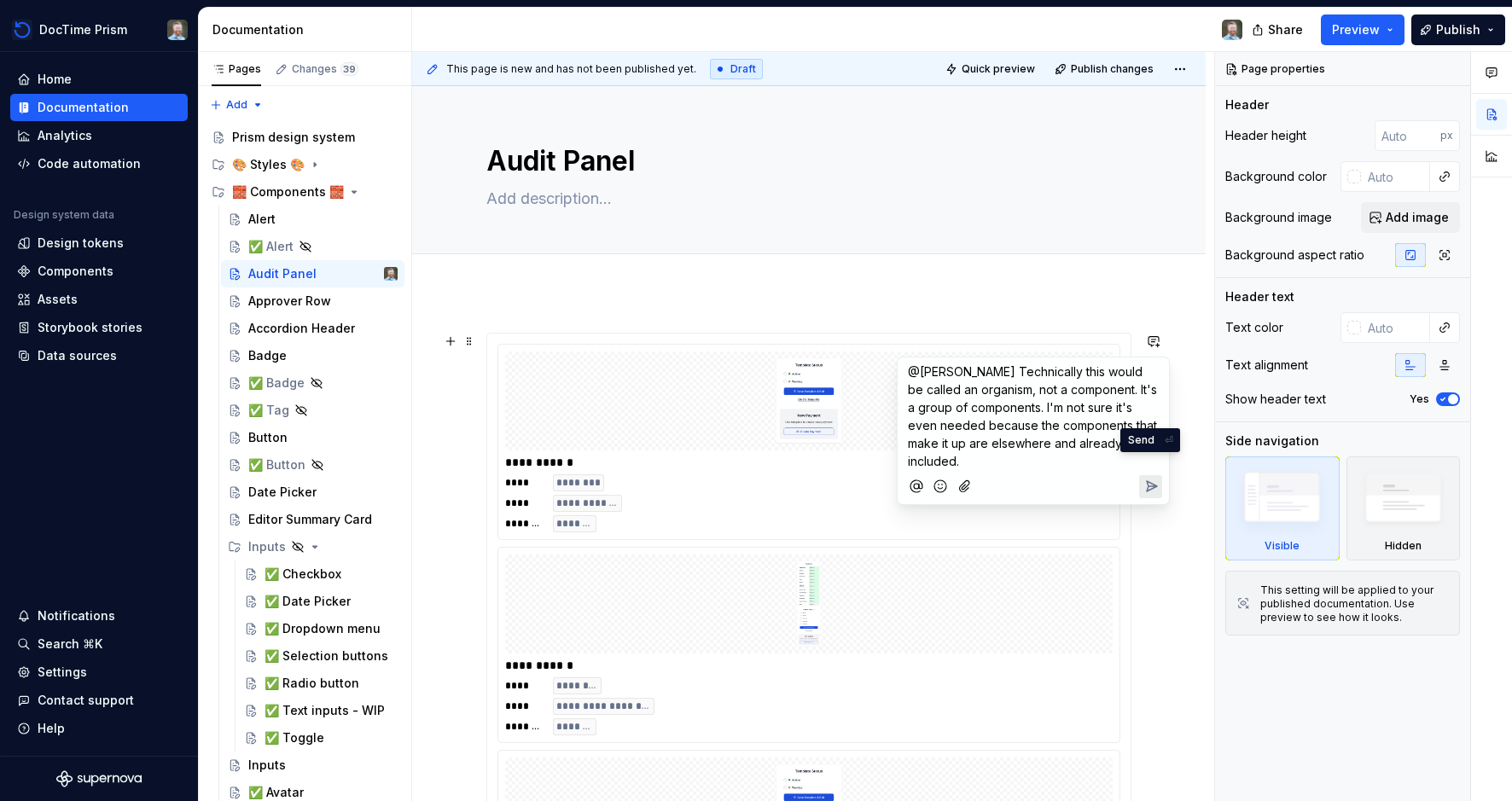
click at [1148, 478] on icon "Send" at bounding box center [1151, 486] width 17 height 17
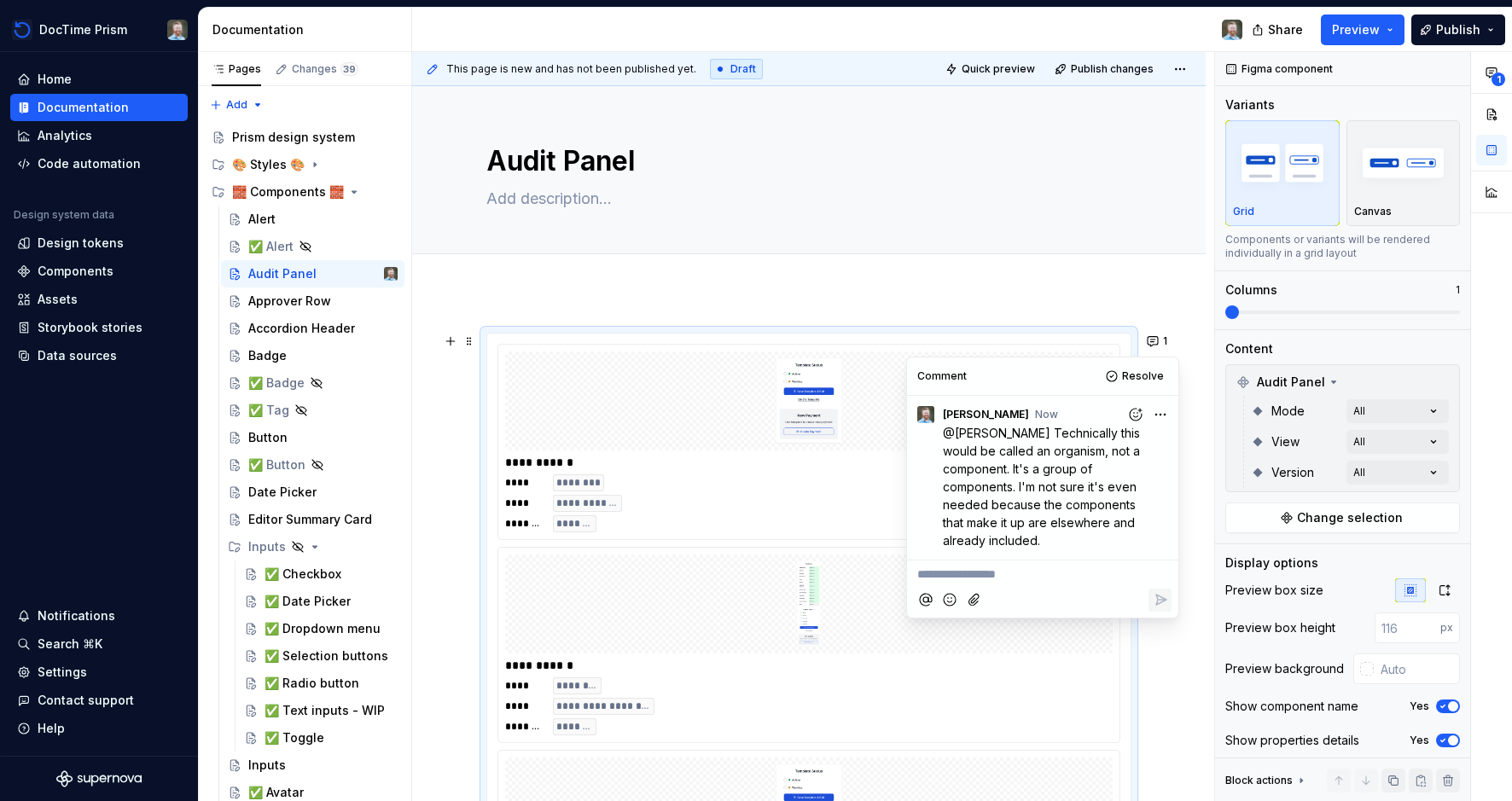
click at [998, 441] on p "@[PERSON_NAME] Technically this would be called an organism, not a component. I…" at bounding box center [1046, 486] width 208 height 126
click at [969, 431] on span "@[PERSON_NAME] Technically this would be called an organism, not a component. I…" at bounding box center [1043, 486] width 200 height 122
click at [1164, 415] on html "DocTime Prism Home Documentation Analytics Code automation Design system data D…" at bounding box center [756, 400] width 1512 height 801
click at [1096, 448] on span "Edit comment" at bounding box center [1105, 446] width 80 height 17
click at [983, 434] on span "@[PERSON_NAME] Technically this would be called an organism, not a component. I…" at bounding box center [1043, 486] width 200 height 122
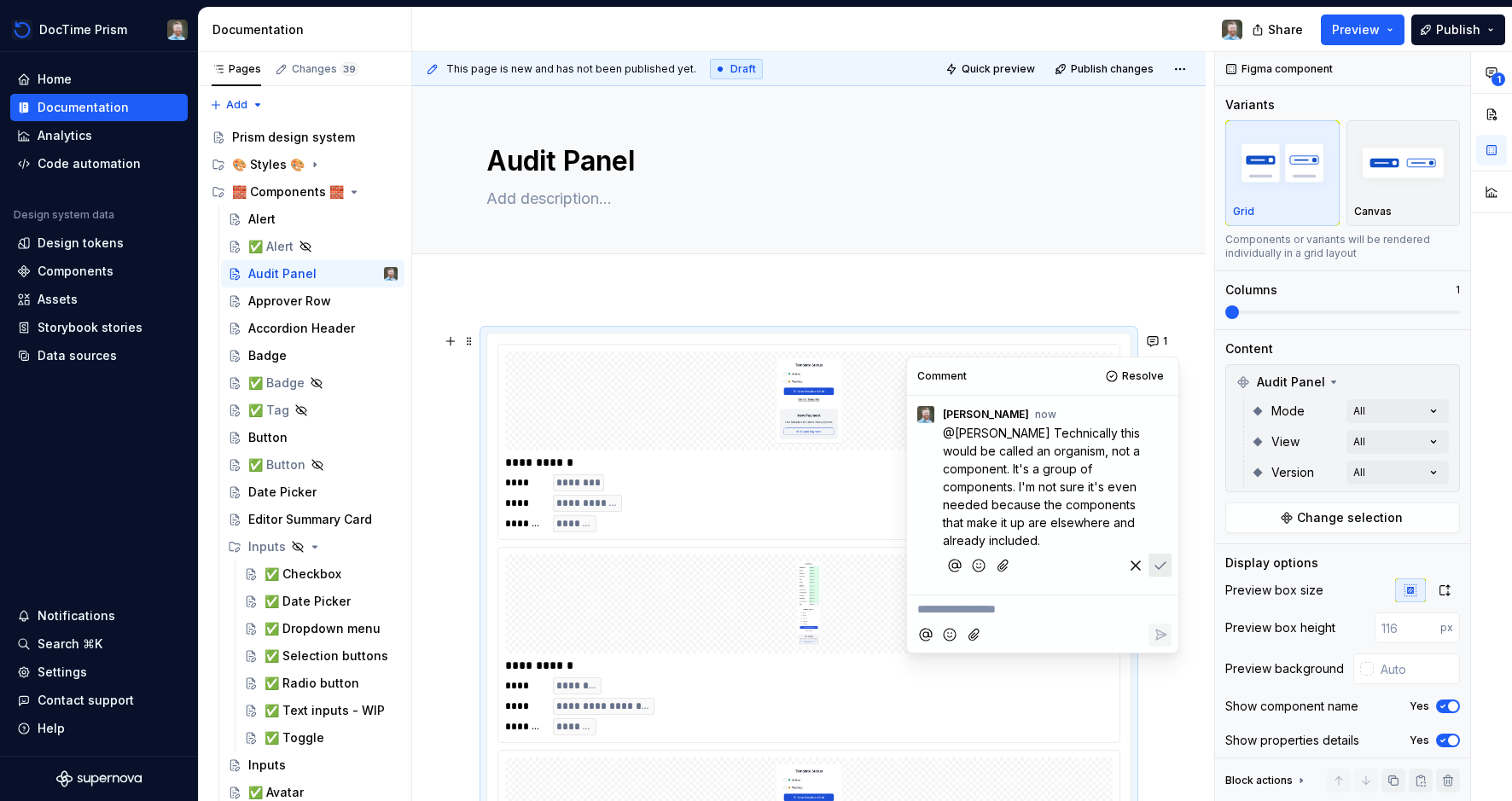
click at [977, 434] on span "@[PERSON_NAME] Technically this would be called an organism, not a component. I…" at bounding box center [1043, 486] width 200 height 122
click at [963, 411] on span "[PERSON_NAME]" at bounding box center [1001, 411] width 97 height 17
click at [1154, 560] on icon "Save" at bounding box center [1161, 568] width 17 height 17
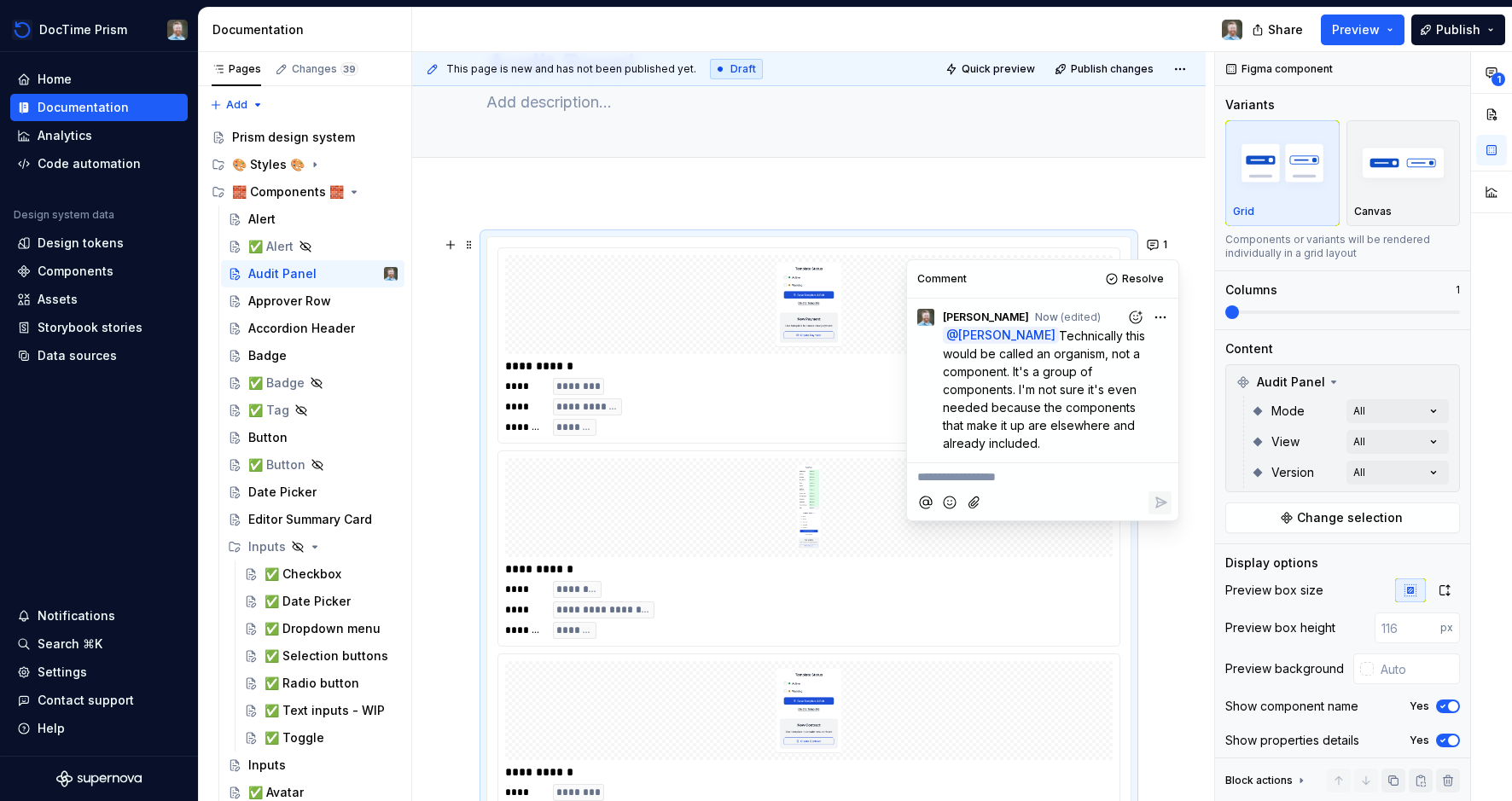
scroll to position [97, 0]
click at [282, 323] on div "Accordion Header" at bounding box center [297, 329] width 98 height 17
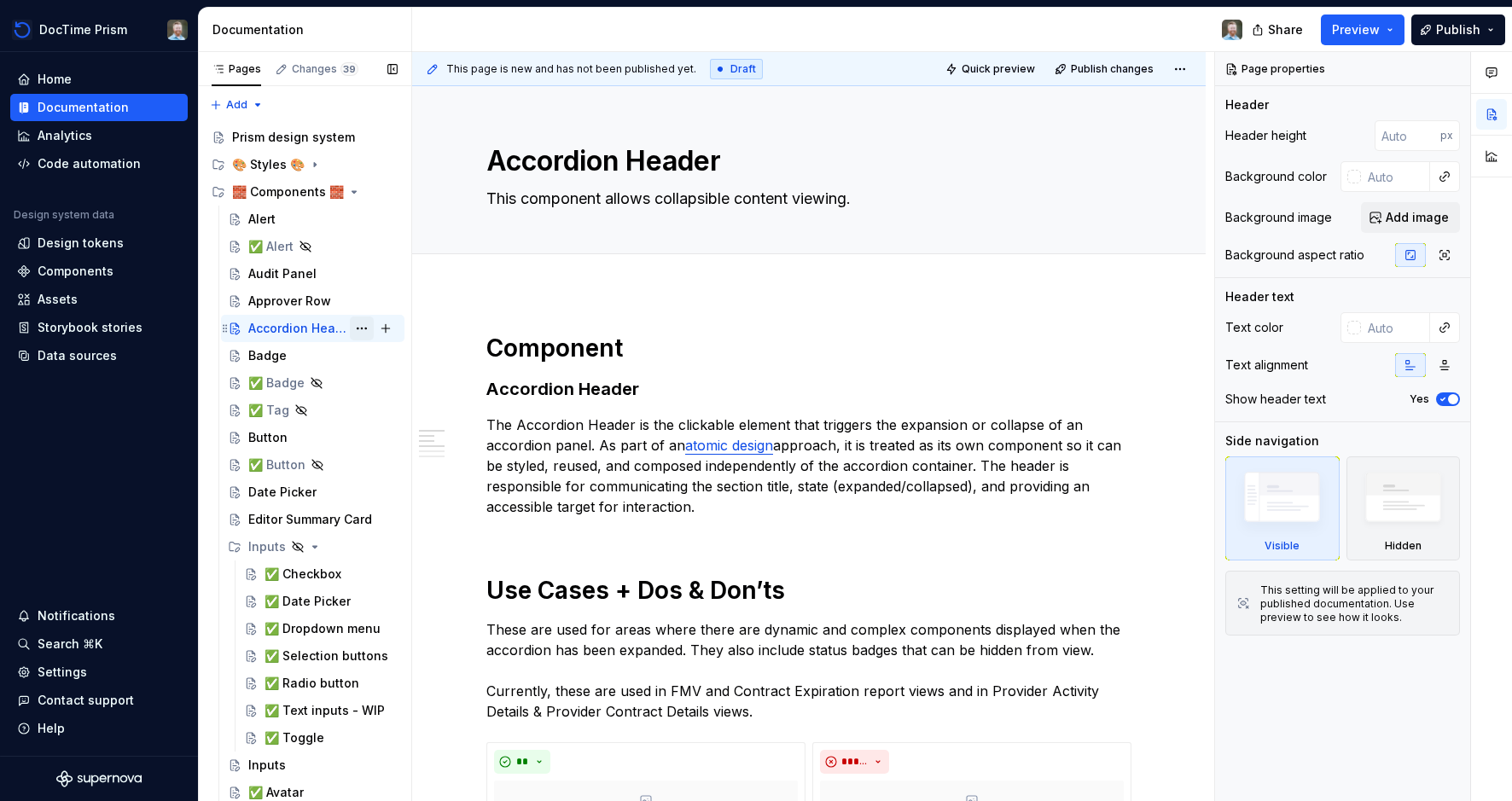
click at [358, 327] on button "Page tree" at bounding box center [361, 328] width 24 height 24
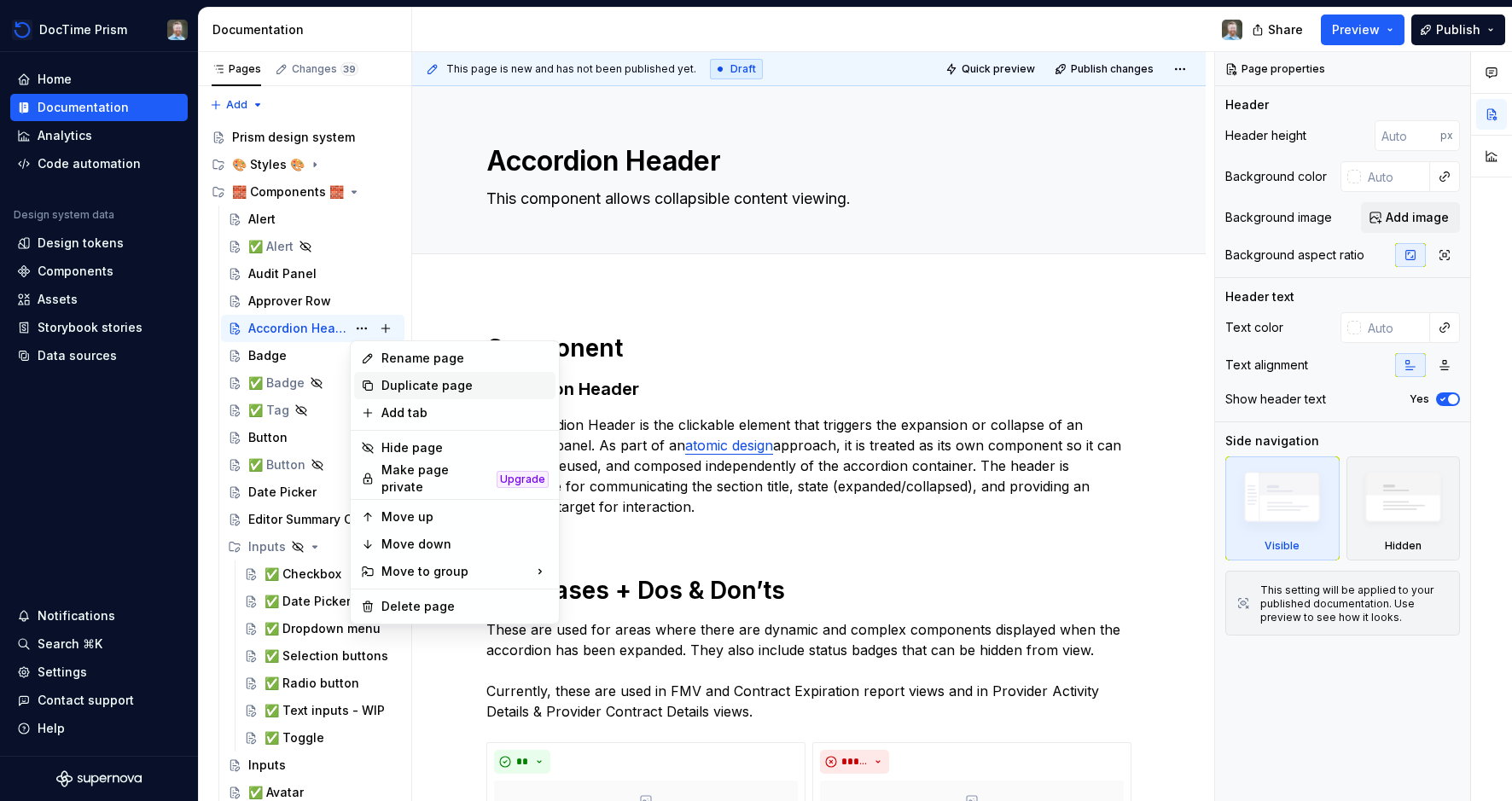
click at [405, 379] on div "Duplicate page" at bounding box center [465, 385] width 167 height 17
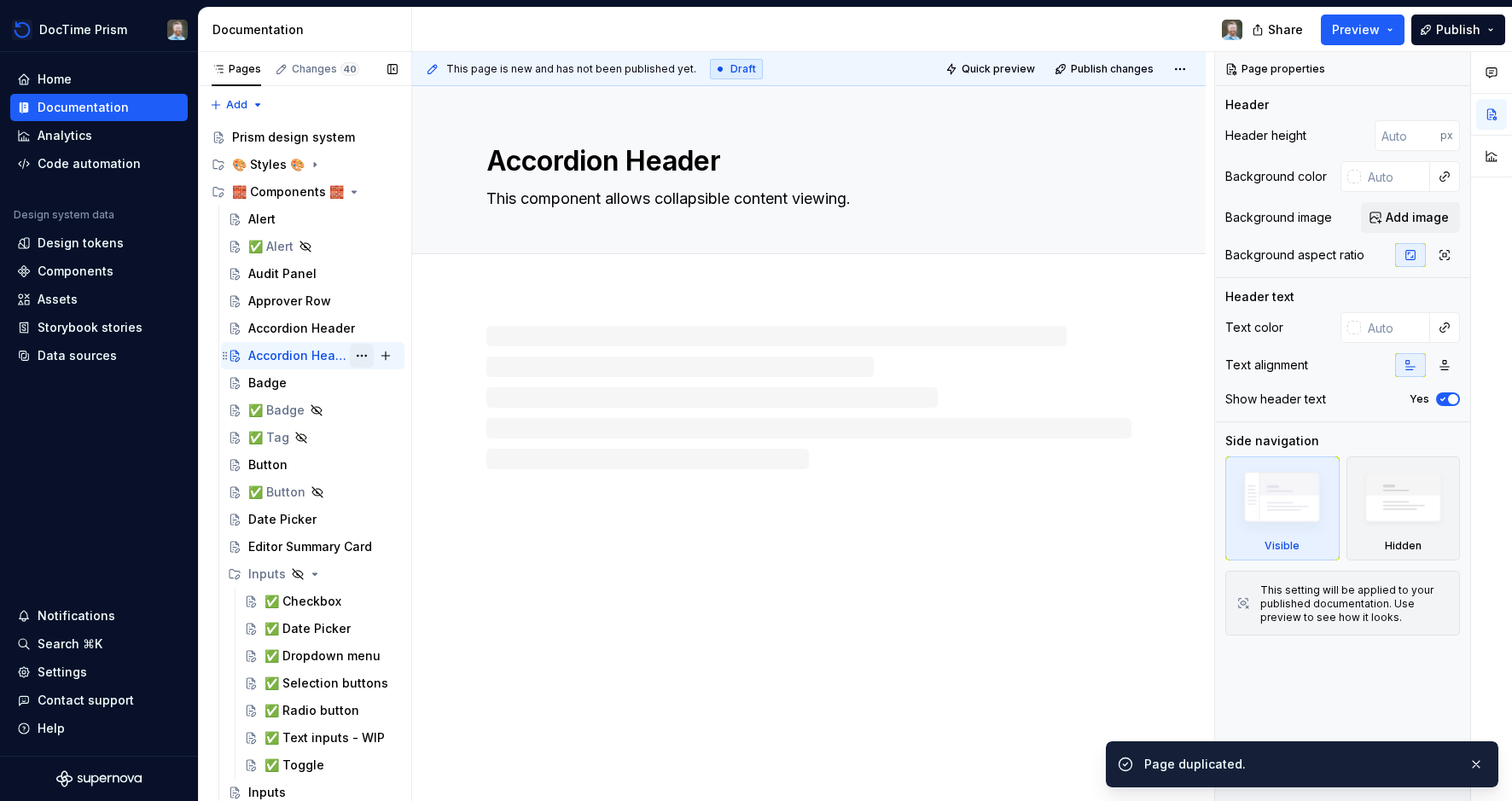
click at [360, 354] on button "Page tree" at bounding box center [361, 355] width 24 height 24
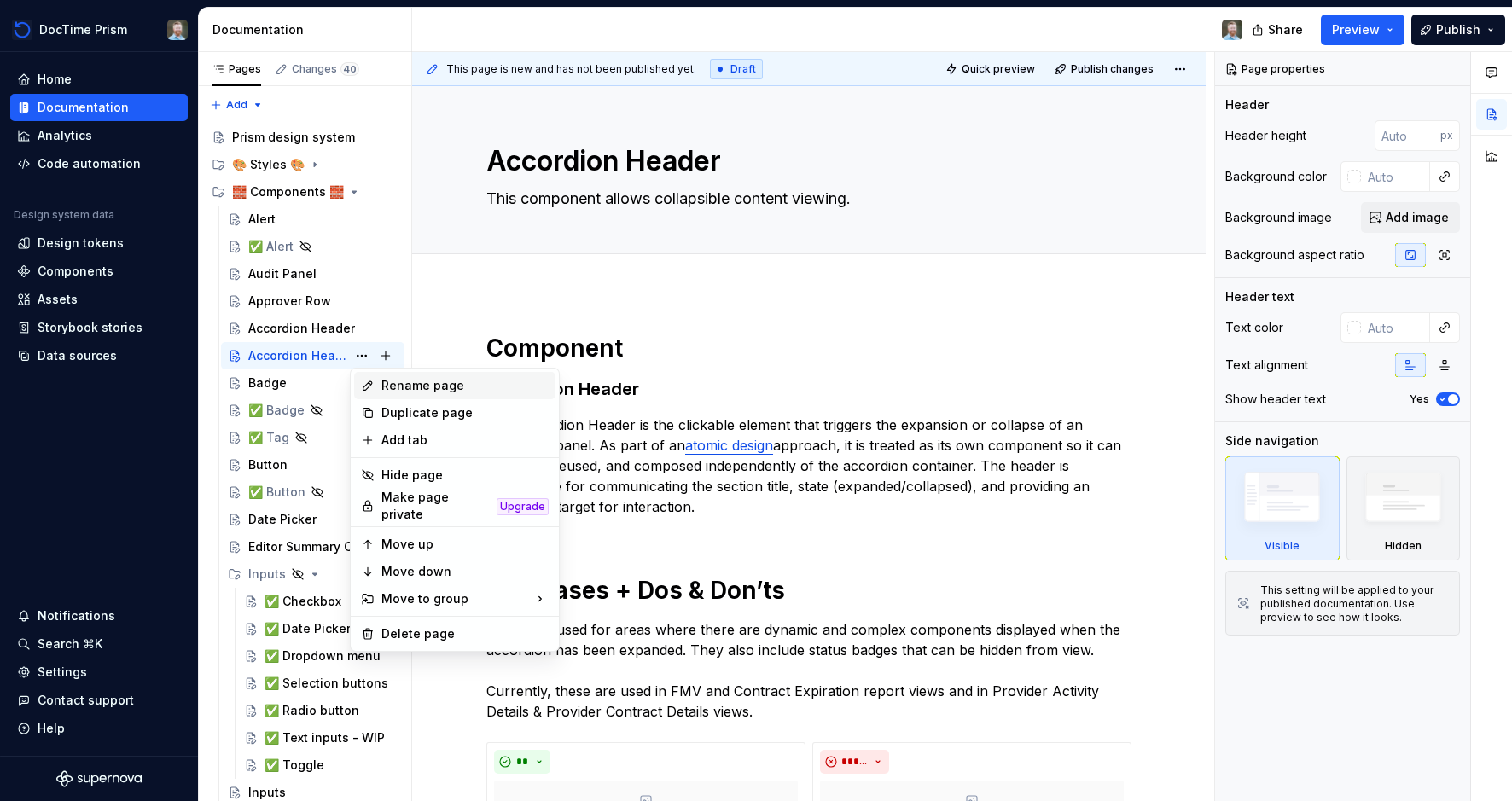
click at [398, 383] on div "Rename page" at bounding box center [465, 385] width 167 height 17
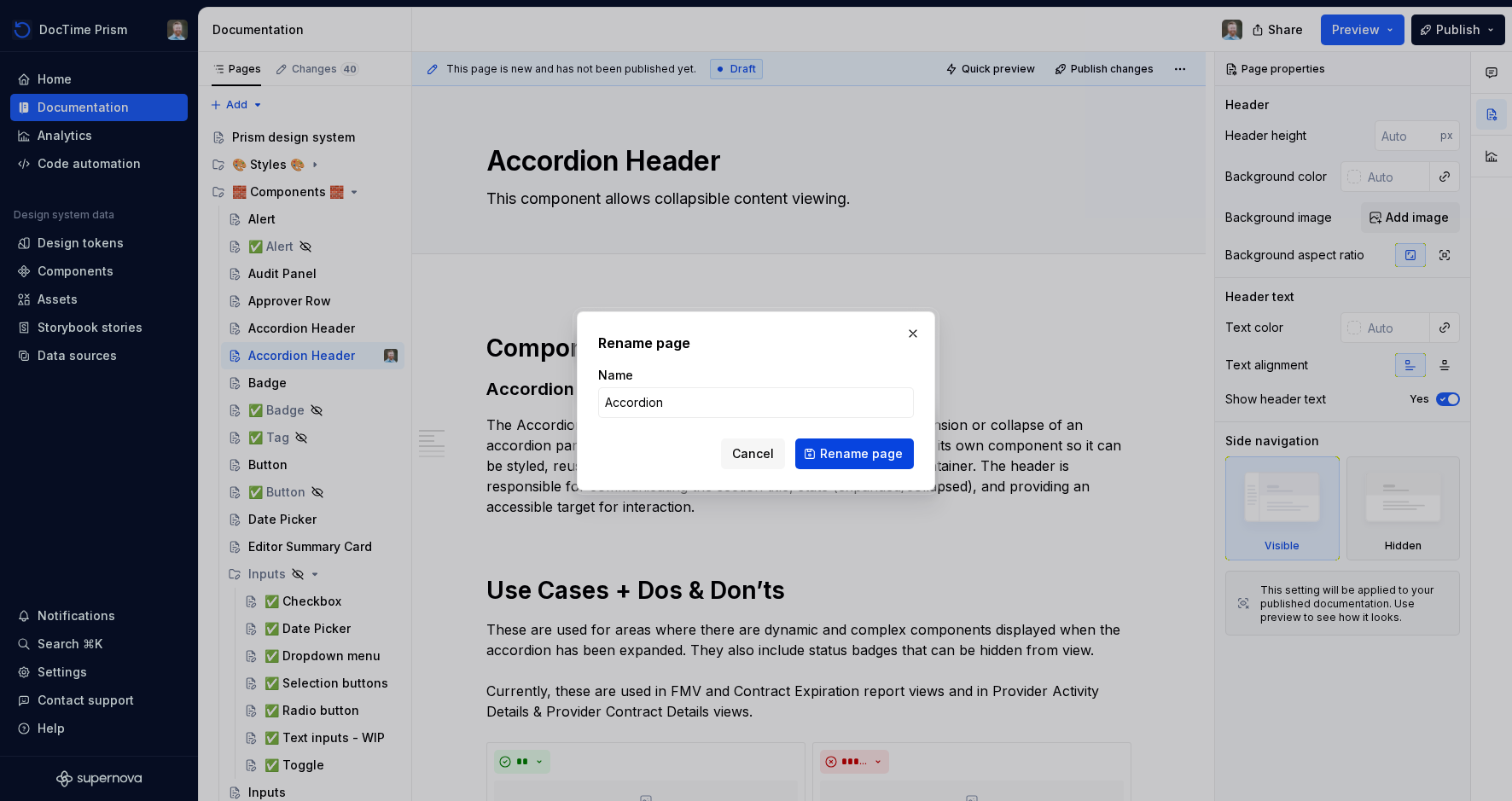
click at [834, 448] on span "Rename page" at bounding box center [861, 454] width 83 height 17
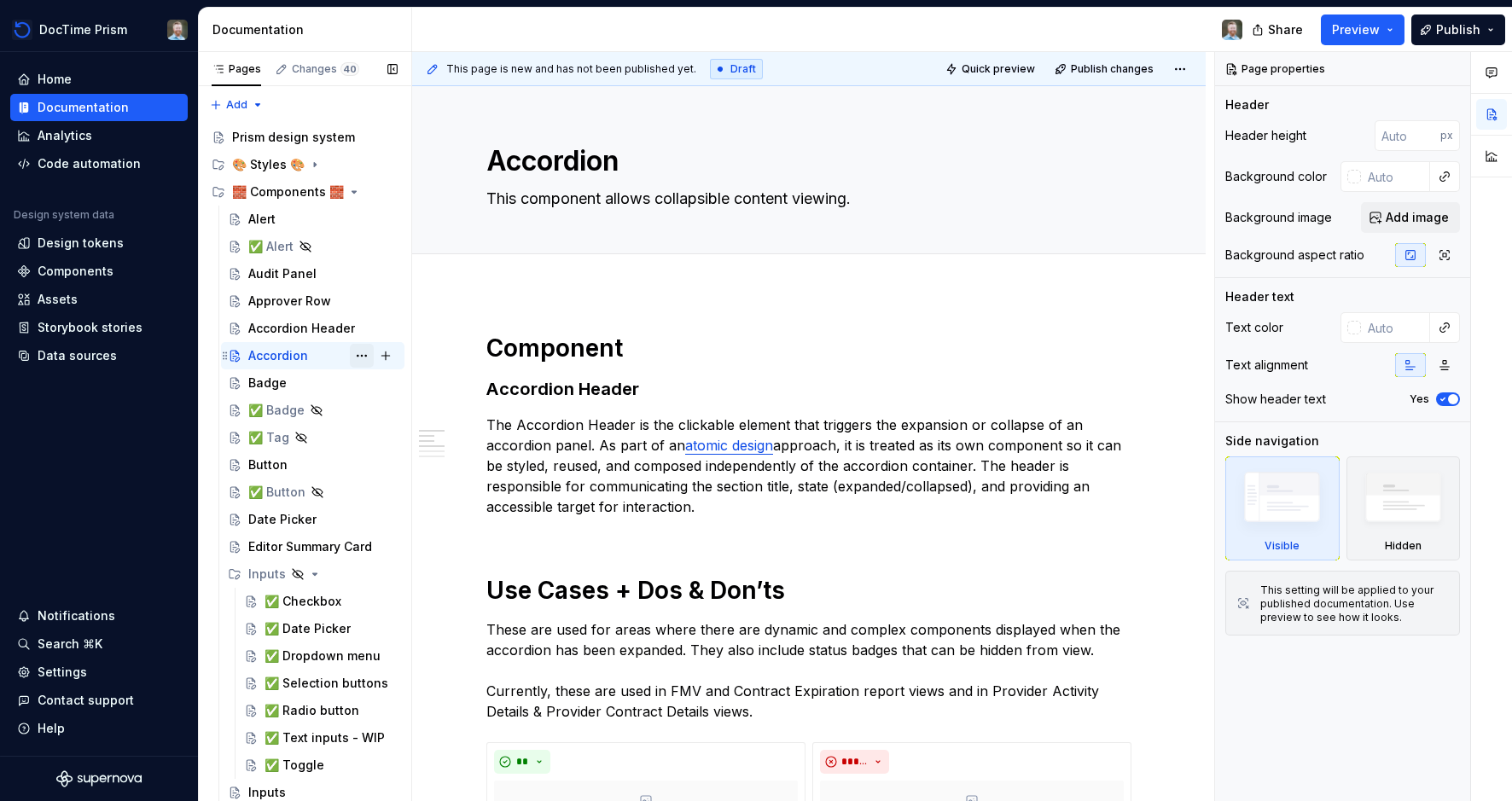
click at [368, 354] on button "Page tree" at bounding box center [361, 355] width 24 height 24
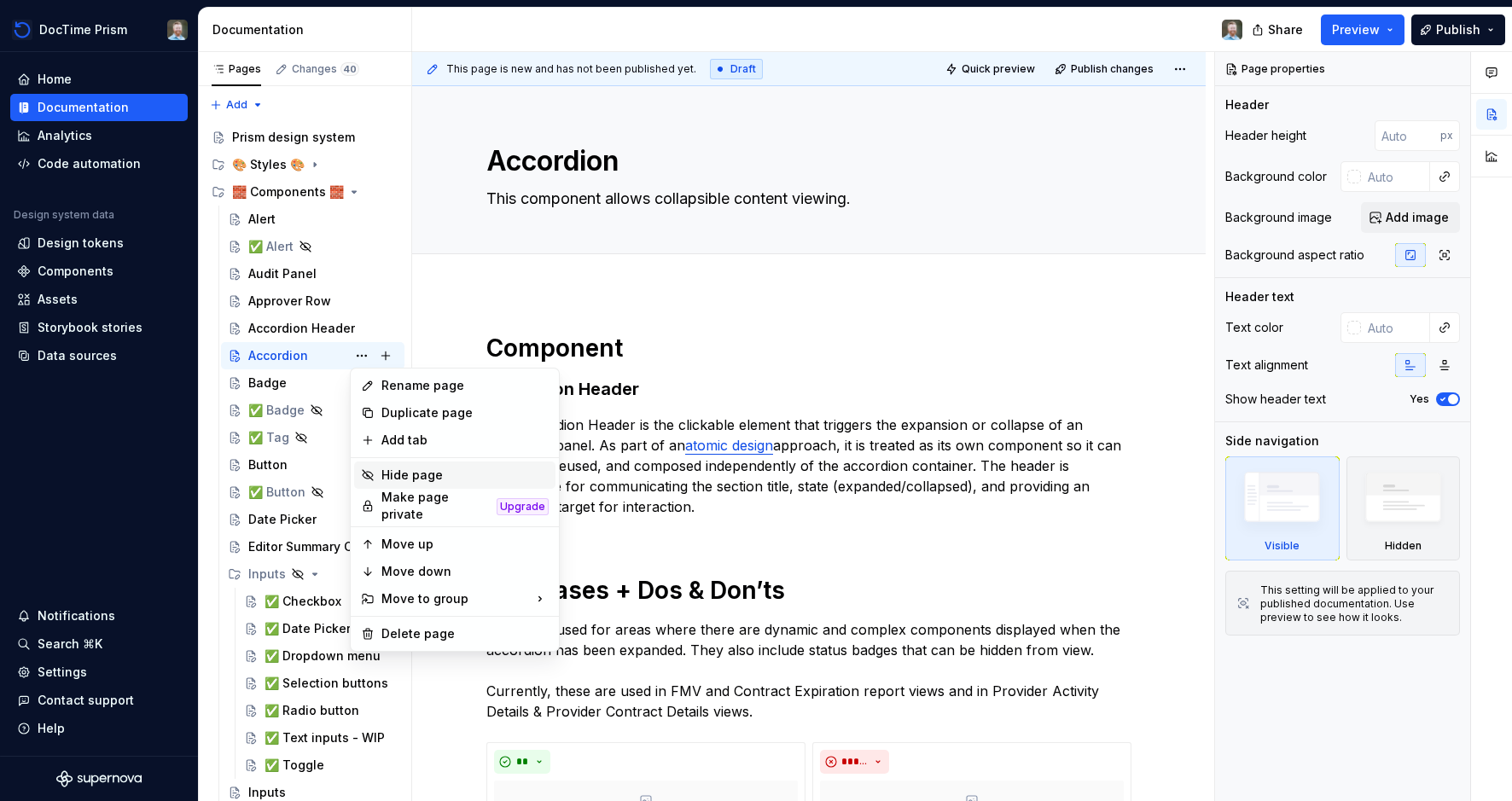
click at [432, 472] on div "Hide page" at bounding box center [465, 475] width 167 height 17
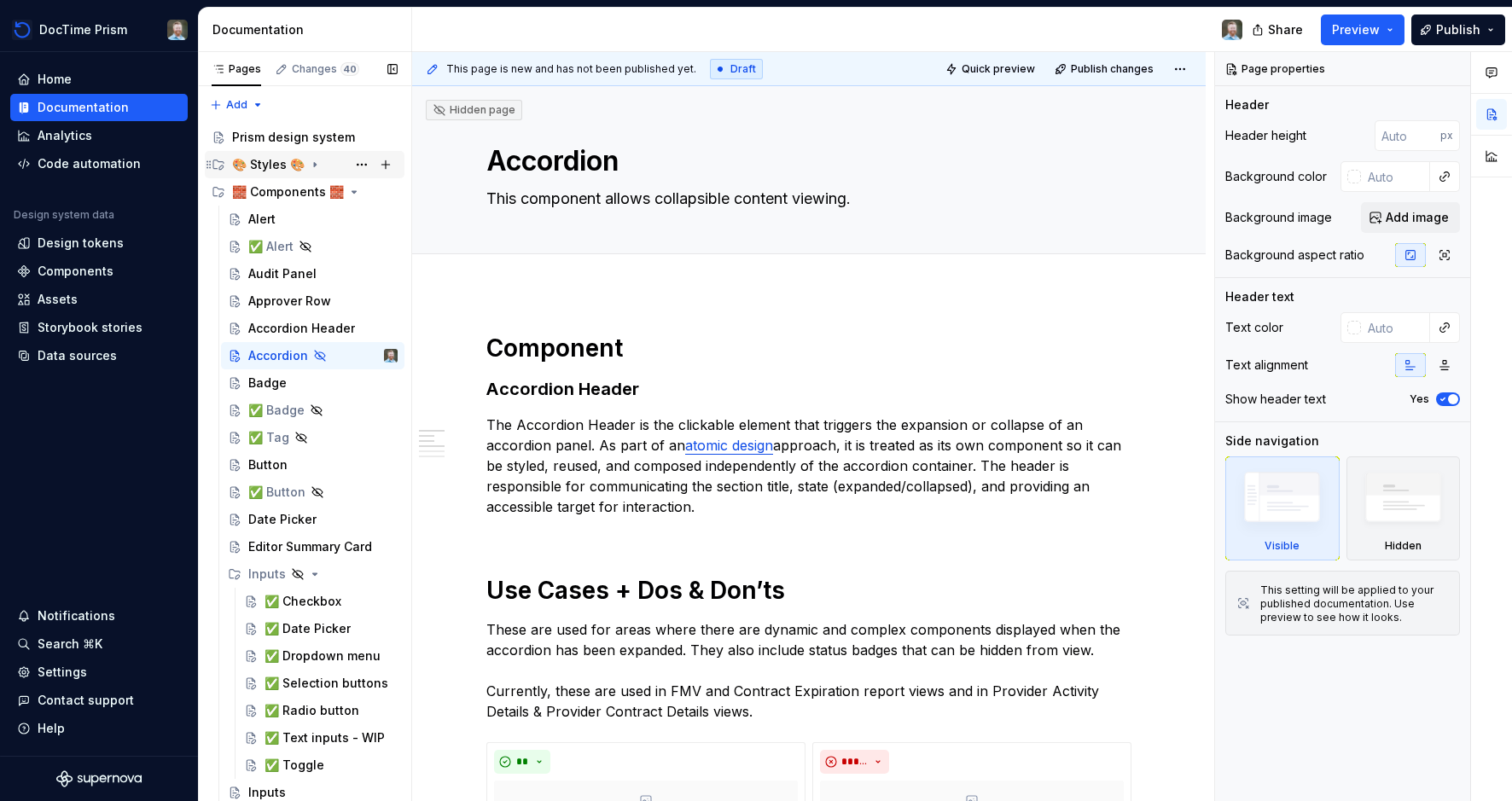
click at [315, 163] on icon "Page tree" at bounding box center [314, 165] width 2 height 5
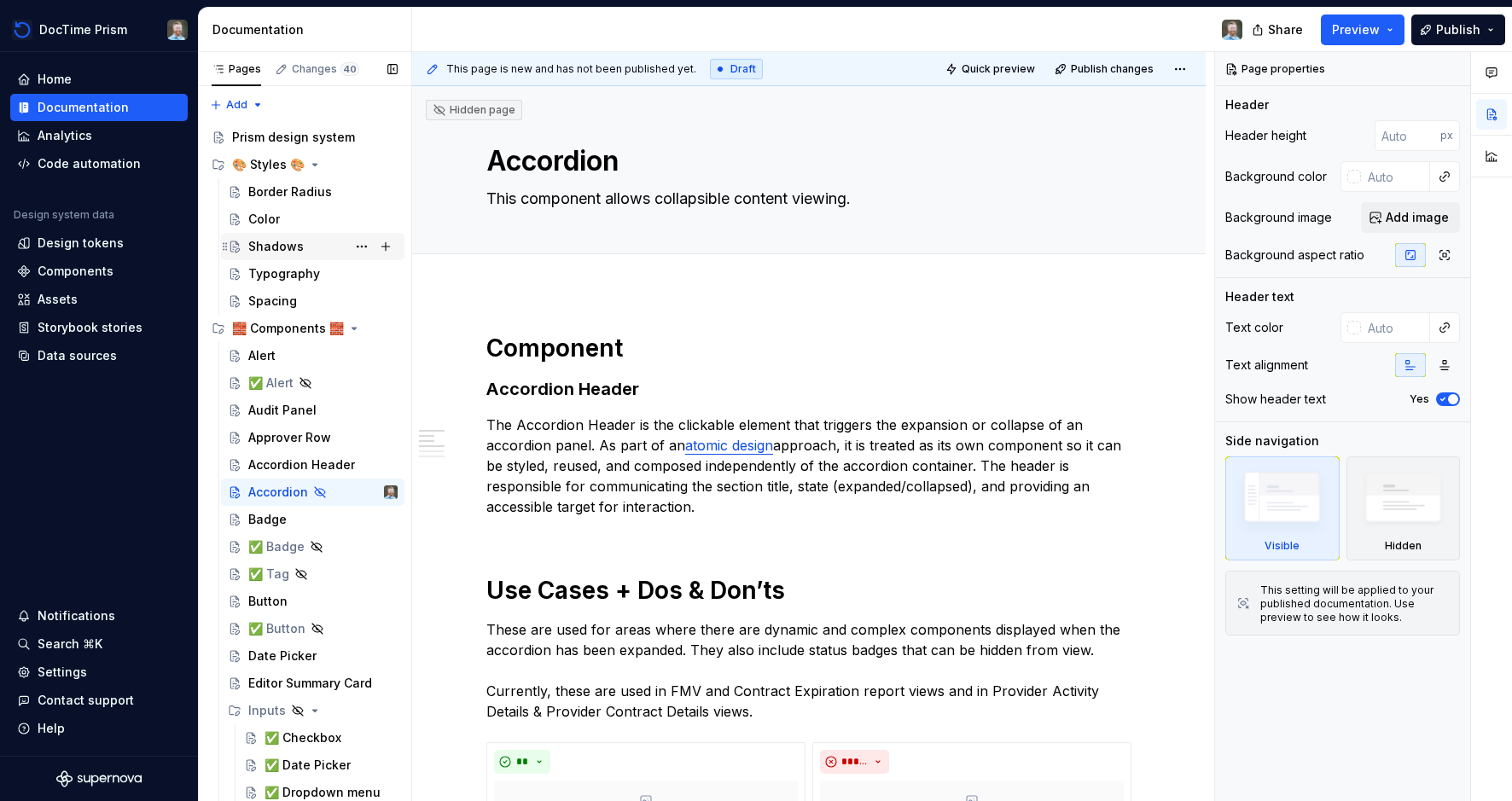
click at [287, 245] on div "Shadows" at bounding box center [276, 247] width 56 height 17
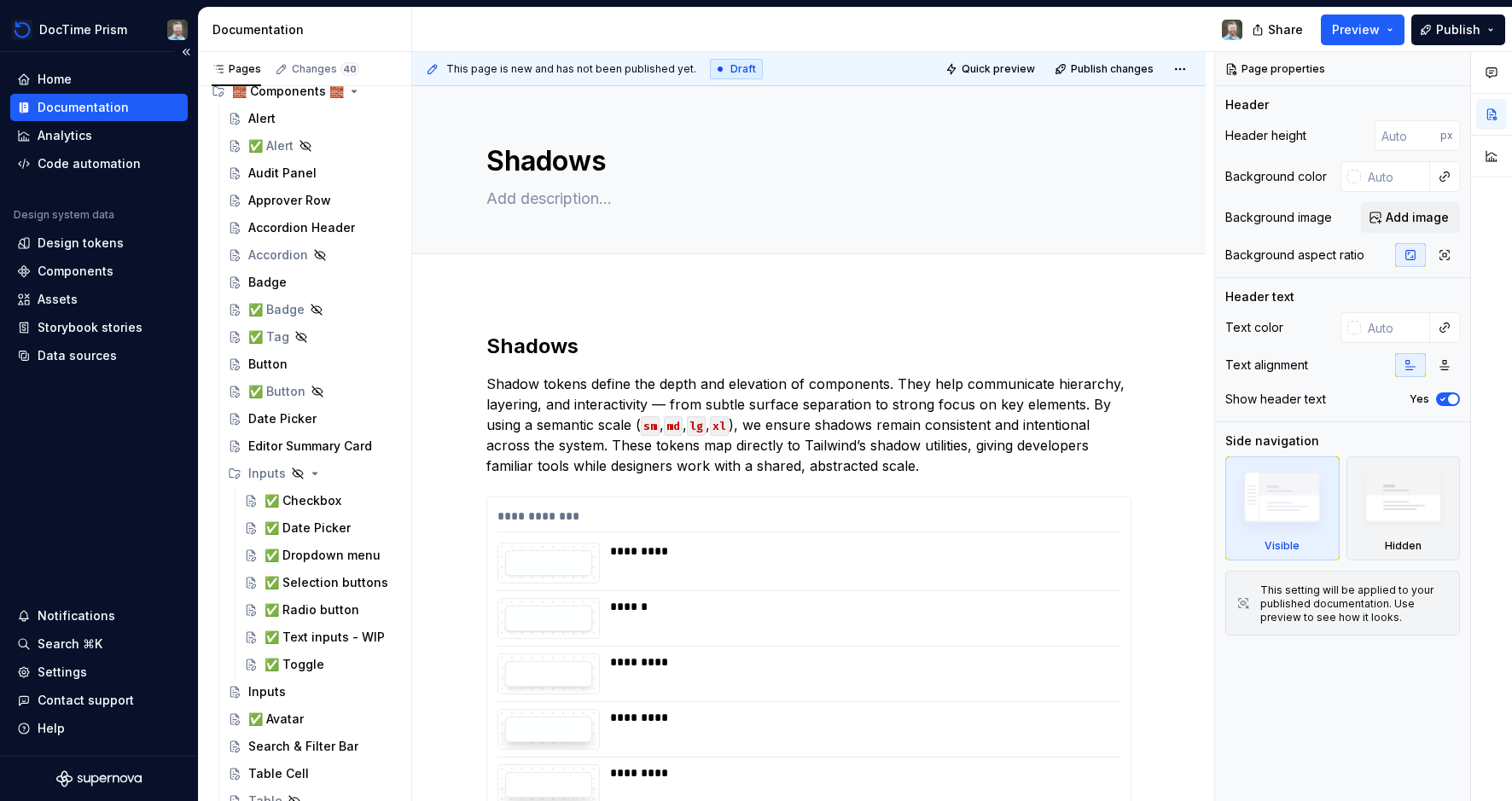
scroll to position [259, 0]
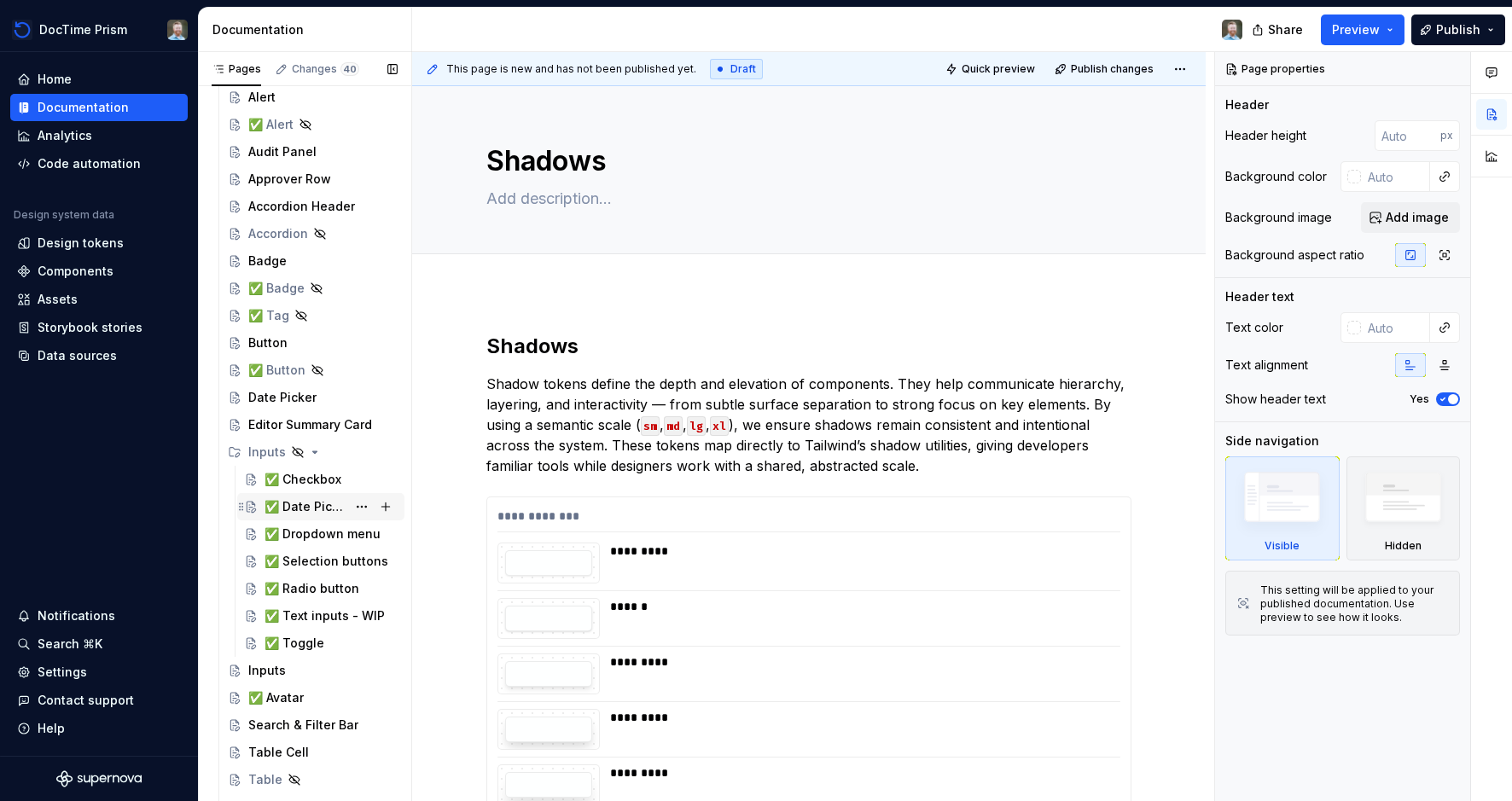
click at [308, 505] on div "✅ Date Picker" at bounding box center [305, 507] width 82 height 17
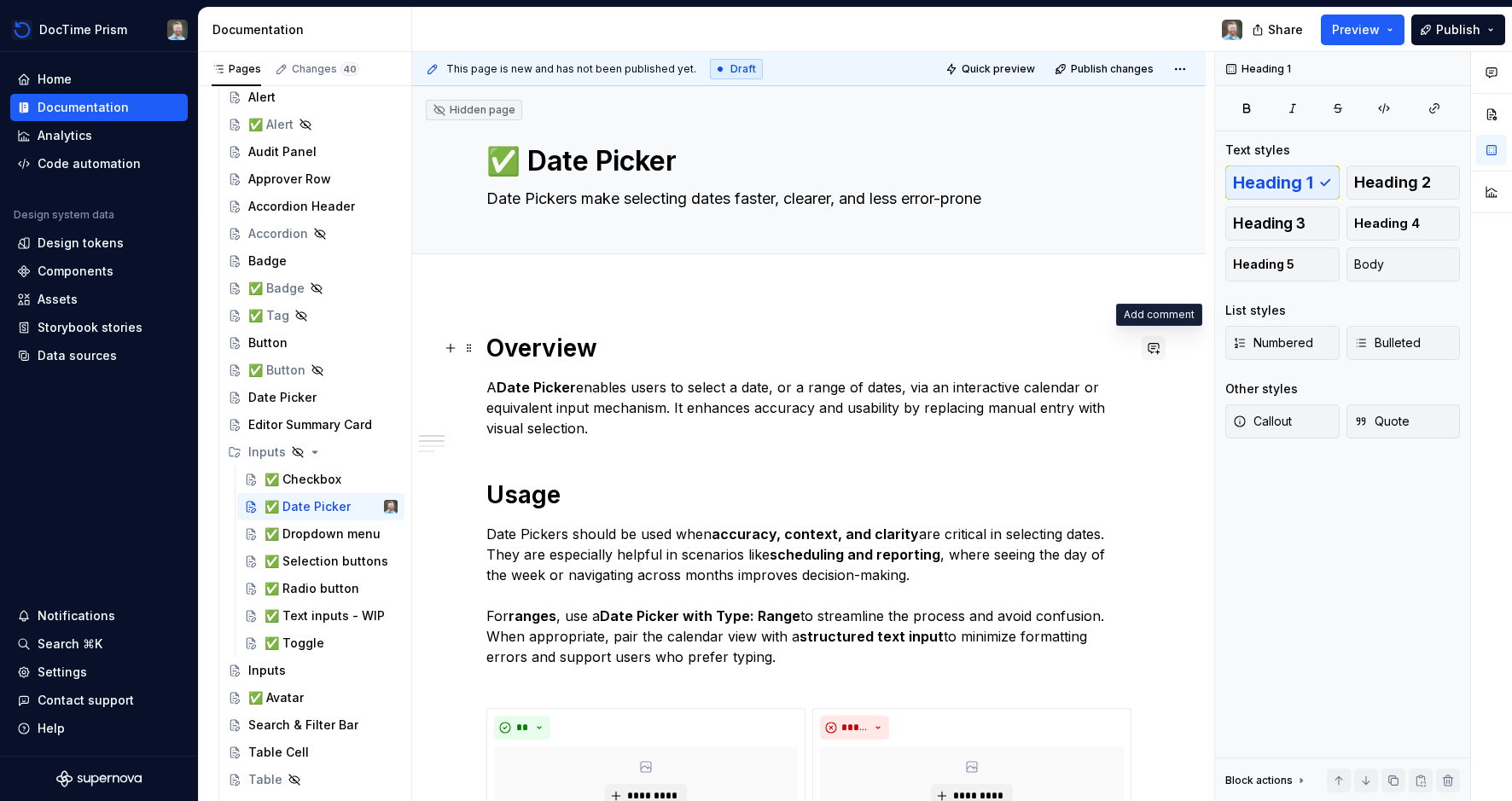
click at [1159, 349] on button "button" at bounding box center [1153, 348] width 24 height 24
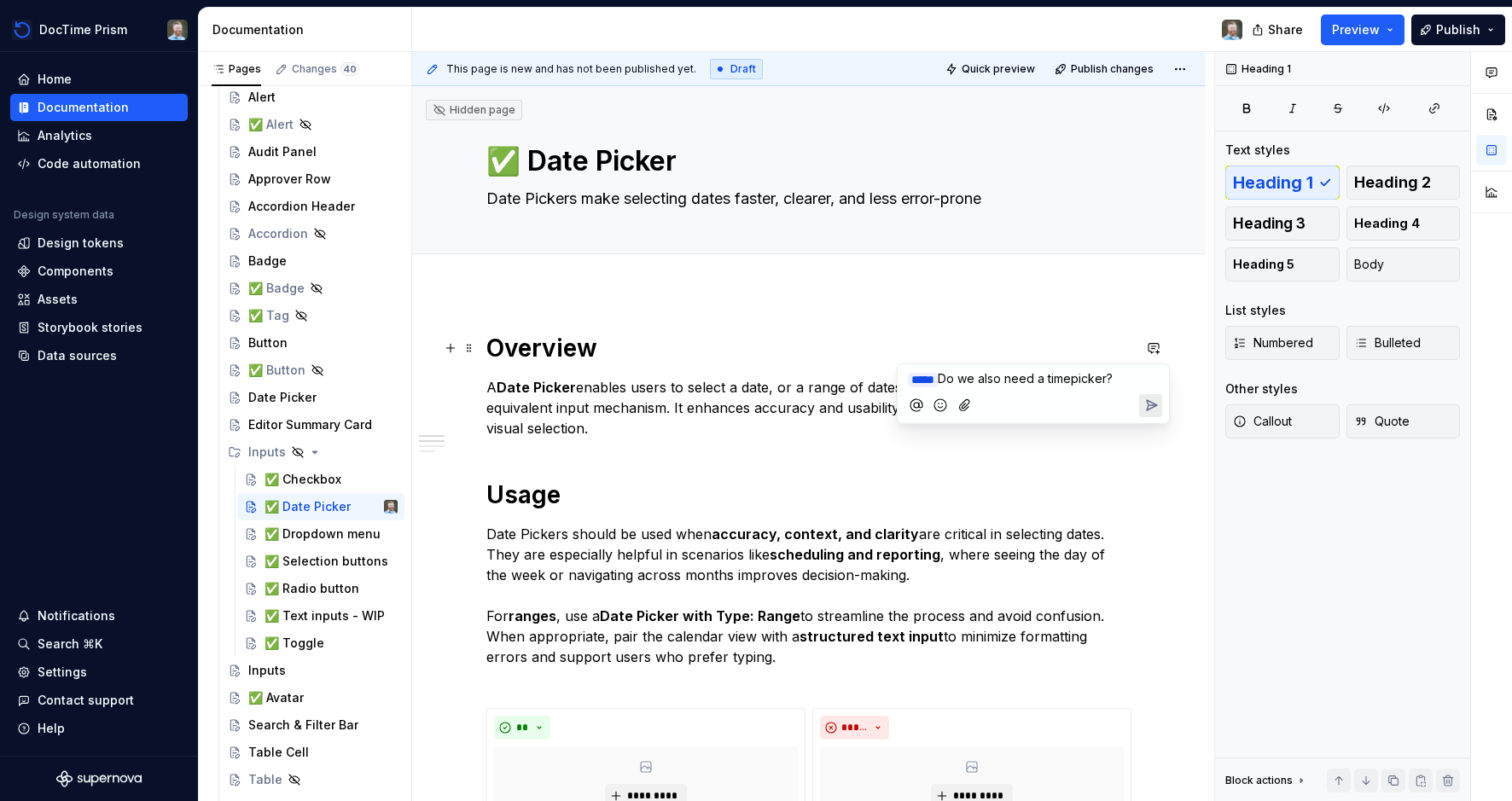
click at [1151, 403] on icon "Send" at bounding box center [1151, 405] width 10 height 10
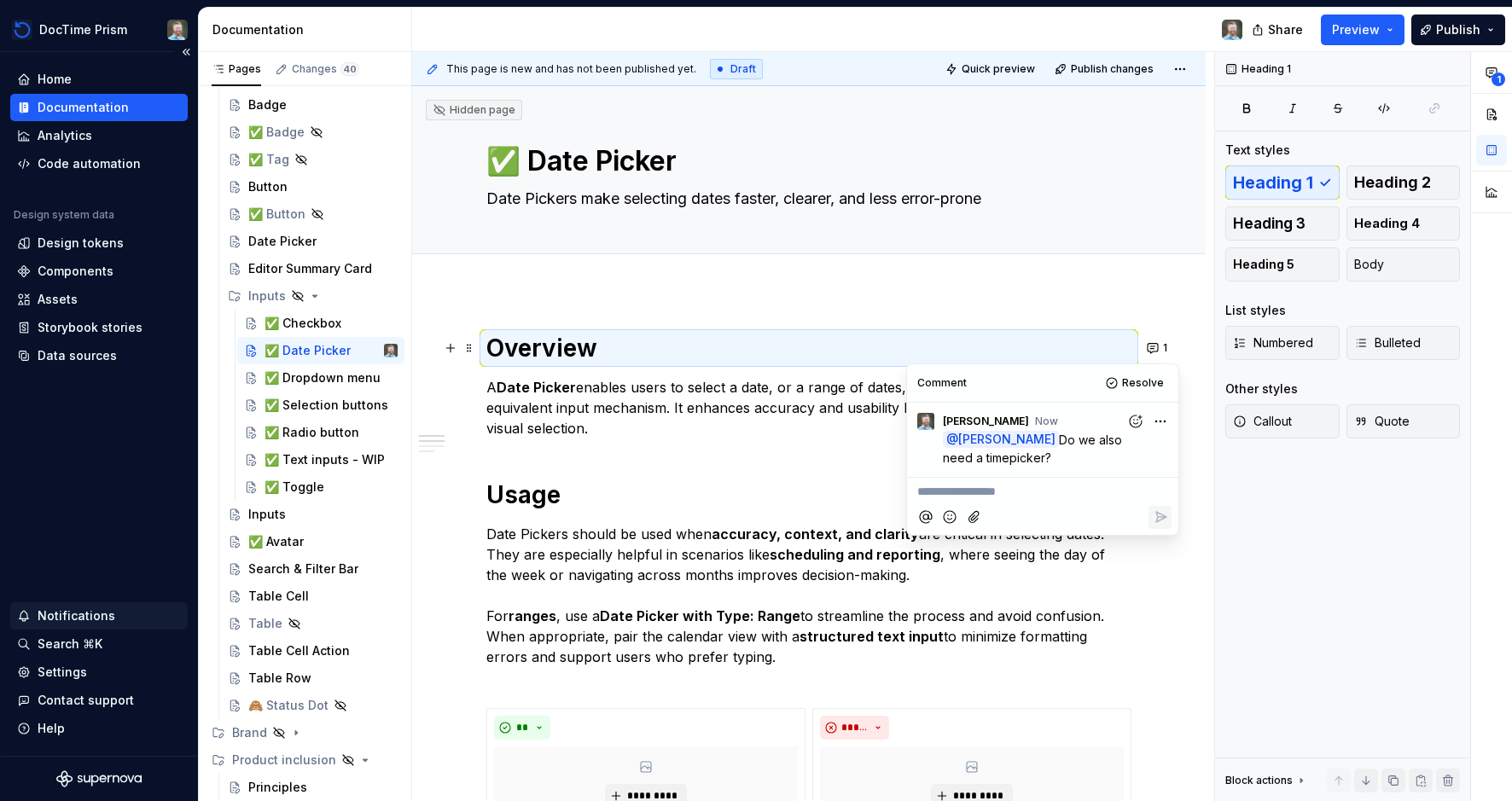
scroll to position [437, 0]
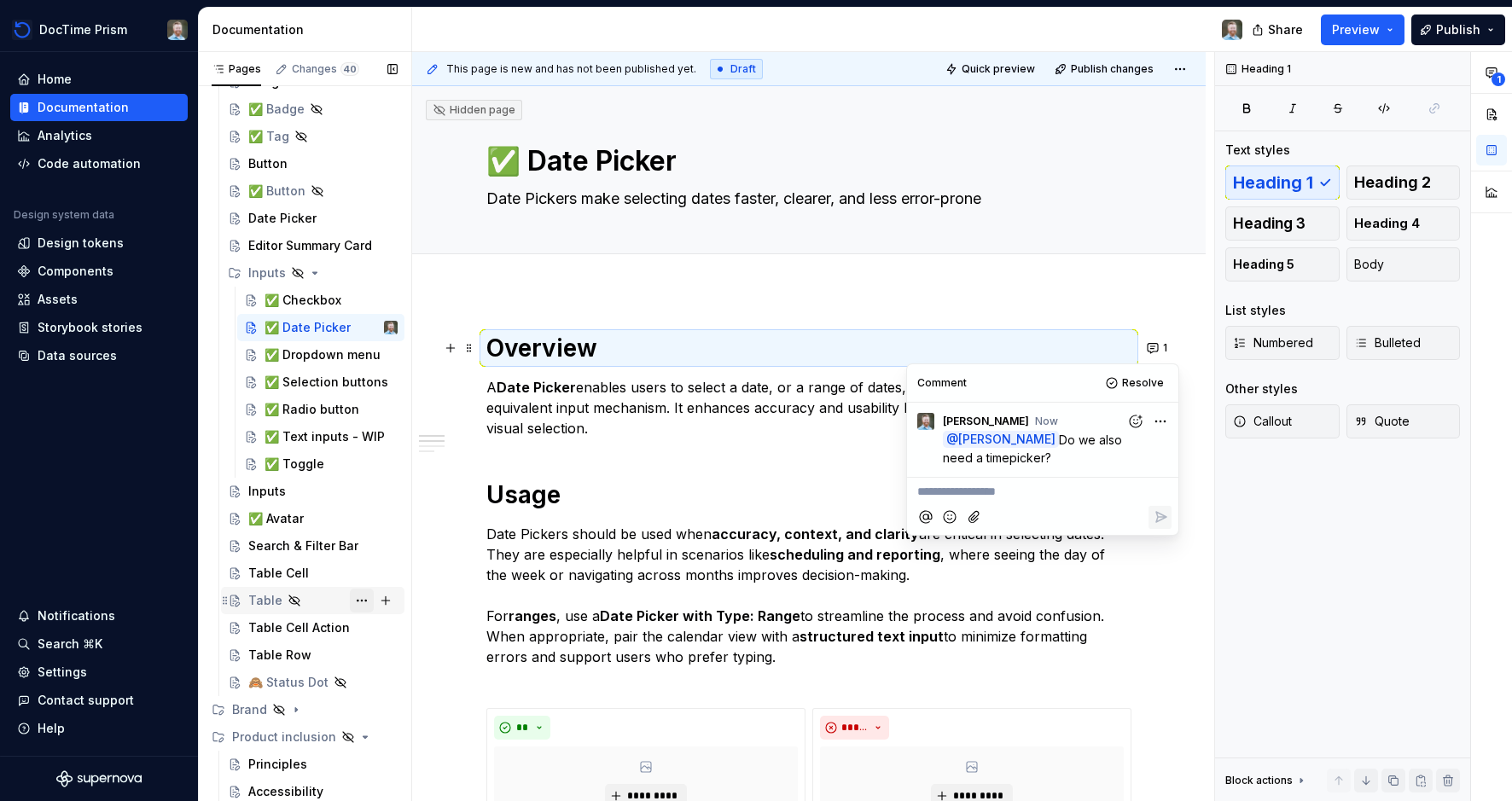
click at [362, 598] on button "Page tree" at bounding box center [361, 600] width 24 height 24
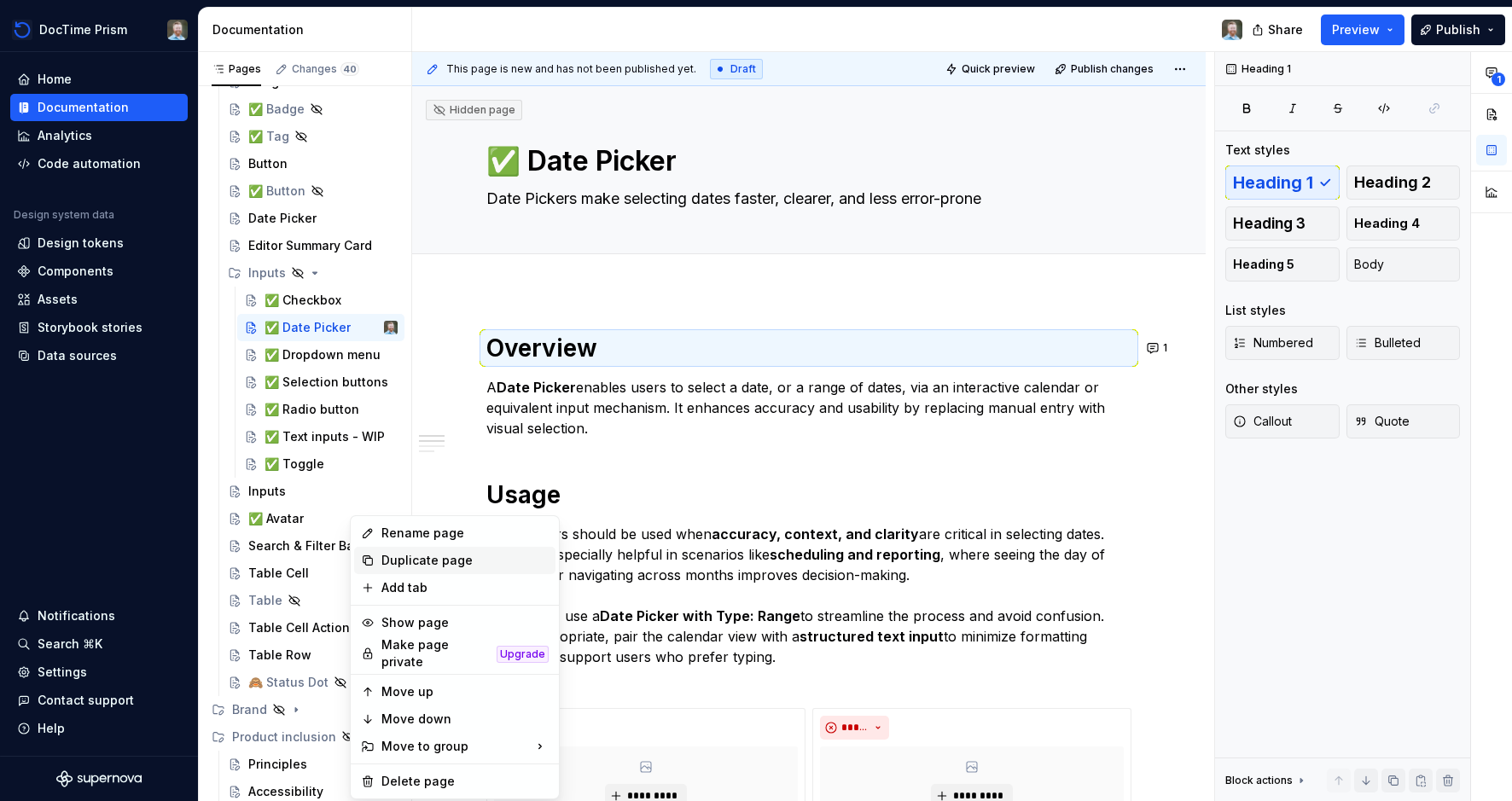
click at [410, 562] on div "Duplicate page" at bounding box center [465, 561] width 167 height 17
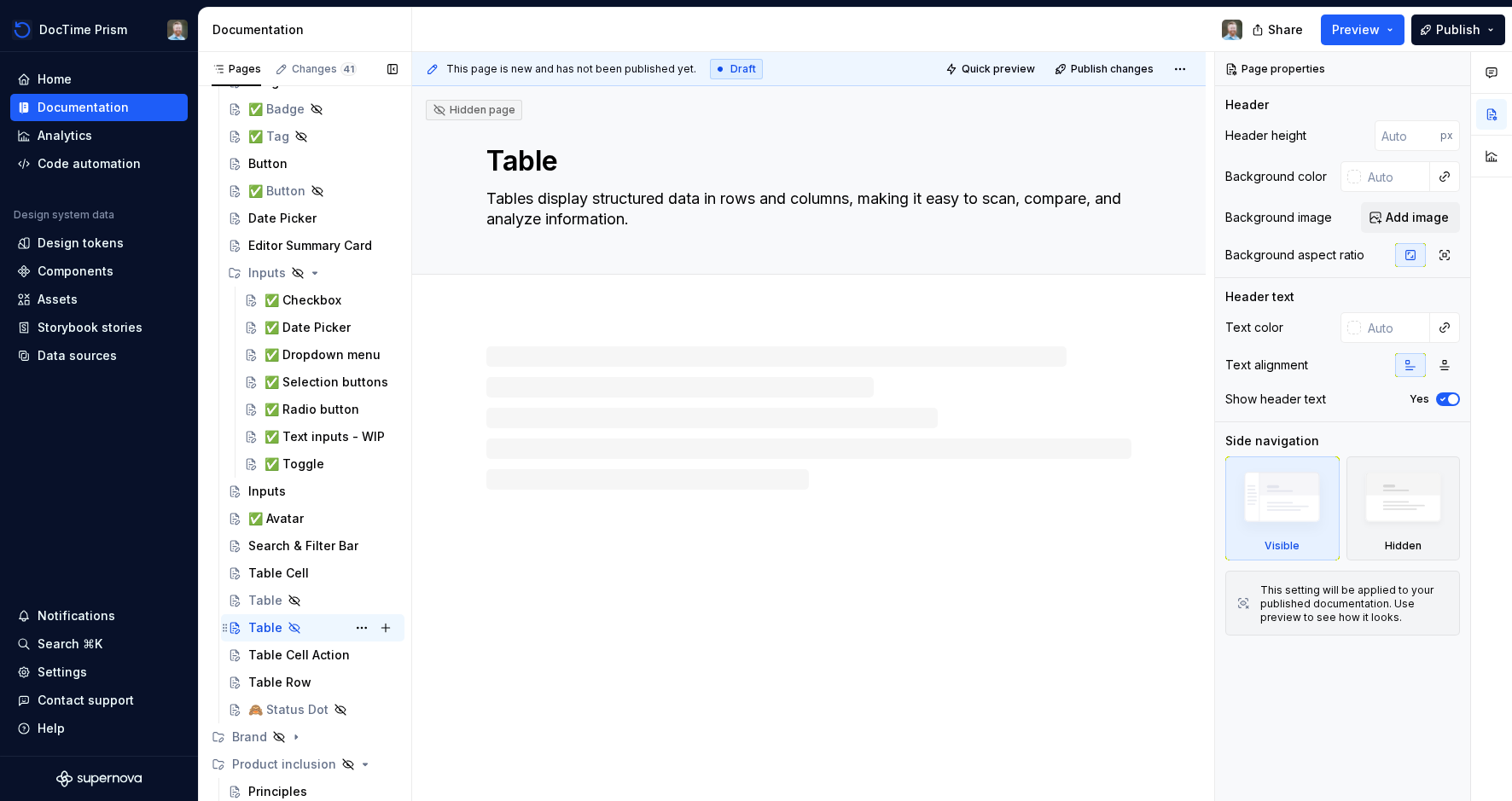
click at [271, 628] on div "Table" at bounding box center [265, 628] width 34 height 17
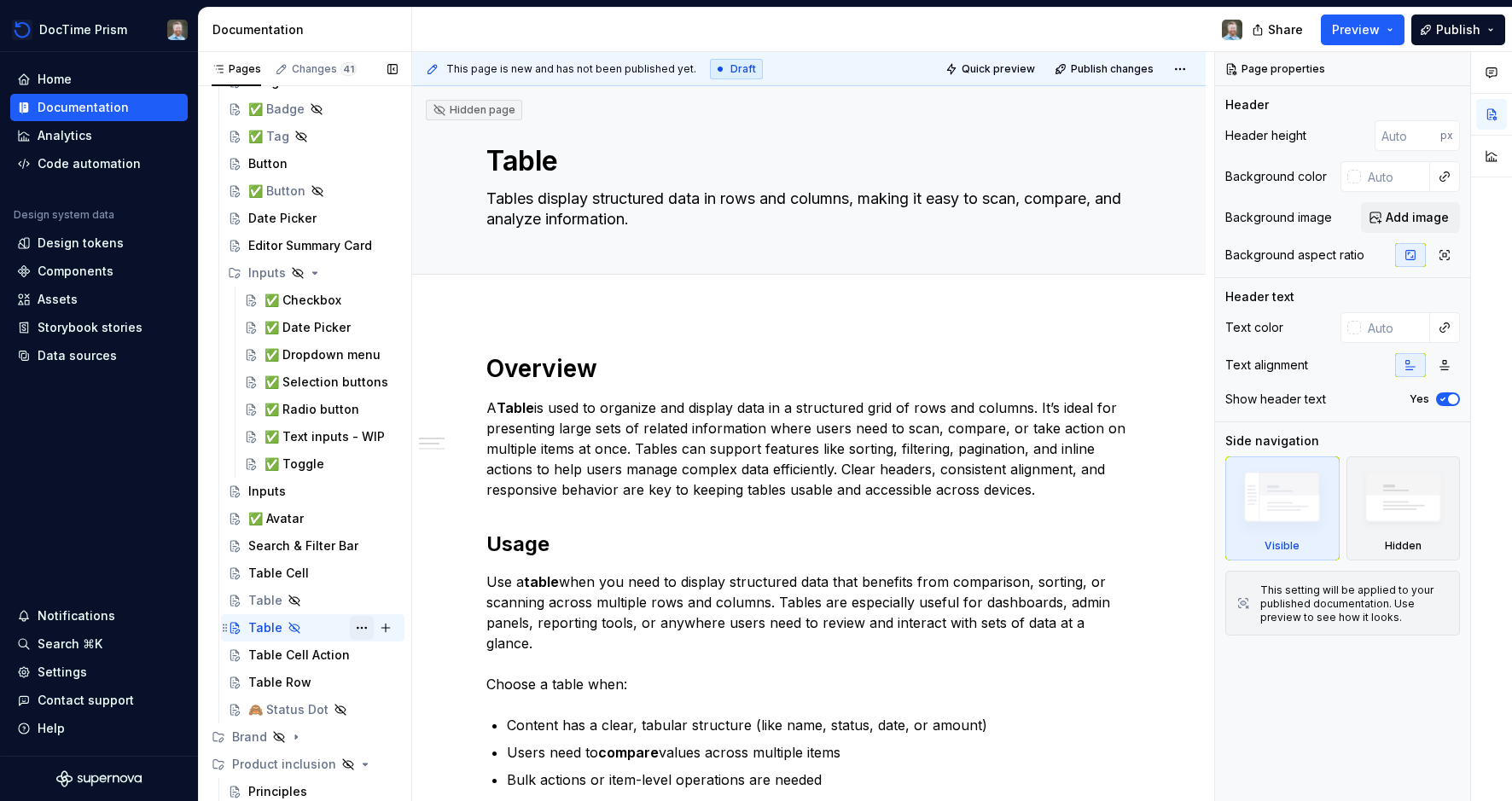
click at [356, 625] on button "Page tree" at bounding box center [361, 627] width 24 height 24
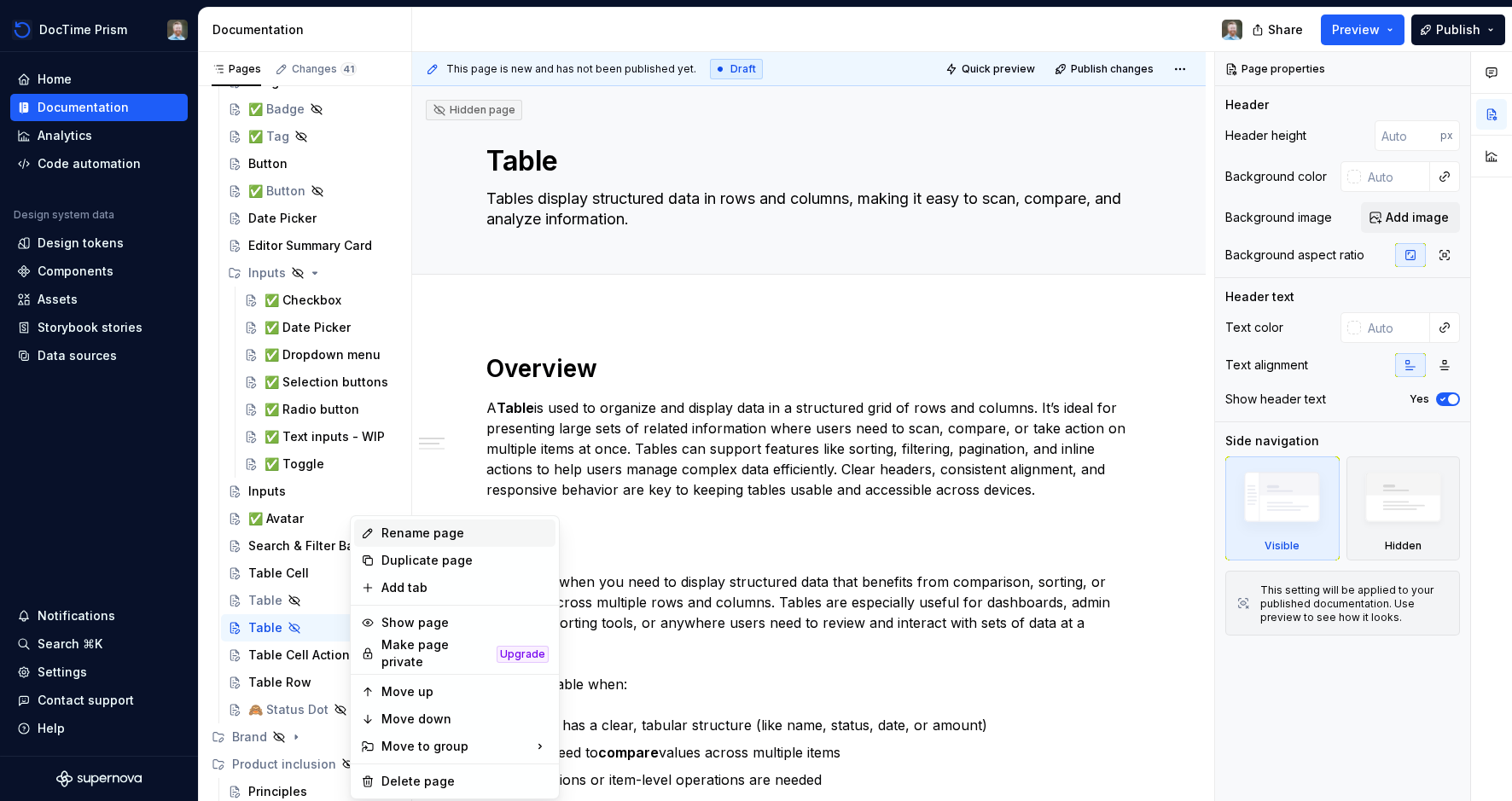
click at [416, 529] on div "Rename page" at bounding box center [465, 534] width 167 height 17
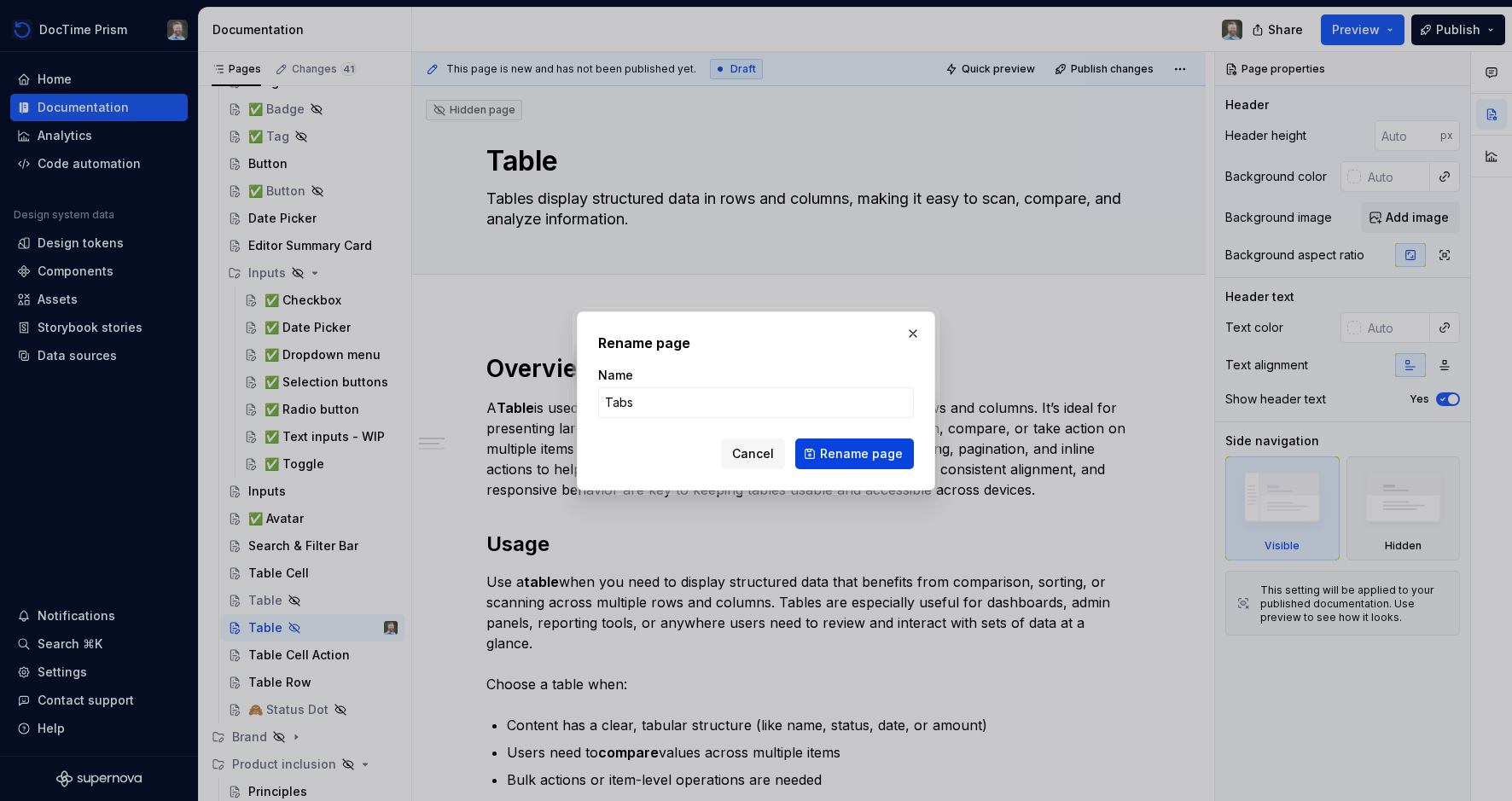
click at [865, 458] on span "Rename page" at bounding box center [861, 454] width 83 height 17
